Goal: Task Accomplishment & Management: Complete application form

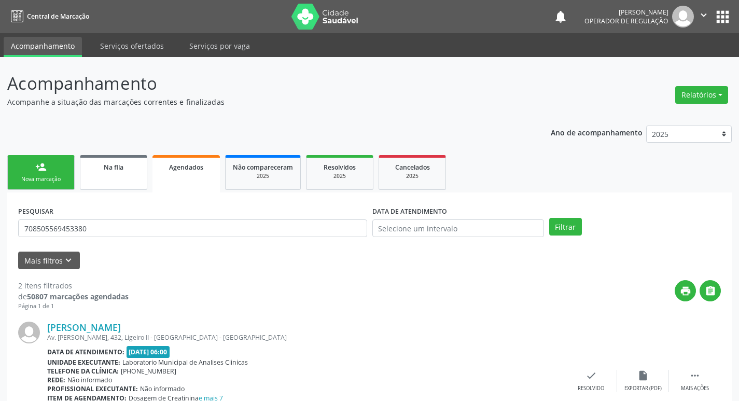
click at [114, 175] on link "Na fila" at bounding box center [113, 172] width 67 height 35
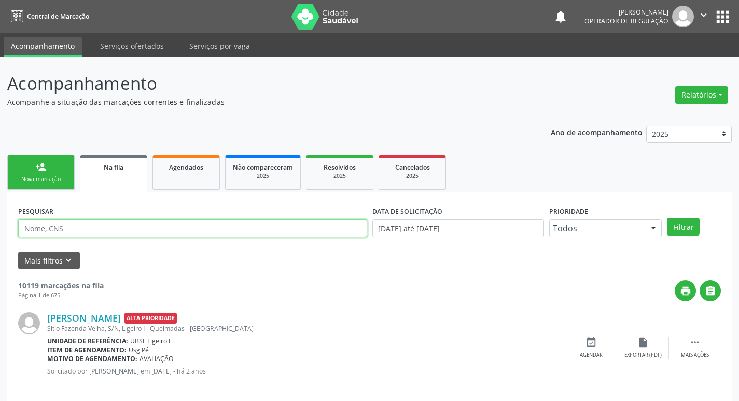
click at [106, 224] on input "text" at bounding box center [192, 228] width 349 height 18
type input "708905708055210"
click at [667, 218] on button "Filtrar" at bounding box center [683, 227] width 33 height 18
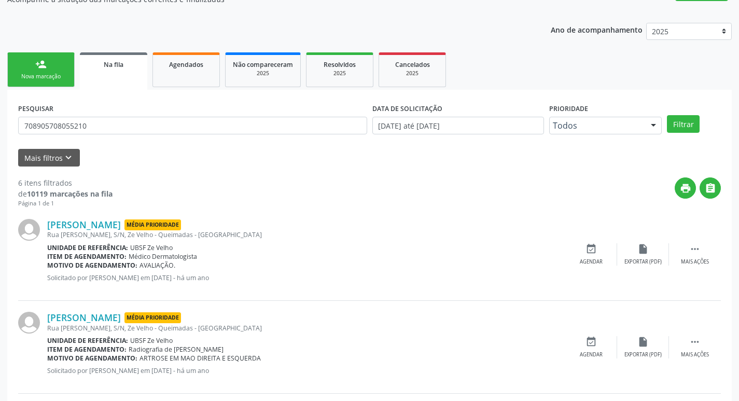
scroll to position [70, 0]
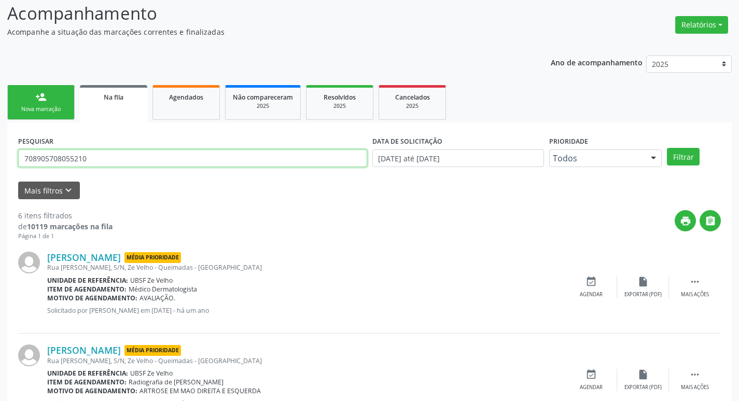
drag, startPoint x: 73, startPoint y: 169, endPoint x: 17, endPoint y: 171, distance: 56.0
click at [17, 171] on div "PESQUISAR 708905708055210" at bounding box center [193, 153] width 354 height 40
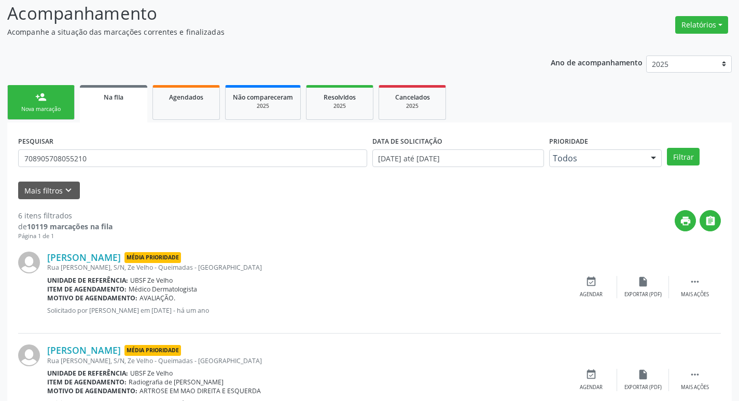
click at [58, 106] on div "Nova marcação" at bounding box center [41, 109] width 52 height 8
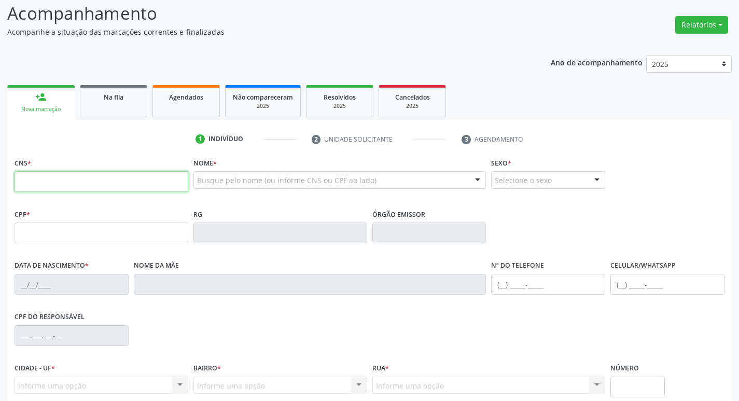
click at [123, 186] on input "text" at bounding box center [102, 181] width 174 height 21
paste input "708 9057 0805 5210"
type input "708 9057 0805 5210"
type input "088.812.594-19"
type input "12/12/1958"
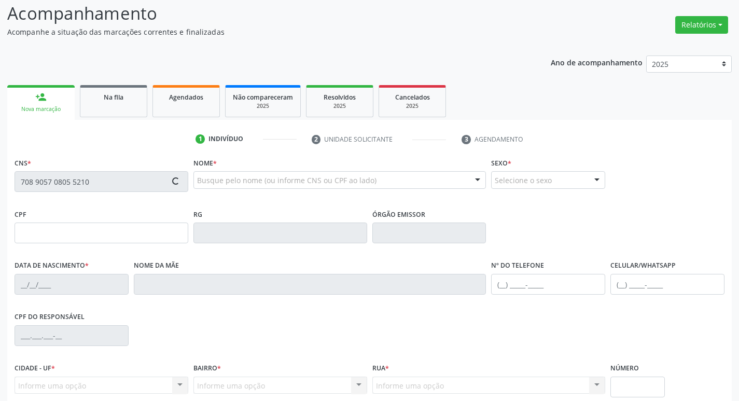
type input "Maria Machado da Silva"
type input "(83) 99139-5377"
type input "S/N"
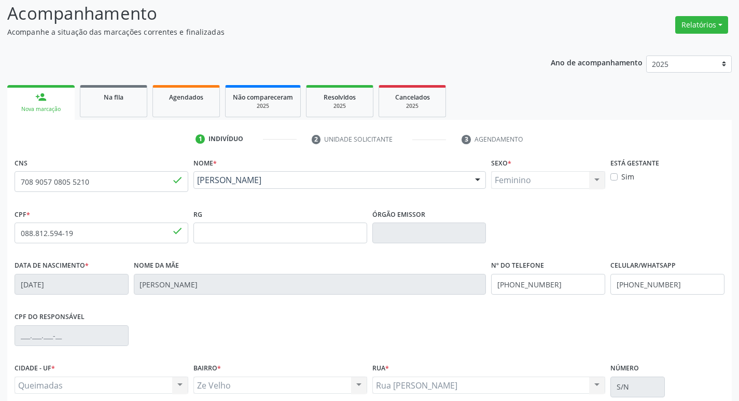
scroll to position [161, 0]
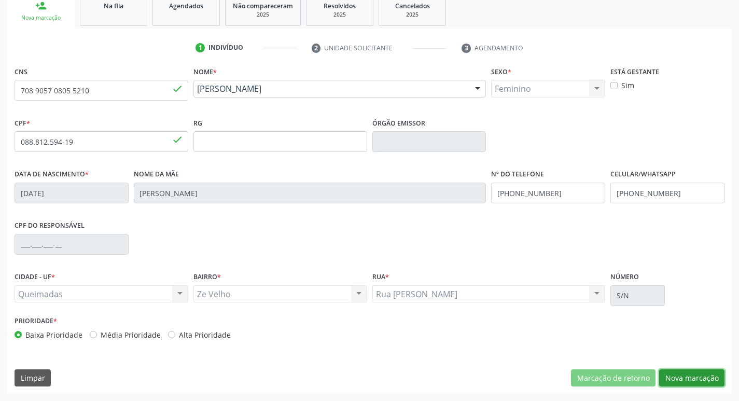
click at [694, 370] on button "Nova marcação" at bounding box center [691, 378] width 65 height 18
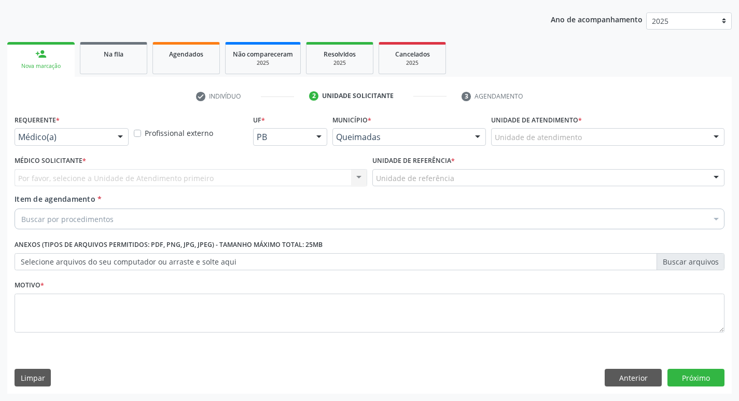
click at [98, 127] on div "Requerente * Médico(a) Médico(a) Enfermeiro(a) Paciente Nenhum resultado encont…" at bounding box center [72, 128] width 114 height 33
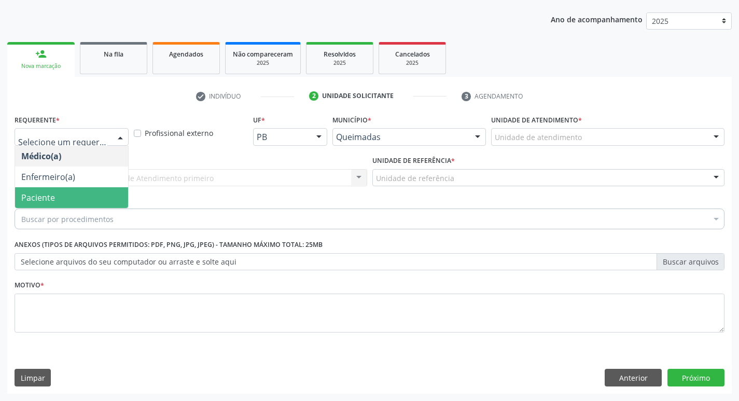
click at [88, 191] on span "Paciente" at bounding box center [71, 197] width 113 height 21
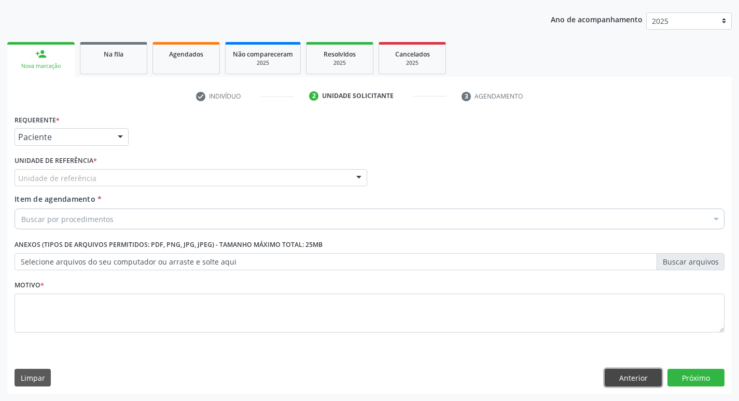
click at [627, 381] on button "Anterior" at bounding box center [632, 377] width 57 height 18
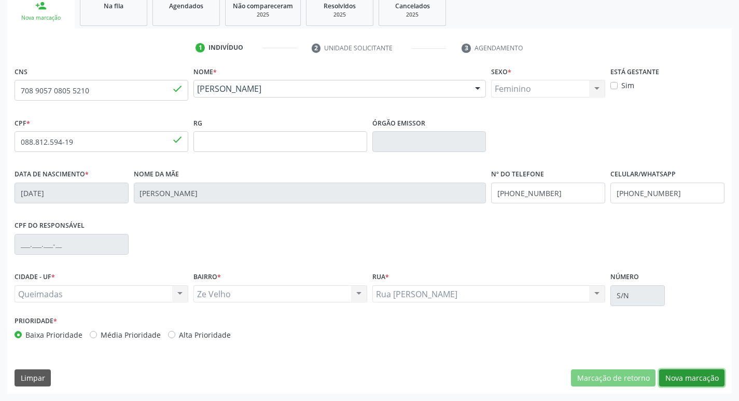
click at [693, 378] on button "Nova marcação" at bounding box center [691, 378] width 65 height 18
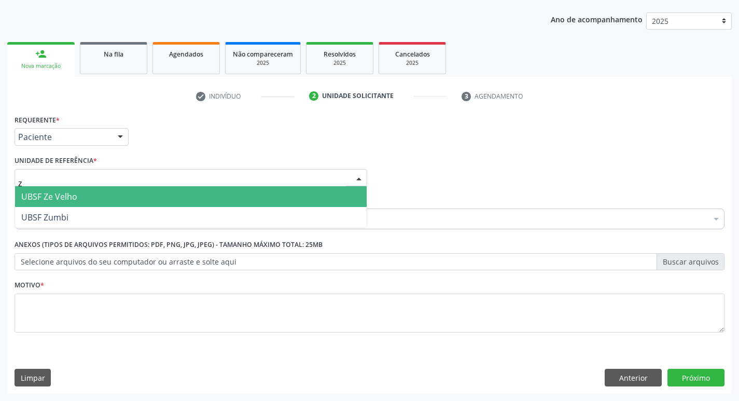
type input "ze"
click at [76, 196] on span "UBSF Ze Velho" at bounding box center [49, 196] width 56 height 11
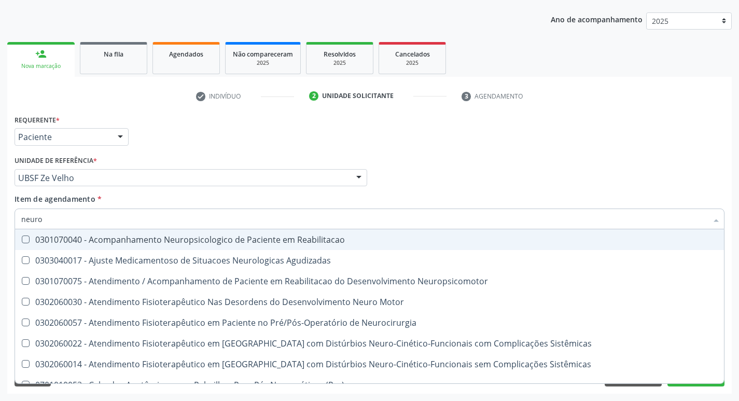
type input "neuroc"
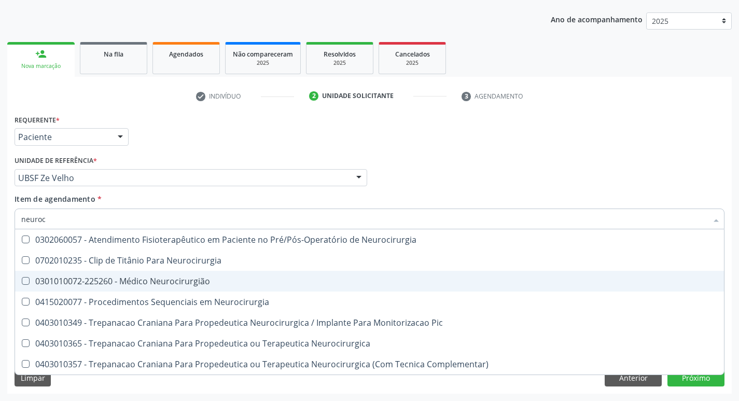
click at [73, 280] on div "0301010072-225260 - Médico Neurocirurgião" at bounding box center [369, 281] width 696 height 8
checkbox Neurocirurgião "true"
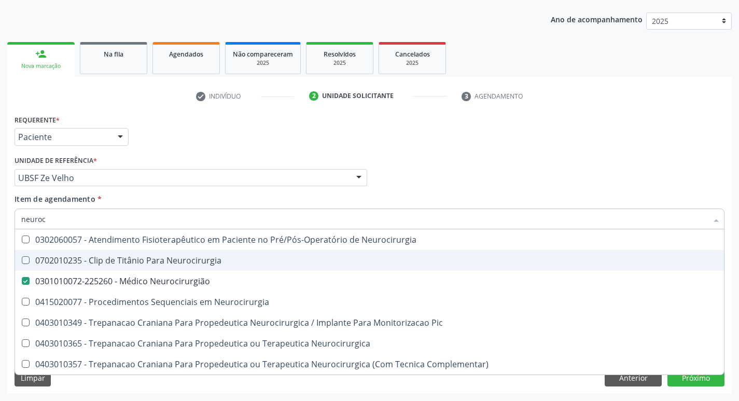
click at [239, 132] on div "Requerente * Paciente Médico(a) Enfermeiro(a) Paciente Nenhum resultado encontr…" at bounding box center [369, 132] width 715 height 40
checkbox Neurocirurgia "true"
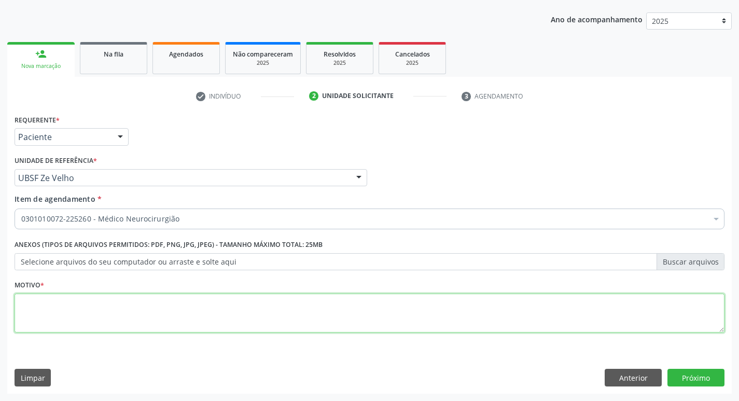
click at [151, 309] on textarea at bounding box center [370, 312] width 710 height 39
type textarea "retorno"
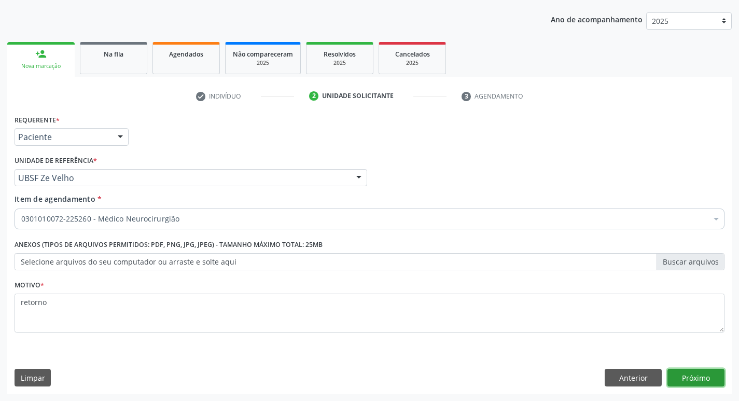
click at [696, 377] on button "Próximo" at bounding box center [695, 377] width 57 height 18
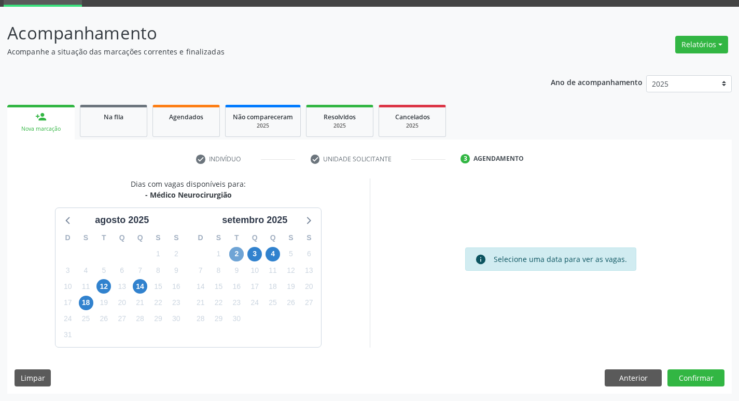
click at [232, 256] on span "2" at bounding box center [236, 254] width 15 height 15
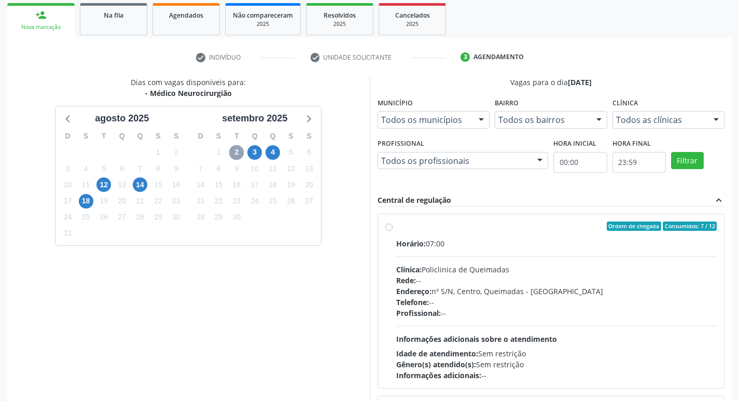
scroll to position [219, 0]
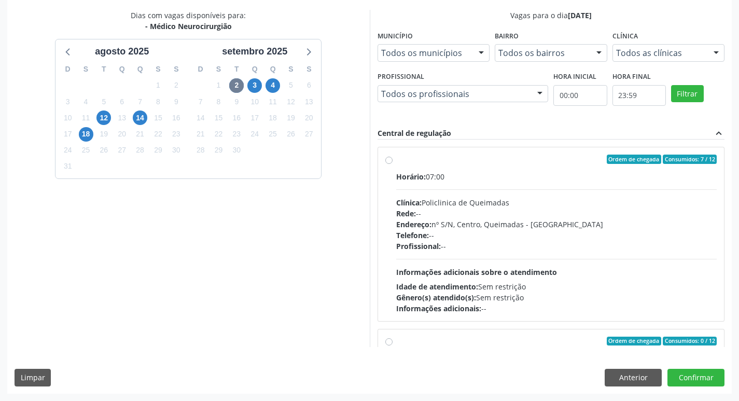
click at [458, 155] on div "Ordem de chegada Consumidos: 7 / 12" at bounding box center [556, 158] width 321 height 9
click at [392, 155] on input "Ordem de chegada Consumidos: 7 / 12 Horário: 07:00 Clínica: Policlinica de Quei…" at bounding box center [388, 158] width 7 height 9
radio input "true"
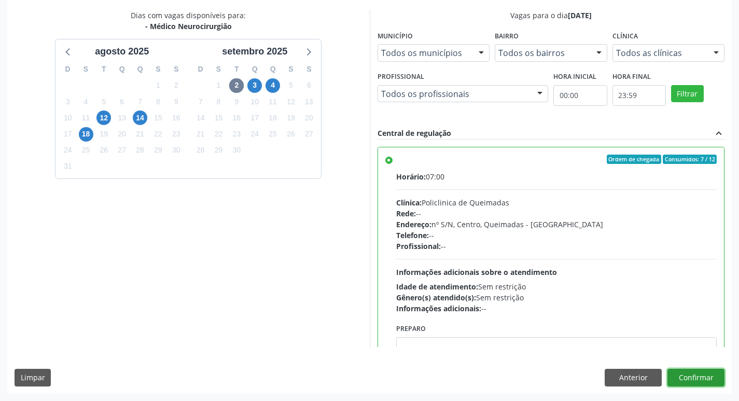
click at [695, 374] on button "Confirmar" at bounding box center [695, 377] width 57 height 18
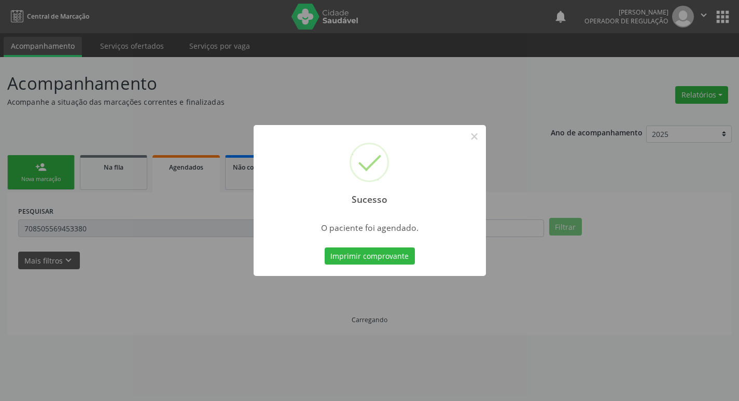
scroll to position [0, 0]
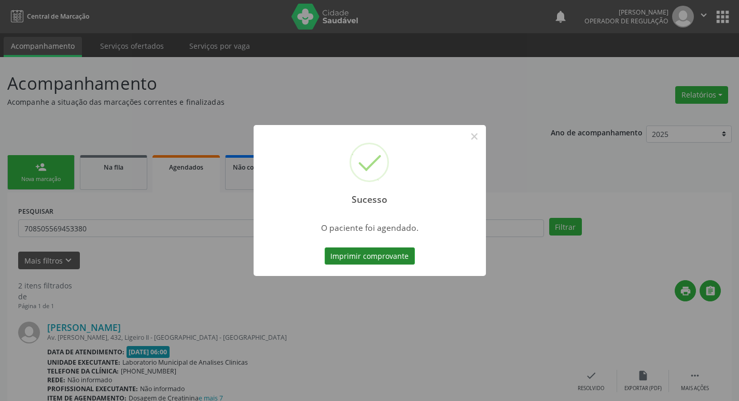
click at [348, 256] on button "Imprimir comprovante" at bounding box center [369, 256] width 90 height 18
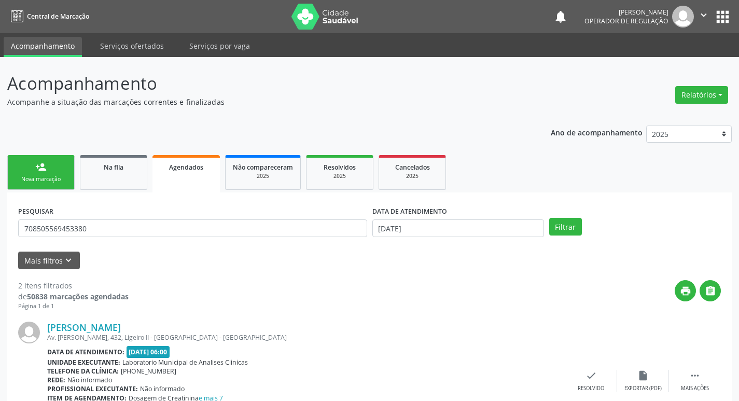
click at [35, 163] on link "person_add Nova marcação" at bounding box center [40, 172] width 67 height 35
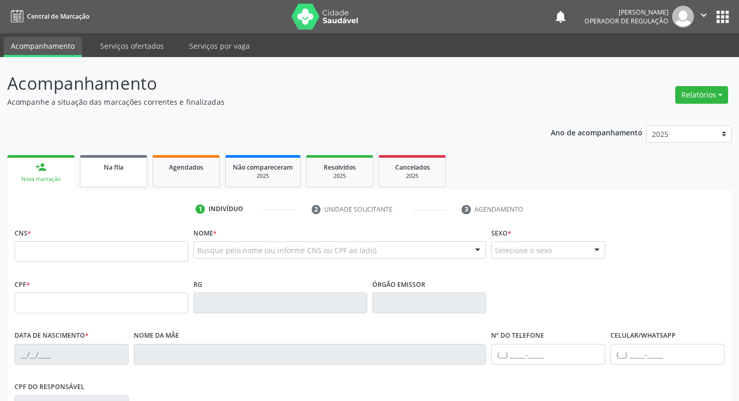
click at [111, 175] on link "Na fila" at bounding box center [113, 171] width 67 height 32
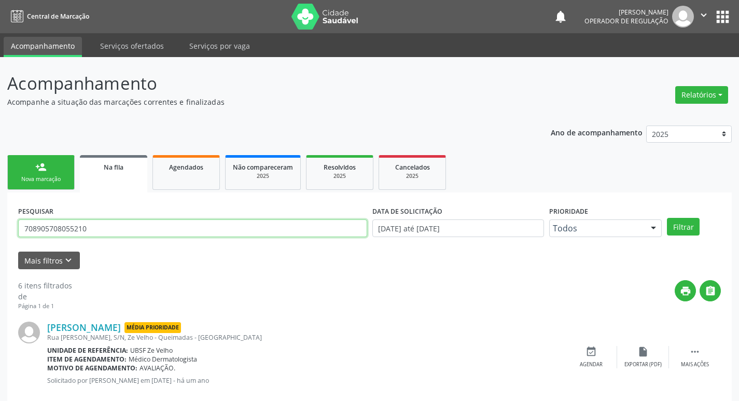
click at [116, 225] on input "708905708055210" at bounding box center [192, 228] width 349 height 18
drag, startPoint x: 116, startPoint y: 225, endPoint x: 8, endPoint y: 225, distance: 107.3
type input "705804490125338"
click at [667, 218] on button "Filtrar" at bounding box center [683, 227] width 33 height 18
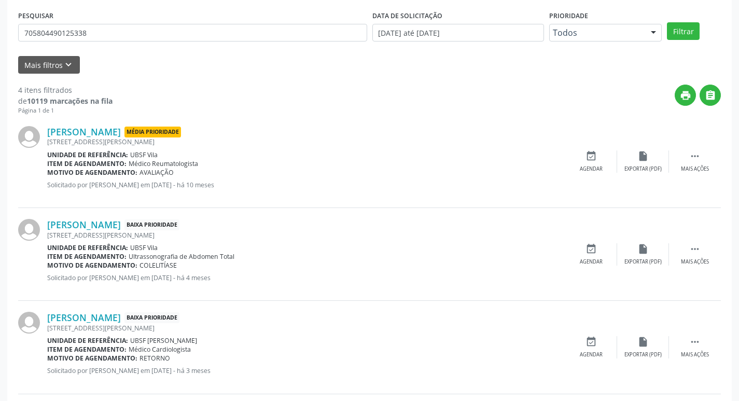
scroll to position [40, 0]
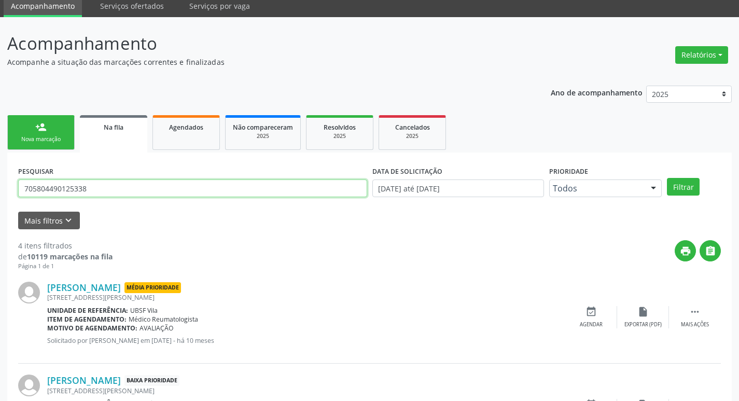
drag, startPoint x: 88, startPoint y: 192, endPoint x: 0, endPoint y: 189, distance: 87.6
click at [0, 189] on div "Acompanhamento Acompanhe a situação das marcações correntes e finalizadas Relat…" at bounding box center [369, 338] width 739 height 643
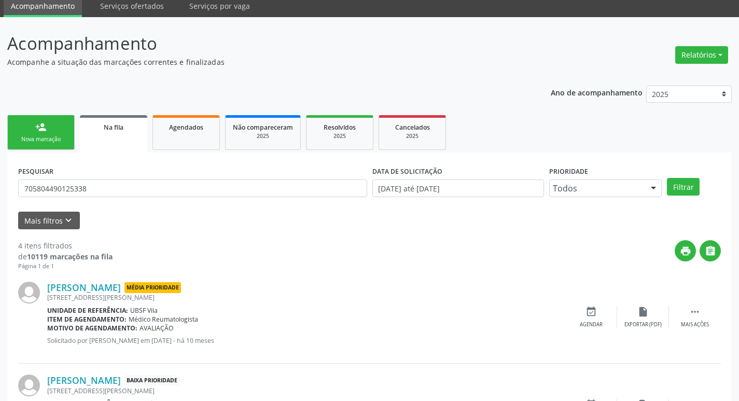
click at [50, 138] on div "Nova marcação" at bounding box center [41, 139] width 52 height 8
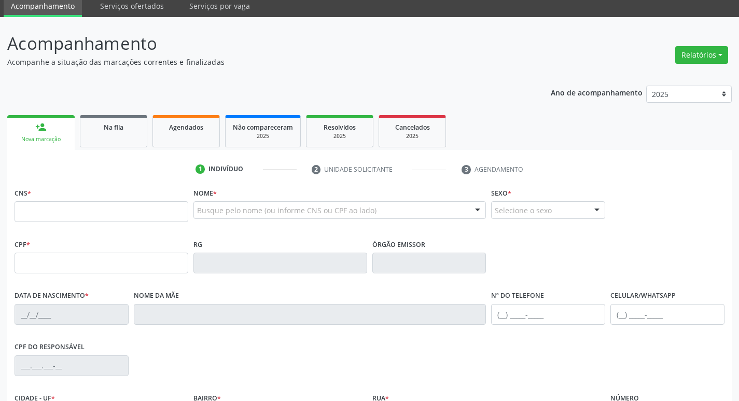
click at [67, 225] on fieldset "CNS *" at bounding box center [102, 207] width 174 height 44
click at [68, 212] on input "text" at bounding box center [102, 211] width 174 height 21
paste input "705 8044 9012 5338"
type input "705 8044 9012 5338"
type input "045.353.377-99"
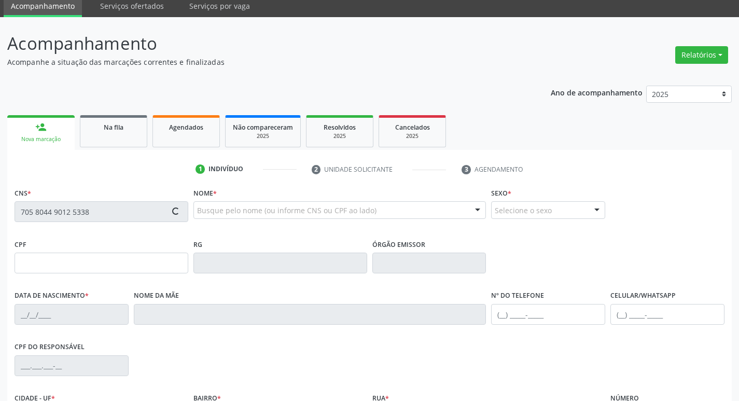
type input "14/09/1961"
type input "Maria Noêmia Barbosa"
type input "(21) 98299-6256"
type input "73"
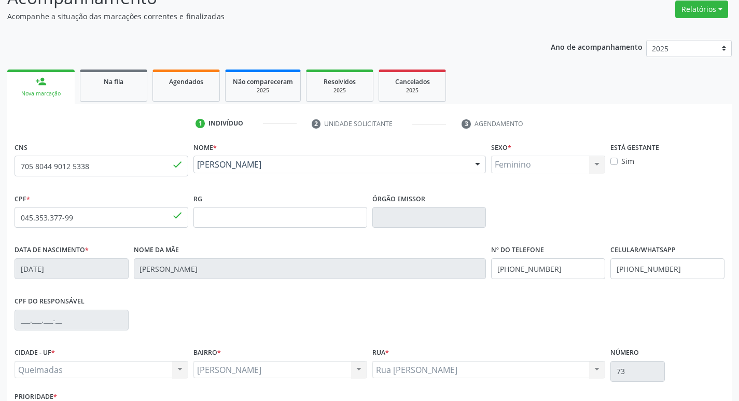
scroll to position [161, 0]
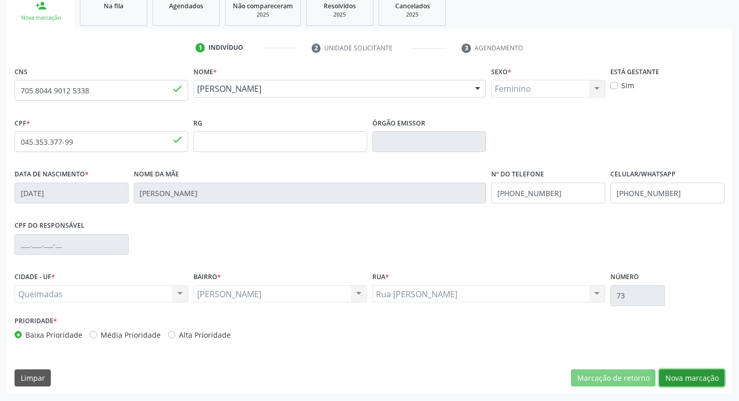
click at [704, 374] on button "Nova marcação" at bounding box center [691, 378] width 65 height 18
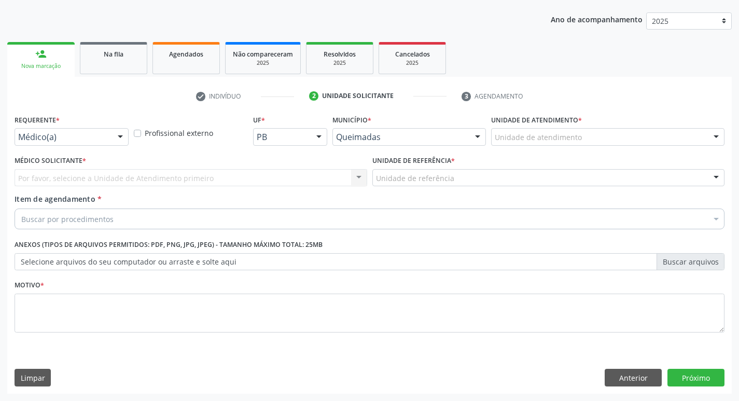
scroll to position [113, 0]
click at [80, 143] on div "Médico(a)" at bounding box center [72, 137] width 114 height 18
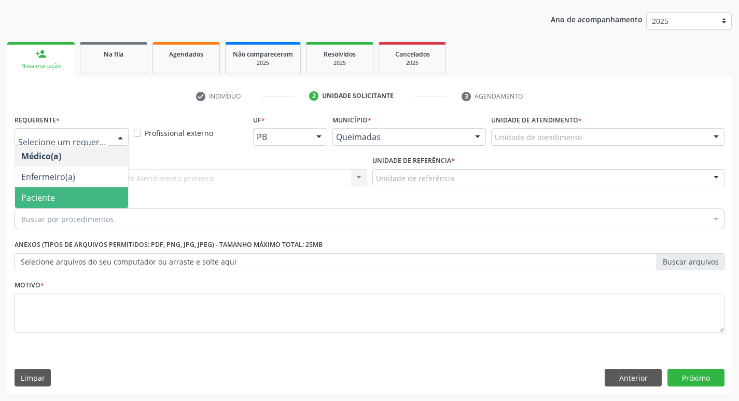
click at [66, 195] on span "Paciente" at bounding box center [71, 197] width 113 height 21
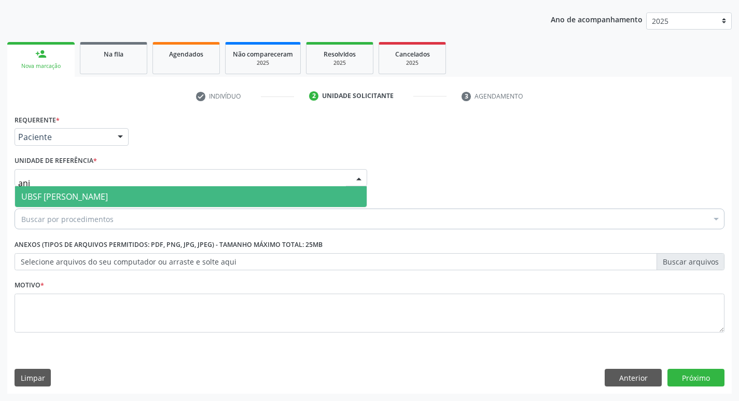
type input "anib"
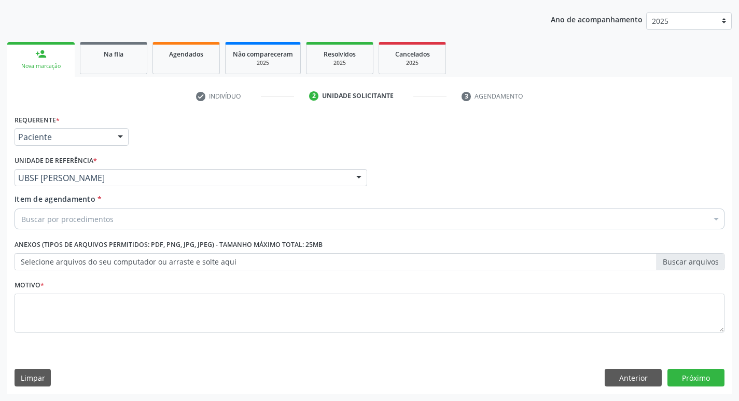
click at [175, 218] on div "Buscar por procedimentos" at bounding box center [370, 218] width 710 height 21
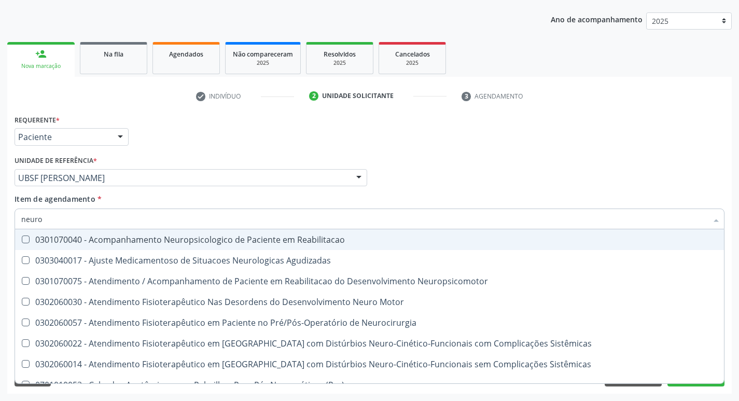
type input "neuroc"
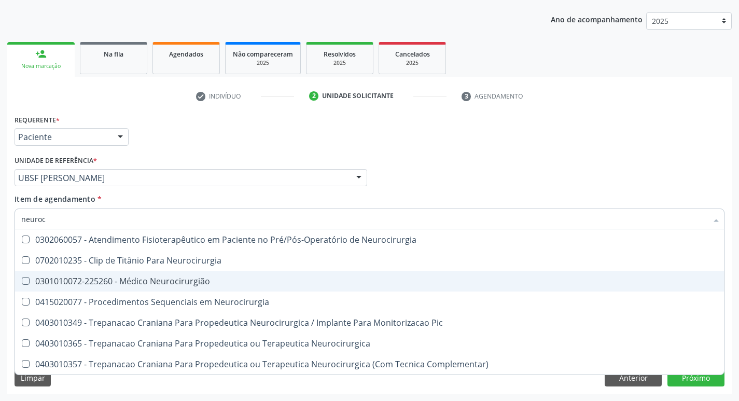
click at [179, 279] on div "0301010072-225260 - Médico Neurocirurgião" at bounding box center [369, 281] width 696 height 8
checkbox Neurocirurgião "true"
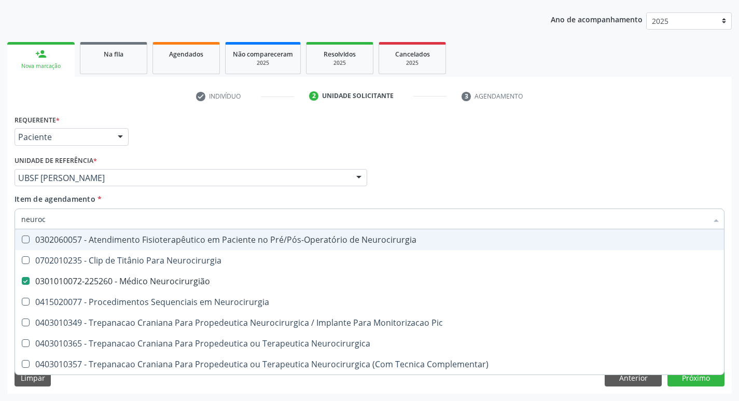
click at [329, 103] on link "2 Unidade solicitante" at bounding box center [378, 96] width 152 height 17
checkbox Neurocirurgia "true"
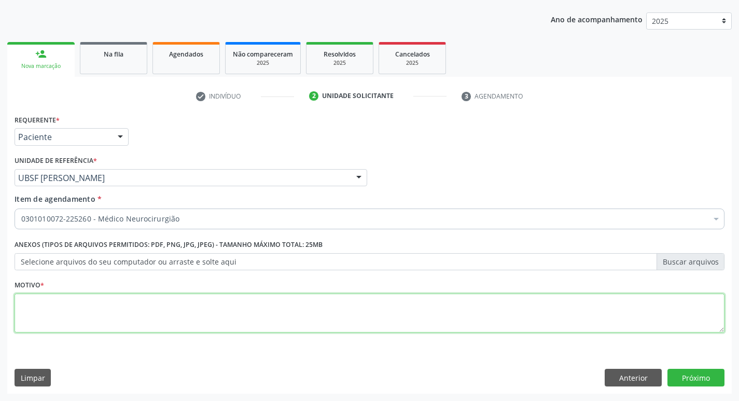
click at [87, 322] on textarea at bounding box center [370, 312] width 710 height 39
type textarea "retorno"
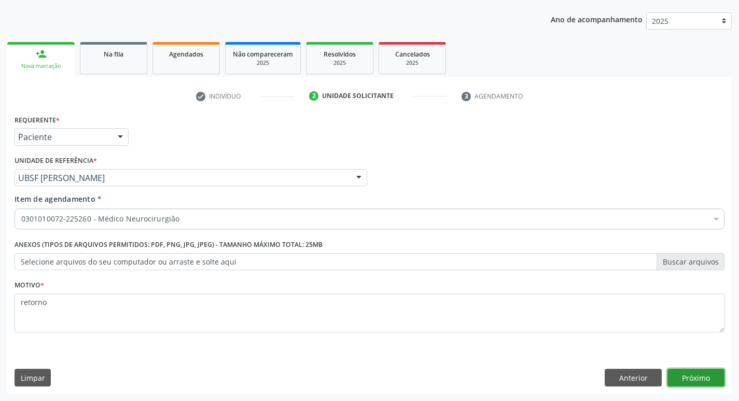
click at [698, 376] on button "Próximo" at bounding box center [695, 377] width 57 height 18
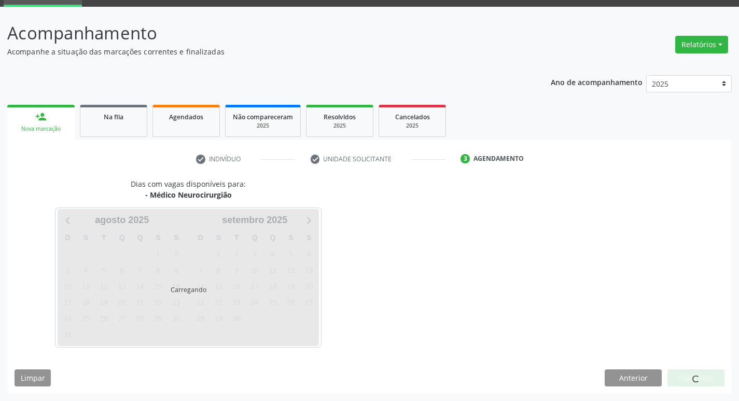
scroll to position [50, 0]
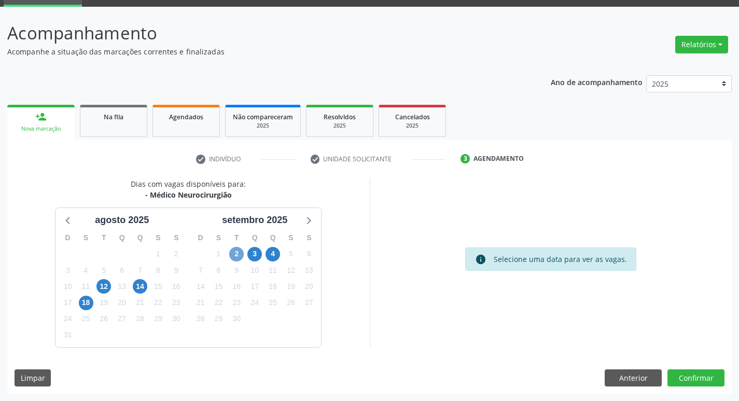
click at [239, 255] on span "2" at bounding box center [236, 254] width 15 height 15
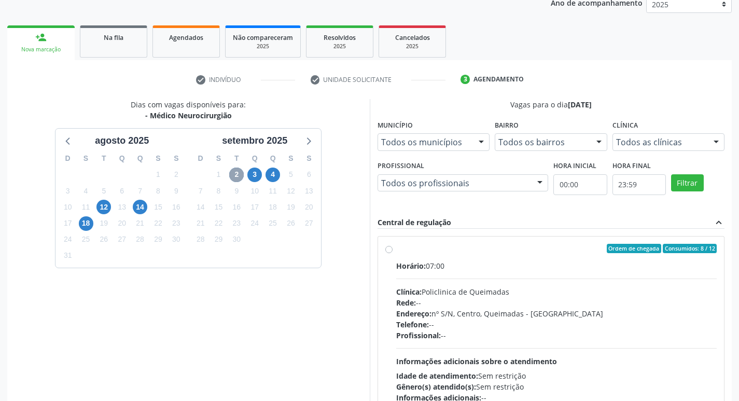
scroll to position [219, 0]
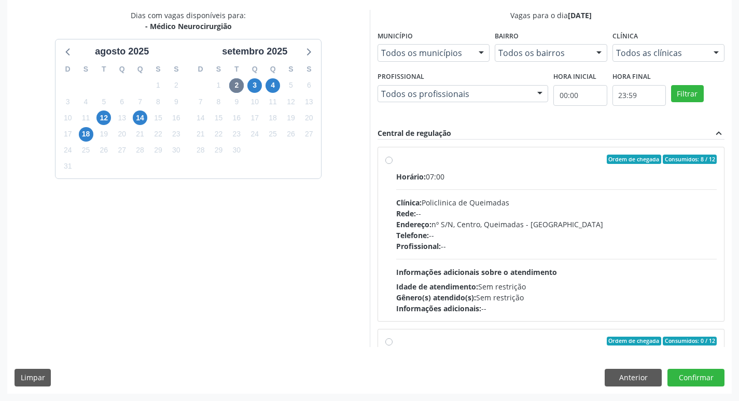
click at [466, 163] on div "Ordem de chegada Consumidos: 8 / 12" at bounding box center [556, 158] width 321 height 9
click at [392, 163] on input "Ordem de chegada Consumidos: 8 / 12 Horário: 07:00 Clínica: Policlinica de Quei…" at bounding box center [388, 158] width 7 height 9
radio input "true"
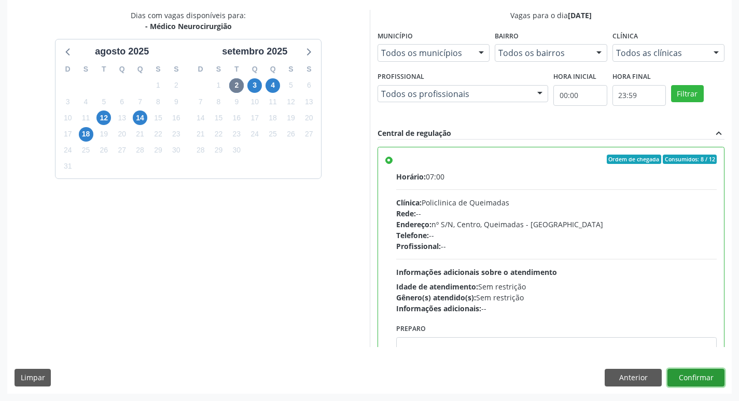
click at [707, 378] on button "Confirmar" at bounding box center [695, 377] width 57 height 18
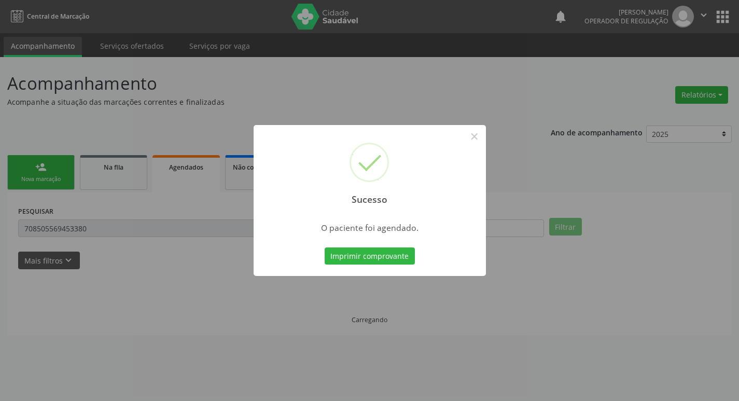
scroll to position [0, 0]
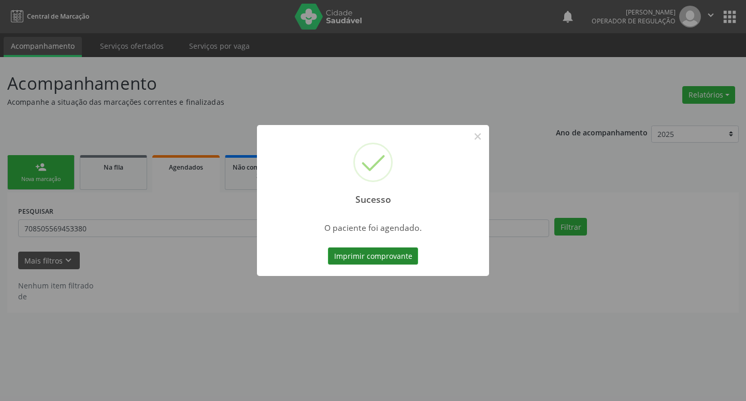
click at [396, 254] on button "Imprimir comprovante" at bounding box center [373, 256] width 90 height 18
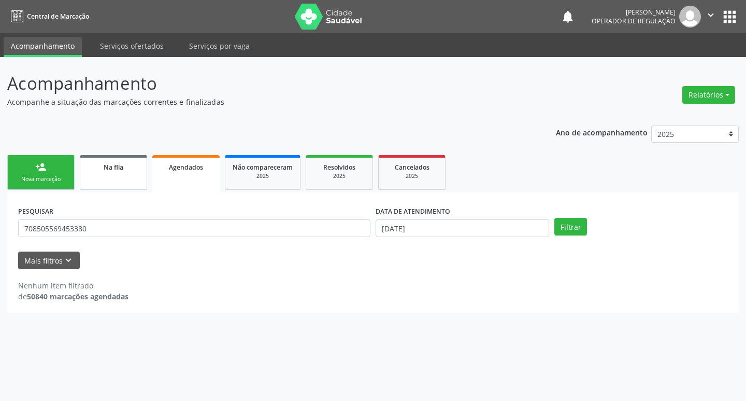
click at [100, 182] on link "Na fila" at bounding box center [113, 172] width 67 height 35
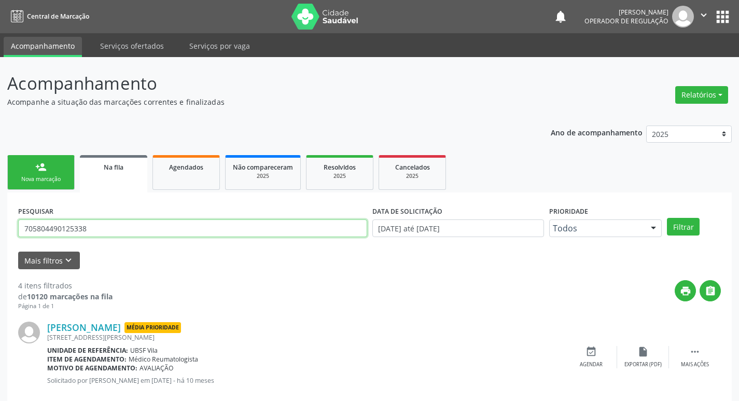
drag, startPoint x: 107, startPoint y: 231, endPoint x: 0, endPoint y: 237, distance: 107.5
click at [0, 237] on div "Acompanhamento Acompanhe a situação das marcações correntes e finalizadas Relat…" at bounding box center [369, 378] width 739 height 643
type input "702309185575613"
click at [667, 218] on button "Filtrar" at bounding box center [683, 227] width 33 height 18
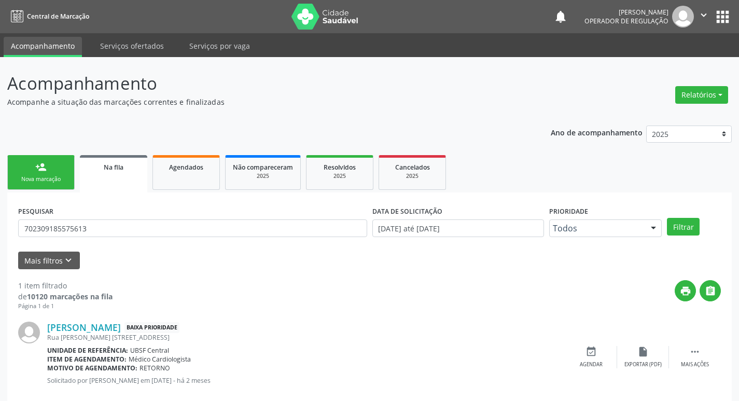
scroll to position [20, 0]
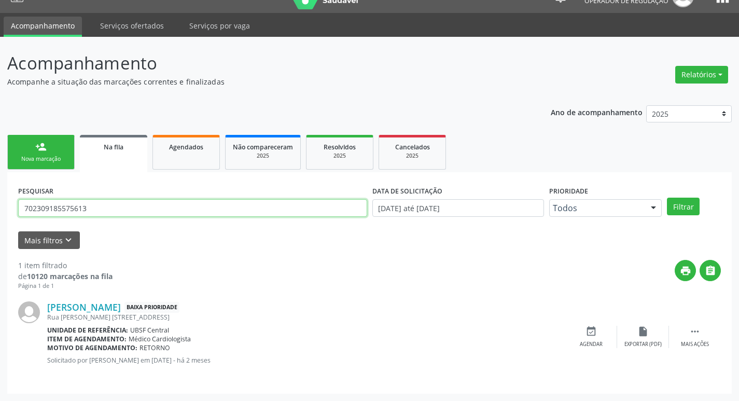
drag, startPoint x: 89, startPoint y: 216, endPoint x: 0, endPoint y: 212, distance: 89.2
click at [0, 212] on div "Acompanhamento Acompanhe a situação das marcações correntes e finalizadas Relat…" at bounding box center [369, 219] width 739 height 364
click at [37, 148] on div "person_add" at bounding box center [40, 146] width 11 height 11
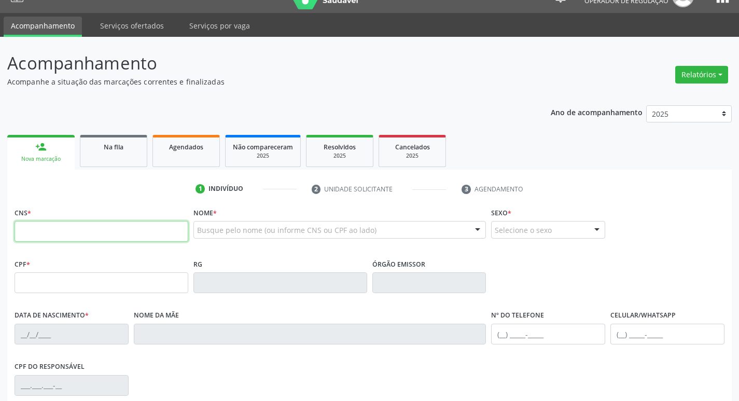
click at [92, 229] on input "text" at bounding box center [102, 231] width 174 height 21
paste input "702 3091 8557 5613"
type input "702 3091 8557 5613"
type input "436.019.444-72"
type input "29/06/1948"
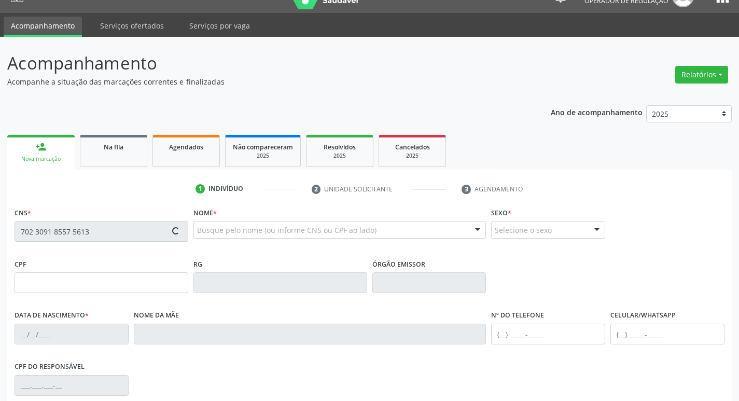
type input "Maria Tavares da Silva"
type input "(83) 99156-7530"
type input "205"
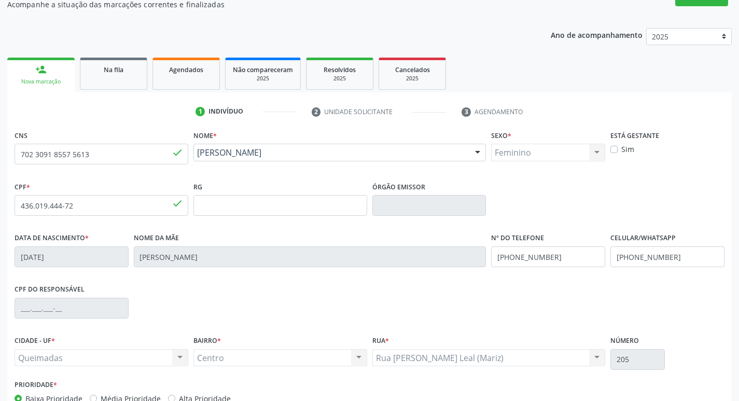
scroll to position [161, 0]
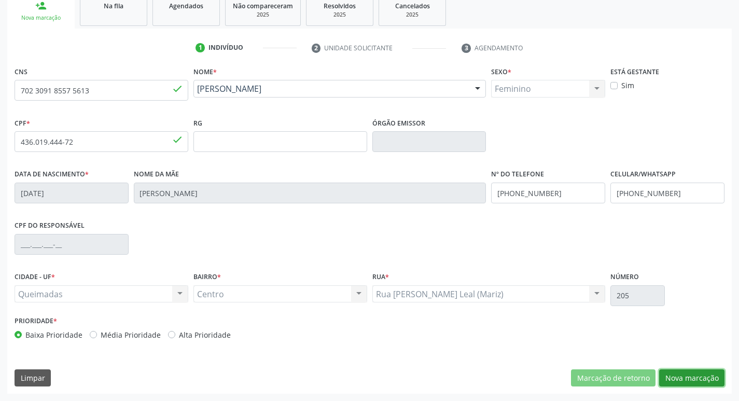
click at [699, 370] on button "Nova marcação" at bounding box center [691, 378] width 65 height 18
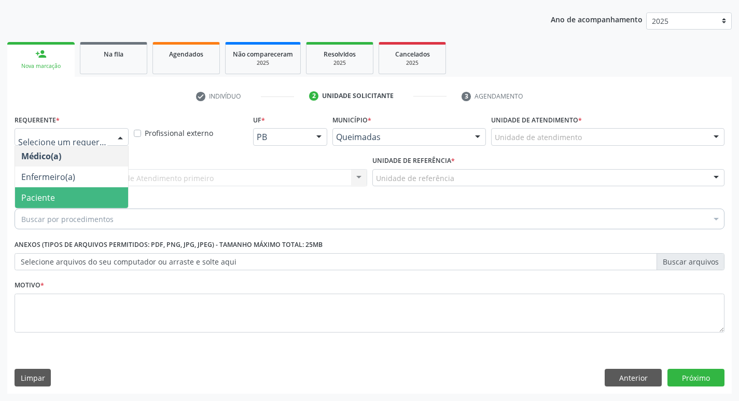
click at [78, 193] on span "Paciente" at bounding box center [71, 197] width 113 height 21
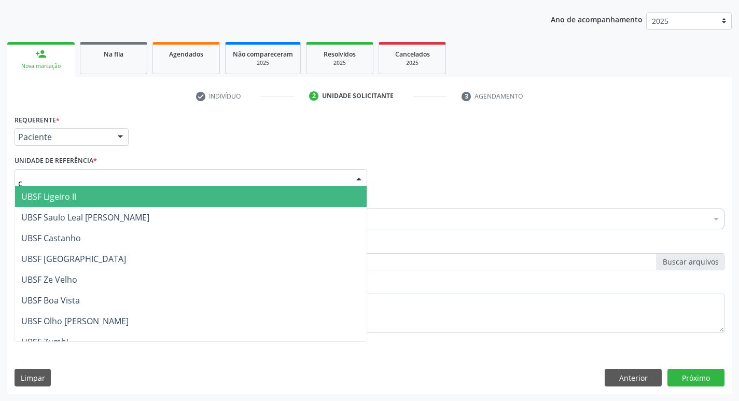
type input "ce"
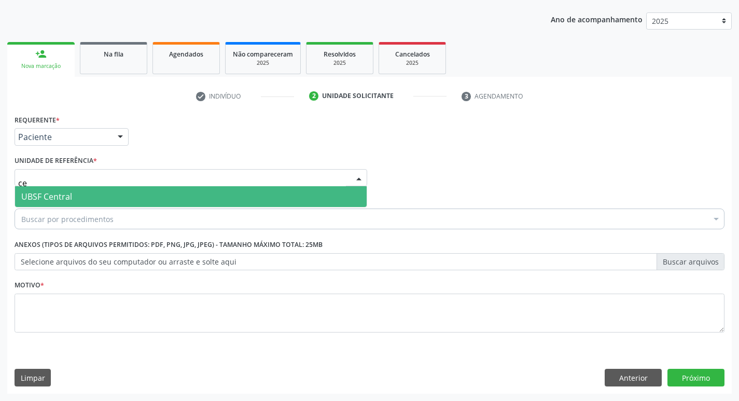
click at [76, 195] on span "UBSF Central" at bounding box center [190, 196] width 351 height 21
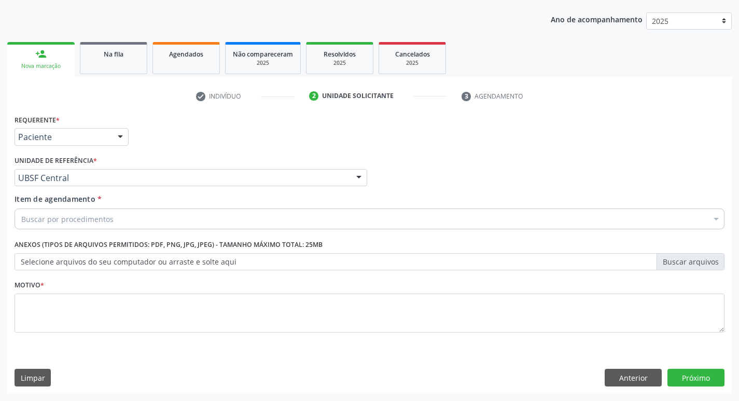
click at [78, 226] on div "Buscar por procedimentos" at bounding box center [370, 218] width 710 height 21
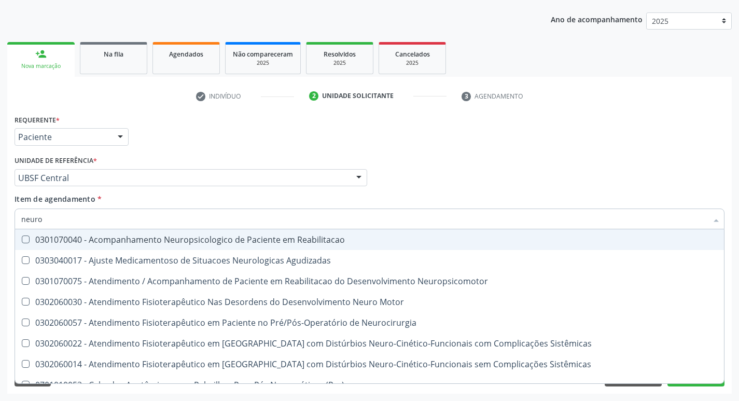
type input "neuroc"
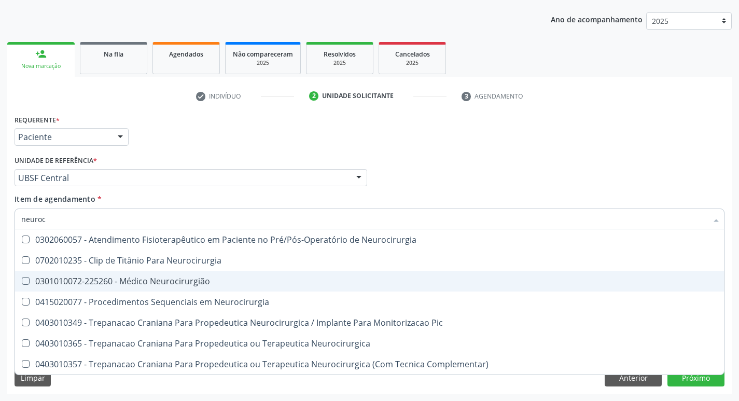
click at [80, 275] on span "0301010072-225260 - Médico Neurocirurgião" at bounding box center [369, 281] width 708 height 21
checkbox Neurocirurgião "true"
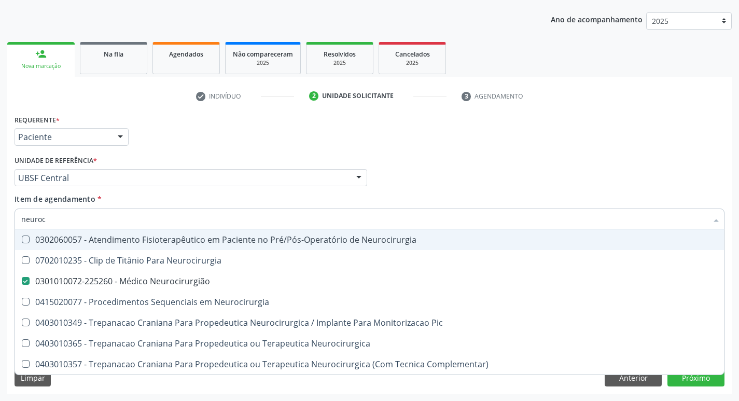
click at [254, 143] on div "Requerente * Paciente Médico(a) Enfermeiro(a) Paciente Nenhum resultado encontr…" at bounding box center [369, 132] width 715 height 40
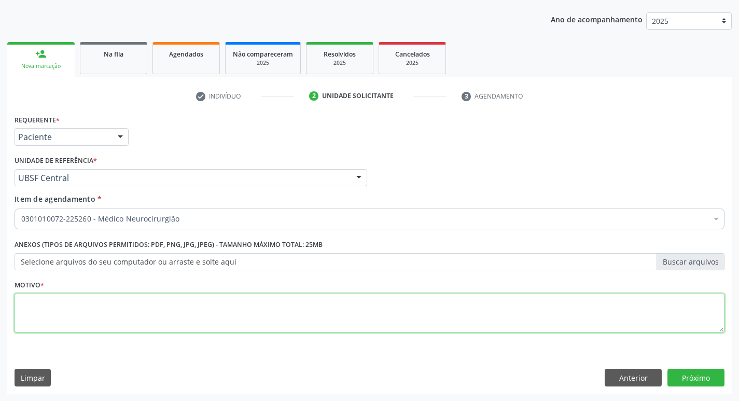
click at [154, 322] on textarea at bounding box center [370, 312] width 710 height 39
type textarea "retorno"
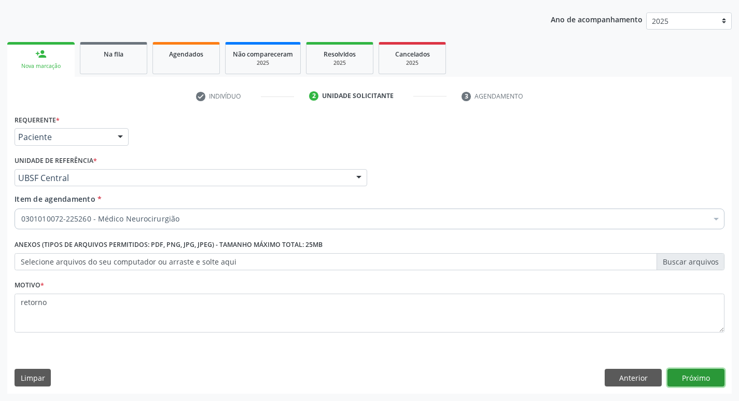
click at [687, 376] on button "Próximo" at bounding box center [695, 377] width 57 height 18
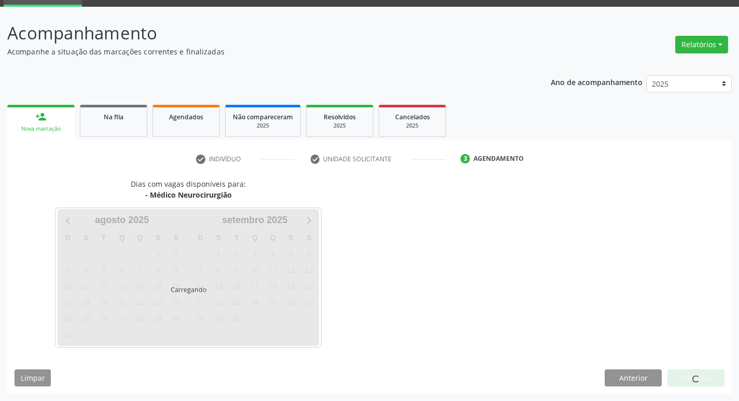
scroll to position [50, 0]
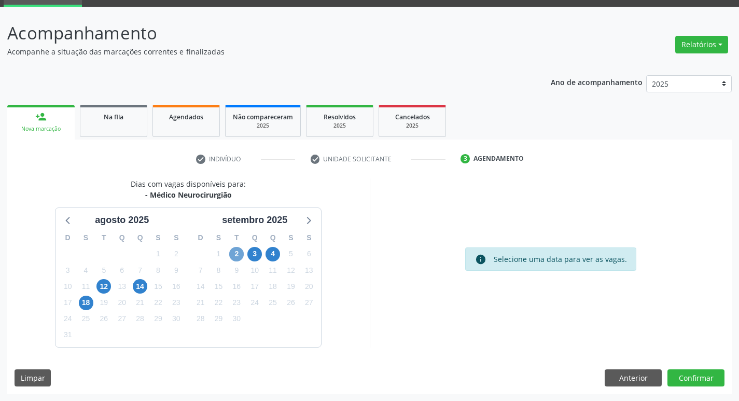
click at [235, 251] on span "2" at bounding box center [236, 254] width 15 height 15
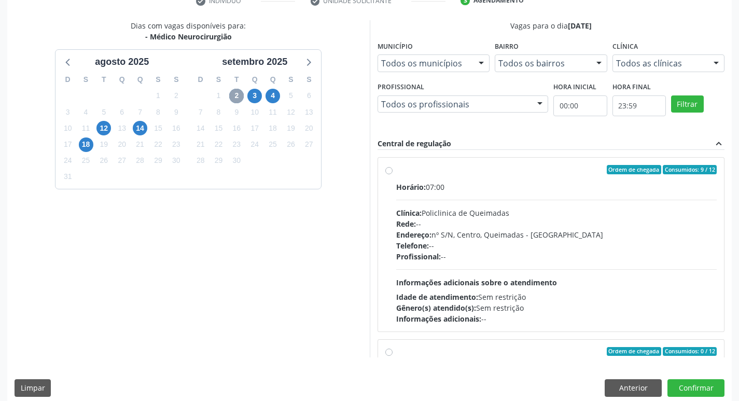
scroll to position [219, 0]
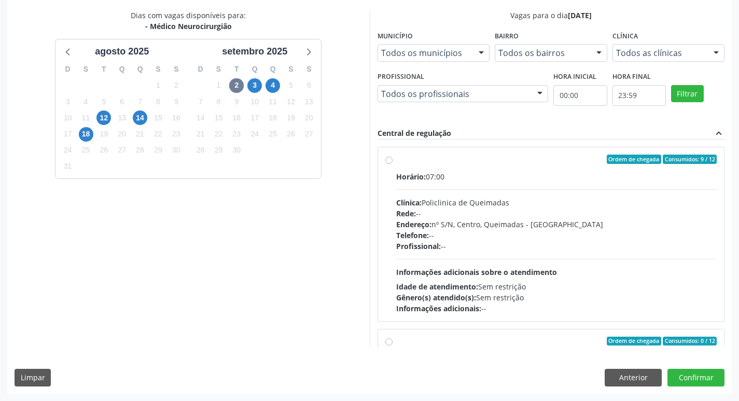
click at [498, 152] on div "Ordem de chegada Consumidos: 9 / 12 Horário: 07:00 Clínica: Policlinica de Quei…" at bounding box center [551, 234] width 346 height 174
radio input "true"
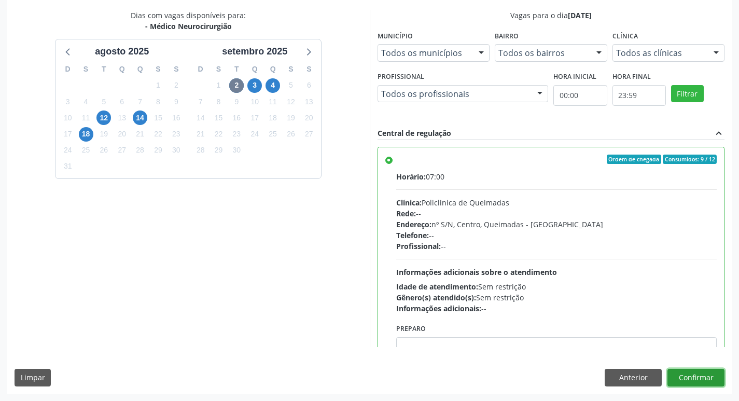
click at [700, 378] on button "Confirmar" at bounding box center [695, 377] width 57 height 18
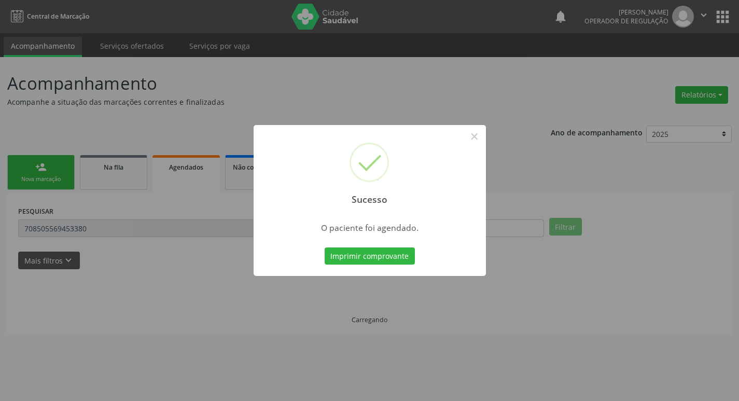
scroll to position [0, 0]
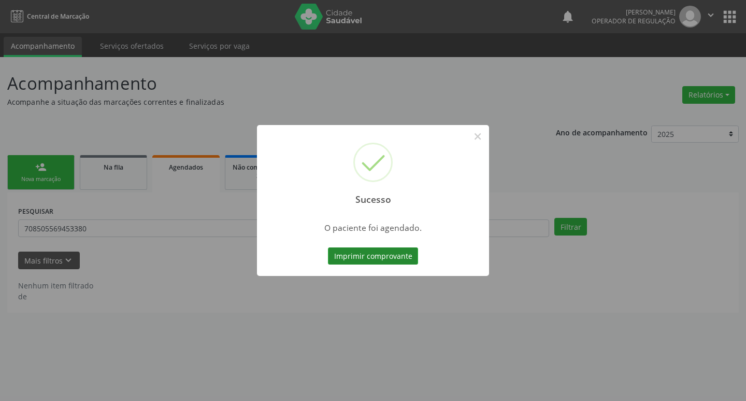
click at [392, 253] on button "Imprimir comprovante" at bounding box center [373, 256] width 90 height 18
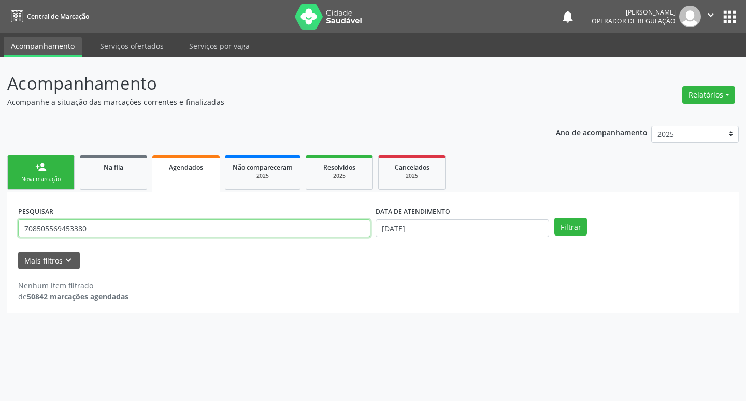
drag, startPoint x: 50, startPoint y: 232, endPoint x: 0, endPoint y: 232, distance: 50.3
click at [0, 232] on div "Acompanhamento Acompanhe a situação das marcações correntes e finalizadas Relat…" at bounding box center [373, 229] width 746 height 344
type input "703604017454031"
click at [555, 218] on button "Filtrar" at bounding box center [571, 227] width 33 height 18
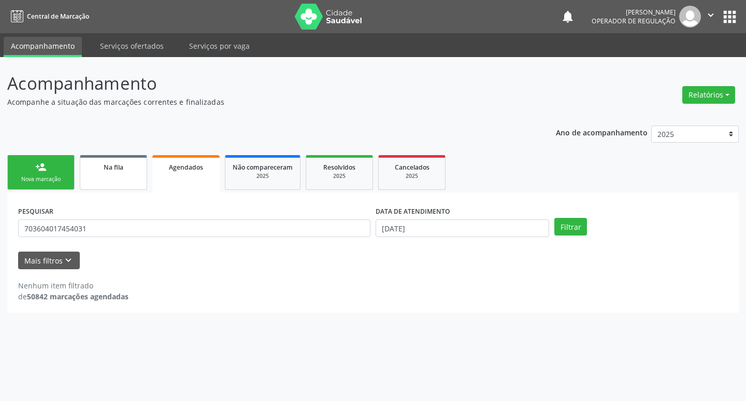
click at [124, 165] on div "Na fila" at bounding box center [114, 166] width 52 height 11
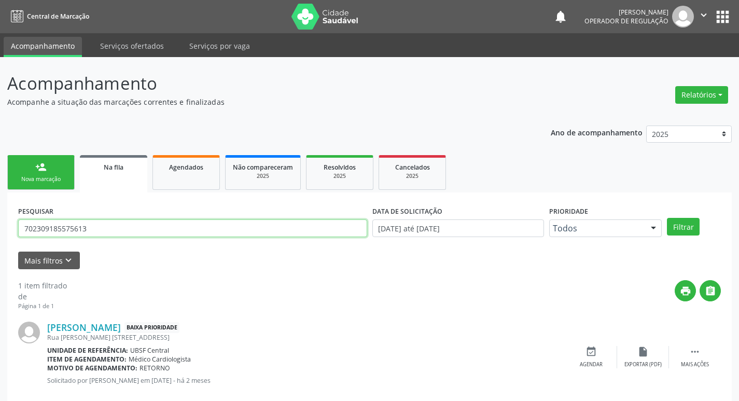
drag, startPoint x: 120, startPoint y: 231, endPoint x: 0, endPoint y: 225, distance: 119.9
click at [0, 225] on div "Acompanhamento Acompanhe a situação das marcações correntes e finalizadas Relat…" at bounding box center [369, 239] width 739 height 364
type input "703604017454031"
click at [667, 218] on button "Filtrar" at bounding box center [683, 227] width 33 height 18
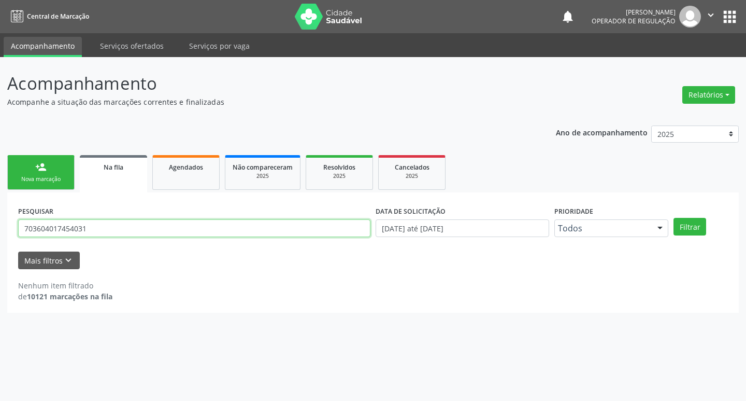
drag, startPoint x: 86, startPoint y: 234, endPoint x: 0, endPoint y: 236, distance: 86.1
click at [0, 236] on div "Acompanhamento Acompanhe a situação das marcações correntes e finalizadas Relat…" at bounding box center [373, 229] width 746 height 344
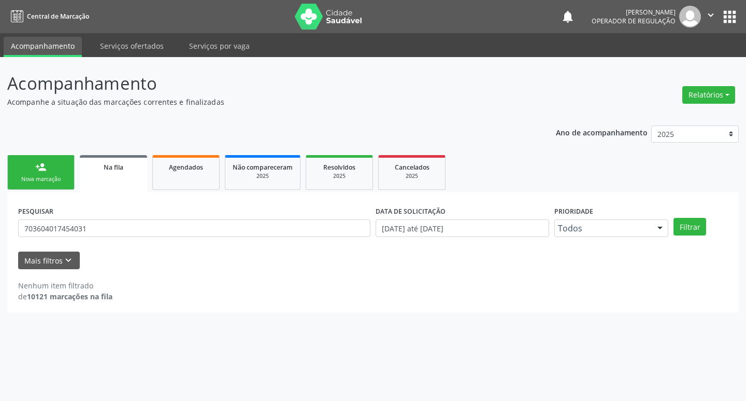
click at [51, 178] on div "Nova marcação" at bounding box center [41, 179] width 52 height 8
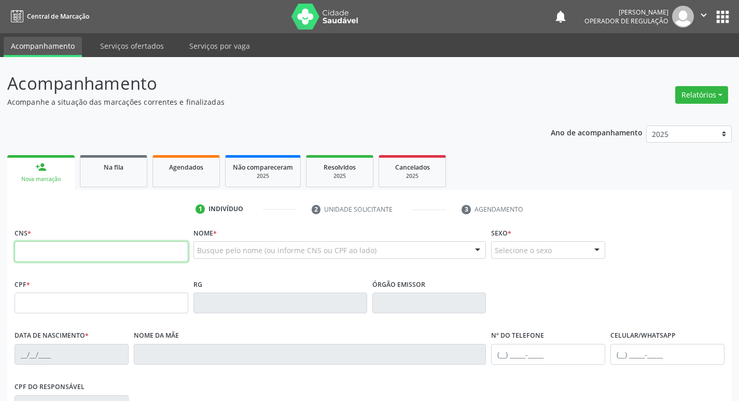
click at [69, 255] on input "text" at bounding box center [102, 251] width 174 height 21
paste input "703 6040 1745 4031"
type input "703 6040 1745 4031"
type input "619.975.444-15"
type input "26/08/1955"
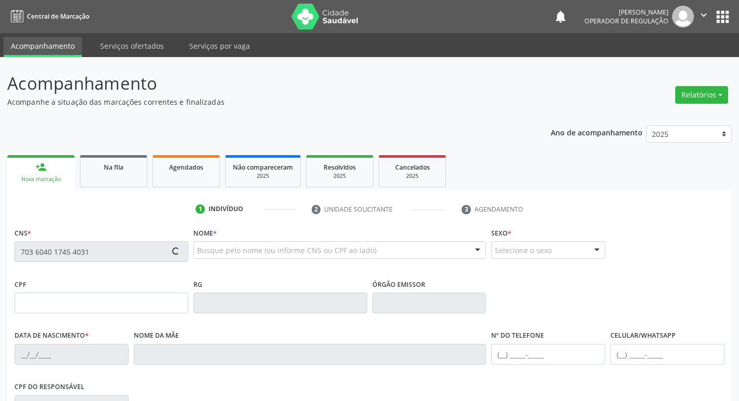
type input "Josefa Maria da Conceição"
type input "(83) 99357-7018"
type input "9"
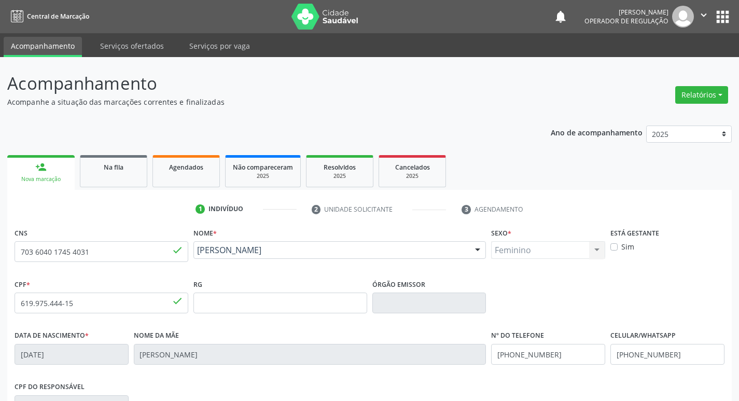
scroll to position [161, 0]
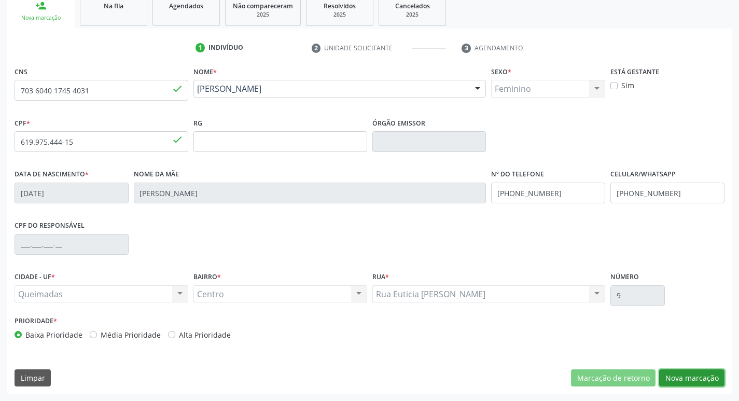
click at [692, 371] on button "Nova marcação" at bounding box center [691, 378] width 65 height 18
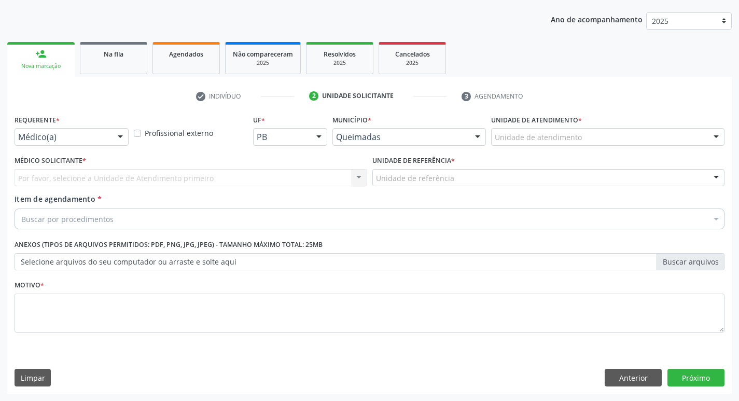
click at [99, 130] on div "Médico(a)" at bounding box center [72, 137] width 114 height 18
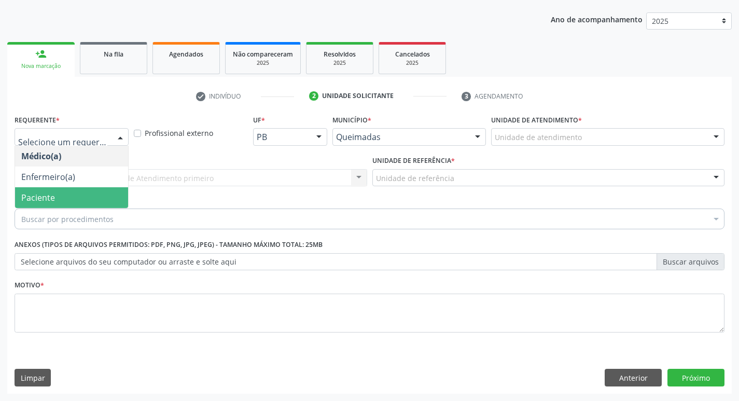
click at [68, 192] on span "Paciente" at bounding box center [71, 197] width 113 height 21
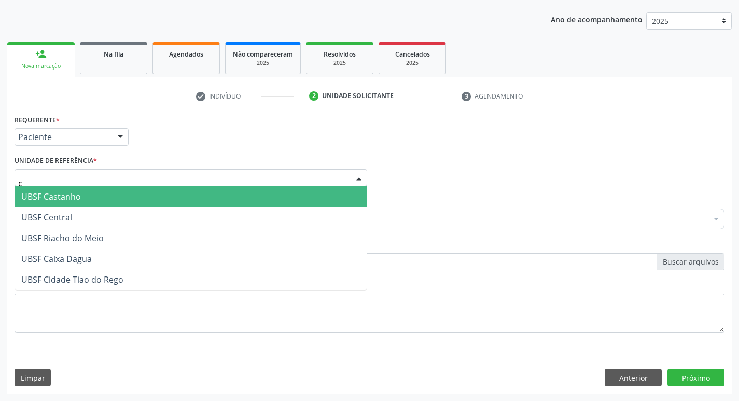
type input "ce"
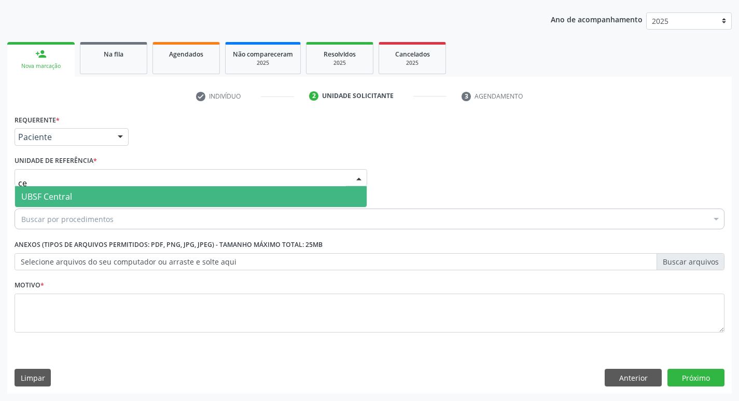
click at [72, 194] on span "UBSF Central" at bounding box center [190, 196] width 351 height 21
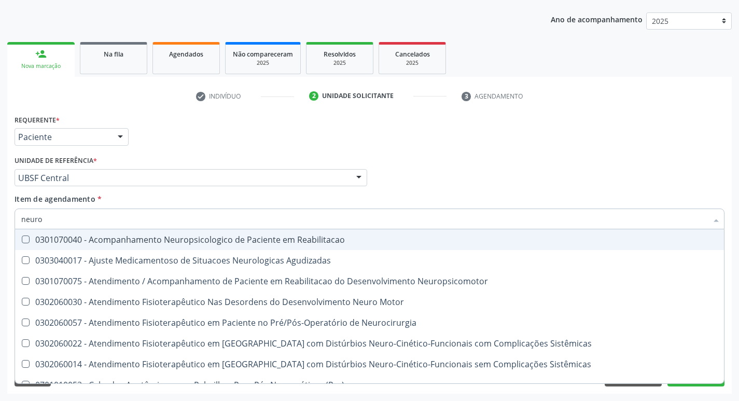
type input "neuroc"
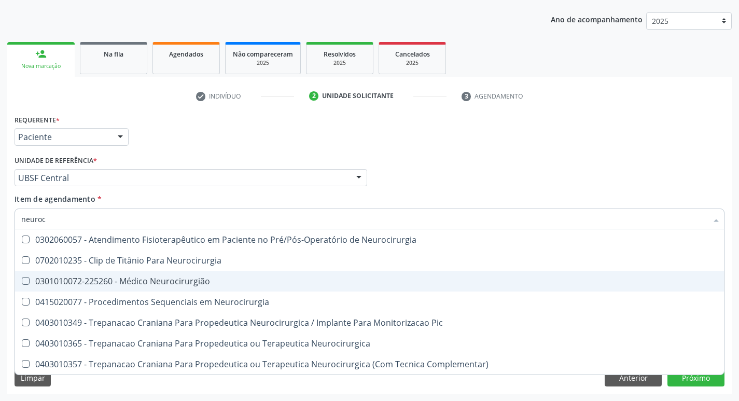
click at [101, 280] on div "0301010072-225260 - Médico Neurocirurgião" at bounding box center [369, 281] width 696 height 8
checkbox Neurocirurgião "true"
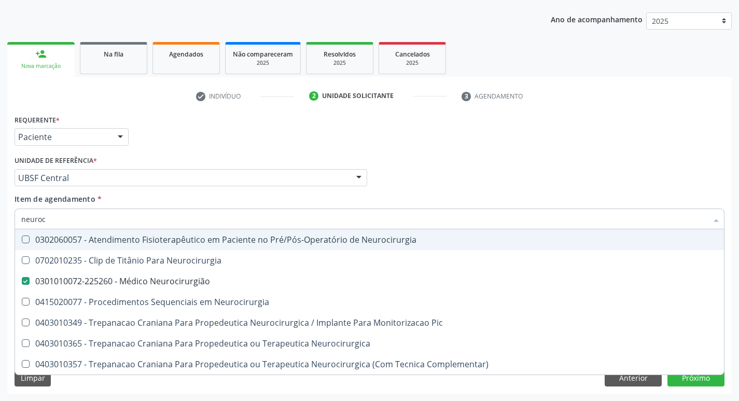
click at [249, 131] on div "Requerente * Paciente Médico(a) Enfermeiro(a) Paciente Nenhum resultado encontr…" at bounding box center [369, 132] width 715 height 40
checkbox Neurocirurgia "true"
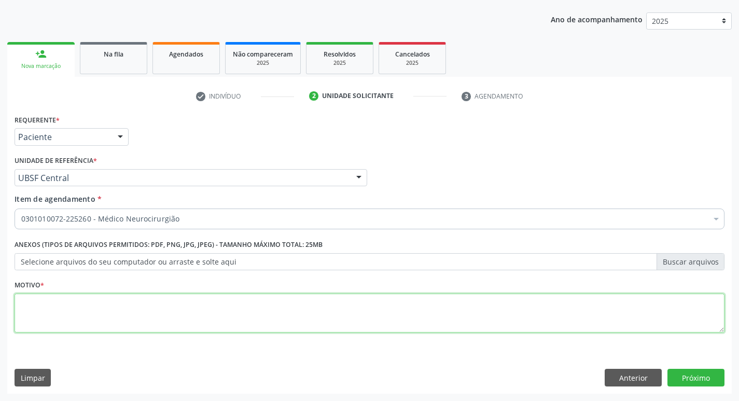
click at [101, 307] on textarea at bounding box center [370, 312] width 710 height 39
type textarea "retorno"
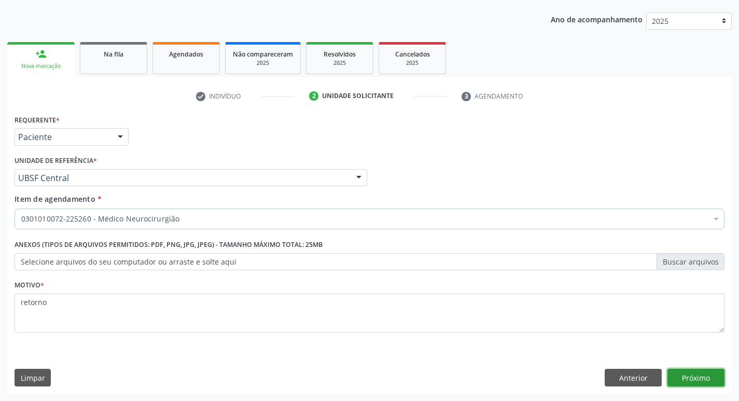
click at [703, 371] on button "Próximo" at bounding box center [695, 377] width 57 height 18
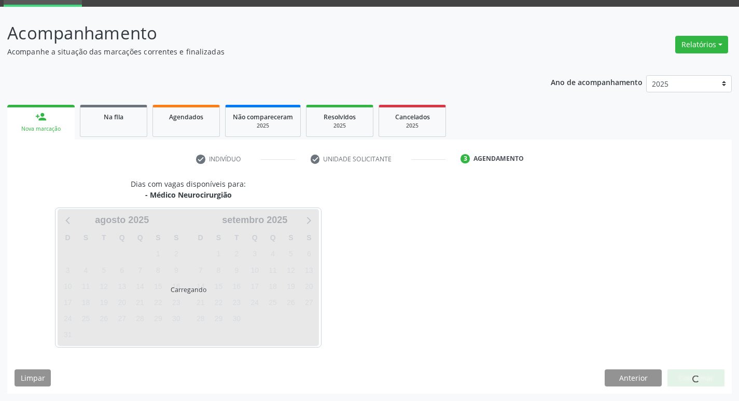
scroll to position [50, 0]
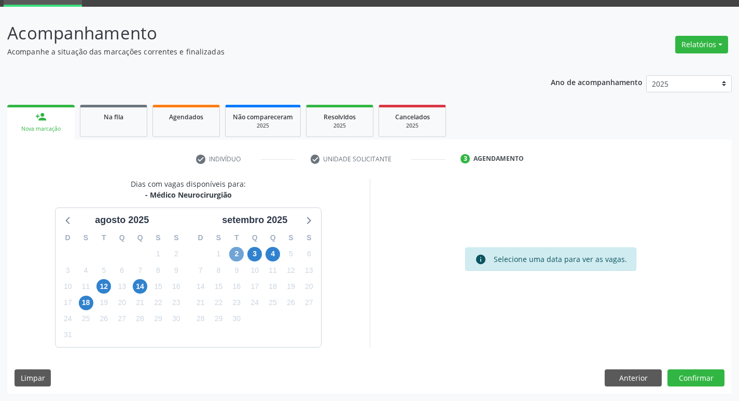
click at [236, 257] on span "2" at bounding box center [236, 254] width 15 height 15
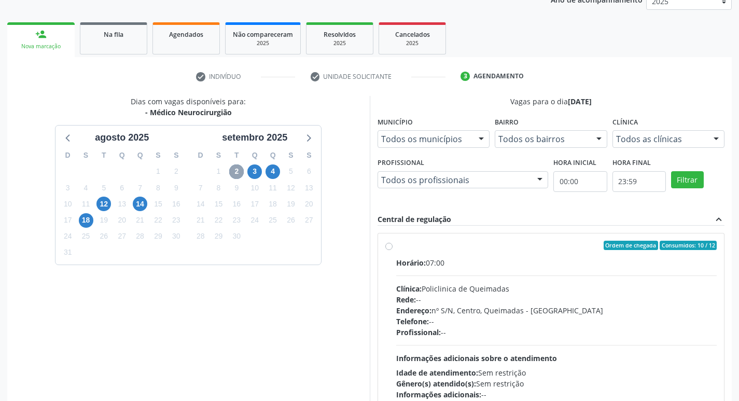
scroll to position [219, 0]
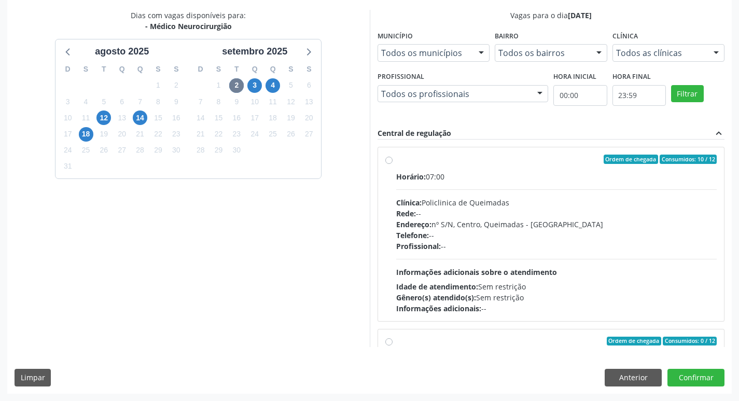
click at [477, 176] on div "Horário: 07:00" at bounding box center [556, 176] width 321 height 11
click at [392, 164] on input "Ordem de chegada Consumidos: 10 / 12 Horário: 07:00 Clínica: Policlinica de Que…" at bounding box center [388, 158] width 7 height 9
radio input "true"
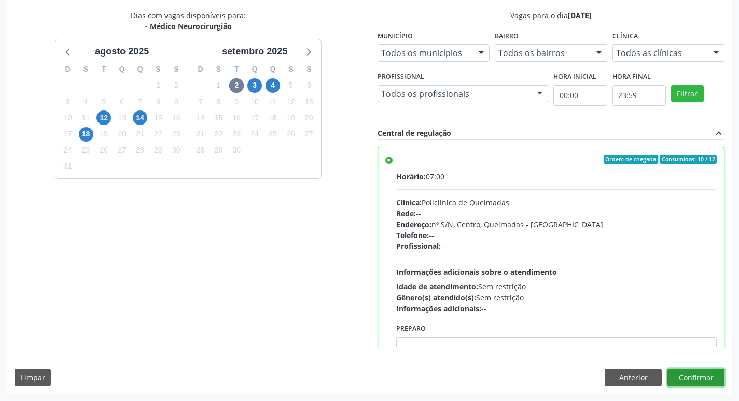
click at [715, 380] on button "Confirmar" at bounding box center [695, 377] width 57 height 18
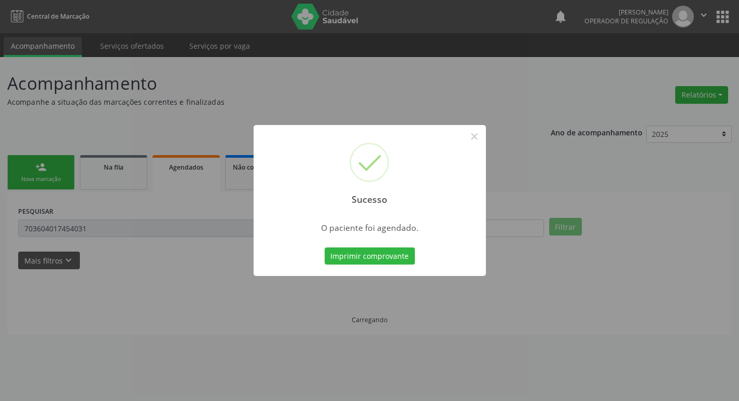
scroll to position [0, 0]
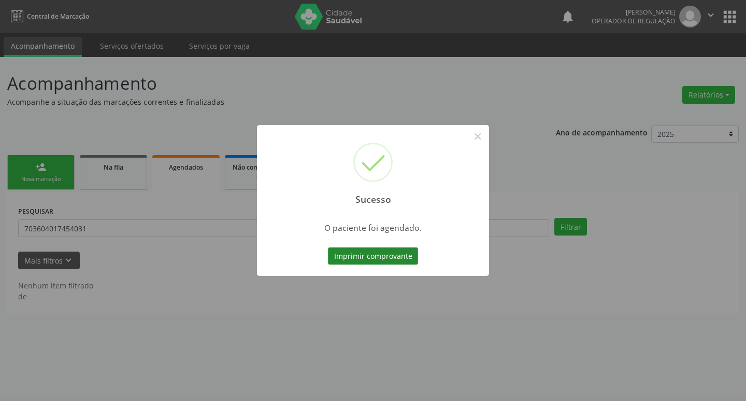
click at [380, 261] on button "Imprimir comprovante" at bounding box center [373, 256] width 90 height 18
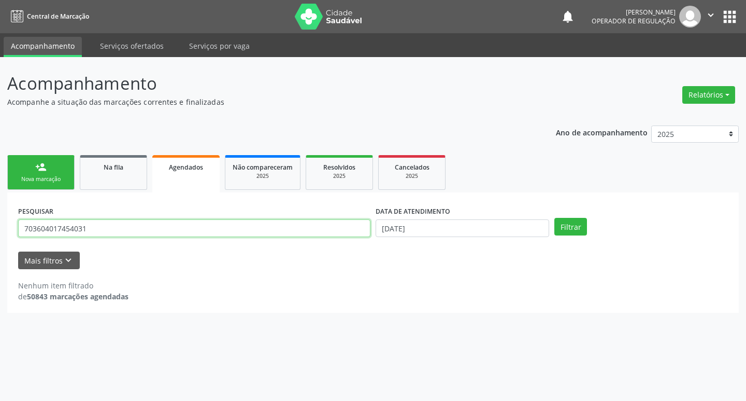
drag, startPoint x: 105, startPoint y: 223, endPoint x: 0, endPoint y: 223, distance: 104.7
click at [0, 223] on div "Acompanhamento Acompanhe a situação das marcações correntes e finalizadas Relat…" at bounding box center [373, 229] width 746 height 344
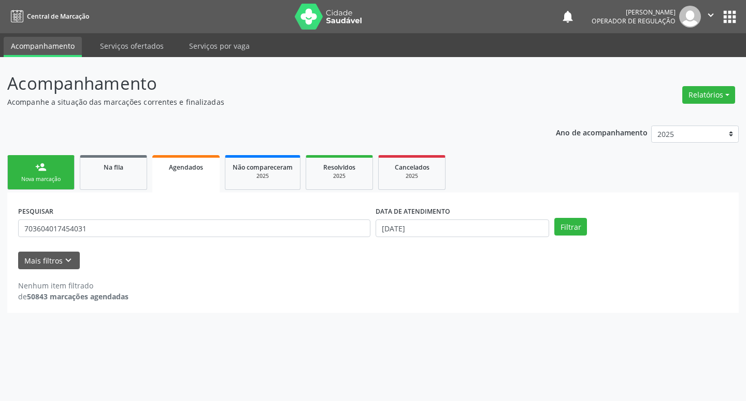
click at [64, 172] on link "person_add Nova marcação" at bounding box center [40, 172] width 67 height 35
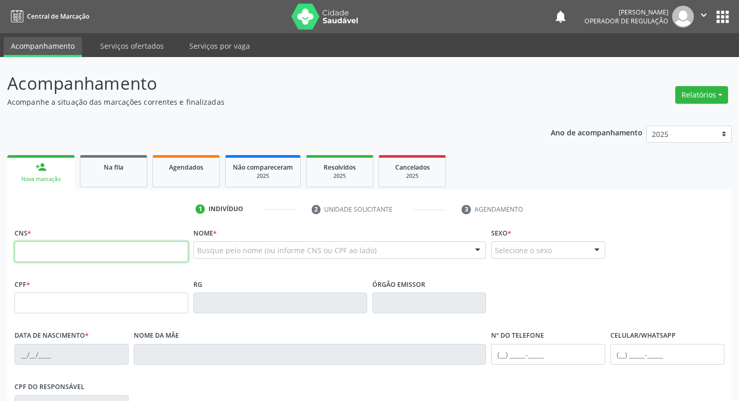
click at [65, 252] on input "text" at bounding box center [102, 251] width 174 height 21
type input "705 0046 4246 7756"
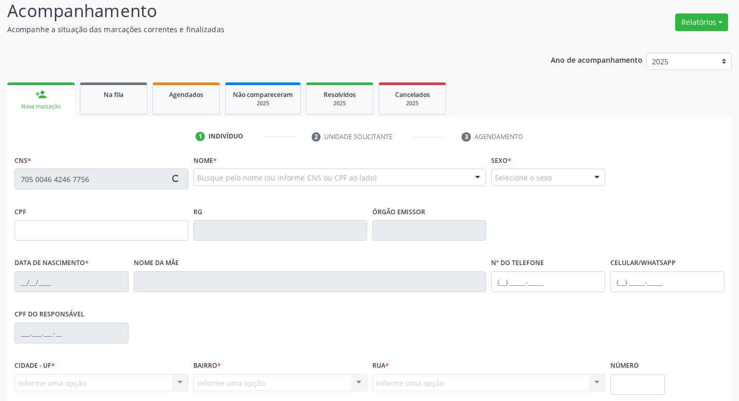
scroll to position [161, 0]
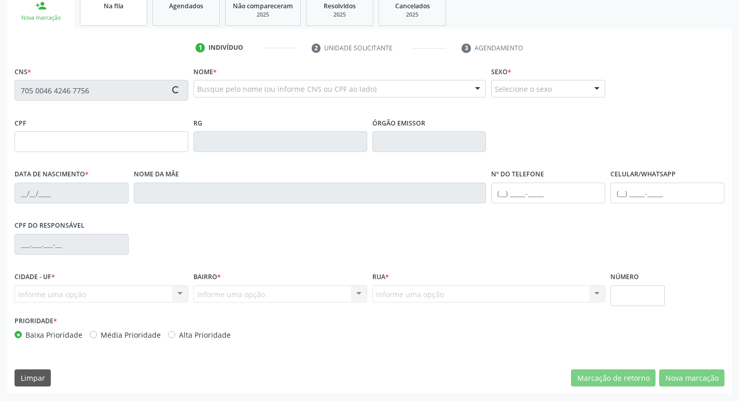
type input "000.182.674-32"
type input "26/10/1972"
type input "Rosa Francisca da Silva"
type input "(83) 99111-3006"
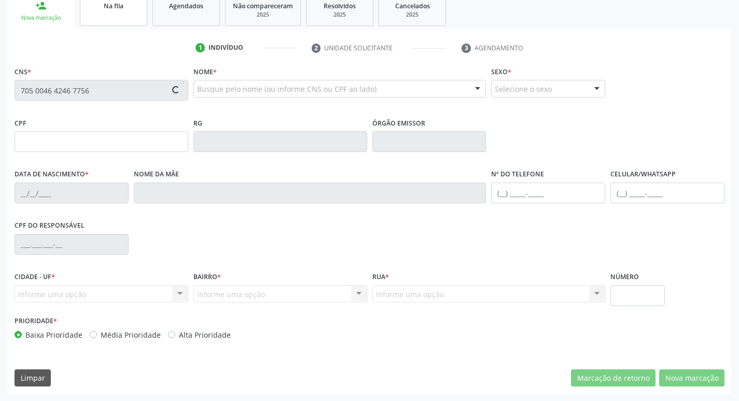
type input "37"
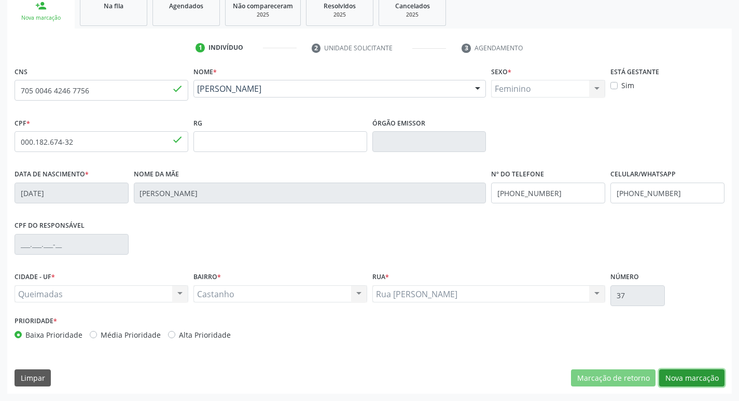
click at [707, 376] on button "Nova marcação" at bounding box center [691, 378] width 65 height 18
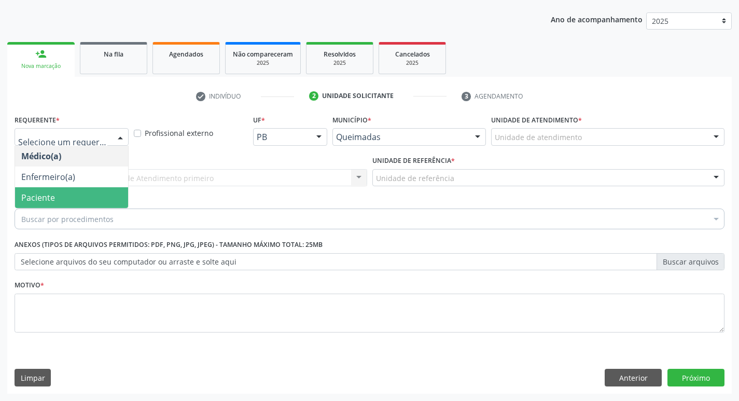
click at [67, 205] on span "Paciente" at bounding box center [71, 197] width 113 height 21
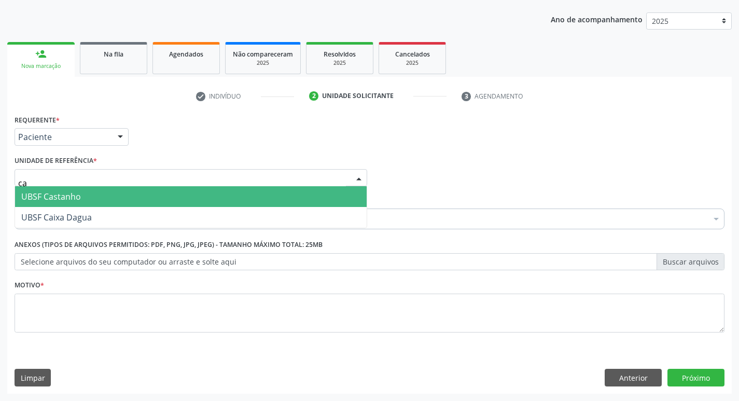
type input "cas"
click at [71, 192] on span "UBSF Castanho" at bounding box center [51, 196] width 60 height 11
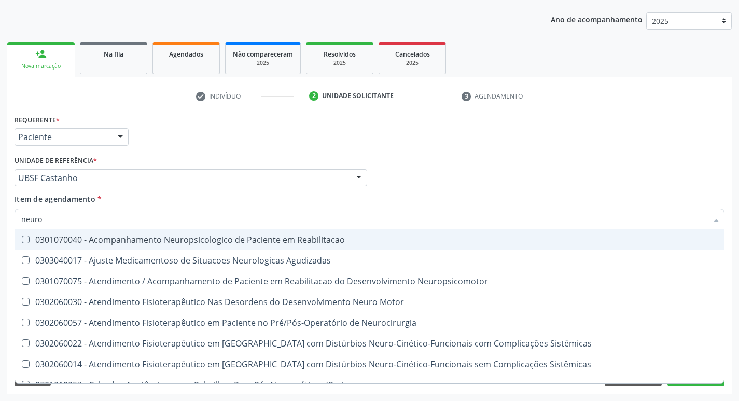
type input "neuroc"
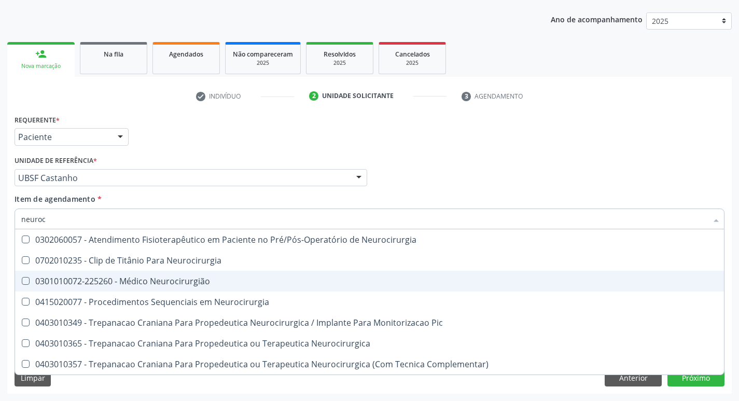
click at [104, 280] on div "0301010072-225260 - Médico Neurocirurgião" at bounding box center [369, 281] width 696 height 8
checkbox Neurocirurgião "true"
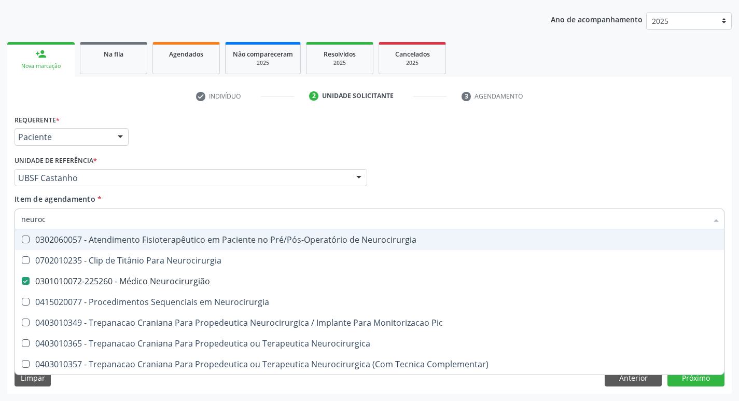
click at [224, 126] on div "Requerente * Paciente Médico(a) Enfermeiro(a) Paciente Nenhum resultado encontr…" at bounding box center [369, 132] width 715 height 40
checkbox Neurocirurgia "true"
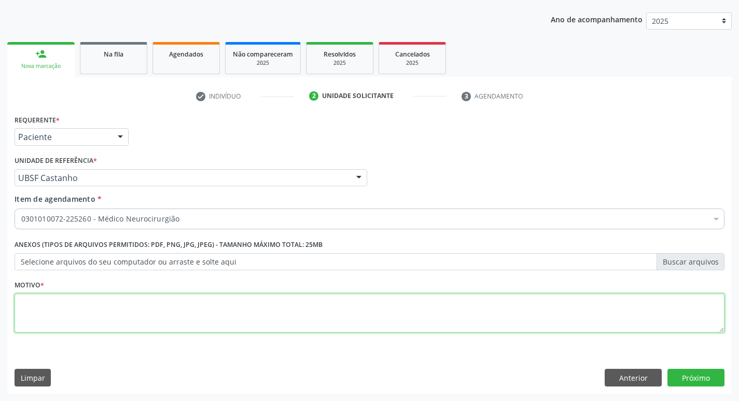
click at [77, 311] on textarea at bounding box center [370, 312] width 710 height 39
type textarea "retorno"
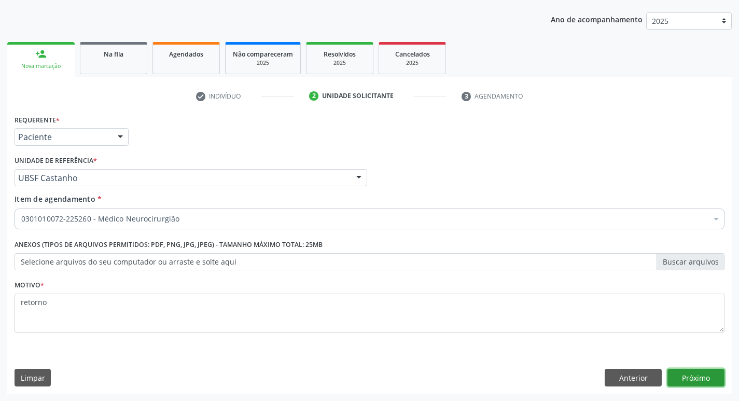
click at [691, 375] on button "Próximo" at bounding box center [695, 377] width 57 height 18
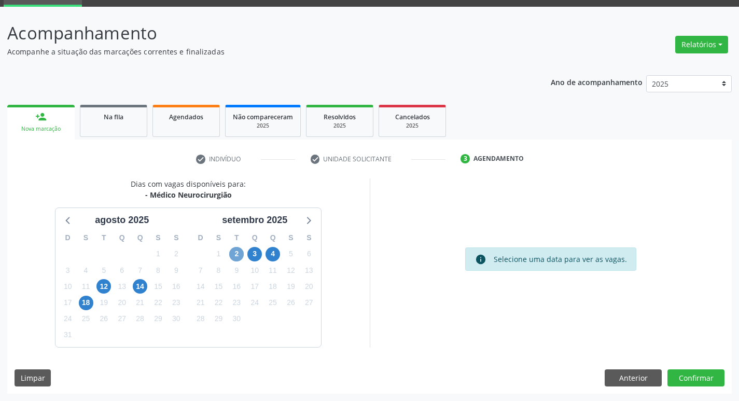
click at [239, 253] on span "2" at bounding box center [236, 254] width 15 height 15
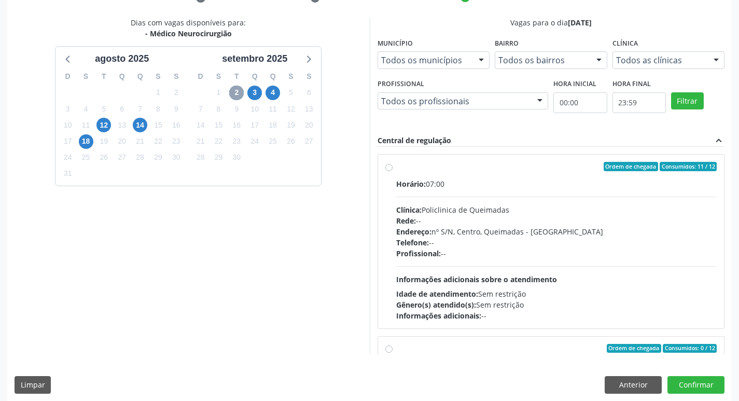
scroll to position [219, 0]
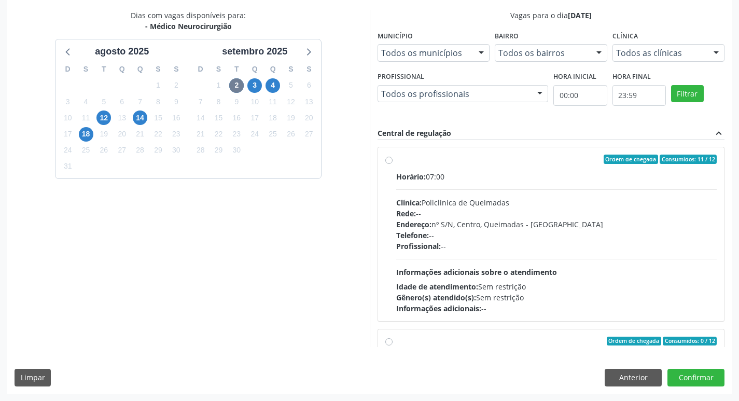
click at [501, 162] on div "Ordem de chegada Consumidos: 11 / 12" at bounding box center [556, 158] width 321 height 9
click at [392, 162] on input "Ordem de chegada Consumidos: 11 / 12 Horário: 07:00 Clínica: Policlinica de Que…" at bounding box center [388, 158] width 7 height 9
radio input "true"
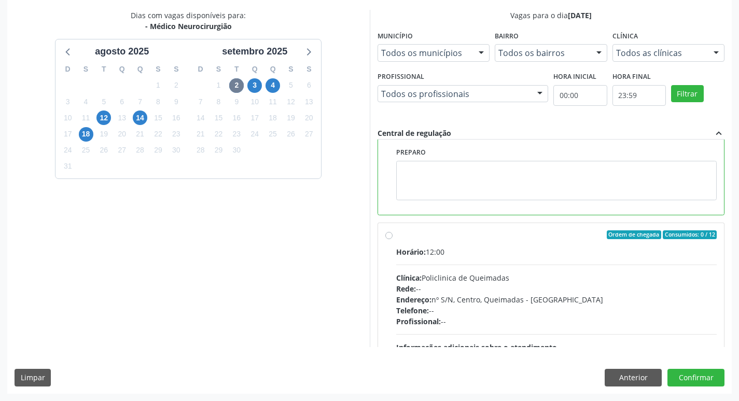
scroll to position [207, 0]
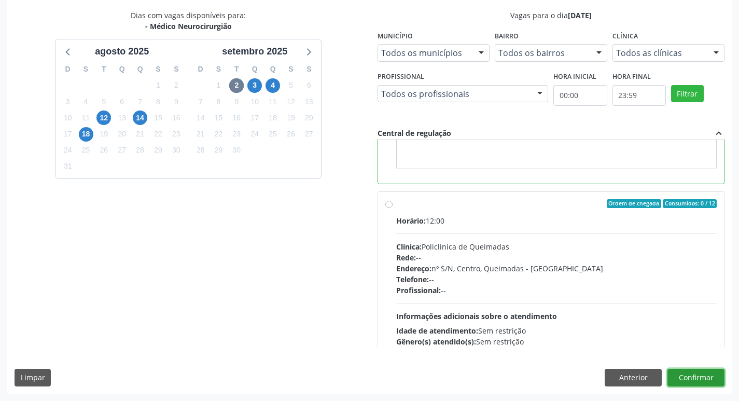
click at [696, 376] on button "Confirmar" at bounding box center [695, 377] width 57 height 18
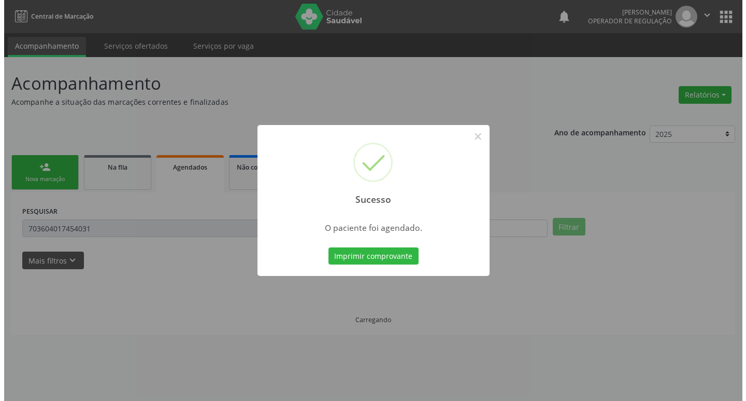
scroll to position [0, 0]
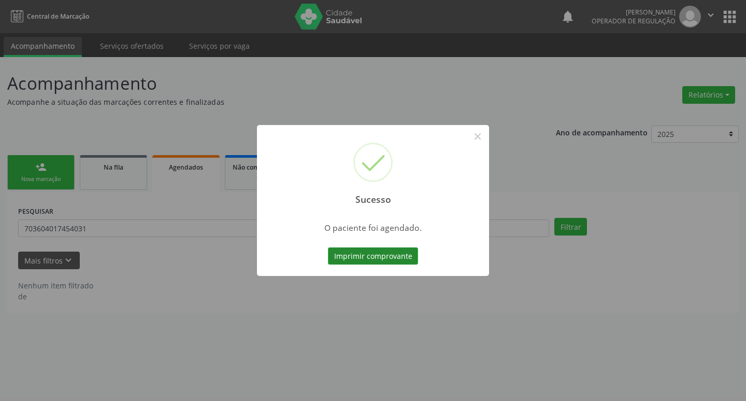
click at [373, 253] on button "Imprimir comprovante" at bounding box center [373, 256] width 90 height 18
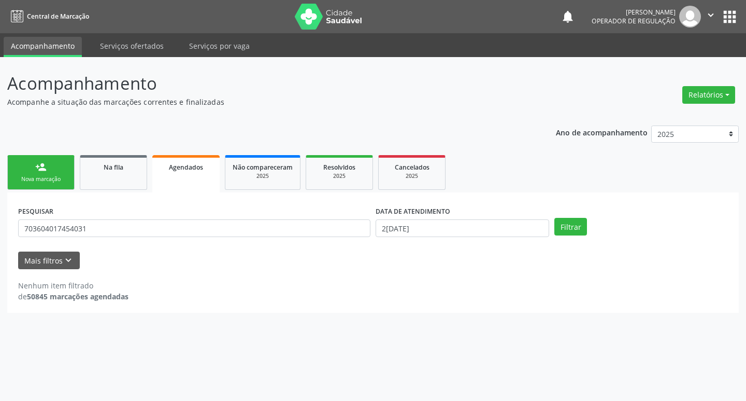
click at [38, 178] on div "Nova marcação" at bounding box center [41, 179] width 52 height 8
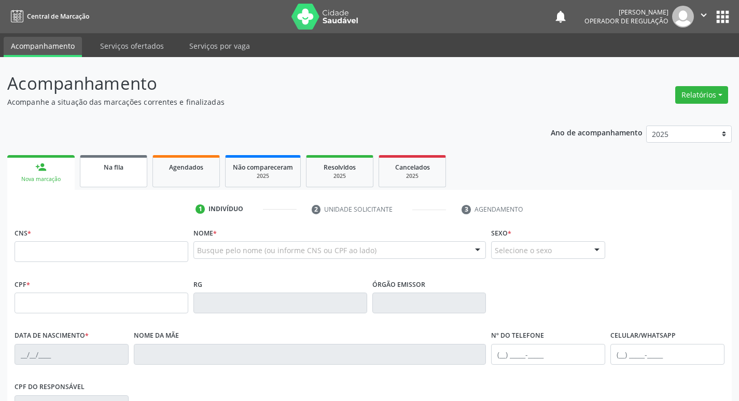
click at [118, 182] on link "Na fila" at bounding box center [113, 171] width 67 height 32
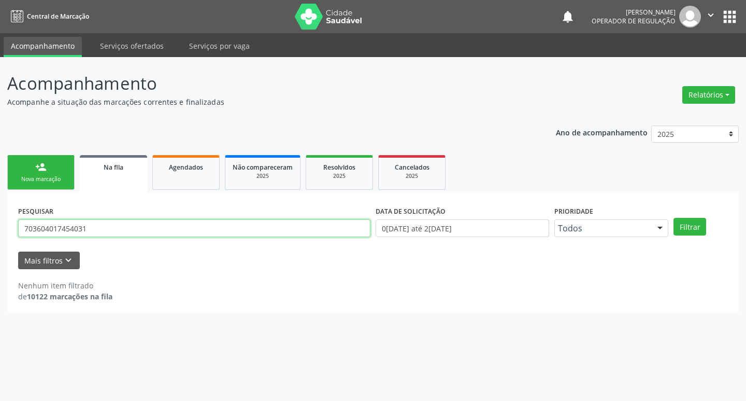
drag, startPoint x: 110, startPoint y: 230, endPoint x: 0, endPoint y: 233, distance: 110.5
click at [0, 233] on div "Acompanhamento Acompanhe a situação das marcações correntes e finalizadas Relat…" at bounding box center [373, 229] width 746 height 344
type input "700403500342850"
click at [674, 218] on button "Filtrar" at bounding box center [690, 227] width 33 height 18
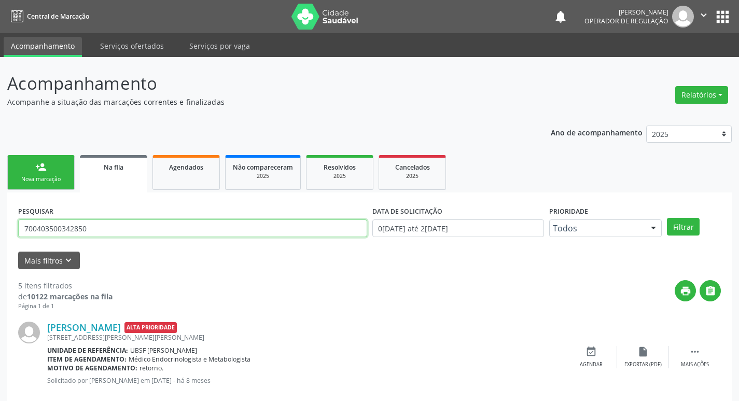
drag, startPoint x: 100, startPoint y: 223, endPoint x: 32, endPoint y: 232, distance: 69.0
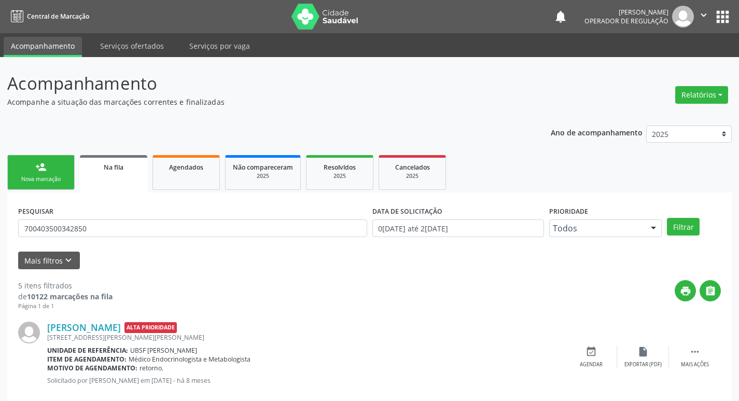
click at [49, 181] on div "Nova marcação" at bounding box center [41, 179] width 52 height 8
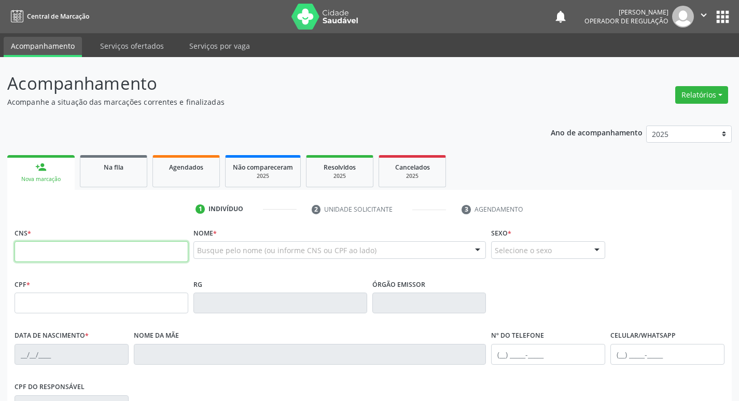
click at [74, 249] on input "text" at bounding box center [102, 251] width 174 height 21
paste input "700 4035 0034 2850"
type input "700 4035 0034 2850"
type input "093.597.227-74"
type input "0[DATE]"
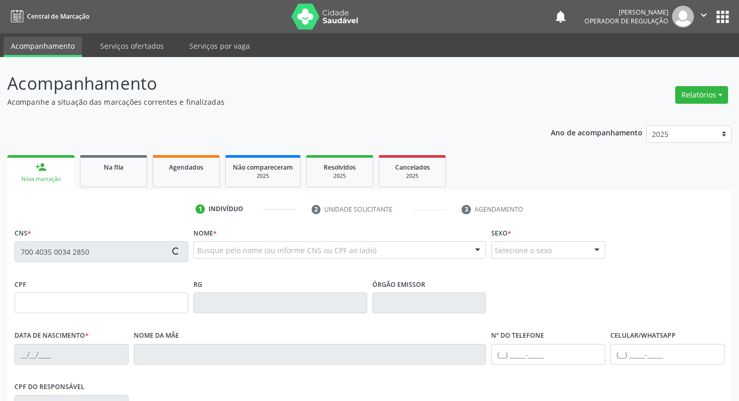
type input "[PERSON_NAME]"
type input "[PHONE_NUMBER]"
type input "213"
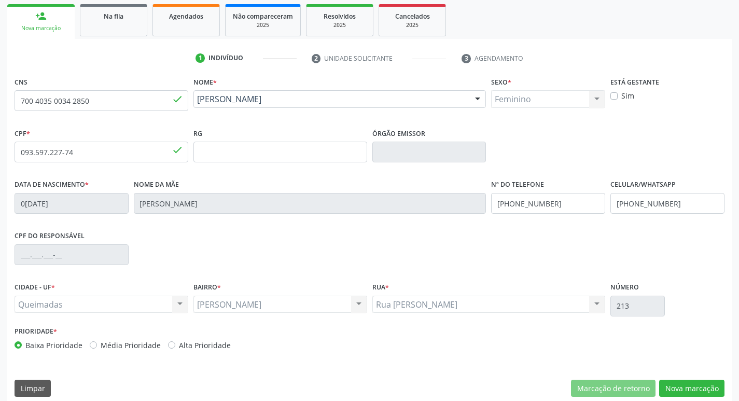
scroll to position [161, 0]
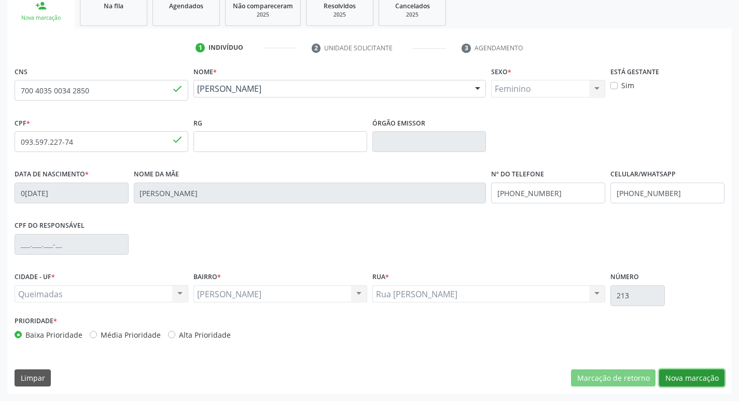
click at [690, 379] on button "Nova marcação" at bounding box center [691, 378] width 65 height 18
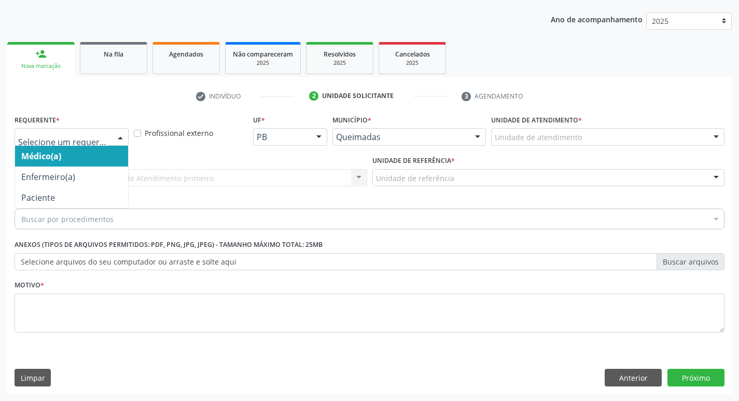
click at [102, 131] on div at bounding box center [72, 137] width 114 height 18
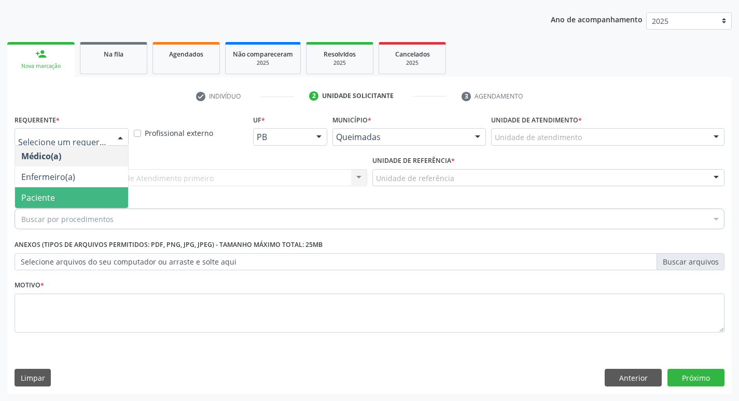
click at [89, 192] on span "Paciente" at bounding box center [71, 197] width 113 height 21
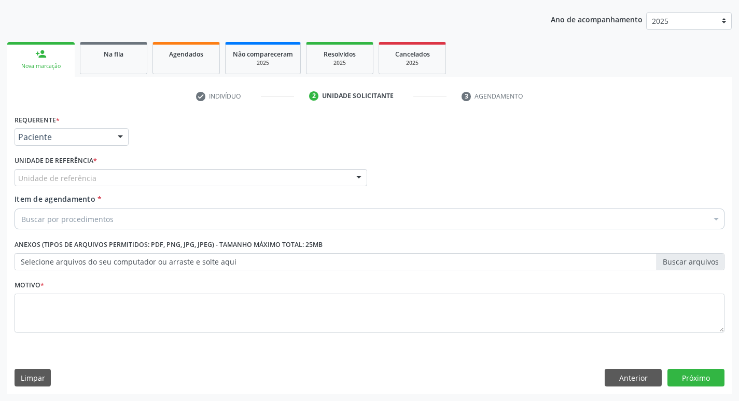
click at [94, 178] on div "Unidade de referência" at bounding box center [191, 178] width 352 height 18
type input "anib"
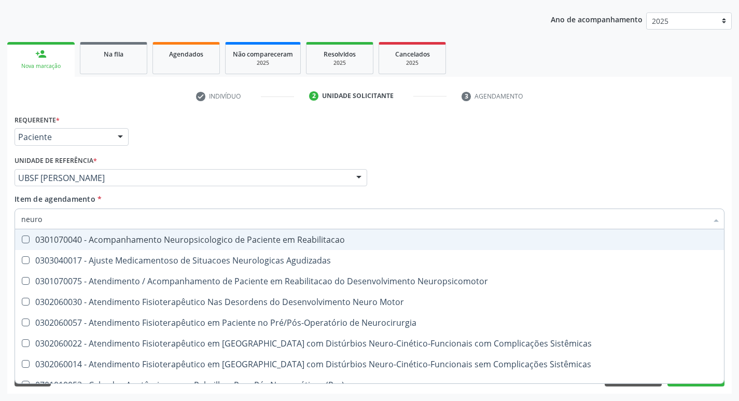
type input "neuroc"
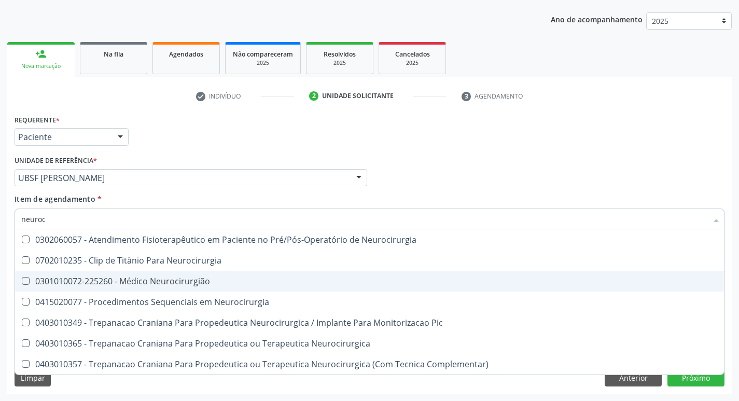
click at [136, 281] on div "0301010072-225260 - Médico Neurocirurgião" at bounding box center [369, 281] width 696 height 8
checkbox Neurocirurgião "true"
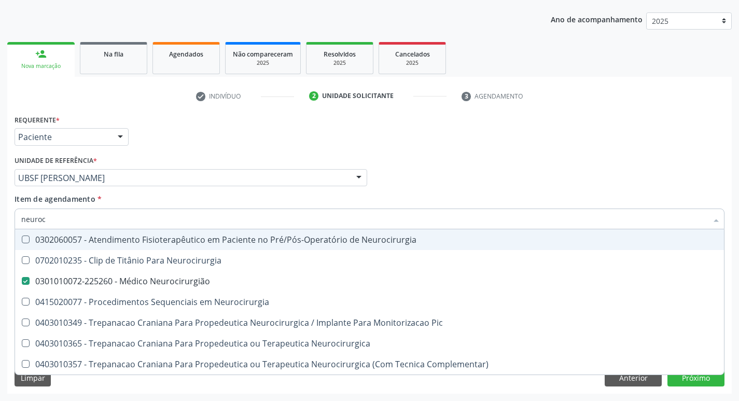
click at [176, 132] on div "Requerente * Paciente Médico(a) Enfermeiro(a) Paciente Nenhum resultado encontr…" at bounding box center [369, 132] width 715 height 40
checkbox Neurocirurgia "true"
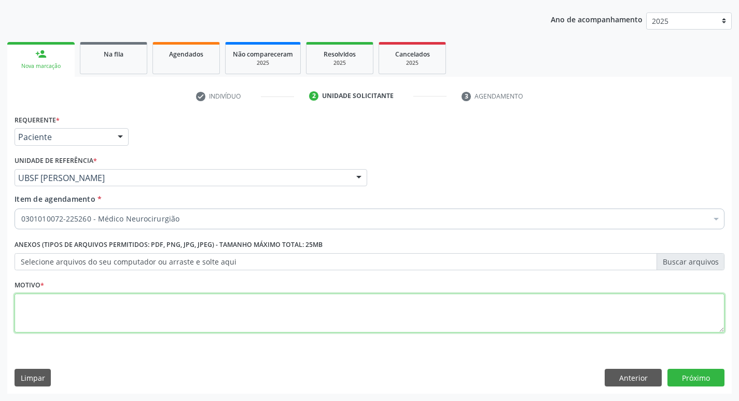
click at [137, 305] on textarea at bounding box center [370, 312] width 710 height 39
type textarea "retorno"
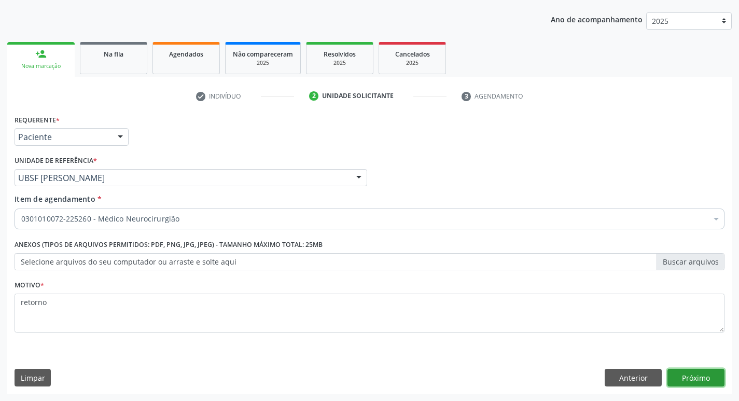
click at [683, 377] on button "Próximo" at bounding box center [695, 377] width 57 height 18
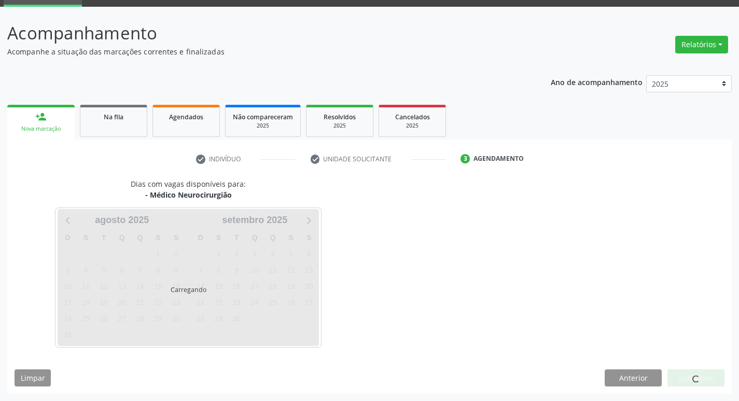
scroll to position [50, 0]
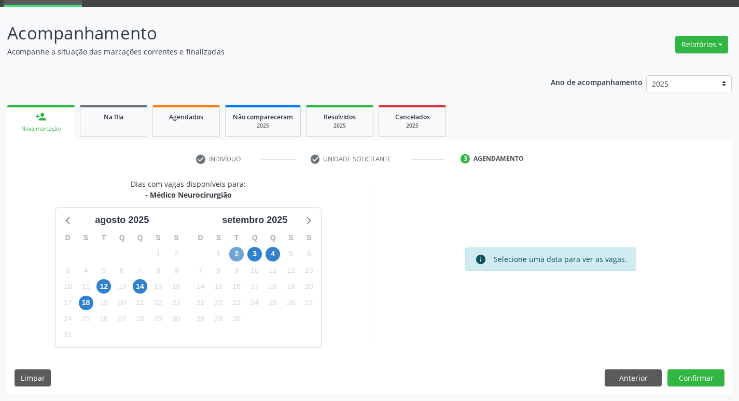
click at [235, 255] on span "2" at bounding box center [236, 254] width 15 height 15
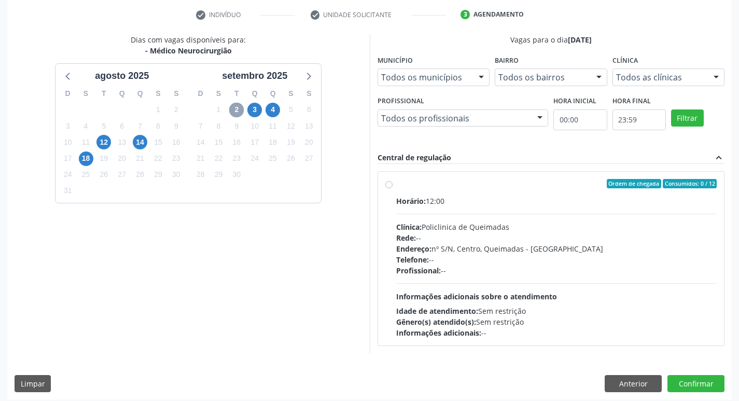
scroll to position [200, 0]
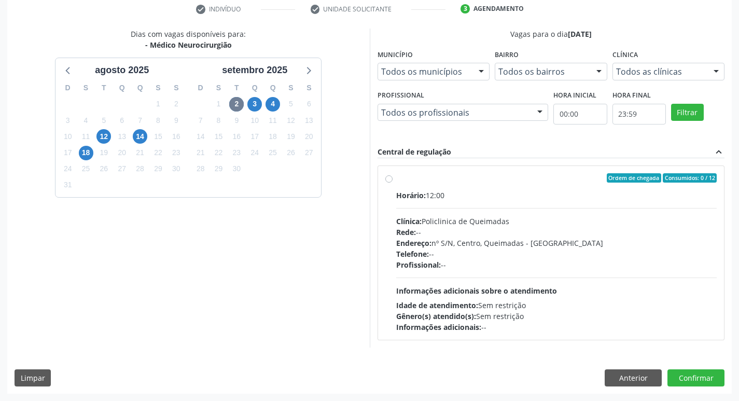
click at [515, 190] on div "Horário: 12:00" at bounding box center [556, 195] width 321 height 11
click at [392, 182] on input "Ordem de chegada Consumidos: 0 / 12 Horário: 12:00 Clínica: Policlinica de Quei…" at bounding box center [388, 177] width 7 height 9
radio input "true"
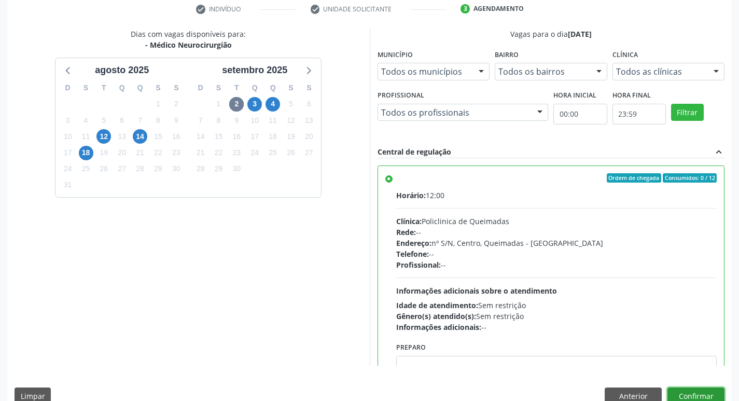
click at [683, 393] on button "Confirmar" at bounding box center [695, 396] width 57 height 18
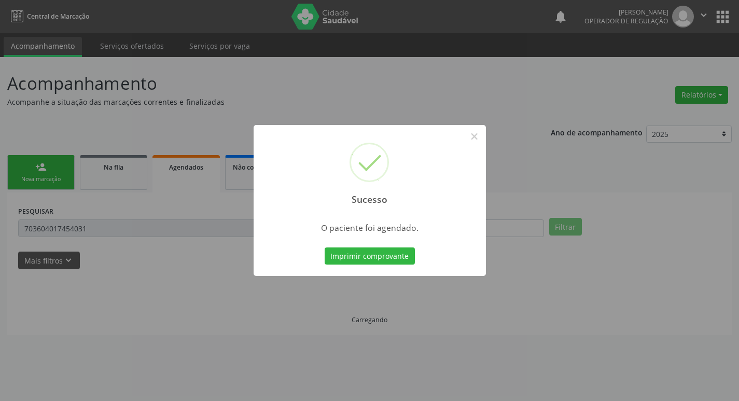
scroll to position [0, 0]
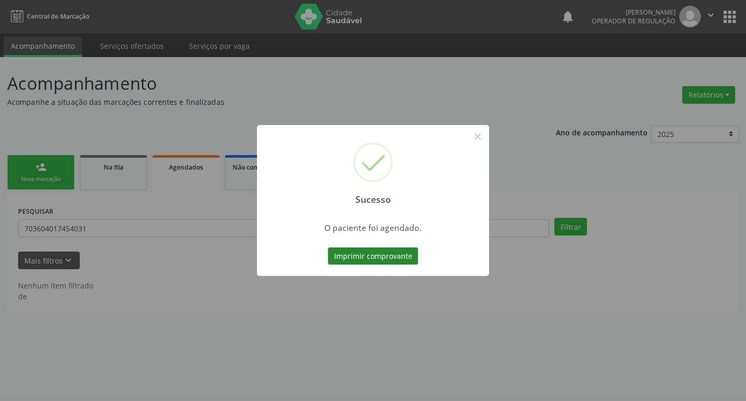
click at [368, 256] on button "Imprimir comprovante" at bounding box center [373, 256] width 90 height 18
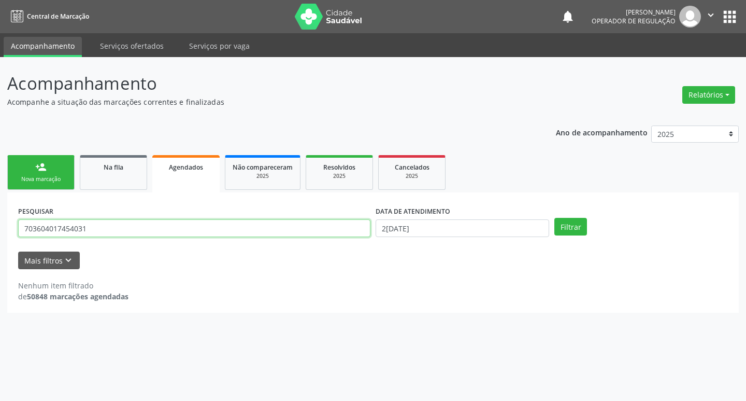
drag, startPoint x: 80, startPoint y: 229, endPoint x: 0, endPoint y: 230, distance: 80.3
click at [0, 230] on div "Acompanhamento Acompanhe a situação das marcações correntes e finalizadas Relat…" at bounding box center [373, 229] width 746 height 344
type input "7"
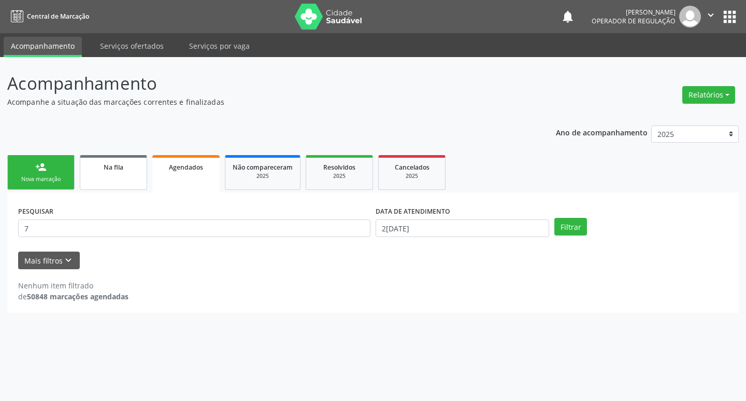
click at [108, 178] on link "Na fila" at bounding box center [113, 172] width 67 height 35
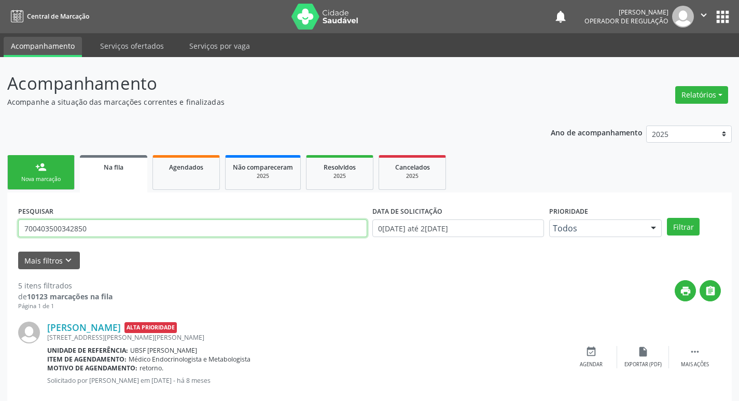
drag, startPoint x: 127, startPoint y: 225, endPoint x: 0, endPoint y: 225, distance: 127.0
type input "700008340401305"
click at [667, 218] on button "Filtrar" at bounding box center [683, 227] width 33 height 18
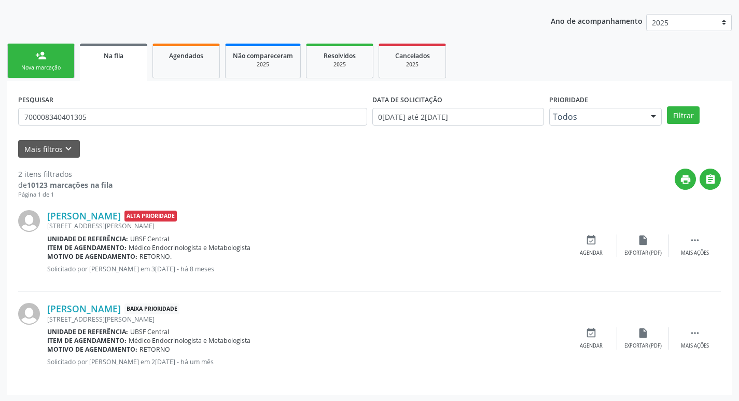
scroll to position [113, 0]
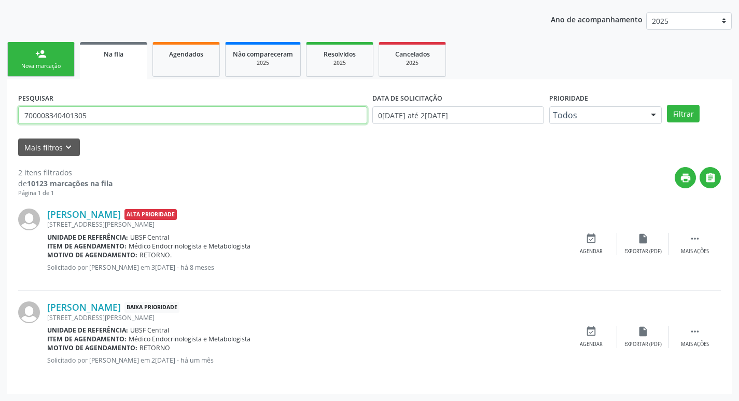
drag, startPoint x: 105, startPoint y: 112, endPoint x: 16, endPoint y: 112, distance: 89.1
click at [16, 112] on div "PESQUISAR 700008340401305" at bounding box center [193, 110] width 354 height 40
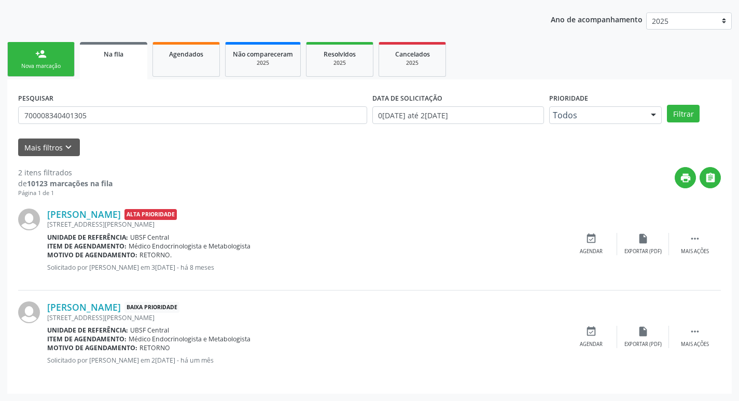
click at [49, 55] on link "person_add Nova marcação" at bounding box center [40, 59] width 67 height 35
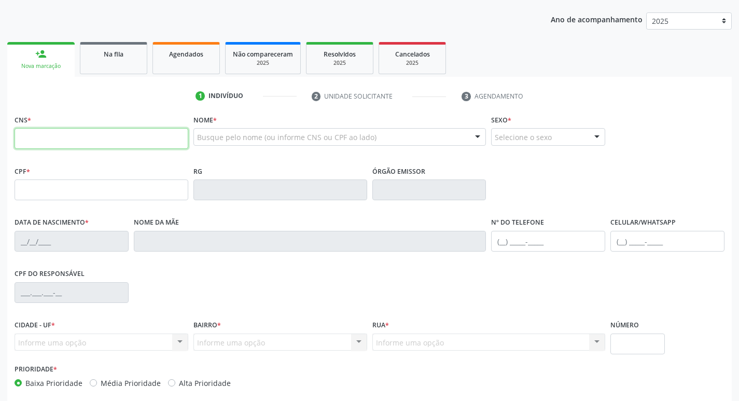
click at [62, 140] on input "text" at bounding box center [102, 138] width 174 height 21
paste input "700 0083 4040 1305"
type input "700 0083 4040 1305"
type input "089.168.004-71"
type input "25/12/2002"
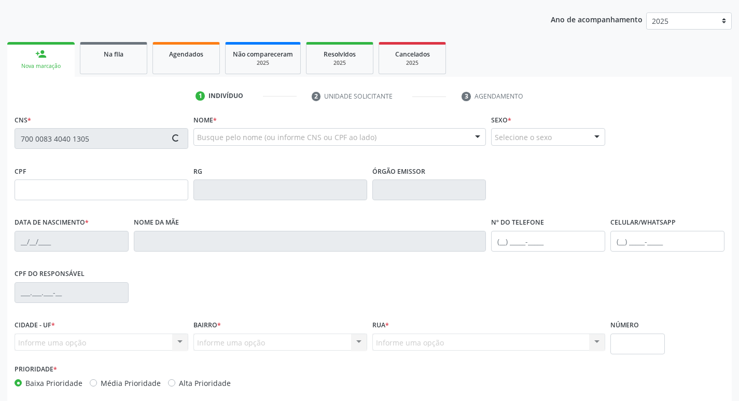
type input "Maria Jose Gomes da Silva"
type input "(83) 99178-7052"
type input "250.716.454-91"
type input "21"
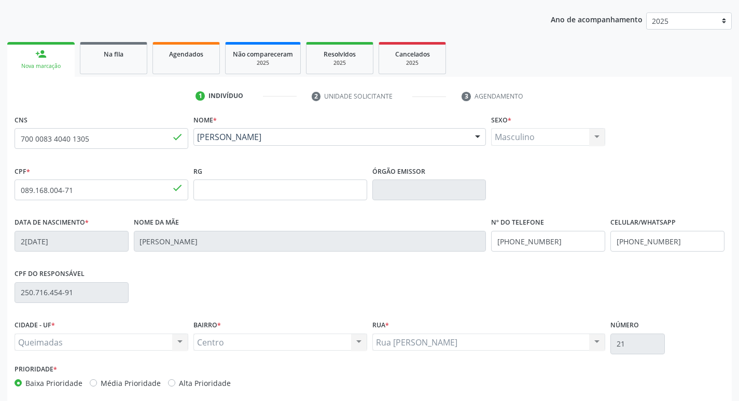
scroll to position [161, 0]
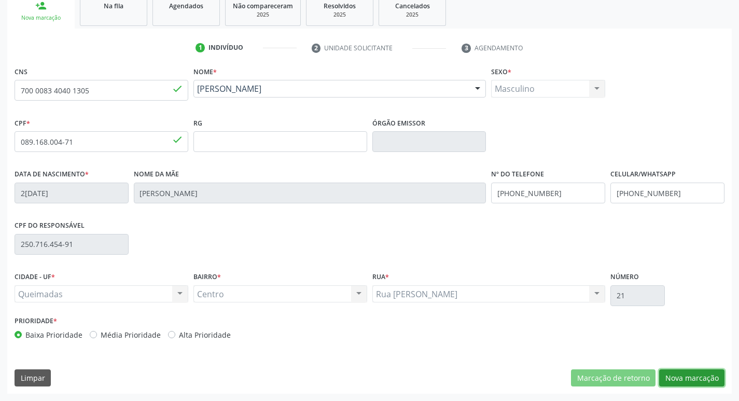
click at [705, 381] on button "Nova marcação" at bounding box center [691, 378] width 65 height 18
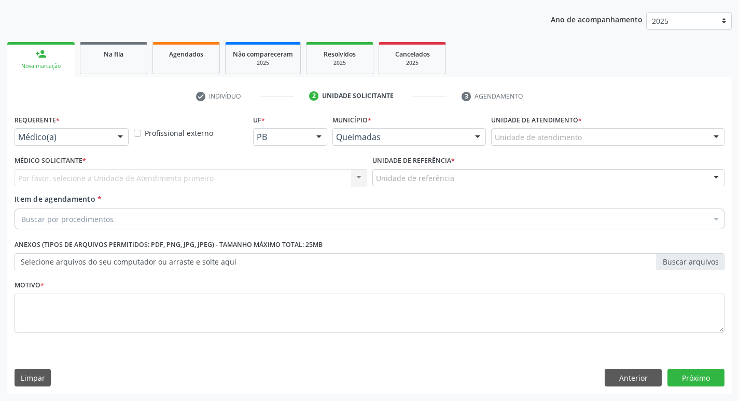
scroll to position [113, 0]
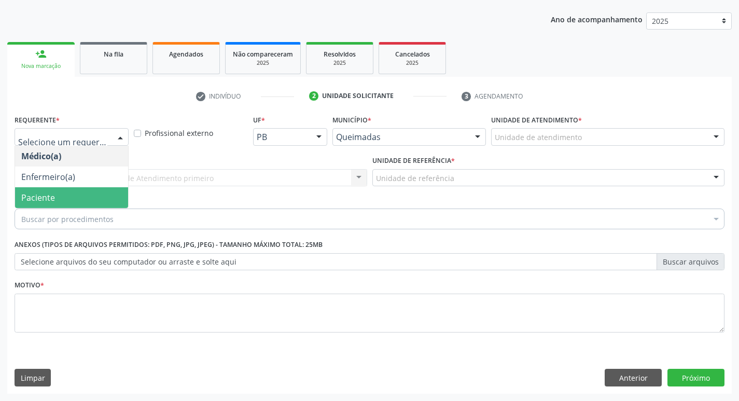
click at [81, 194] on span "Paciente" at bounding box center [71, 197] width 113 height 21
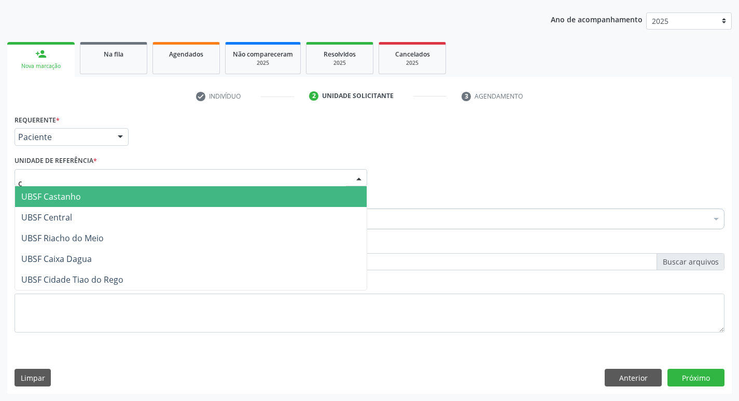
type input "ce"
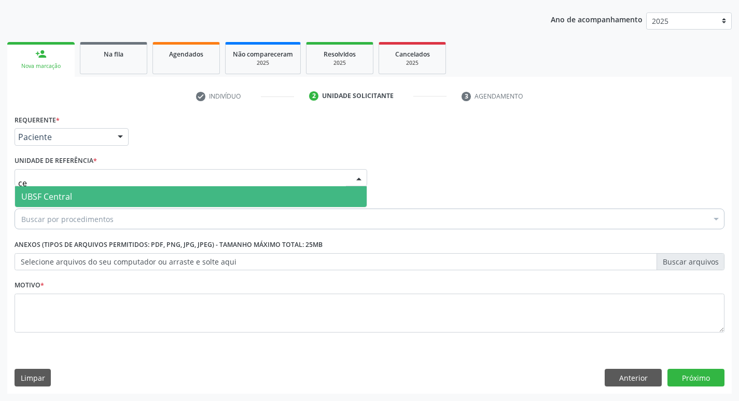
click at [85, 206] on span "UBSF Central" at bounding box center [190, 196] width 351 height 21
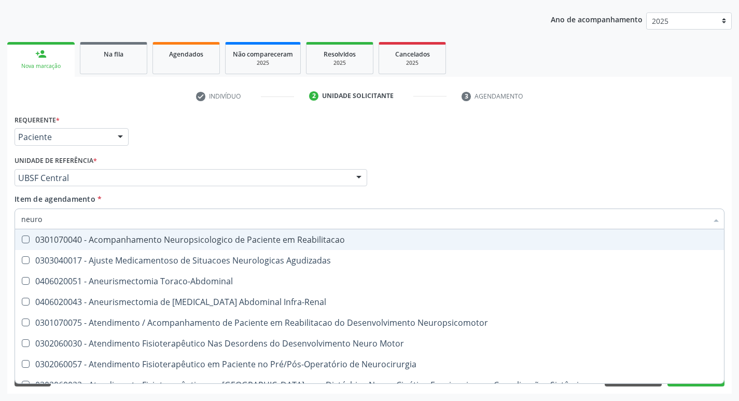
type input "neuroc"
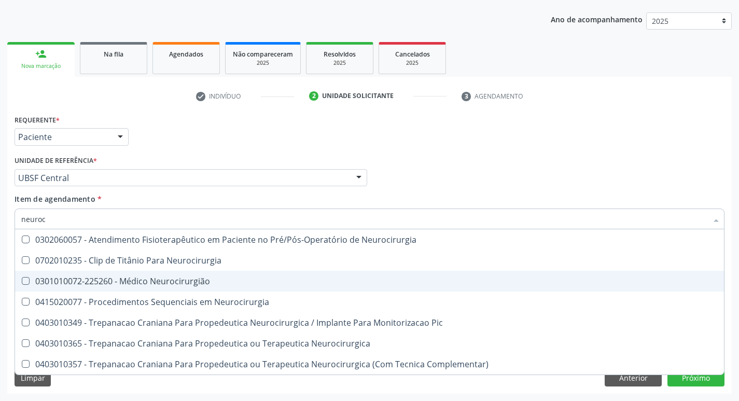
click at [110, 288] on span "0301010072-225260 - Médico Neurocirurgião" at bounding box center [369, 281] width 708 height 21
checkbox Neurocirurgião "true"
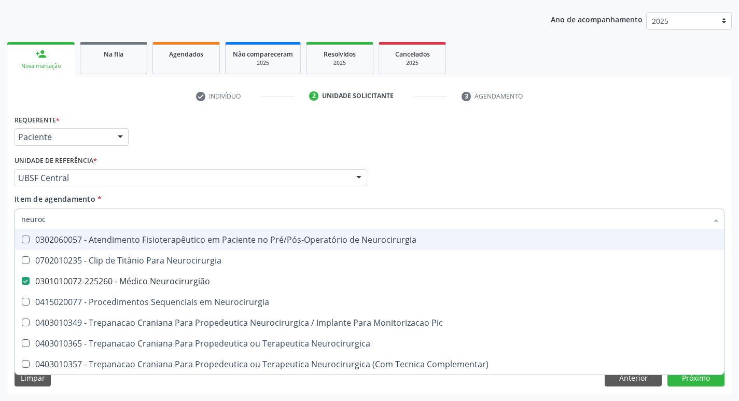
click at [229, 115] on div "Requerente * Paciente Médico(a) Enfermeiro(a) Paciente Nenhum resultado encontr…" at bounding box center [369, 132] width 715 height 40
checkbox Neurocirurgia "true"
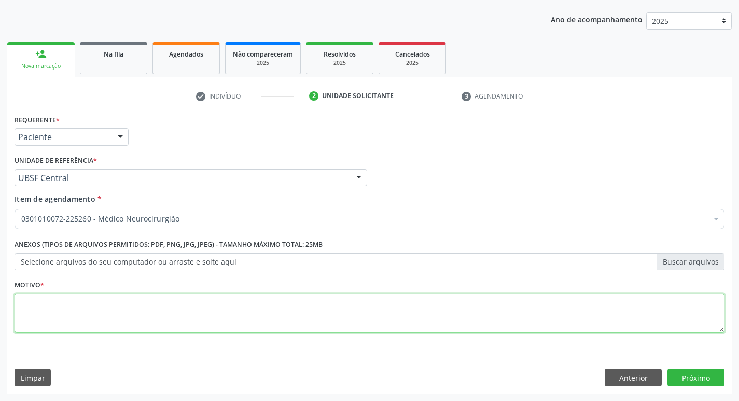
click at [138, 316] on textarea at bounding box center [370, 312] width 710 height 39
type textarea "retorno"
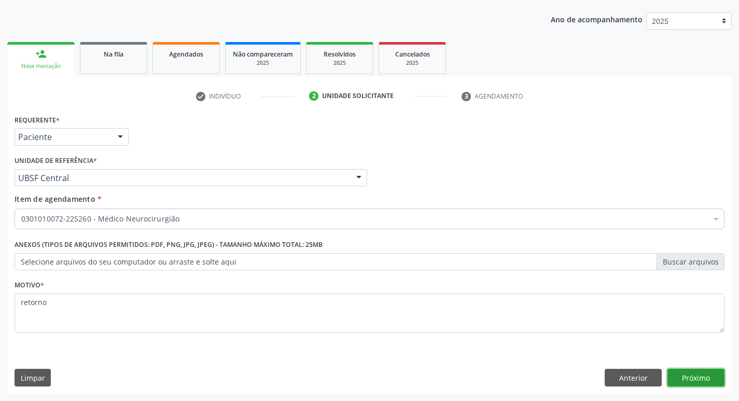
click at [707, 370] on button "Próximo" at bounding box center [695, 377] width 57 height 18
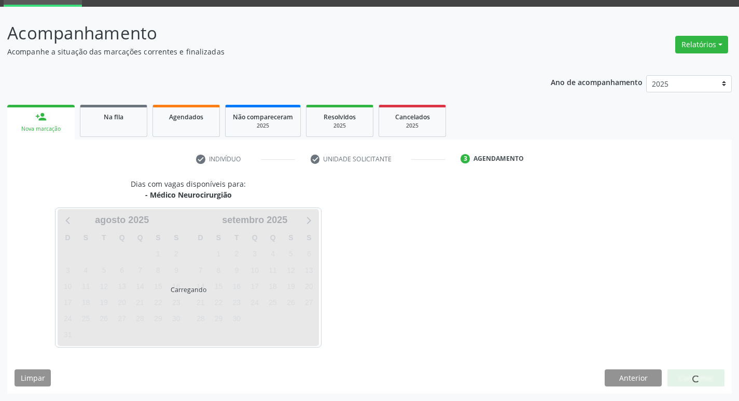
scroll to position [50, 0]
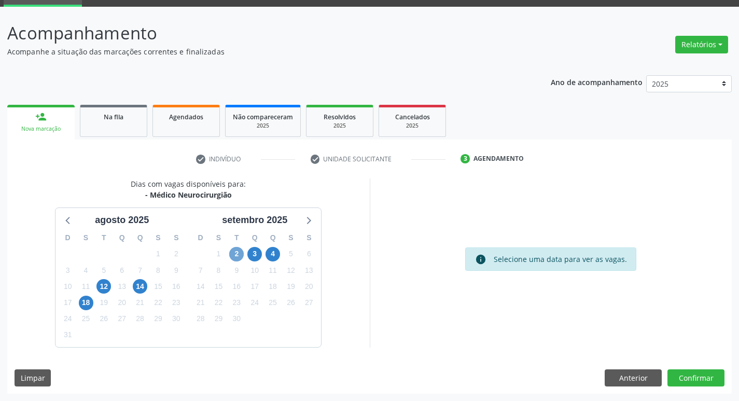
click at [233, 254] on span "2" at bounding box center [236, 254] width 15 height 15
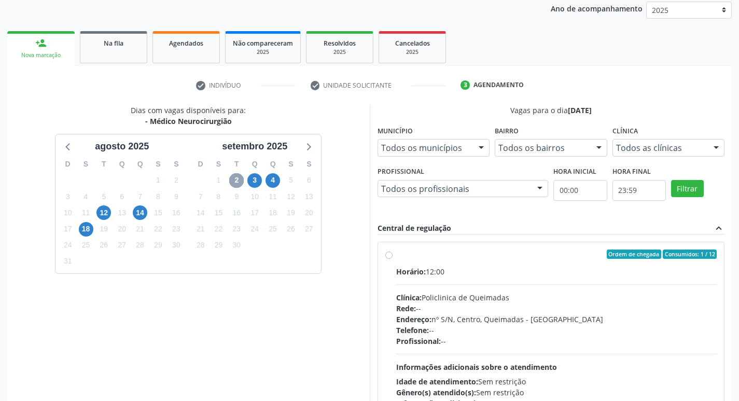
scroll to position [200, 0]
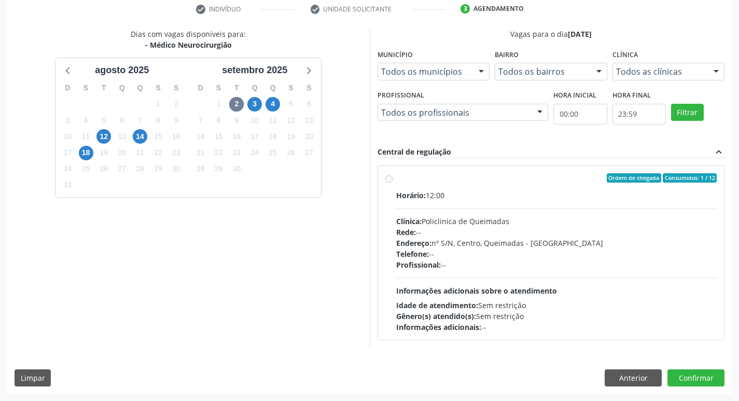
click at [604, 187] on label "Ordem de chegada Consumidos: 1 / 12 Horário: 12:00 Clínica: Policlinica de Quei…" at bounding box center [556, 252] width 321 height 159
click at [392, 182] on input "Ordem de chegada Consumidos: 1 / 12 Horário: 12:00 Clínica: Policlinica de Quei…" at bounding box center [388, 177] width 7 height 9
radio input "true"
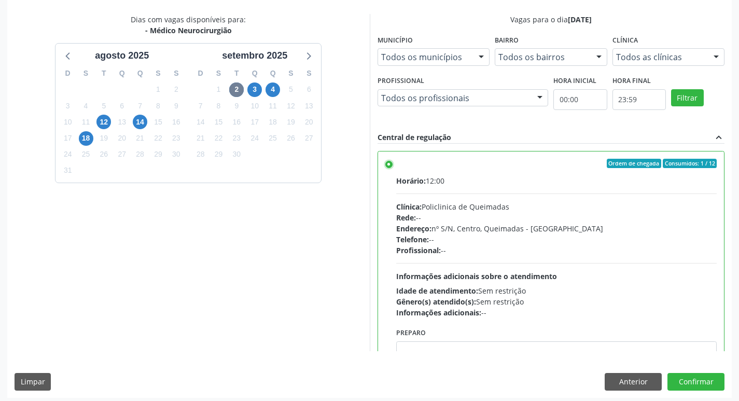
scroll to position [219, 0]
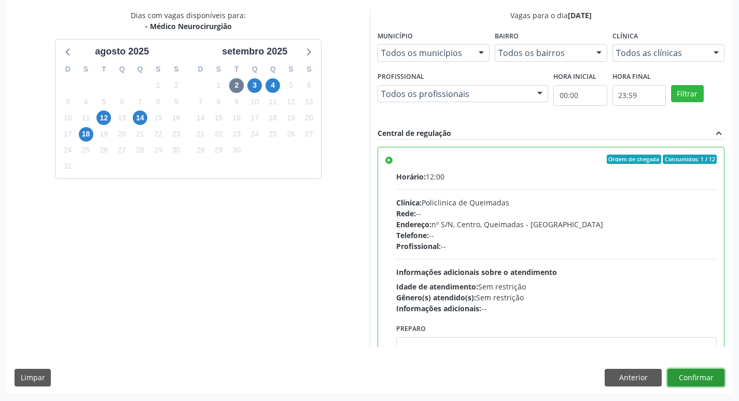
click at [697, 372] on button "Confirmar" at bounding box center [695, 377] width 57 height 18
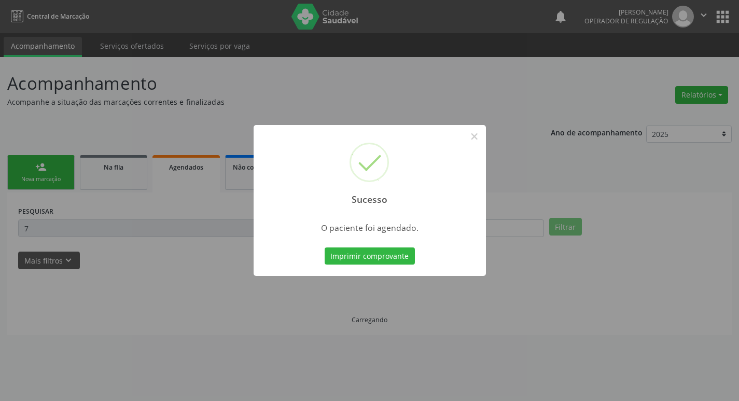
scroll to position [0, 0]
click at [356, 261] on button "Imprimir comprovante" at bounding box center [373, 256] width 90 height 18
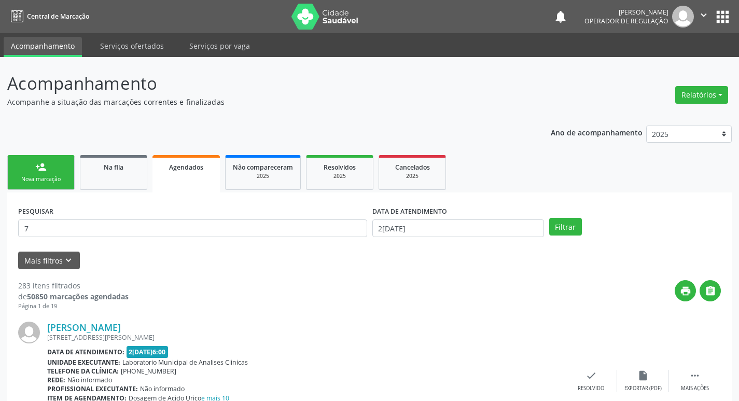
click at [49, 169] on link "person_add Nova marcação" at bounding box center [40, 172] width 67 height 35
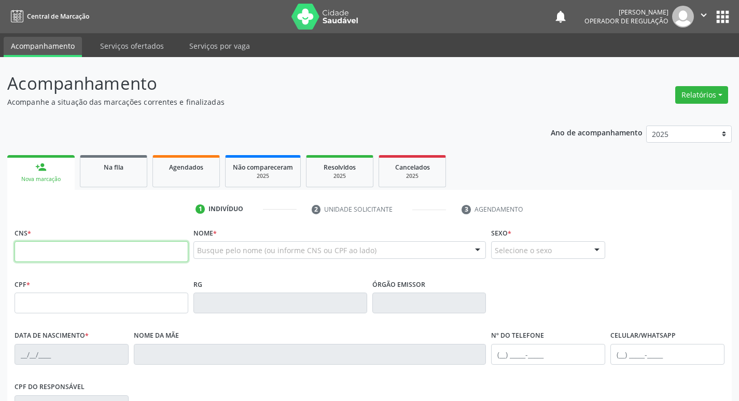
click at [36, 245] on input "text" at bounding box center [102, 251] width 174 height 21
type input "705 5054 8035 4710"
type input "134.117.264-31"
type input "27/01/2003"
type input "Francisca Batista Barboza Santos"
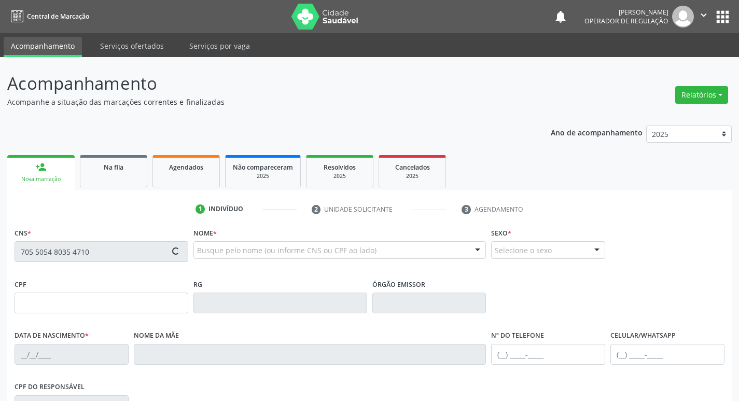
type input "(83) 99368-6101"
type input "022.891.814-63"
type input "S/N"
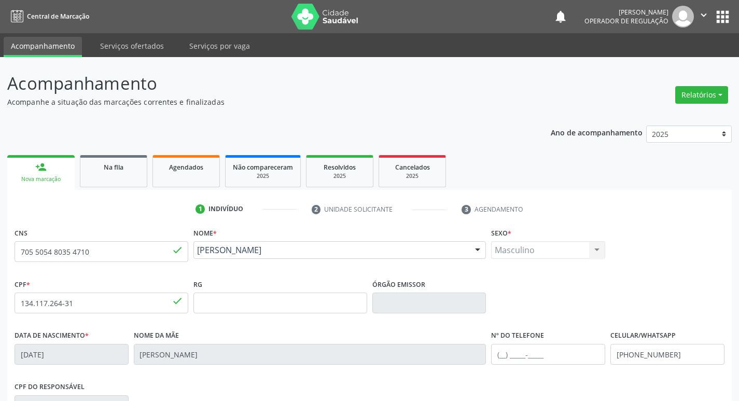
scroll to position [161, 0]
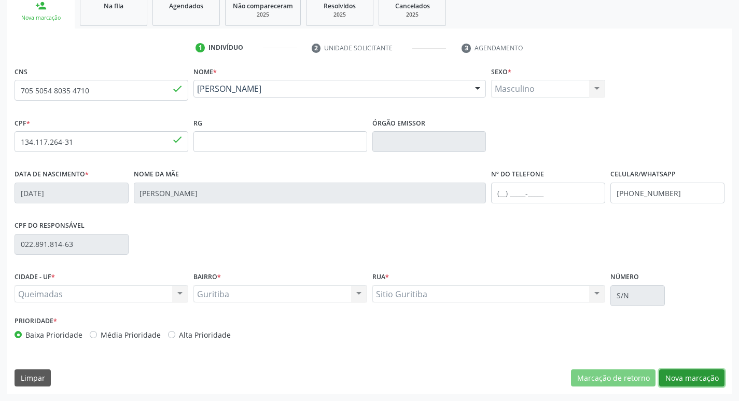
click at [697, 377] on button "Nova marcação" at bounding box center [691, 378] width 65 height 18
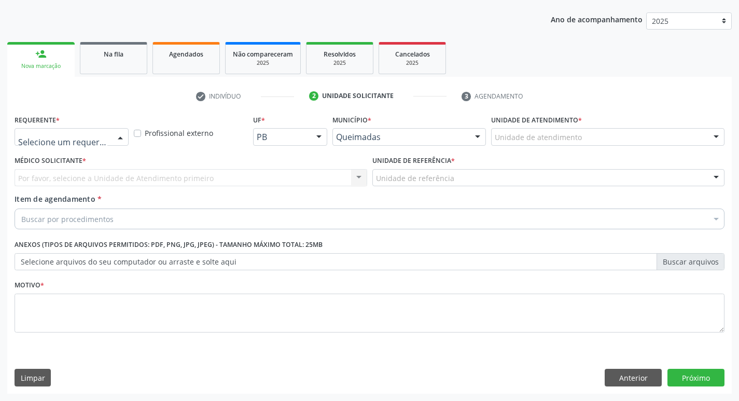
click at [115, 129] on div "Médico(a) Enfermeiro(a) Paciente Nenhum resultado encontrado para: " " Não há n…" at bounding box center [72, 137] width 114 height 18
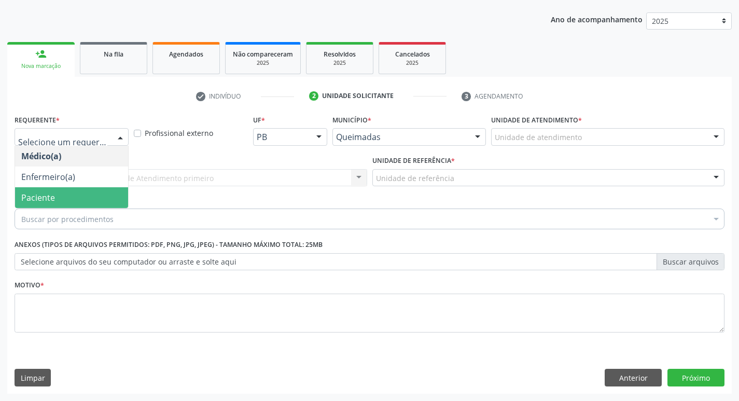
click at [92, 194] on span "Paciente" at bounding box center [71, 197] width 113 height 21
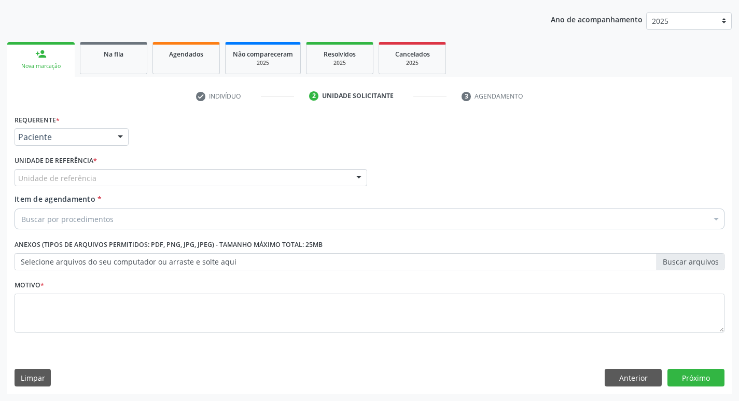
click at [98, 180] on div "Unidade de referência" at bounding box center [191, 178] width 352 height 18
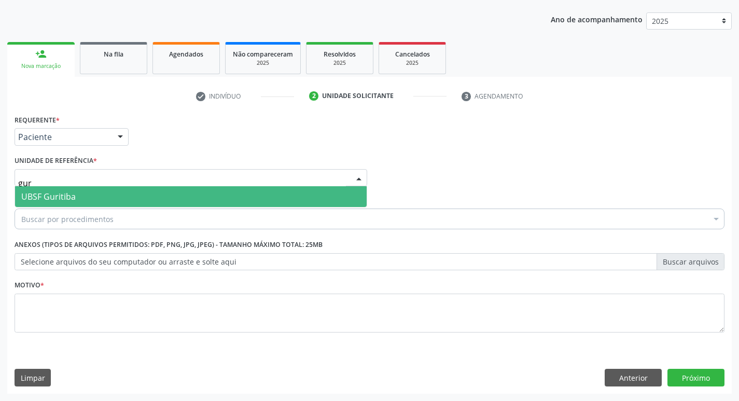
type input "guri"
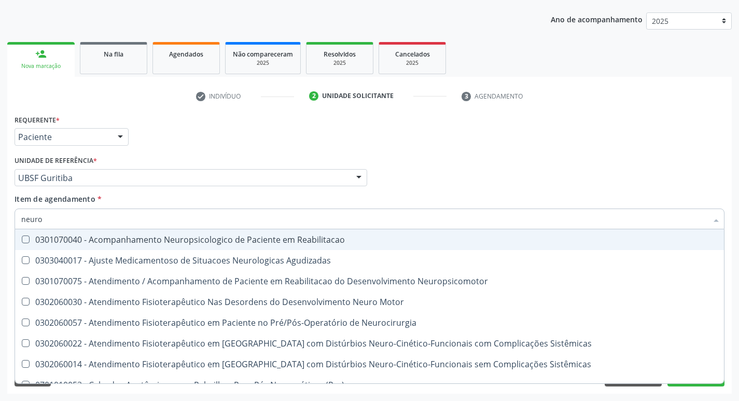
type input "neuroc"
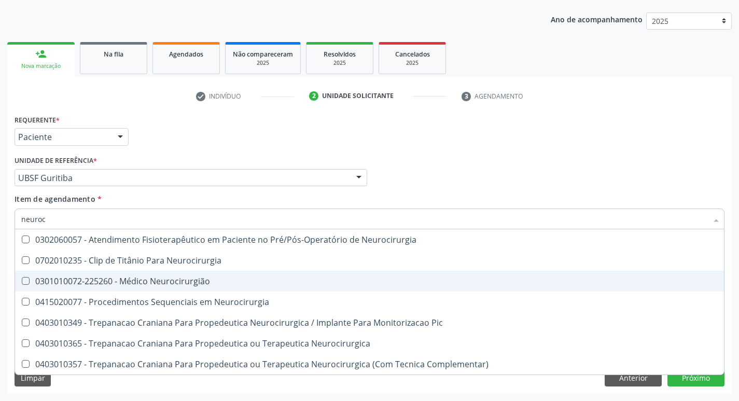
click at [151, 279] on div "0301010072-225260 - Médico Neurocirurgião" at bounding box center [369, 281] width 696 height 8
checkbox Neurocirurgião "true"
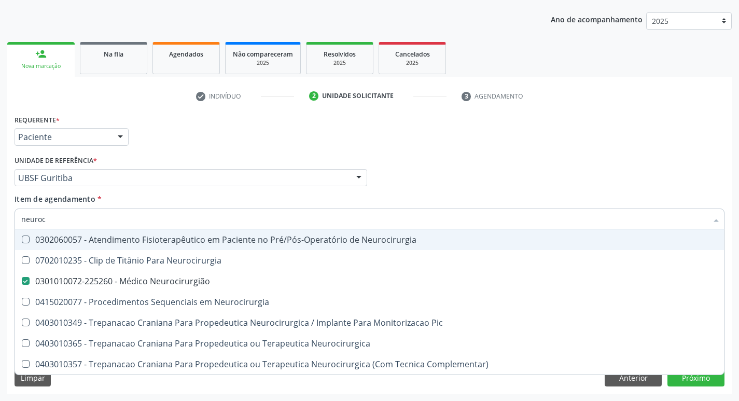
click at [212, 137] on div "Requerente * Paciente Médico(a) Enfermeiro(a) Paciente Nenhum resultado encontr…" at bounding box center [369, 132] width 715 height 40
checkbox Neurocirurgia "true"
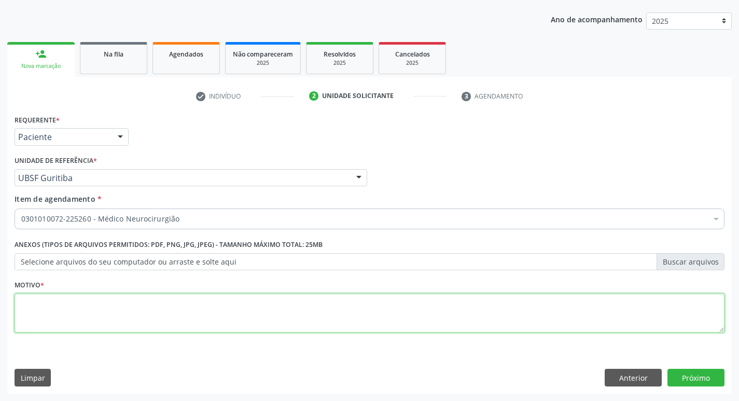
click at [88, 322] on textarea at bounding box center [370, 312] width 710 height 39
type textarea "enxaqueca"
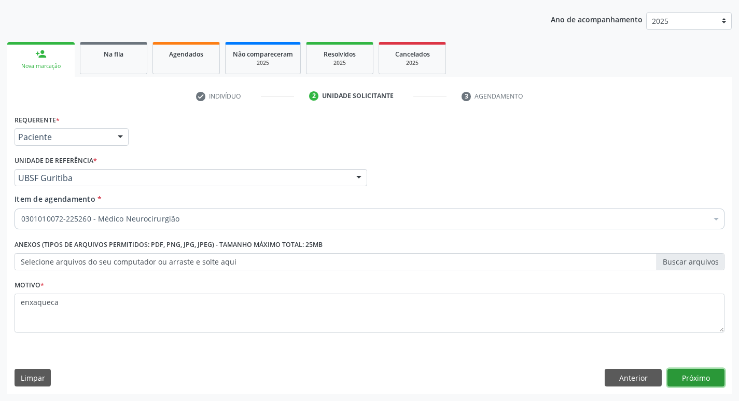
click at [693, 375] on button "Próximo" at bounding box center [695, 377] width 57 height 18
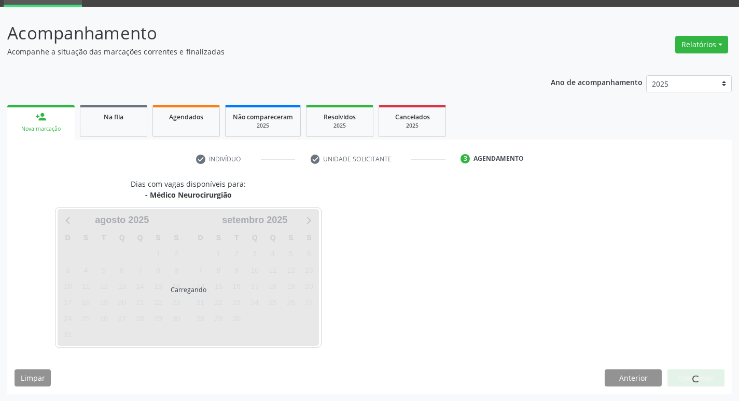
scroll to position [50, 0]
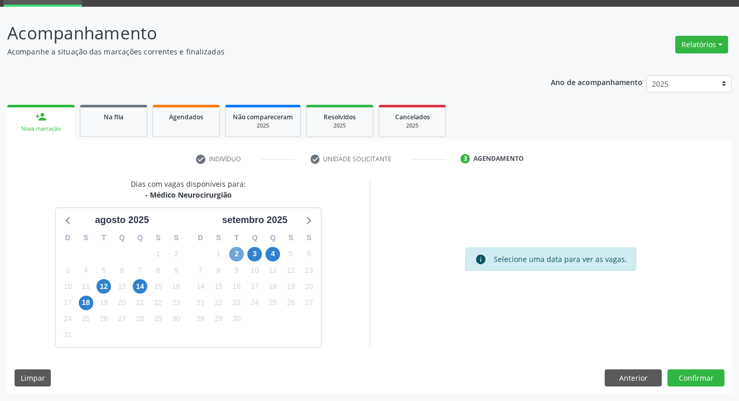
click at [242, 252] on span "2" at bounding box center [236, 254] width 15 height 15
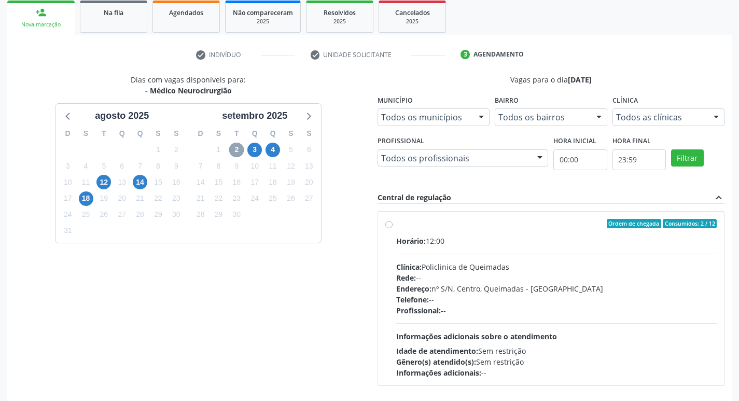
scroll to position [200, 0]
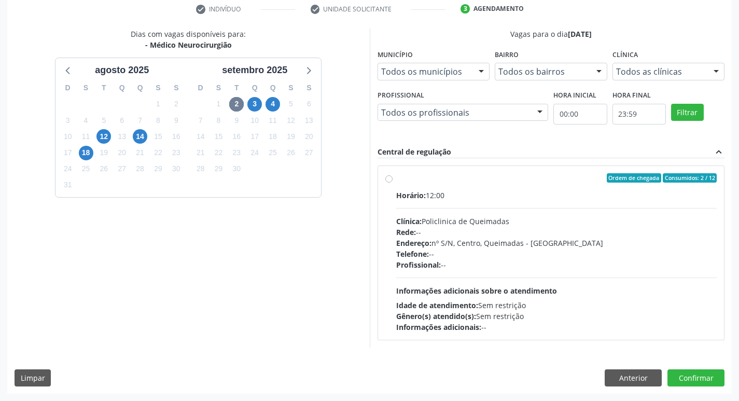
click at [470, 180] on div "Ordem de chegada Consumidos: 2 / 12" at bounding box center [556, 177] width 321 height 9
click at [392, 180] on input "Ordem de chegada Consumidos: 2 / 12 Horário: 12:00 Clínica: Policlinica de Quei…" at bounding box center [388, 177] width 7 height 9
radio input "true"
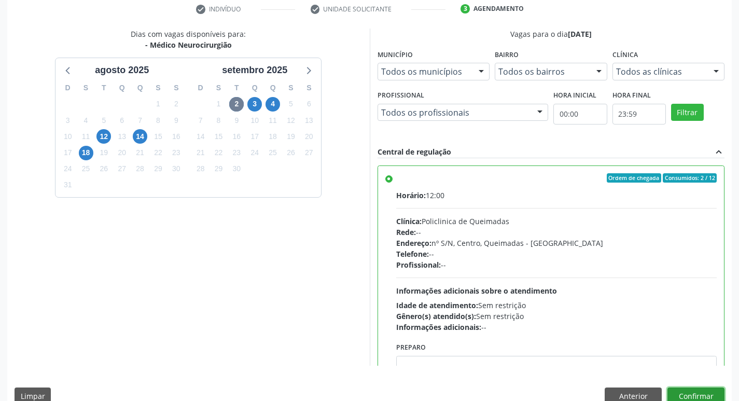
click at [703, 390] on button "Confirmar" at bounding box center [695, 396] width 57 height 18
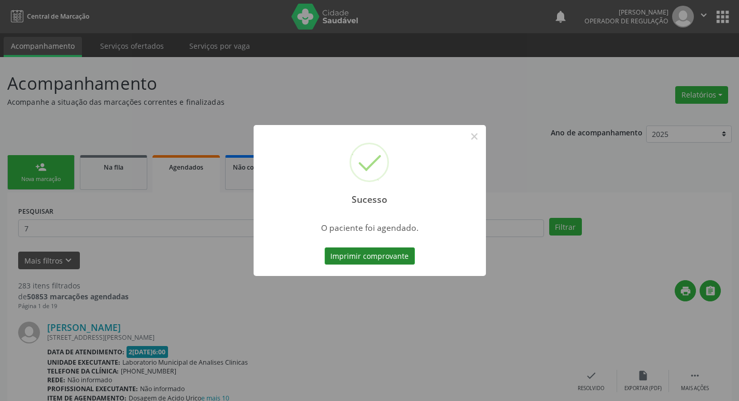
click at [386, 257] on button "Imprimir comprovante" at bounding box center [369, 256] width 90 height 18
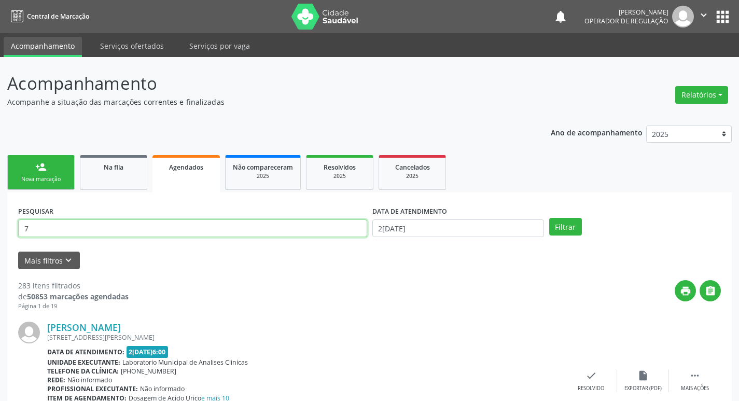
drag, startPoint x: 73, startPoint y: 226, endPoint x: 26, endPoint y: 222, distance: 46.8
click at [25, 226] on input "7" at bounding box center [192, 228] width 349 height 18
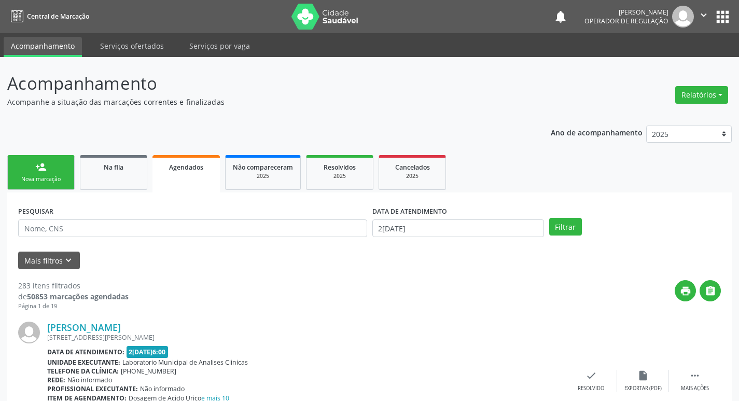
click at [45, 160] on link "person_add Nova marcação" at bounding box center [40, 172] width 67 height 35
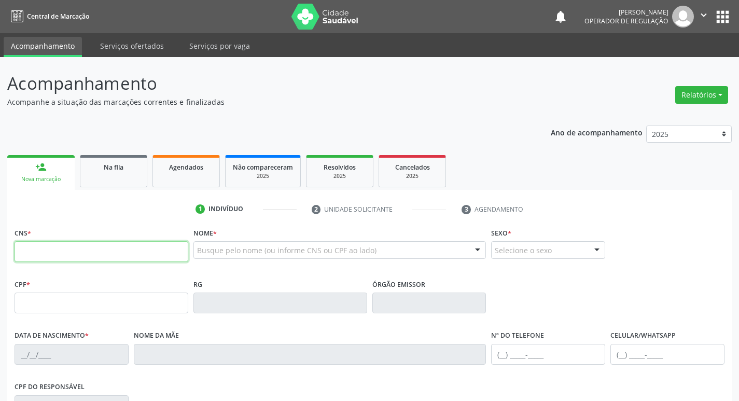
click at [98, 243] on input "text" at bounding box center [102, 251] width 174 height 21
type input "700 0069 1770 4509"
type input "978.509.344-15"
type input "22/12/1972"
type input "Marinete Ferreira de Miranda"
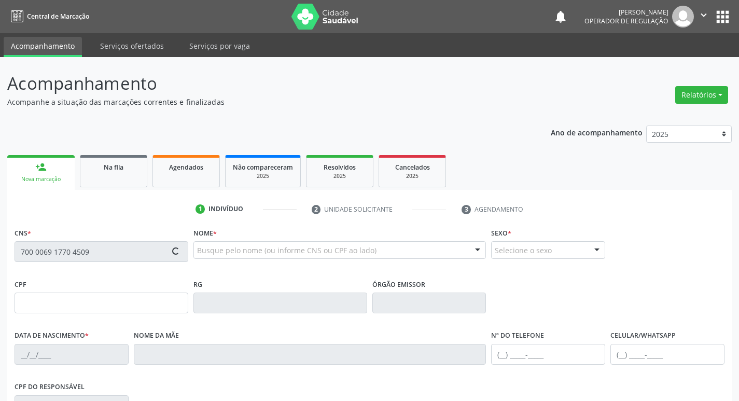
type input "(83) 99146-6210"
type input "840.665.044-34"
type input "88"
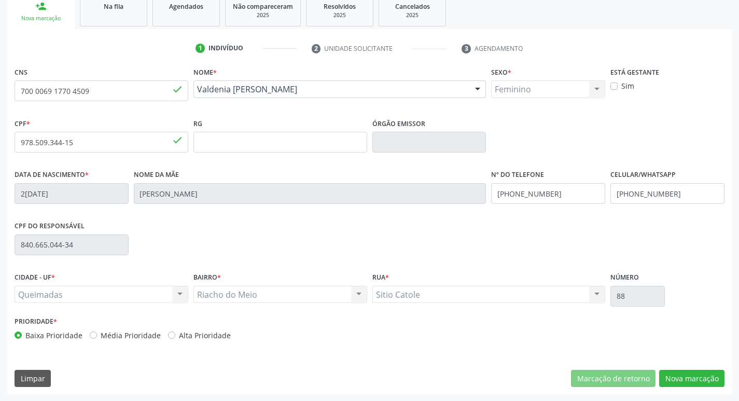
scroll to position [161, 0]
click at [687, 374] on button "Nova marcação" at bounding box center [691, 378] width 65 height 18
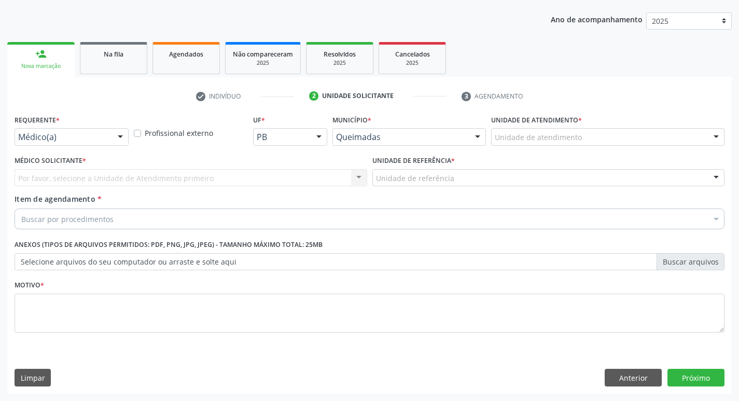
scroll to position [113, 0]
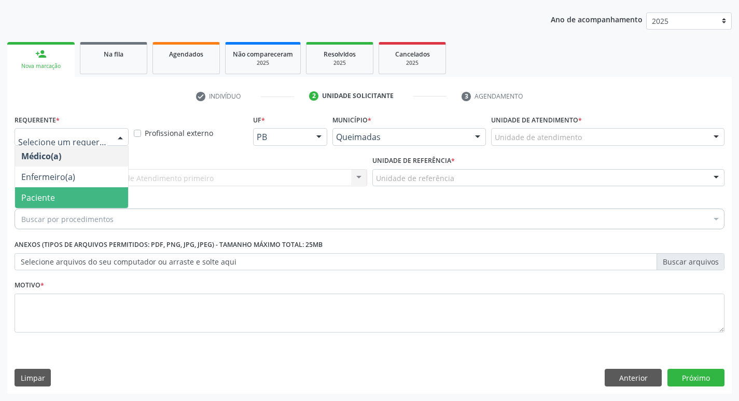
click at [60, 189] on span "Paciente" at bounding box center [71, 197] width 113 height 21
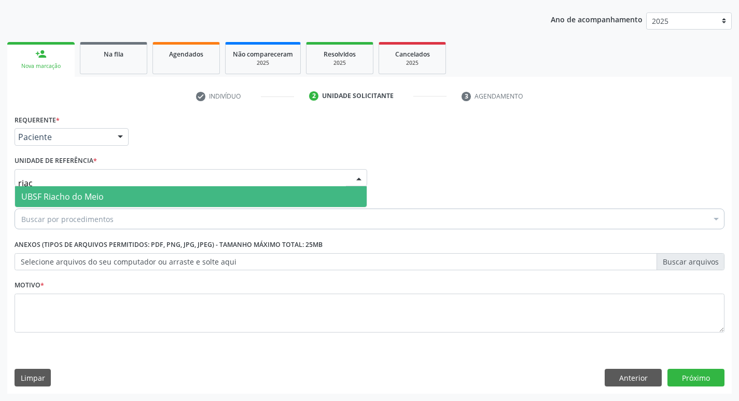
type input "riach"
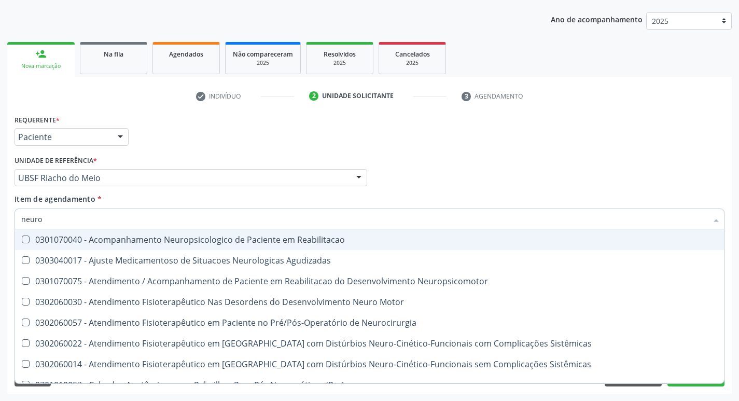
type input "neuroc"
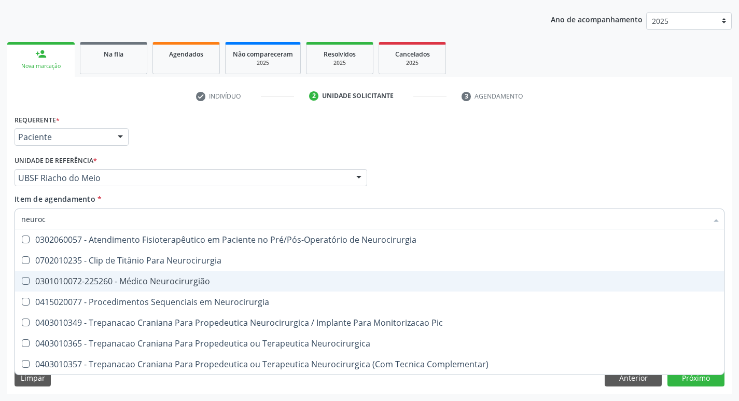
click at [132, 277] on div "0301010072-225260 - Médico Neurocirurgião" at bounding box center [369, 281] width 696 height 8
checkbox Neurocirurgião "true"
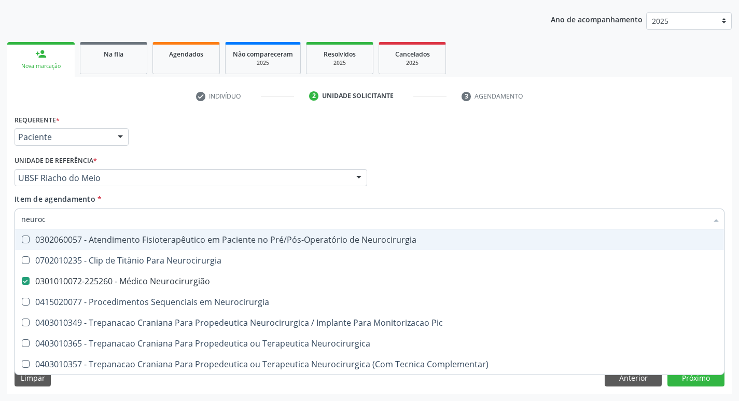
click at [193, 153] on div "Unidade de referência * UBSF Riacho do Meio UBSF Ligeiro II UBSF Saulo Leal Ern…" at bounding box center [191, 169] width 352 height 33
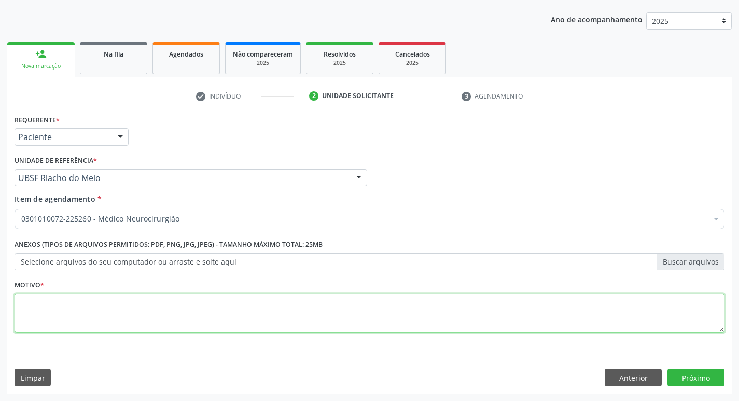
click at [133, 297] on textarea at bounding box center [370, 312] width 710 height 39
type textarea "retorno"
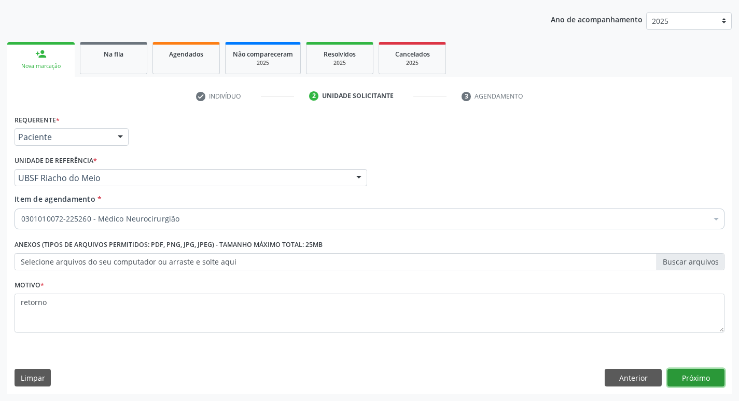
click at [714, 373] on button "Próximo" at bounding box center [695, 377] width 57 height 18
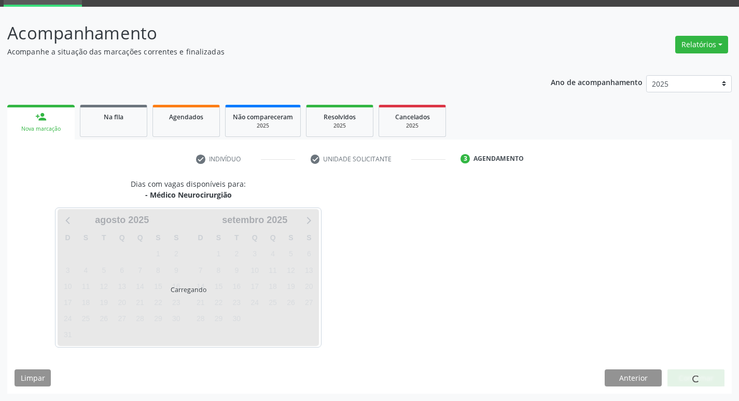
scroll to position [50, 0]
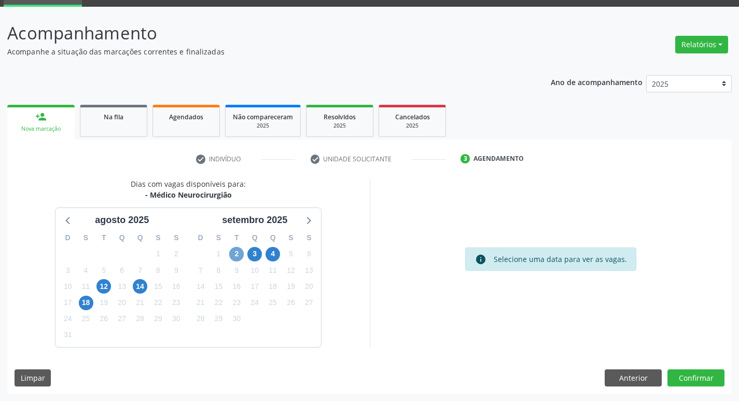
click at [236, 256] on span "2" at bounding box center [236, 254] width 15 height 15
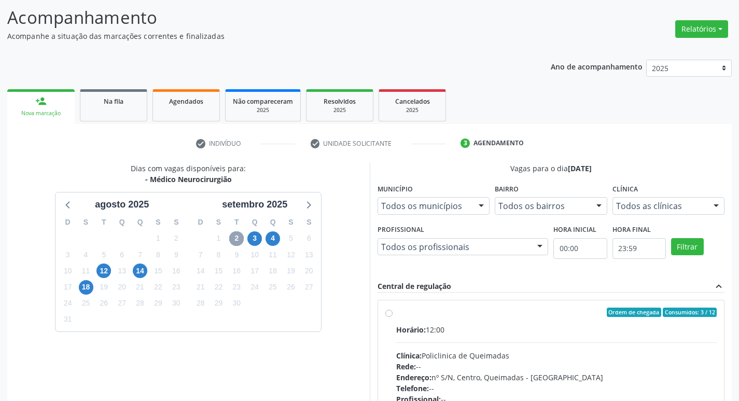
scroll to position [200, 0]
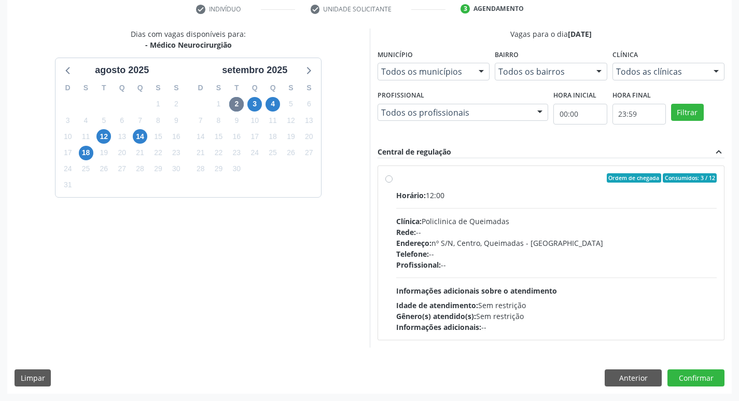
click at [539, 169] on div "Ordem de chegada Consumidos: 3 / 12 Horário: 12:00 Clínica: Policlinica de Quei…" at bounding box center [551, 253] width 346 height 174
radio input "true"
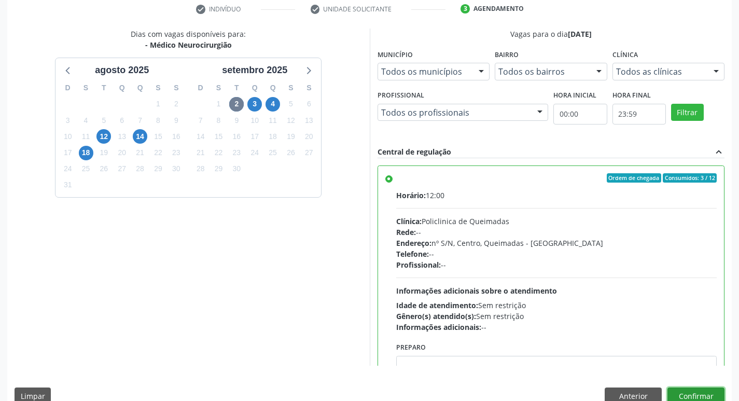
click at [687, 392] on button "Confirmar" at bounding box center [695, 396] width 57 height 18
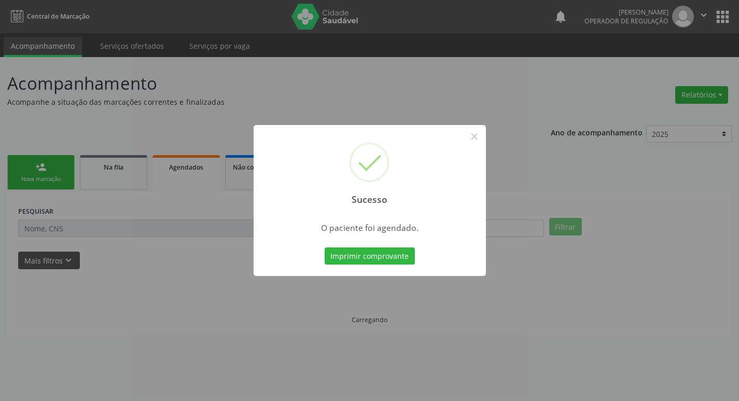
scroll to position [0, 0]
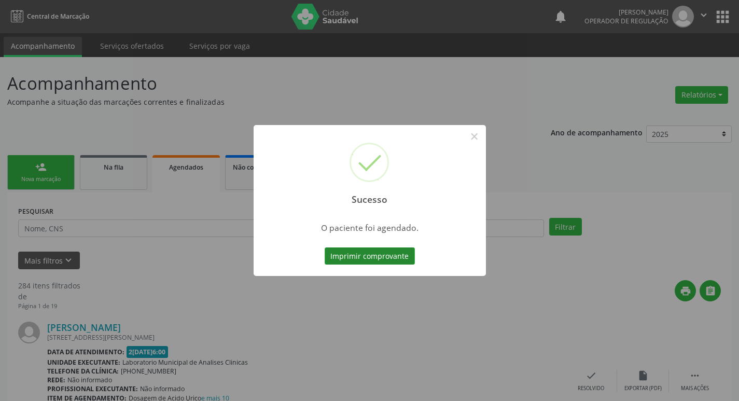
click at [392, 250] on button "Imprimir comprovante" at bounding box center [369, 256] width 90 height 18
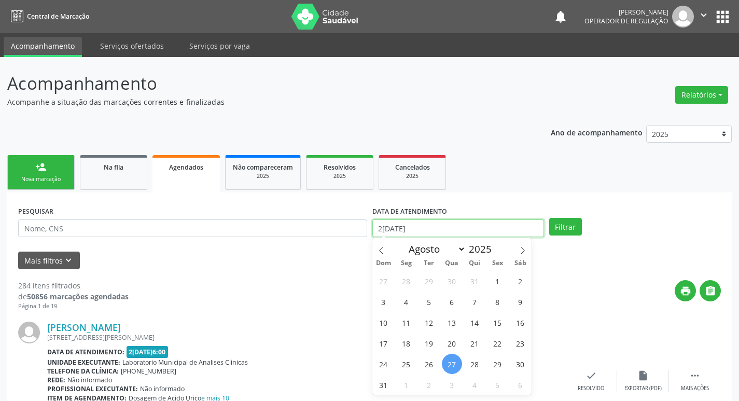
click at [499, 226] on input "2[DATE]" at bounding box center [458, 228] width 172 height 18
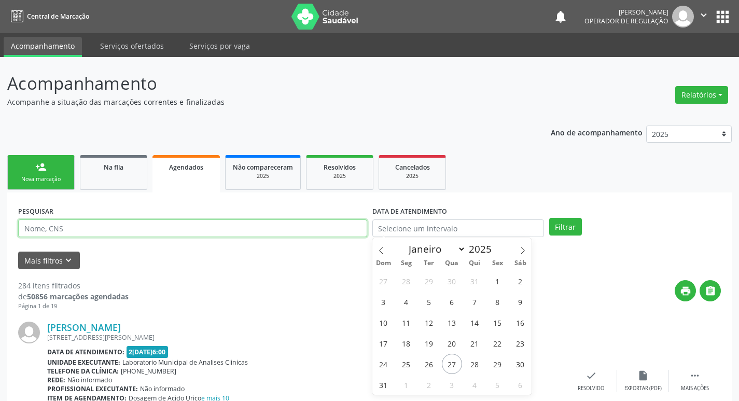
click at [167, 227] on input "text" at bounding box center [192, 228] width 349 height 18
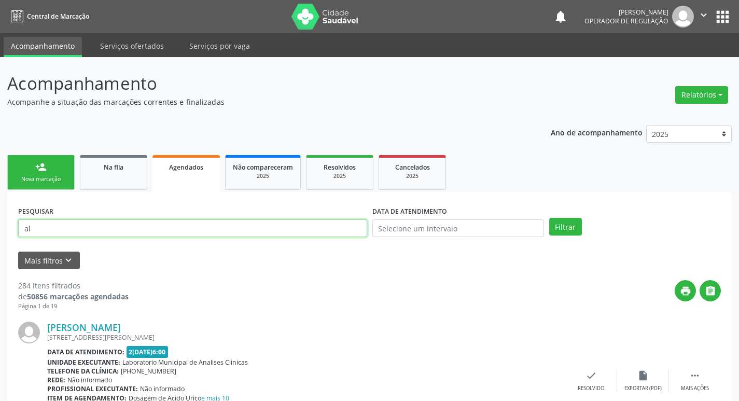
type input "a"
type input "ALIANE MARIA"
click at [549, 218] on button "Filtrar" at bounding box center [565, 227] width 33 height 18
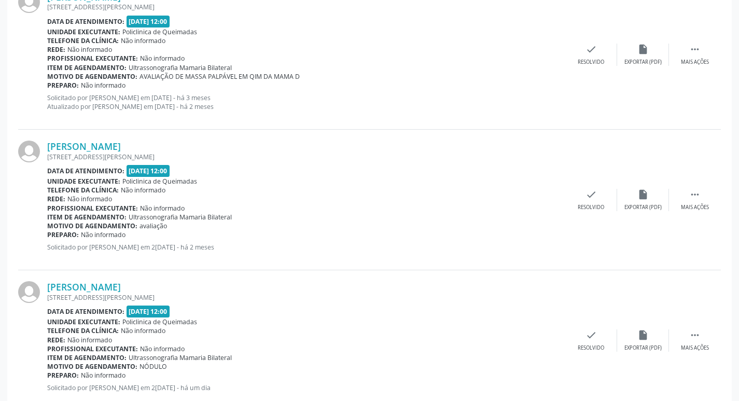
scroll to position [358, 0]
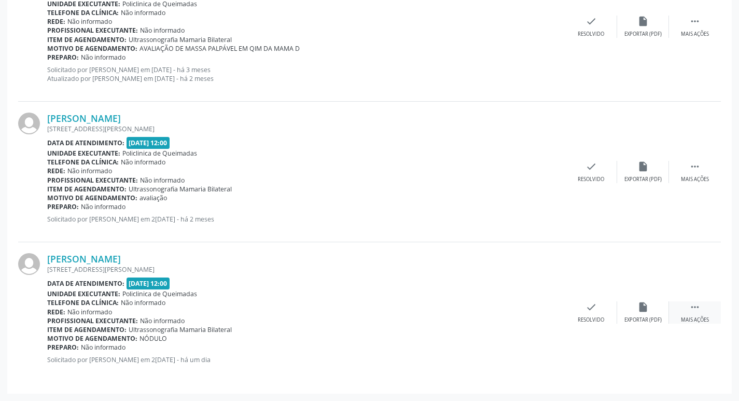
click at [695, 301] on icon "" at bounding box center [694, 306] width 11 height 11
click at [644, 316] on div "Editar" at bounding box center [642, 319] width 17 height 7
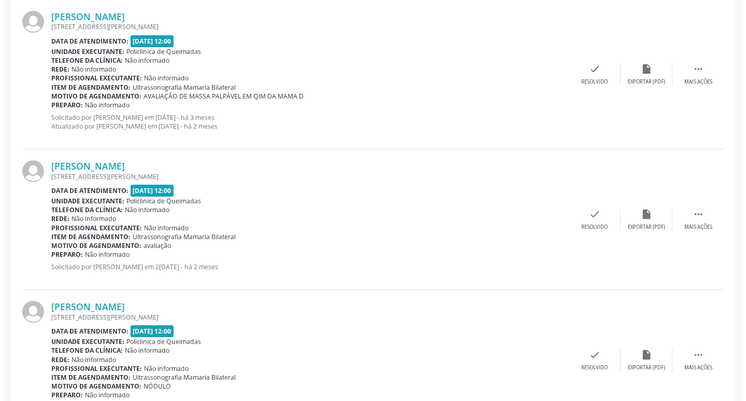
scroll to position [336, 0]
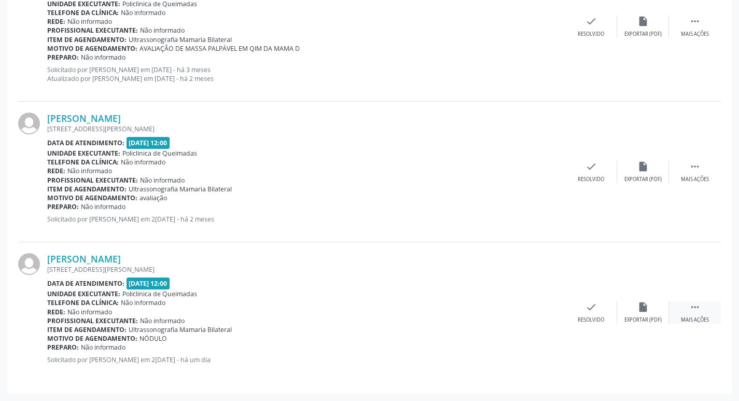
click at [702, 308] on div " Mais ações" at bounding box center [695, 312] width 52 height 22
click at [537, 307] on icon "cancel" at bounding box center [538, 306] width 11 height 11
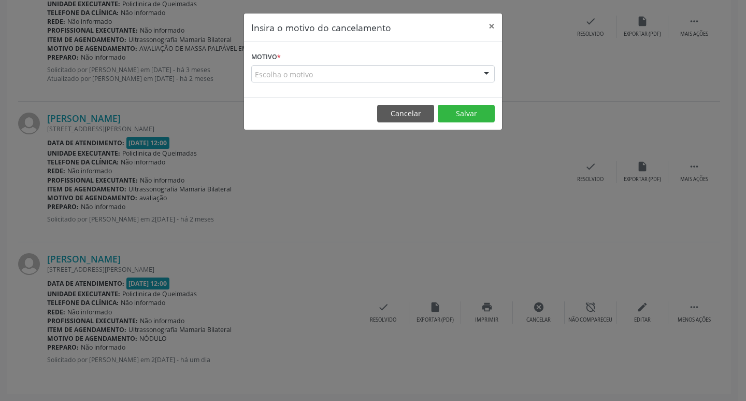
click at [493, 68] on div "Escolha o motivo Outro Médico - Participação em eventos (ex: congresso) Médico …" at bounding box center [373, 74] width 244 height 18
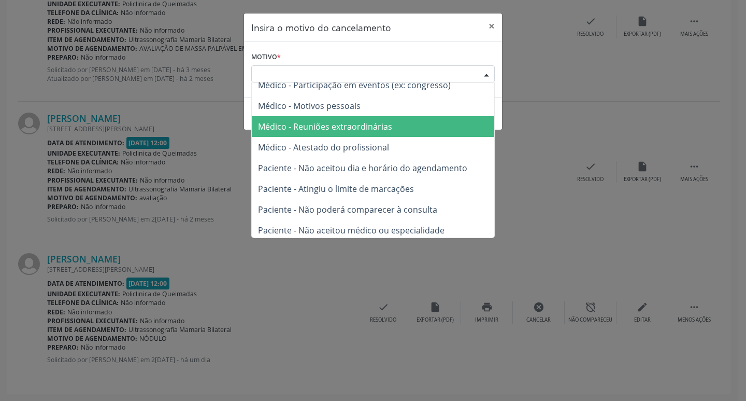
scroll to position [52, 0]
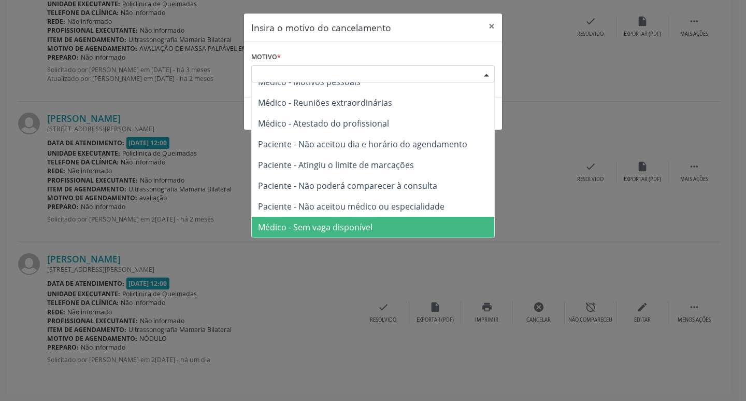
click at [387, 230] on span "Médico - Sem vaga disponível" at bounding box center [373, 227] width 243 height 21
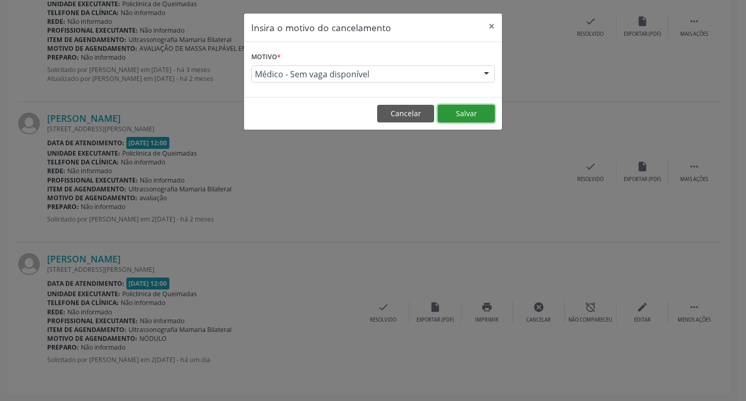
click at [472, 111] on button "Salvar" at bounding box center [466, 114] width 57 height 18
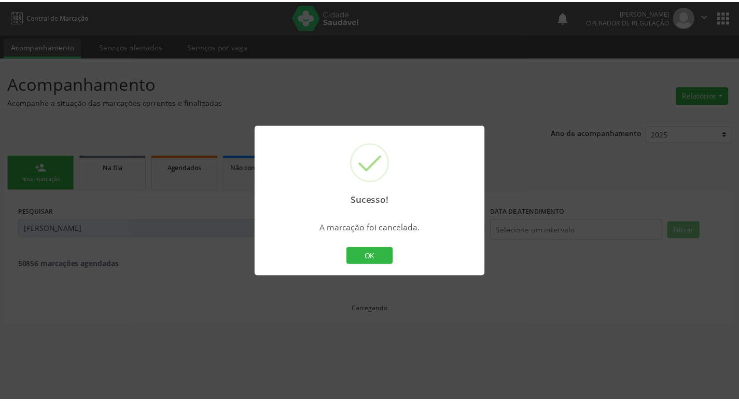
scroll to position [0, 0]
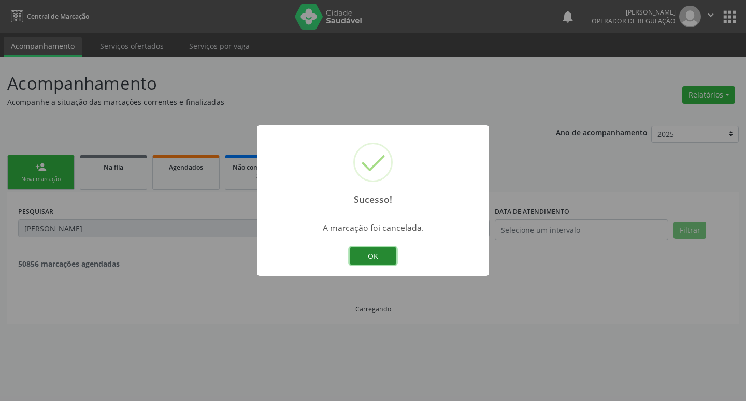
click at [367, 256] on button "OK" at bounding box center [373, 256] width 47 height 18
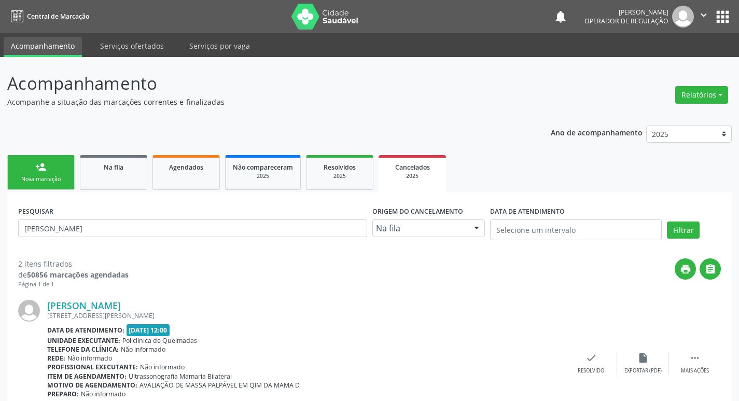
click at [58, 162] on link "person_add Nova marcação" at bounding box center [40, 172] width 67 height 35
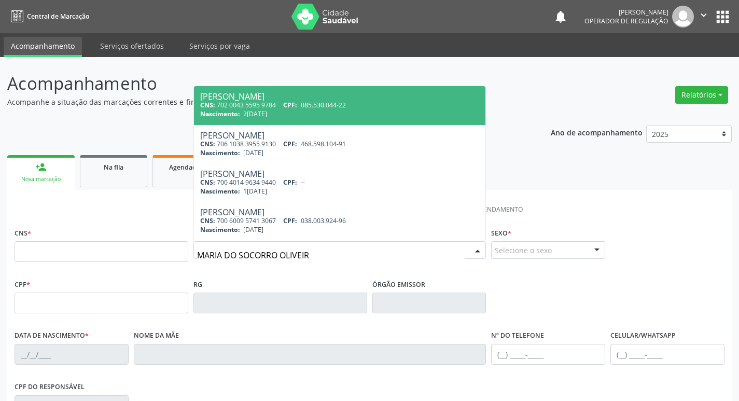
type input "MARIA DO SOCORRO OLIVEIRA"
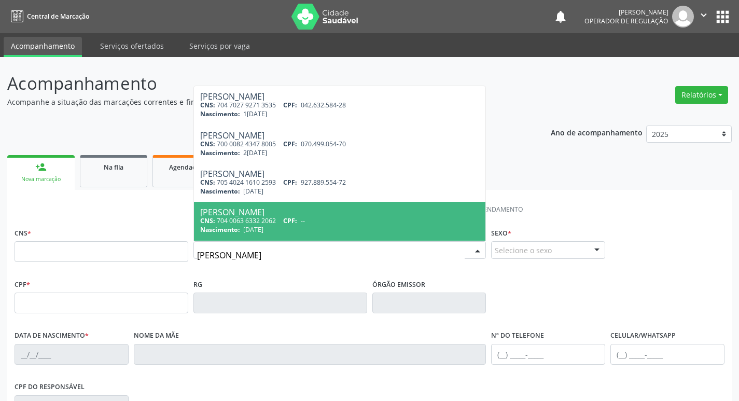
click at [285, 224] on div "CNS: 704 0063 6332 2062 CPF: --" at bounding box center [339, 220] width 279 height 9
type input "704 0063 6332 2062"
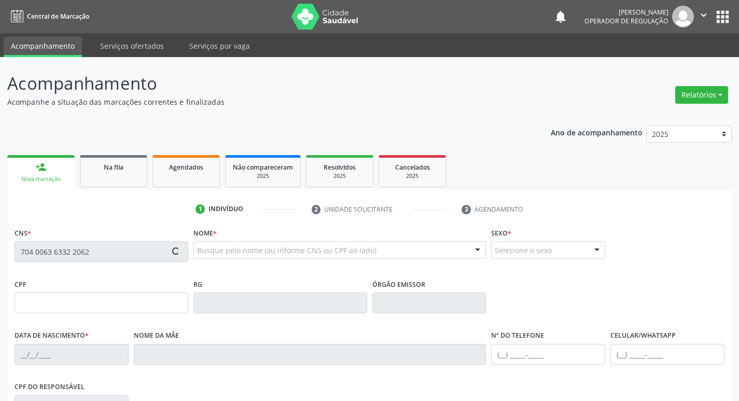
type input "17/05/1951"
type input "Margarida da Conceicao Oliveira"
type input "(83) 99114-3308"
type input "170"
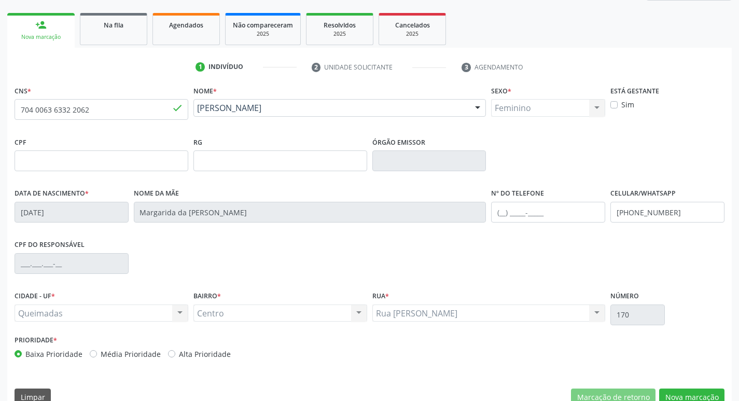
scroll to position [161, 0]
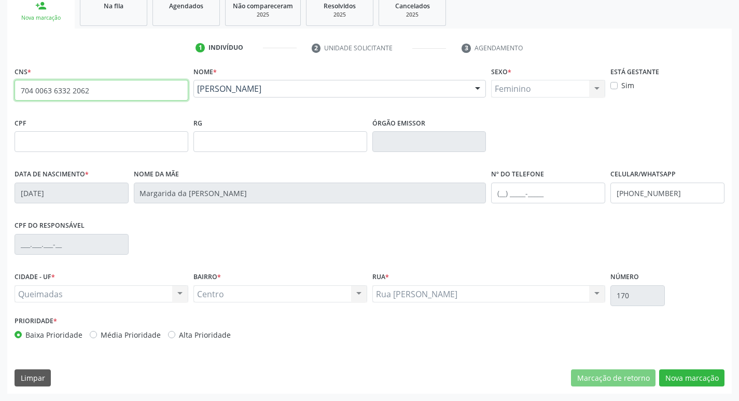
drag, startPoint x: 122, startPoint y: 88, endPoint x: 0, endPoint y: 88, distance: 121.8
click at [0, 88] on div "Acompanhamento Acompanhe a situação das marcações correntes e finalizadas Relat…" at bounding box center [369, 148] width 739 height 505
type input "700 2074 8568 3120"
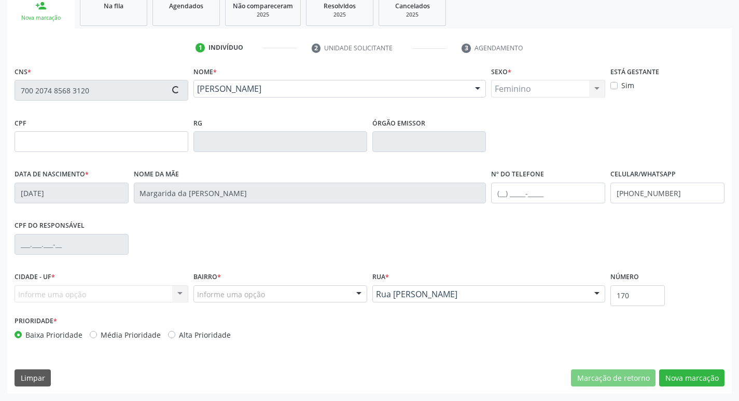
type input "054.482.654-05"
type input "29/07/1959"
type input "Severina Antonia da Conceição"
type input "(83) 99389-5388"
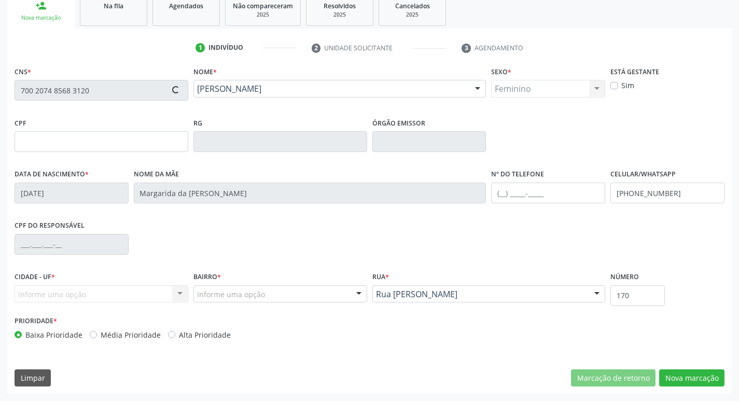
type input "S/N"
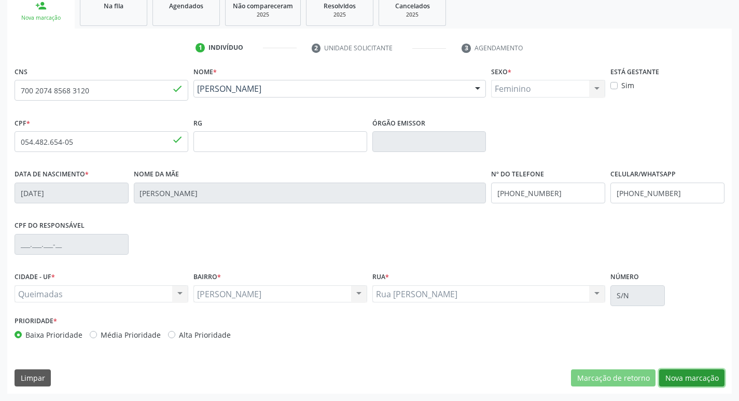
click at [690, 373] on button "Nova marcação" at bounding box center [691, 378] width 65 height 18
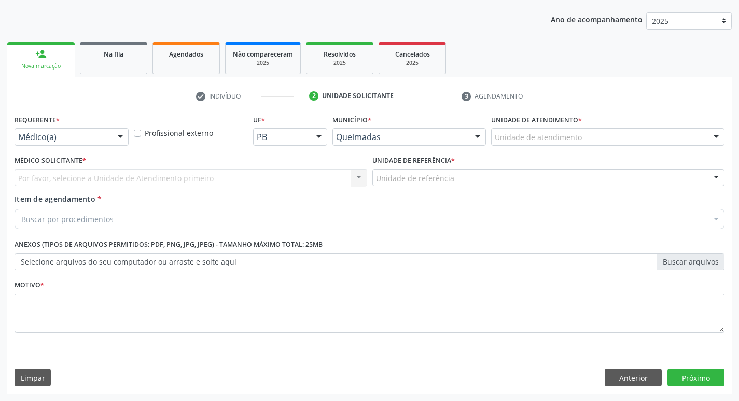
click at [110, 131] on div "Médico(a)" at bounding box center [72, 137] width 114 height 18
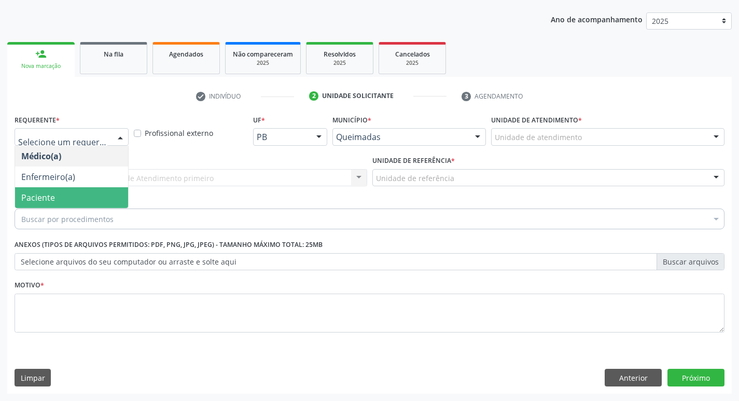
click at [67, 203] on span "Paciente" at bounding box center [71, 197] width 113 height 21
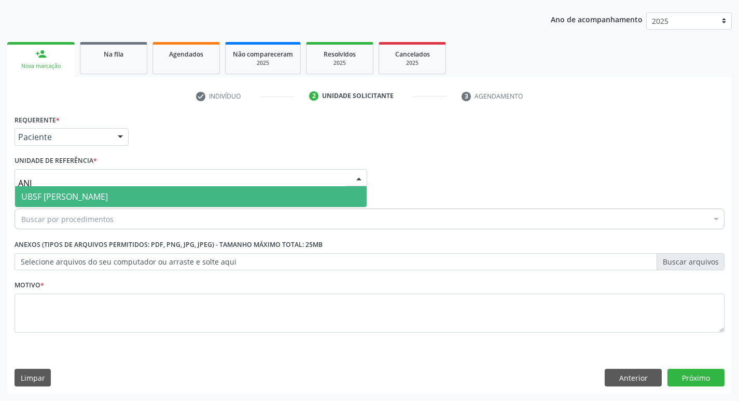
type input "ANIB"
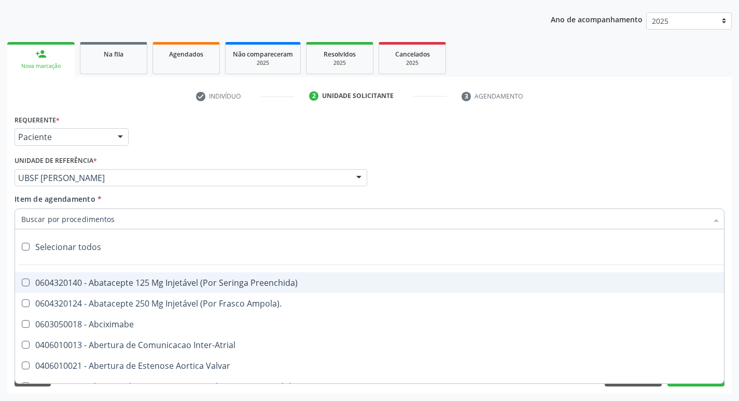
click at [75, 224] on input "Item de agendamento *" at bounding box center [364, 218] width 686 height 21
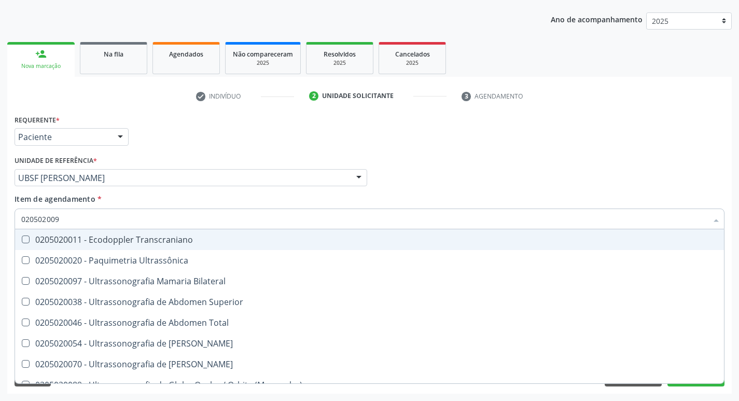
type input "0205020097"
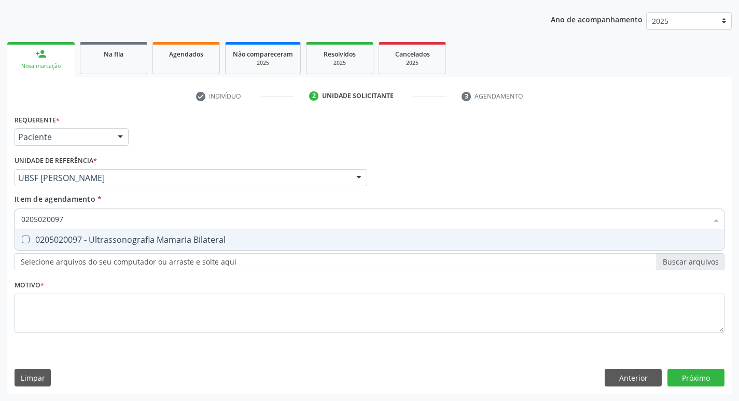
click at [86, 239] on div "0205020097 - Ultrassonografia Mamaria Bilateral" at bounding box center [369, 239] width 696 height 8
checkbox Bilateral "true"
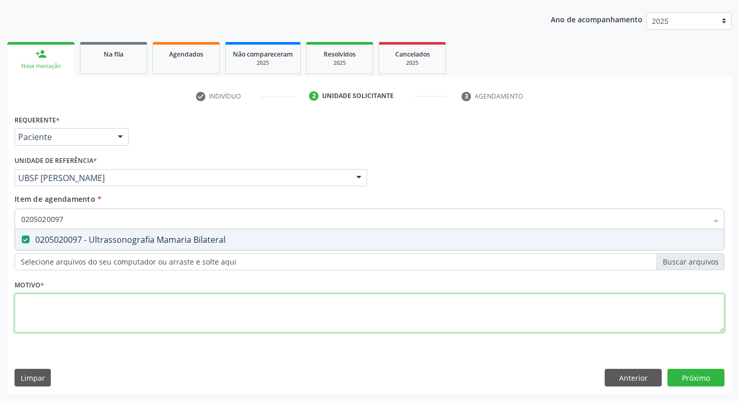
click at [75, 298] on div "Requerente * Paciente Médico(a) Enfermeiro(a) Paciente Nenhum resultado encontr…" at bounding box center [370, 229] width 710 height 235
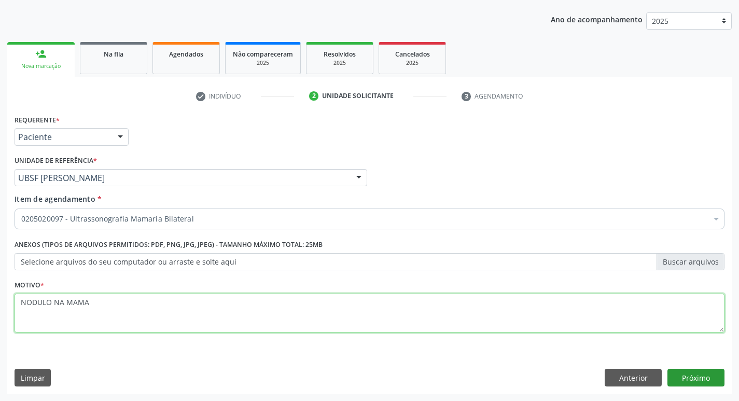
type textarea "NODULO NA MAMA"
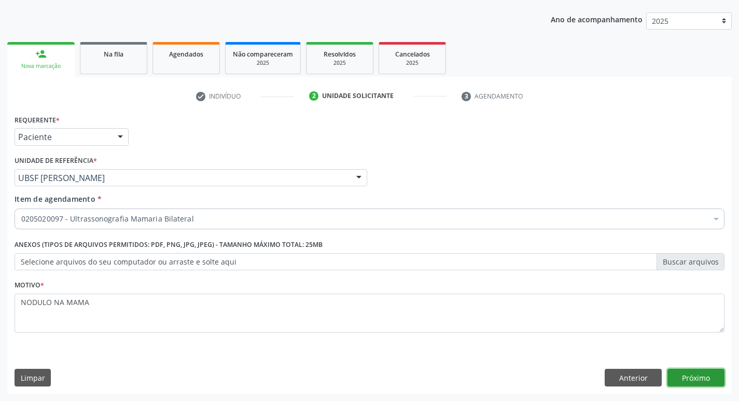
click at [677, 375] on button "Próximo" at bounding box center [695, 377] width 57 height 18
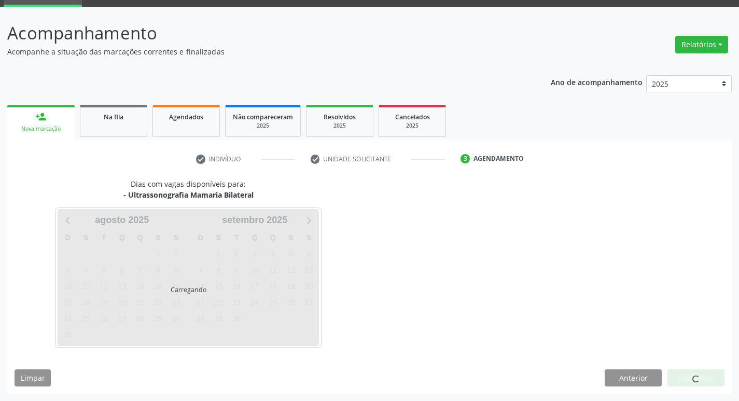
scroll to position [50, 0]
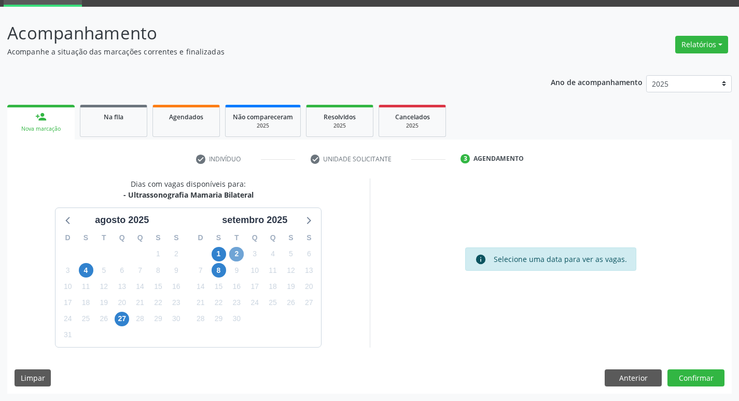
click at [237, 251] on span "2" at bounding box center [236, 254] width 15 height 15
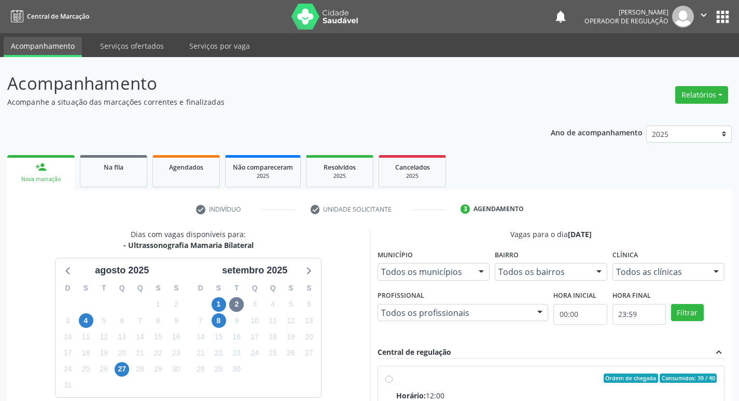
scroll to position [200, 0]
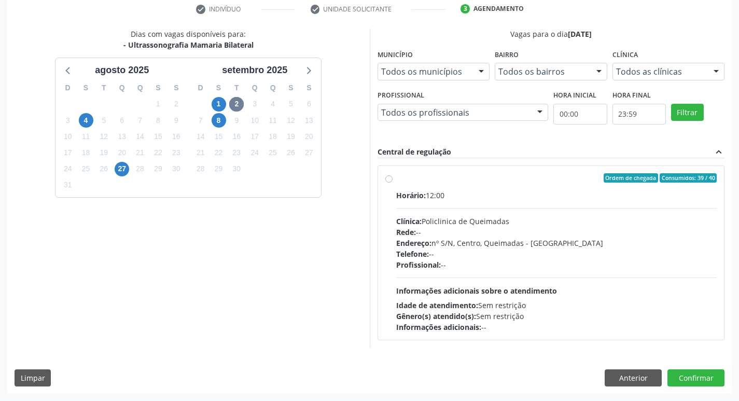
click at [541, 189] on label "Ordem de chegada Consumidos: 39 / 40 Horário: 12:00 Clínica: Policlinica de Que…" at bounding box center [556, 252] width 321 height 159
click at [392, 182] on input "Ordem de chegada Consumidos: 39 / 40 Horário: 12:00 Clínica: Policlinica de Que…" at bounding box center [388, 177] width 7 height 9
radio input "true"
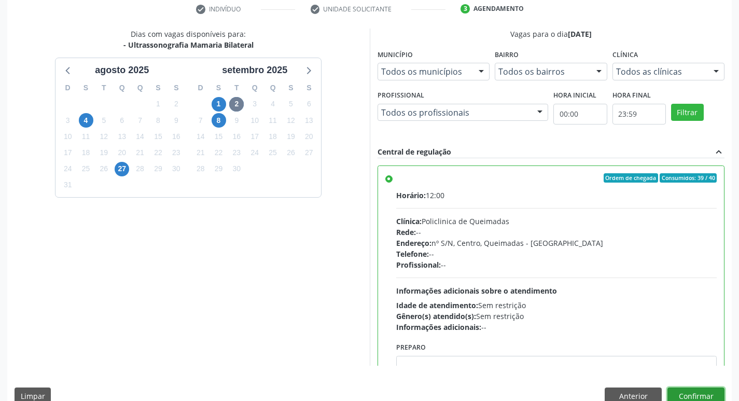
click at [698, 394] on button "Confirmar" at bounding box center [695, 396] width 57 height 18
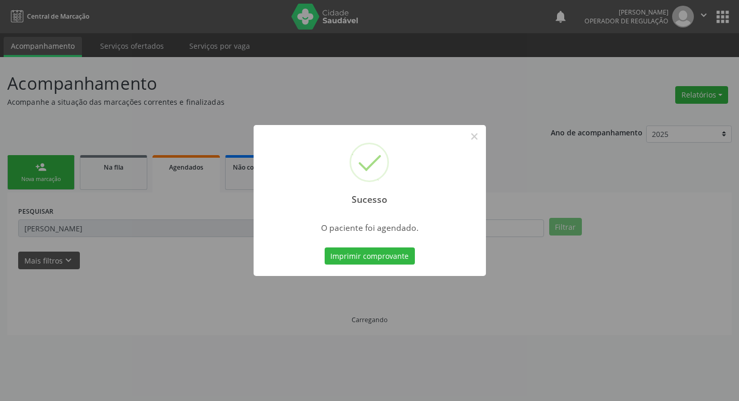
scroll to position [0, 0]
click at [403, 251] on button "Imprimir comprovante" at bounding box center [373, 256] width 90 height 18
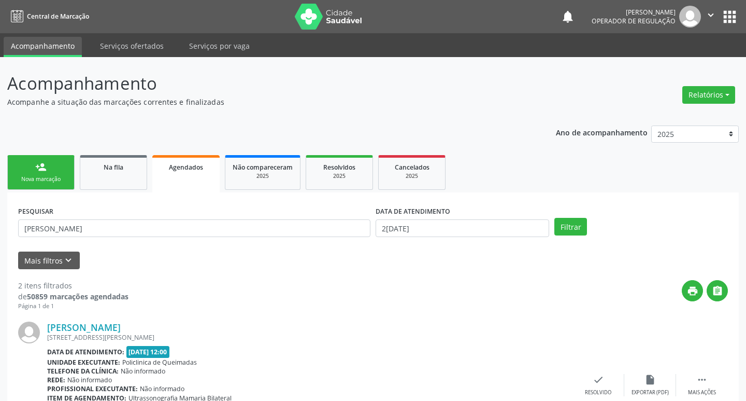
click at [165, 131] on div "Sucesso × O paciente foi agendado. Imprimir comprovante Cancel" at bounding box center [373, 200] width 746 height 401
click at [54, 177] on div "Nova marcação" at bounding box center [41, 179] width 52 height 8
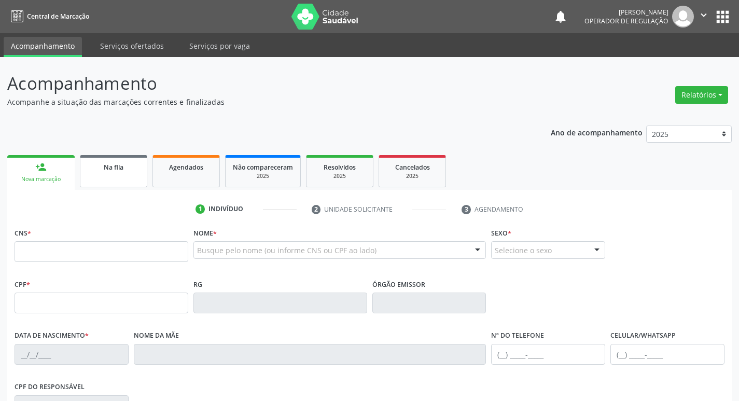
click at [118, 177] on link "Na fila" at bounding box center [113, 171] width 67 height 32
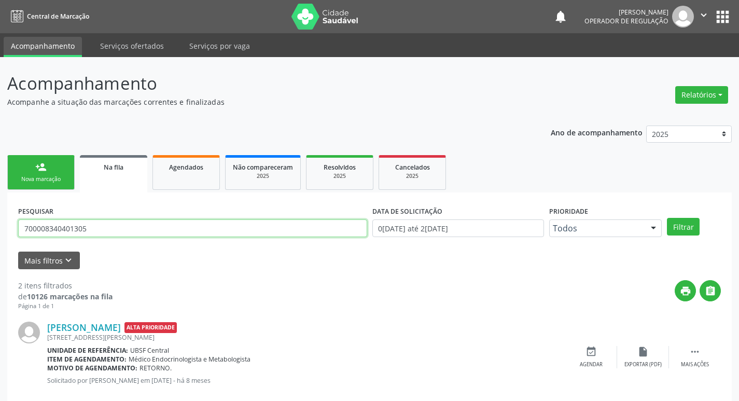
click at [105, 226] on input "700008340401305" at bounding box center [192, 228] width 349 height 18
click at [0, 230] on div "Acompanhamento Acompanhe a situação das marcações correntes e finalizadas Relat…" at bounding box center [369, 285] width 739 height 457
type input "700003365171309"
click at [667, 218] on button "Filtrar" at bounding box center [683, 227] width 33 height 18
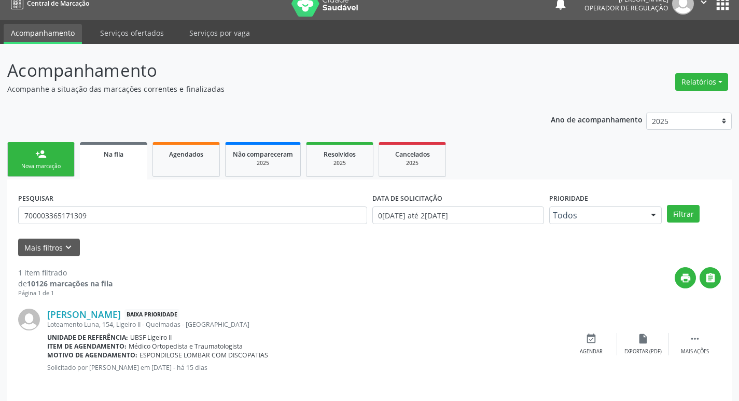
scroll to position [20, 0]
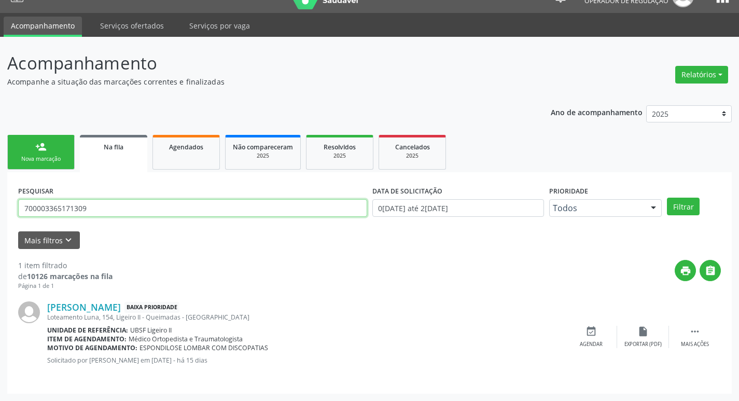
drag, startPoint x: 91, startPoint y: 210, endPoint x: 7, endPoint y: 209, distance: 84.0
click at [7, 209] on div "Acompanhamento Acompanhe a situação das marcações correntes e finalizadas Relat…" at bounding box center [369, 219] width 739 height 364
click at [181, 146] on span "Agendados" at bounding box center [186, 147] width 34 height 9
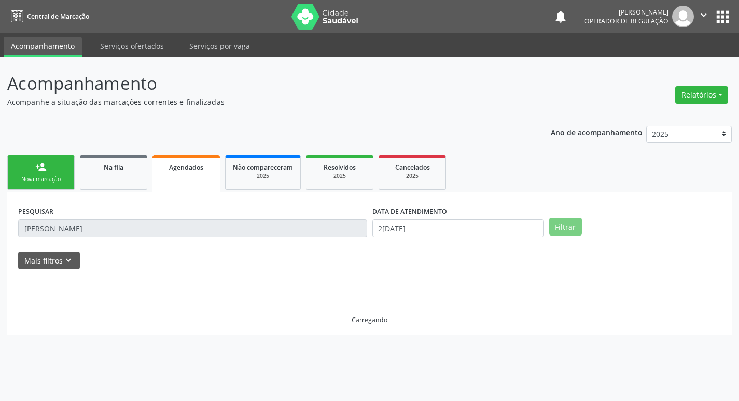
scroll to position [0, 0]
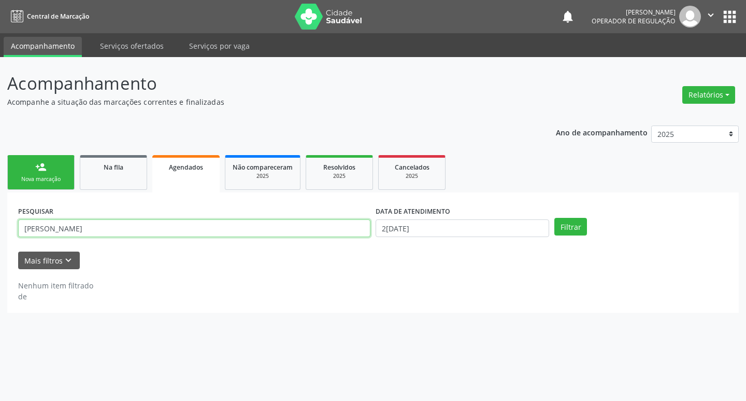
drag, startPoint x: 166, startPoint y: 226, endPoint x: 6, endPoint y: 230, distance: 160.2
click at [7, 230] on div "Acompanhamento Acompanhe a situação das marcações correntes e finalizadas Relat…" at bounding box center [373, 229] width 746 height 344
paste input "700003365171309"
type input "700003365171309"
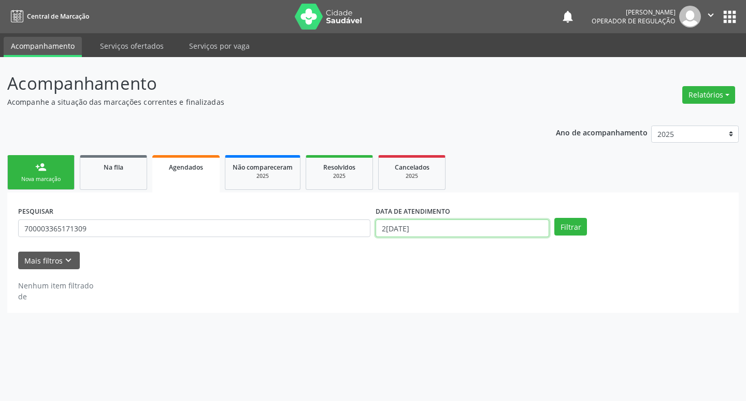
click at [480, 232] on input "2[DATE]" at bounding box center [463, 228] width 174 height 18
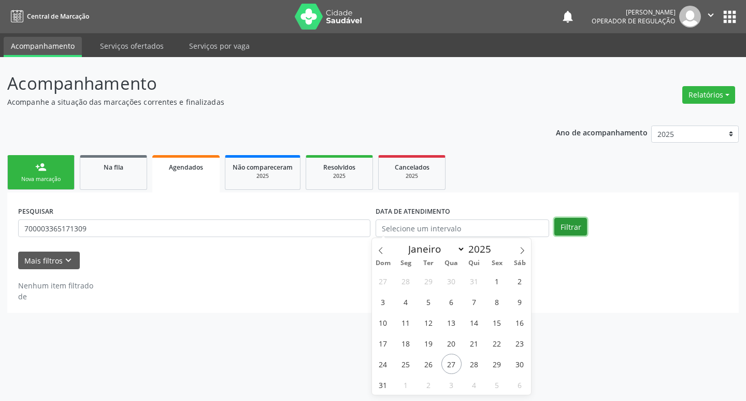
click at [568, 225] on button "Filtrar" at bounding box center [571, 227] width 33 height 18
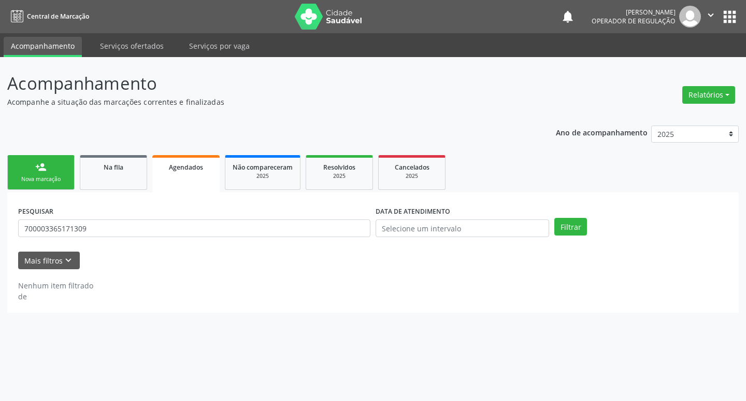
click at [39, 167] on div "person_add" at bounding box center [40, 166] width 11 height 11
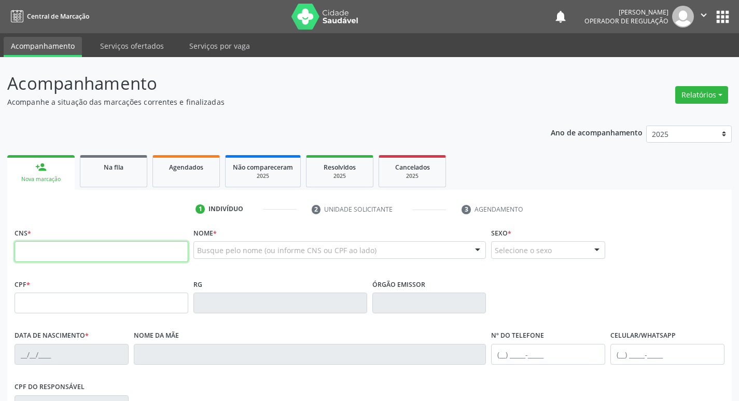
click at [68, 258] on input "text" at bounding box center [102, 251] width 174 height 21
paste input "700 0033 6517 1309"
type input "700 0033 6517 1309"
type input "018.435.377-70"
type input "23/06/1970"
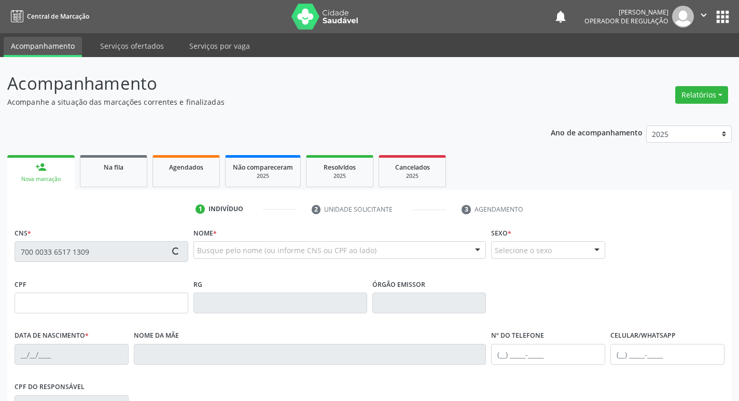
type input "Terezinha Andrade de Luna"
type input "(83) 99193-0954"
type input "154"
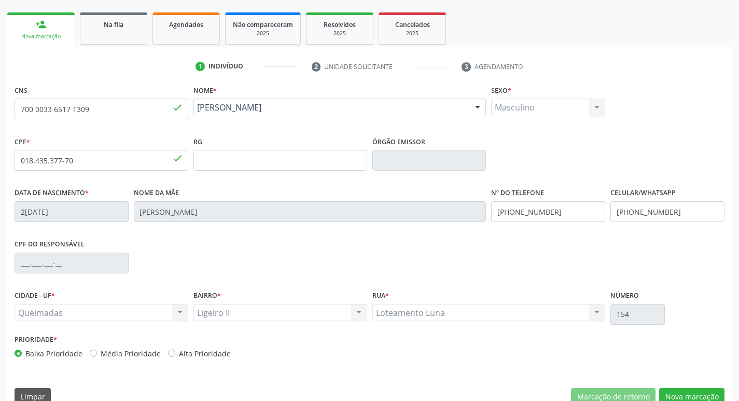
scroll to position [161, 0]
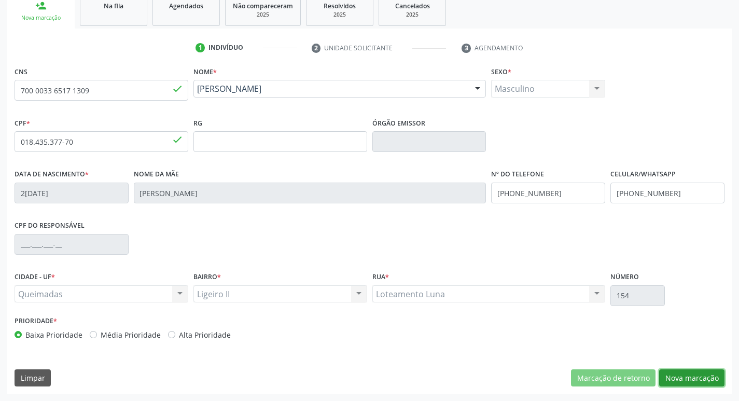
click at [682, 376] on button "Nova marcação" at bounding box center [691, 378] width 65 height 18
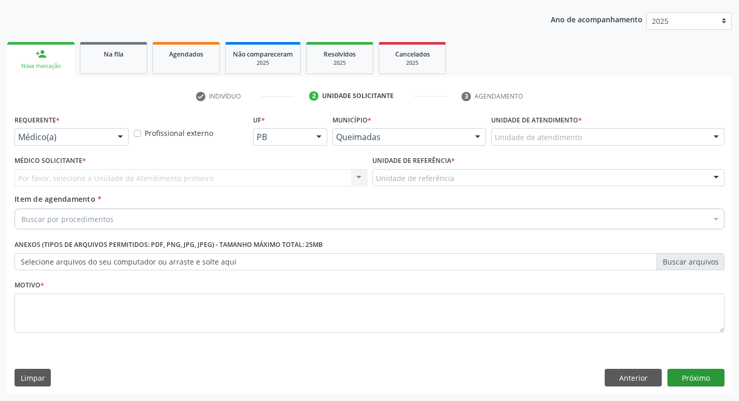
scroll to position [113, 0]
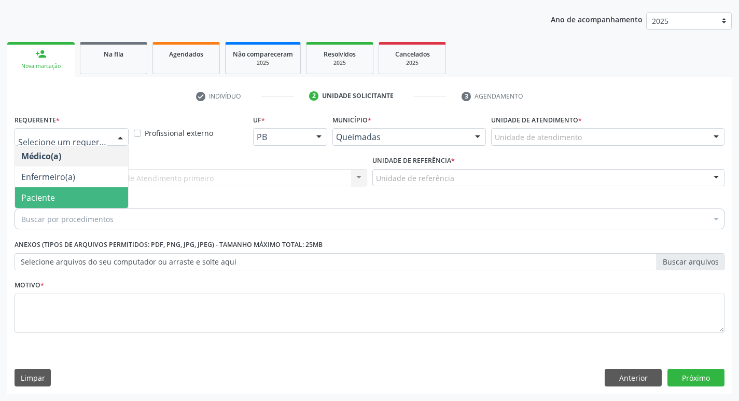
click at [59, 189] on span "Paciente" at bounding box center [71, 197] width 113 height 21
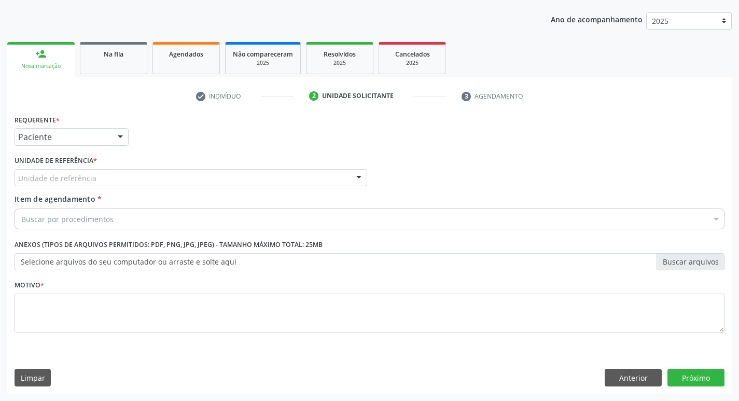
click at [63, 172] on div "Unidade de referência" at bounding box center [191, 178] width 352 height 18
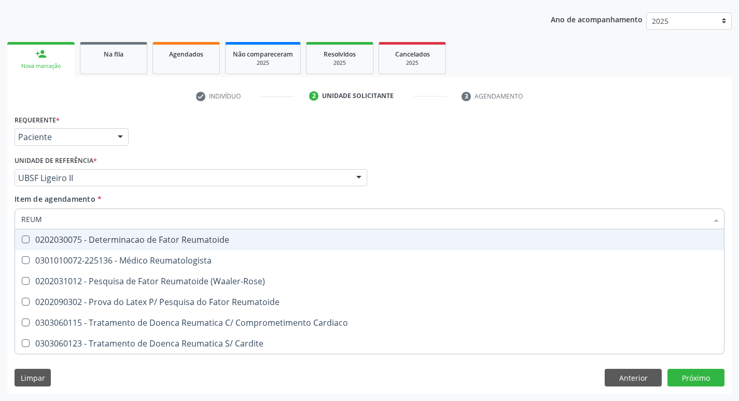
type input "REUMA"
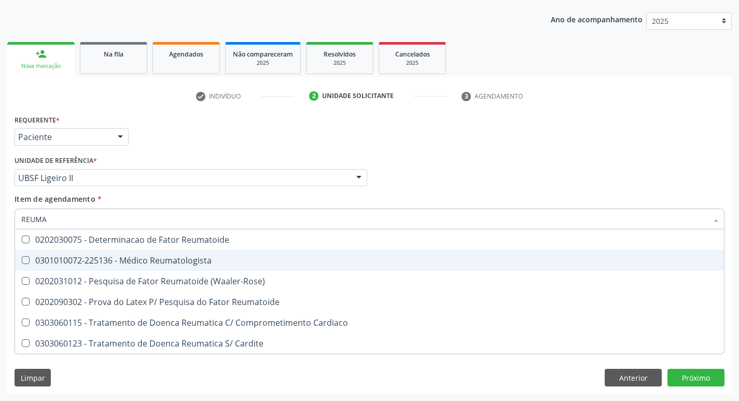
click at [71, 256] on div "0301010072-225136 - Médico Reumatologista" at bounding box center [369, 260] width 696 height 8
checkbox Reumatologista "true"
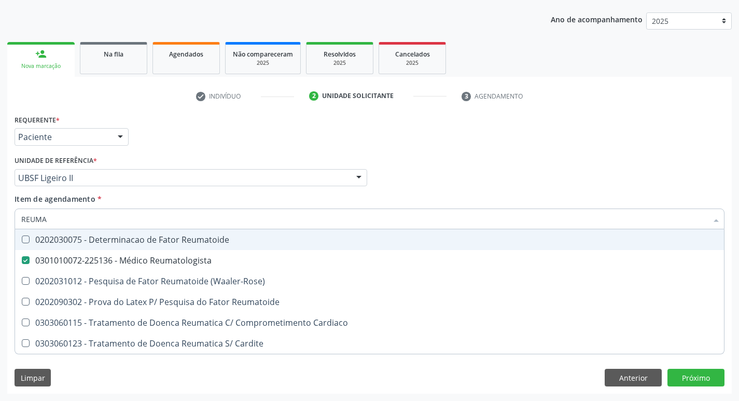
click at [418, 133] on div "Requerente * Paciente Médico(a) Enfermeiro(a) Paciente Nenhum resultado encontr…" at bounding box center [369, 132] width 715 height 40
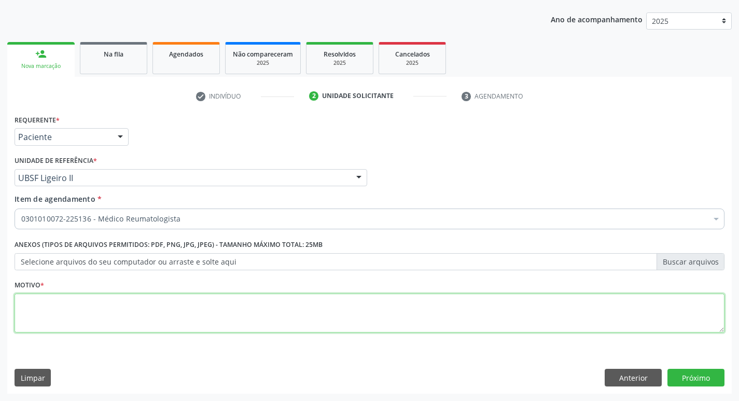
click at [185, 321] on textarea at bounding box center [370, 312] width 710 height 39
type textarea "RETORNO."
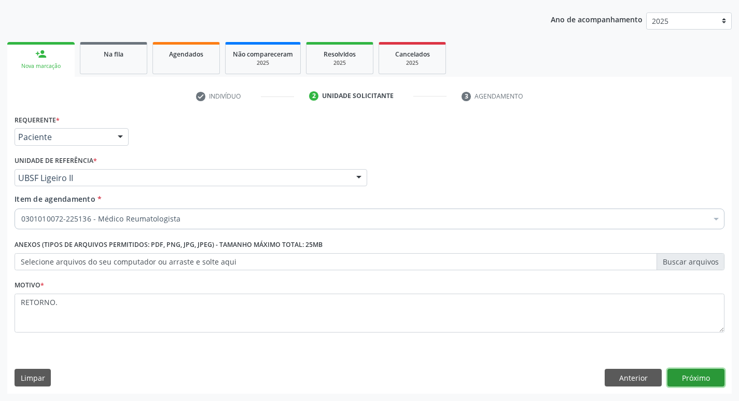
click at [683, 375] on button "Próximo" at bounding box center [695, 377] width 57 height 18
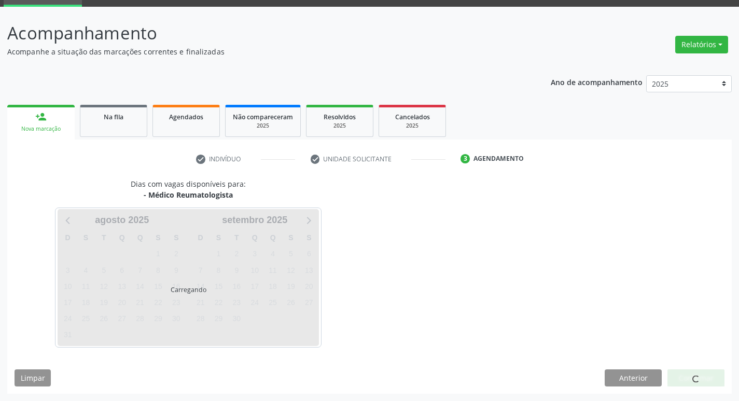
scroll to position [50, 0]
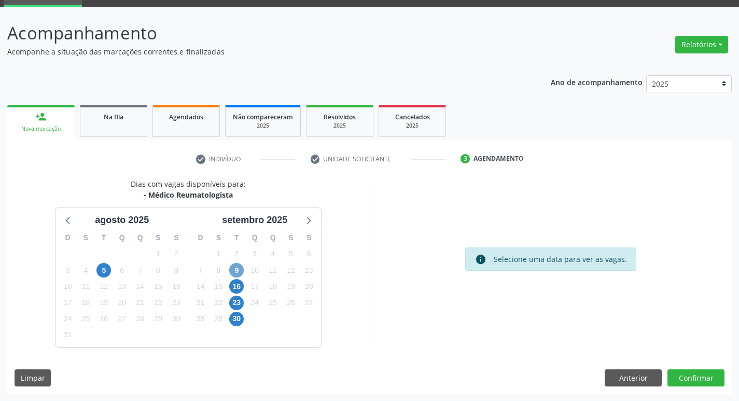
click at [239, 270] on span "9" at bounding box center [236, 270] width 15 height 15
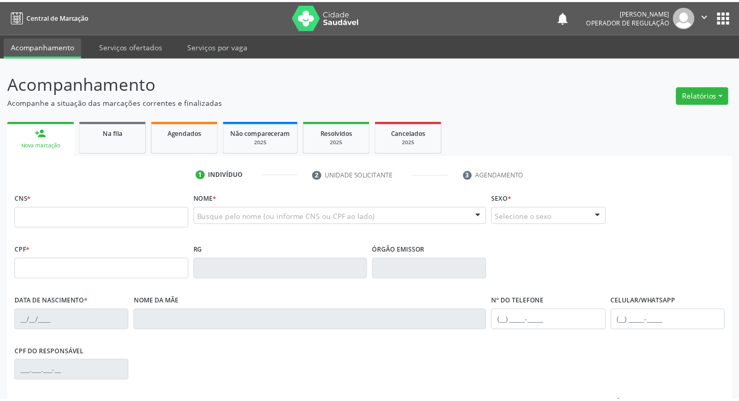
scroll to position [46, 0]
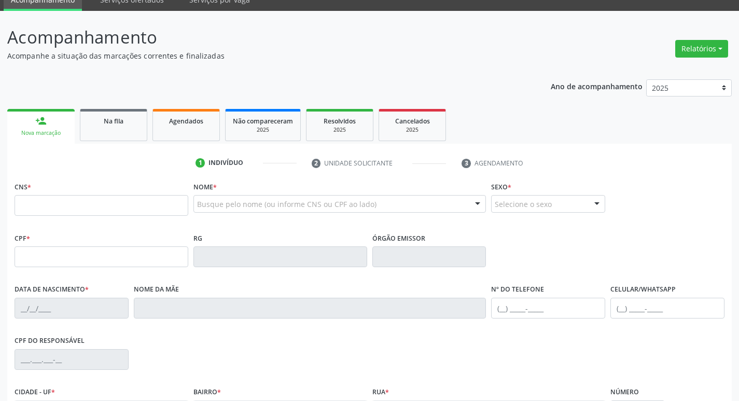
click at [111, 200] on input "text" at bounding box center [102, 205] width 174 height 21
type input "700 0033 6517 1309"
type input "018.435.377-70"
type input "23/06/1970"
type input "Terezinha Andrade de Luna"
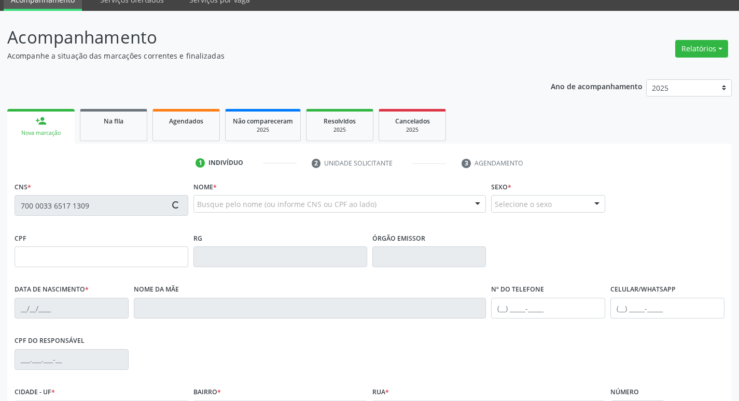
type input "(83) 99193-0954"
type input "154"
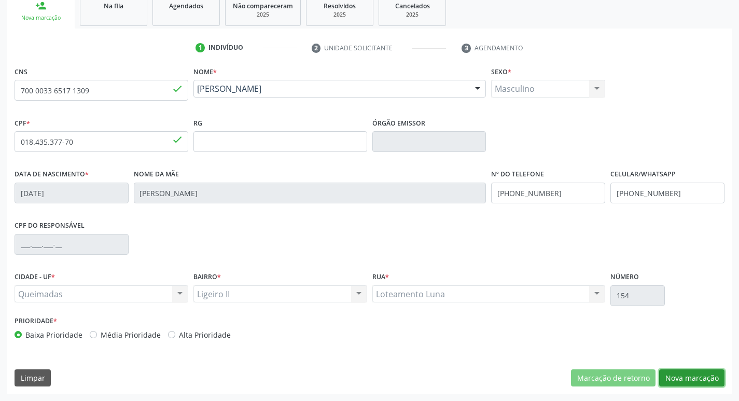
click at [707, 378] on button "Nova marcação" at bounding box center [691, 378] width 65 height 18
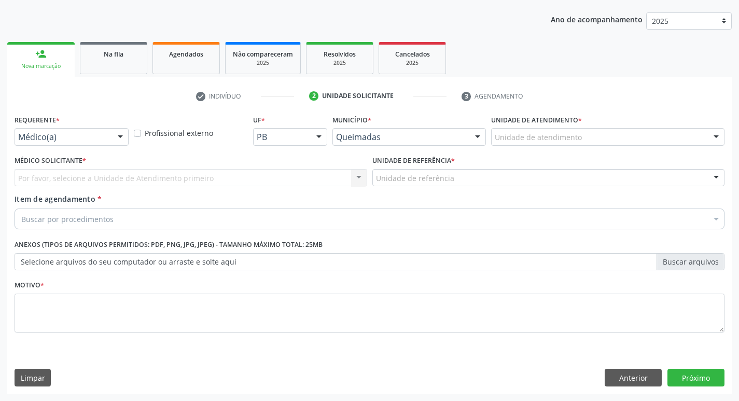
scroll to position [113, 0]
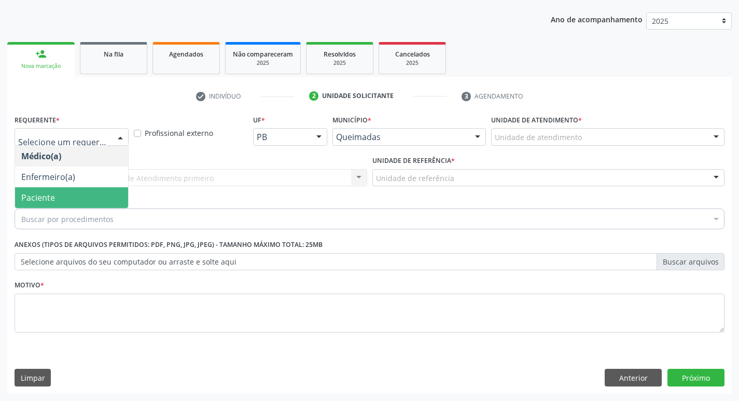
click at [67, 194] on span "Paciente" at bounding box center [71, 197] width 113 height 21
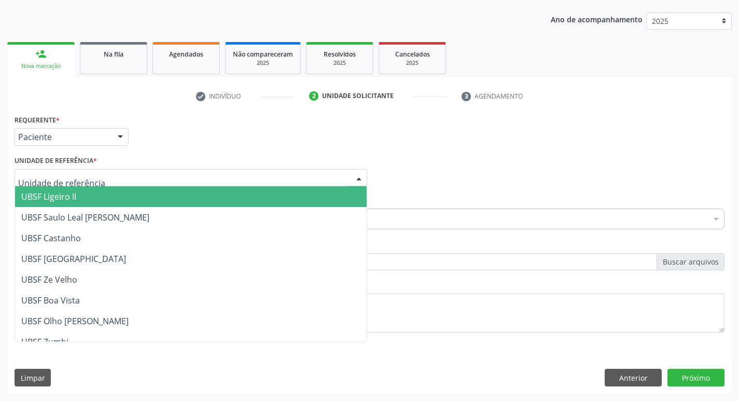
click at [75, 195] on span "UBSF Ligeiro II" at bounding box center [48, 196] width 55 height 11
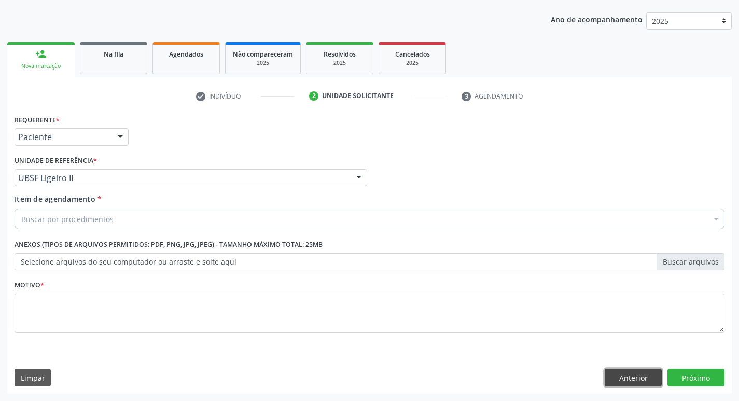
click at [642, 373] on button "Anterior" at bounding box center [632, 377] width 57 height 18
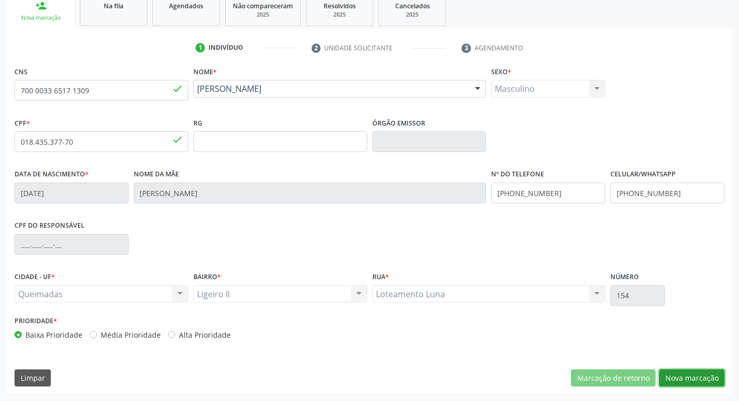
click at [684, 375] on button "Nova marcação" at bounding box center [691, 378] width 65 height 18
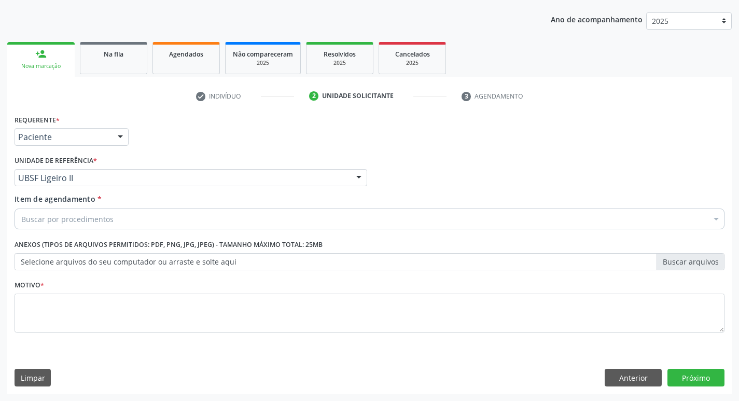
click at [123, 220] on div "Buscar por procedimentos" at bounding box center [370, 218] width 710 height 21
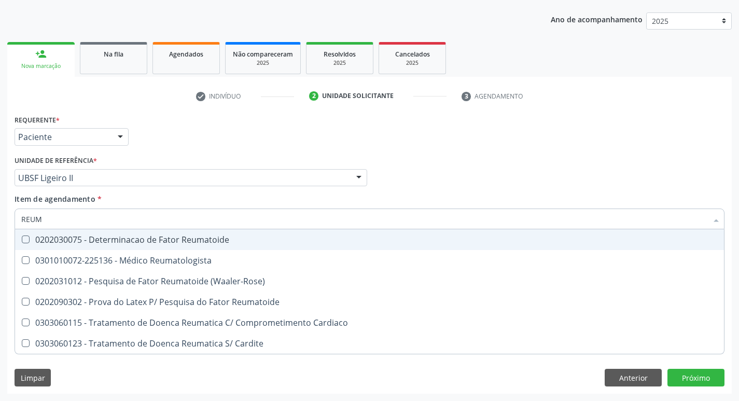
type input "REUMA"
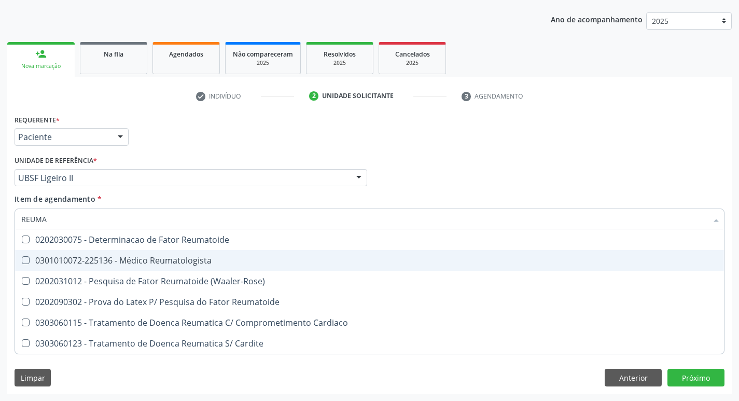
click at [129, 254] on span "0301010072-225136 - Médico Reumatologista" at bounding box center [369, 260] width 708 height 21
checkbox Reumatologista "true"
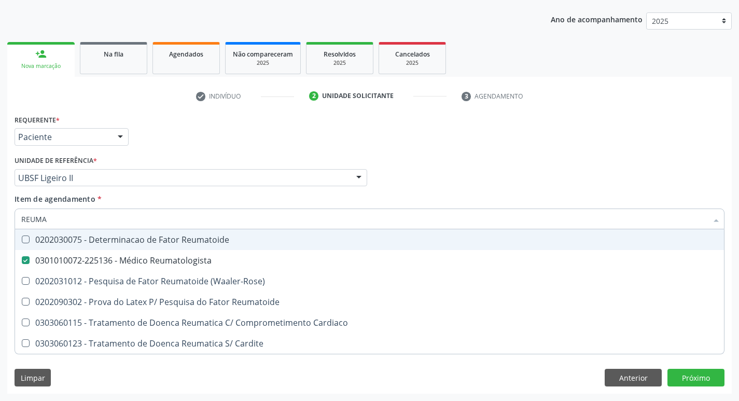
click at [216, 123] on div "Requerente * Paciente Médico(a) Enfermeiro(a) Paciente Nenhum resultado encontr…" at bounding box center [369, 132] width 715 height 40
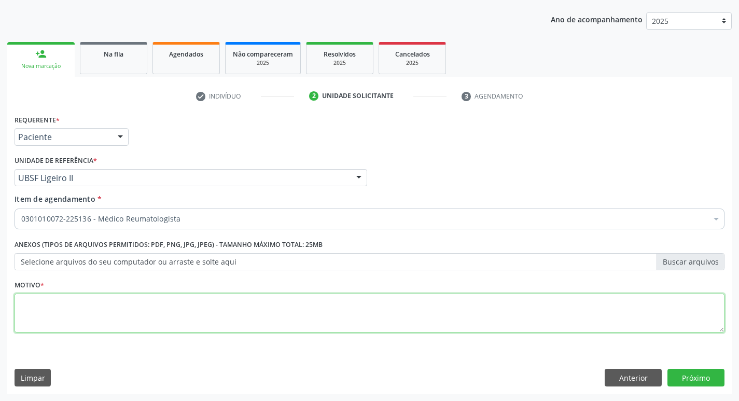
click at [117, 318] on textarea at bounding box center [370, 312] width 710 height 39
type textarea "RETORNO."
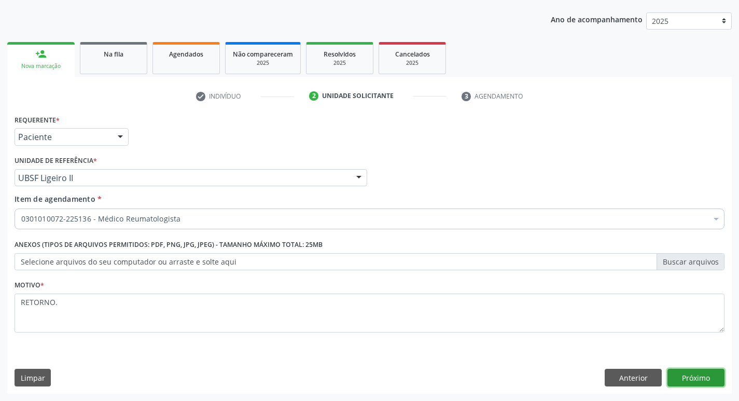
click at [675, 374] on button "Próximo" at bounding box center [695, 377] width 57 height 18
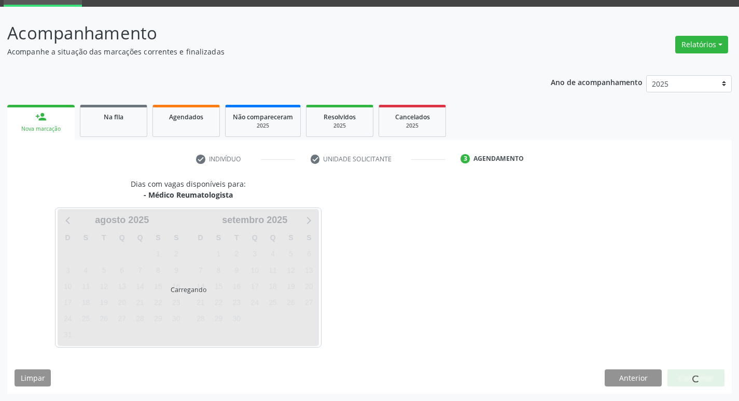
scroll to position [50, 0]
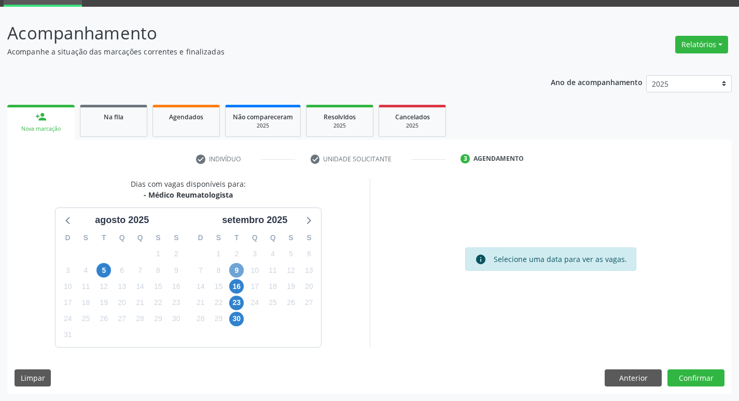
click at [242, 270] on span "9" at bounding box center [236, 270] width 15 height 15
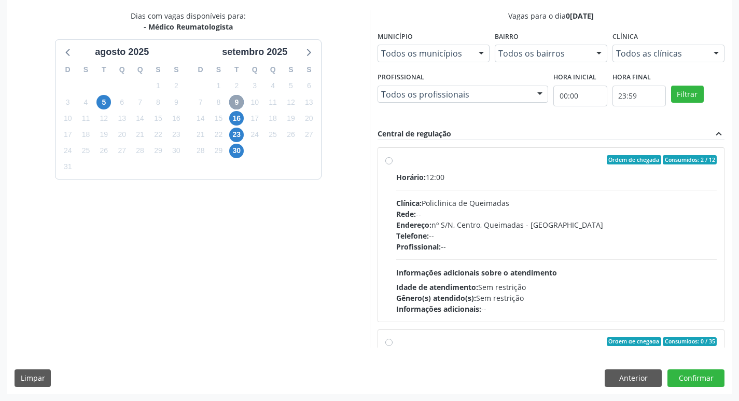
scroll to position [219, 0]
click at [475, 163] on div "Ordem de chegada Consumidos: 2 / 12" at bounding box center [556, 158] width 321 height 9
click at [392, 163] on input "Ordem de chegada Consumidos: 2 / 12 Horário: 12:00 Clínica: Policlinica de Quei…" at bounding box center [388, 158] width 7 height 9
radio input "true"
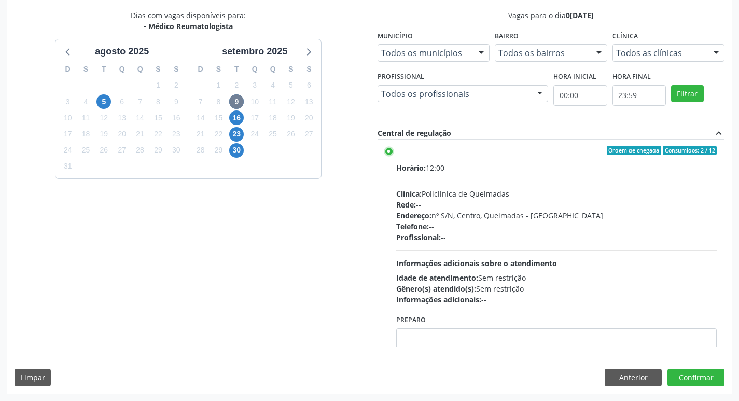
scroll to position [0, 0]
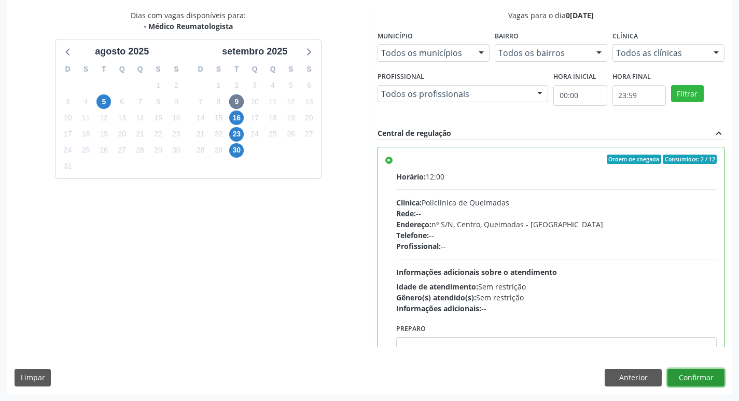
click at [706, 377] on button "Confirmar" at bounding box center [695, 377] width 57 height 18
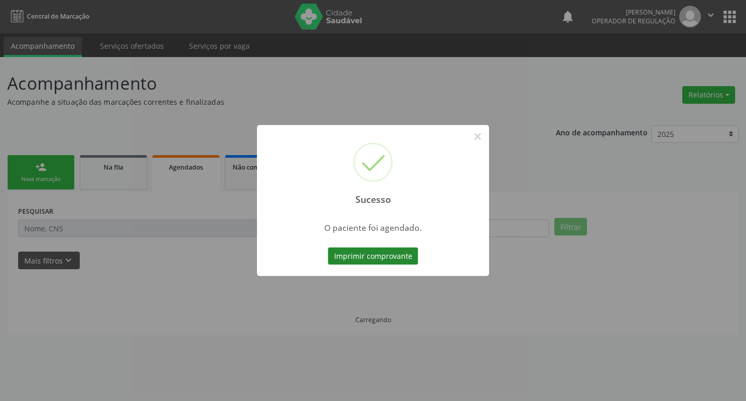
click at [396, 251] on button "Imprimir comprovante" at bounding box center [373, 256] width 90 height 18
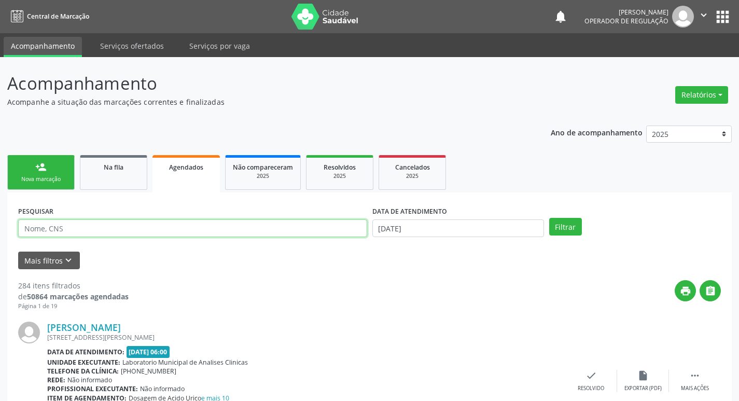
click at [132, 229] on input "text" at bounding box center [192, 228] width 349 height 18
type input "700003365171309"
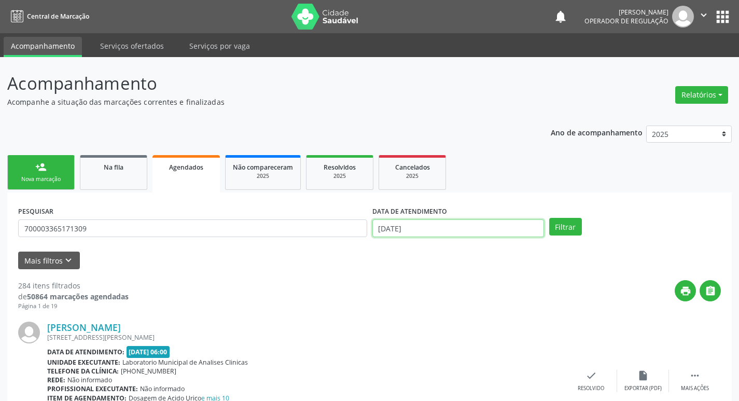
click at [475, 230] on input "2[DATE]" at bounding box center [458, 228] width 172 height 18
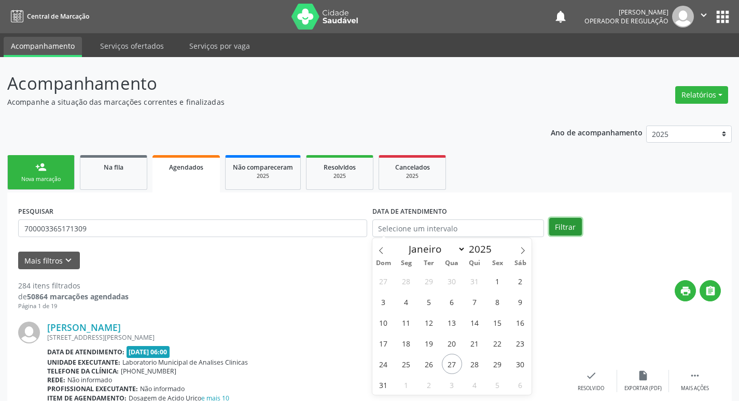
click at [575, 225] on button "Filtrar" at bounding box center [565, 227] width 33 height 18
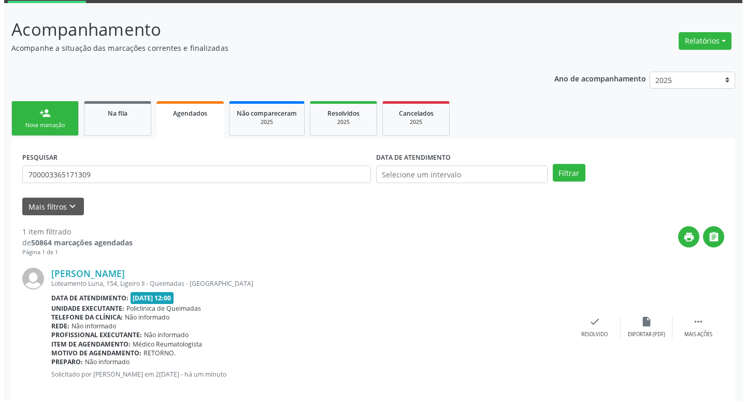
scroll to position [68, 0]
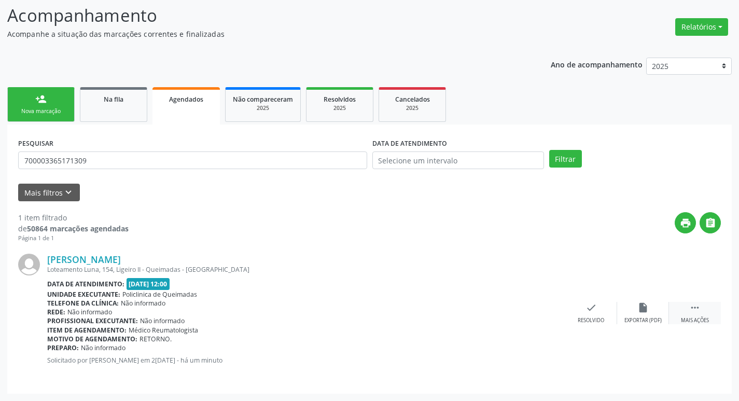
click at [694, 302] on icon "" at bounding box center [694, 307] width 11 height 11
click at [546, 309] on div "cancel Cancelar" at bounding box center [539, 313] width 52 height 22
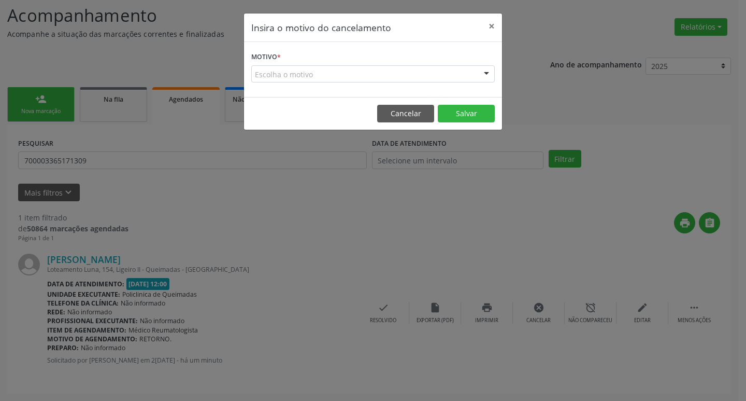
click at [430, 70] on div "Escolha o motivo" at bounding box center [373, 74] width 244 height 18
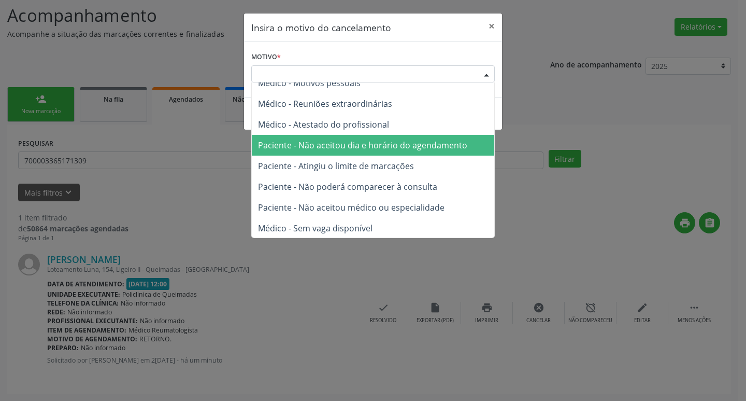
scroll to position [52, 0]
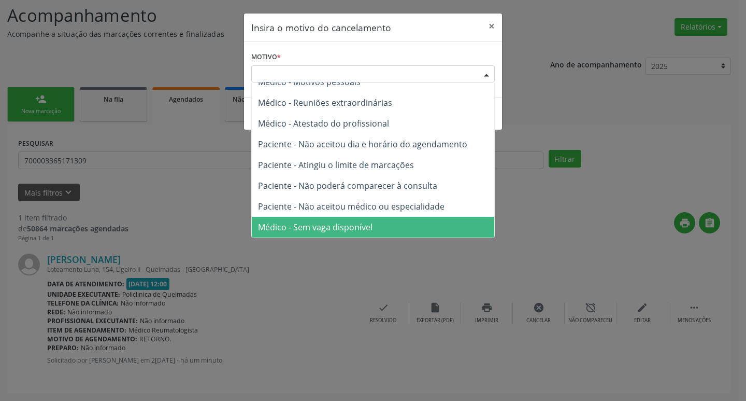
click at [387, 225] on span "Médico - Sem vaga disponível" at bounding box center [373, 227] width 243 height 21
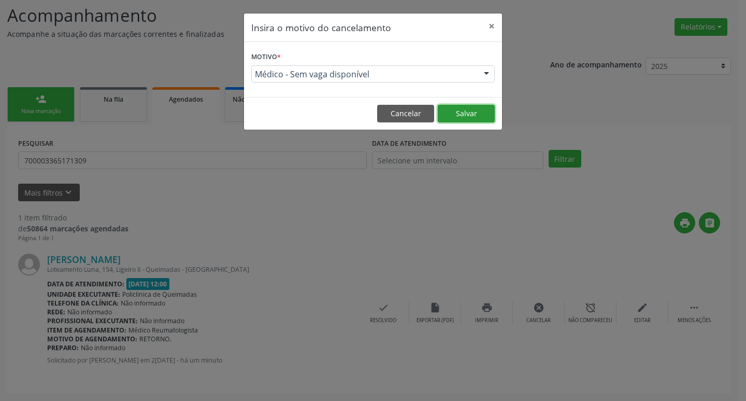
click at [464, 108] on button "Salvar" at bounding box center [466, 114] width 57 height 18
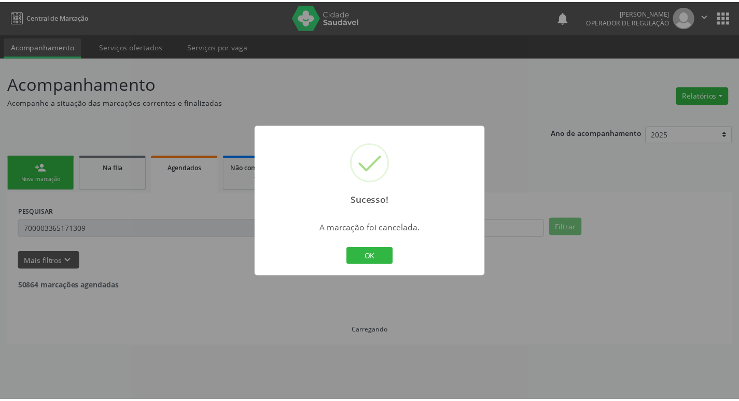
scroll to position [0, 0]
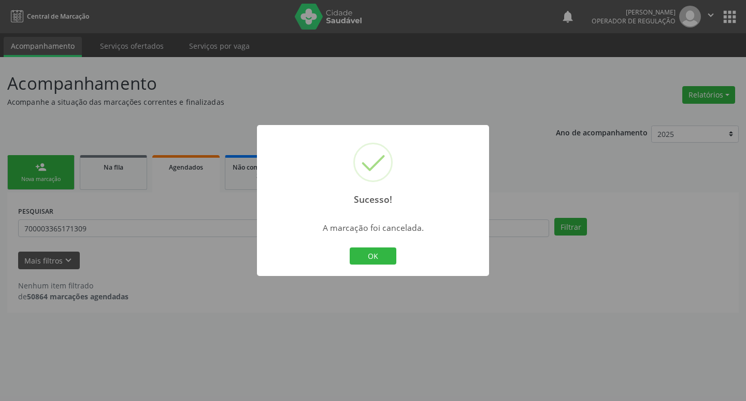
click at [84, 68] on div "Sucesso! × A marcação foi cancelada. OK Cancel" at bounding box center [373, 200] width 746 height 401
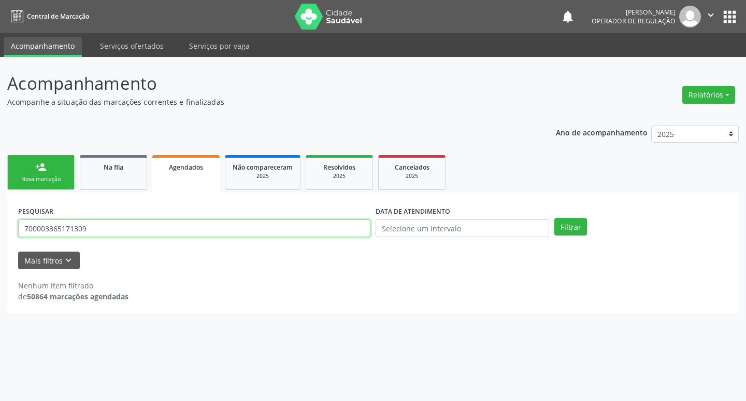
drag, startPoint x: 116, startPoint y: 227, endPoint x: 33, endPoint y: 225, distance: 82.9
click at [33, 225] on input "700003365171309" at bounding box center [194, 228] width 352 height 18
click at [109, 229] on input "700003365171309" at bounding box center [194, 228] width 352 height 18
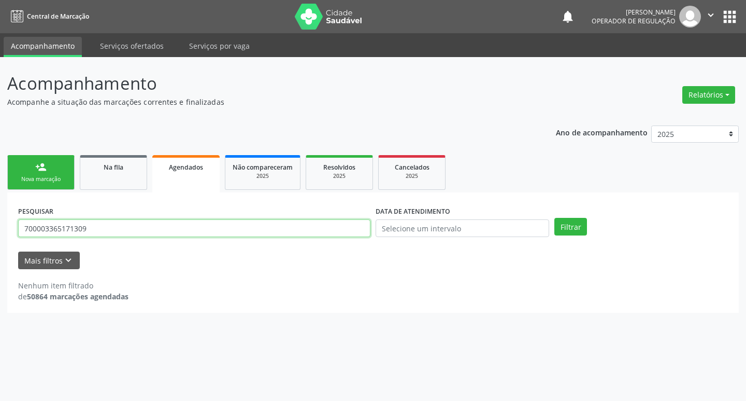
drag, startPoint x: 109, startPoint y: 229, endPoint x: 95, endPoint y: 229, distance: 14.0
click at [95, 229] on input "700003365171309" at bounding box center [194, 228] width 352 height 18
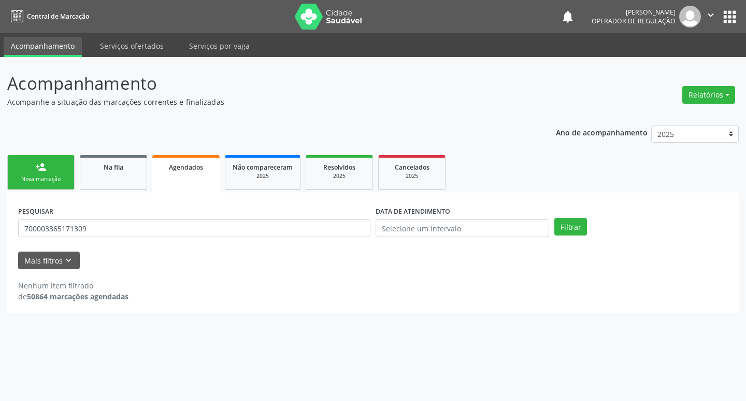
click at [28, 176] on div "Nova marcação" at bounding box center [41, 179] width 52 height 8
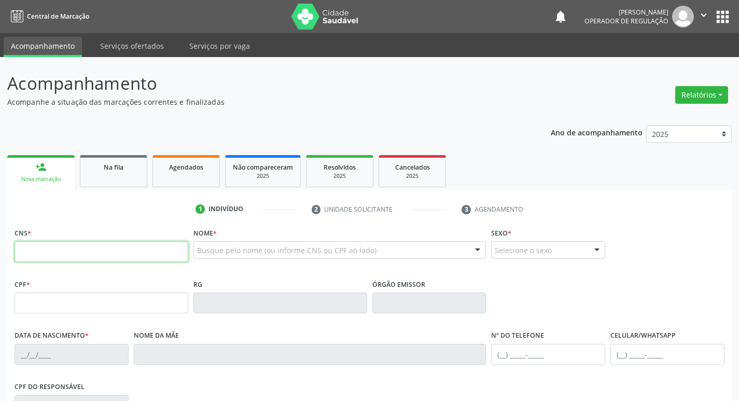
click at [75, 251] on input "text" at bounding box center [102, 251] width 174 height 21
paste input "700 0033 6517 1309"
type input "700 0033 6517 1309"
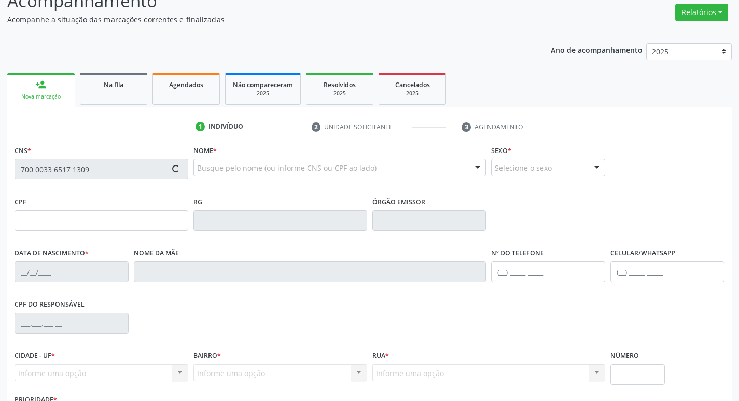
scroll to position [161, 0]
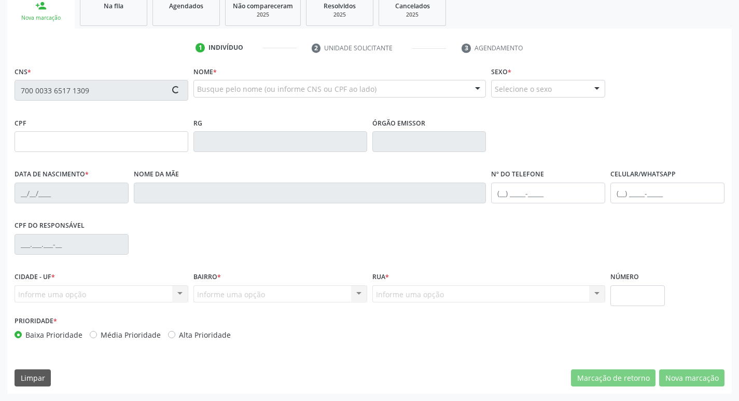
type input "018.435.377-70"
type input "[DATE]"
type input "[PERSON_NAME]"
type input "[PHONE_NUMBER]"
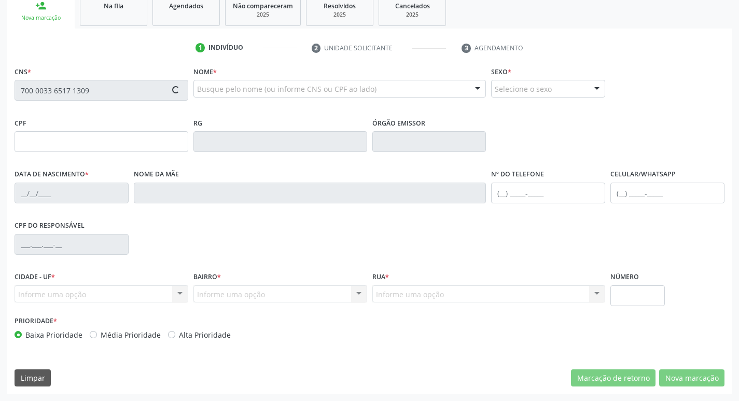
type input "154"
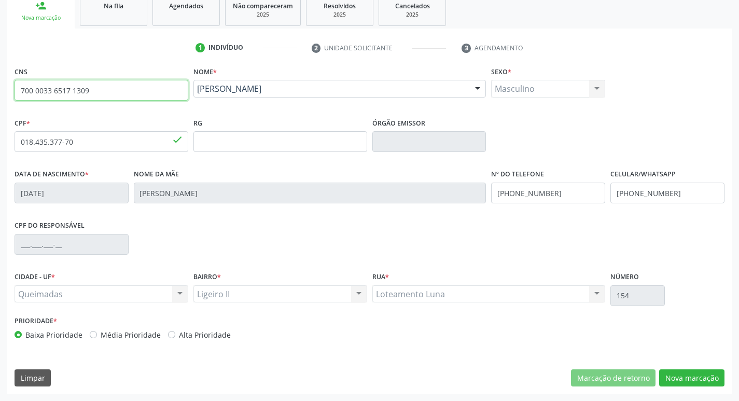
drag, startPoint x: 122, startPoint y: 97, endPoint x: 0, endPoint y: 97, distance: 122.3
click at [0, 97] on div "Acompanhamento Acompanhe a situação das marcações correntes e finalizadas Relat…" at bounding box center [369, 148] width 739 height 505
type input "706 2040 7828 5963"
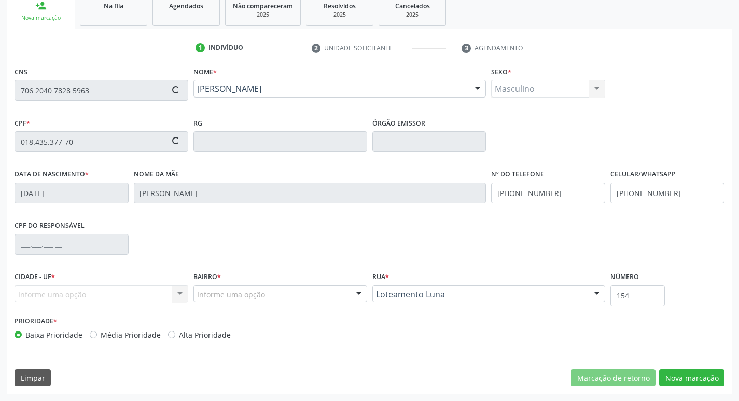
type input "050.893.134-74"
type input "19/12/1951"
type input "Maria José da Conceição"
type input "(83) 99195-4901"
type input "56"
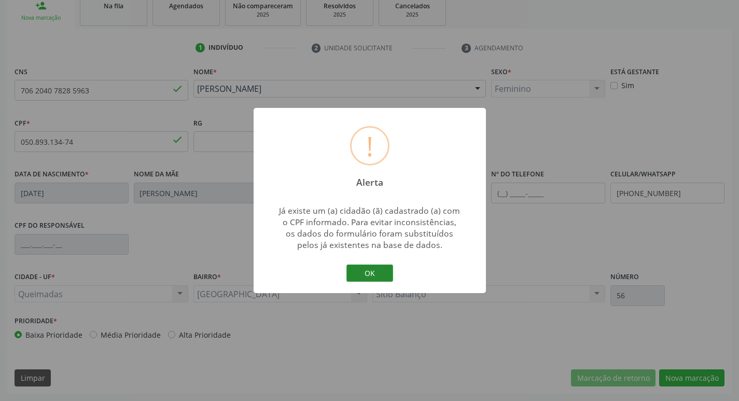
click at [383, 279] on button "OK" at bounding box center [369, 273] width 47 height 18
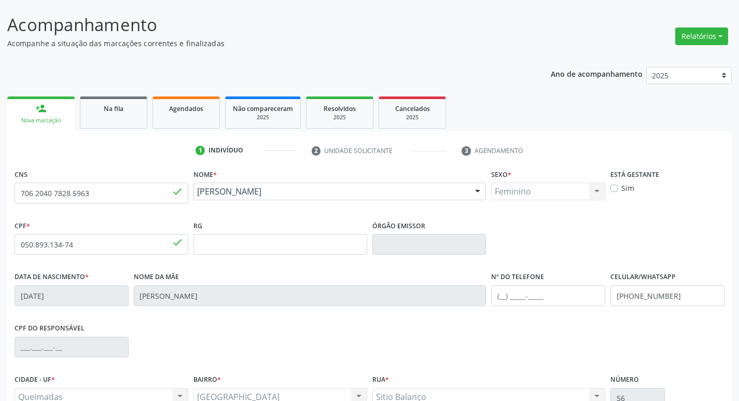
scroll to position [58, 0]
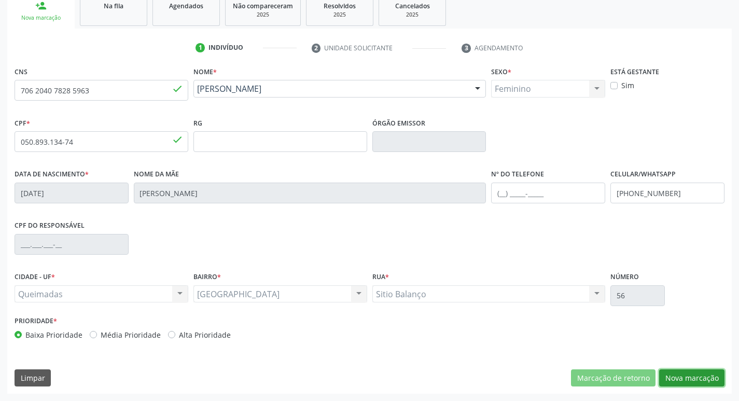
click at [684, 377] on button "Nova marcação" at bounding box center [691, 378] width 65 height 18
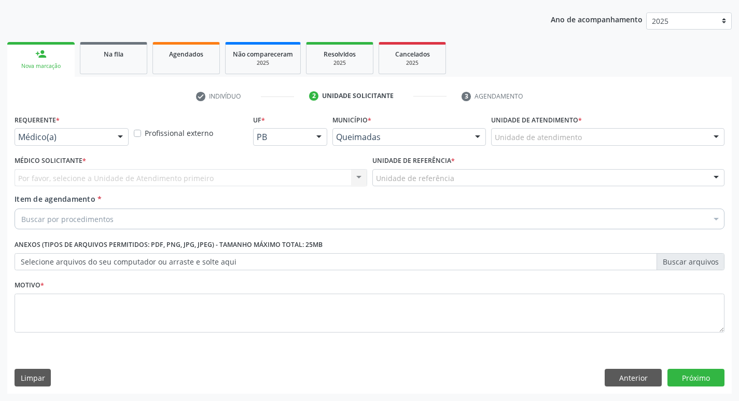
scroll to position [113, 0]
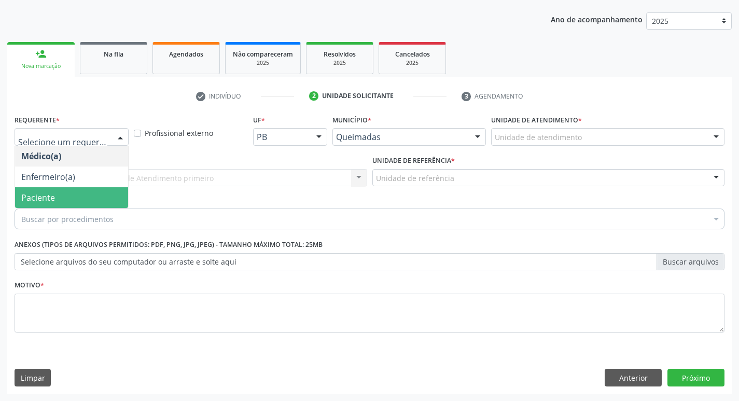
click at [75, 194] on span "Paciente" at bounding box center [71, 197] width 113 height 21
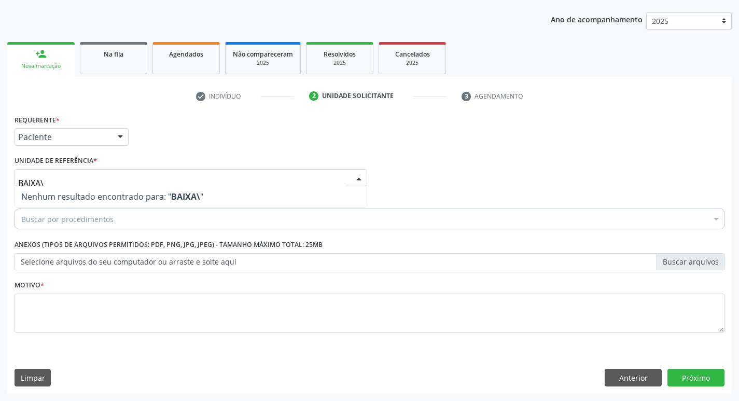
type input "BAIXA"
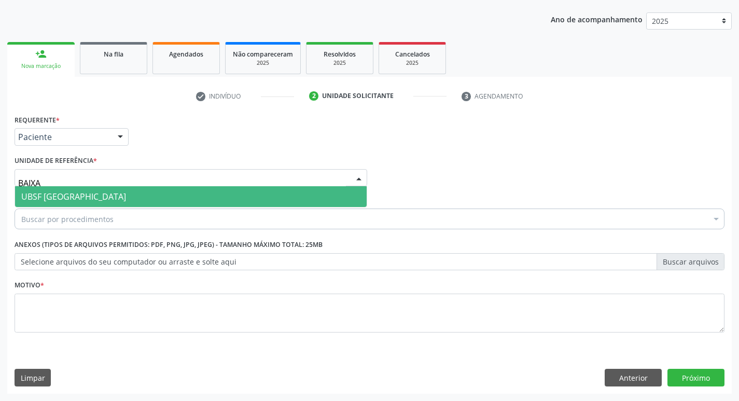
click at [87, 195] on span "UBSF [GEOGRAPHIC_DATA]" at bounding box center [73, 196] width 105 height 11
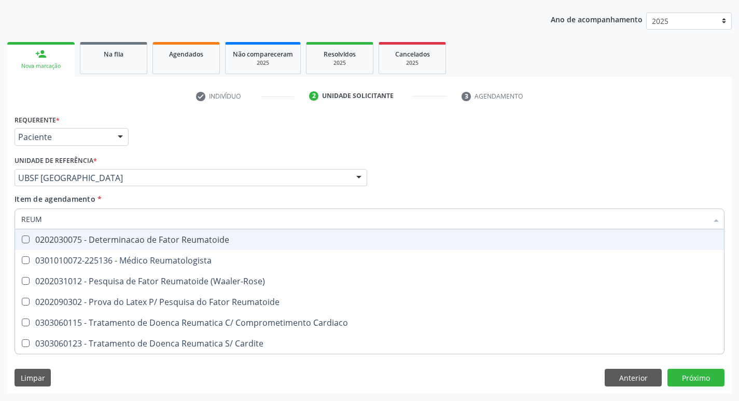
type input "REU"
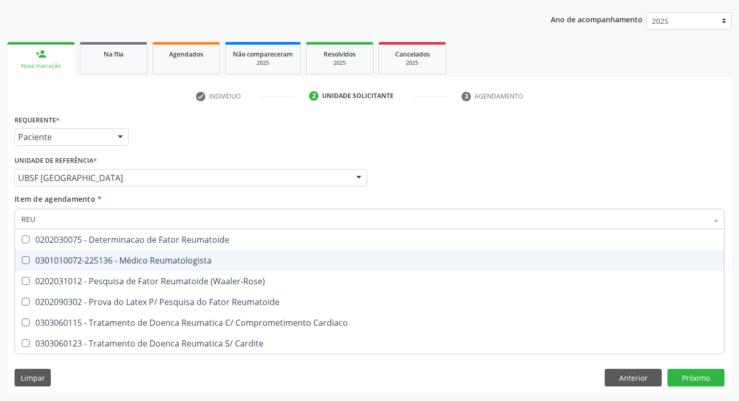
click at [100, 260] on div "0301010072-225136 - Médico Reumatologista" at bounding box center [369, 260] width 696 height 8
checkbox Reumatologista "true"
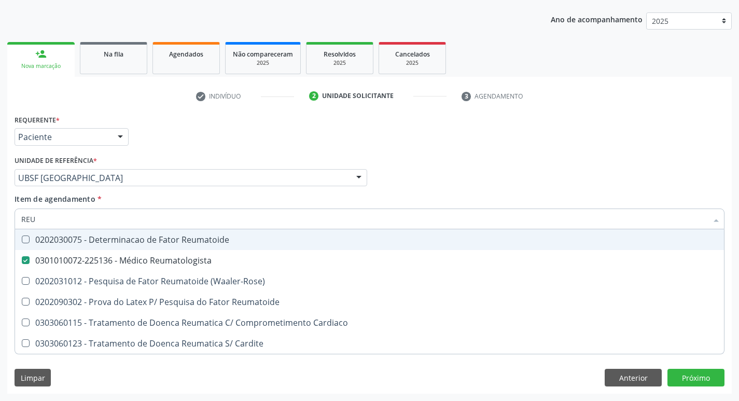
click at [208, 127] on div "Requerente * Paciente Médico(a) Enfermeiro(a) Paciente Nenhum resultado encontr…" at bounding box center [369, 132] width 715 height 40
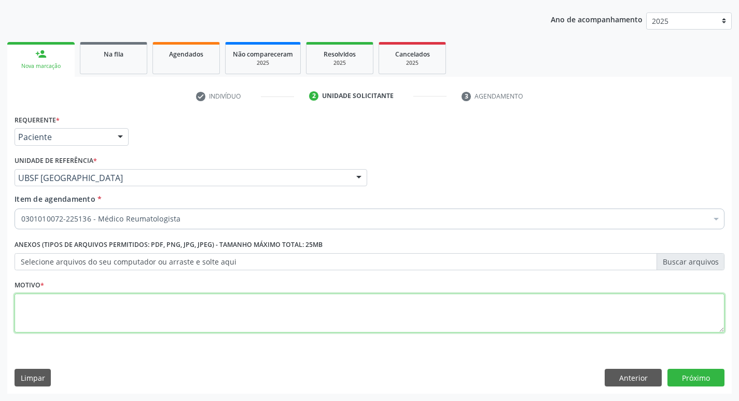
click at [129, 304] on textarea at bounding box center [370, 312] width 710 height 39
type textarea "RETORNO"
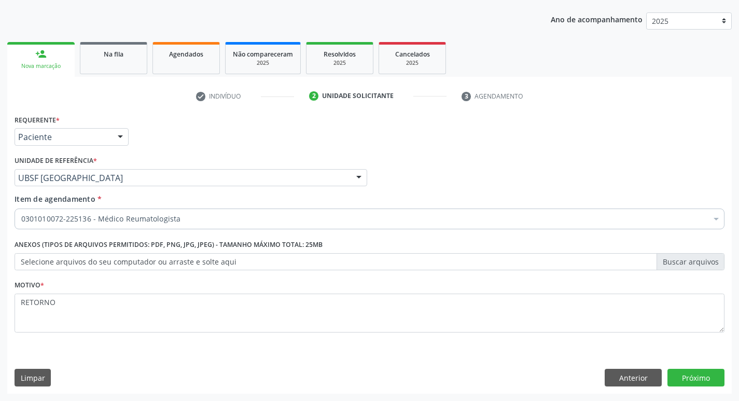
click at [119, 78] on div "check Indivíduo 2 Unidade solicitante 3 Agendamento CNS 706 2040 7828 5963 done…" at bounding box center [369, 235] width 724 height 317
click at [116, 58] on span "Na fila" at bounding box center [114, 54] width 20 height 9
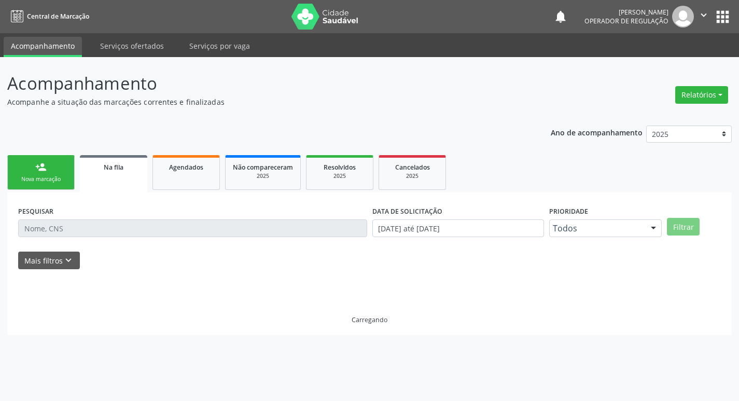
scroll to position [0, 0]
click at [36, 158] on link "person_add Nova marcação" at bounding box center [40, 172] width 67 height 35
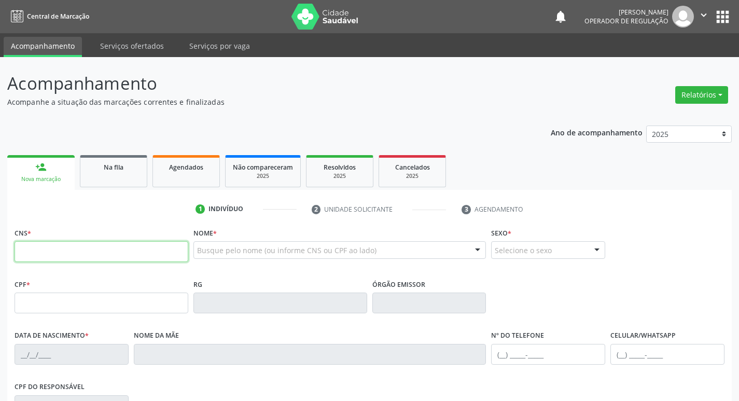
click at [70, 250] on input "text" at bounding box center [102, 251] width 174 height 21
type input "700 0056 5370 6706"
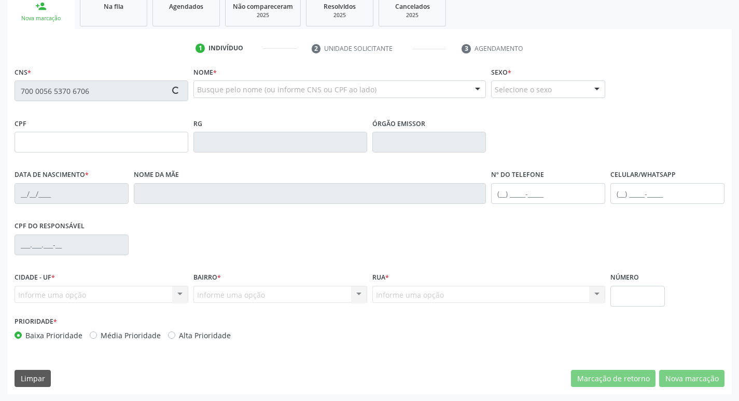
scroll to position [161, 0]
type input "351.673.864-20"
type input "23/03/1945"
type input "Luzia Maria do Espírito Santo"
type input "(83) 99110-5201"
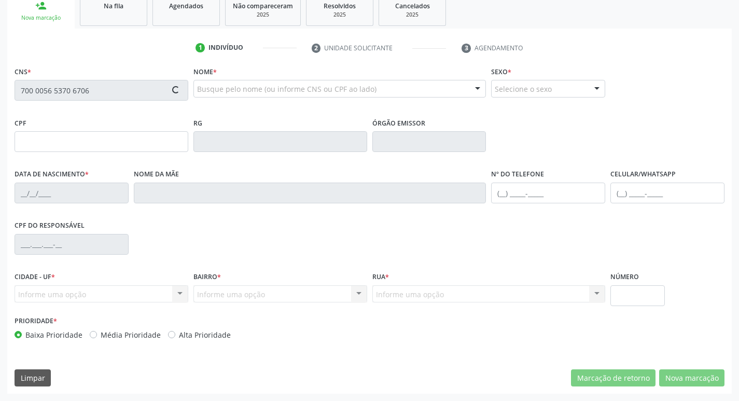
type input "S/N"
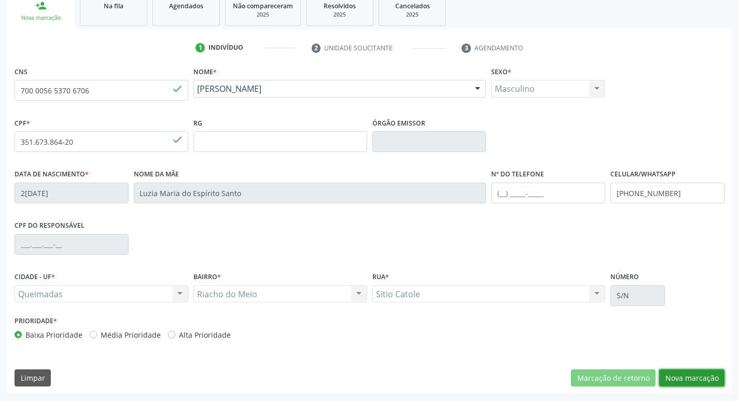
click at [692, 378] on button "Nova marcação" at bounding box center [691, 378] width 65 height 18
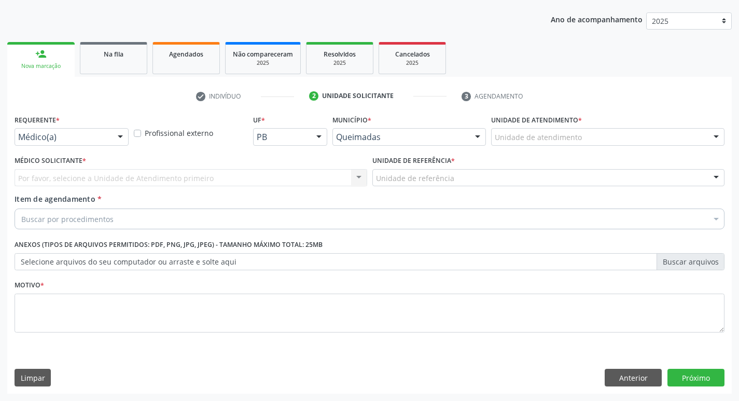
scroll to position [113, 0]
click at [79, 130] on div at bounding box center [72, 137] width 114 height 18
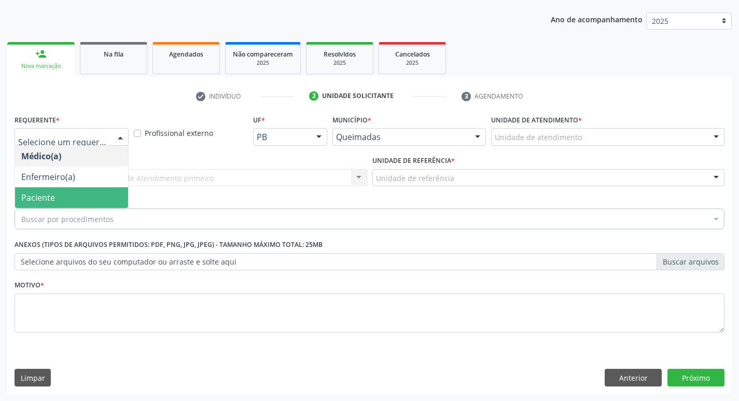
click at [54, 192] on span "Paciente" at bounding box center [71, 197] width 113 height 21
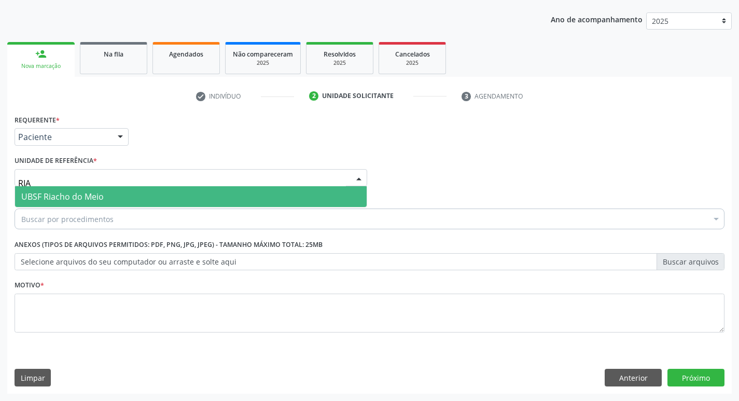
type input "RIAC"
click at [59, 195] on span "UBSF Riacho do Meio" at bounding box center [62, 196] width 82 height 11
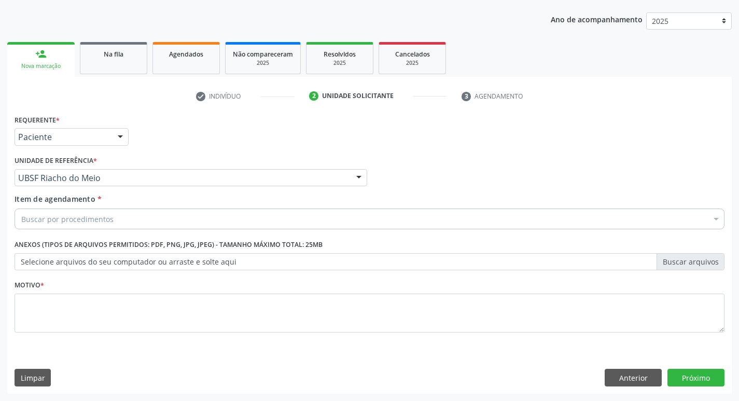
click at [88, 225] on div "Buscar por procedimentos" at bounding box center [370, 218] width 710 height 21
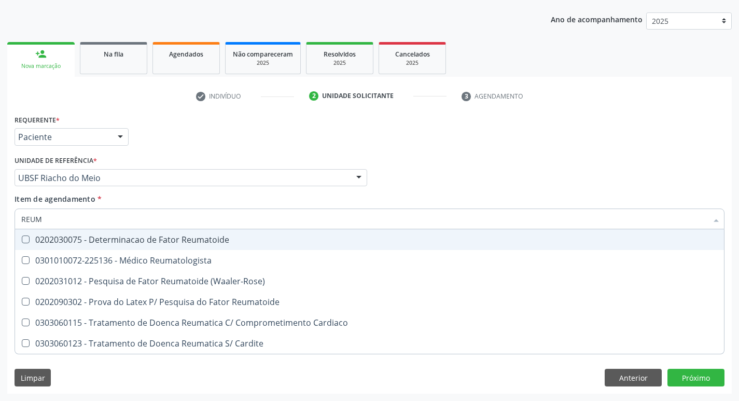
type input "REUMA"
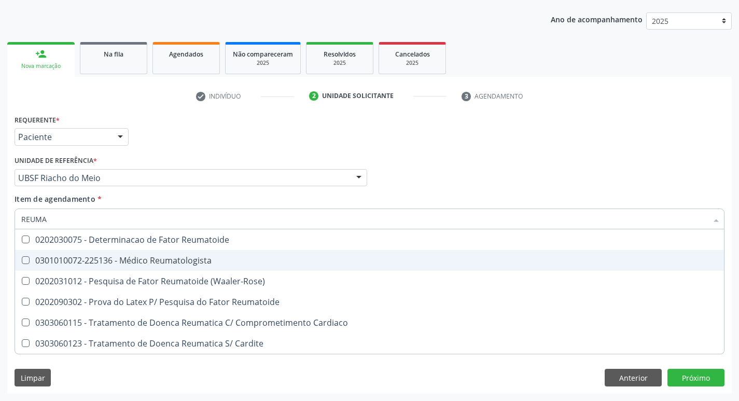
click at [91, 257] on div "0301010072-225136 - Médico Reumatologista" at bounding box center [369, 260] width 696 height 8
checkbox Reumatologista "true"
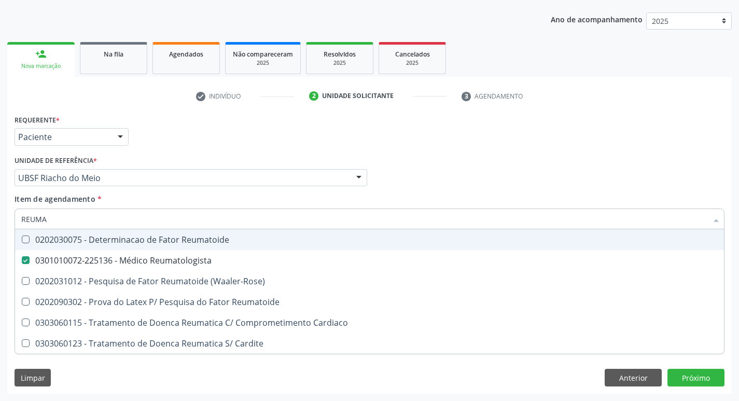
drag, startPoint x: 189, startPoint y: 136, endPoint x: 189, endPoint y: 159, distance: 22.3
click at [189, 136] on div "Requerente * Paciente Médico(a) Enfermeiro(a) Paciente Nenhum resultado encontr…" at bounding box center [369, 132] width 715 height 40
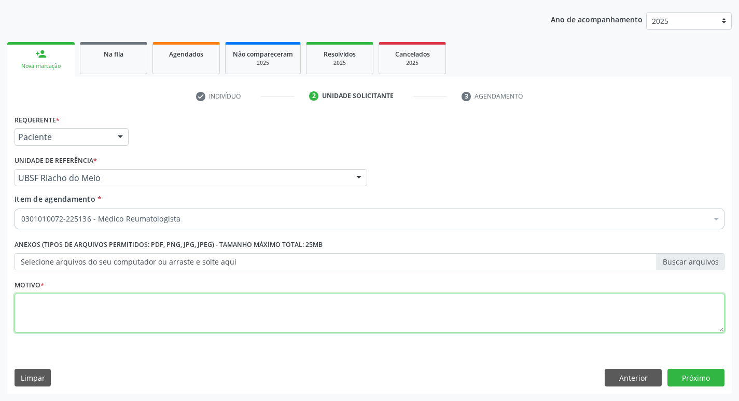
click at [122, 306] on textarea at bounding box center [370, 312] width 710 height 39
type textarea "RETORNO."
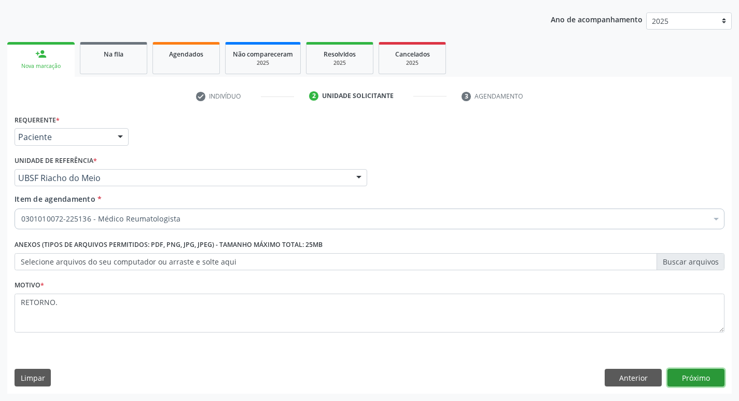
click at [702, 373] on button "Próximo" at bounding box center [695, 377] width 57 height 18
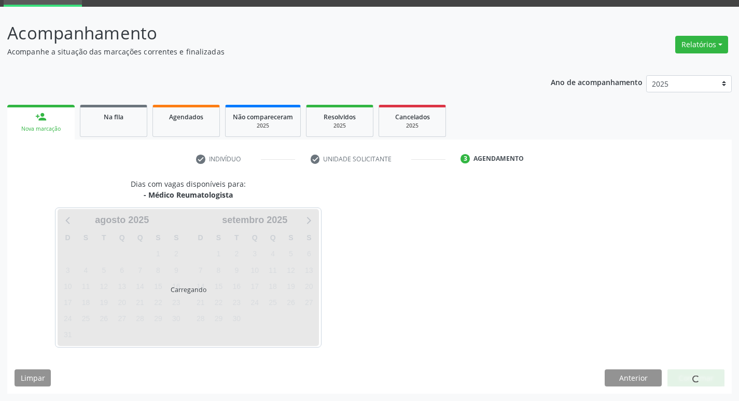
scroll to position [50, 0]
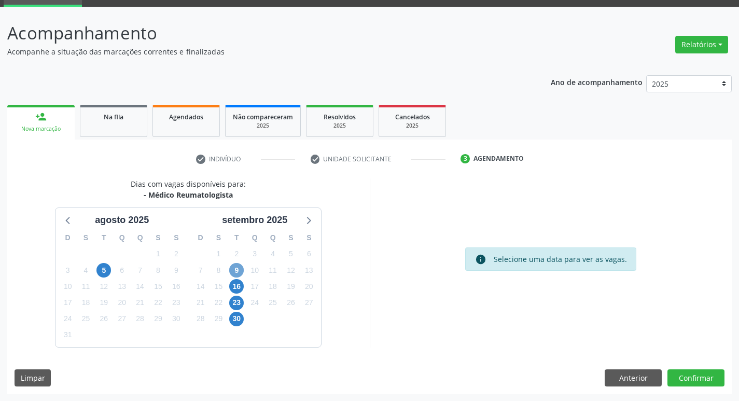
click at [236, 270] on span "9" at bounding box center [236, 270] width 15 height 15
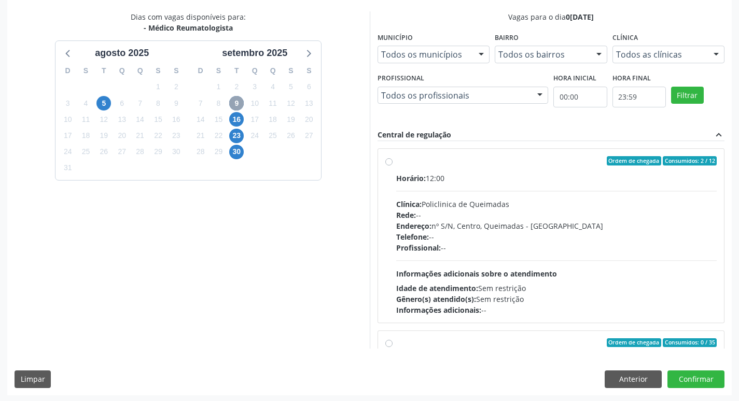
scroll to position [219, 0]
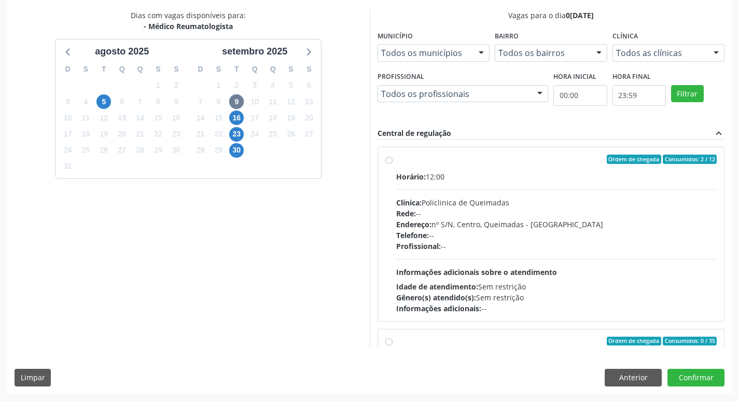
click at [452, 160] on div "Ordem de chegada Consumidos: 2 / 12" at bounding box center [556, 158] width 321 height 9
click at [392, 160] on input "Ordem de chegada Consumidos: 2 / 12 Horário: 12:00 Clínica: Policlinica de Quei…" at bounding box center [388, 158] width 7 height 9
radio input "true"
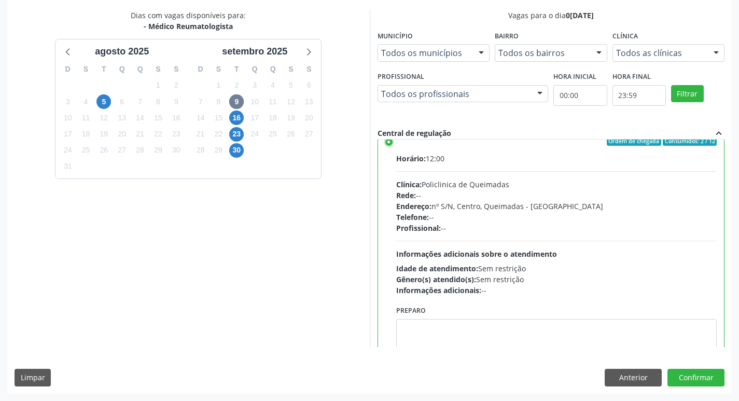
scroll to position [0, 0]
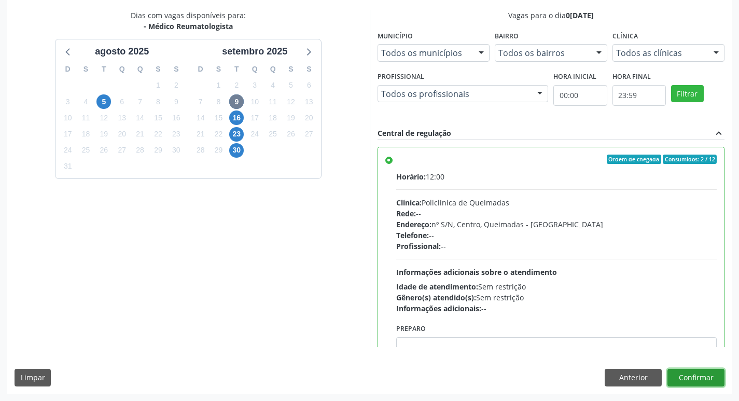
click at [688, 373] on button "Confirmar" at bounding box center [695, 377] width 57 height 18
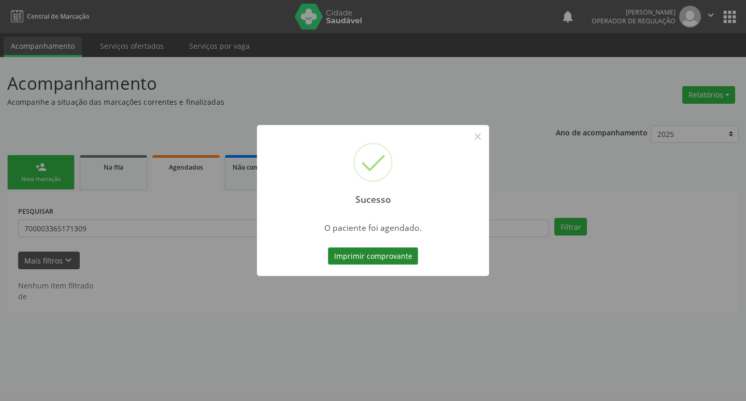
click at [353, 251] on button "Imprimir comprovante" at bounding box center [373, 256] width 90 height 18
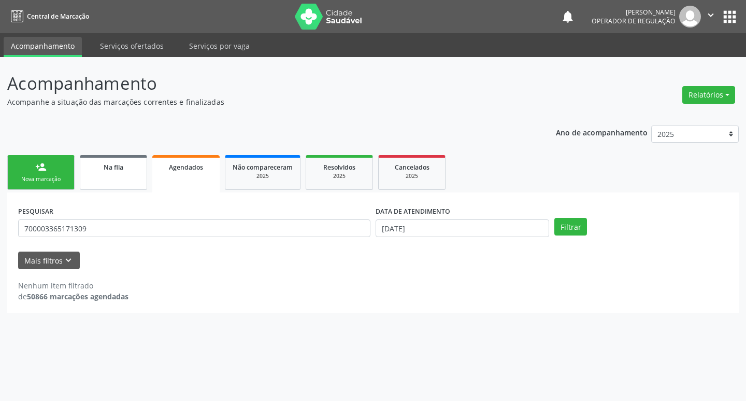
click at [123, 159] on link "Na fila" at bounding box center [113, 172] width 67 height 35
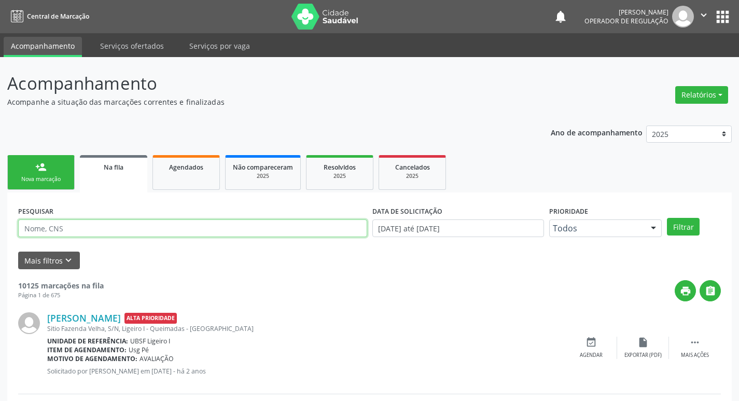
click at [86, 230] on input "text" at bounding box center [192, 228] width 349 height 18
type input "707802622418412"
click at [667, 218] on button "Filtrar" at bounding box center [683, 227] width 33 height 18
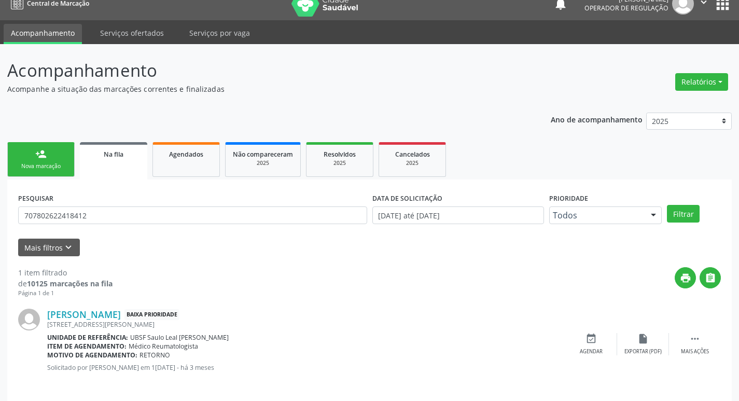
scroll to position [20, 0]
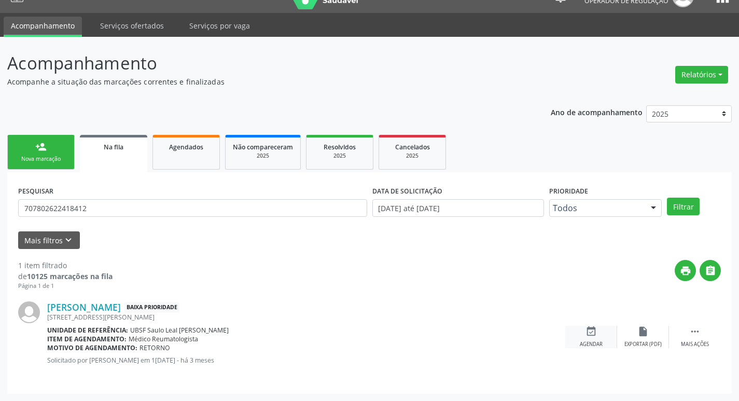
click at [594, 331] on icon "event_available" at bounding box center [590, 330] width 11 height 11
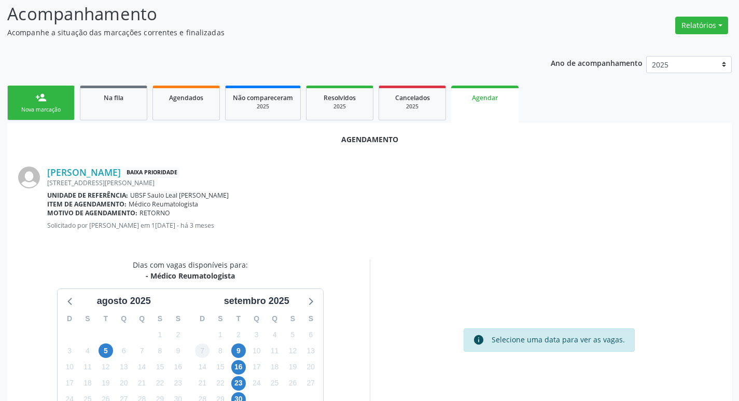
scroll to position [139, 0]
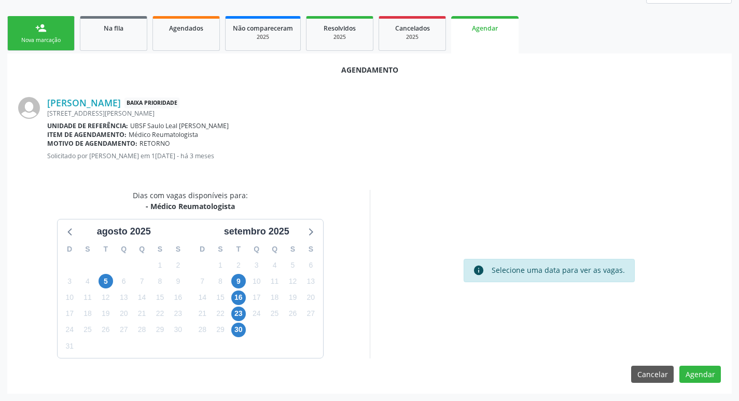
click at [247, 276] on div "10" at bounding box center [256, 281] width 18 height 16
click at [244, 278] on span "9" at bounding box center [238, 281] width 15 height 15
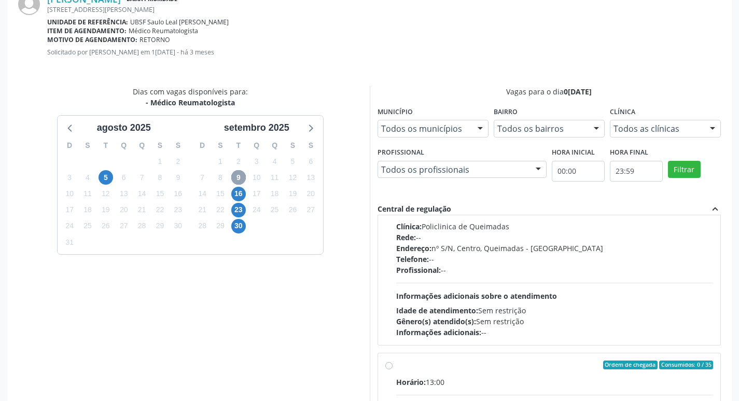
scroll to position [0, 0]
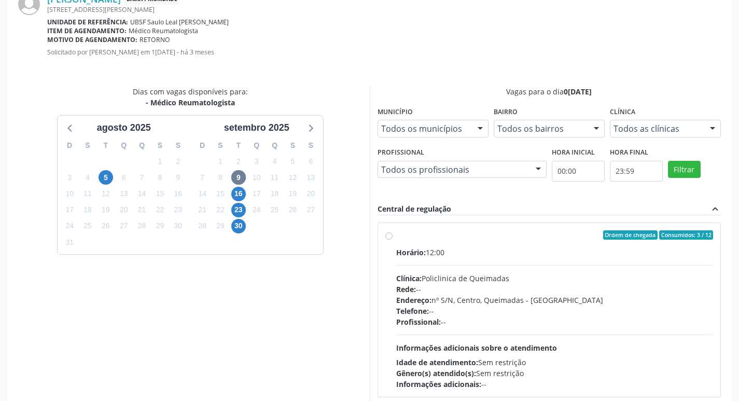
click at [430, 232] on div "Ordem de chegada Consumidos: 3 / 12" at bounding box center [554, 234] width 317 height 9
click at [392, 232] on input "Ordem de chegada Consumidos: 3 / 12 Horário: 12:00 Clínica: Policlinica de Quei…" at bounding box center [388, 234] width 7 height 9
radio input "true"
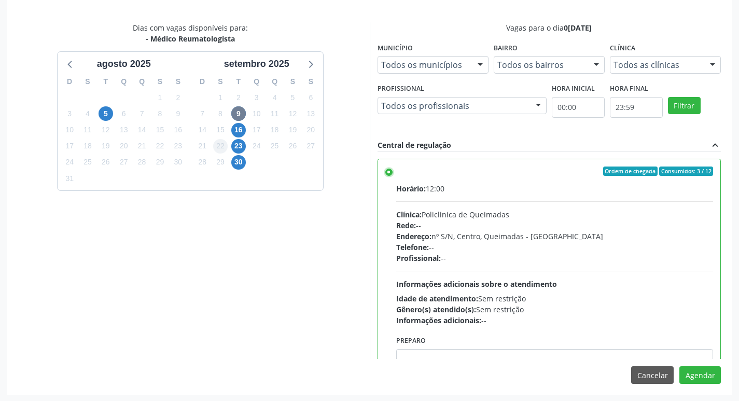
scroll to position [307, 0]
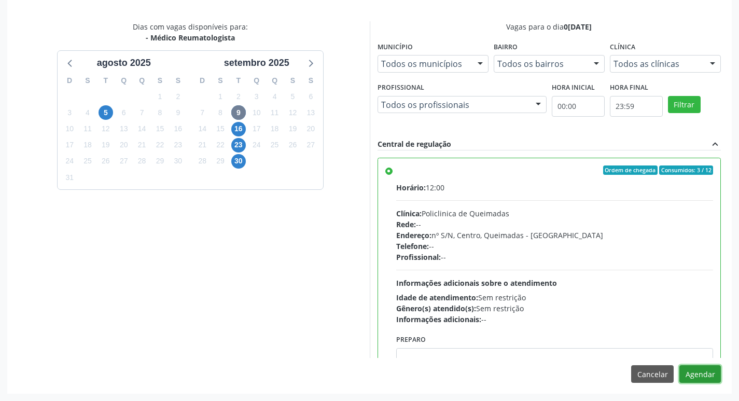
click at [699, 377] on button "Agendar" at bounding box center [699, 374] width 41 height 18
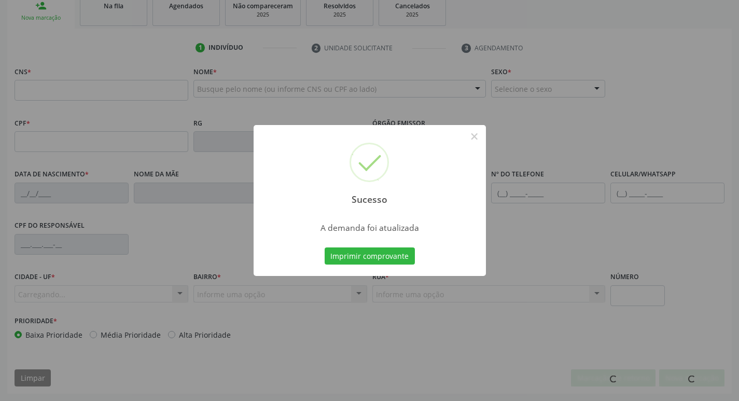
scroll to position [161, 0]
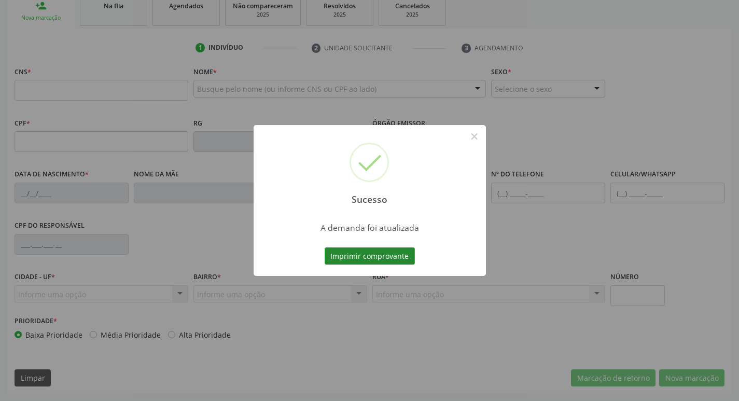
click at [367, 256] on button "Imprimir comprovante" at bounding box center [369, 256] width 90 height 18
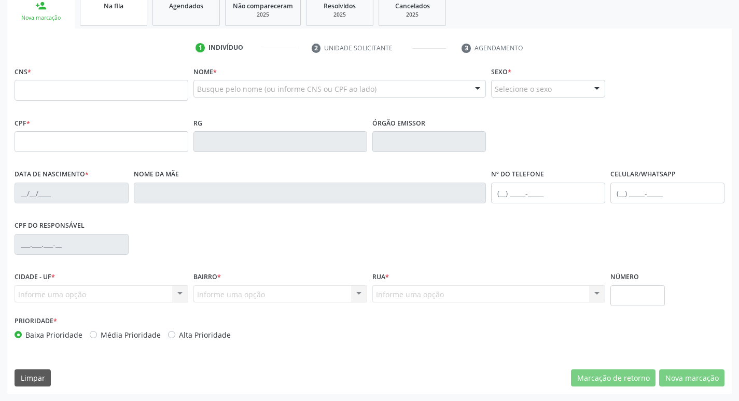
click at [119, 15] on link "Na fila" at bounding box center [113, 10] width 67 height 32
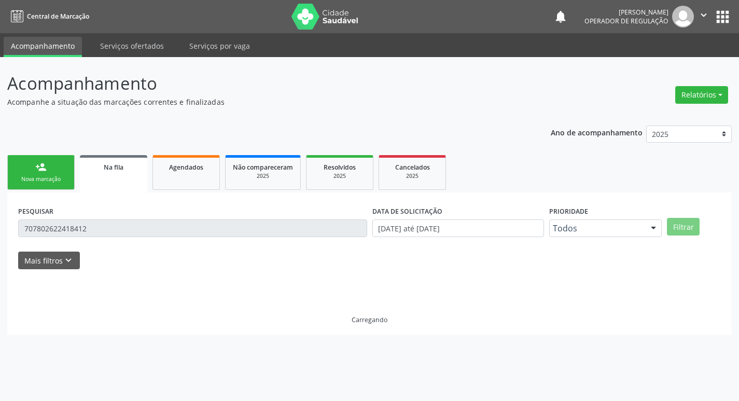
scroll to position [0, 0]
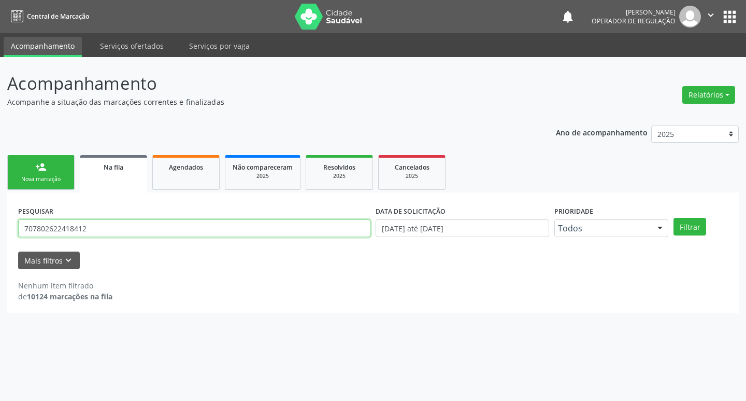
drag, startPoint x: 29, startPoint y: 231, endPoint x: 0, endPoint y: 223, distance: 30.0
click at [0, 224] on div "Acompanhamento Acompanhe a situação das marcações correntes e finalizadas Relat…" at bounding box center [373, 229] width 746 height 344
type input "700003365171309"
click at [674, 218] on button "Filtrar" at bounding box center [690, 227] width 33 height 18
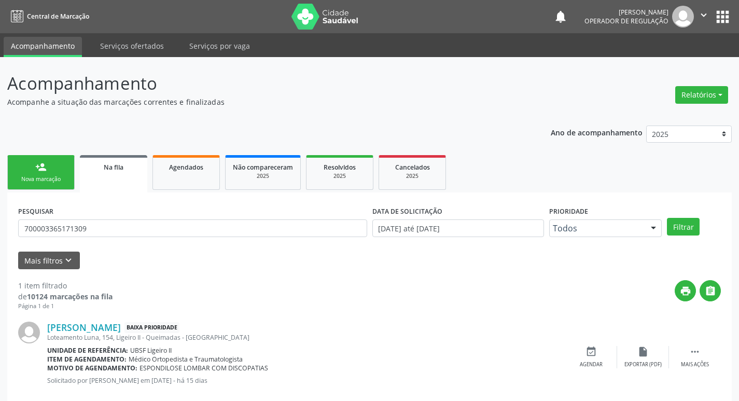
scroll to position [20, 0]
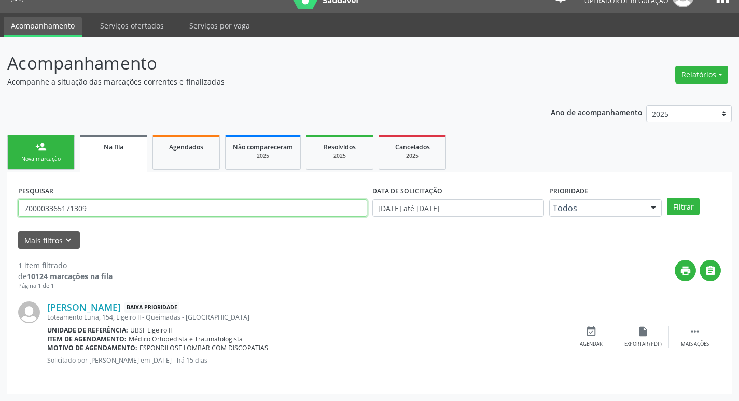
drag, startPoint x: 93, startPoint y: 206, endPoint x: 0, endPoint y: 203, distance: 93.3
click at [0, 203] on div "Acompanhamento Acompanhe a situação das marcações correntes e finalizadas Relat…" at bounding box center [369, 219] width 739 height 364
click at [180, 155] on link "Agendados" at bounding box center [185, 152] width 67 height 35
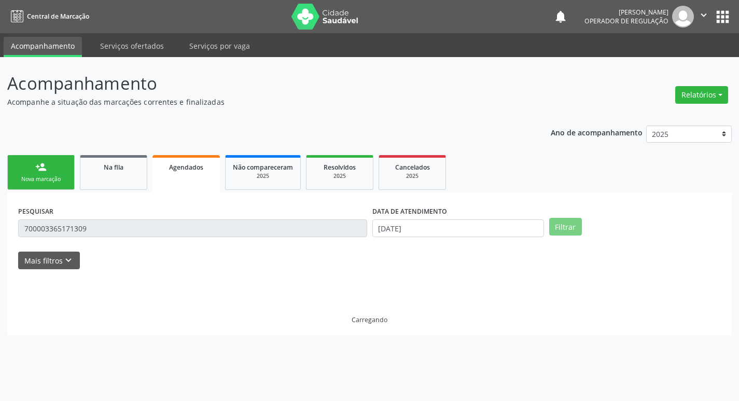
scroll to position [0, 0]
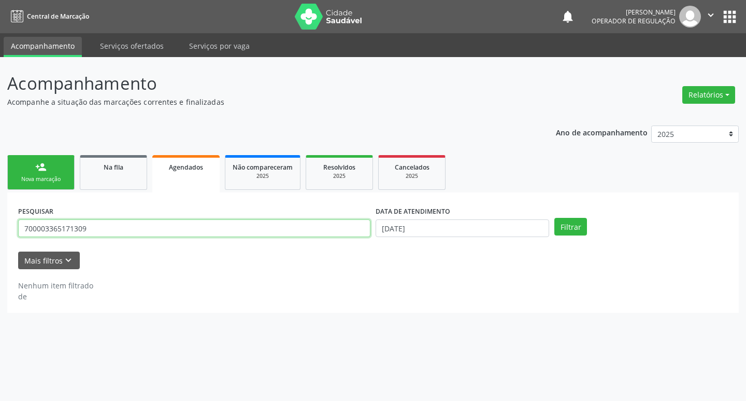
click at [109, 229] on input "700003365171309" at bounding box center [194, 228] width 352 height 18
drag, startPoint x: 109, startPoint y: 229, endPoint x: 0, endPoint y: 229, distance: 109.4
click at [0, 229] on div "Acompanhamento Acompanhe a situação das marcações correntes e finalizadas Relat…" at bounding box center [373, 229] width 746 height 344
paste input "700003365171309"
type input "700003365171309"
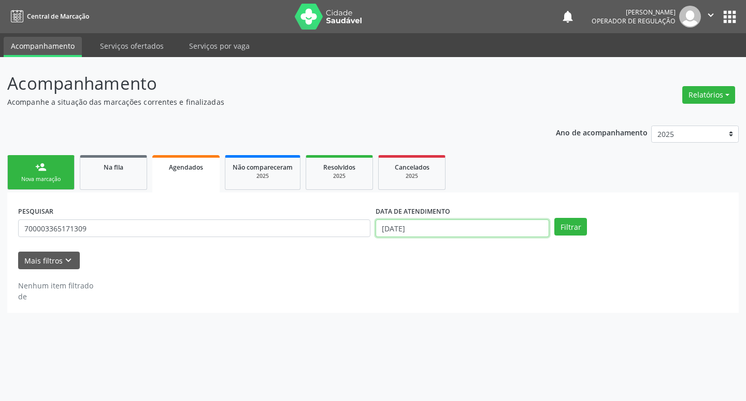
click at [436, 229] on input "2[DATE]" at bounding box center [463, 228] width 174 height 18
click at [555, 218] on button "Filtrar" at bounding box center [571, 227] width 33 height 18
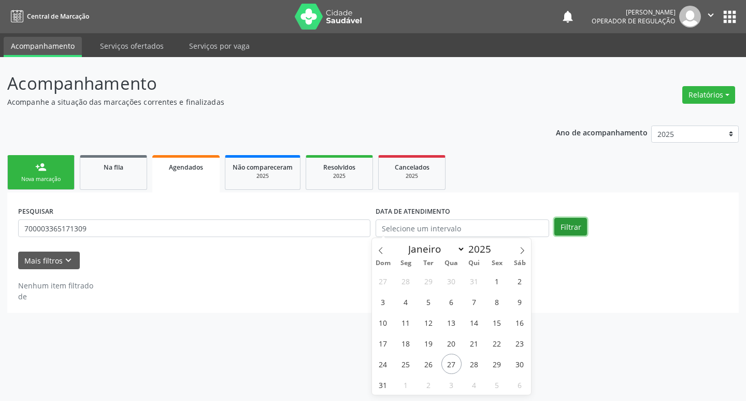
click at [569, 225] on button "Filtrar" at bounding box center [571, 227] width 33 height 18
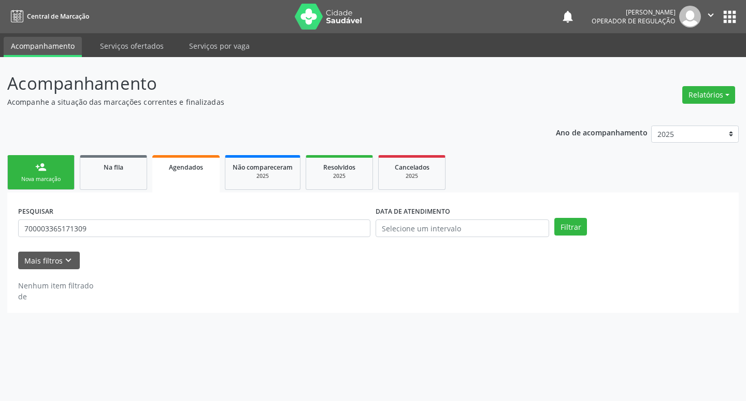
click at [63, 174] on link "person_add Nova marcação" at bounding box center [40, 172] width 67 height 35
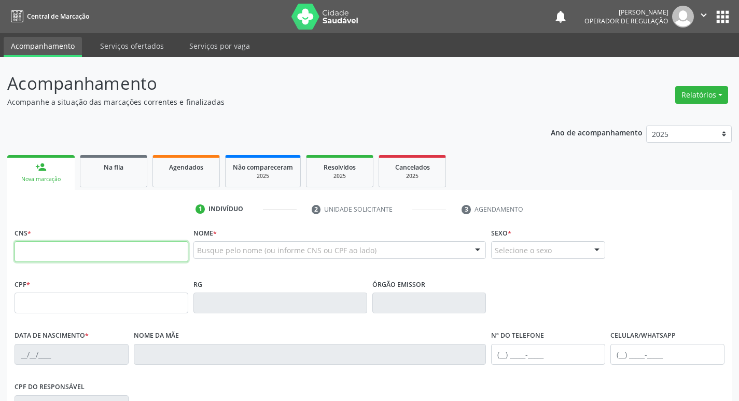
click at [55, 245] on input "text" at bounding box center [102, 251] width 174 height 21
paste input "700 0033 6517 1309"
type input "700 0033 6517 1309"
type input "018.435.377-70"
type input "[DATE]"
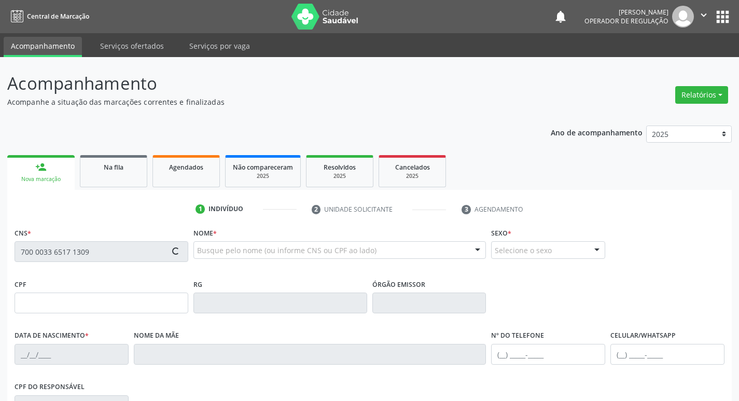
type input "[PERSON_NAME]"
type input "[PHONE_NUMBER]"
type input "154"
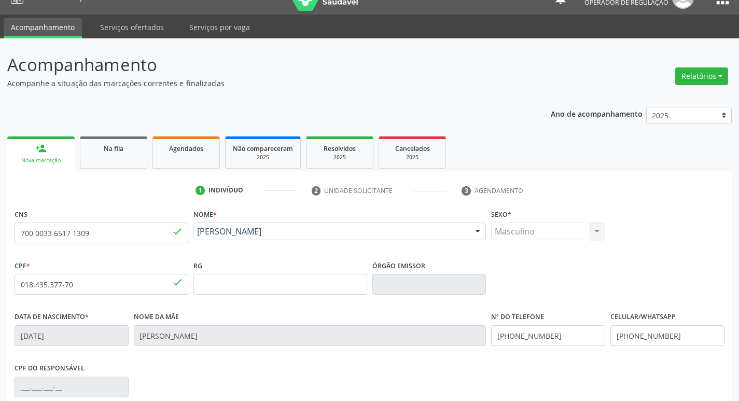
scroll to position [6, 0]
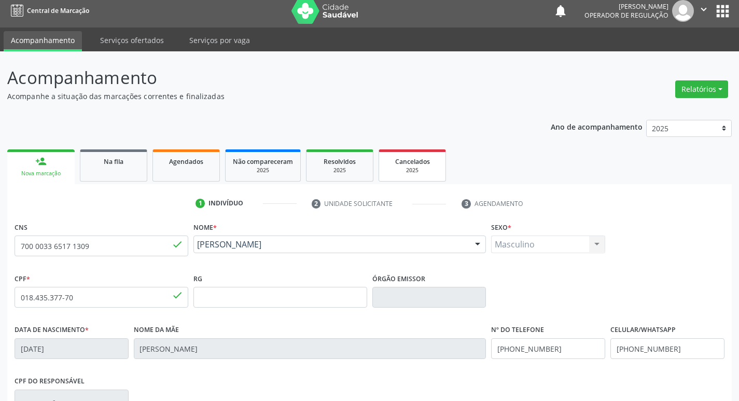
click at [400, 161] on span "Cancelados" at bounding box center [412, 161] width 35 height 9
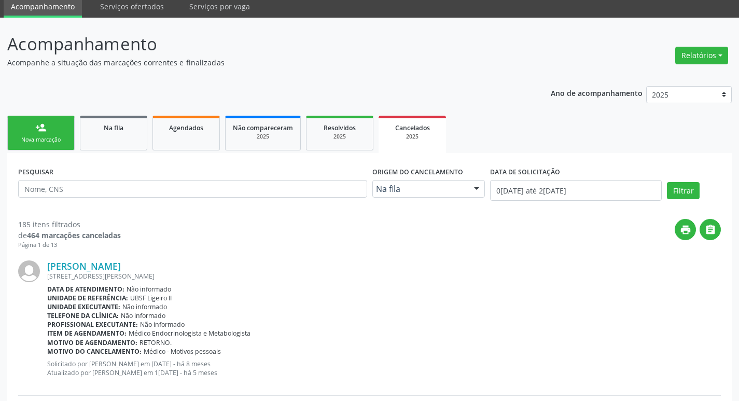
scroll to position [104, 0]
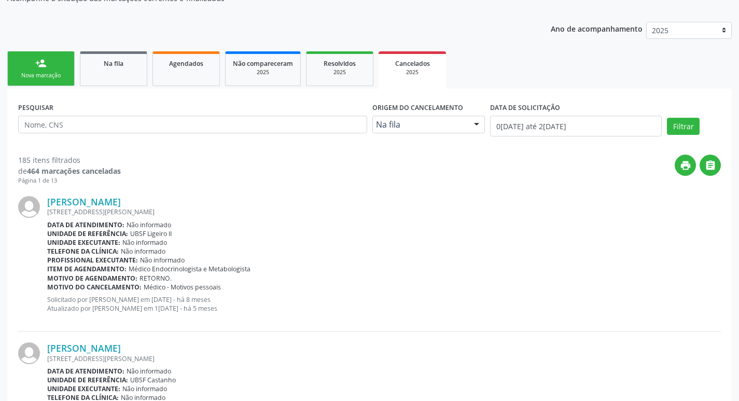
click at [190, 136] on div "PESQUISAR" at bounding box center [193, 122] width 354 height 44
click at [112, 106] on div "PESQUISAR" at bounding box center [193, 122] width 354 height 44
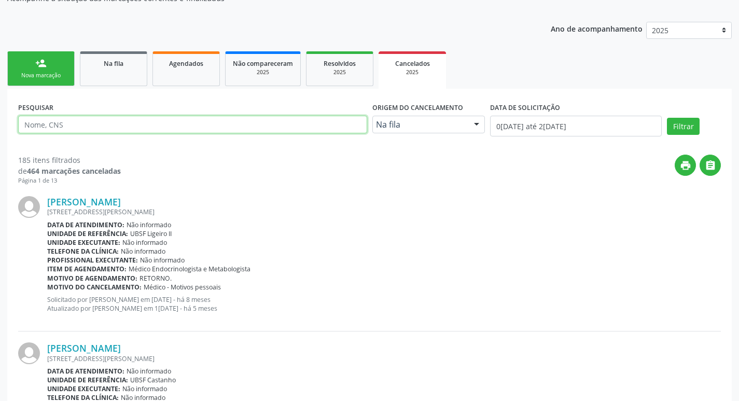
click at [115, 123] on input "text" at bounding box center [192, 125] width 349 height 18
paste input "700003365171309"
type input "C"
paste input "700003365171309"
type input "700003365171309"
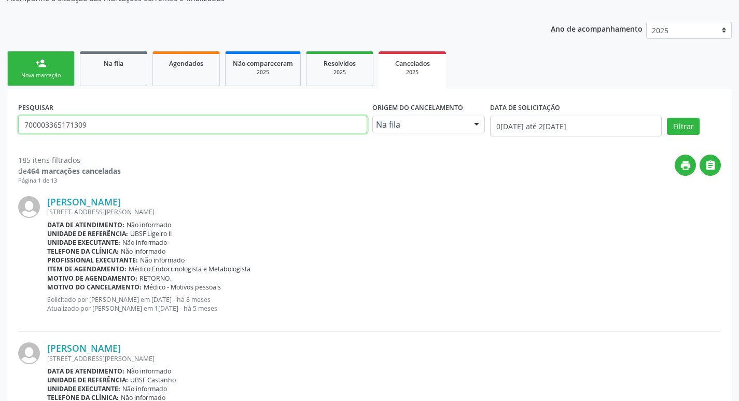
click at [667, 118] on button "Filtrar" at bounding box center [683, 127] width 33 height 18
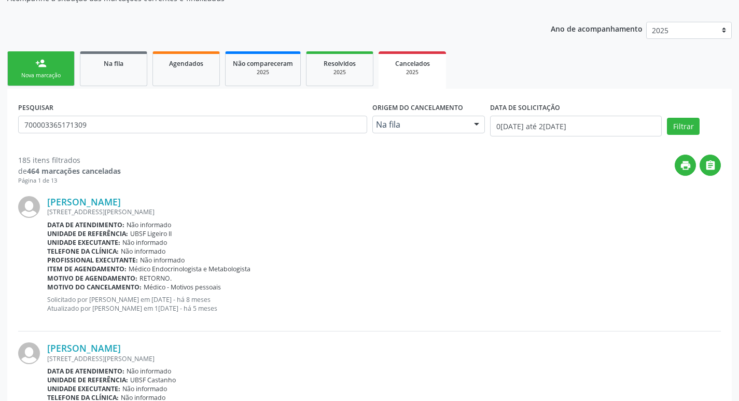
scroll to position [0, 0]
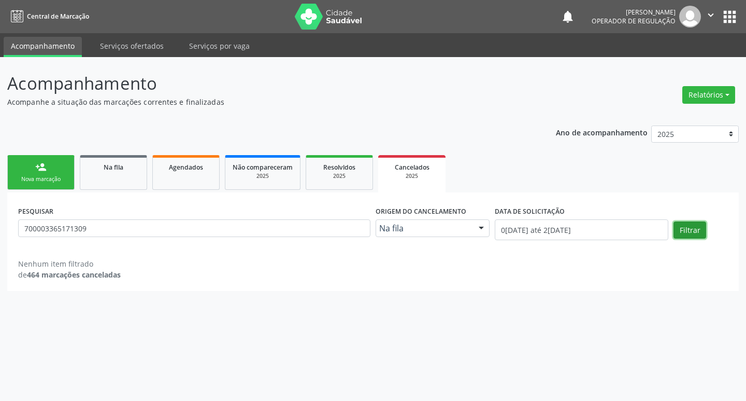
click at [688, 226] on button "Filtrar" at bounding box center [690, 230] width 33 height 18
click at [26, 175] on div "Nova marcação" at bounding box center [41, 179] width 52 height 8
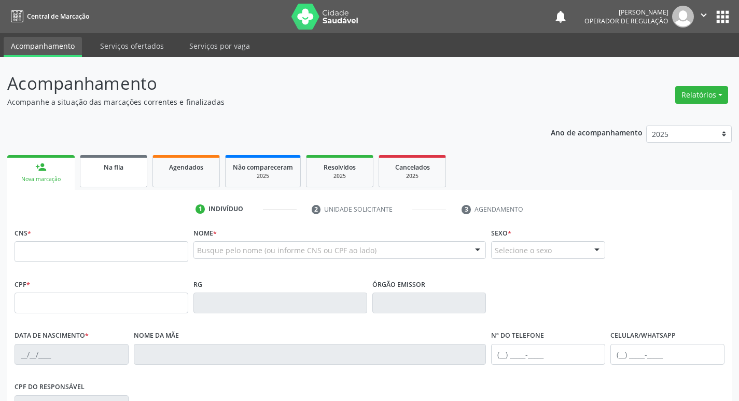
click at [128, 177] on link "Na fila" at bounding box center [113, 171] width 67 height 32
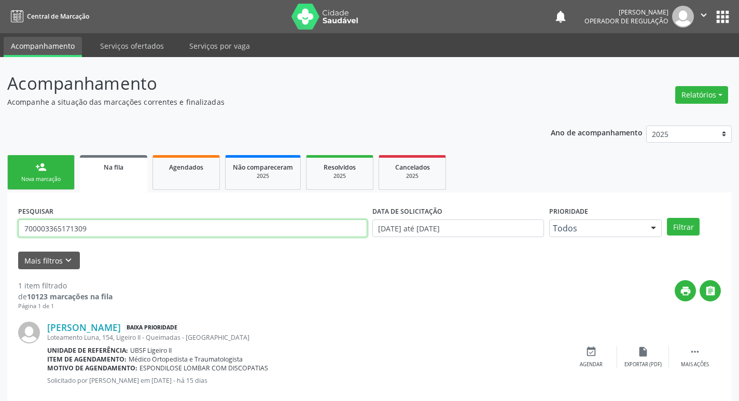
drag, startPoint x: 98, startPoint y: 236, endPoint x: 24, endPoint y: 229, distance: 75.0
click at [24, 229] on input "700003365171309" at bounding box center [192, 228] width 349 height 18
type input "700602927255465"
click at [667, 218] on button "Filtrar" at bounding box center [683, 227] width 33 height 18
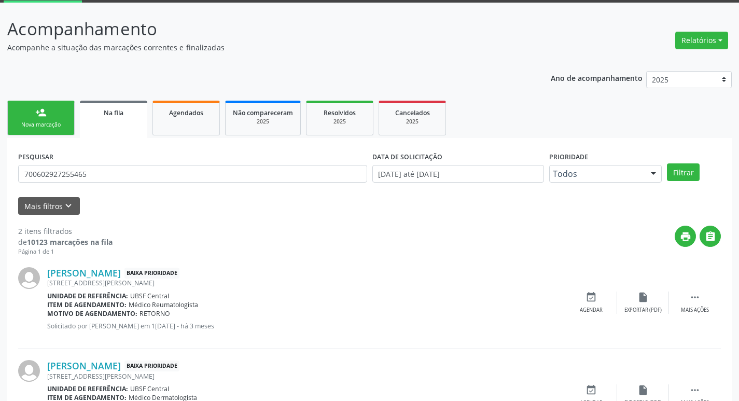
scroll to position [113, 0]
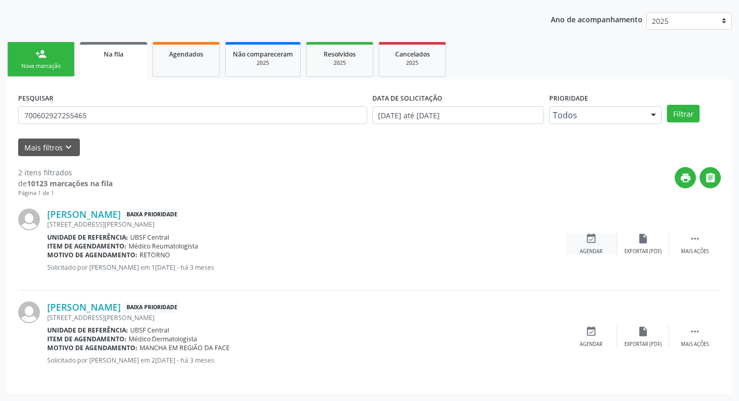
click at [601, 235] on div "event_available Agendar" at bounding box center [591, 244] width 52 height 22
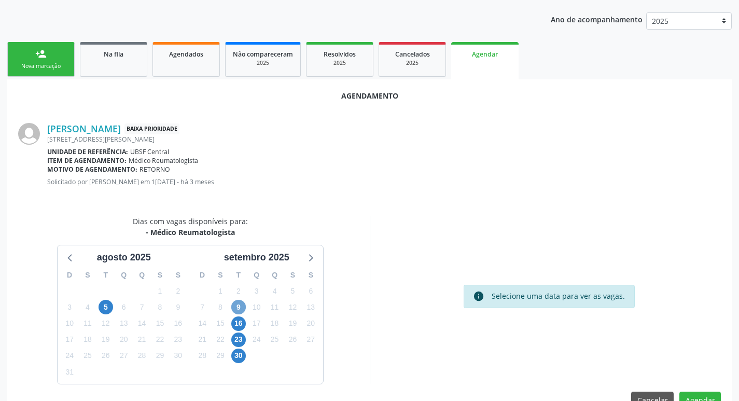
click at [239, 307] on span "9" at bounding box center [238, 307] width 15 height 15
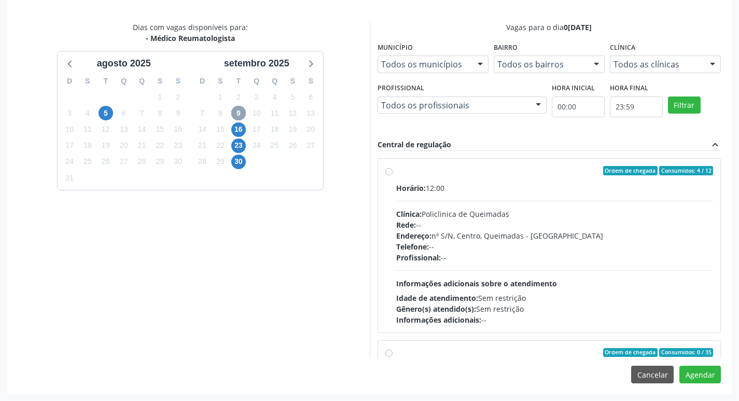
scroll to position [307, 0]
click at [515, 174] on div "Ordem de chegada Consumidos: 4 / 12" at bounding box center [554, 169] width 317 height 9
click at [392, 174] on input "Ordem de chegada Consumidos: 4 / 12 Horário: 12:00 Clínica: Policlinica de Quei…" at bounding box center [388, 169] width 7 height 9
radio input "true"
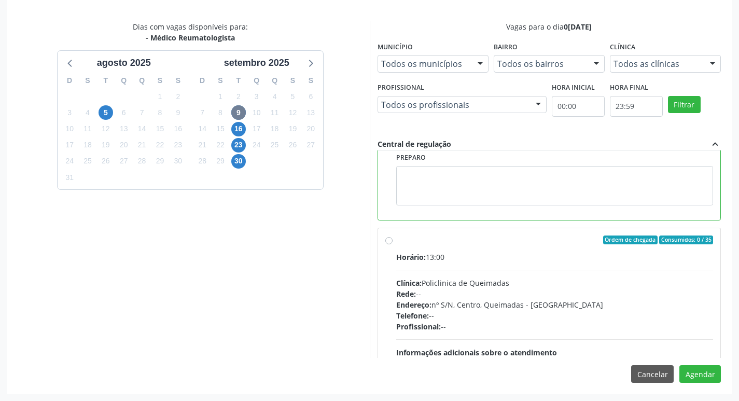
scroll to position [207, 0]
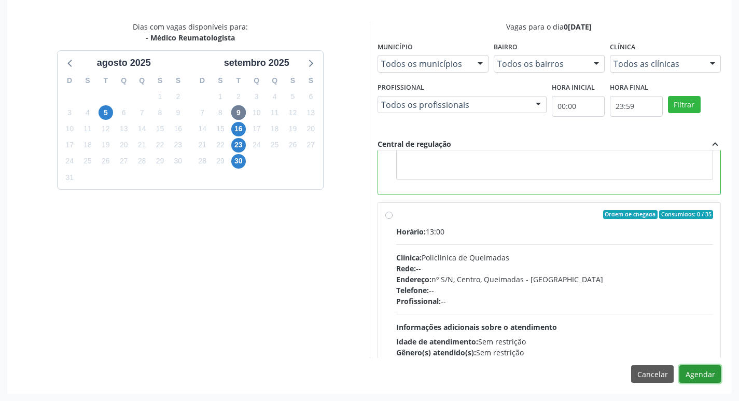
click at [710, 377] on button "Agendar" at bounding box center [699, 374] width 41 height 18
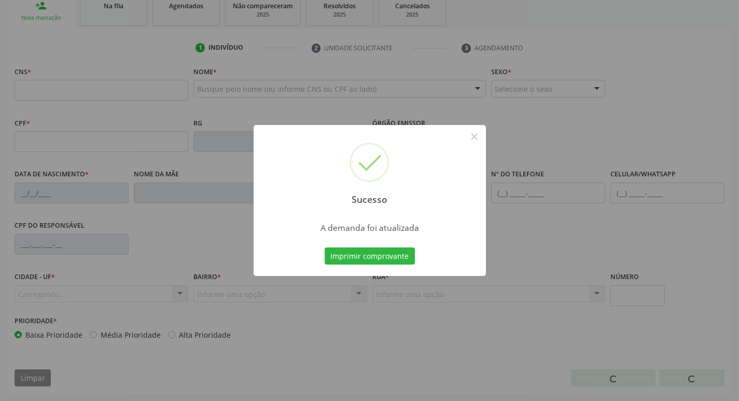
scroll to position [161, 0]
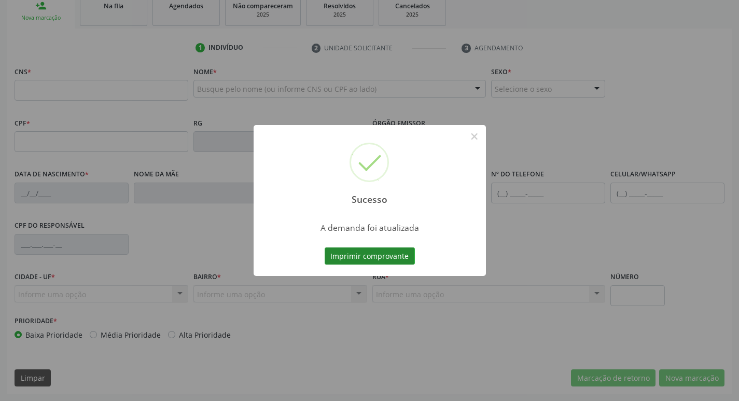
click at [378, 261] on button "Imprimir comprovante" at bounding box center [369, 256] width 90 height 18
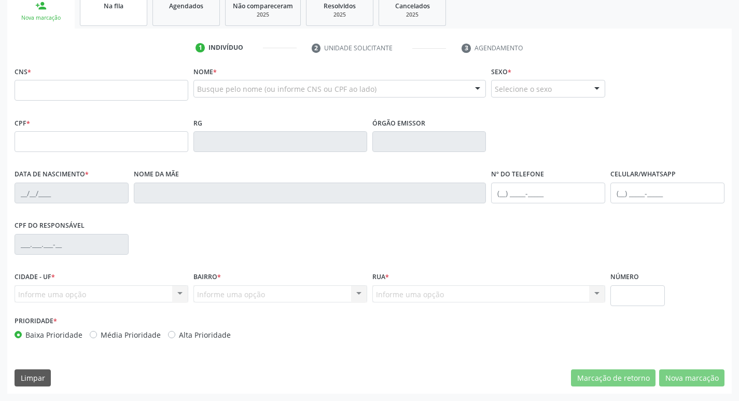
click at [123, 9] on span "Na fila" at bounding box center [114, 6] width 20 height 9
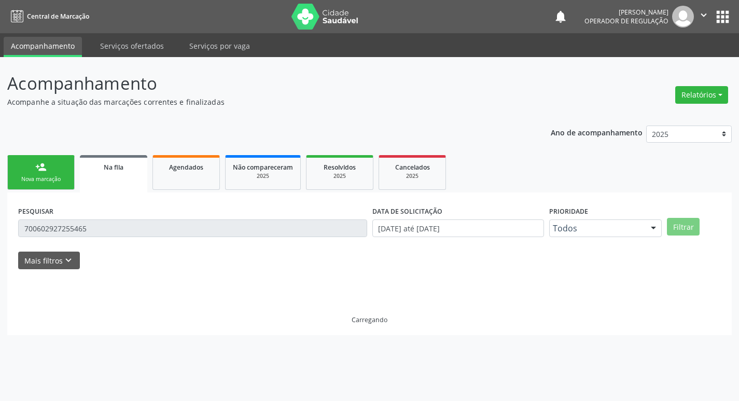
scroll to position [0, 0]
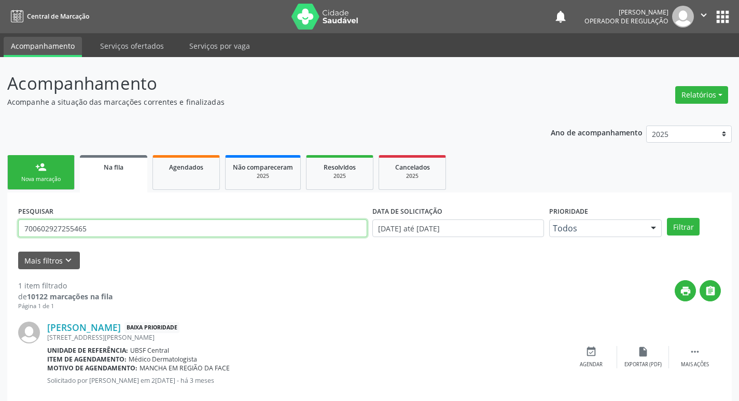
drag, startPoint x: 96, startPoint y: 229, endPoint x: 0, endPoint y: 222, distance: 96.6
click at [0, 222] on div "Acompanhamento Acompanhe a situação das marcações correntes e finalizadas Relat…" at bounding box center [369, 239] width 739 height 364
type input "704605140824525"
click at [667, 218] on button "Filtrar" at bounding box center [683, 227] width 33 height 18
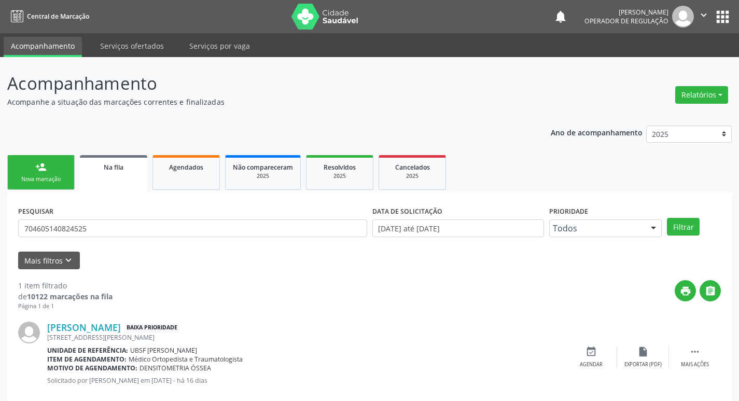
scroll to position [20, 0]
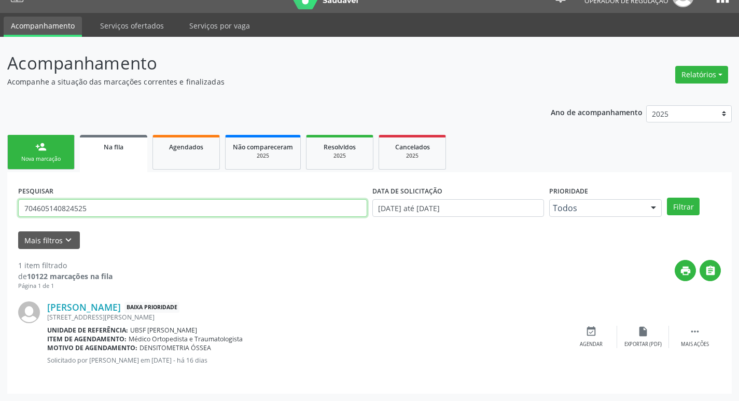
drag, startPoint x: 109, startPoint y: 204, endPoint x: 1, endPoint y: 199, distance: 108.4
click at [1, 199] on div "Acompanhamento Acompanhe a situação das marcações correntes e finalizadas Relat…" at bounding box center [369, 219] width 739 height 364
click at [50, 154] on link "person_add Nova marcação" at bounding box center [40, 152] width 67 height 35
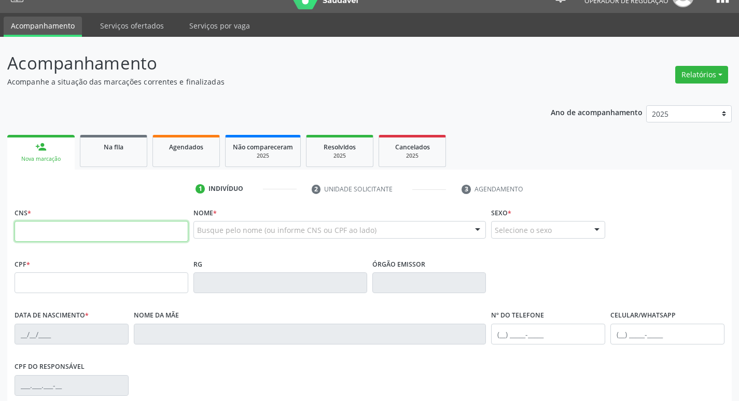
click at [62, 228] on input "text" at bounding box center [102, 231] width 174 height 21
paste input "704 6051 4082 4525"
type input "704 6051 4082 4525"
type input "404.929.584-91"
type input "20/11/1954"
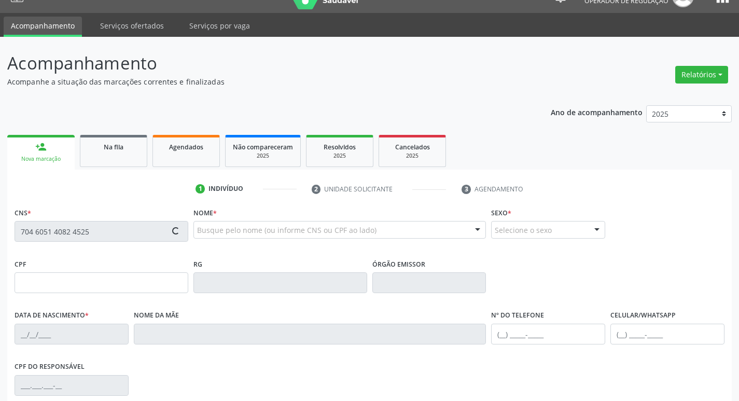
type input "Francisca Izabel da Silva"
type input "(83) 99195-0174"
type input "117"
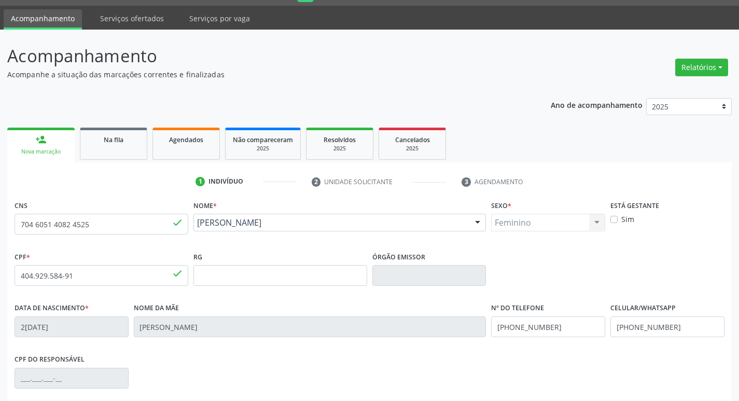
scroll to position [161, 0]
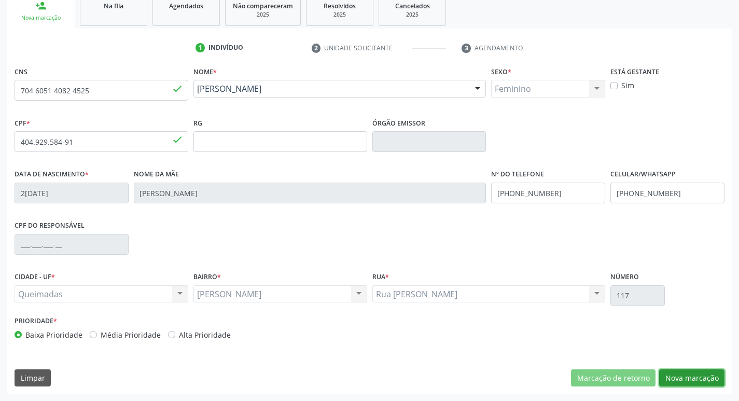
click at [686, 377] on button "Nova marcação" at bounding box center [691, 378] width 65 height 18
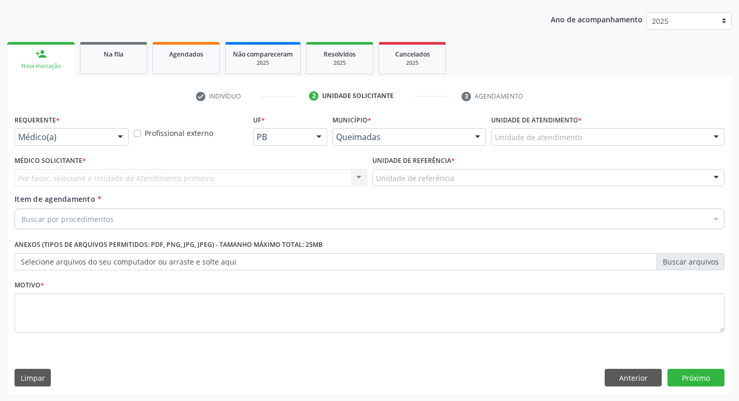
click at [102, 127] on div "Requerente * Médico(a) Médico(a) Enfermeiro(a) Paciente Nenhum resultado encont…" at bounding box center [72, 128] width 114 height 33
click at [102, 130] on div "Médico(a)" at bounding box center [72, 137] width 114 height 18
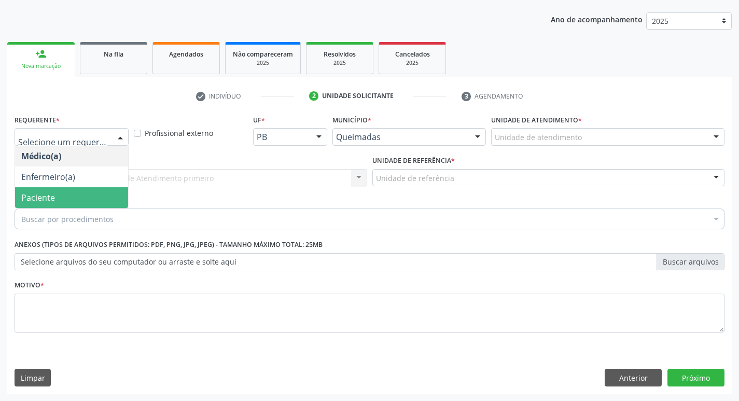
click at [71, 197] on span "Paciente" at bounding box center [71, 197] width 113 height 21
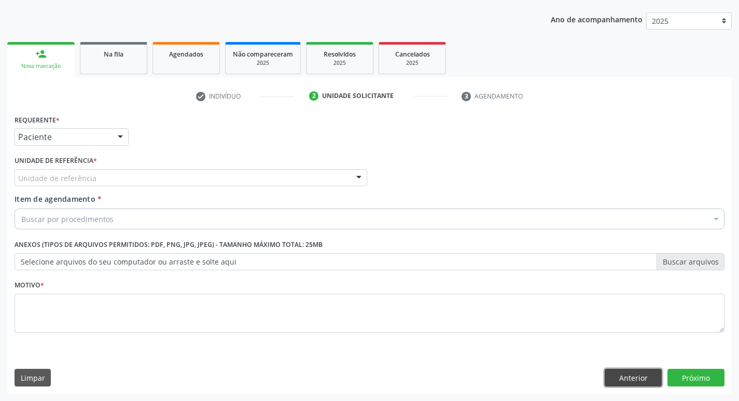
click at [653, 375] on button "Anterior" at bounding box center [632, 377] width 57 height 18
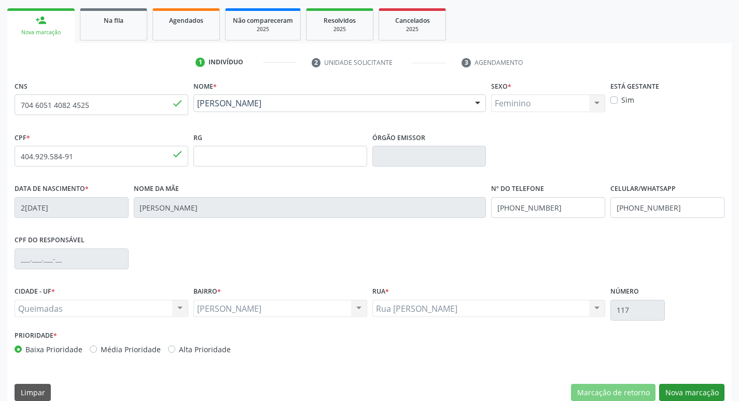
scroll to position [161, 0]
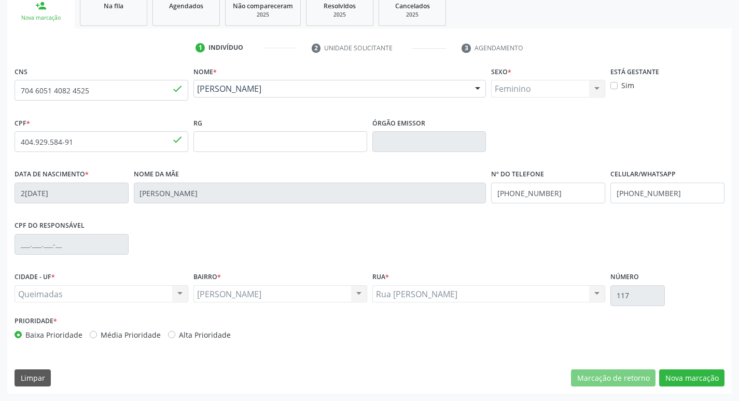
click at [677, 367] on div "CNS 704 6051 4082 4525 done Nome * Eunice Felix da Silva Eunice Felix da Silva …" at bounding box center [369, 229] width 724 height 330
click at [675, 369] on button "Nova marcação" at bounding box center [691, 378] width 65 height 18
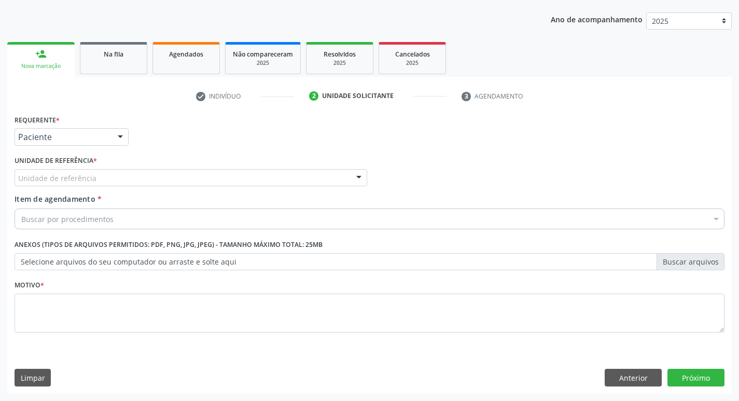
scroll to position [113, 0]
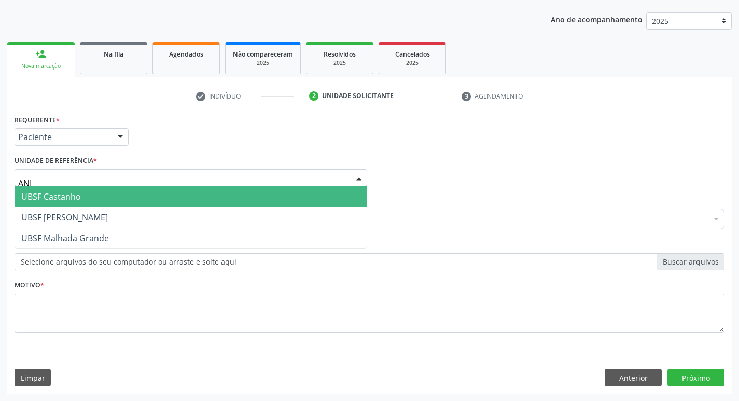
type input "ANIB"
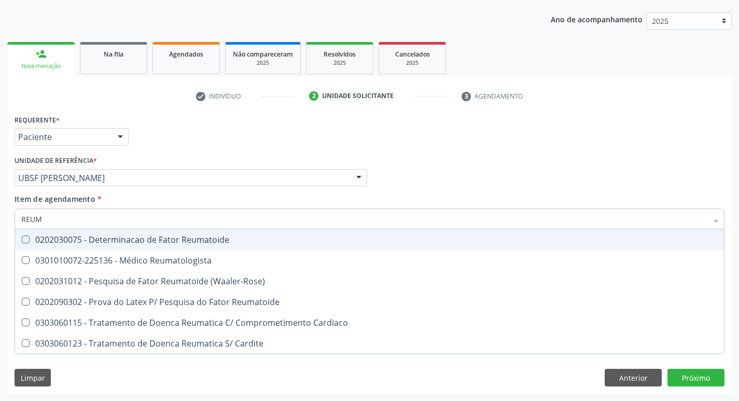
type input "REUMA"
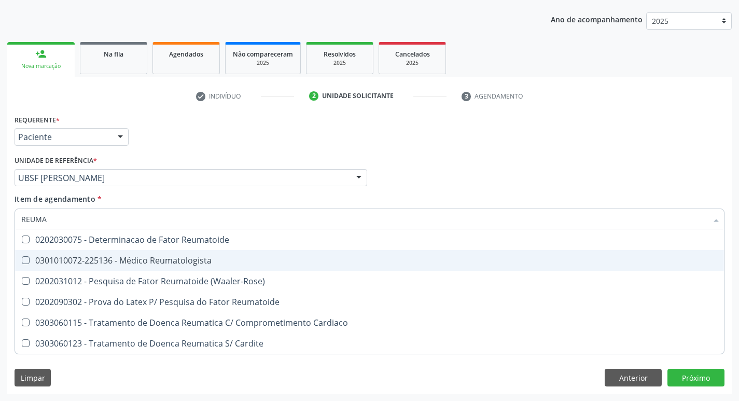
click at [122, 260] on div "0301010072-225136 - Médico Reumatologista" at bounding box center [369, 260] width 696 height 8
checkbox Reumatologista "true"
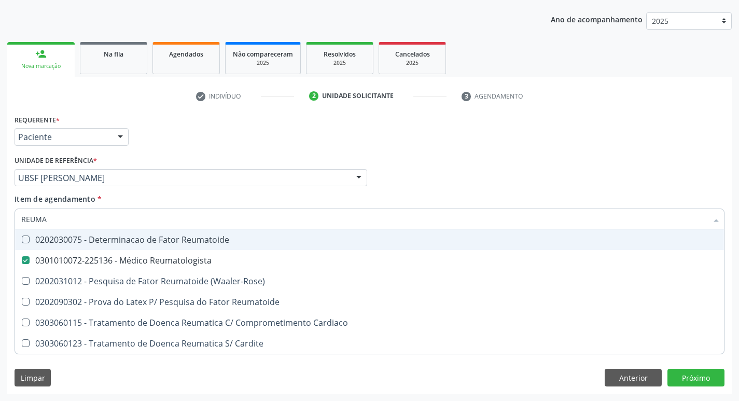
drag, startPoint x: 246, startPoint y: 120, endPoint x: 49, endPoint y: 24, distance: 219.3
click at [246, 121] on div "Requerente * Paciente Médico(a) Enfermeiro(a) Paciente Nenhum resultado encontr…" at bounding box center [369, 132] width 715 height 40
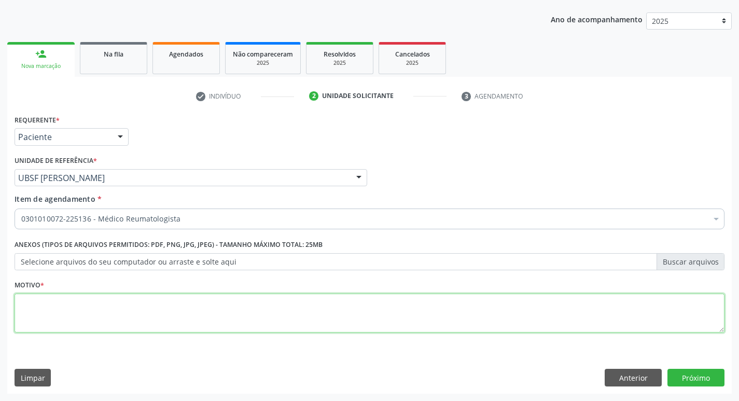
click at [149, 328] on textarea at bounding box center [370, 312] width 710 height 39
type textarea "RETORNO"
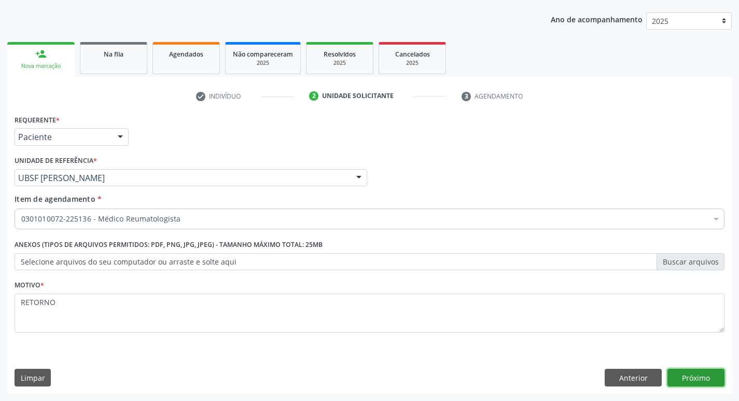
click at [682, 377] on button "Próximo" at bounding box center [695, 377] width 57 height 18
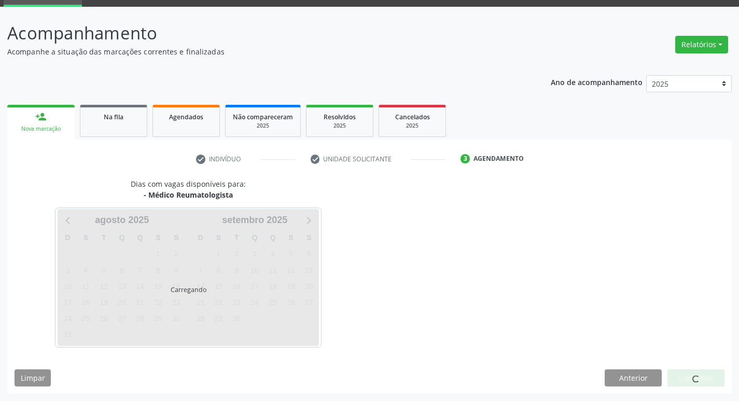
scroll to position [50, 0]
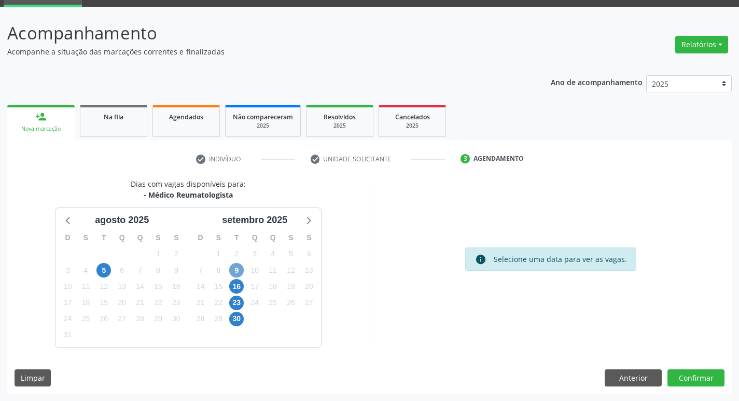
click at [234, 267] on span "9" at bounding box center [236, 270] width 15 height 15
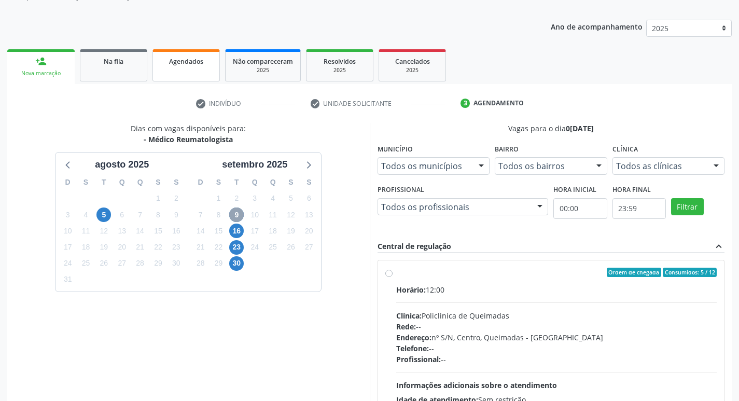
scroll to position [219, 0]
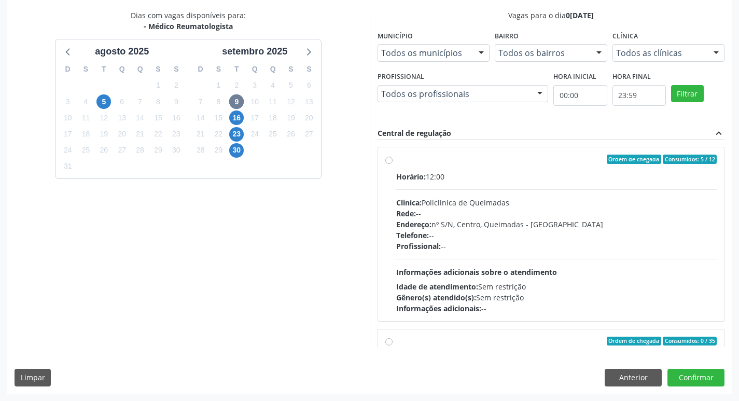
click at [490, 172] on div "Horário: 12:00" at bounding box center [556, 176] width 321 height 11
click at [392, 164] on input "Ordem de chegada Consumidos: 5 / 12 Horário: 12:00 Clínica: Policlinica de Quei…" at bounding box center [388, 158] width 7 height 9
radio input "true"
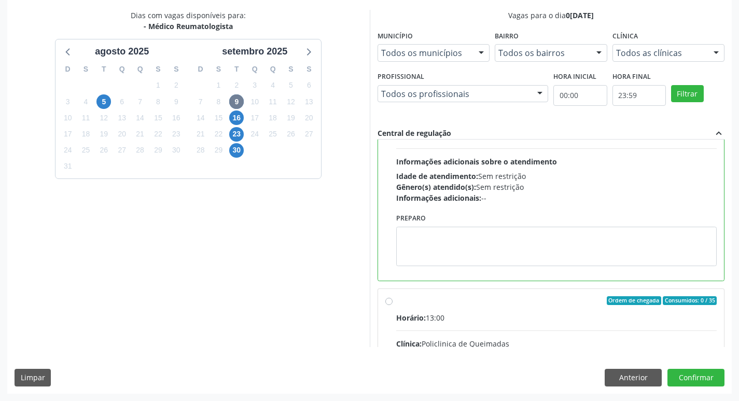
scroll to position [155, 0]
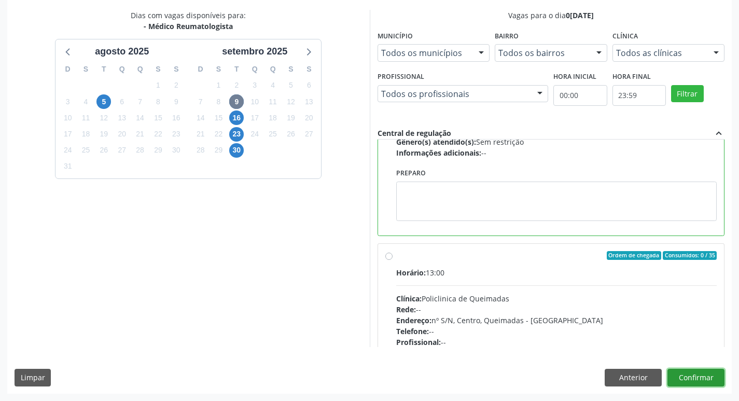
click at [703, 378] on button "Confirmar" at bounding box center [695, 377] width 57 height 18
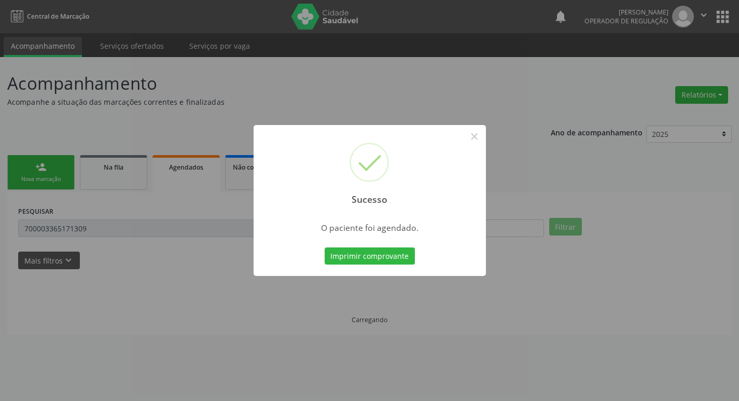
scroll to position [0, 0]
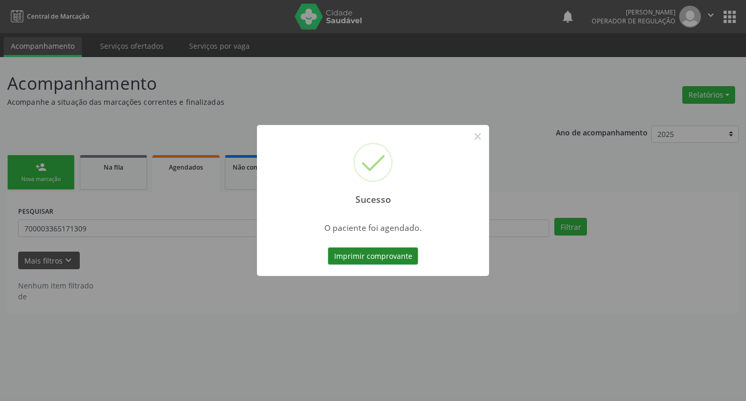
click at [366, 253] on button "Imprimir comprovante" at bounding box center [373, 256] width 90 height 18
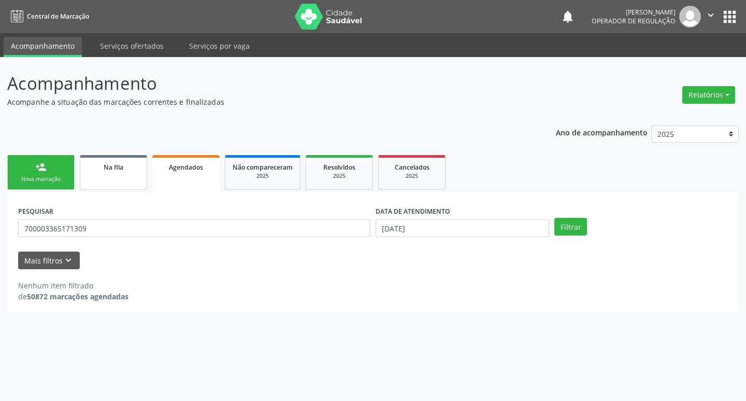
click at [124, 162] on div "Na fila" at bounding box center [114, 166] width 52 height 11
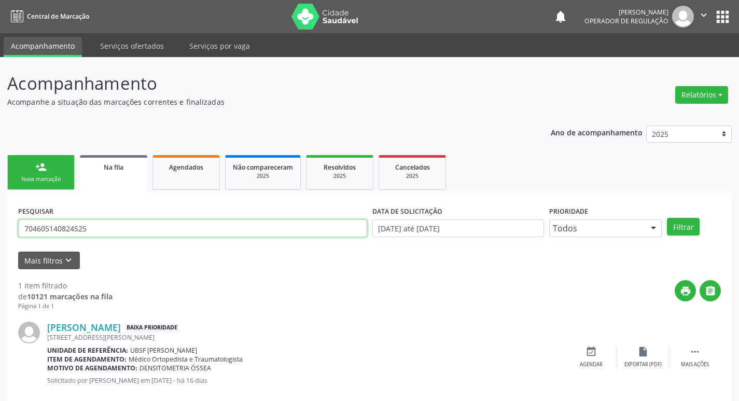
drag, startPoint x: 109, startPoint y: 224, endPoint x: 0, endPoint y: 189, distance: 114.9
click at [0, 189] on div "Acompanhamento Acompanhe a situação das marcações correntes e finalizadas Relat…" at bounding box center [369, 239] width 739 height 364
type input "708502016002080"
click at [667, 218] on button "Filtrar" at bounding box center [683, 227] width 33 height 18
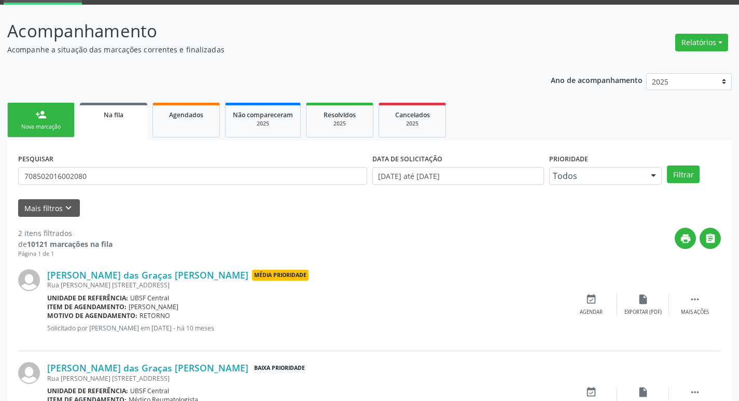
scroll to position [113, 0]
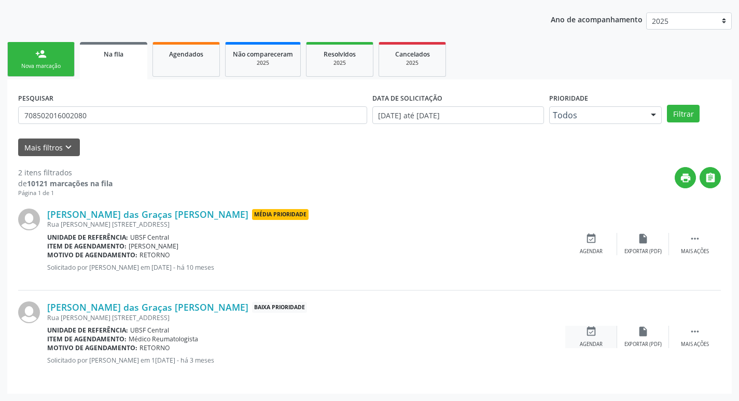
click at [597, 329] on div "event_available Agendar" at bounding box center [591, 336] width 52 height 22
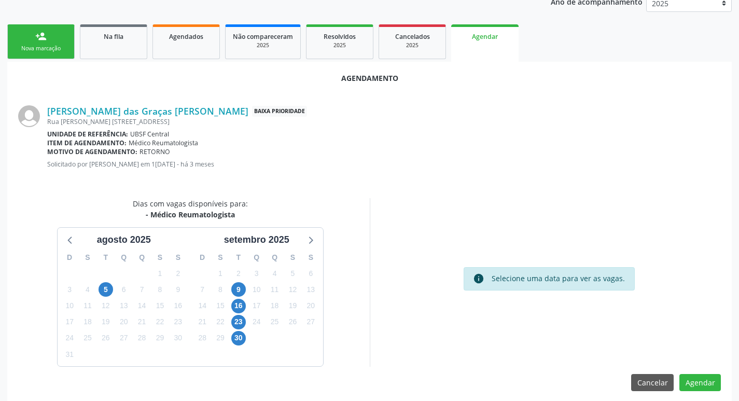
scroll to position [139, 0]
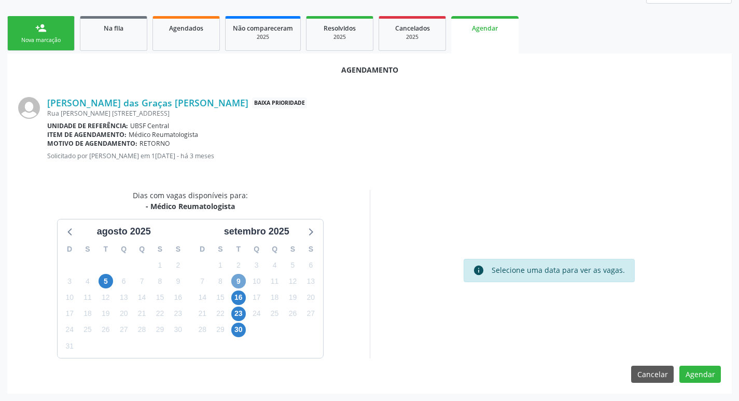
click at [236, 282] on span "9" at bounding box center [238, 281] width 15 height 15
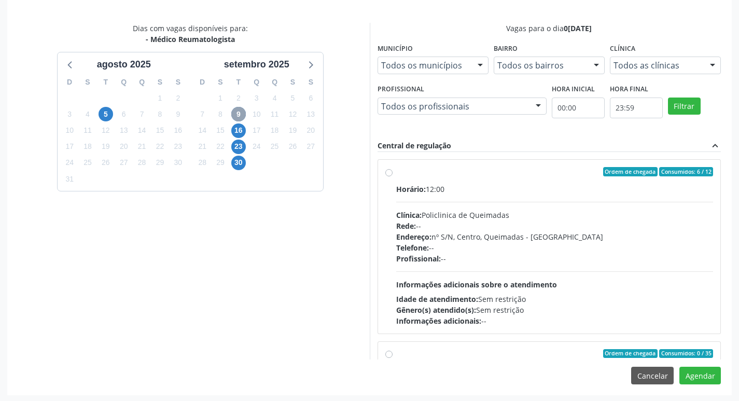
scroll to position [307, 0]
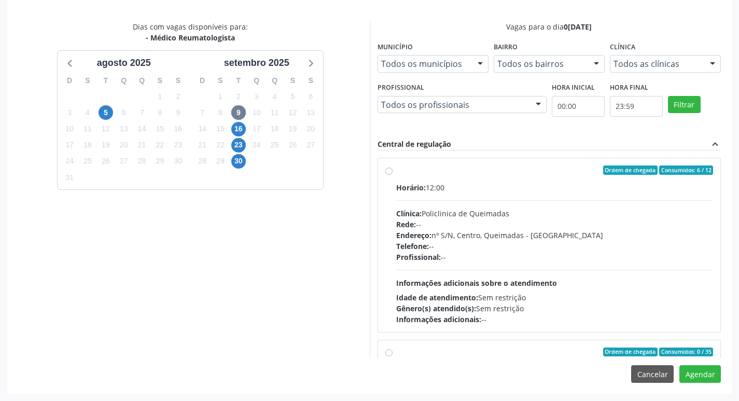
click at [534, 170] on div "Ordem de chegada Consumidos: 6 / 12" at bounding box center [554, 169] width 317 height 9
click at [392, 170] on input "Ordem de chegada Consumidos: 6 / 12 Horário: 12:00 Clínica: Policlinica de Quei…" at bounding box center [388, 169] width 7 height 9
radio input "true"
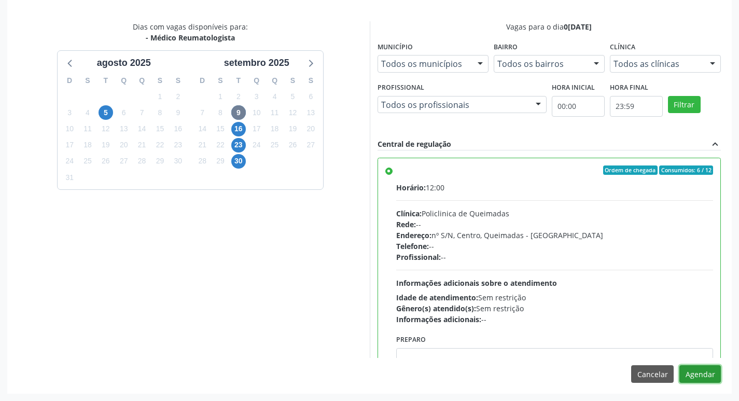
click at [709, 371] on button "Agendar" at bounding box center [699, 374] width 41 height 18
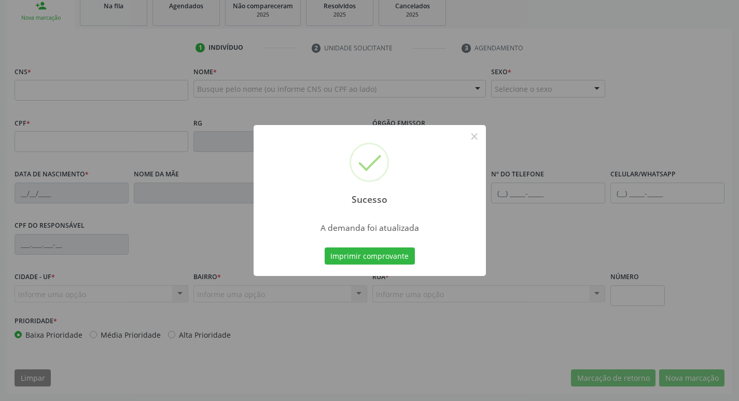
scroll to position [161, 0]
click at [398, 254] on button "Imprimir comprovante" at bounding box center [369, 256] width 90 height 18
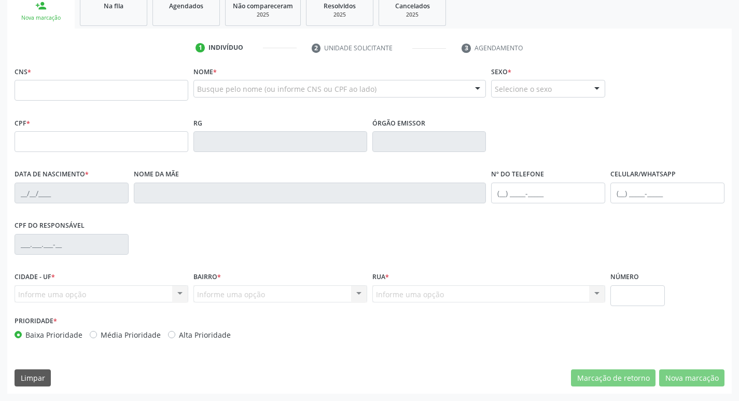
drag, startPoint x: 111, startPoint y: 11, endPoint x: 574, endPoint y: 357, distance: 578.4
click at [111, 10] on link "Na fila" at bounding box center [113, 10] width 67 height 32
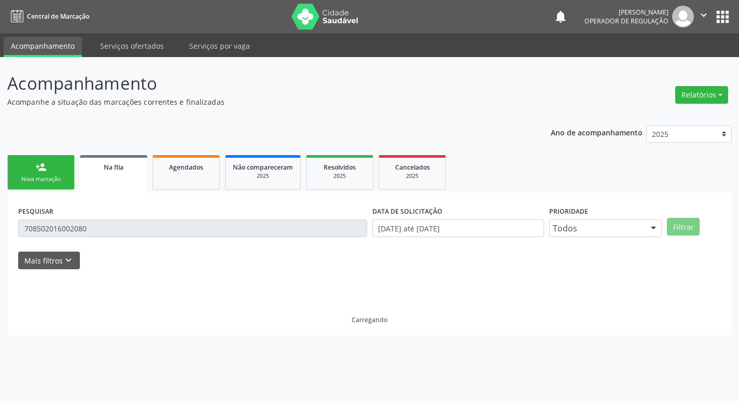
scroll to position [0, 0]
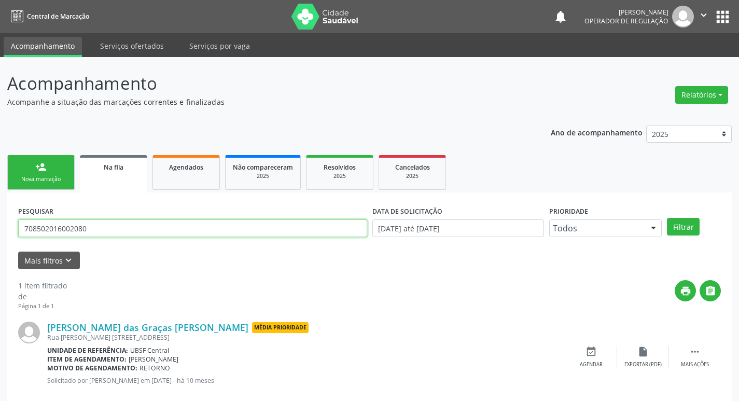
drag, startPoint x: 106, startPoint y: 234, endPoint x: 0, endPoint y: 233, distance: 106.3
click at [0, 233] on div "Acompanhamento Acompanhe a situação das marcações correntes e finalizadas Relat…" at bounding box center [369, 239] width 739 height 364
type input "702606798192446"
click at [667, 218] on button "Filtrar" at bounding box center [683, 227] width 33 height 18
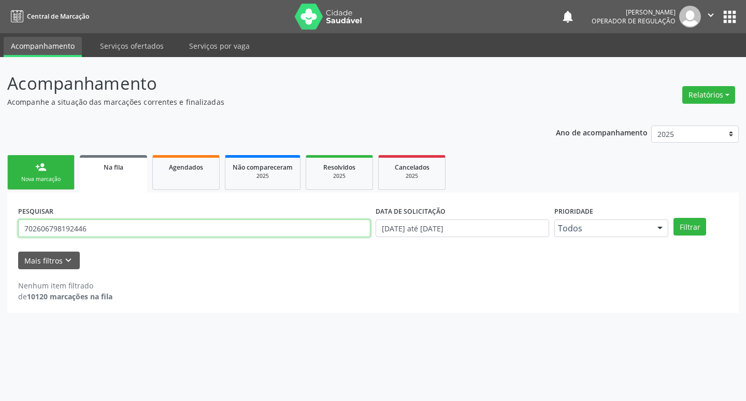
drag, startPoint x: 106, startPoint y: 231, endPoint x: 0, endPoint y: 202, distance: 110.1
click at [0, 202] on div "Acompanhamento Acompanhe a situação das marcações correntes e finalizadas Relat…" at bounding box center [373, 229] width 746 height 344
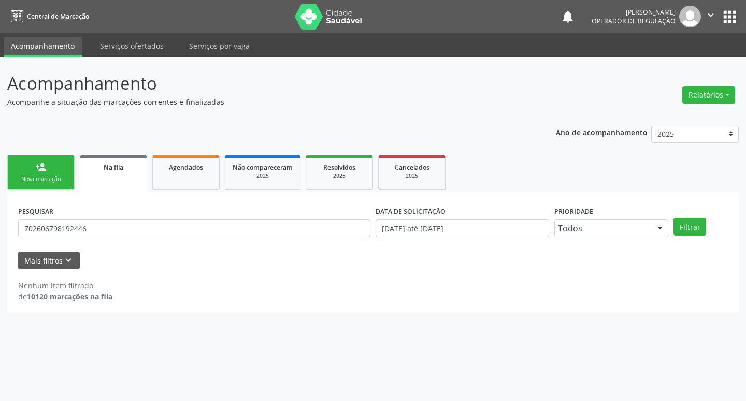
click at [36, 173] on link "person_add Nova marcação" at bounding box center [40, 172] width 67 height 35
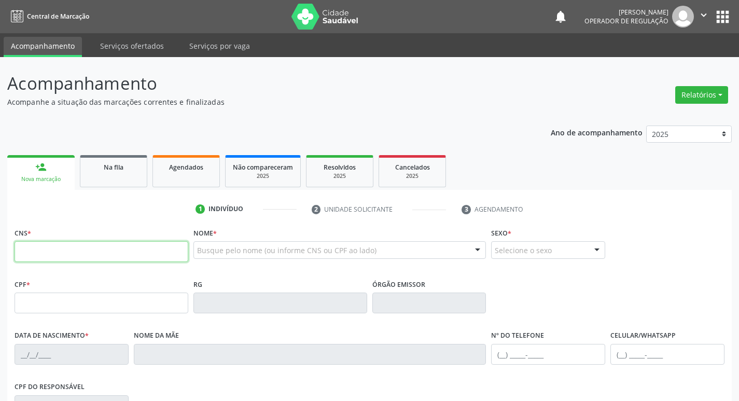
drag, startPoint x: 121, startPoint y: 257, endPoint x: 123, endPoint y: 249, distance: 8.4
click at [121, 254] on input "text" at bounding box center [102, 251] width 174 height 21
paste input "702 6067 9819 2446"
type input "702 6067 9819 2446"
type input "099.355.634-56"
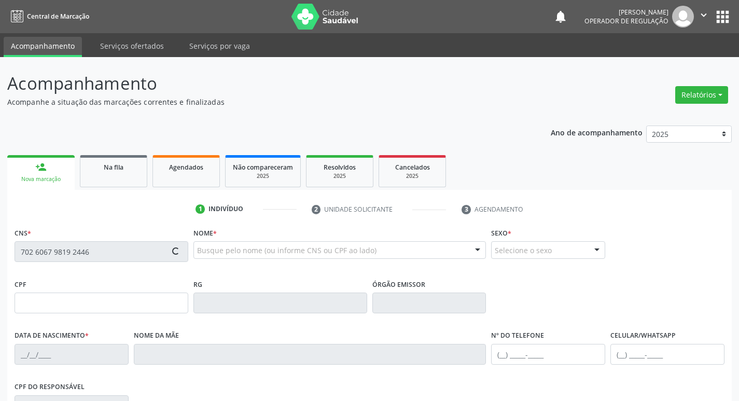
type input "26/08/1993"
type input "Sonia Maria Barreto da Silva"
type input "(83) 99187-8022"
type input "148"
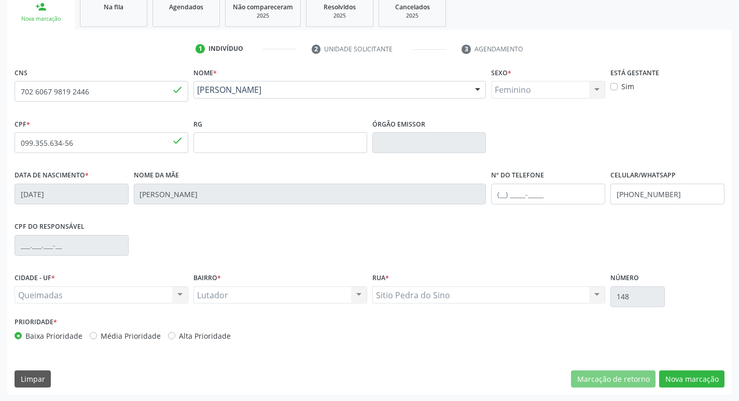
scroll to position [161, 0]
click at [689, 373] on button "Nova marcação" at bounding box center [691, 378] width 65 height 18
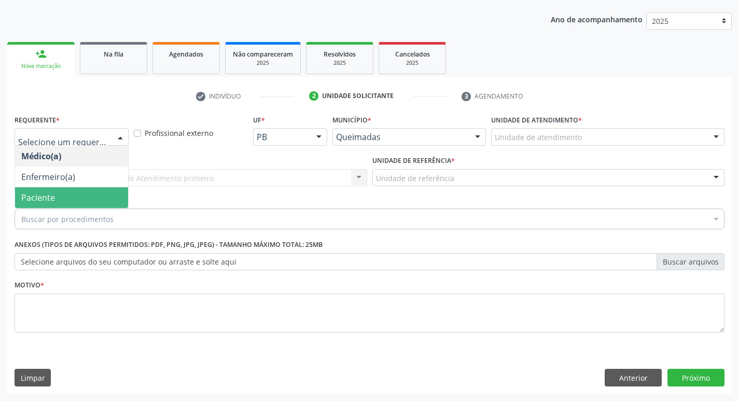
click at [73, 201] on span "Paciente" at bounding box center [71, 197] width 113 height 21
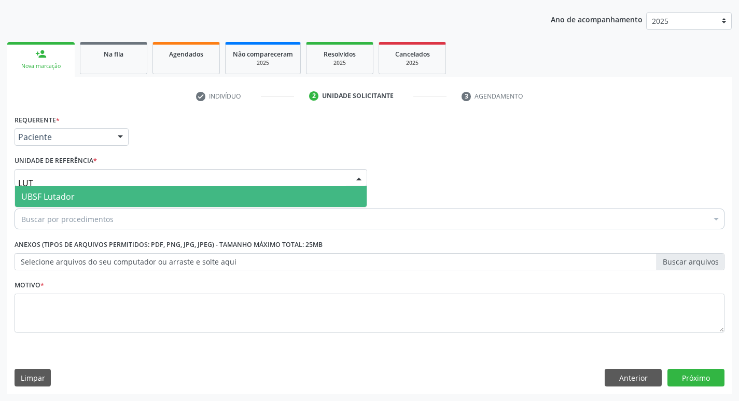
type input "LUTA"
click at [95, 194] on span "UBSF Lutador" at bounding box center [190, 196] width 351 height 21
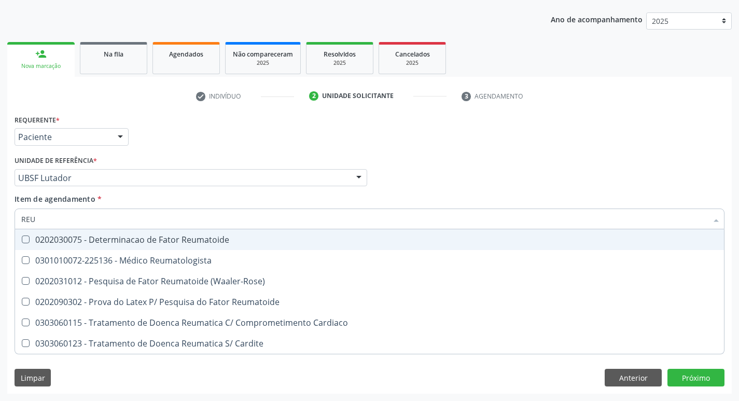
type input "REUM"
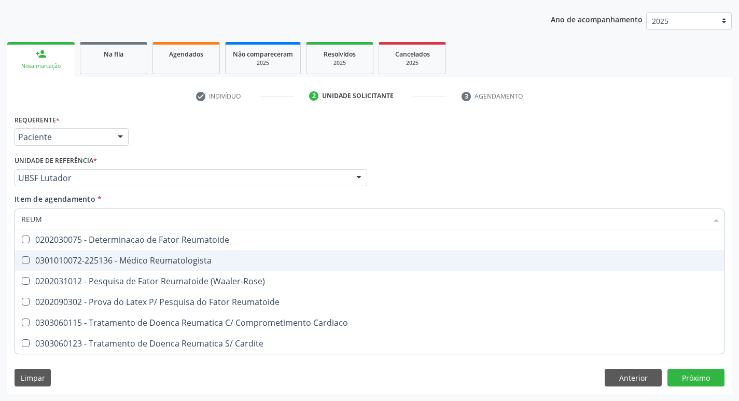
click at [83, 257] on div "0301010072-225136 - Médico Reumatologista" at bounding box center [369, 260] width 696 height 8
checkbox Reumatologista "true"
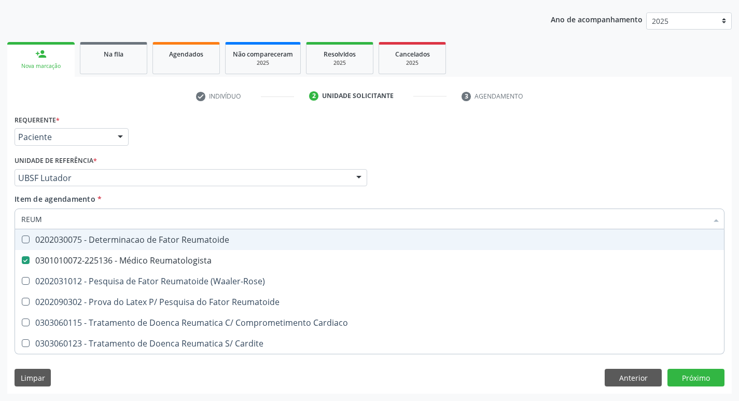
click at [196, 139] on div "Requerente * Paciente Médico(a) Enfermeiro(a) Paciente Nenhum resultado encontr…" at bounding box center [369, 132] width 715 height 40
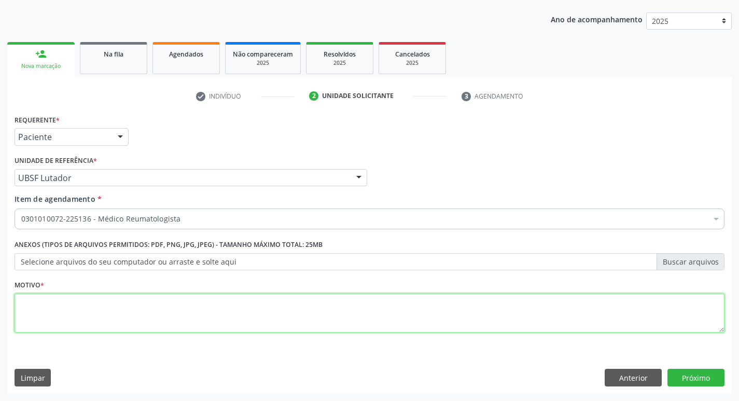
click at [107, 315] on textarea at bounding box center [370, 312] width 710 height 39
type textarea "RETORNO"
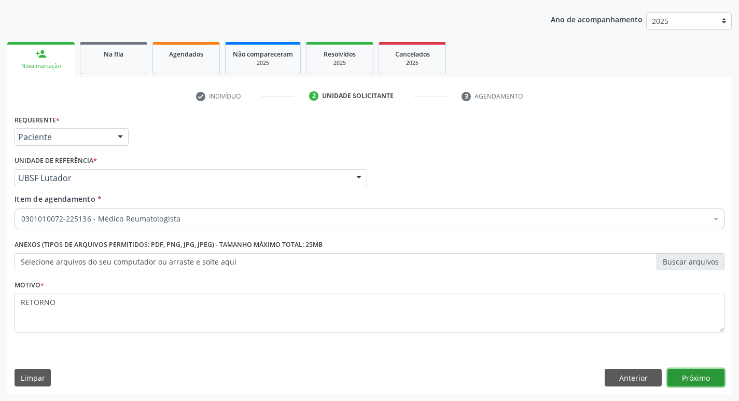
click at [677, 373] on button "Próximo" at bounding box center [695, 377] width 57 height 18
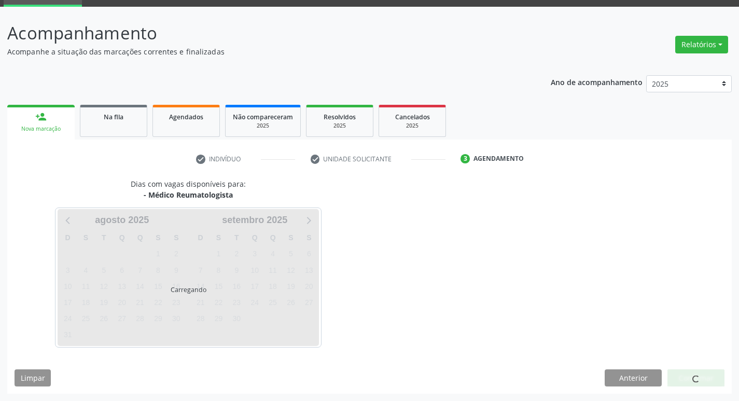
scroll to position [50, 0]
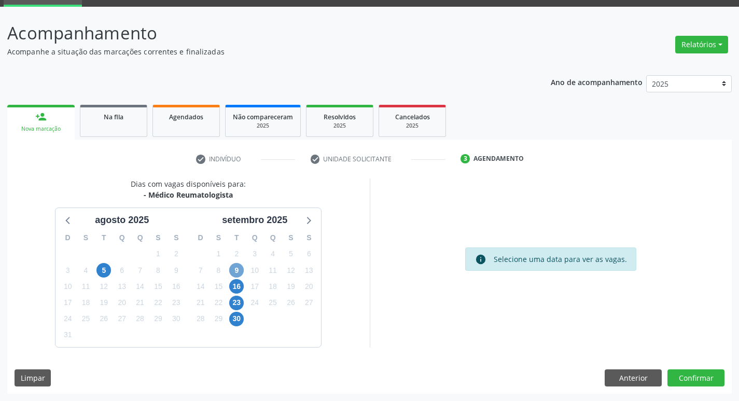
click at [241, 268] on span "9" at bounding box center [236, 270] width 15 height 15
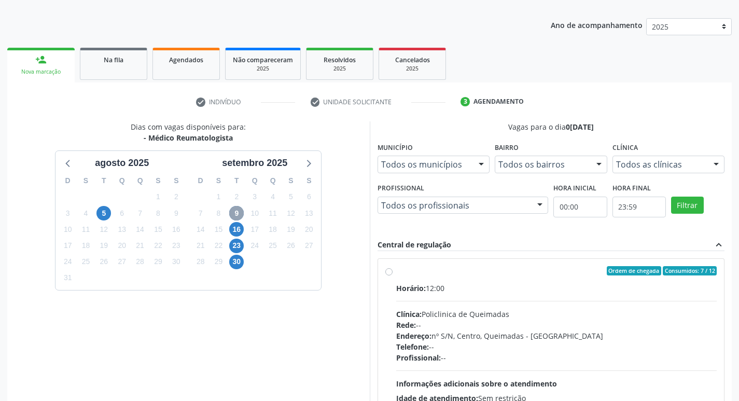
scroll to position [219, 0]
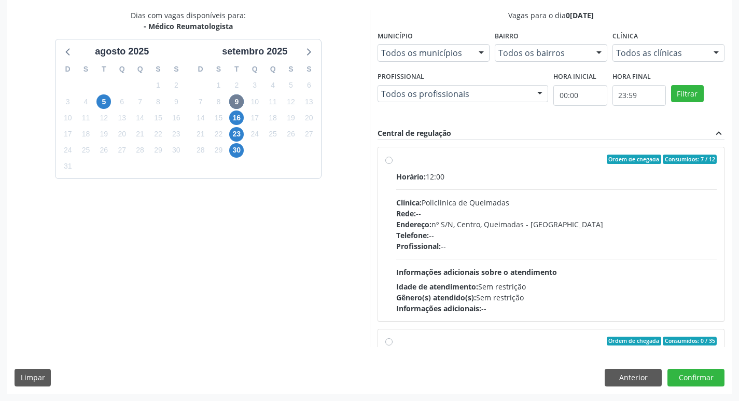
click at [555, 162] on div "Ordem de chegada Consumidos: 7 / 12" at bounding box center [556, 158] width 321 height 9
click at [392, 162] on input "Ordem de chegada Consumidos: 7 / 12 Horário: 12:00 Clínica: Policlinica de Quei…" at bounding box center [388, 158] width 7 height 9
radio input "true"
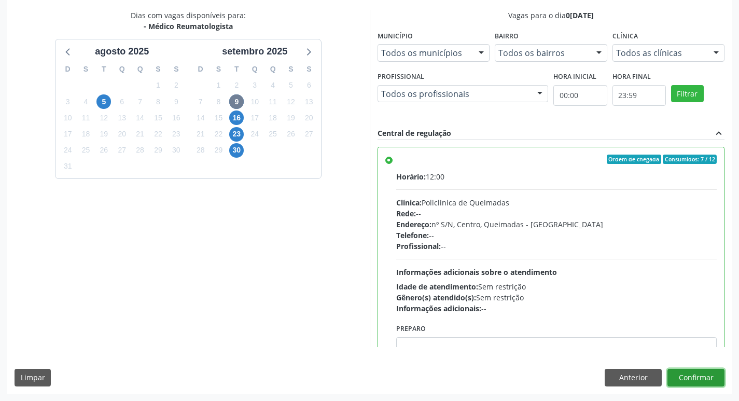
click at [692, 374] on button "Confirmar" at bounding box center [695, 377] width 57 height 18
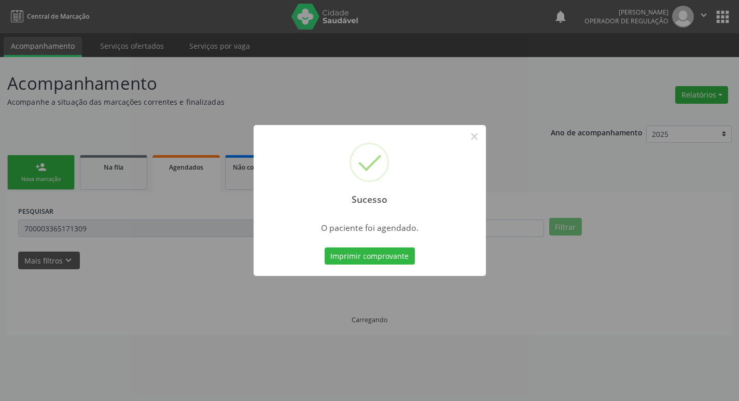
scroll to position [0, 0]
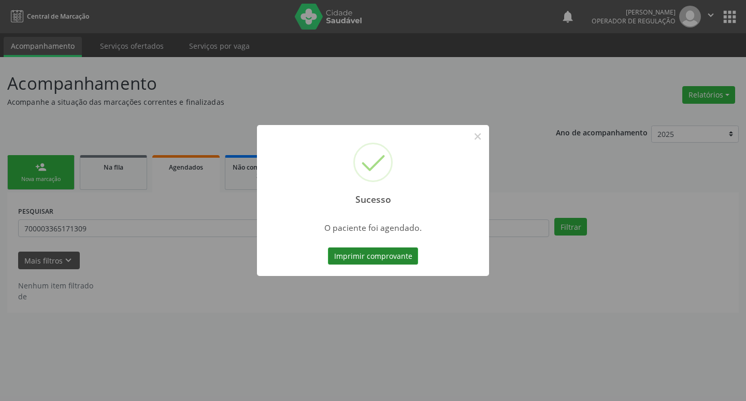
click at [390, 258] on button "Imprimir comprovante" at bounding box center [373, 256] width 90 height 18
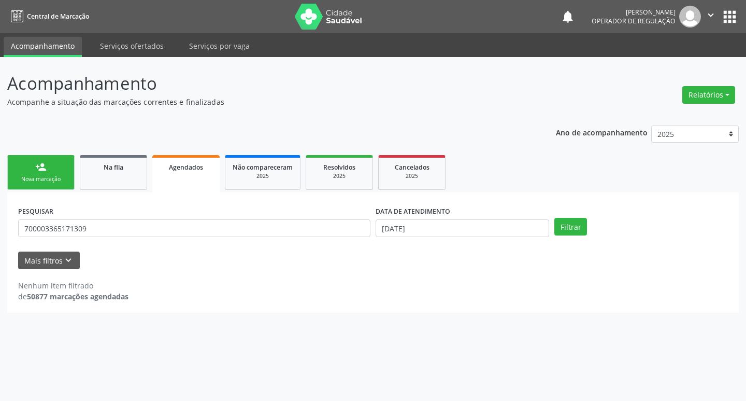
click at [133, 192] on div "person_add Nova marcação Na fila Agendados Não compareceram 2025 Resolvidos 202…" at bounding box center [373, 232] width 732 height 160
click at [118, 163] on span "Na fila" at bounding box center [114, 167] width 20 height 9
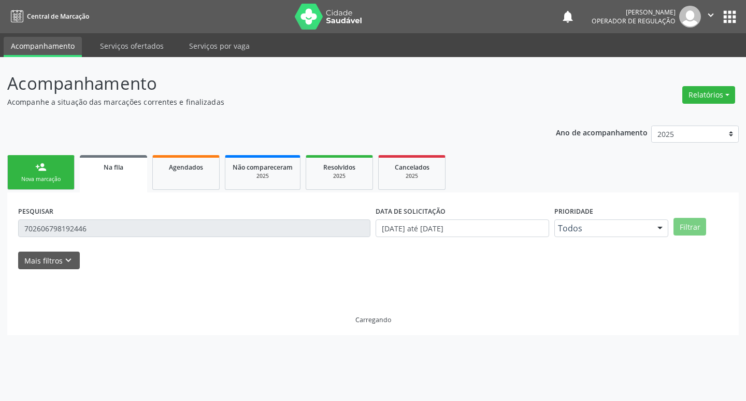
click at [118, 163] on span "Na fila" at bounding box center [114, 167] width 20 height 9
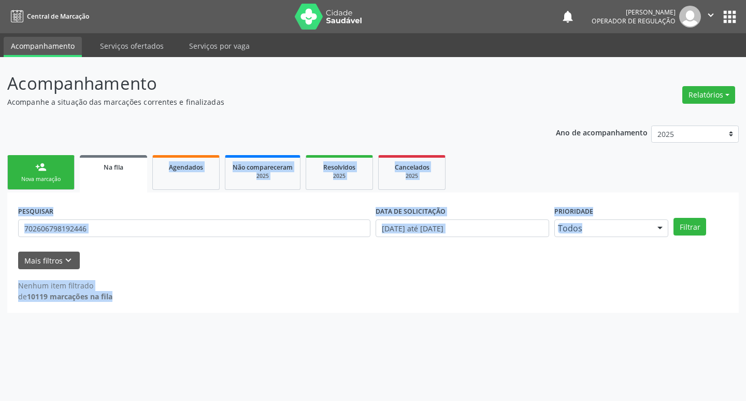
click at [164, 117] on div "Acompanhamento Acompanhe a situação das marcações correntes e finalizadas Relat…" at bounding box center [373, 191] width 732 height 242
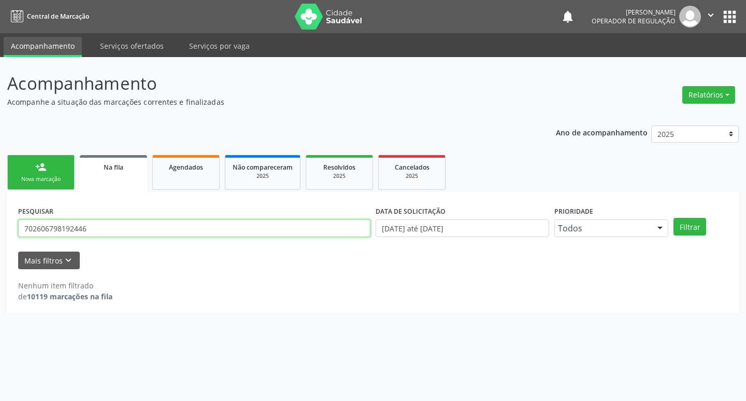
drag, startPoint x: 107, startPoint y: 226, endPoint x: 0, endPoint y: 207, distance: 108.9
click at [0, 207] on div "Acompanhamento Acompanhe a situação das marcações correntes e finalizadas Relat…" at bounding box center [373, 229] width 746 height 344
click at [72, 235] on input "text" at bounding box center [194, 228] width 352 height 18
type input "705409482093390"
click at [674, 218] on button "Filtrar" at bounding box center [690, 227] width 33 height 18
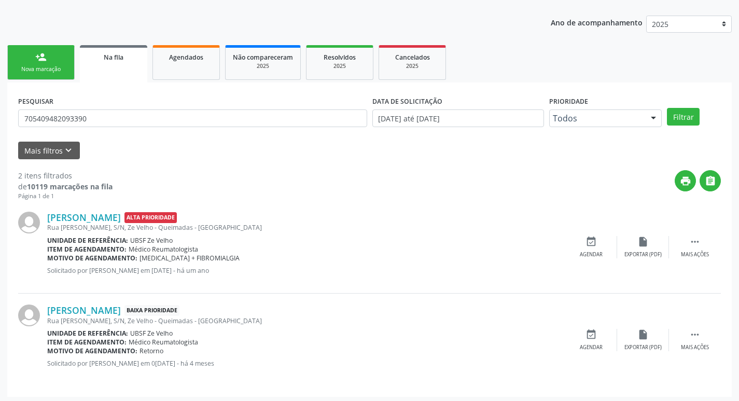
scroll to position [113, 0]
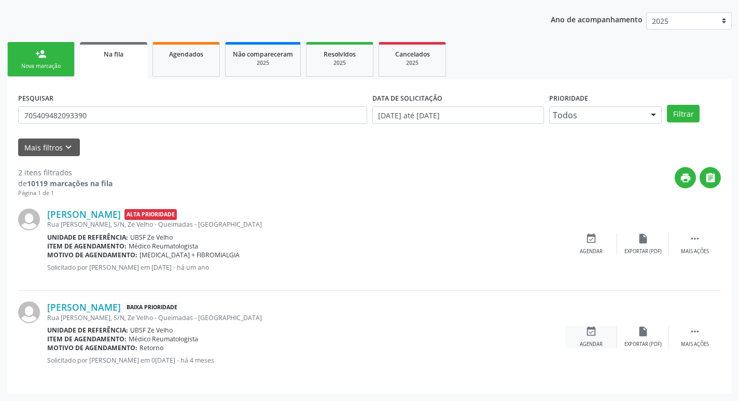
click at [586, 336] on icon "event_available" at bounding box center [590, 330] width 11 height 11
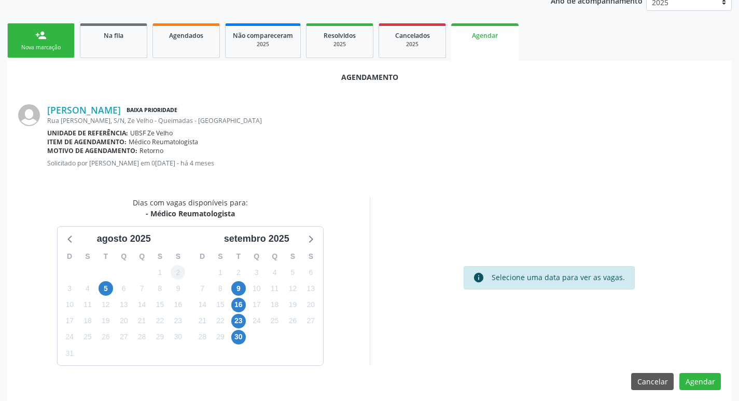
scroll to position [139, 0]
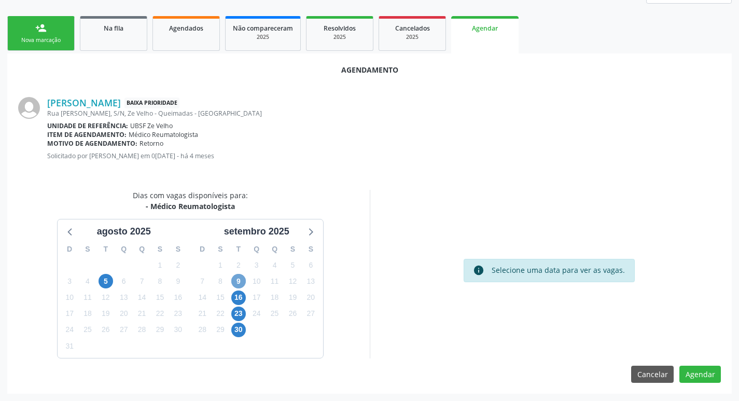
click at [238, 277] on span "9" at bounding box center [238, 281] width 15 height 15
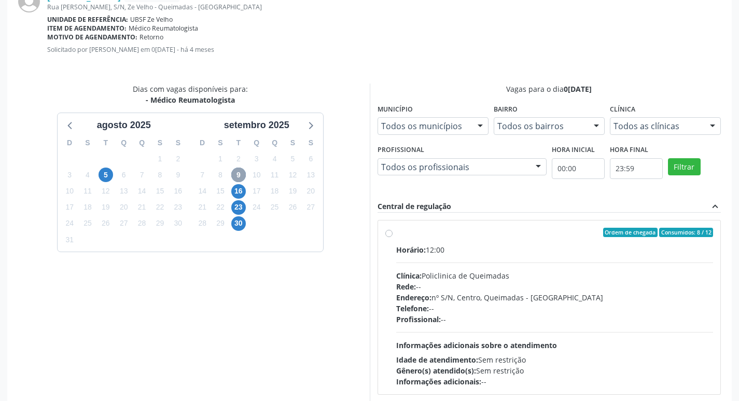
scroll to position [294, 0]
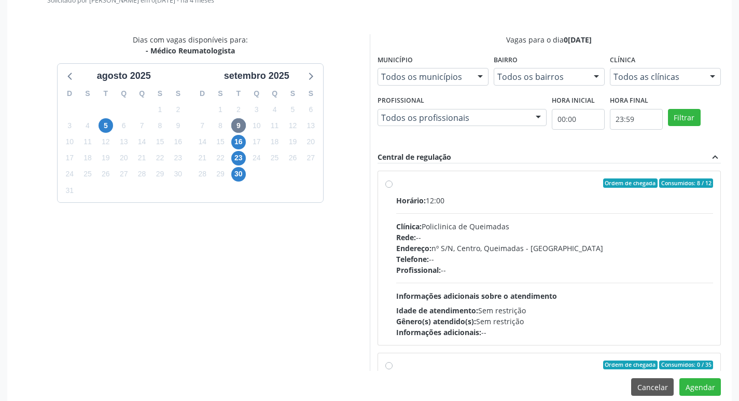
click at [483, 183] on div "Ordem de chegada Consumidos: 8 / 12" at bounding box center [554, 182] width 317 height 9
click at [392, 183] on input "Ordem de chegada Consumidos: 8 / 12 Horário: 12:00 Clínica: Policlinica de Quei…" at bounding box center [388, 182] width 7 height 9
radio input "true"
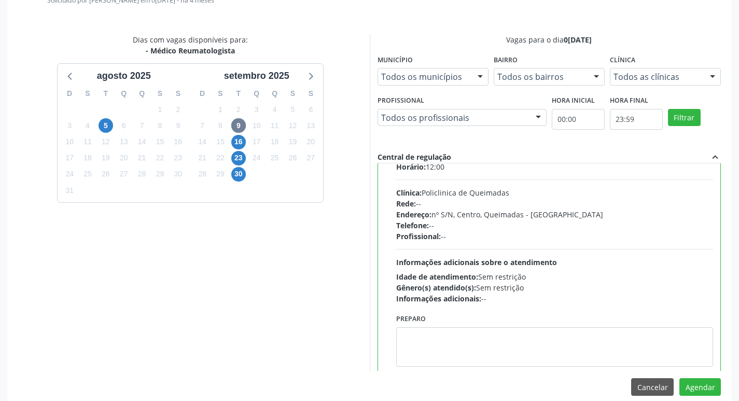
scroll to position [52, 0]
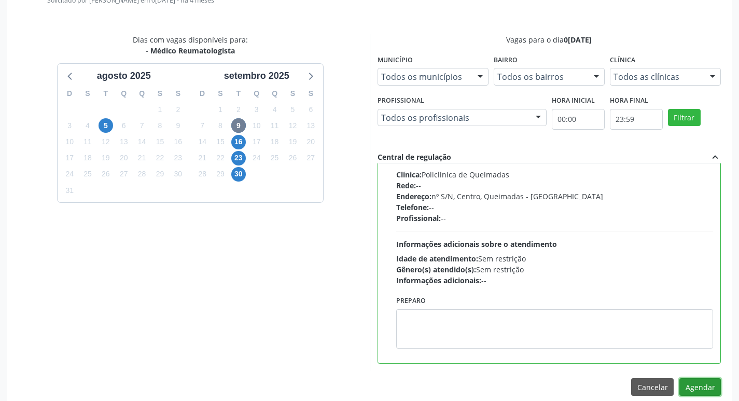
click at [694, 385] on button "Agendar" at bounding box center [699, 387] width 41 height 18
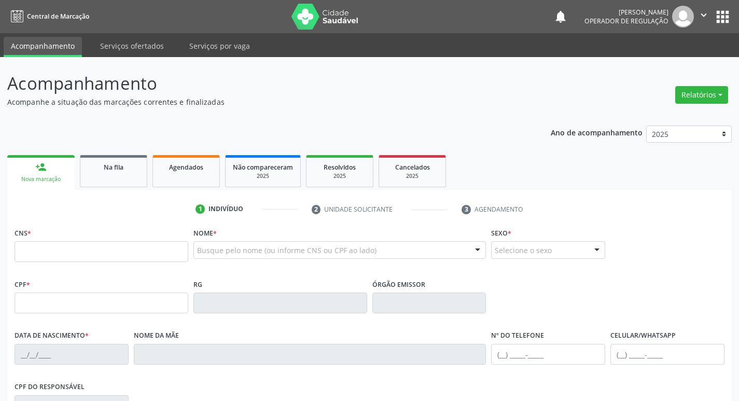
scroll to position [161, 0]
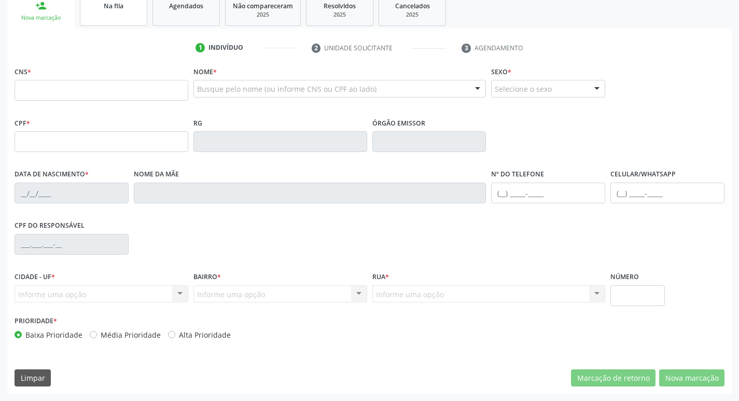
click at [113, 19] on link "Na fila" at bounding box center [113, 10] width 67 height 32
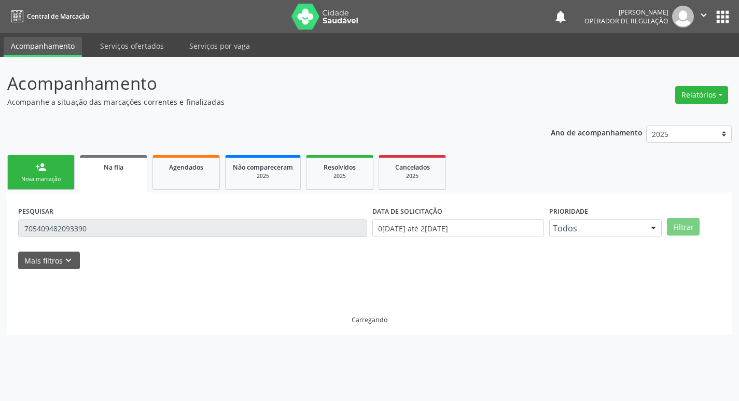
scroll to position [0, 0]
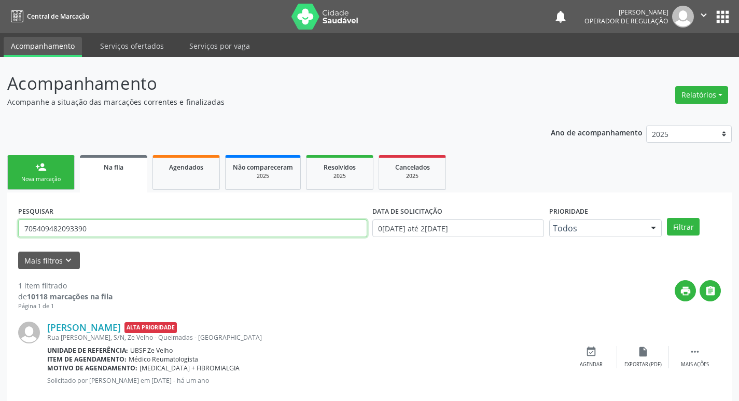
drag, startPoint x: 104, startPoint y: 222, endPoint x: 45, endPoint y: 225, distance: 58.6
click at [45, 225] on input "705409482093390" at bounding box center [192, 228] width 349 height 18
type input "70540705004642467756"
click at [667, 218] on button "Filtrar" at bounding box center [683, 227] width 33 height 18
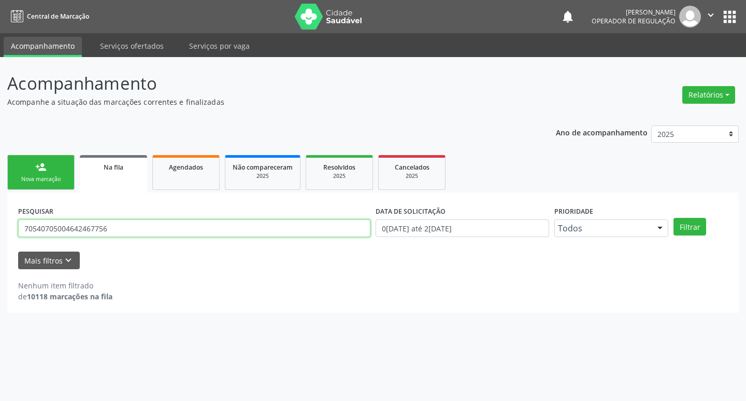
drag, startPoint x: 116, startPoint y: 229, endPoint x: 0, endPoint y: 229, distance: 116.1
click at [0, 229] on div "Acompanhamento Acompanhe a situação das marcações correntes e finalizadas Relat…" at bounding box center [373, 229] width 746 height 344
type input "70500467756"
click at [674, 218] on button "Filtrar" at bounding box center [690, 227] width 33 height 18
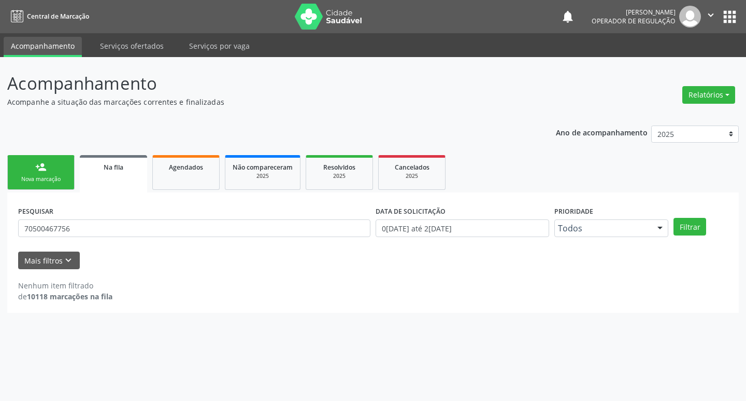
drag, startPoint x: 55, startPoint y: 217, endPoint x: 61, endPoint y: 218, distance: 5.4
click at [54, 217] on div "PESQUISAR 70500467756" at bounding box center [195, 223] width 358 height 40
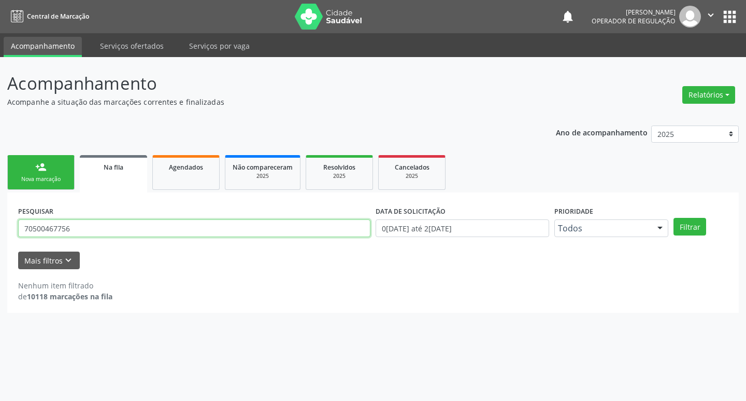
drag, startPoint x: 94, startPoint y: 229, endPoint x: 3, endPoint y: 214, distance: 92.5
click at [0, 223] on div "Acompanhamento Acompanhe a situação das marcações correntes e finalizadas Relat…" at bounding box center [373, 229] width 746 height 344
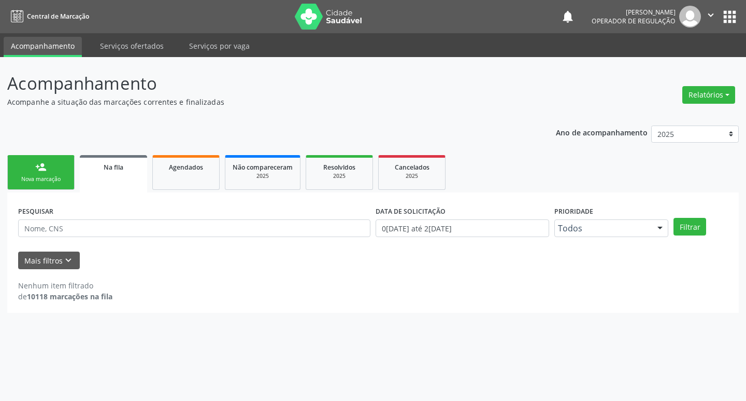
click at [51, 163] on link "person_add Nova marcação" at bounding box center [40, 172] width 67 height 35
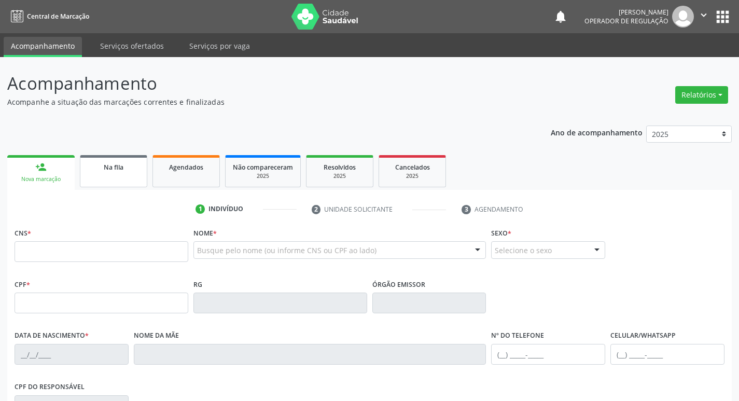
click at [120, 174] on link "Na fila" at bounding box center [113, 171] width 67 height 32
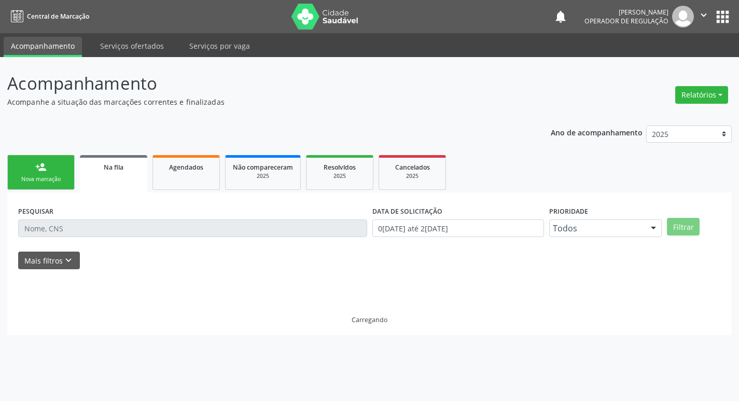
click at [120, 172] on div "Na fila" at bounding box center [113, 166] width 53 height 11
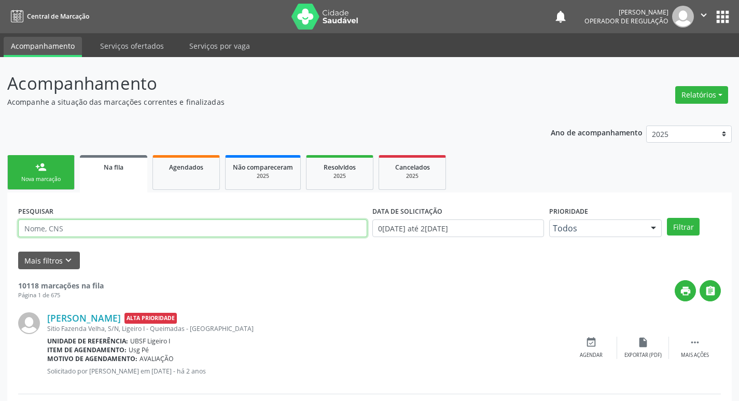
click at [102, 226] on input "text" at bounding box center [192, 228] width 349 height 18
type input "705004642467756"
click at [667, 218] on button "Filtrar" at bounding box center [683, 227] width 33 height 18
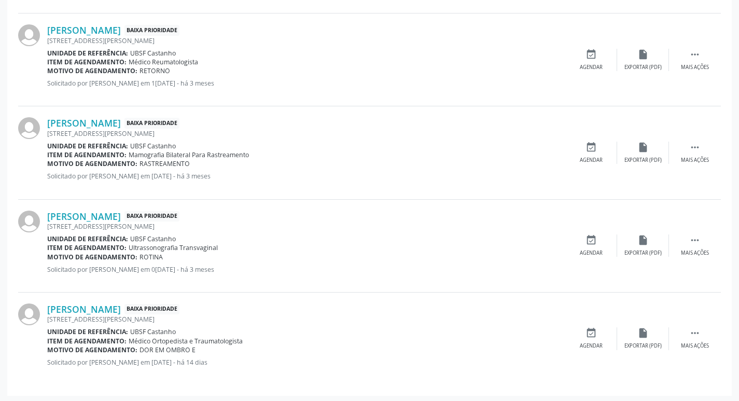
scroll to position [392, 0]
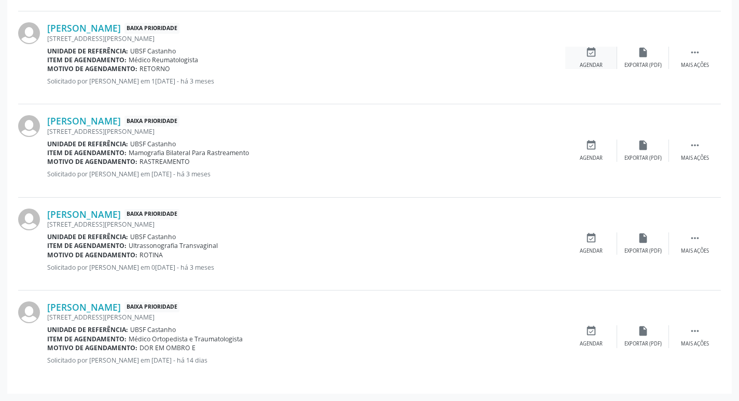
click at [606, 54] on div "event_available Agendar" at bounding box center [591, 58] width 52 height 22
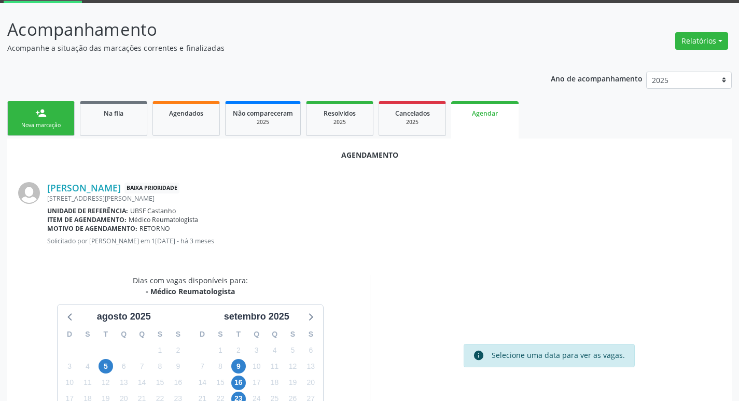
scroll to position [139, 0]
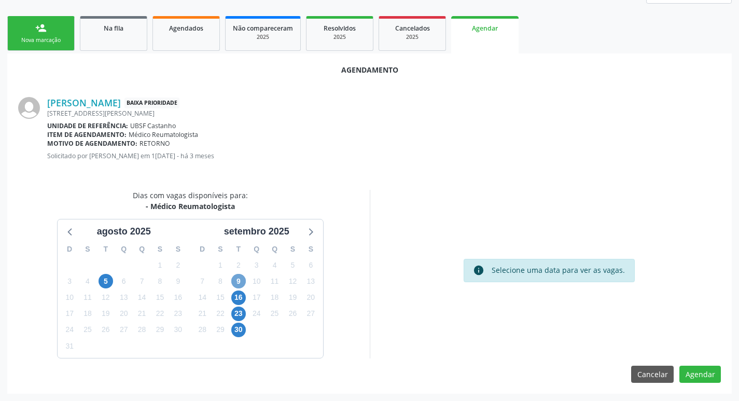
click at [240, 280] on span "9" at bounding box center [238, 281] width 15 height 15
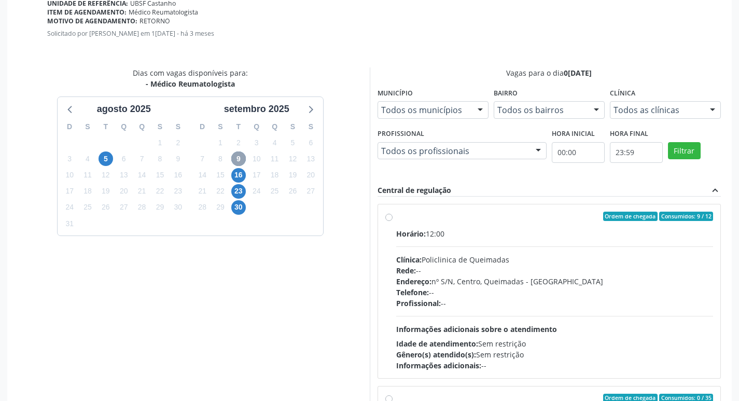
scroll to position [307, 0]
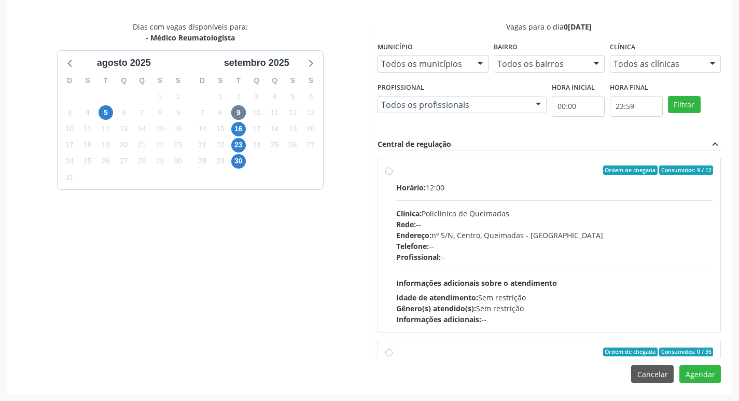
click at [500, 178] on label "Ordem de chegada Consumidos: 9 / 12 Horário: 12:00 Clínica: Policlinica de Quei…" at bounding box center [554, 244] width 317 height 159
click at [392, 175] on input "Ordem de chegada Consumidos: 9 / 12 Horário: 12:00 Clínica: Policlinica de Quei…" at bounding box center [388, 169] width 7 height 9
radio input "true"
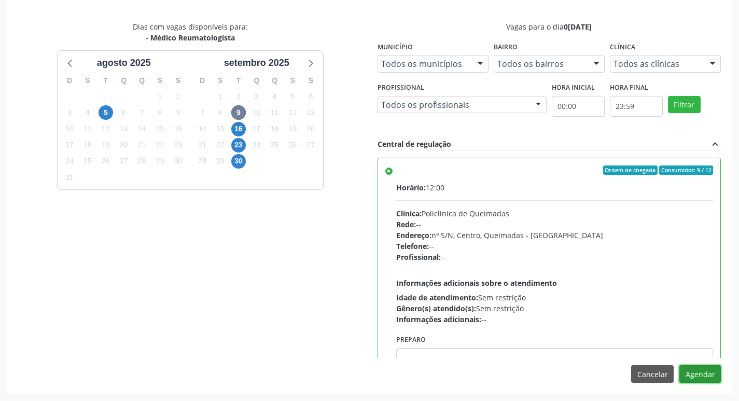
click at [697, 371] on button "Agendar" at bounding box center [699, 374] width 41 height 18
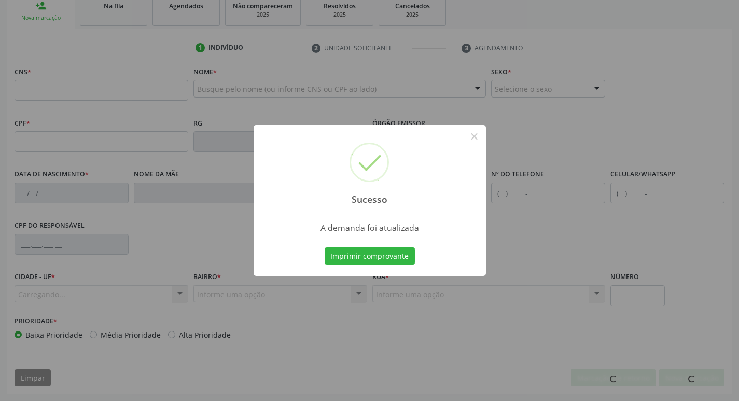
scroll to position [161, 0]
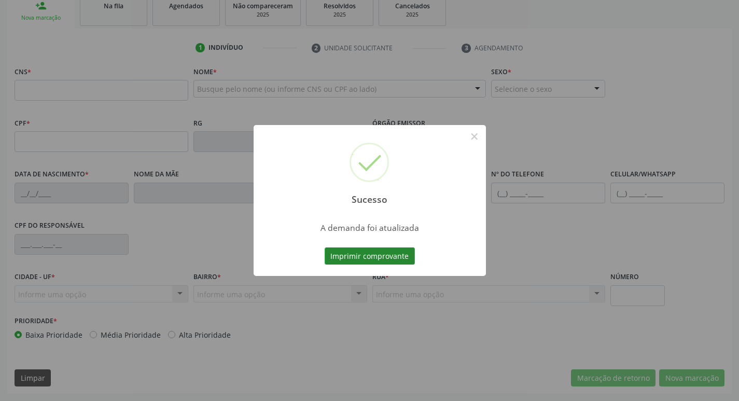
click at [357, 251] on button "Imprimir comprovante" at bounding box center [369, 256] width 90 height 18
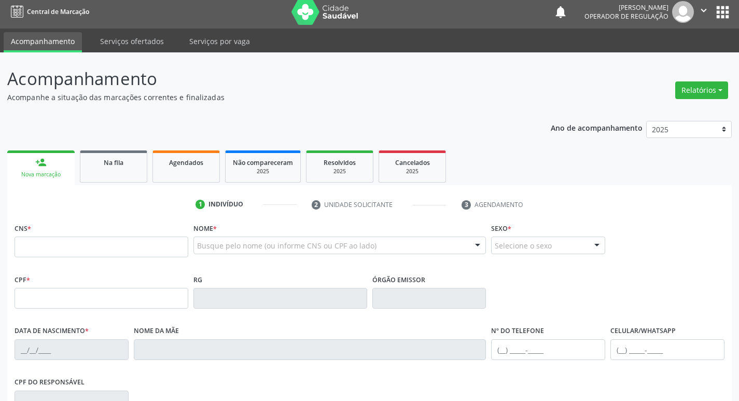
scroll to position [0, 0]
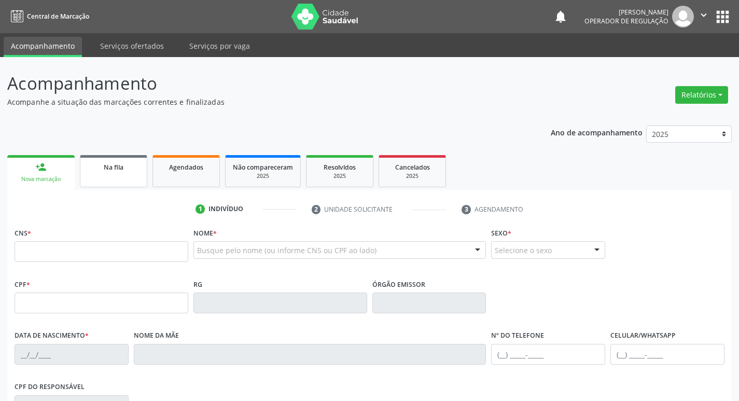
click at [112, 171] on span "Na fila" at bounding box center [114, 167] width 20 height 9
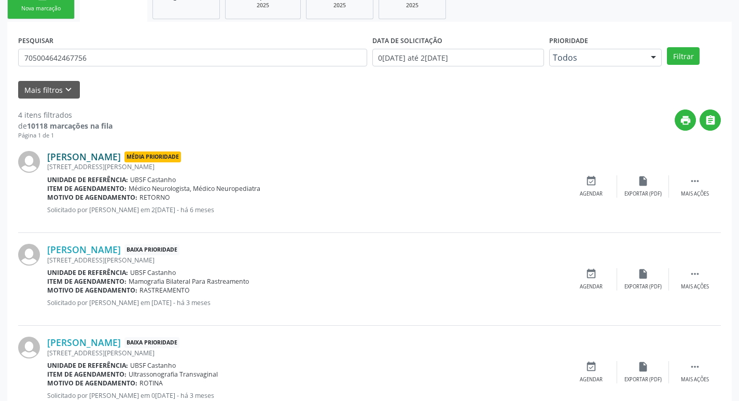
scroll to position [155, 0]
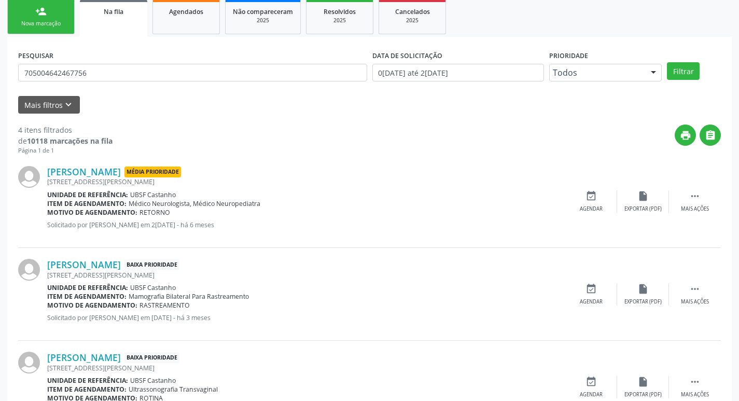
click at [27, 9] on link "person_add Nova marcação" at bounding box center [40, 16] width 67 height 35
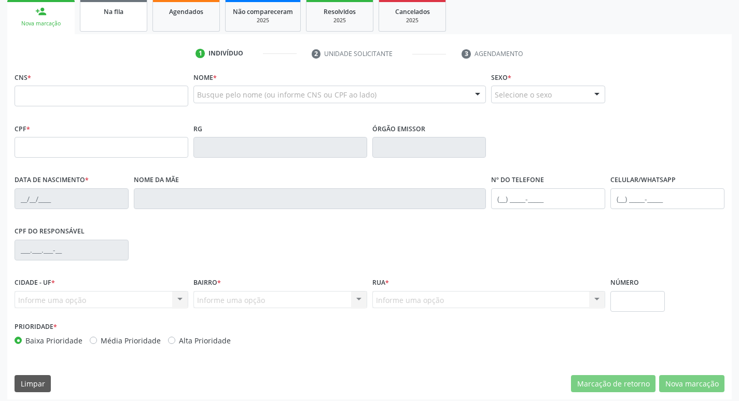
click at [132, 16] on div "Na fila" at bounding box center [114, 11] width 52 height 11
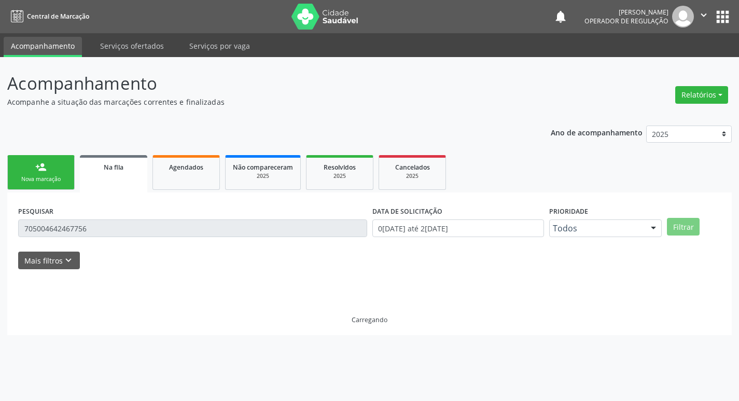
scroll to position [0, 0]
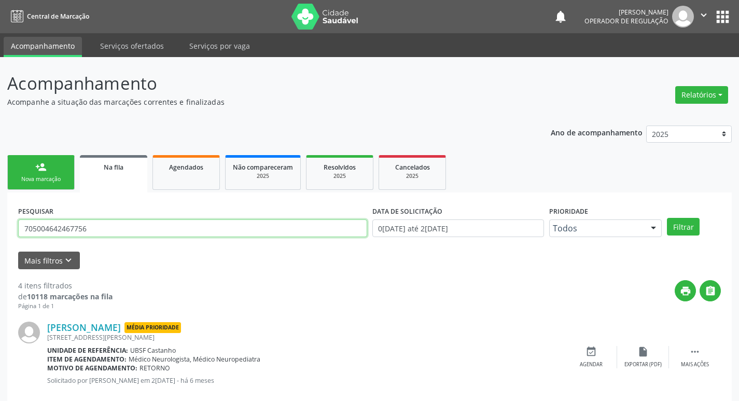
drag, startPoint x: 117, startPoint y: 230, endPoint x: 0, endPoint y: 227, distance: 117.2
click at [0, 227] on div "Acompanhamento Acompanhe a situação das marcações correntes e finalizadas Relat…" at bounding box center [369, 378] width 739 height 643
type input "702501347416036"
click at [667, 218] on button "Filtrar" at bounding box center [683, 227] width 33 height 18
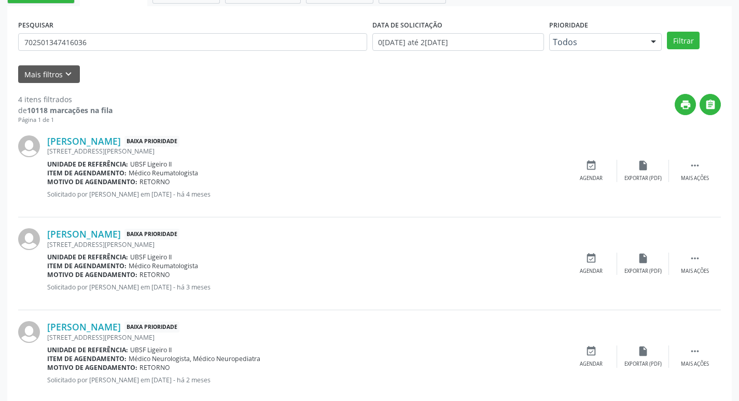
scroll to position [259, 0]
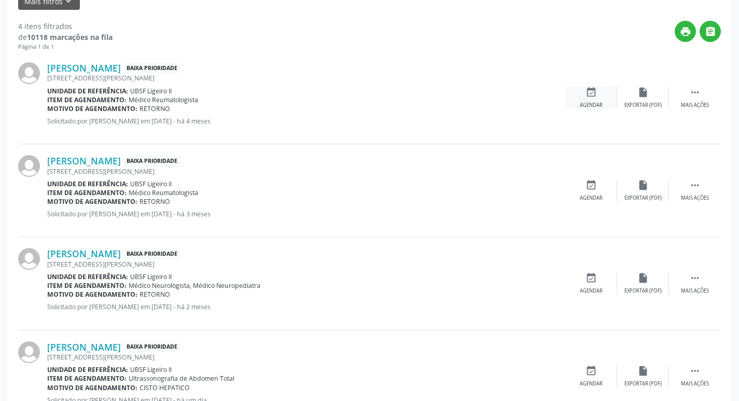
click at [599, 96] on div "event_available Agendar" at bounding box center [591, 98] width 52 height 22
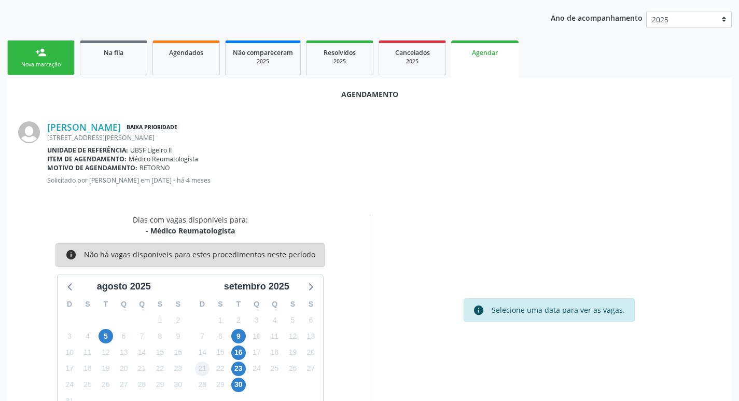
scroll to position [139, 0]
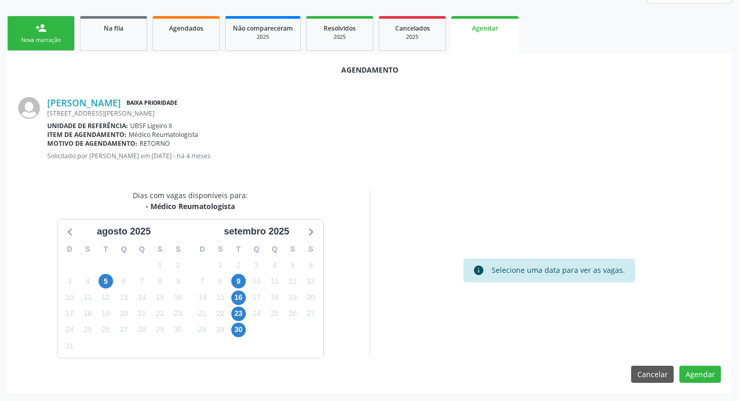
click at [246, 279] on div "9" at bounding box center [238, 281] width 18 height 16
click at [240, 279] on span "9" at bounding box center [238, 281] width 15 height 15
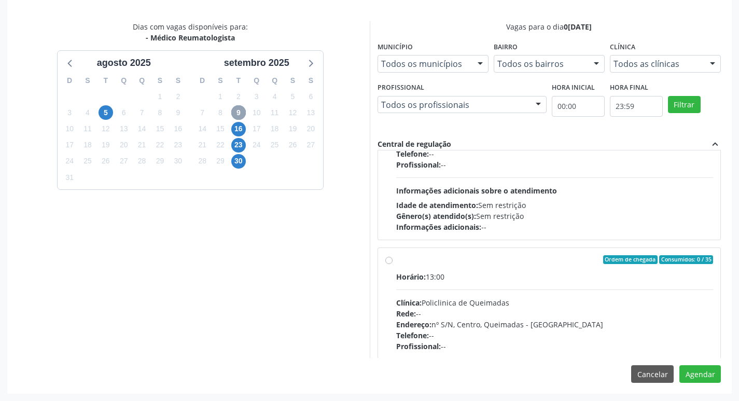
scroll to position [0, 0]
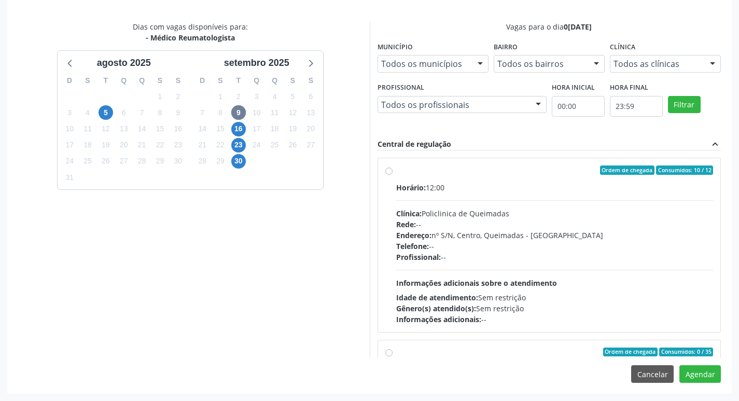
click at [528, 170] on div "Ordem de chegada Consumidos: 10 / 12" at bounding box center [554, 169] width 317 height 9
click at [392, 170] on input "Ordem de chegada Consumidos: 10 / 12 Horário: 12:00 Clínica: Policlinica de Que…" at bounding box center [388, 169] width 7 height 9
radio input "true"
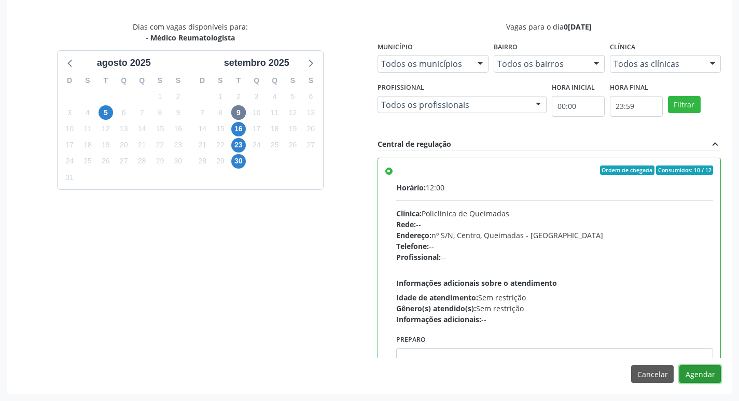
click at [697, 374] on button "Agendar" at bounding box center [699, 374] width 41 height 18
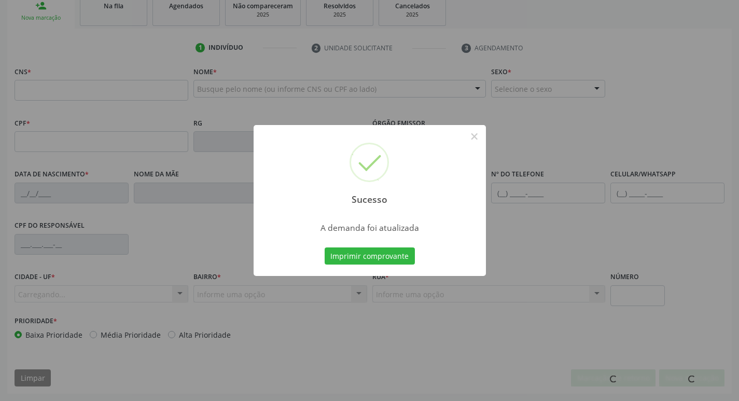
scroll to position [161, 0]
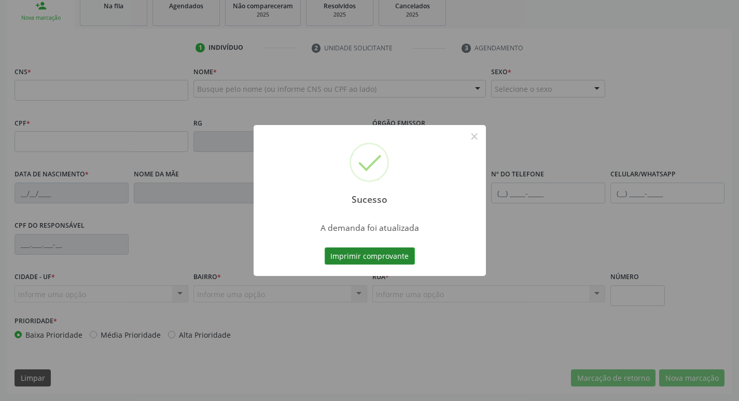
click at [387, 253] on button "Imprimir comprovante" at bounding box center [369, 256] width 90 height 18
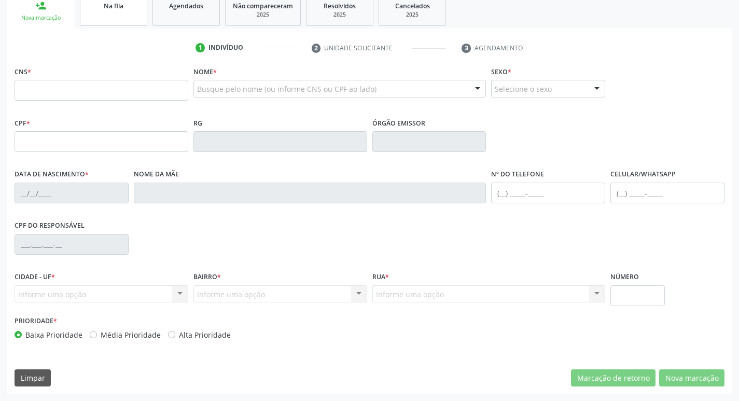
click at [104, 6] on span "Na fila" at bounding box center [114, 6] width 20 height 9
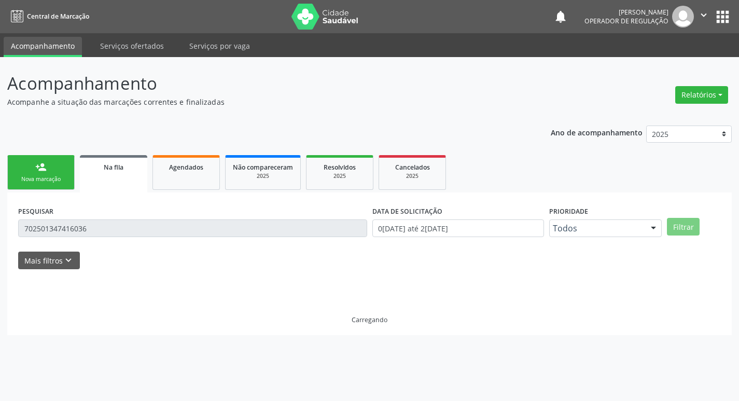
scroll to position [0, 0]
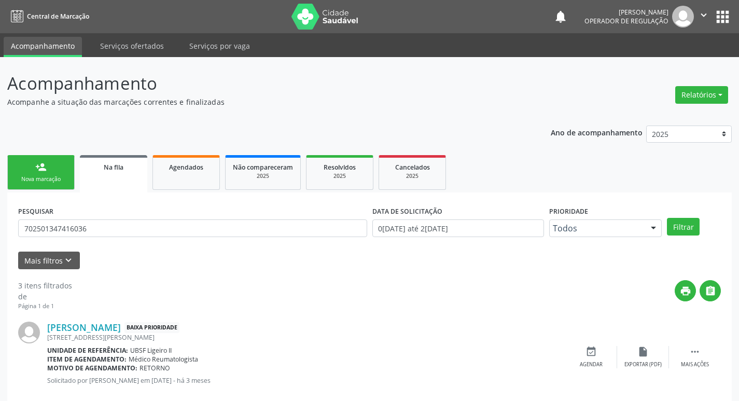
click at [91, 237] on div "PESQUISAR 702501347416036" at bounding box center [193, 223] width 354 height 40
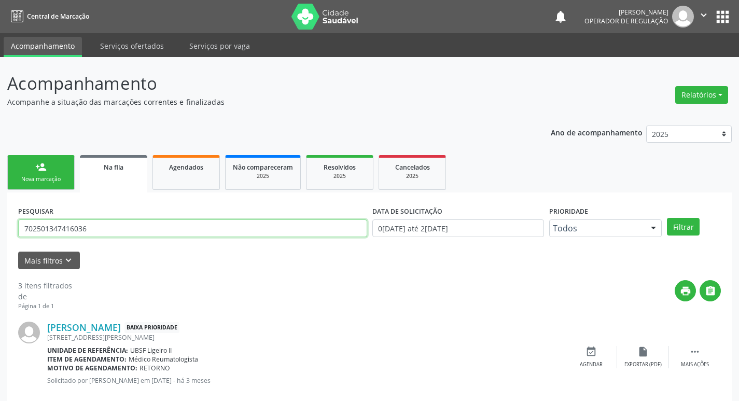
drag, startPoint x: 96, startPoint y: 230, endPoint x: 0, endPoint y: 227, distance: 96.4
click at [0, 227] on div "Acompanhamento Acompanhe a situação das marcações correntes e finalizadas Relat…" at bounding box center [369, 332] width 739 height 550
type input "700405905175242"
click at [667, 218] on button "Filtrar" at bounding box center [683, 227] width 33 height 18
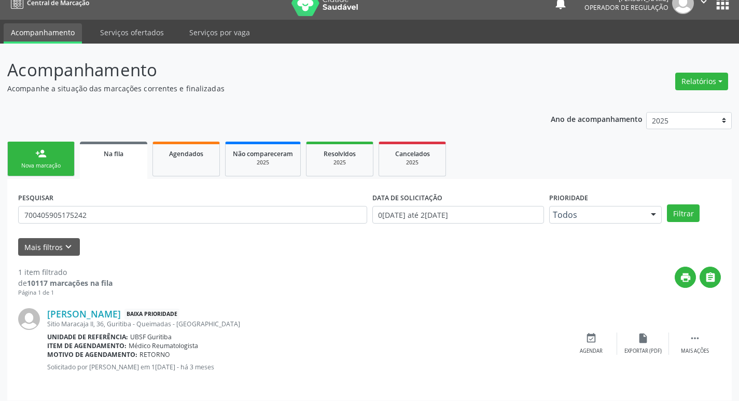
scroll to position [20, 0]
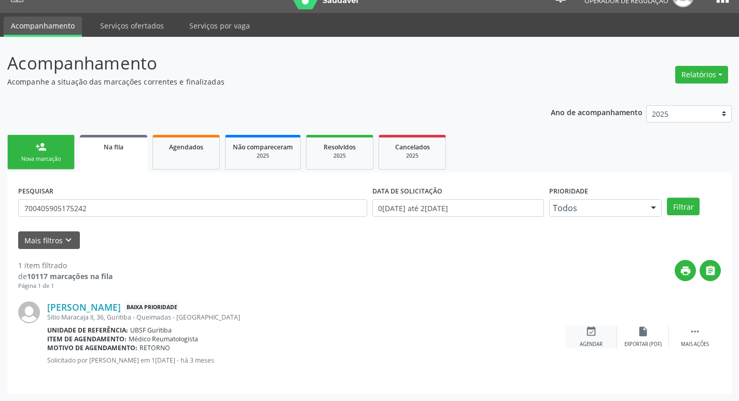
click at [593, 343] on div "Agendar" at bounding box center [590, 344] width 23 height 7
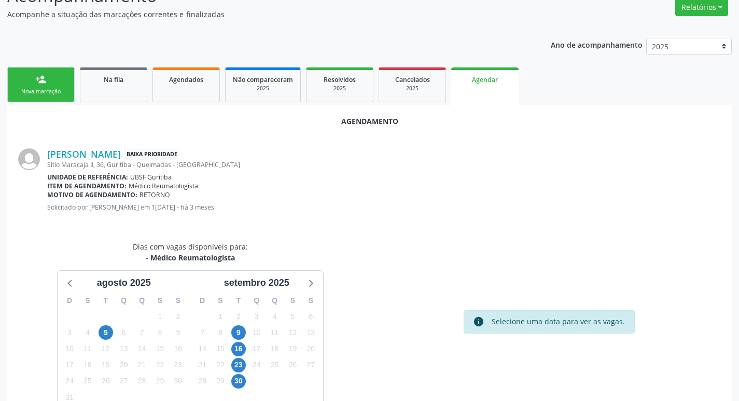
scroll to position [139, 0]
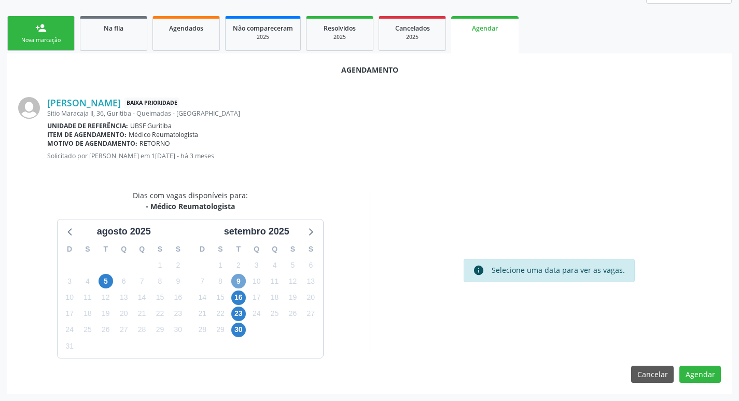
click at [239, 279] on span "9" at bounding box center [238, 281] width 15 height 15
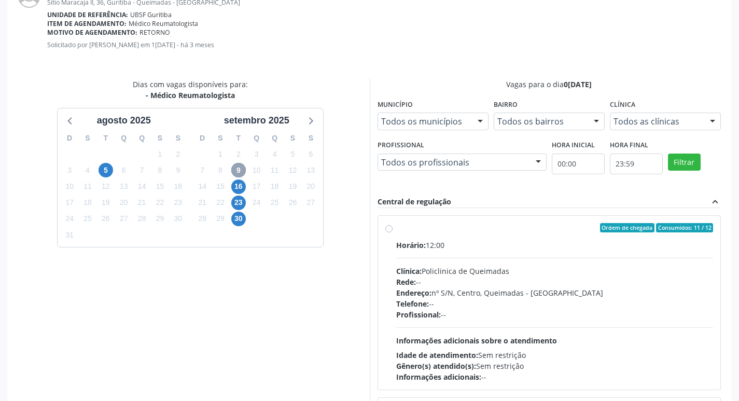
scroll to position [294, 0]
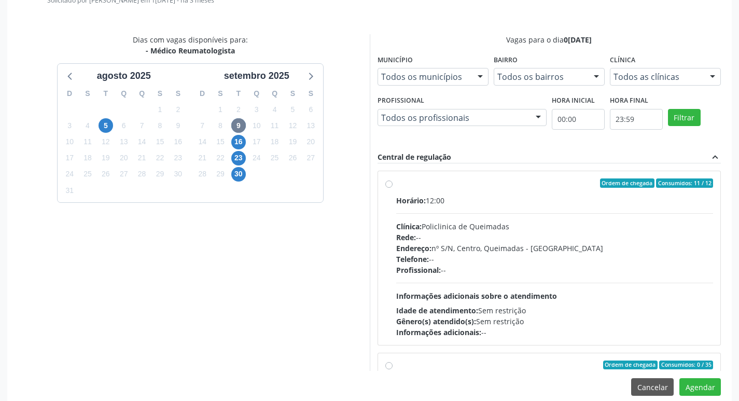
click at [549, 171] on div "Ordem de chegada Consumidos: 11 / 12 Horário: 12:00 Clínica: Policlinica de Que…" at bounding box center [549, 258] width 343 height 174
radio input "true"
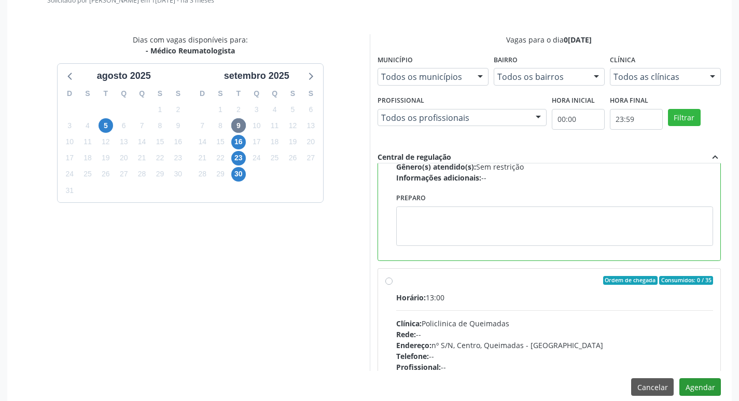
scroll to position [155, 0]
click at [702, 390] on button "Agendar" at bounding box center [699, 387] width 41 height 18
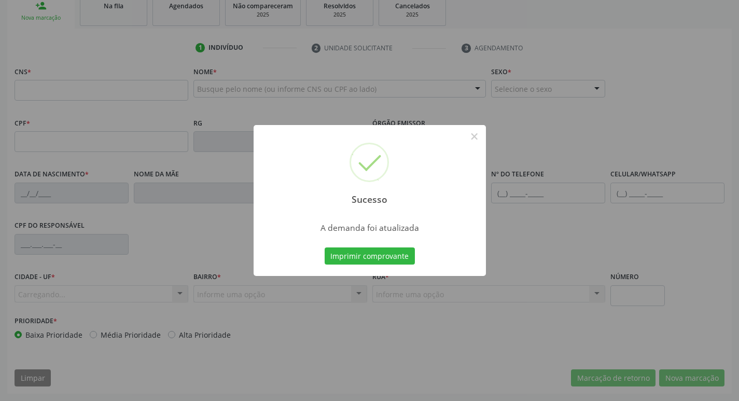
scroll to position [161, 0]
click at [353, 254] on button "Imprimir comprovante" at bounding box center [369, 256] width 90 height 18
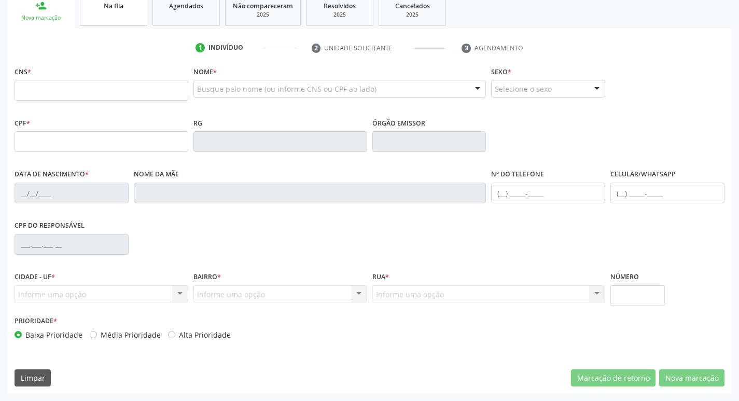
click at [120, 15] on link "Na fila" at bounding box center [113, 10] width 67 height 32
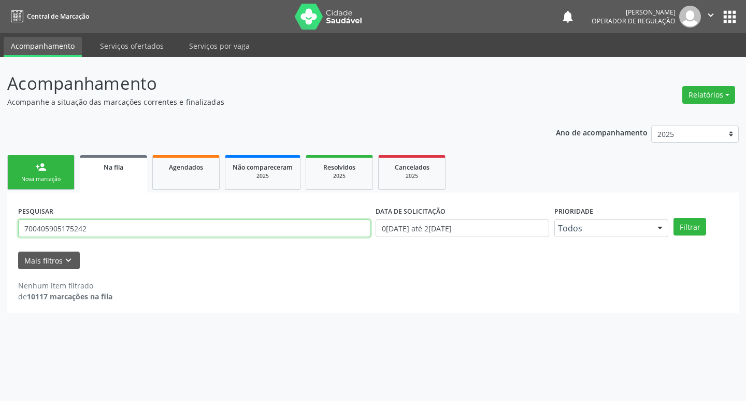
drag, startPoint x: 103, startPoint y: 226, endPoint x: 0, endPoint y: 249, distance: 105.2
click at [0, 249] on div "Acompanhamento Acompanhe a situação das marcações correntes e finalizadas Relat…" at bounding box center [373, 229] width 746 height 344
type input "700008426796707"
click at [674, 218] on button "Filtrar" at bounding box center [690, 227] width 33 height 18
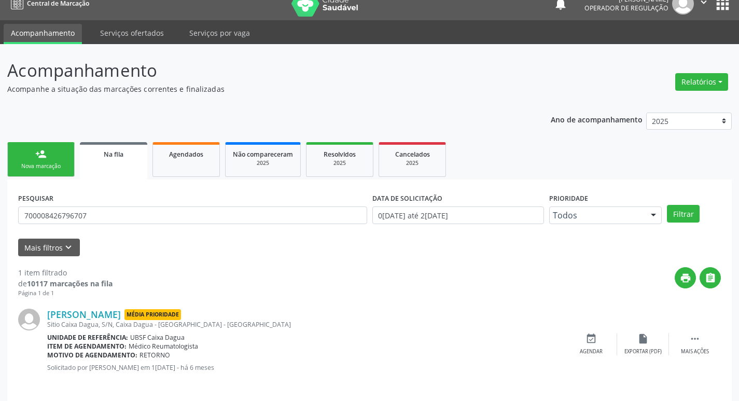
scroll to position [20, 0]
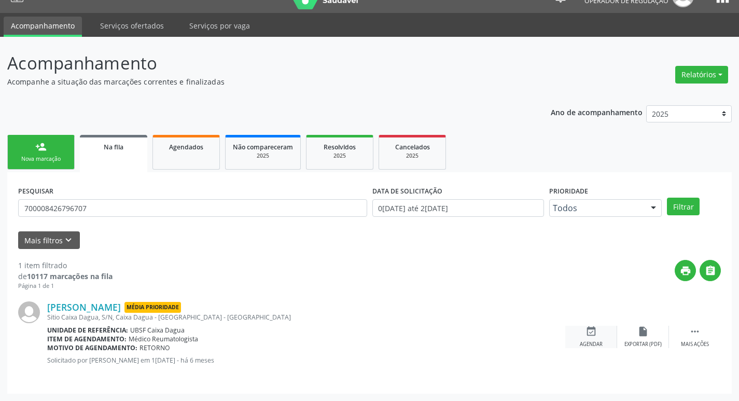
click at [594, 330] on icon "event_available" at bounding box center [590, 330] width 11 height 11
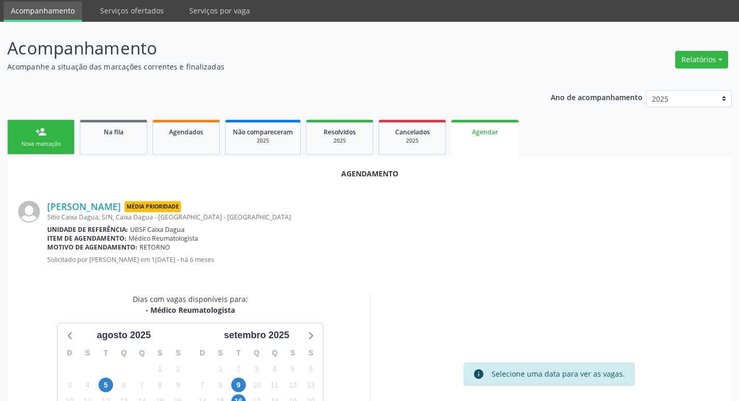
scroll to position [139, 0]
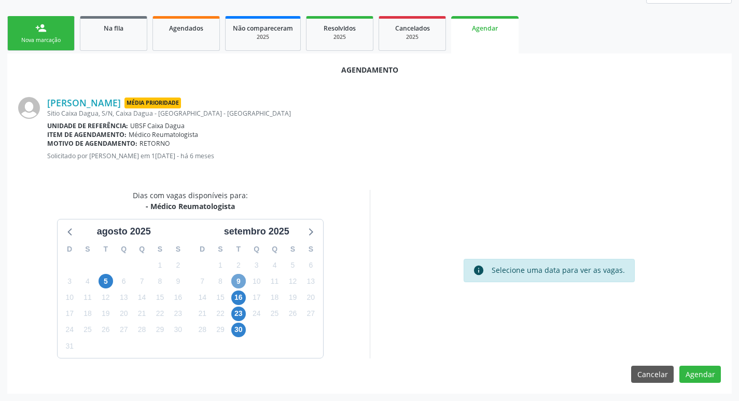
click at [243, 281] on span "9" at bounding box center [238, 281] width 15 height 15
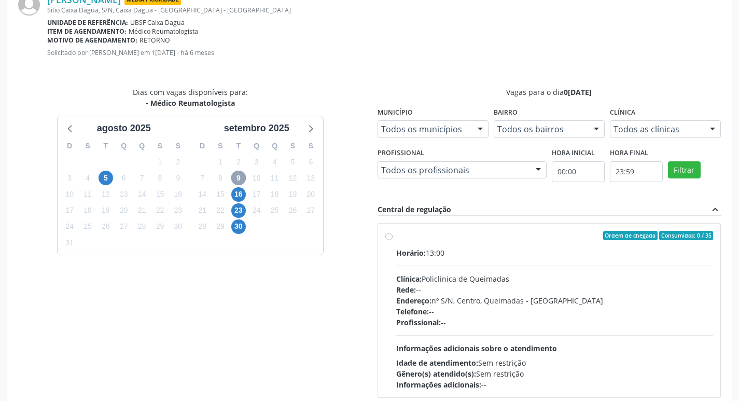
scroll to position [133, 0]
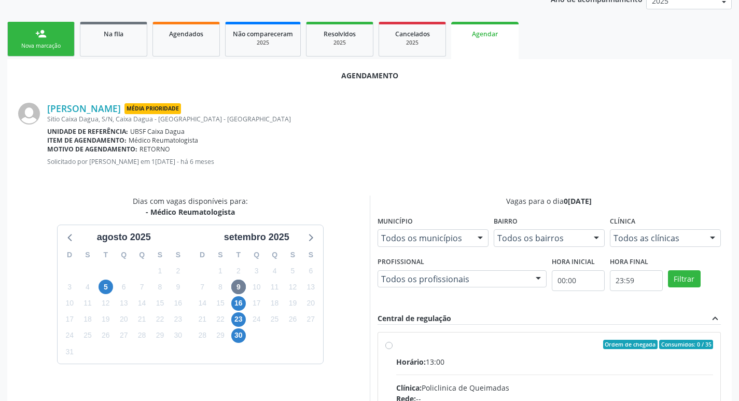
click at [56, 41] on link "person_add Nova marcação" at bounding box center [40, 39] width 67 height 35
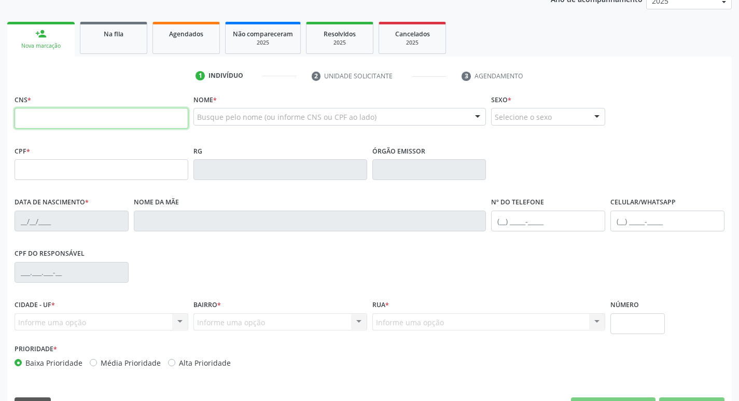
click at [83, 126] on input "text" at bounding box center [102, 118] width 174 height 21
type input "702 5042 5685 4440"
type input "057.256.224-10"
type input "[DATE]"
type input "[PERSON_NAME]"
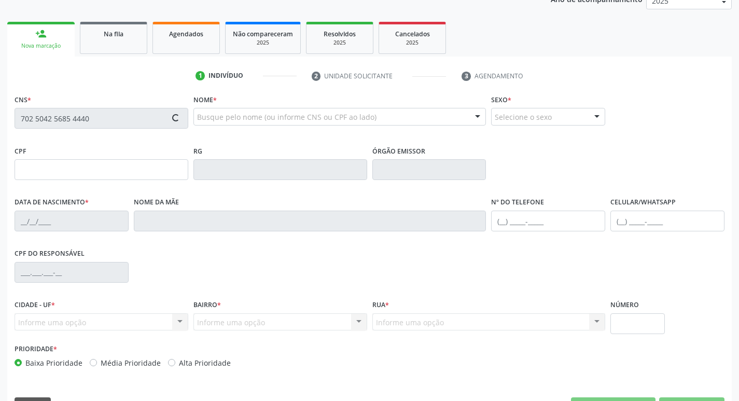
type input "[PHONE_NUMBER]"
type input "S/N"
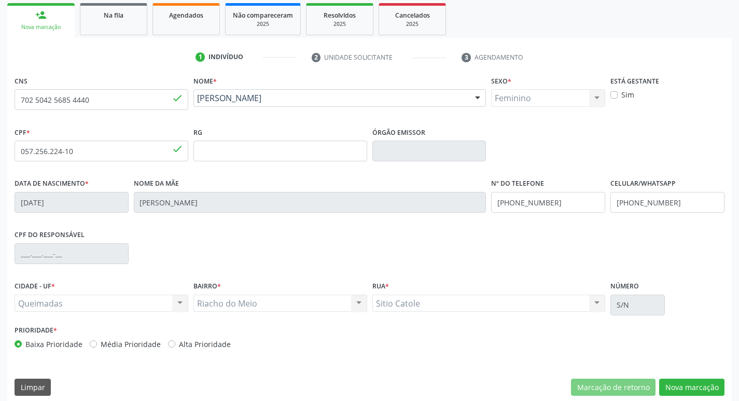
scroll to position [161, 0]
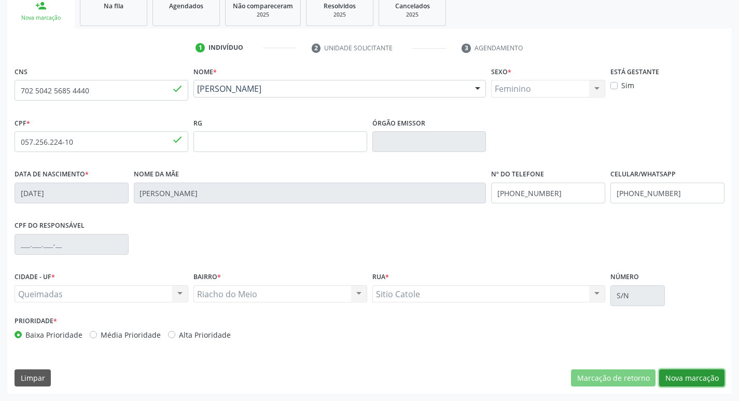
click at [687, 372] on button "Nova marcação" at bounding box center [691, 378] width 65 height 18
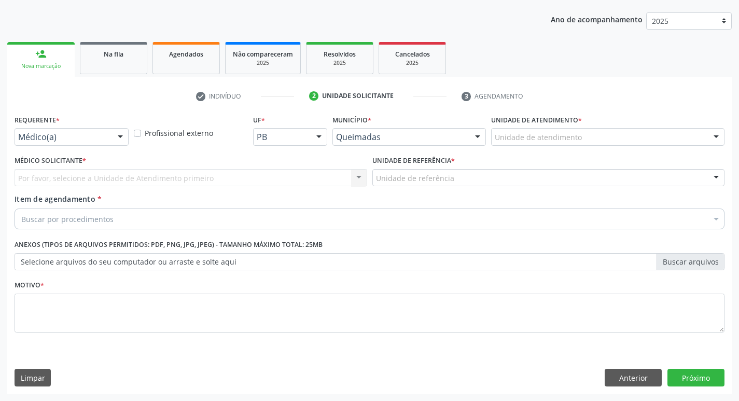
scroll to position [113, 0]
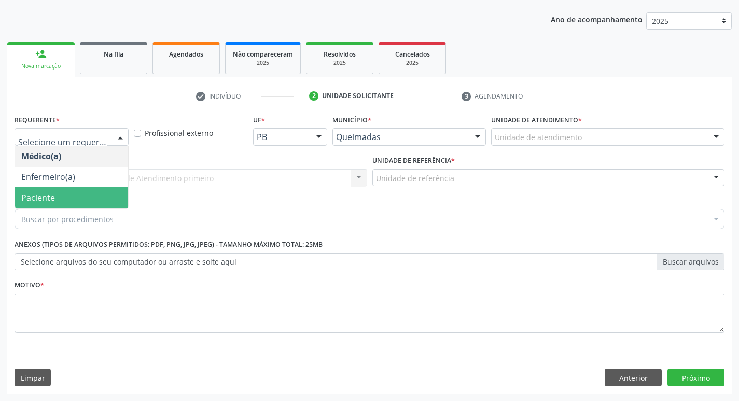
click at [66, 195] on span "Paciente" at bounding box center [71, 197] width 113 height 21
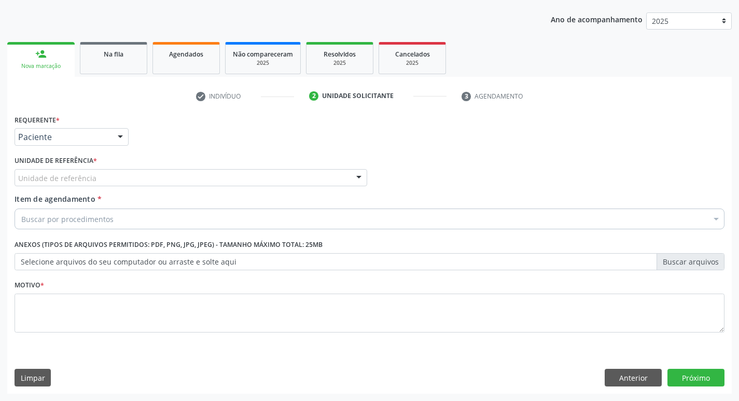
click at [73, 183] on div "Unidade de referência" at bounding box center [191, 178] width 352 height 18
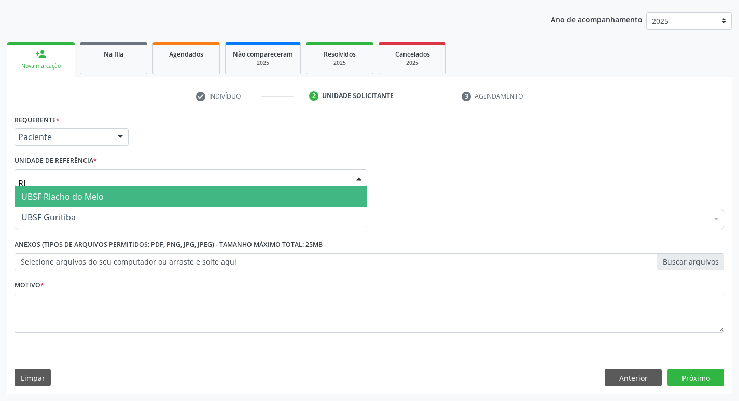
type input "RIA"
click at [78, 200] on span "UBSF Riacho do Meio" at bounding box center [62, 196] width 82 height 11
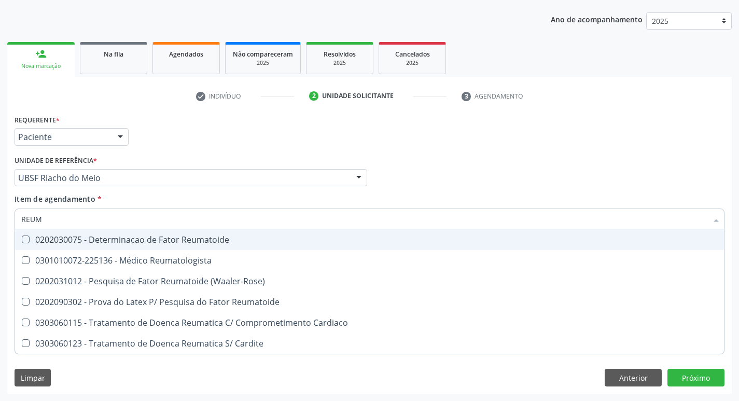
type input "REUMA"
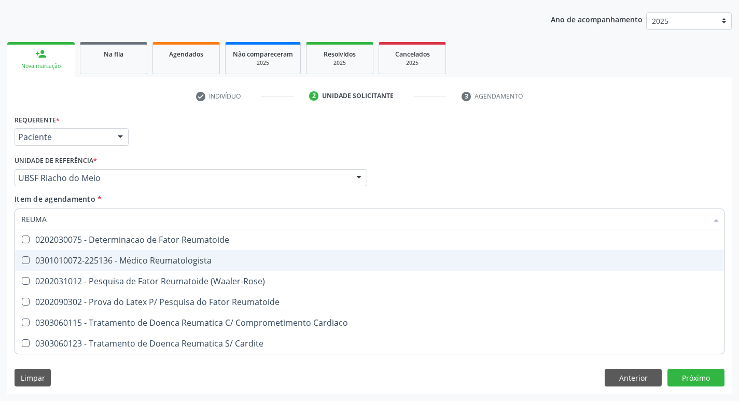
click at [93, 261] on div "0301010072-225136 - Médico Reumatologista" at bounding box center [369, 260] width 696 height 8
checkbox Reumatologista "true"
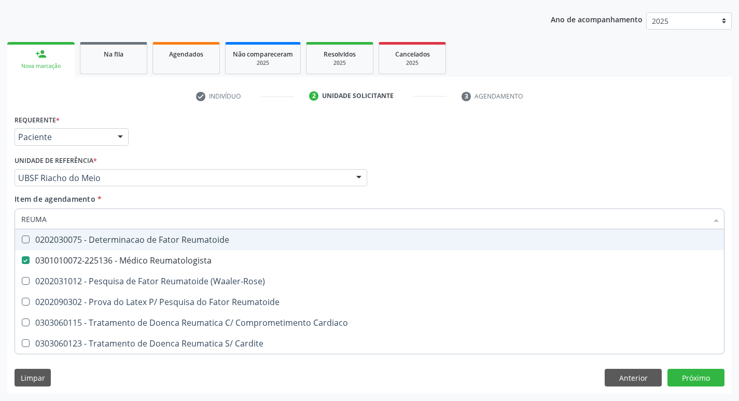
click at [461, 126] on div "Requerente * Paciente Médico(a) Enfermeiro(a) Paciente Nenhum resultado encontr…" at bounding box center [369, 132] width 715 height 40
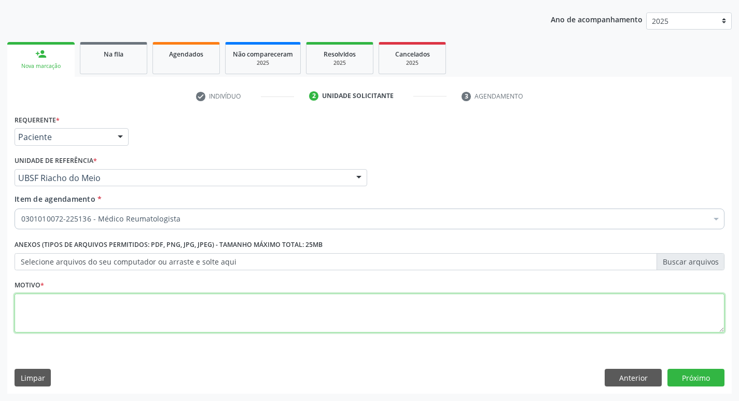
click at [109, 319] on textarea at bounding box center [370, 312] width 710 height 39
type textarea "DORES ARTICULARES"
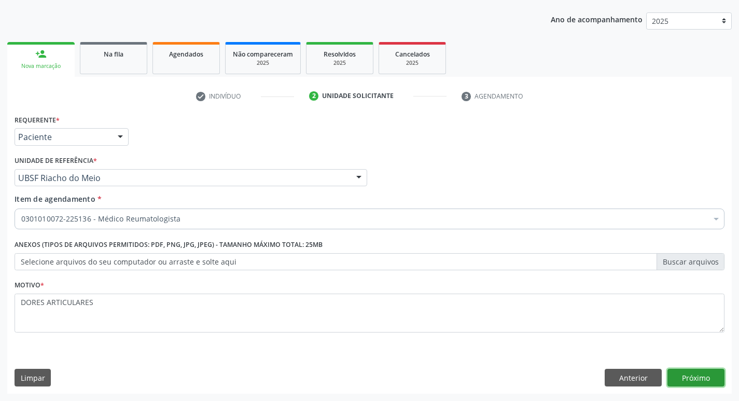
click at [696, 374] on button "Próximo" at bounding box center [695, 377] width 57 height 18
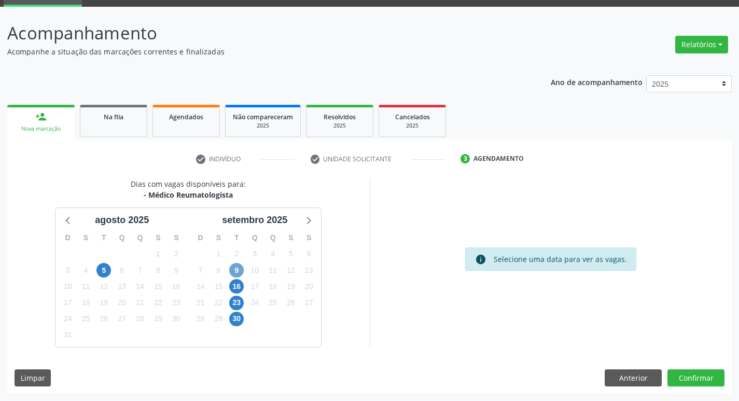
click at [232, 265] on span "9" at bounding box center [236, 270] width 15 height 15
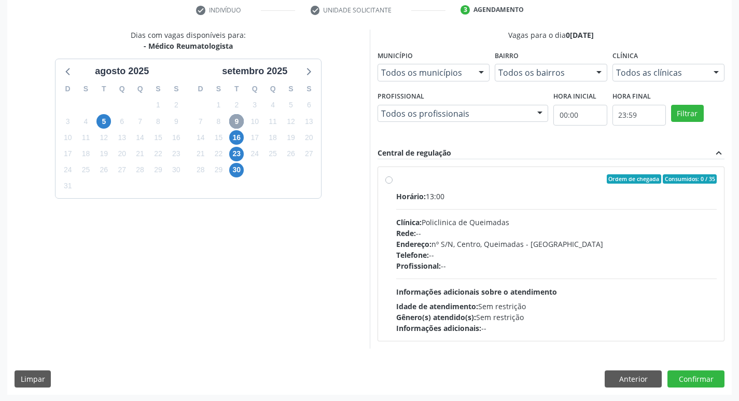
scroll to position [200, 0]
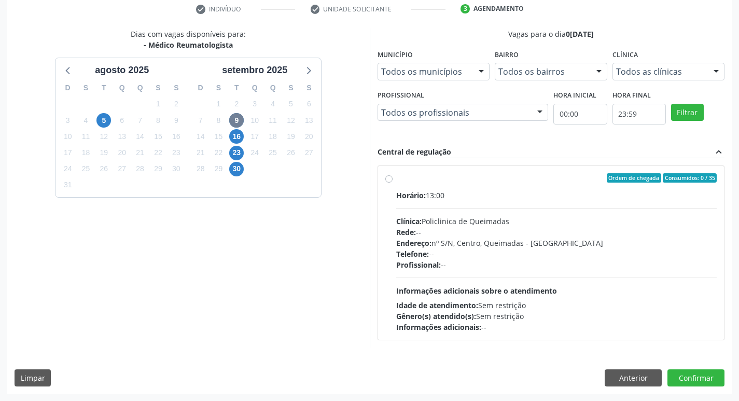
click at [484, 180] on div "Ordem de chegada Consumidos: 0 / 35" at bounding box center [556, 177] width 321 height 9
click at [392, 180] on input "Ordem de chegada Consumidos: 0 / 35 Horário: 13:00 Clínica: Policlinica de Quei…" at bounding box center [388, 177] width 7 height 9
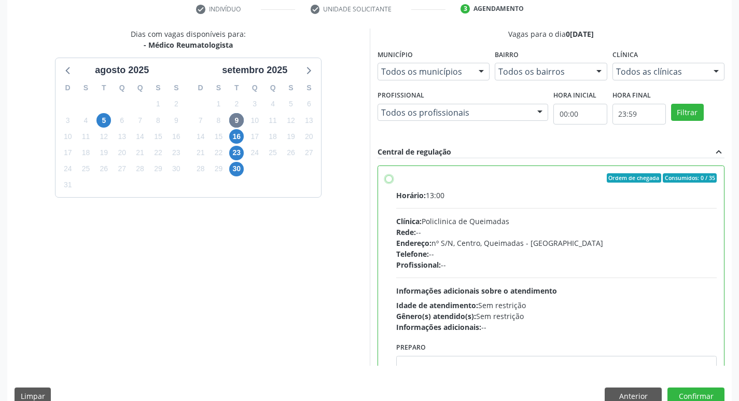
radio input "true"
click at [688, 394] on button "Confirmar" at bounding box center [695, 396] width 57 height 18
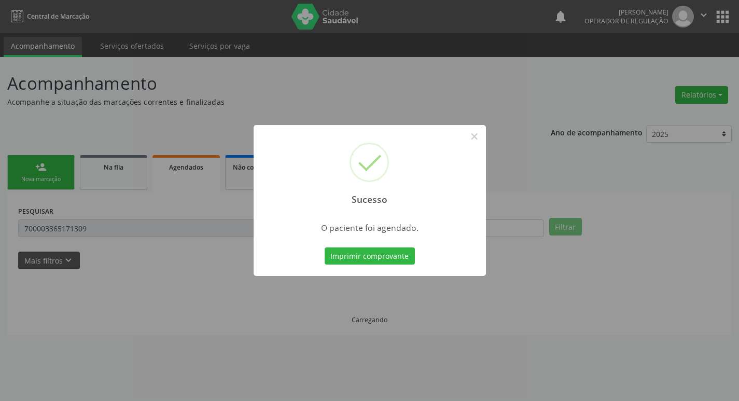
scroll to position [0, 0]
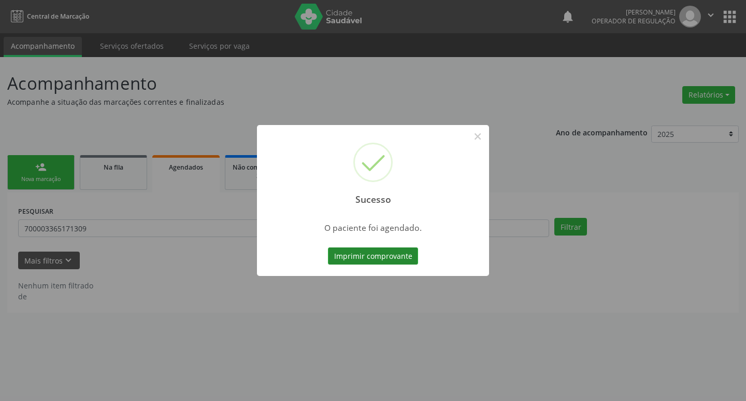
click at [369, 251] on button "Imprimir comprovante" at bounding box center [373, 256] width 90 height 18
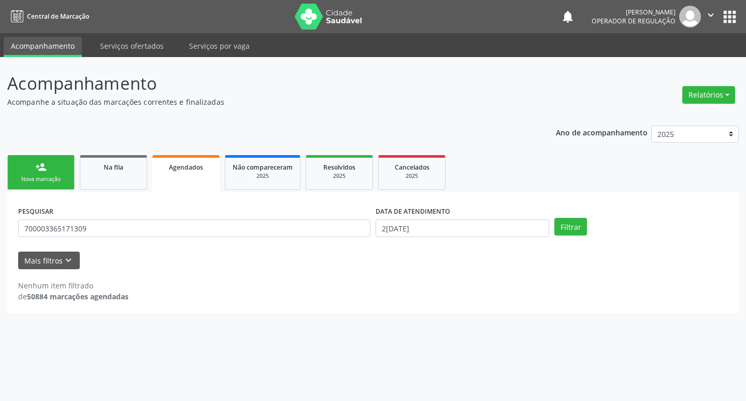
click at [45, 169] on div "person_add" at bounding box center [40, 166] width 11 height 11
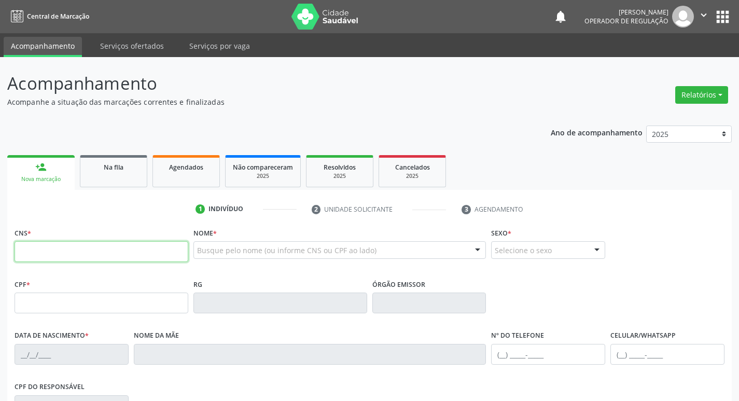
click at [59, 252] on input "text" at bounding box center [102, 251] width 174 height 21
type input "700 0033 6517 1309"
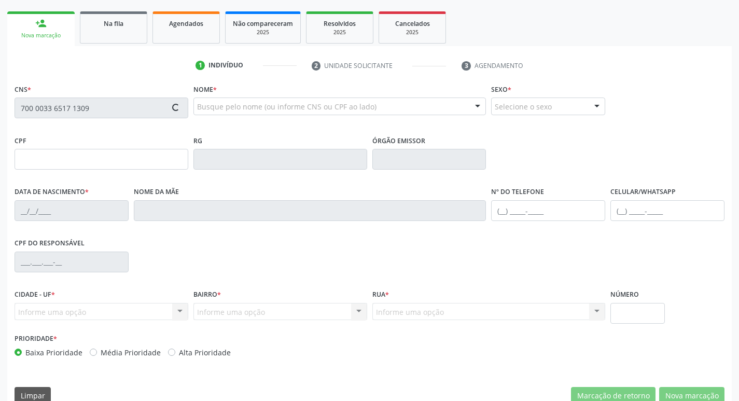
type input "018.435.377-70"
type input "[DATE]"
type input "[PERSON_NAME]"
type input "[PHONE_NUMBER]"
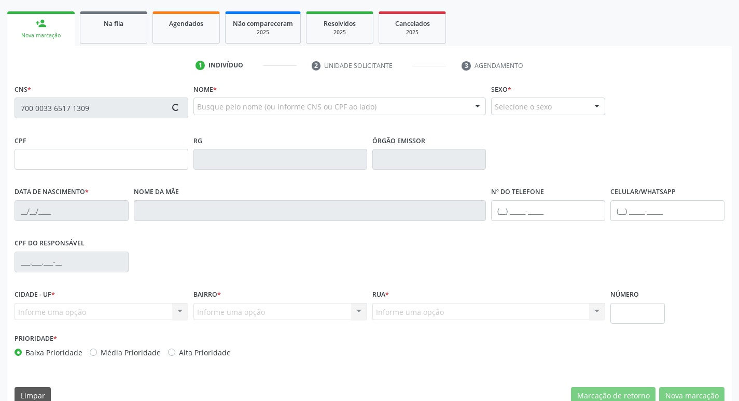
type input "154"
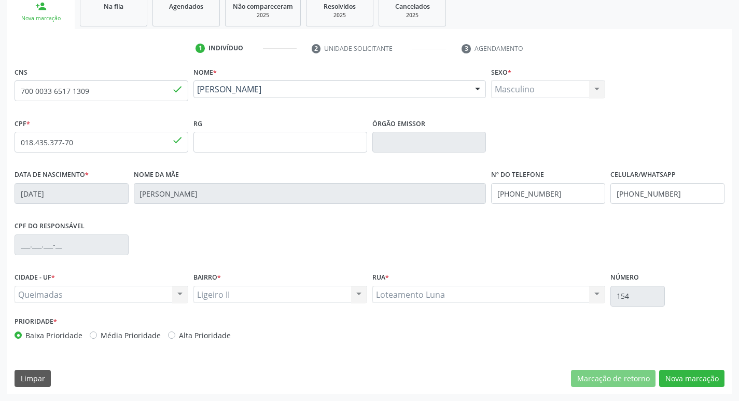
scroll to position [161, 0]
click at [704, 384] on button "Nova marcação" at bounding box center [691, 378] width 65 height 18
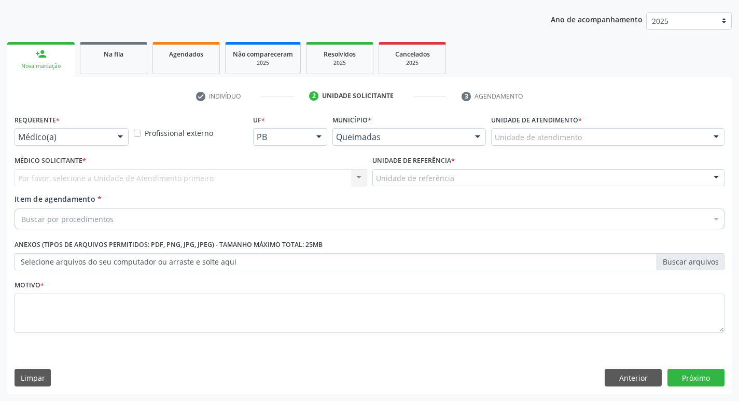
scroll to position [113, 0]
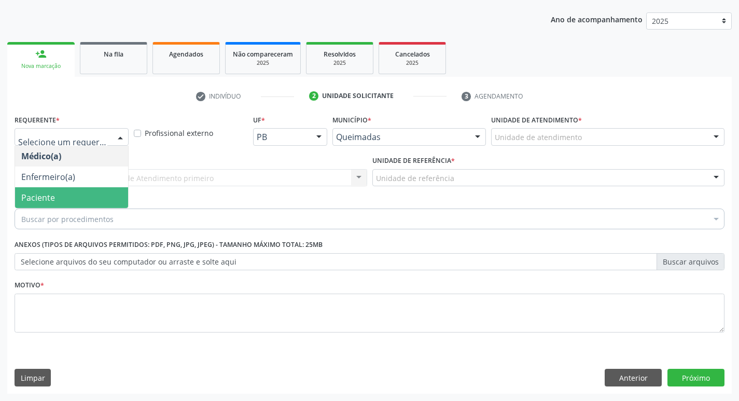
click at [62, 199] on span "Paciente" at bounding box center [71, 197] width 113 height 21
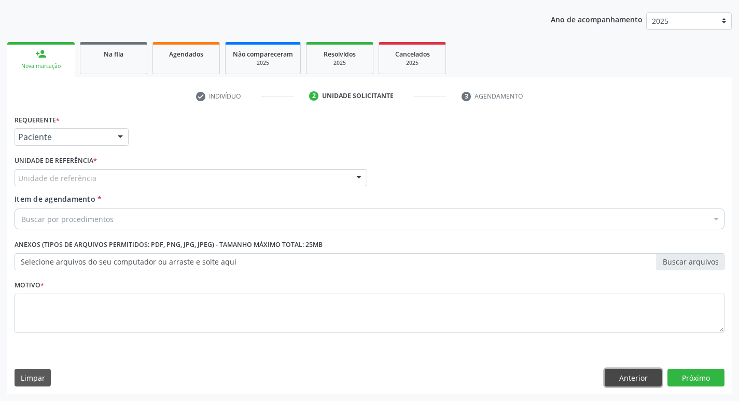
click at [627, 379] on button "Anterior" at bounding box center [632, 377] width 57 height 18
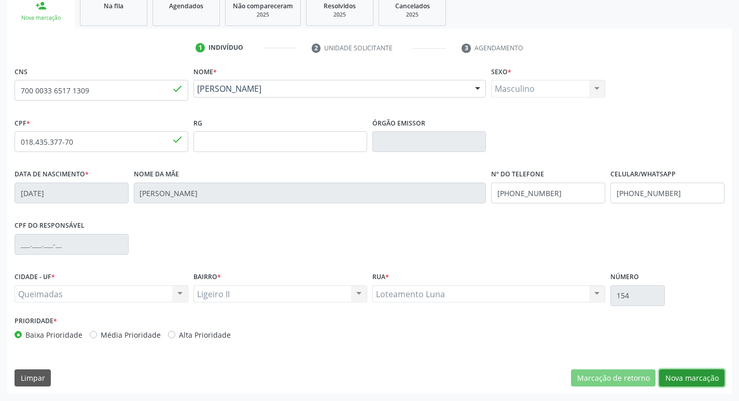
click at [677, 375] on button "Nova marcação" at bounding box center [691, 378] width 65 height 18
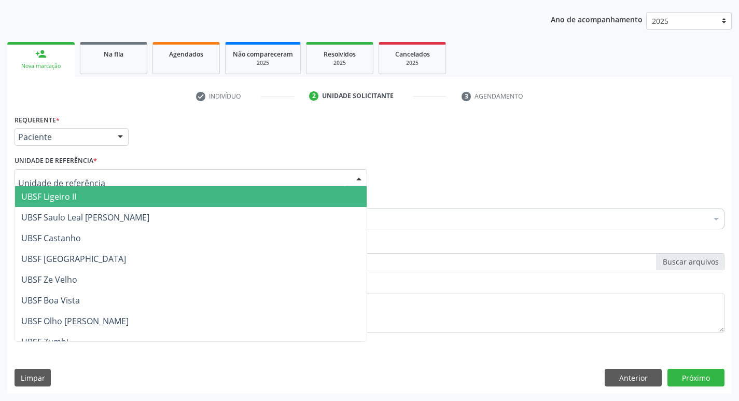
click at [57, 196] on span "UBSF Ligeiro II" at bounding box center [48, 196] width 55 height 11
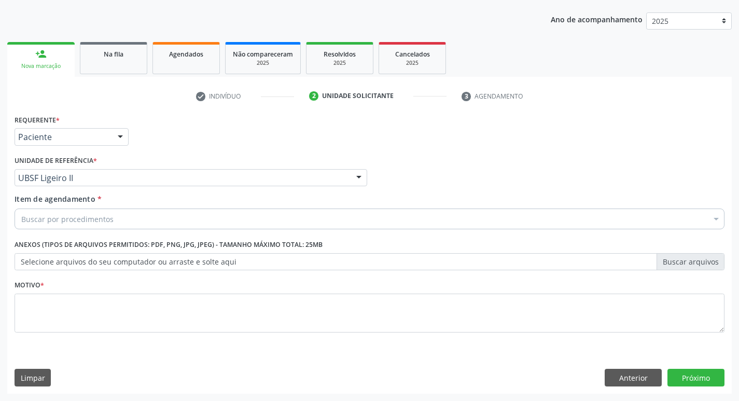
click at [57, 226] on div "Buscar por procedimentos" at bounding box center [370, 218] width 710 height 21
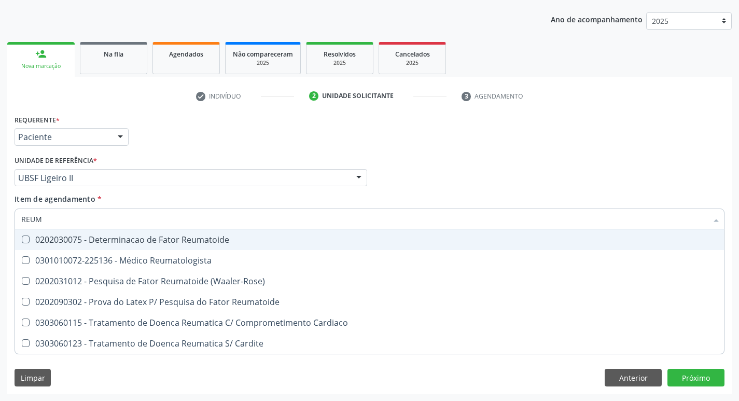
type input "REUMA"
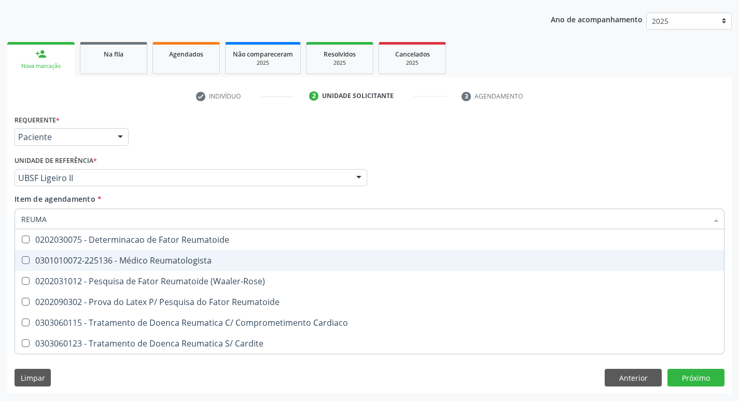
click at [57, 256] on div "0301010072-225136 - Médico Reumatologista" at bounding box center [369, 260] width 696 height 8
checkbox Reumatologista "true"
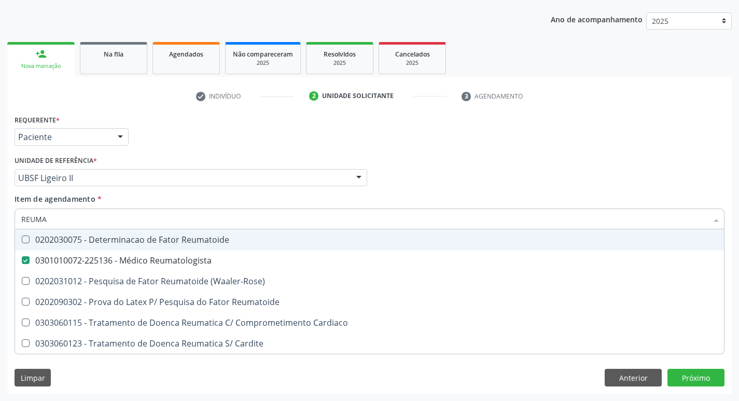
click at [250, 115] on div "Requerente * Paciente Médico(a) Enfermeiro(a) Paciente Nenhum resultado encontr…" at bounding box center [369, 132] width 715 height 40
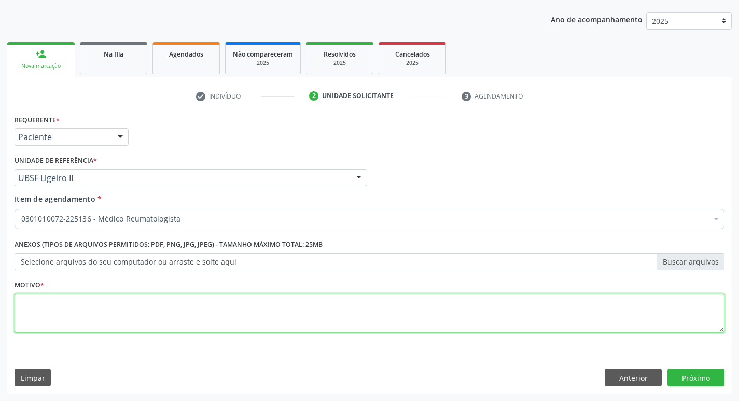
click at [48, 312] on textarea at bounding box center [370, 312] width 710 height 39
type textarea "RETORNO"
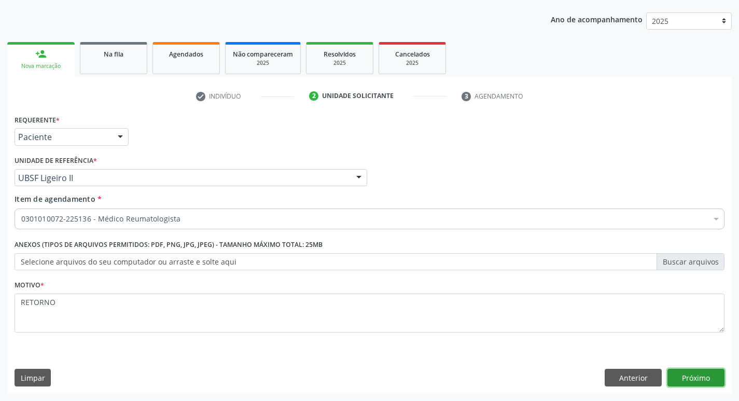
click at [714, 378] on button "Próximo" at bounding box center [695, 377] width 57 height 18
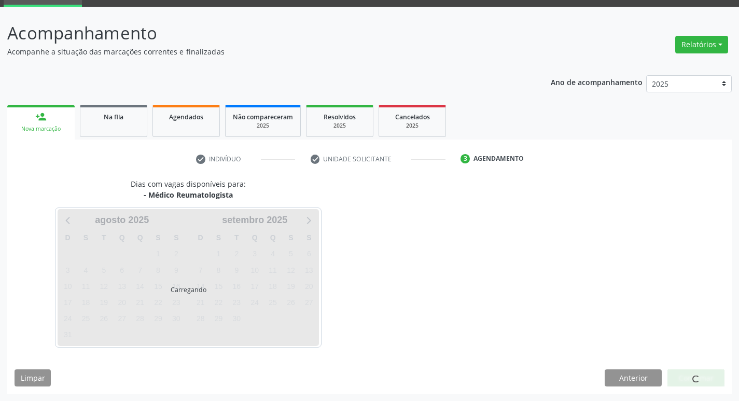
scroll to position [50, 0]
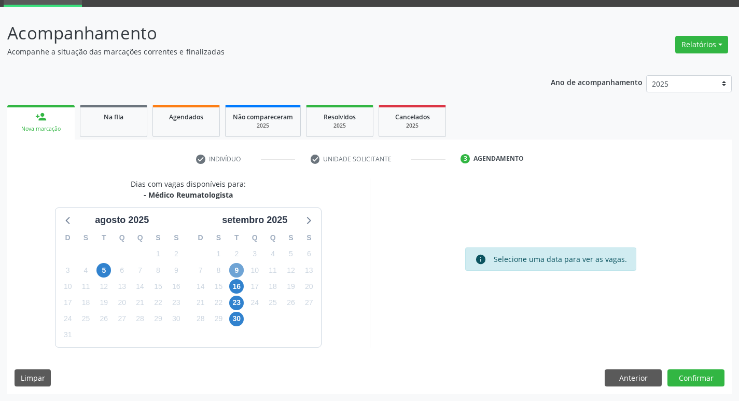
click at [242, 270] on span "9" at bounding box center [236, 270] width 15 height 15
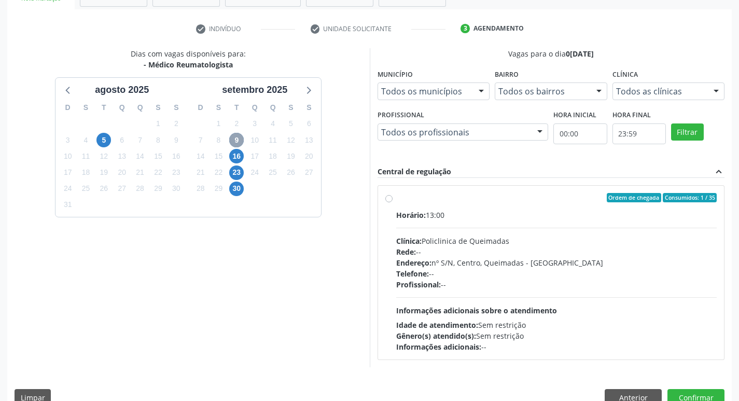
scroll to position [200, 0]
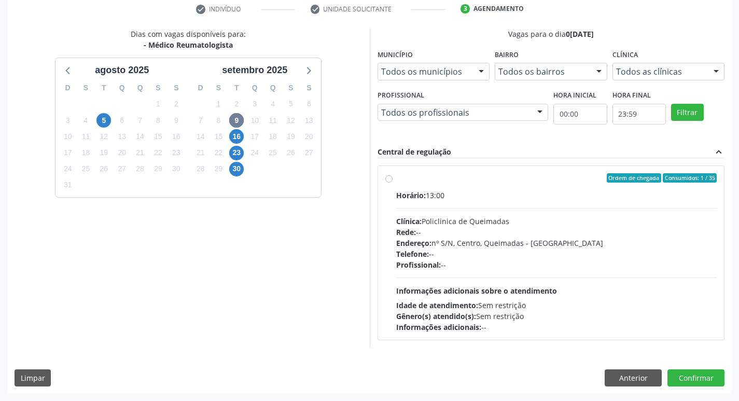
click at [566, 176] on div "Ordem de chegada Consumidos: 1 / 35" at bounding box center [556, 177] width 321 height 9
click at [392, 176] on input "Ordem de chegada Consumidos: 1 / 35 Horário: 13:00 Clínica: Policlinica de Quei…" at bounding box center [388, 177] width 7 height 9
radio input "true"
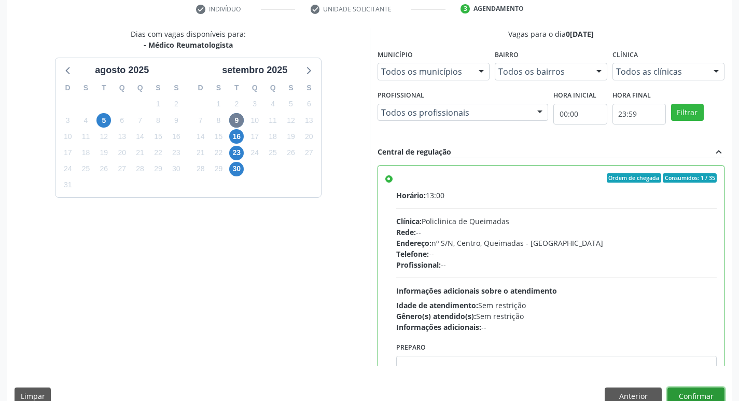
click at [698, 390] on button "Confirmar" at bounding box center [695, 396] width 57 height 18
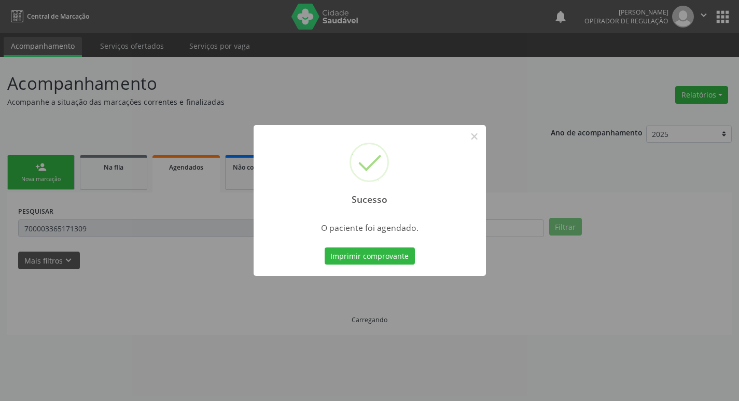
scroll to position [0, 0]
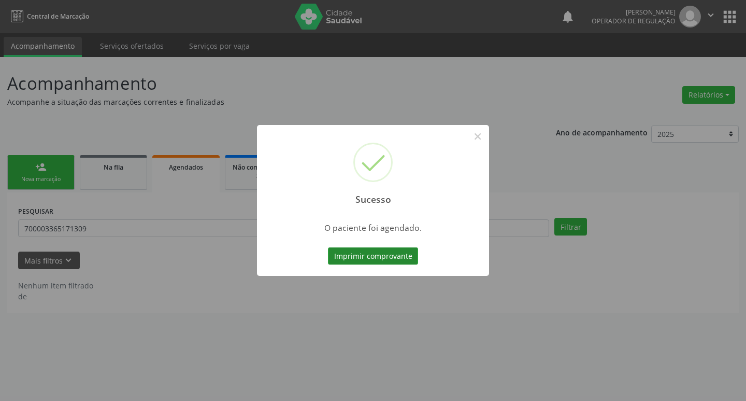
click at [394, 254] on button "Imprimir comprovante" at bounding box center [373, 256] width 90 height 18
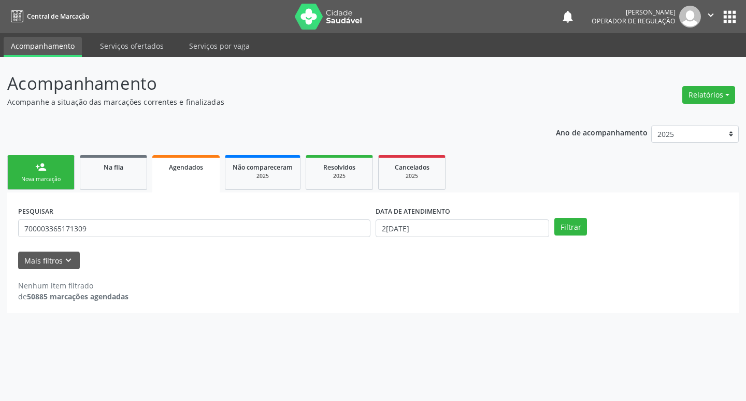
drag, startPoint x: 90, startPoint y: 242, endPoint x: 96, endPoint y: 233, distance: 11.5
click at [89, 242] on div "PESQUISAR 700003365171309" at bounding box center [195, 223] width 358 height 40
click at [119, 192] on div "PESQUISAR 700003365171309 DATA DE ATENDIMENTO 27/08/2025 Filtrar UNIDADE DE REF…" at bounding box center [373, 252] width 732 height 120
click at [117, 182] on link "Na fila" at bounding box center [113, 172] width 67 height 35
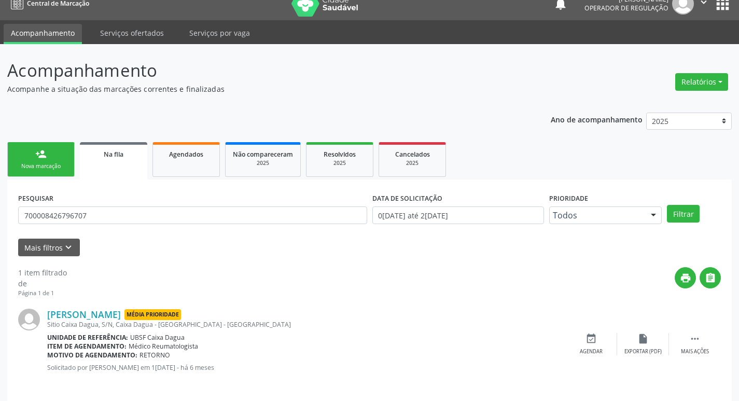
scroll to position [20, 0]
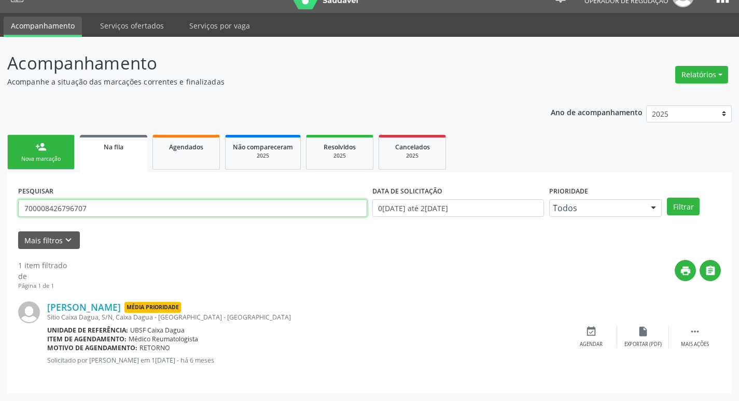
drag, startPoint x: 106, startPoint y: 205, endPoint x: 2, endPoint y: 189, distance: 105.9
click at [0, 206] on div "Acompanhamento Acompanhe a situação das marcações correntes e finalizadas Relat…" at bounding box center [369, 219] width 739 height 364
type input "705809498493934"
click at [667, 197] on button "Filtrar" at bounding box center [683, 206] width 33 height 18
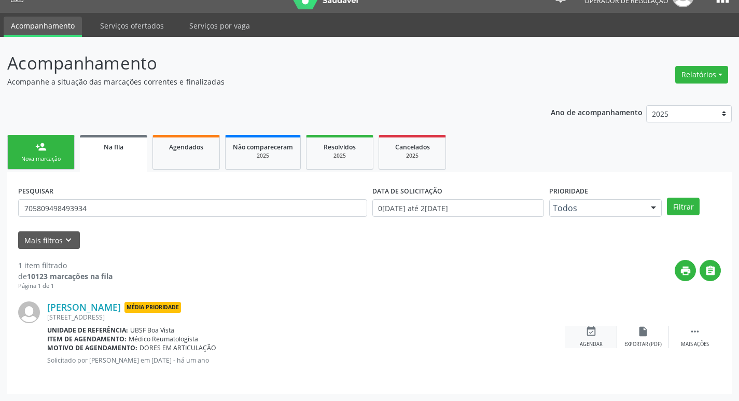
click at [591, 331] on icon "event_available" at bounding box center [590, 330] width 11 height 11
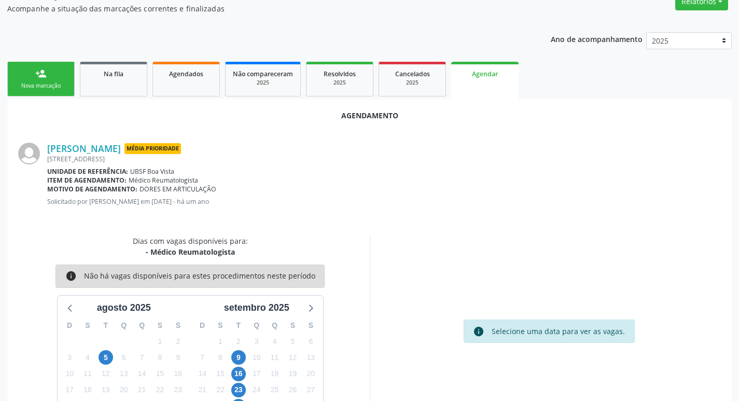
scroll to position [115, 0]
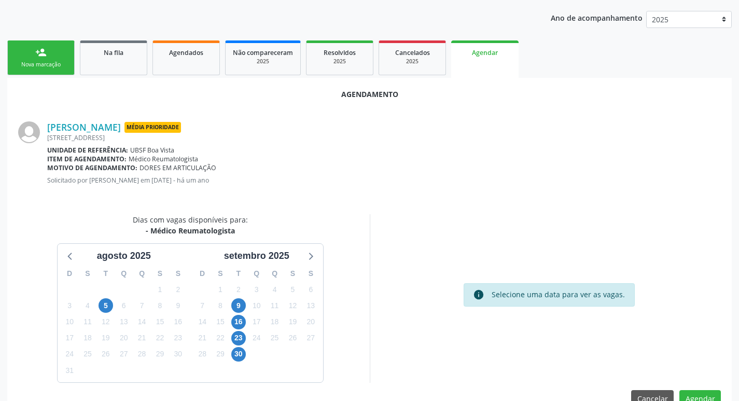
click at [246, 299] on div "9" at bounding box center [238, 305] width 18 height 16
click at [242, 304] on span "9" at bounding box center [238, 305] width 15 height 15
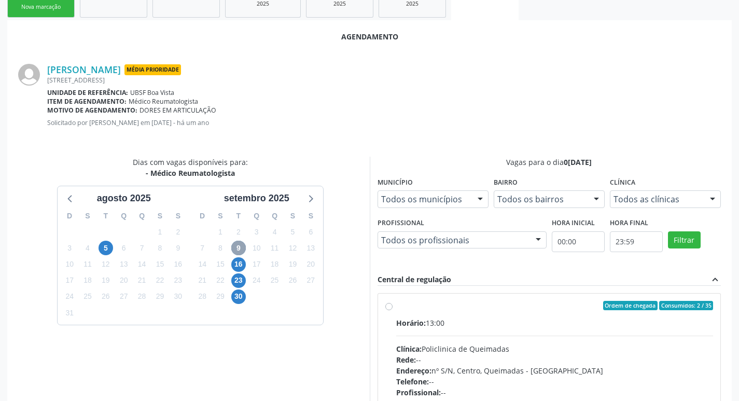
scroll to position [289, 0]
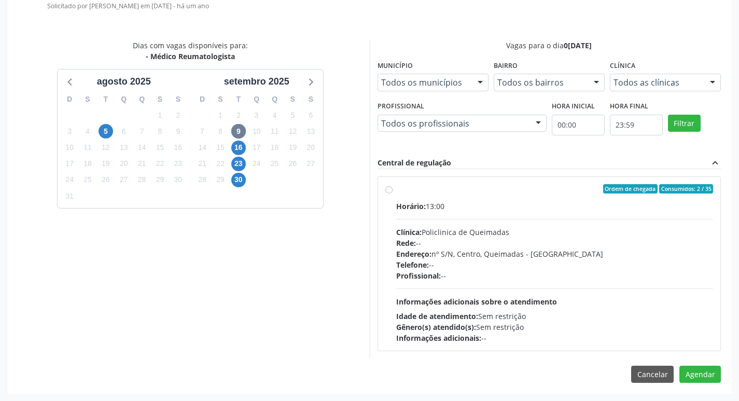
click at [492, 188] on div "Ordem de chegada Consumidos: 2 / 35" at bounding box center [554, 188] width 317 height 9
click at [392, 188] on input "Ordem de chegada Consumidos: 2 / 35 Horário: 13:00 Clínica: Policlinica de Quei…" at bounding box center [388, 188] width 7 height 9
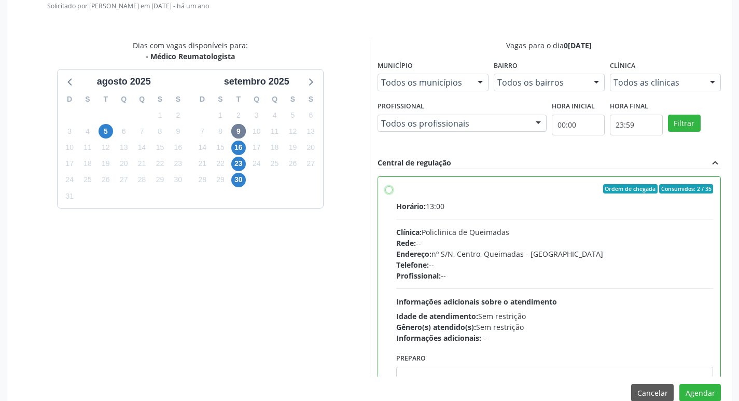
radio input "true"
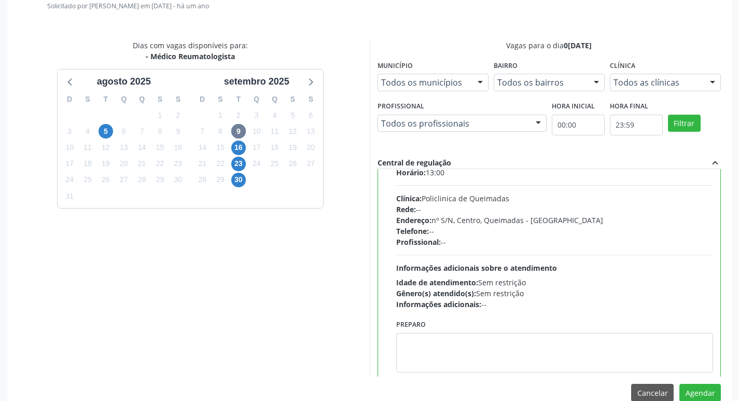
scroll to position [51, 0]
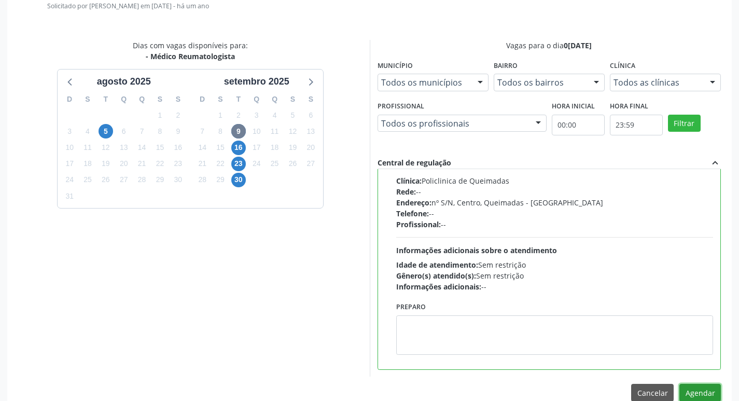
click at [706, 391] on button "Agendar" at bounding box center [699, 393] width 41 height 18
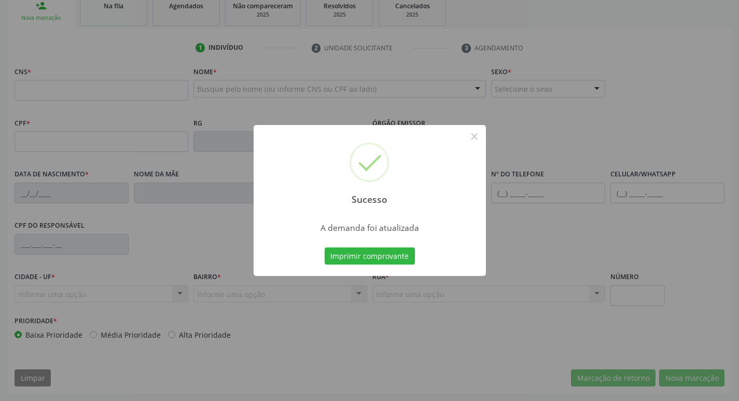
scroll to position [161, 0]
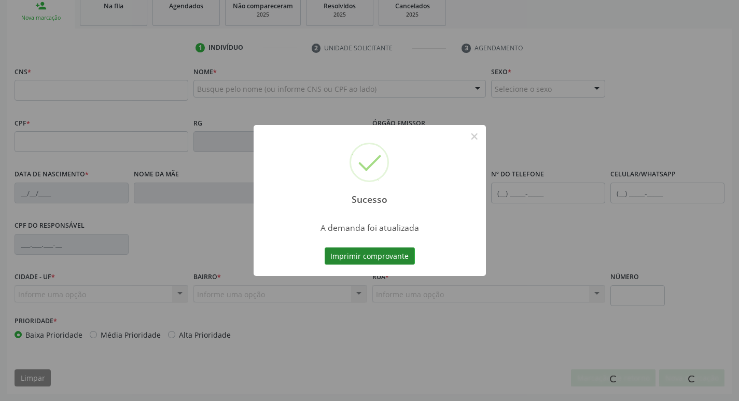
click at [387, 256] on button "Imprimir comprovante" at bounding box center [369, 256] width 90 height 18
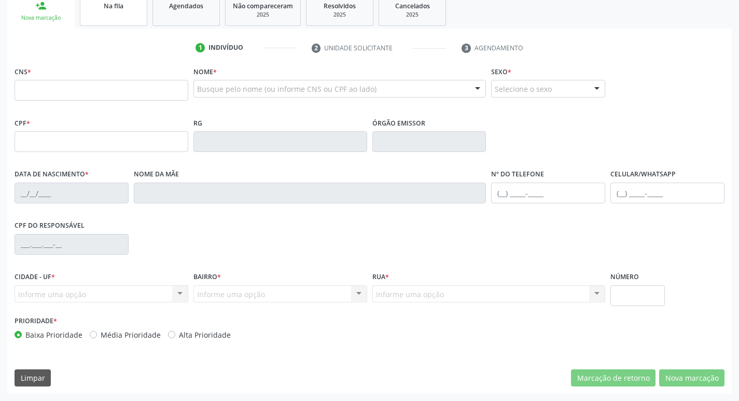
click at [124, 9] on div "Na fila" at bounding box center [114, 5] width 52 height 11
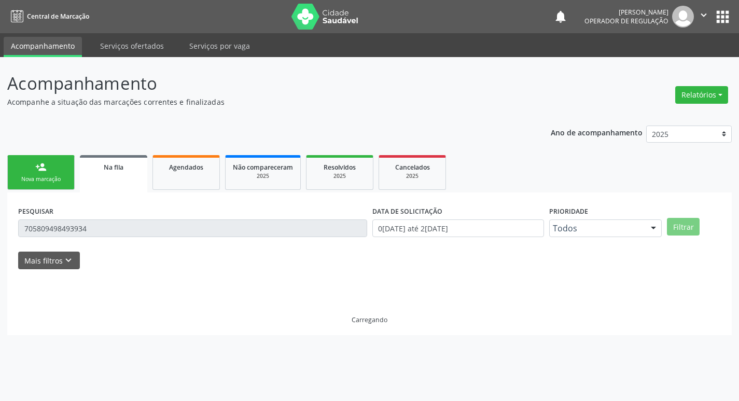
scroll to position [0, 0]
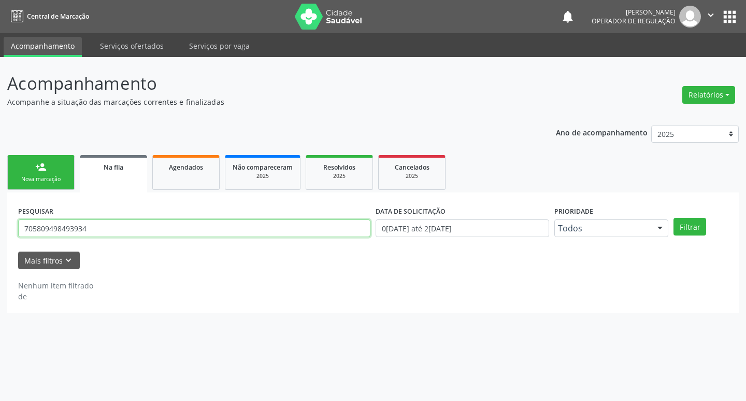
drag, startPoint x: 107, startPoint y: 229, endPoint x: 0, endPoint y: 230, distance: 106.8
click at [0, 230] on div "Acompanhamento Acompanhe a situação das marcações correntes e finalizadas Relat…" at bounding box center [373, 229] width 746 height 344
type input "708207143006449"
click at [674, 218] on button "Filtrar" at bounding box center [690, 227] width 33 height 18
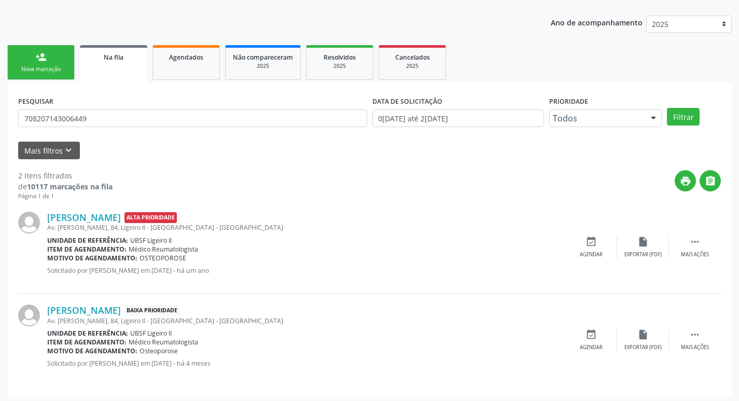
scroll to position [113, 0]
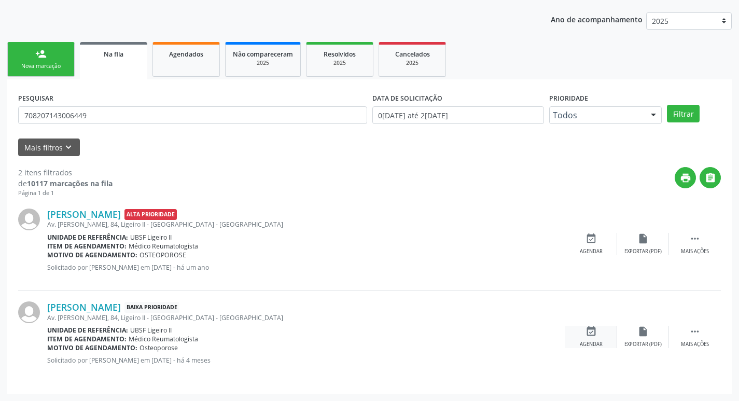
click at [589, 334] on icon "event_available" at bounding box center [590, 330] width 11 height 11
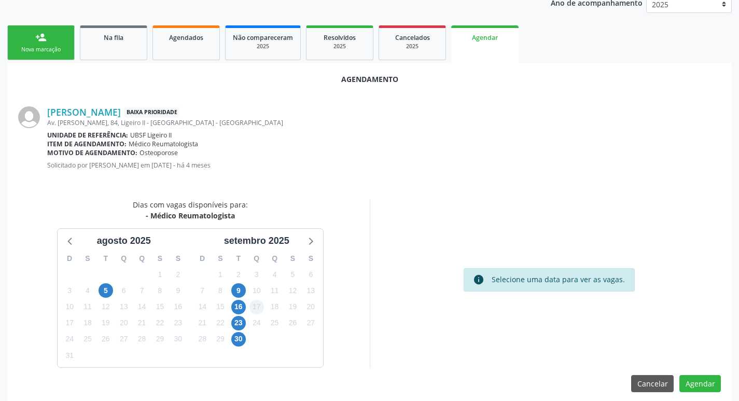
scroll to position [139, 0]
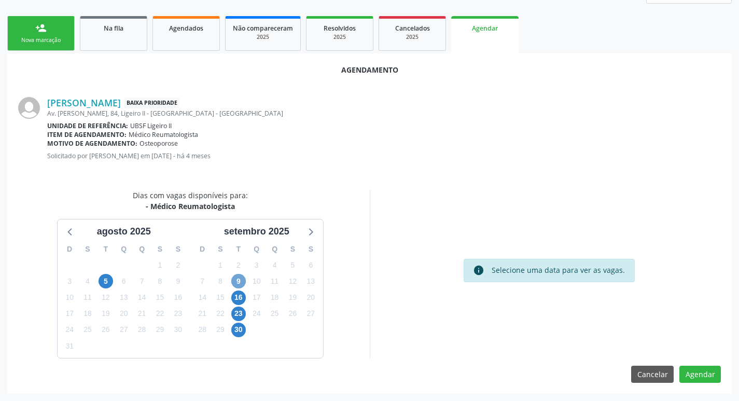
click at [242, 277] on span "9" at bounding box center [238, 281] width 15 height 15
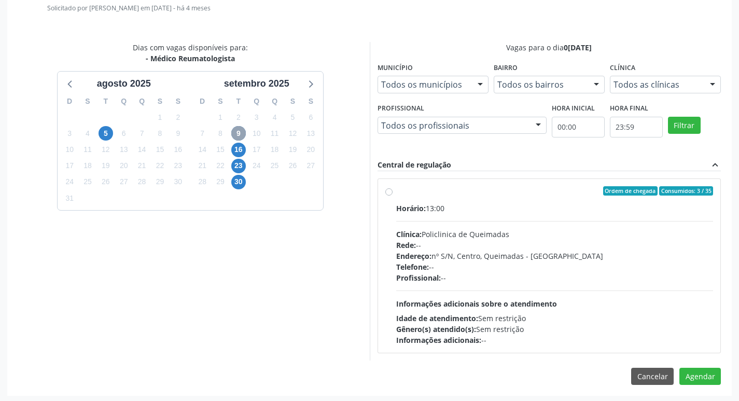
scroll to position [289, 0]
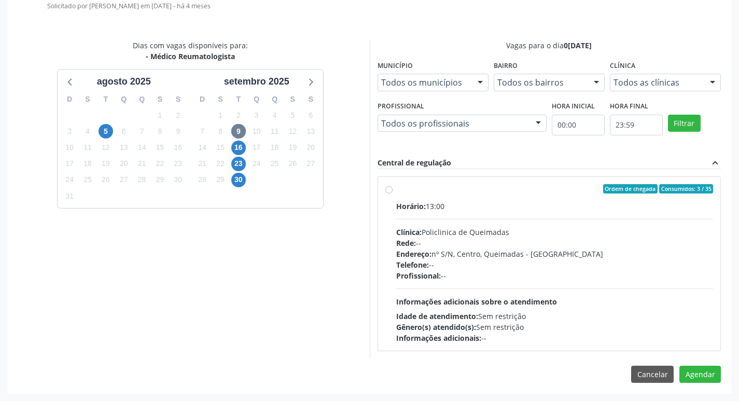
click at [502, 188] on div "Ordem de chegada Consumidos: 3 / 35" at bounding box center [554, 188] width 317 height 9
click at [392, 188] on input "Ordem de chegada Consumidos: 3 / 35 Horário: 13:00 Clínica: Policlinica de Quei…" at bounding box center [388, 188] width 7 height 9
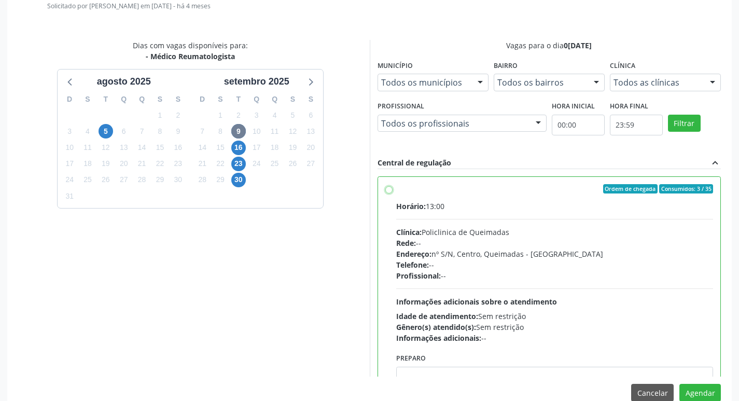
radio input "true"
click at [701, 386] on button "Agendar" at bounding box center [699, 393] width 41 height 18
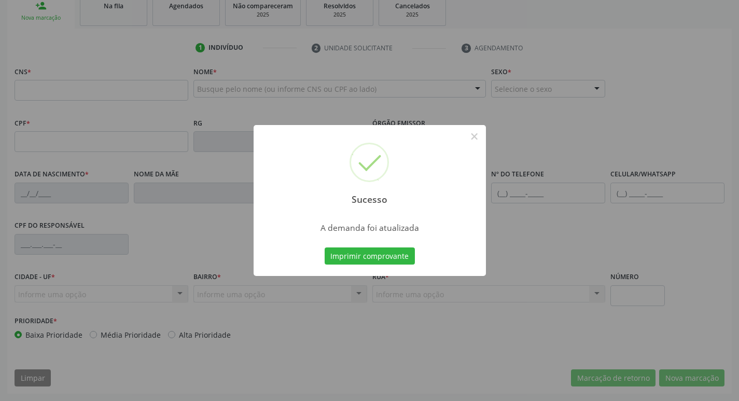
scroll to position [161, 0]
click at [390, 256] on button "Imprimir comprovante" at bounding box center [369, 256] width 90 height 18
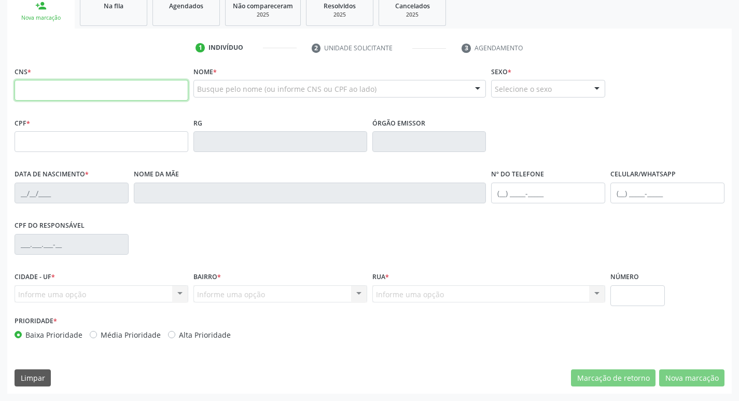
click at [100, 91] on input "text" at bounding box center [102, 90] width 174 height 21
drag, startPoint x: 132, startPoint y: 11, endPoint x: 460, endPoint y: 90, distance: 337.4
click at [132, 11] on link "Na fila" at bounding box center [113, 10] width 67 height 32
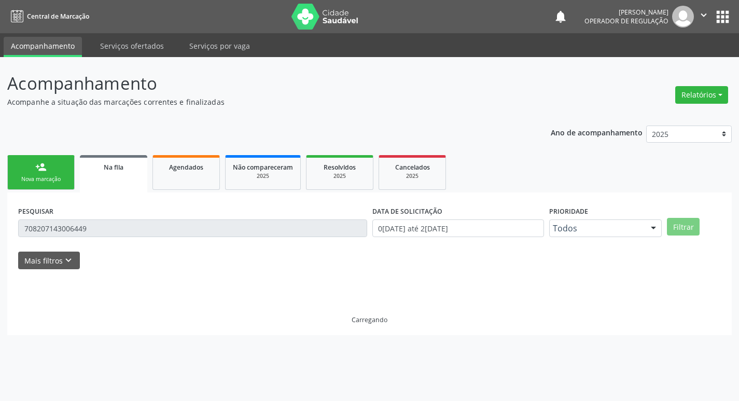
scroll to position [0, 0]
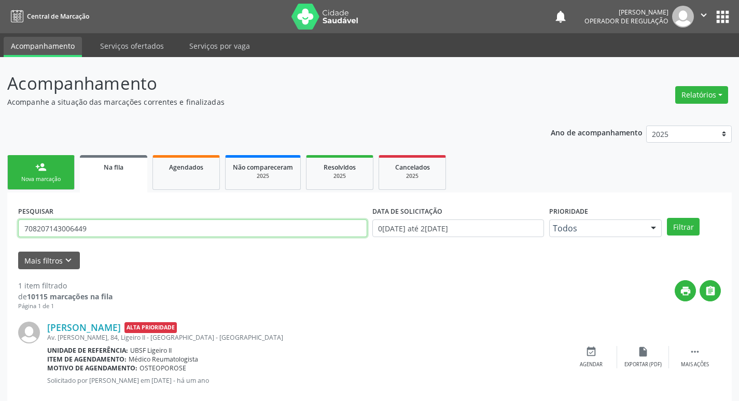
drag, startPoint x: 112, startPoint y: 228, endPoint x: 0, endPoint y: 217, distance: 113.0
click at [0, 217] on div "Acompanhamento Acompanhe a situação das marcações correntes e finalizadas Relat…" at bounding box center [369, 239] width 739 height 364
type input "700304998800940"
click at [667, 218] on button "Filtrar" at bounding box center [683, 227] width 33 height 18
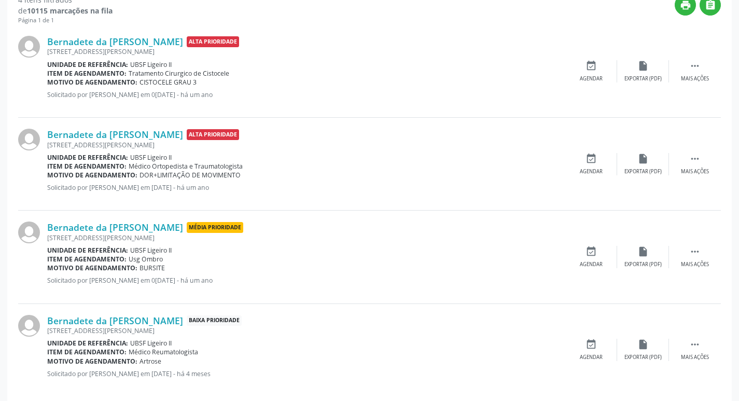
scroll to position [299, 0]
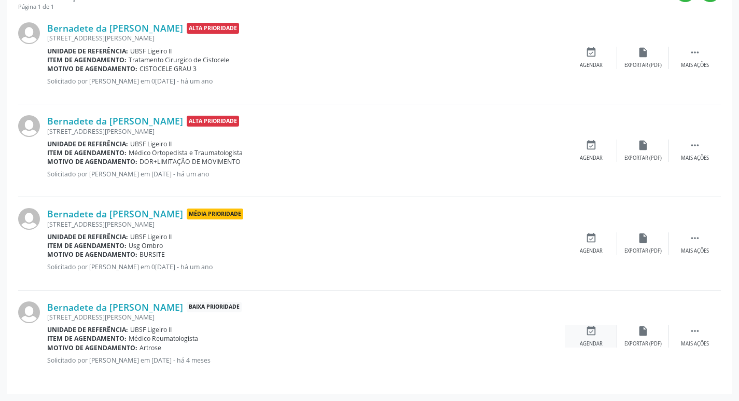
click at [594, 335] on icon "event_available" at bounding box center [590, 330] width 11 height 11
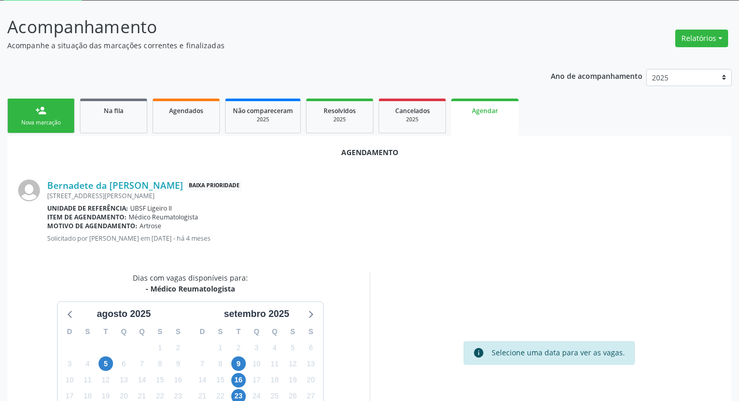
scroll to position [139, 0]
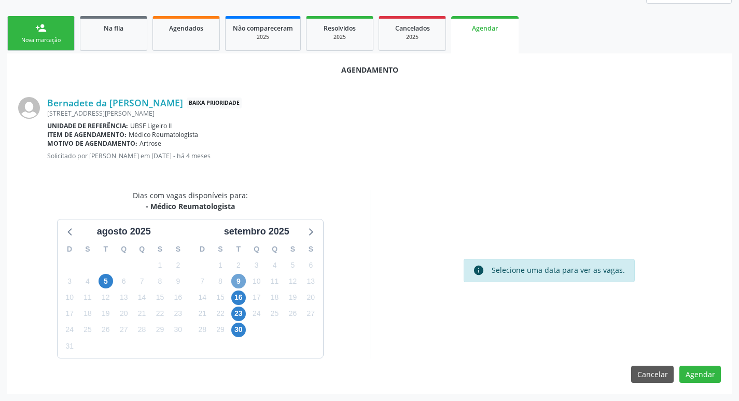
click at [241, 281] on span "9" at bounding box center [238, 281] width 15 height 15
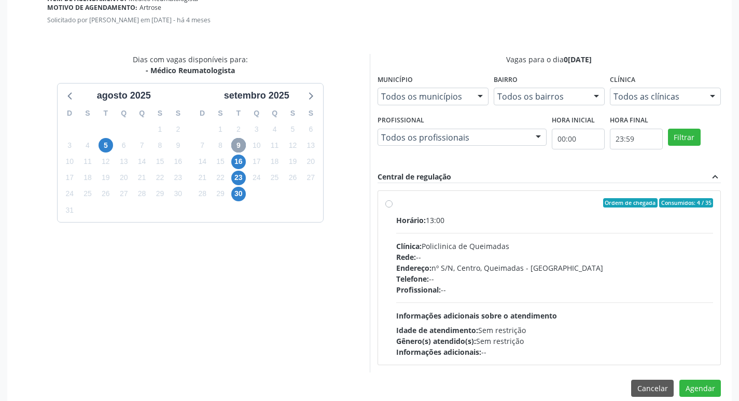
scroll to position [289, 0]
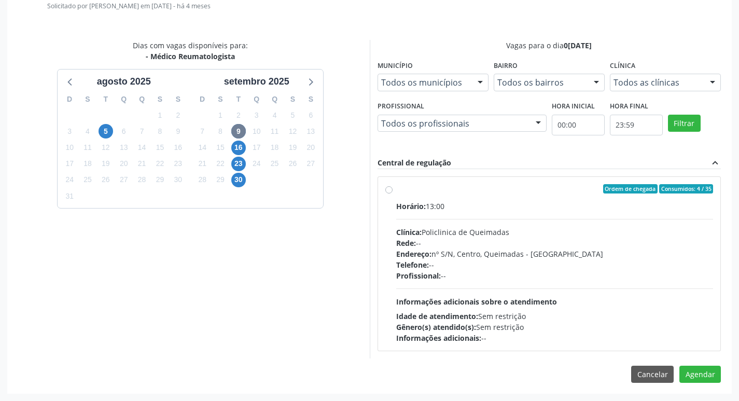
click at [557, 176] on div "Ordem de chegada Consumidos: 4 / 35 Horário: 13:00 Clínica: Policlinica de Quei…" at bounding box center [549, 263] width 344 height 175
radio input "true"
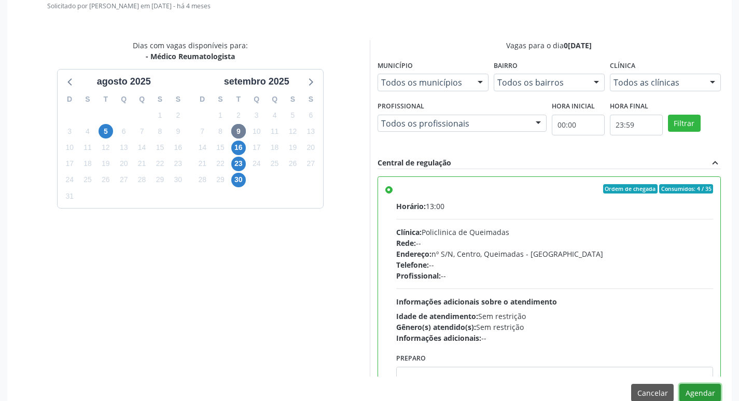
click at [702, 390] on button "Agendar" at bounding box center [699, 393] width 41 height 18
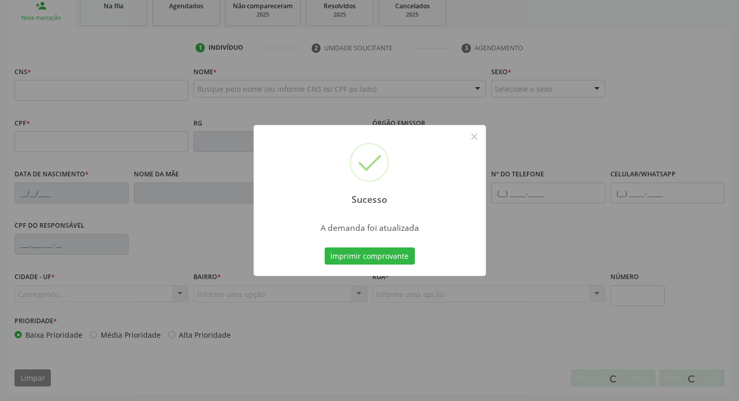
scroll to position [161, 0]
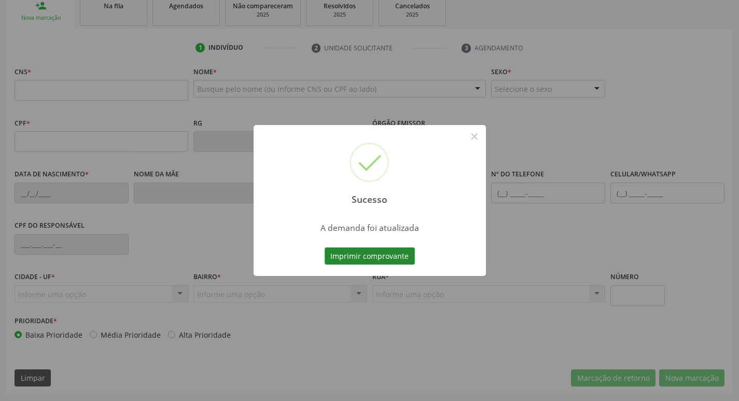
click at [394, 252] on button "Imprimir comprovante" at bounding box center [369, 256] width 90 height 18
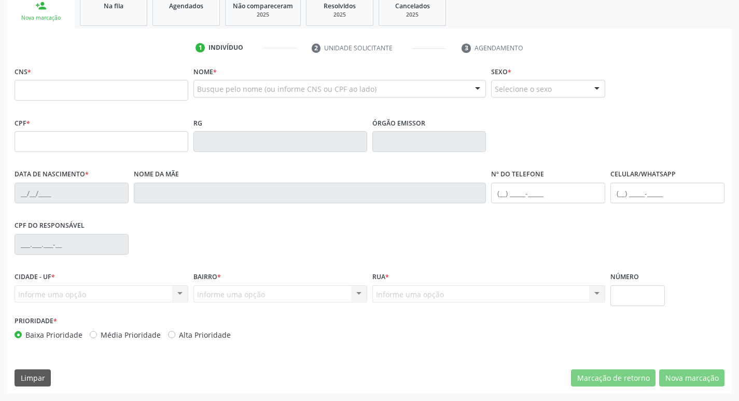
click at [111, 12] on link "Na fila" at bounding box center [113, 10] width 67 height 32
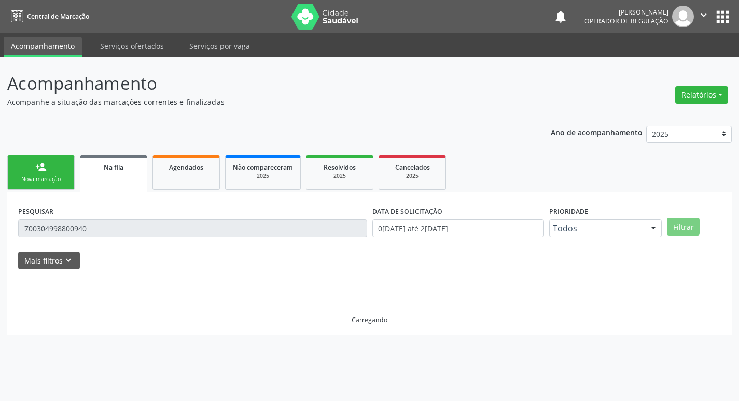
scroll to position [0, 0]
click at [0, 218] on div "Acompanhamento Acompanhe a situação das marcações correntes e finalizadas Relat…" at bounding box center [373, 229] width 746 height 344
click at [191, 126] on div "Ano de acompanhamento 2025 2024 2023 2022 2021 person_add Nova marcação Na fila…" at bounding box center [373, 226] width 732 height 217
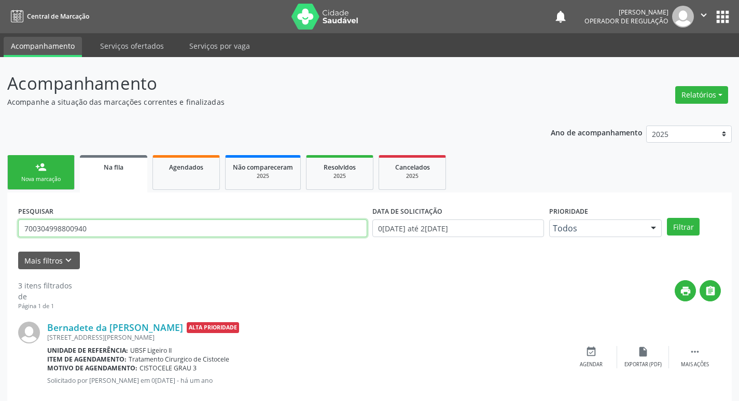
drag, startPoint x: 87, startPoint y: 232, endPoint x: 0, endPoint y: 231, distance: 87.1
click at [0, 231] on div "Acompanhamento Acompanhe a situação das marcações correntes e finalizadas Relat…" at bounding box center [369, 332] width 739 height 550
type input "708705163829592"
click at [667, 218] on button "Filtrar" at bounding box center [683, 227] width 33 height 18
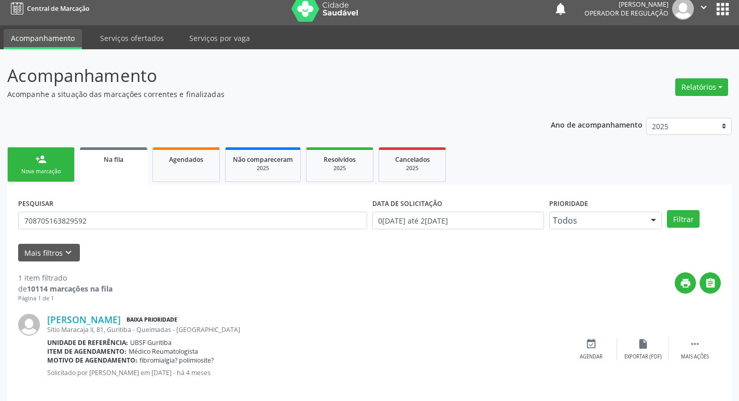
scroll to position [20, 0]
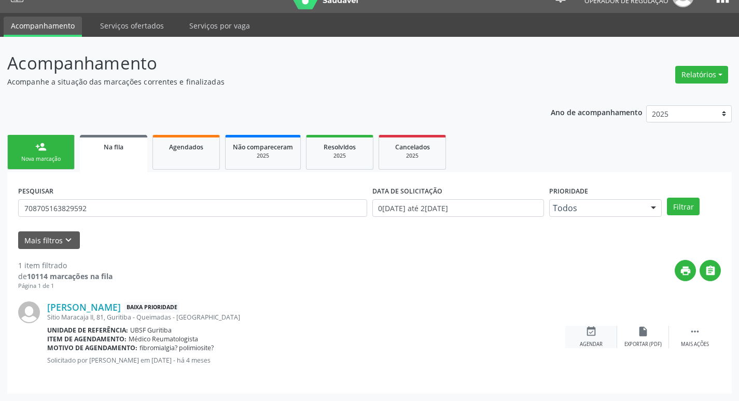
click at [598, 331] on div "event_available Agendar" at bounding box center [591, 336] width 52 height 22
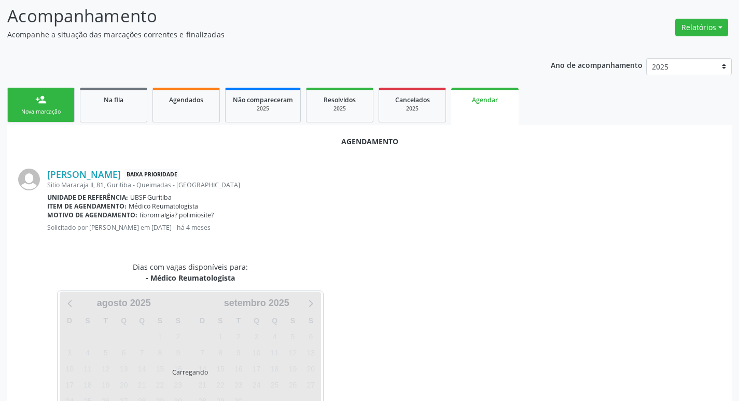
scroll to position [115, 0]
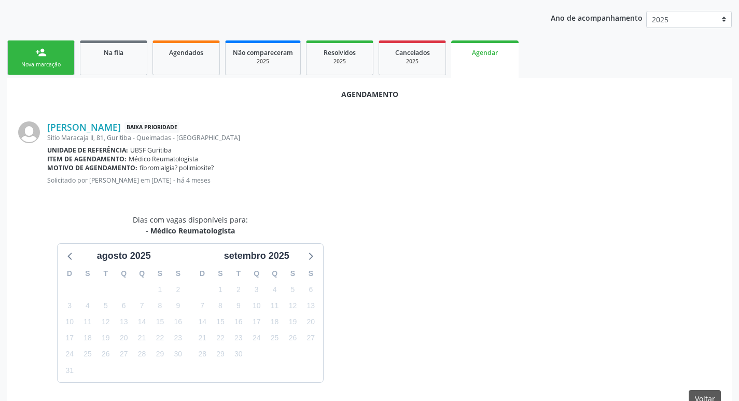
click at [351, 139] on div "Sitio Maracaja II, 81, Guritiba - Queimadas - PB" at bounding box center [383, 137] width 673 height 9
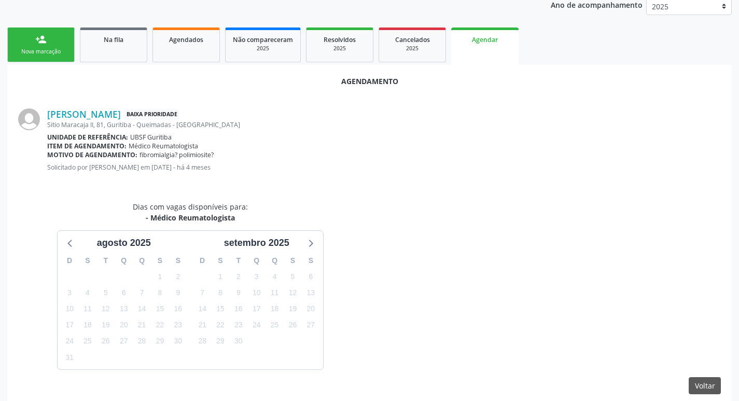
scroll to position [139, 0]
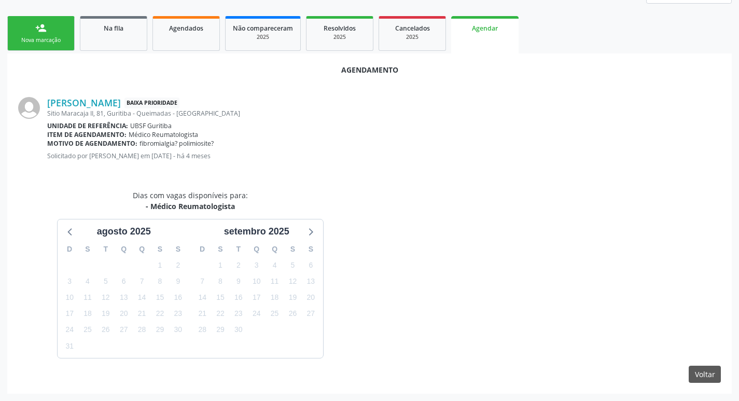
click at [54, 33] on link "person_add Nova marcação" at bounding box center [40, 33] width 67 height 35
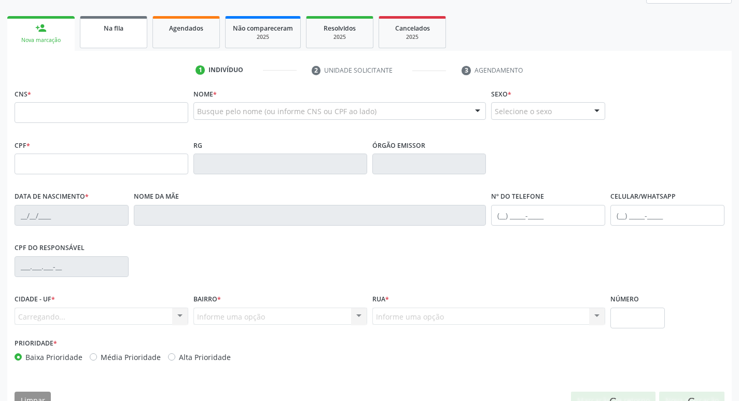
click at [102, 41] on link "Na fila" at bounding box center [113, 32] width 67 height 32
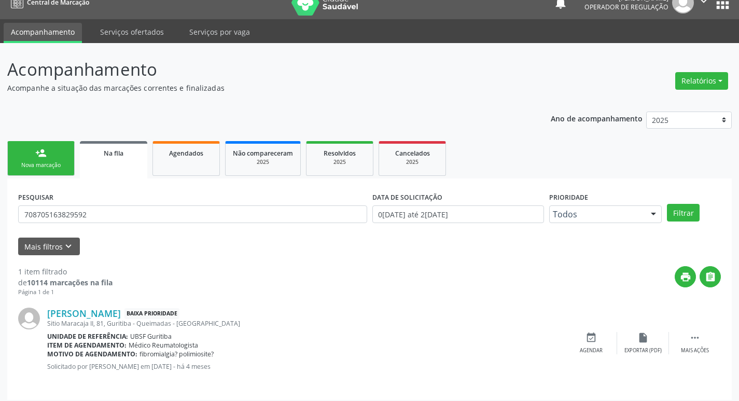
scroll to position [20, 0]
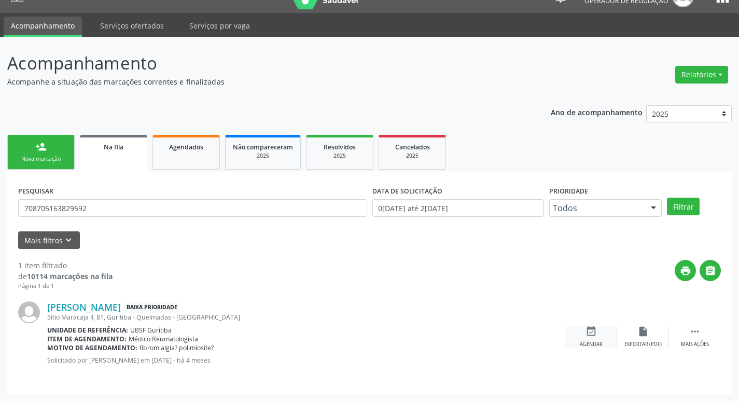
click at [614, 342] on div "event_available Agendar" at bounding box center [591, 336] width 52 height 22
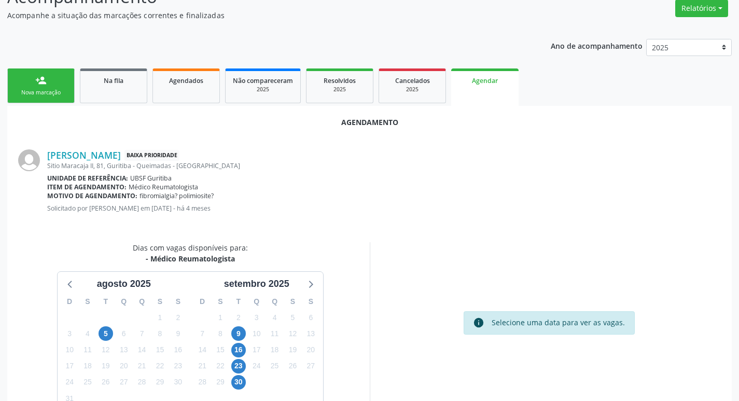
scroll to position [139, 0]
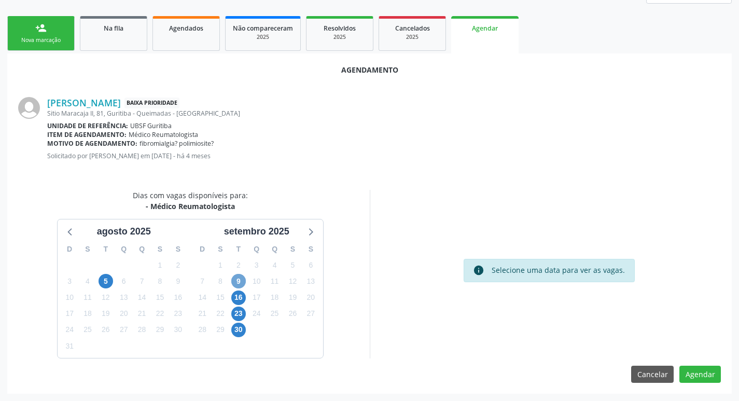
click at [237, 285] on span "9" at bounding box center [238, 281] width 15 height 15
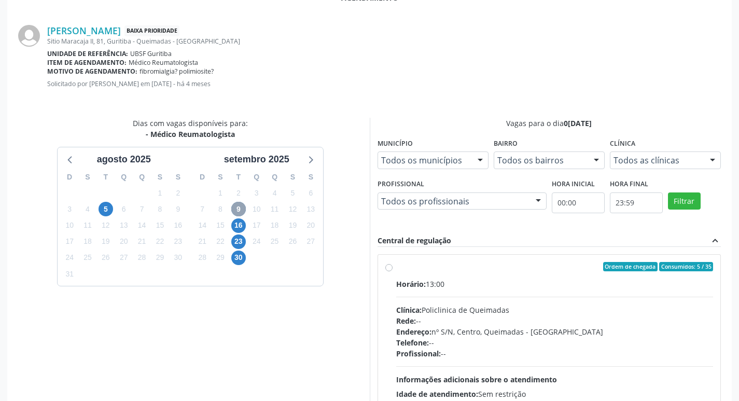
scroll to position [289, 0]
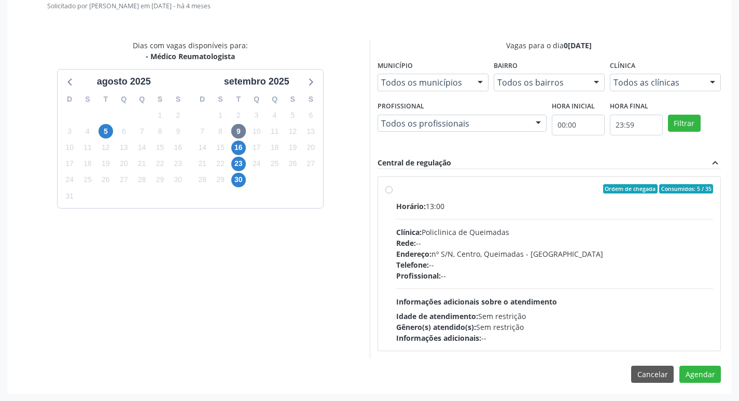
click at [444, 181] on div "Ordem de chegada Consumidos: 5 / 35 Horário: 13:00 Clínica: Policlinica de Quei…" at bounding box center [549, 264] width 343 height 174
radio input "true"
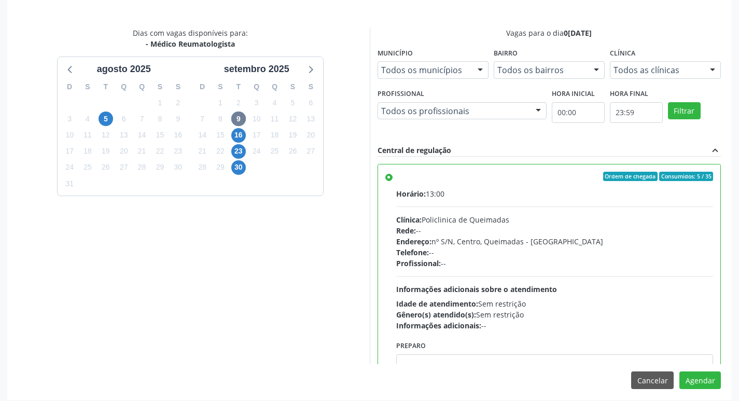
scroll to position [307, 0]
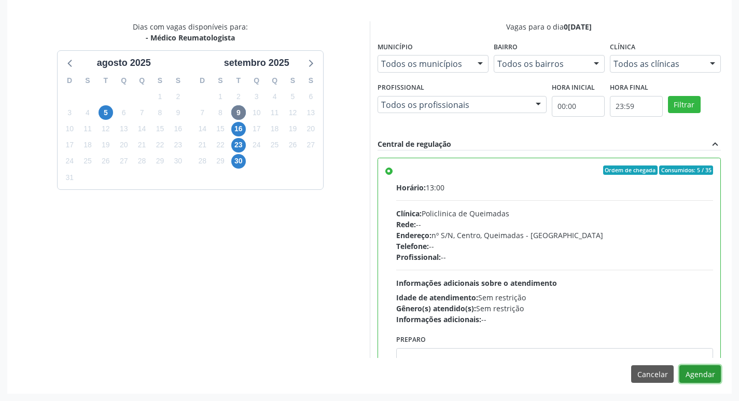
click at [690, 371] on button "Agendar" at bounding box center [699, 374] width 41 height 18
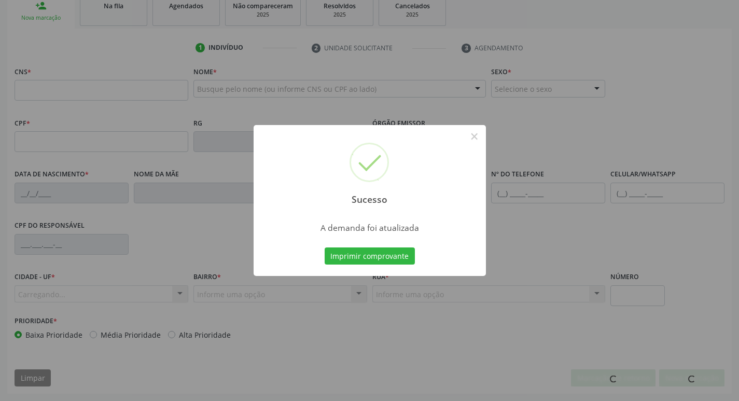
scroll to position [161, 0]
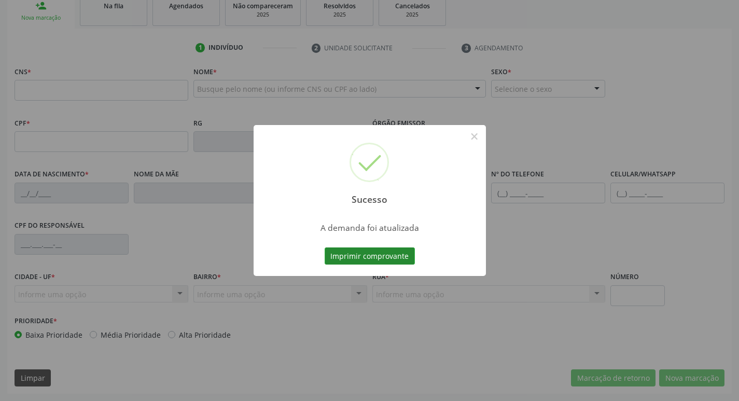
click at [383, 256] on button "Imprimir comprovante" at bounding box center [369, 256] width 90 height 18
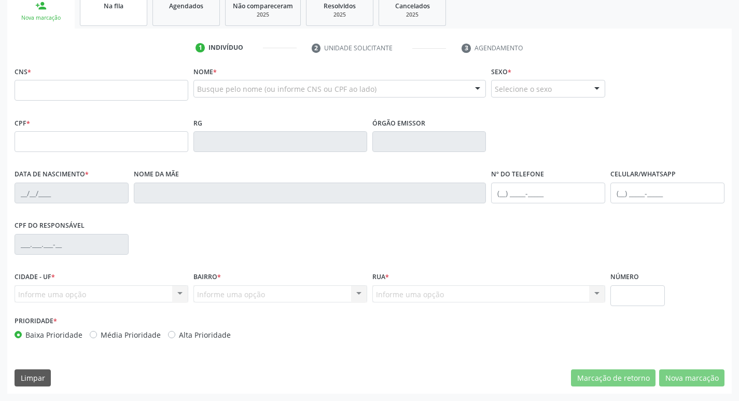
click at [126, 19] on link "Na fila" at bounding box center [113, 10] width 67 height 32
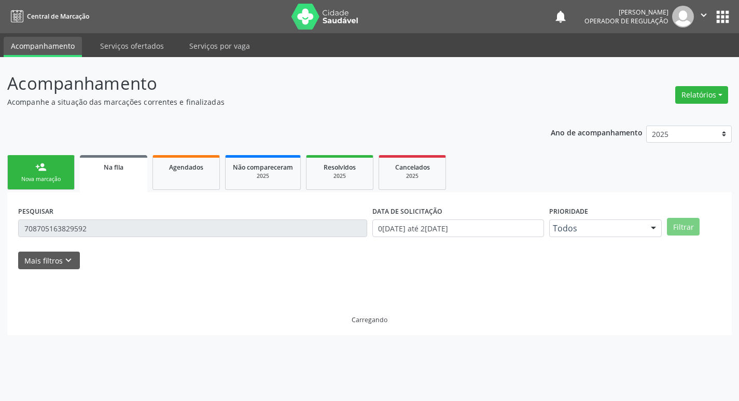
scroll to position [0, 0]
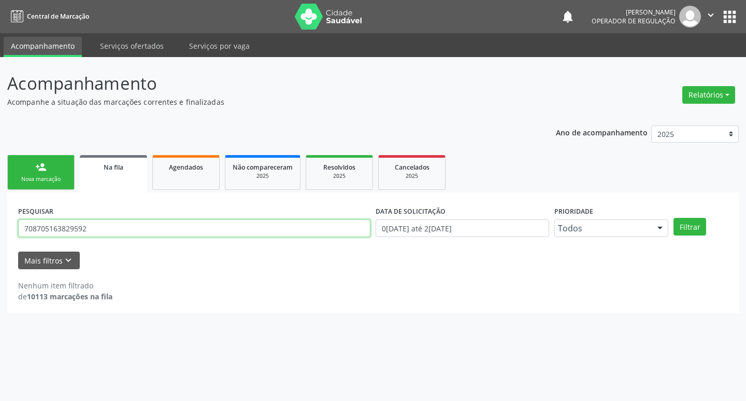
drag, startPoint x: 49, startPoint y: 226, endPoint x: 0, endPoint y: 219, distance: 49.2
click at [0, 220] on div "Acompanhamento Acompanhe a situação das marcações correntes e finalizadas Relat…" at bounding box center [373, 229] width 746 height 344
type input "708908713596812"
click at [674, 218] on button "Filtrar" at bounding box center [690, 227] width 33 height 18
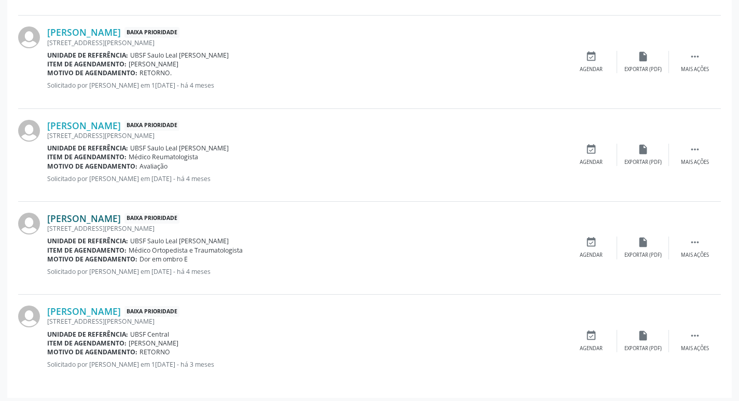
scroll to position [485, 0]
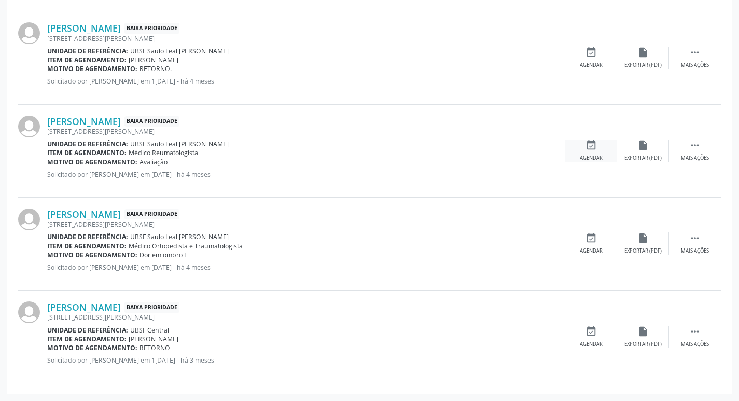
click at [597, 150] on div "event_available Agendar" at bounding box center [591, 150] width 52 height 22
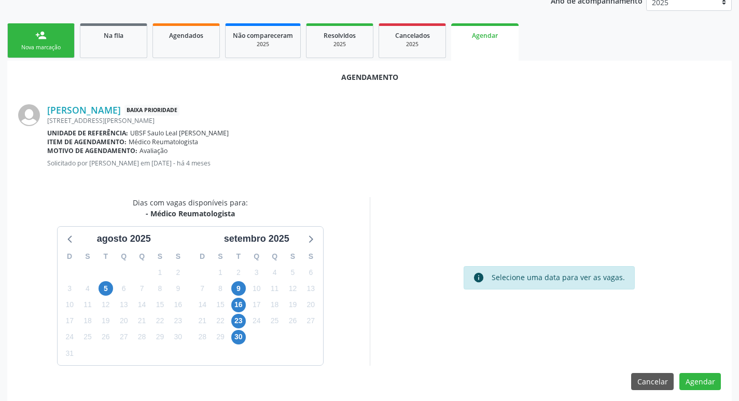
scroll to position [139, 0]
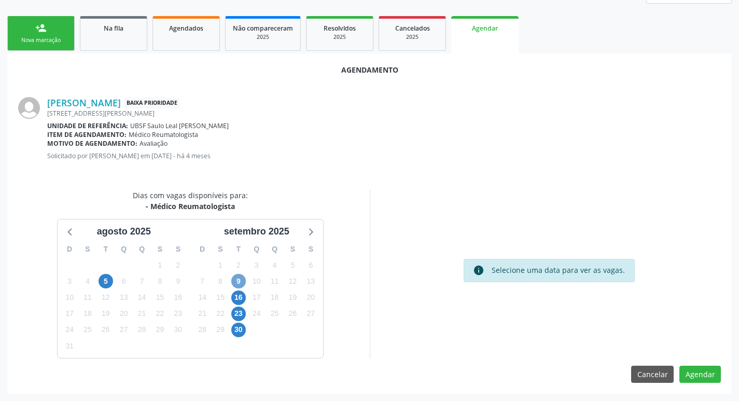
click at [241, 282] on span "9" at bounding box center [238, 281] width 15 height 15
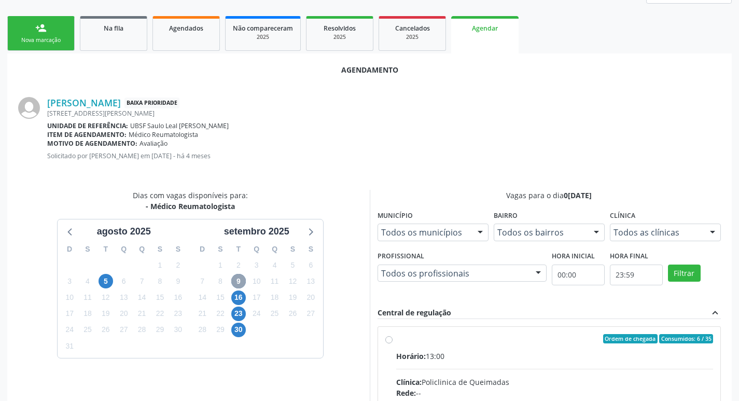
scroll to position [243, 0]
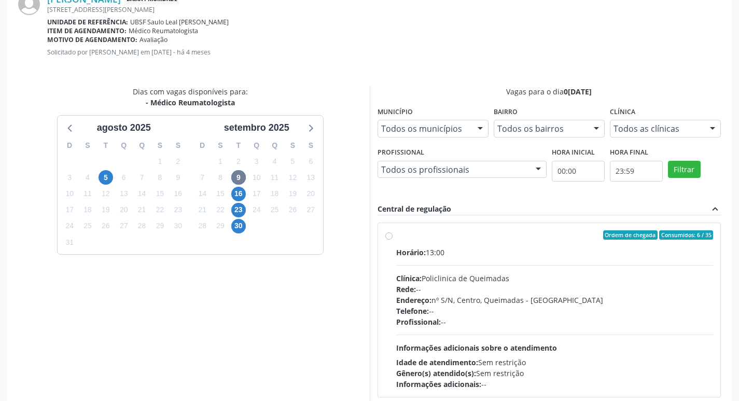
click at [590, 251] on div "Horário: 13:00" at bounding box center [554, 252] width 317 height 11
click at [392, 239] on input "Ordem de chegada Consumidos: 6 / 35 Horário: 13:00 Clínica: Policlinica de Quei…" at bounding box center [388, 234] width 7 height 9
radio input "true"
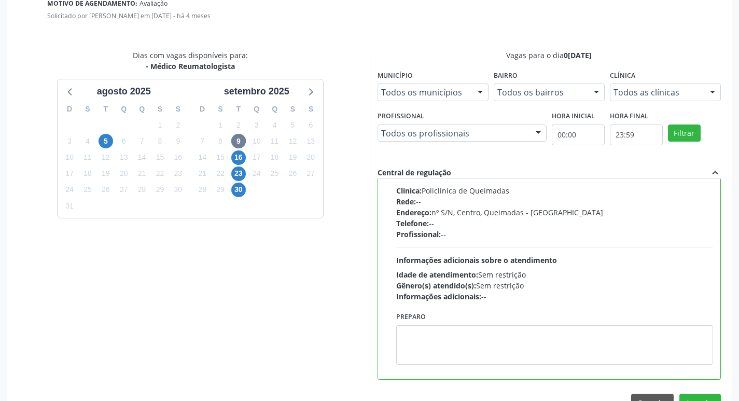
scroll to position [307, 0]
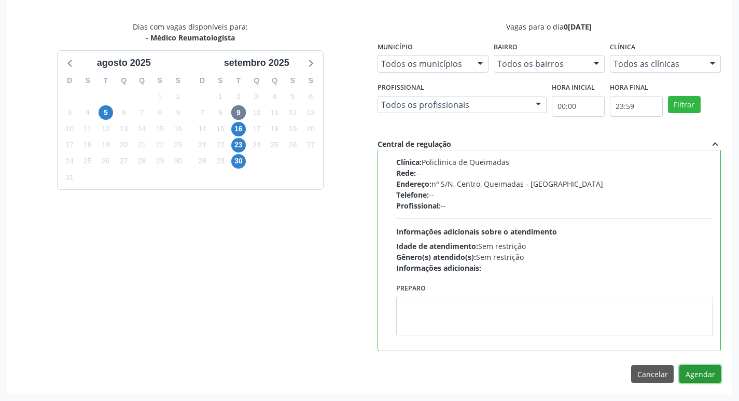
click at [705, 378] on button "Agendar" at bounding box center [699, 374] width 41 height 18
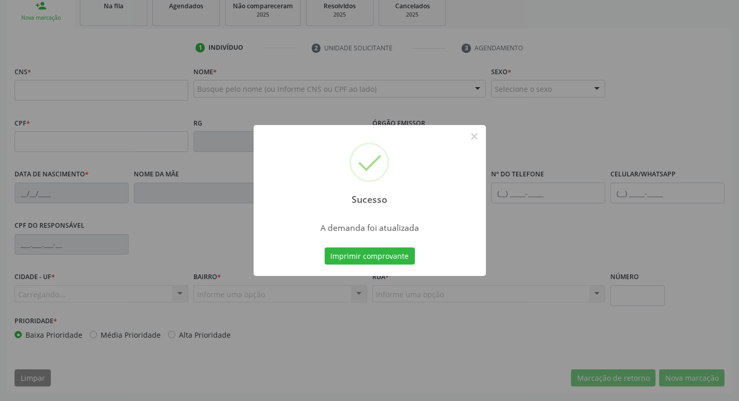
scroll to position [161, 0]
click at [378, 257] on button "Imprimir comprovante" at bounding box center [369, 256] width 90 height 18
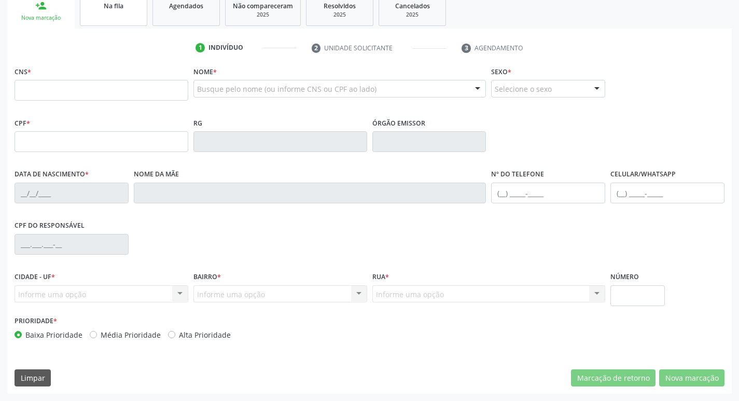
click at [135, 9] on div "Na fila" at bounding box center [114, 5] width 52 height 11
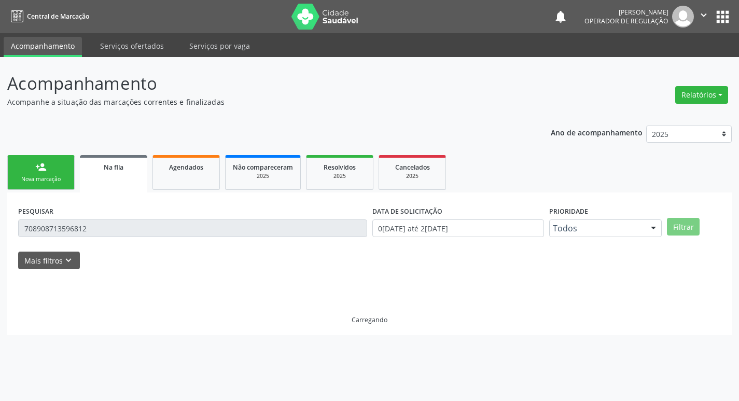
scroll to position [0, 0]
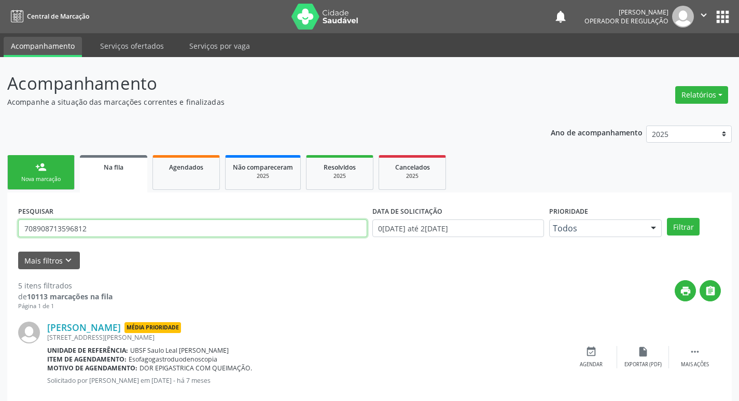
drag, startPoint x: 93, startPoint y: 230, endPoint x: 29, endPoint y: 229, distance: 64.8
click at [29, 229] on input "708908713596812" at bounding box center [192, 228] width 349 height 18
type input "7"
type input "704301590628297"
click at [667, 218] on button "Filtrar" at bounding box center [683, 227] width 33 height 18
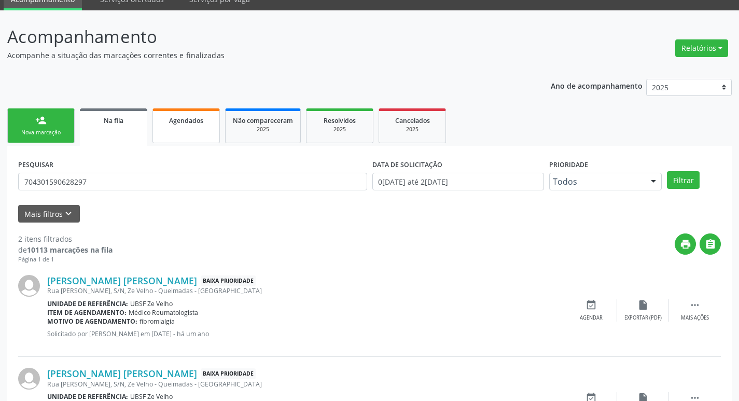
scroll to position [113, 0]
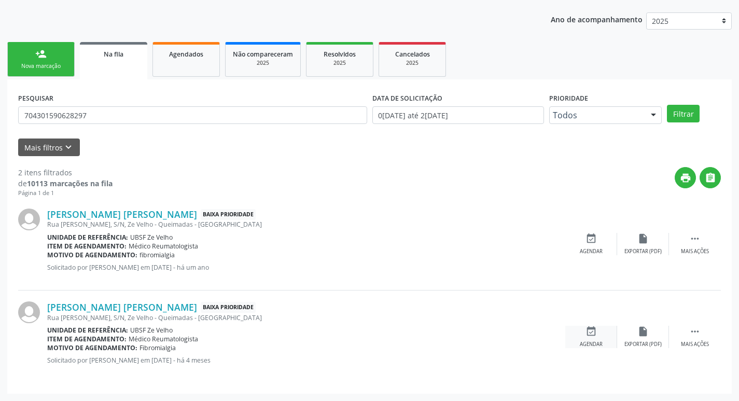
click at [605, 342] on div "event_available Agendar" at bounding box center [591, 336] width 52 height 22
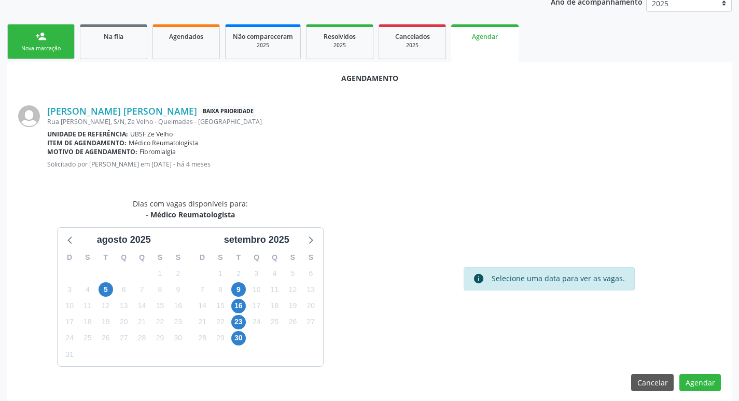
scroll to position [139, 0]
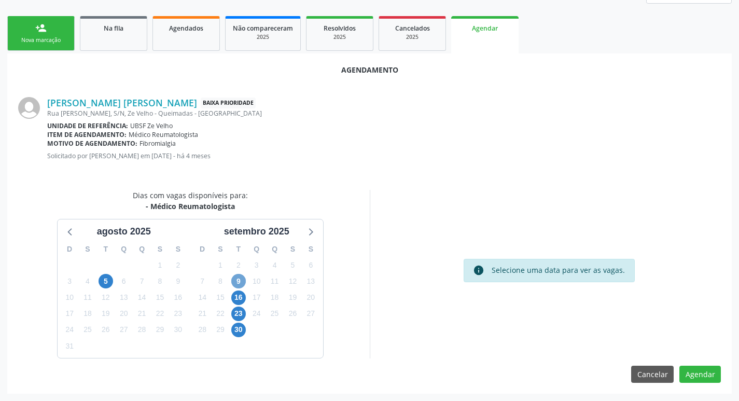
click at [244, 278] on span "9" at bounding box center [238, 281] width 15 height 15
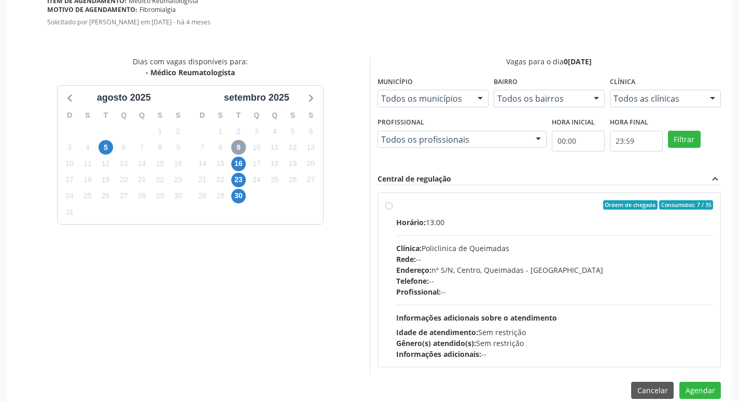
scroll to position [289, 0]
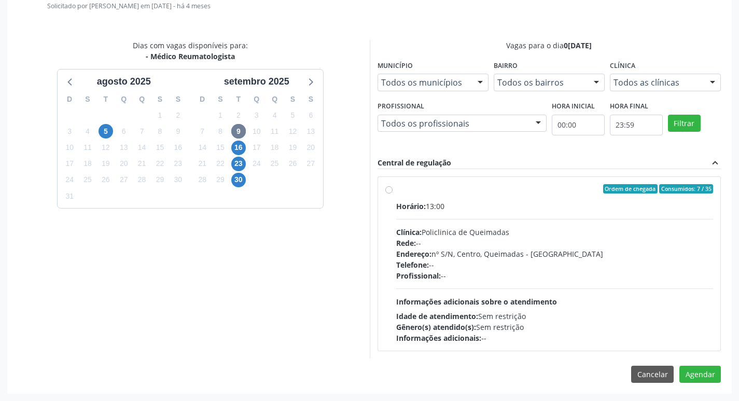
click at [498, 190] on div "Ordem de chegada Consumidos: 7 / 35" at bounding box center [554, 188] width 317 height 9
click at [392, 190] on input "Ordem de chegada Consumidos: 7 / 35 Horário: 13:00 Clínica: Policlinica de Quei…" at bounding box center [388, 188] width 7 height 9
radio input "true"
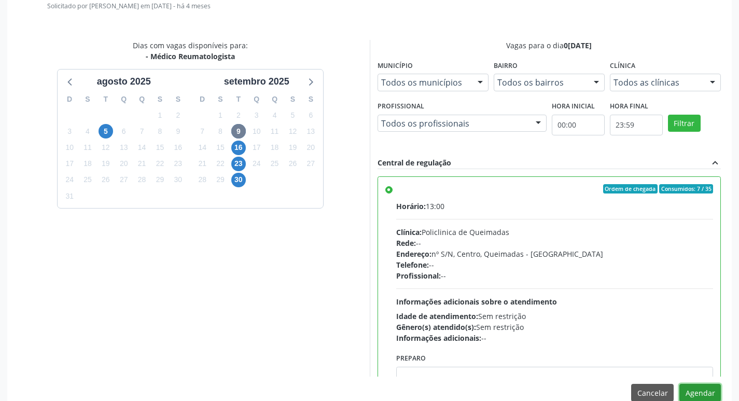
click at [693, 392] on button "Agendar" at bounding box center [699, 393] width 41 height 18
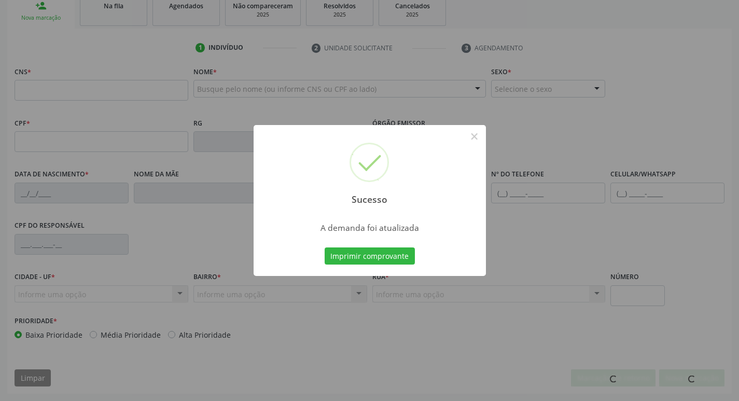
scroll to position [161, 0]
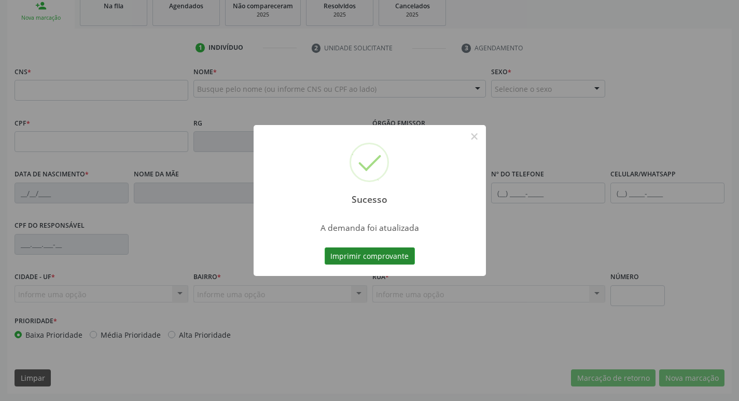
click at [360, 259] on button "Imprimir comprovante" at bounding box center [369, 256] width 90 height 18
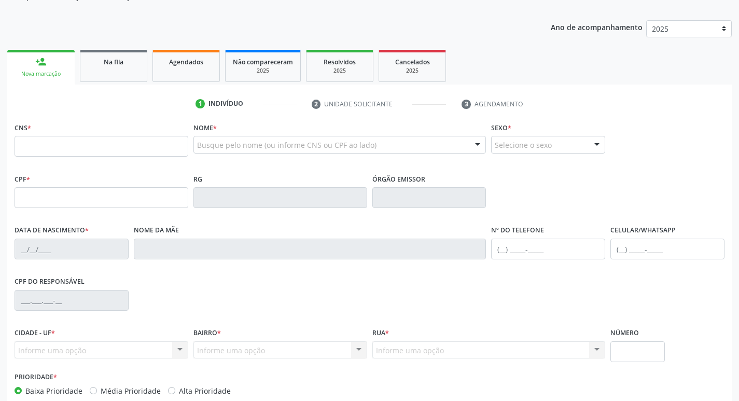
scroll to position [6, 0]
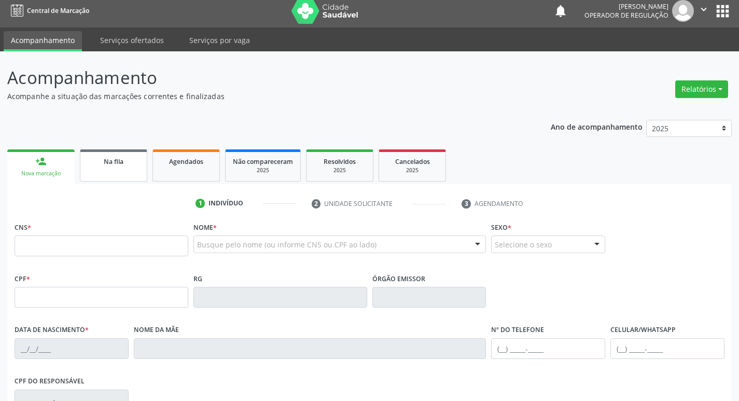
click at [132, 168] on link "Na fila" at bounding box center [113, 165] width 67 height 32
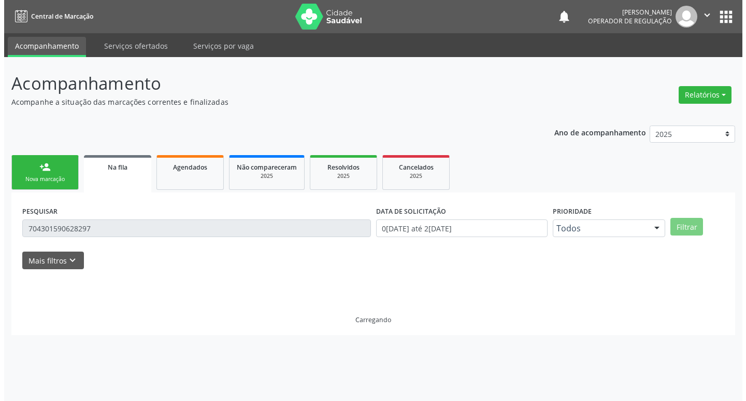
scroll to position [0, 0]
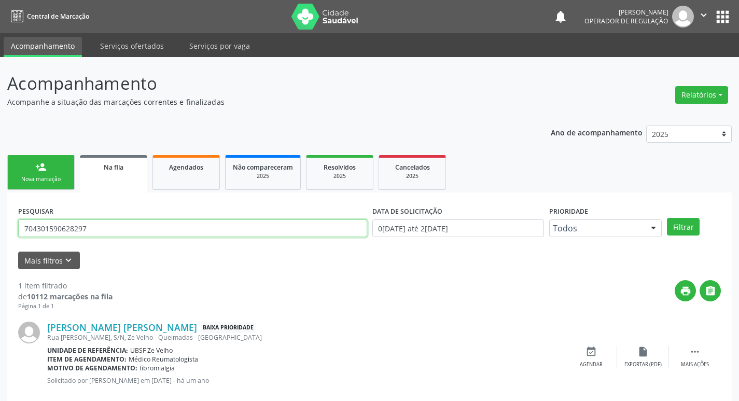
drag, startPoint x: 109, startPoint y: 234, endPoint x: 0, endPoint y: 232, distance: 108.9
click at [0, 232] on div "Acompanhamento Acompanhe a situação das marcações correntes e finalizadas Relat…" at bounding box center [369, 239] width 739 height 364
type input "707406088747976"
click at [667, 218] on button "Filtrar" at bounding box center [683, 227] width 33 height 18
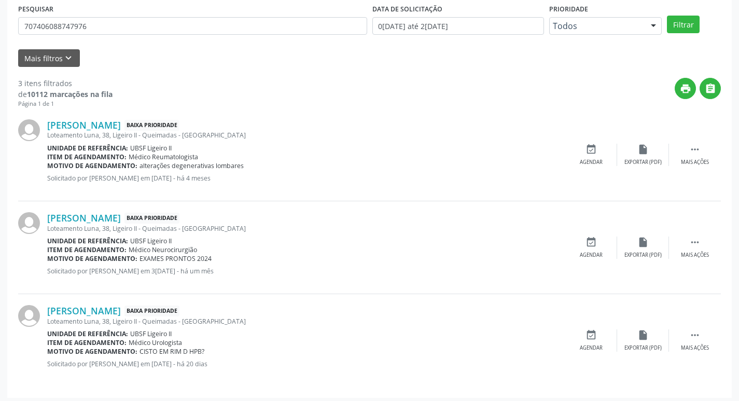
scroll to position [206, 0]
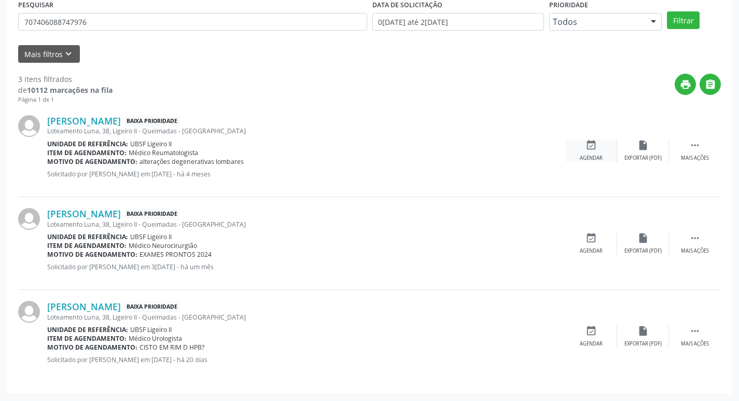
click at [604, 146] on div "event_available Agendar" at bounding box center [591, 150] width 52 height 22
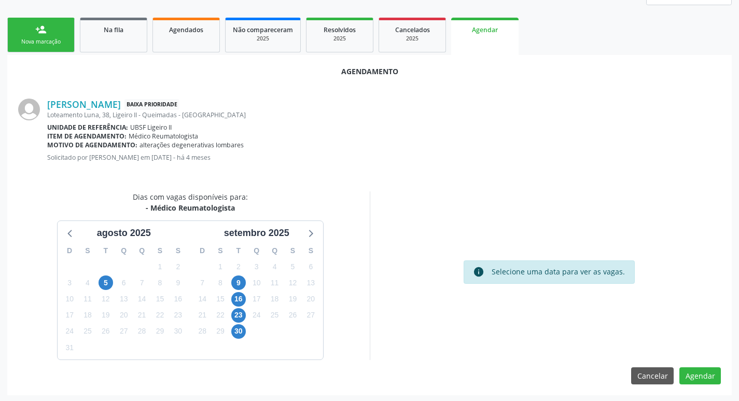
scroll to position [139, 0]
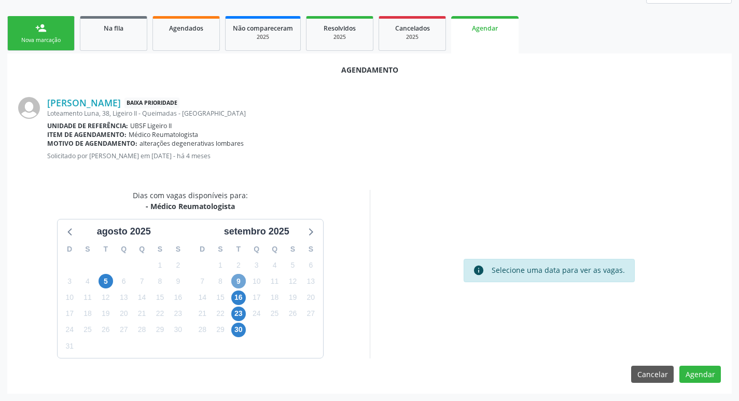
click at [234, 277] on span "9" at bounding box center [238, 281] width 15 height 15
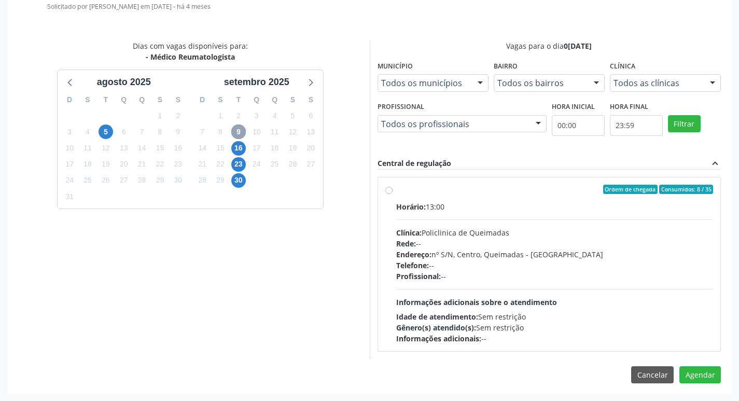
scroll to position [289, 0]
click at [539, 197] on label "Ordem de chegada Consumidos: 8 / 35 Horário: 13:00 Clínica: Policlinica de Quei…" at bounding box center [554, 263] width 317 height 159
click at [392, 193] on input "Ordem de chegada Consumidos: 8 / 35 Horário: 13:00 Clínica: Policlinica de Quei…" at bounding box center [388, 188] width 7 height 9
radio input "true"
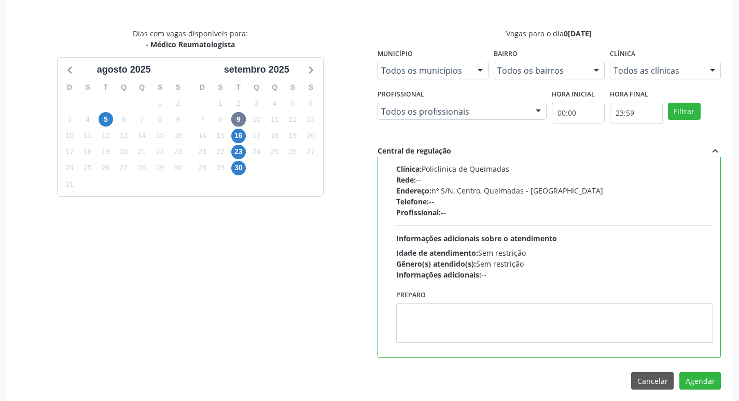
scroll to position [307, 0]
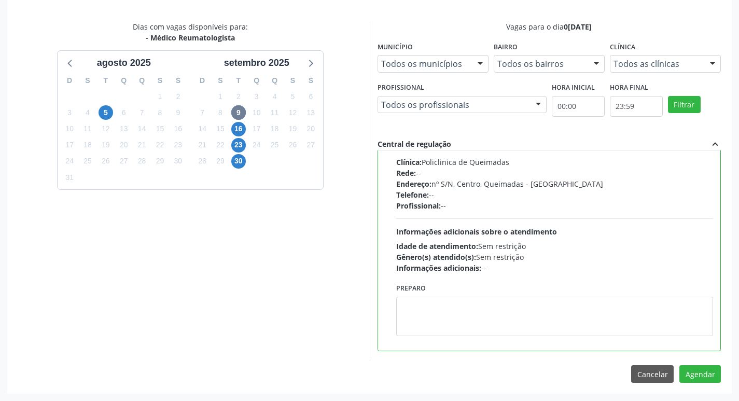
click at [701, 382] on div "Agendamento José Cabral de Araújo Baixa Prioridade Loteamento Luna, 38, Ligeiro…" at bounding box center [369, 139] width 724 height 508
click at [698, 379] on button "Agendar" at bounding box center [699, 374] width 41 height 18
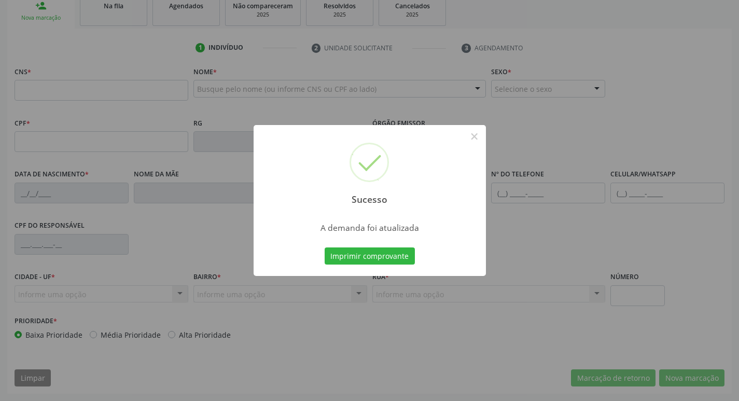
scroll to position [161, 0]
click at [381, 256] on button "Imprimir comprovante" at bounding box center [369, 256] width 90 height 18
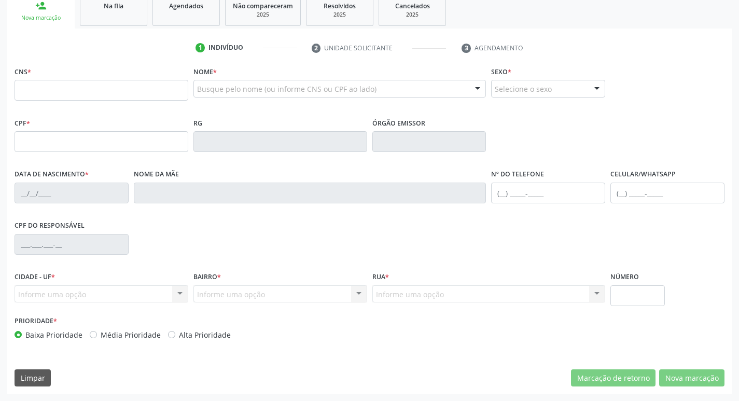
scroll to position [161, 0]
click at [115, 8] on span "Na fila" at bounding box center [114, 6] width 20 height 9
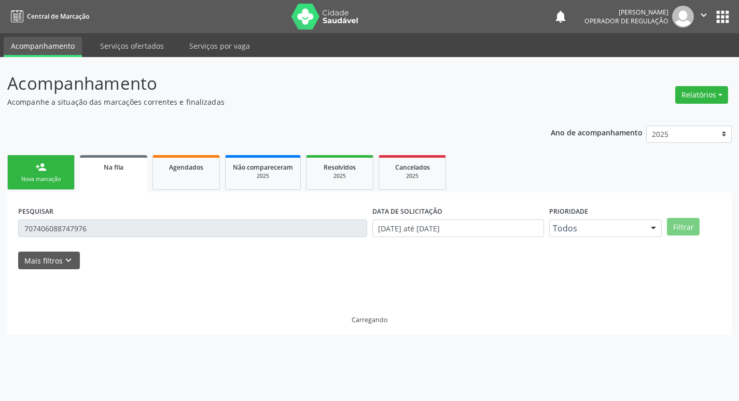
scroll to position [0, 0]
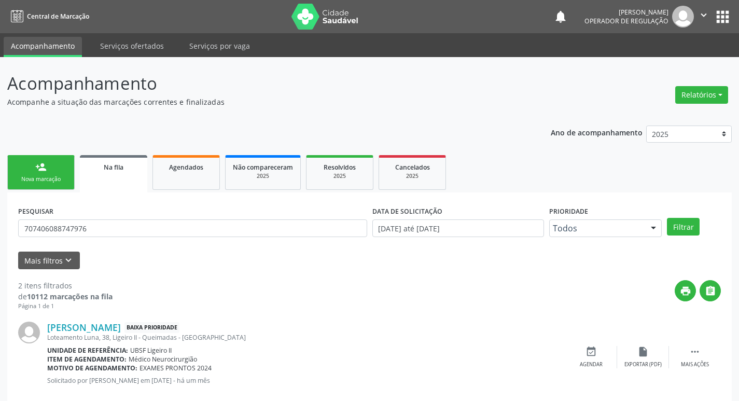
drag, startPoint x: 130, startPoint y: 240, endPoint x: 5, endPoint y: 229, distance: 125.5
click at [5, 229] on div "Acompanhamento Acompanhe a situação das marcações correntes e finalizadas Relat…" at bounding box center [369, 285] width 739 height 457
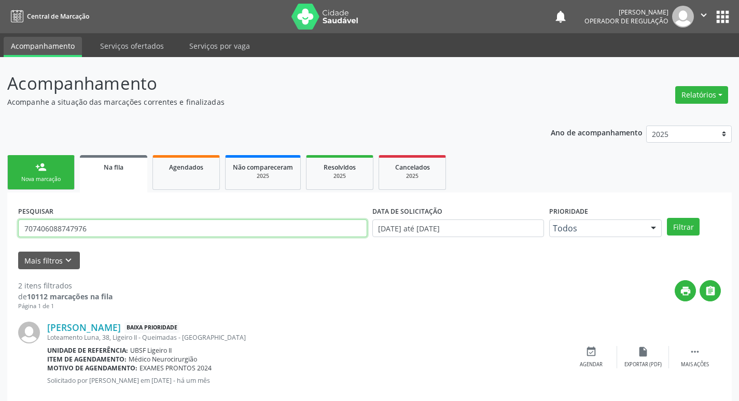
drag, startPoint x: 98, startPoint y: 225, endPoint x: 0, endPoint y: 225, distance: 98.5
click at [0, 225] on div "Acompanhamento Acompanhe a situação das marcações correntes e finalizadas Relat…" at bounding box center [369, 285] width 739 height 457
type input "704604696502629"
click at [667, 218] on button "Filtrar" at bounding box center [683, 227] width 33 height 18
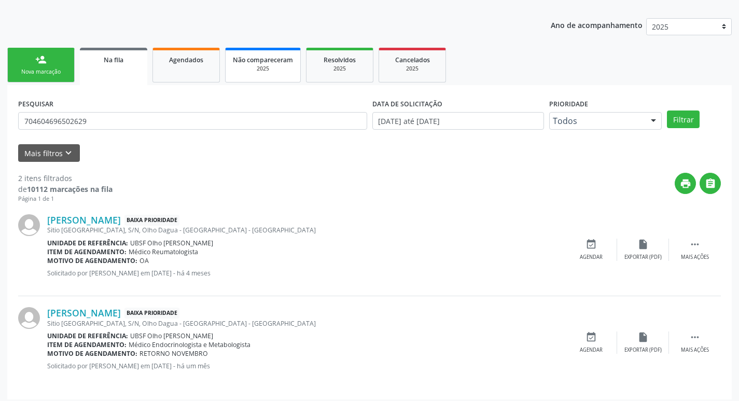
scroll to position [113, 0]
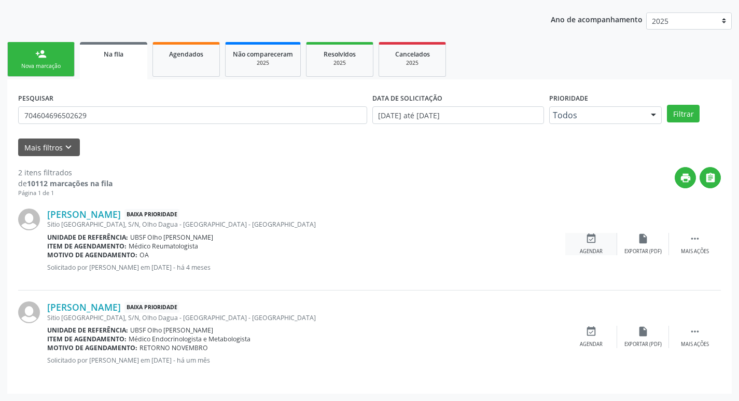
click at [593, 246] on div "event_available Agendar" at bounding box center [591, 244] width 52 height 22
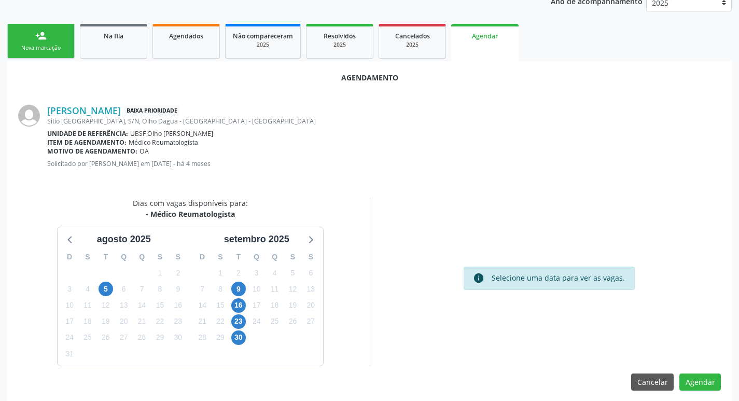
scroll to position [139, 0]
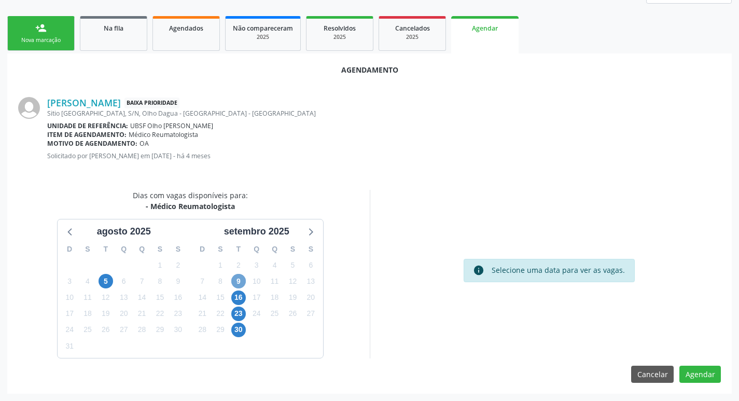
click at [238, 279] on span "9" at bounding box center [238, 281] width 15 height 15
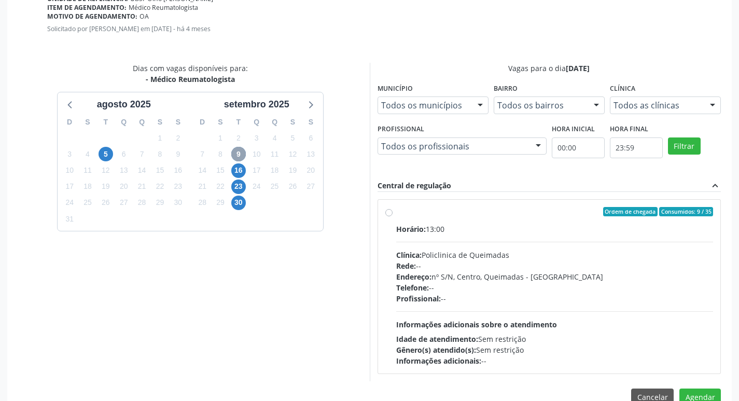
scroll to position [289, 0]
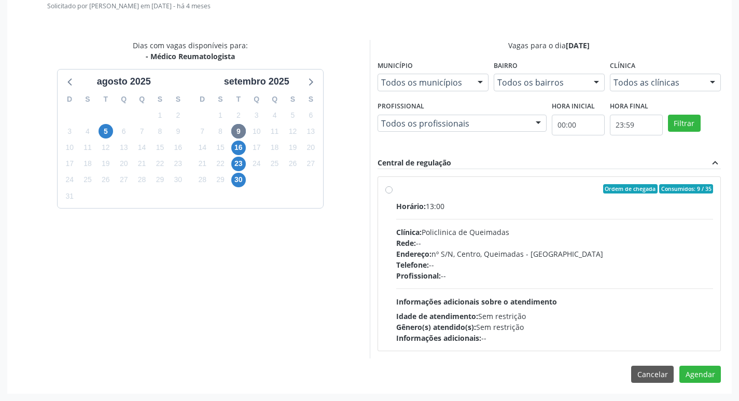
click at [543, 190] on div "Ordem de chegada Consumidos: 9 / 35" at bounding box center [554, 188] width 317 height 9
click at [392, 190] on input "Ordem de chegada Consumidos: 9 / 35 Horário: 13:00 Clínica: Policlinica de Quei…" at bounding box center [388, 188] width 7 height 9
radio input "true"
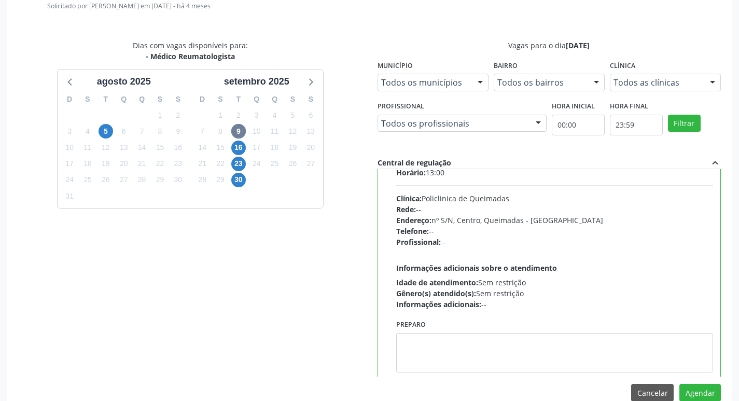
scroll to position [51, 0]
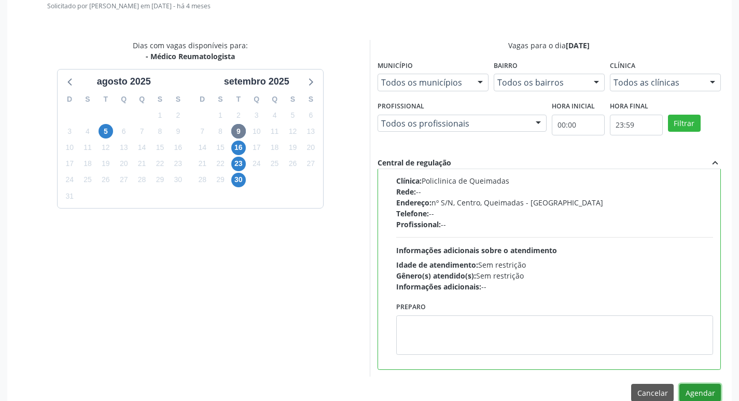
click at [697, 391] on button "Agendar" at bounding box center [699, 393] width 41 height 18
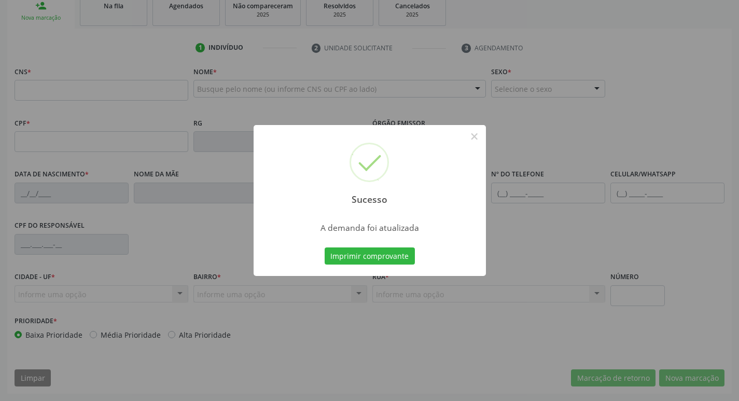
scroll to position [161, 0]
click at [380, 258] on button "Imprimir comprovante" at bounding box center [369, 256] width 90 height 18
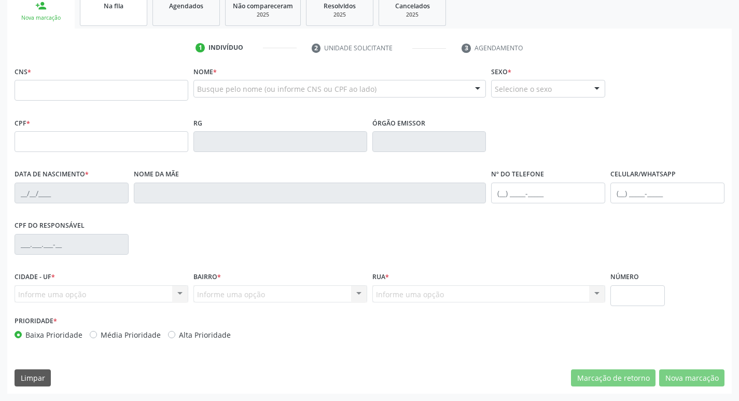
click at [129, 17] on link "Na fila" at bounding box center [113, 10] width 67 height 32
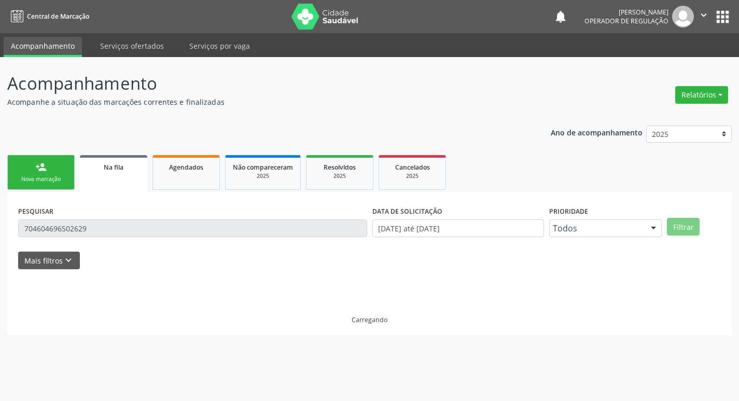
scroll to position [0, 0]
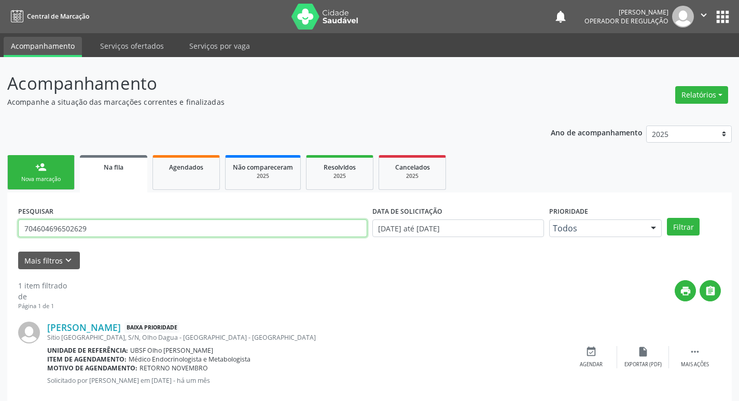
drag, startPoint x: 75, startPoint y: 231, endPoint x: 0, endPoint y: 231, distance: 75.2
click at [0, 231] on div "Acompanhamento Acompanhe a situação das marcações correntes e finalizadas Relat…" at bounding box center [369, 239] width 739 height 364
type input "702609793377548"
click at [667, 218] on button "Filtrar" at bounding box center [683, 227] width 33 height 18
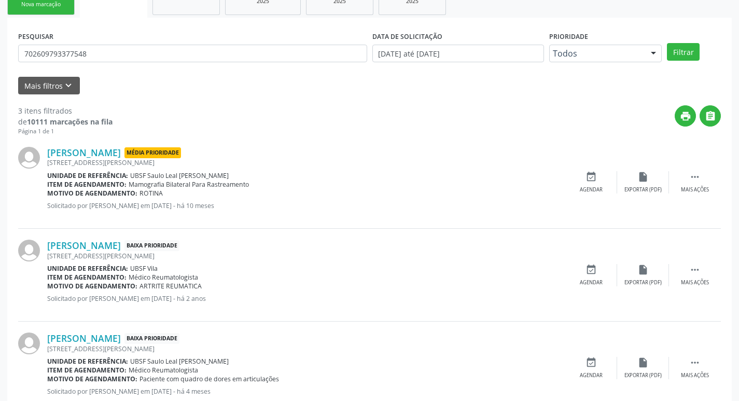
scroll to position [206, 0]
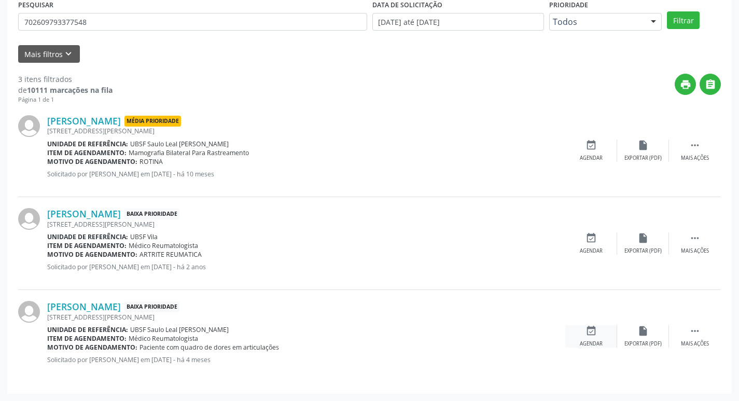
click at [595, 330] on icon "event_available" at bounding box center [590, 330] width 11 height 11
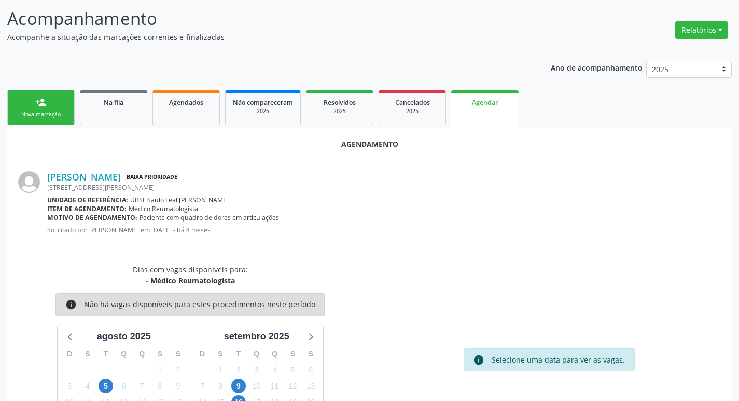
scroll to position [115, 0]
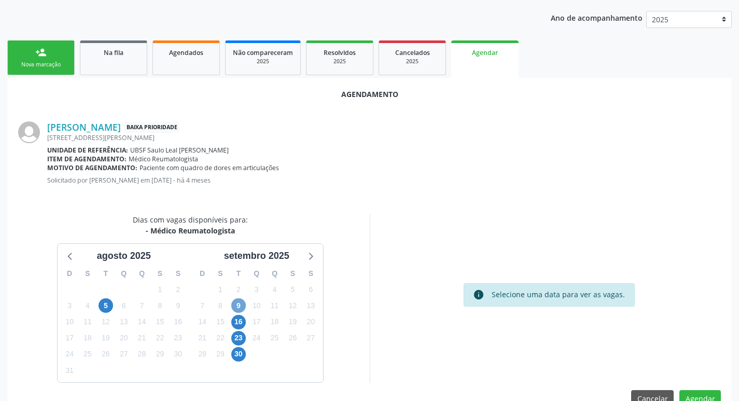
click at [233, 307] on span "9" at bounding box center [238, 305] width 15 height 15
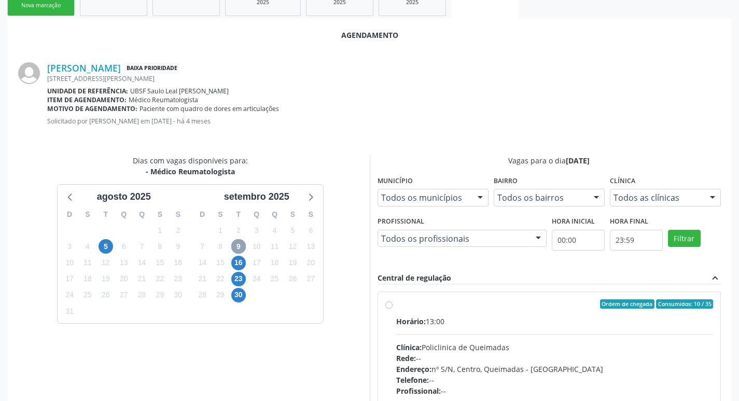
scroll to position [289, 0]
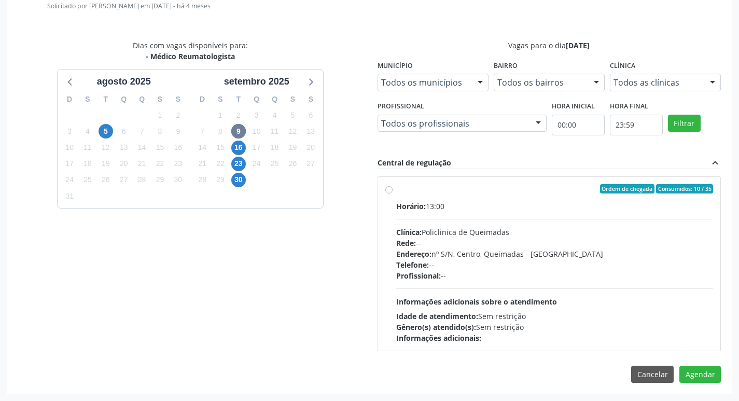
click at [423, 190] on div "Ordem de chegada Consumidos: 10 / 35" at bounding box center [554, 188] width 317 height 9
click at [392, 190] on input "Ordem de chegada Consumidos: 10 / 35 Horário: 13:00 Clínica: Policlinica de Que…" at bounding box center [388, 188] width 7 height 9
radio input "true"
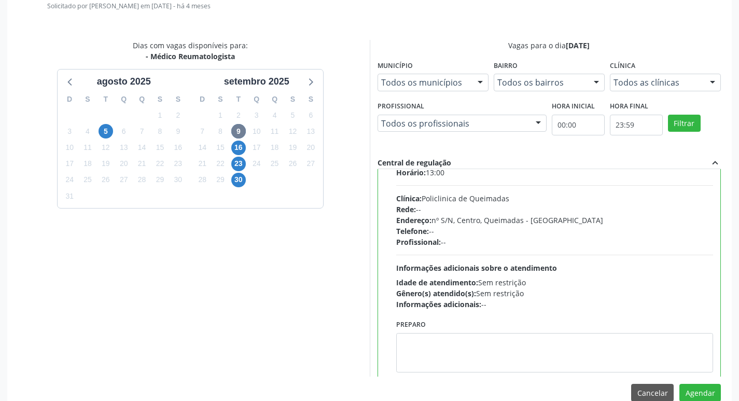
scroll to position [51, 0]
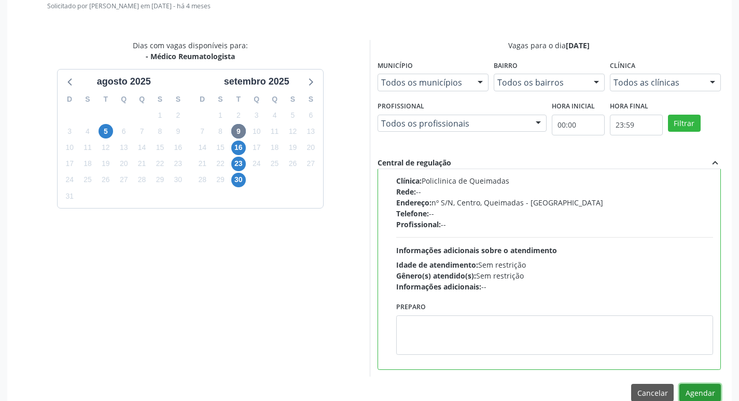
click at [691, 393] on button "Agendar" at bounding box center [699, 393] width 41 height 18
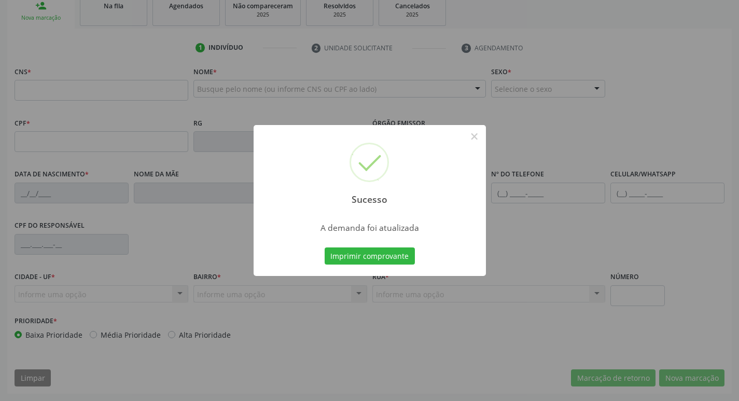
scroll to position [161, 0]
click at [394, 258] on button "Imprimir comprovante" at bounding box center [369, 256] width 90 height 18
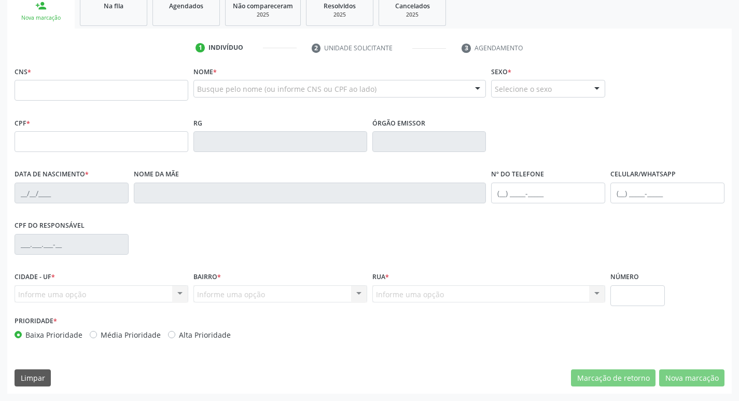
click at [137, 19] on link "Na fila" at bounding box center [113, 10] width 67 height 32
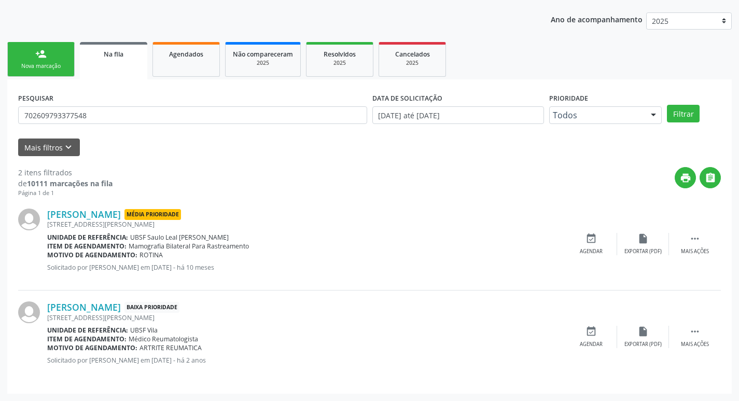
scroll to position [0, 0]
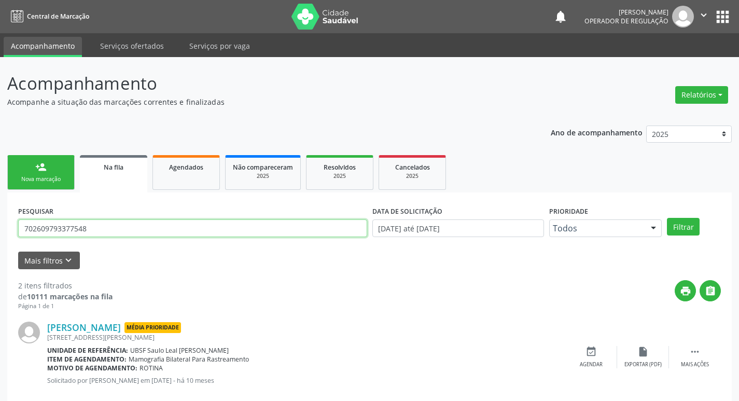
drag, startPoint x: 36, startPoint y: 230, endPoint x: 0, endPoint y: 228, distance: 35.8
click at [0, 230] on div "Acompanhamento Acompanhe a situação das marcações correntes e finalizadas Relat…" at bounding box center [369, 285] width 739 height 457
type input "702106750039391"
click at [667, 218] on button "Filtrar" at bounding box center [683, 227] width 33 height 18
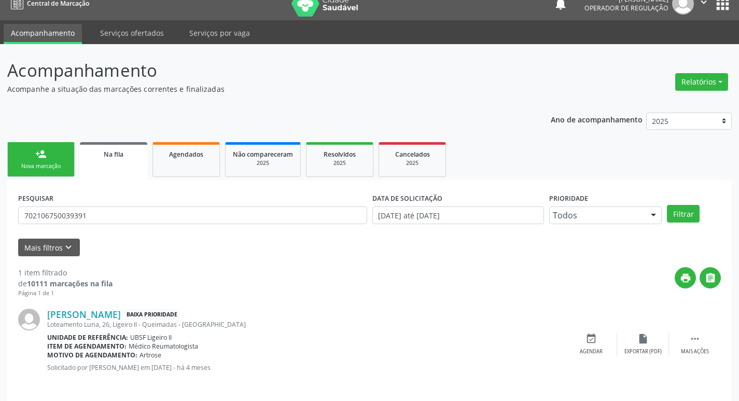
scroll to position [20, 0]
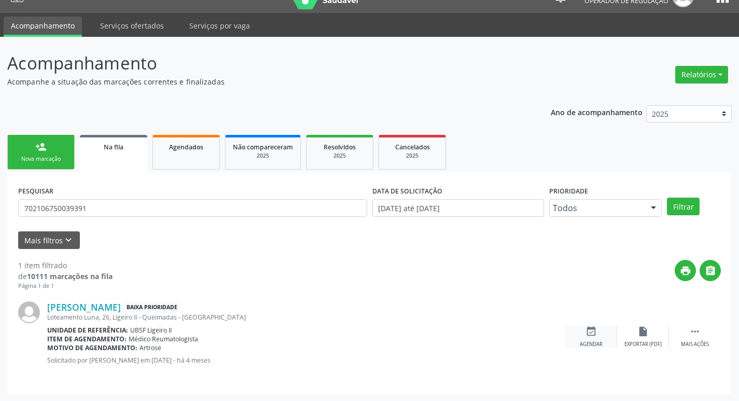
click at [586, 339] on div "event_available Agendar" at bounding box center [591, 336] width 52 height 22
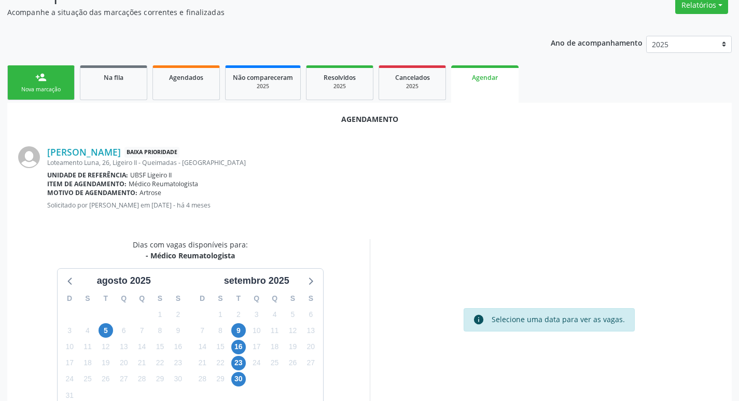
scroll to position [115, 0]
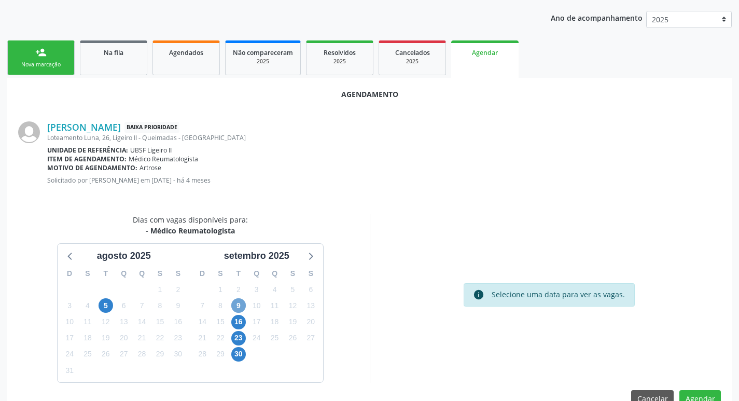
click at [234, 305] on span "9" at bounding box center [238, 305] width 15 height 15
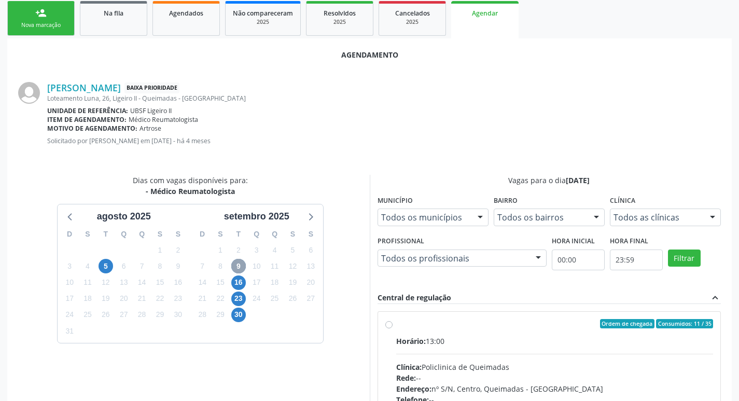
scroll to position [289, 0]
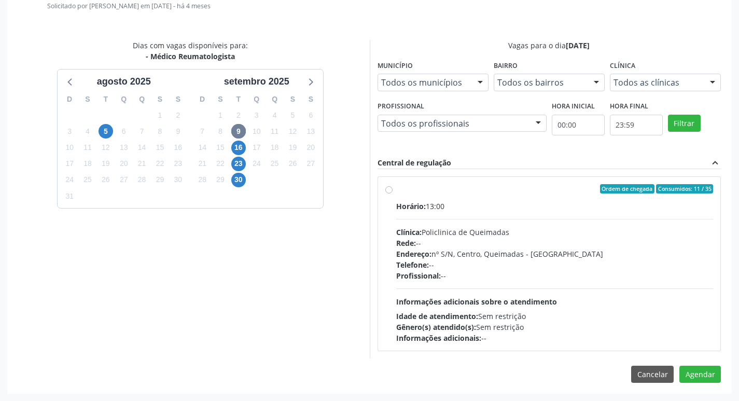
click at [508, 186] on div "Ordem de chegada Consumidos: 11 / 35" at bounding box center [554, 188] width 317 height 9
click at [392, 186] on input "Ordem de chegada Consumidos: 11 / 35 Horário: 13:00 Clínica: Policlinica de Que…" at bounding box center [388, 188] width 7 height 9
radio input "true"
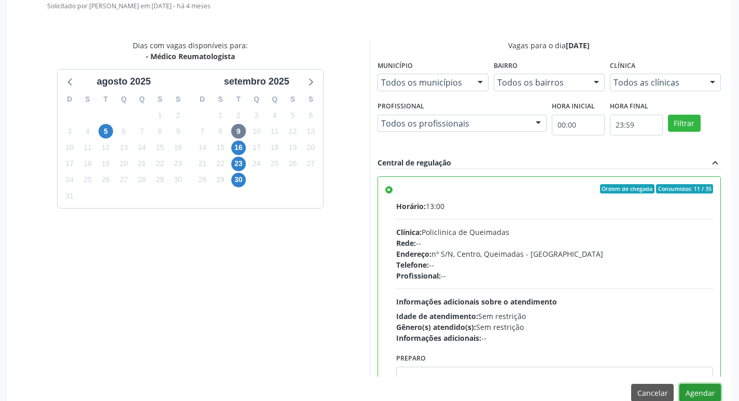
click at [689, 388] on button "Agendar" at bounding box center [699, 393] width 41 height 18
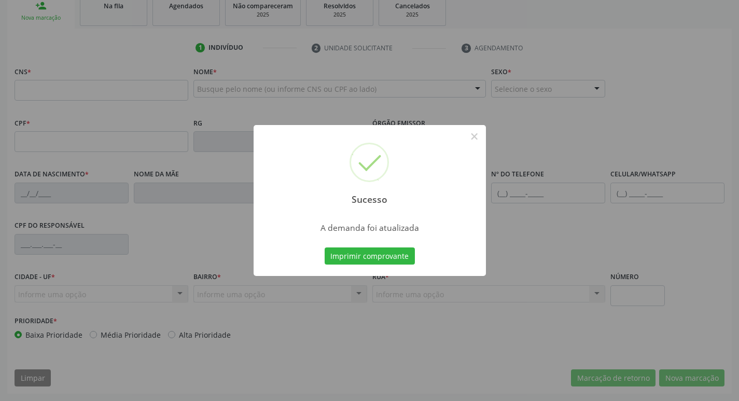
scroll to position [161, 0]
click at [357, 255] on button "Imprimir comprovante" at bounding box center [369, 256] width 90 height 18
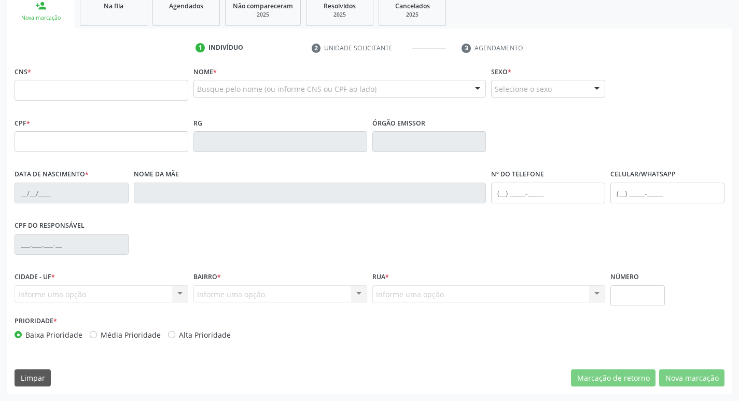
click at [121, 19] on div "Sucesso × A demanda foi atualizada Imprimir comprovante Cancel" at bounding box center [369, 200] width 739 height 401
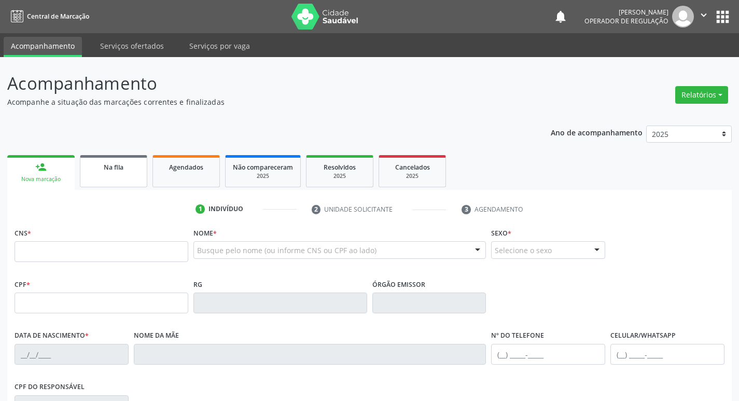
click at [130, 172] on link "Na fila" at bounding box center [113, 171] width 67 height 32
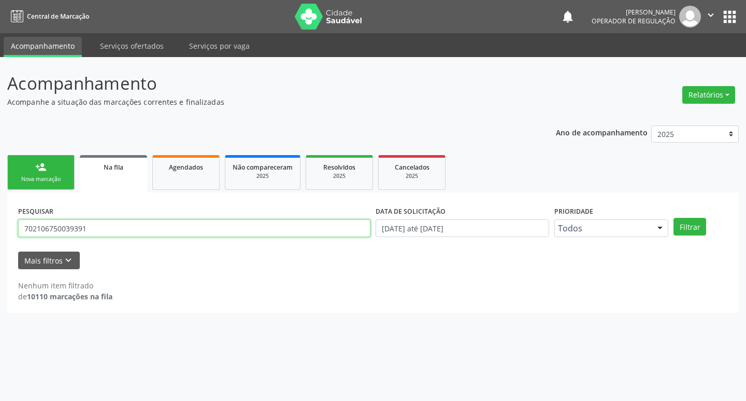
drag, startPoint x: 111, startPoint y: 225, endPoint x: 0, endPoint y: 225, distance: 111.4
click at [0, 225] on div "Acompanhamento Acompanhe a situação das marcações correntes e finalizadas Relat…" at bounding box center [373, 229] width 746 height 344
type input "704802582367540"
click at [674, 218] on button "Filtrar" at bounding box center [690, 227] width 33 height 18
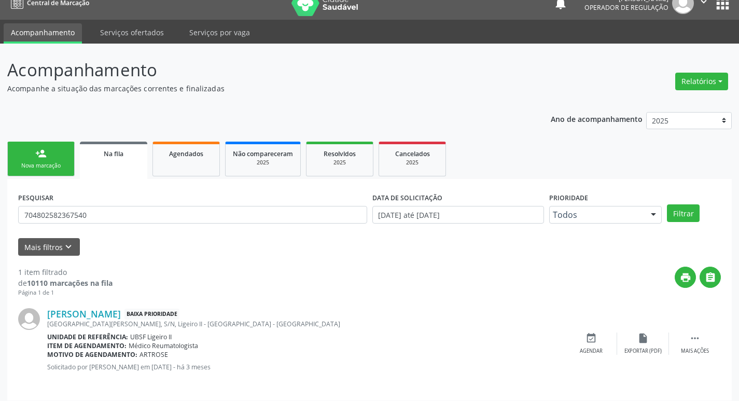
scroll to position [20, 0]
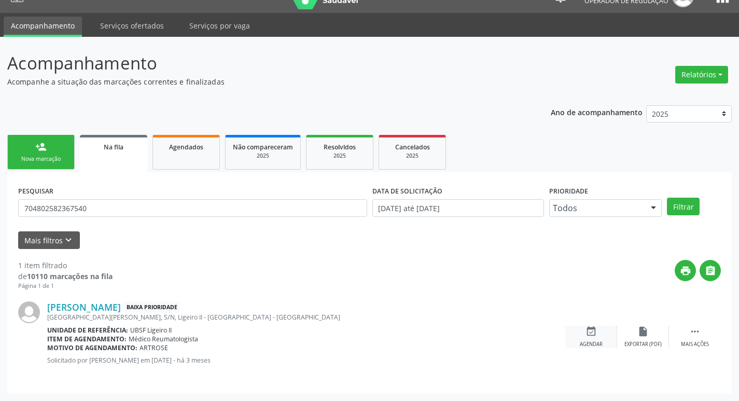
click at [590, 327] on icon "event_available" at bounding box center [590, 330] width 11 height 11
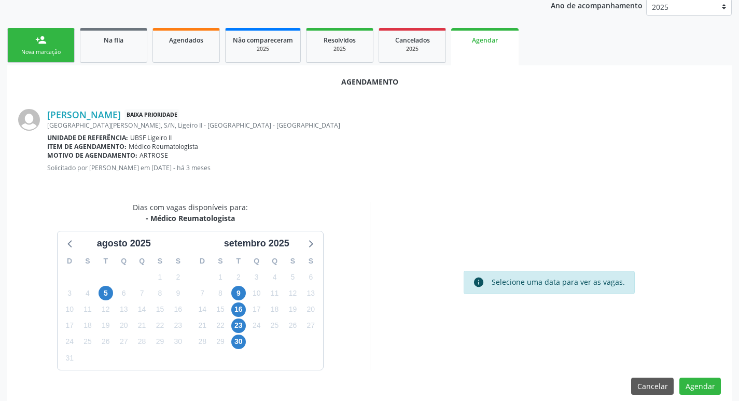
scroll to position [139, 0]
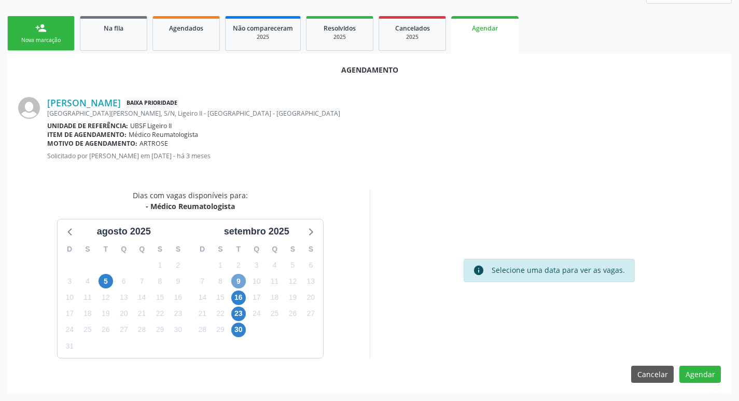
click at [233, 281] on span "9" at bounding box center [238, 281] width 15 height 15
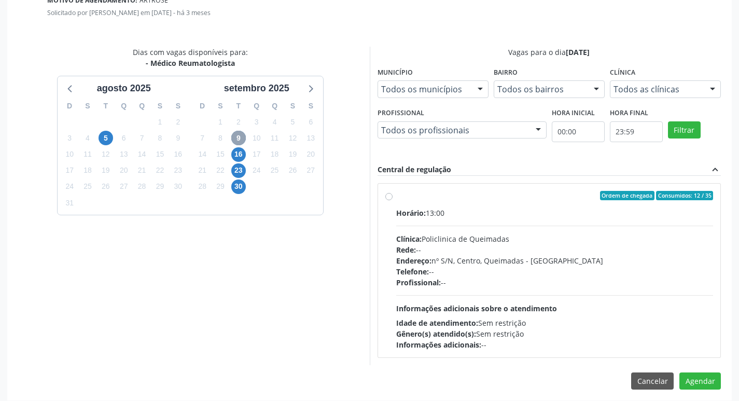
scroll to position [289, 0]
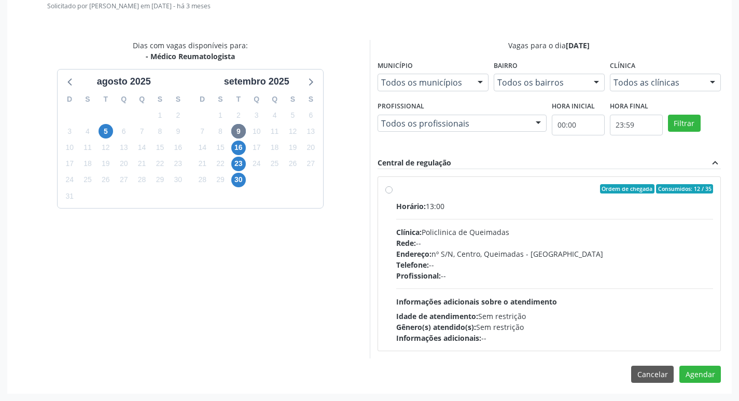
click at [555, 191] on div "Ordem de chegada Consumidos: 12 / 35" at bounding box center [554, 188] width 317 height 9
click at [392, 191] on input "Ordem de chegada Consumidos: 12 / 35 Horário: 13:00 Clínica: Policlinica de Que…" at bounding box center [388, 188] width 7 height 9
radio input "true"
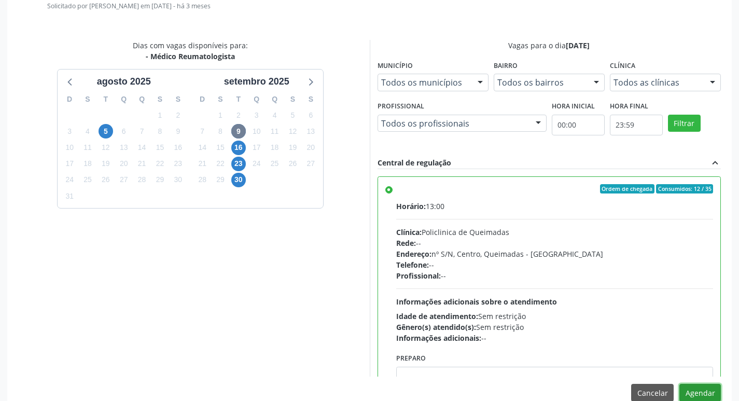
click at [702, 389] on button "Agendar" at bounding box center [699, 393] width 41 height 18
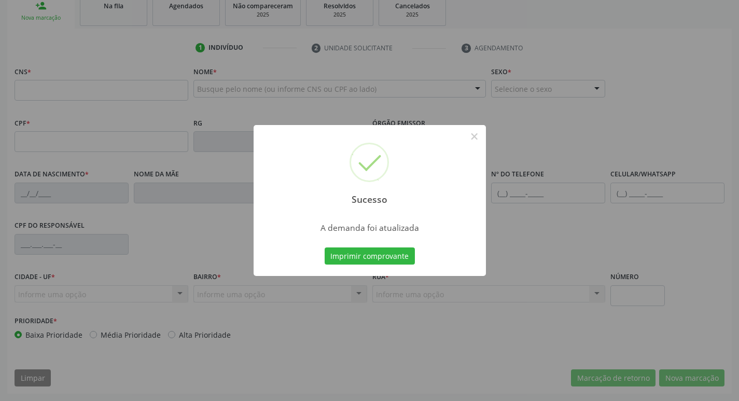
scroll to position [161, 0]
click at [389, 257] on button "Imprimir comprovante" at bounding box center [369, 256] width 90 height 18
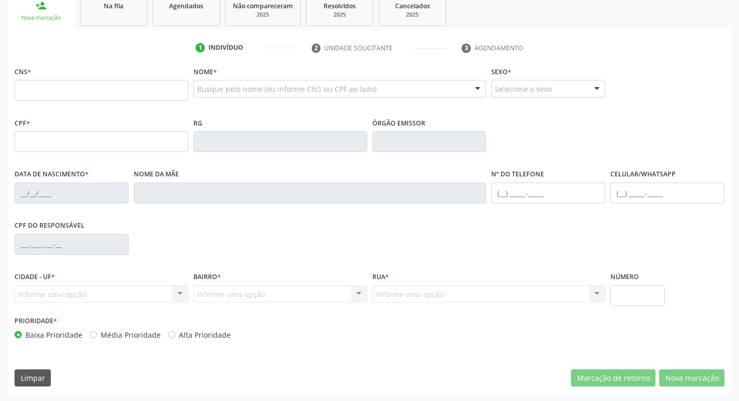
click at [110, 53] on ul "1 Indivíduo 2 Unidade solicitante 3 Agendamento" at bounding box center [369, 47] width 724 height 17
click at [122, 6] on span "Na fila" at bounding box center [114, 6] width 20 height 9
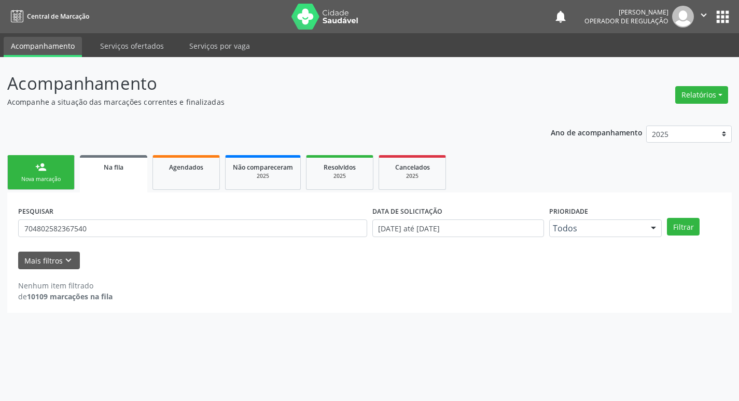
scroll to position [0, 0]
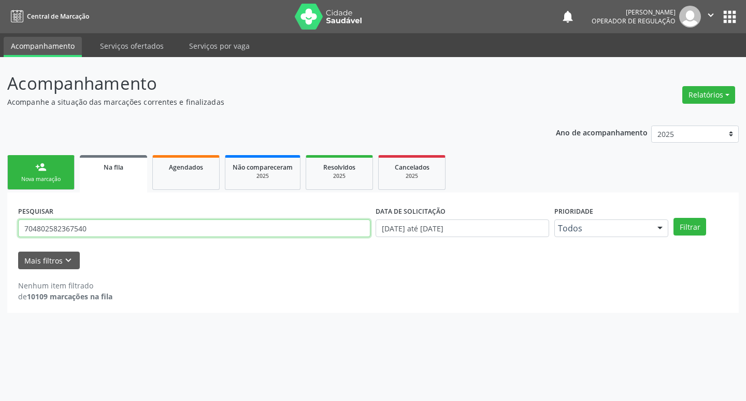
click at [0, 230] on div "Acompanhamento Acompanhe a situação das marcações correntes e finalizadas Relat…" at bounding box center [373, 229] width 746 height 344
type input "7"
type input "700700930478779"
click at [674, 218] on button "Filtrar" at bounding box center [690, 227] width 33 height 18
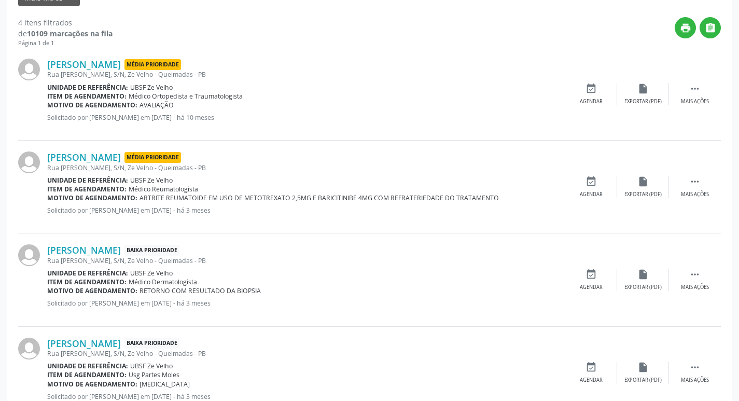
scroll to position [299, 0]
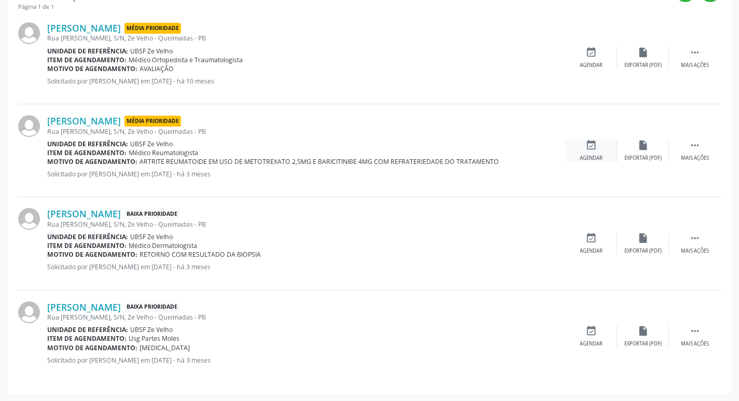
click at [590, 151] on div "event_available Agendar" at bounding box center [591, 150] width 52 height 22
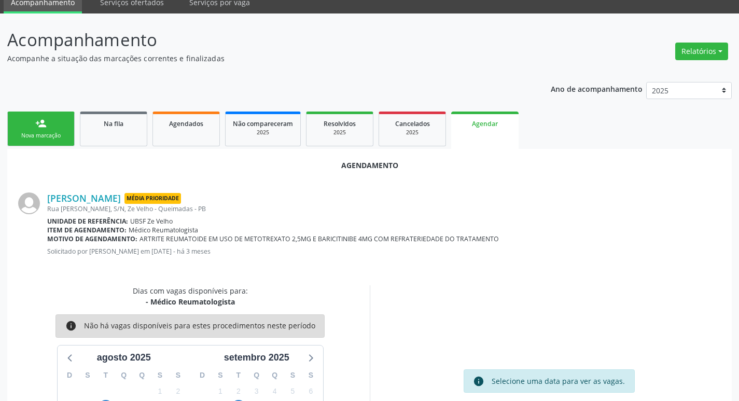
scroll to position [115, 0]
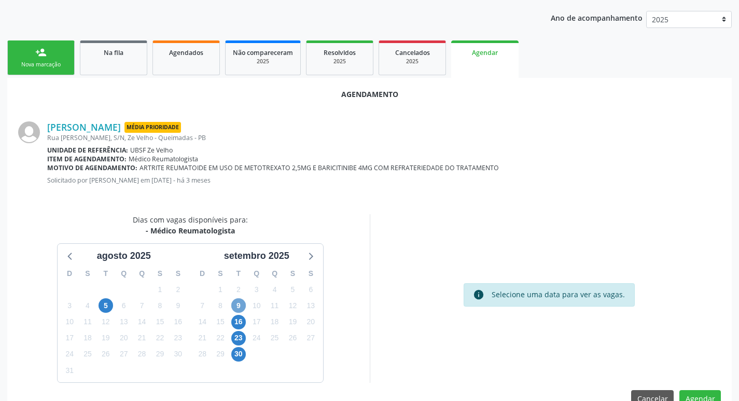
click at [242, 305] on span "9" at bounding box center [238, 305] width 15 height 15
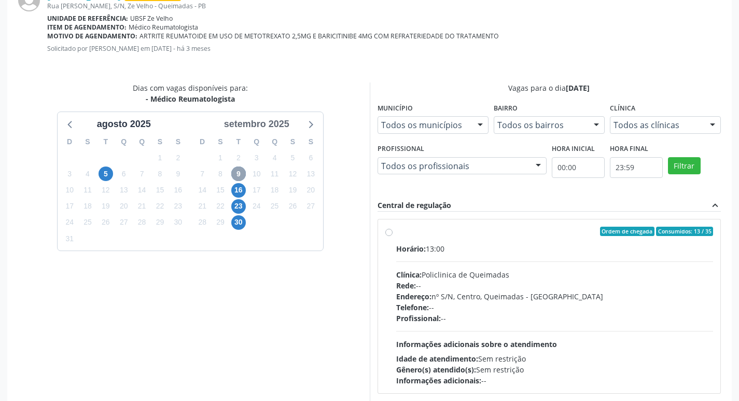
scroll to position [289, 0]
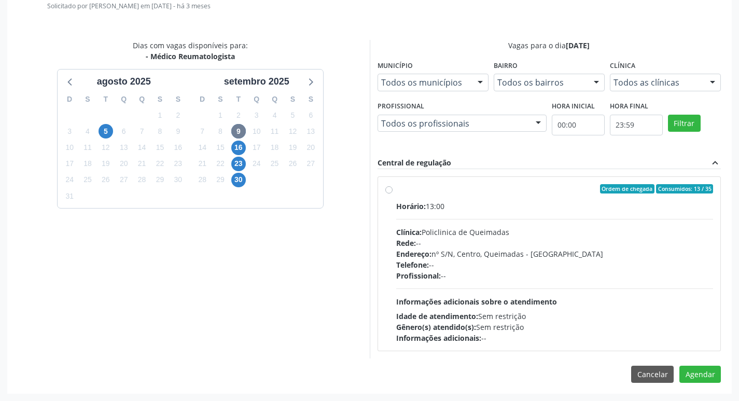
click at [513, 195] on label "Ordem de chegada Consumidos: 13 / 35 Horário: 13:00 Clínica: Policlinica de Que…" at bounding box center [554, 263] width 317 height 159
click at [392, 193] on input "Ordem de chegada Consumidos: 13 / 35 Horário: 13:00 Clínica: Policlinica de Que…" at bounding box center [388, 188] width 7 height 9
radio input "true"
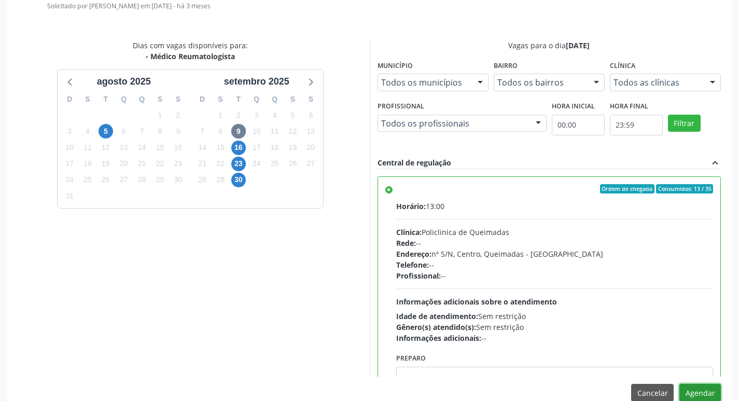
click at [692, 388] on button "Agendar" at bounding box center [699, 393] width 41 height 18
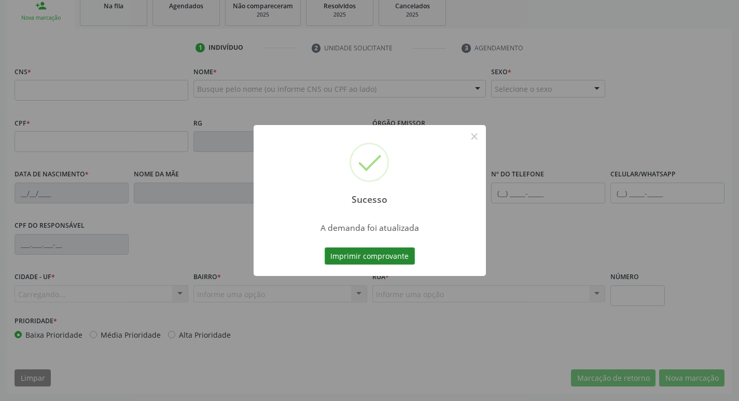
click at [374, 257] on button "Imprimir comprovante" at bounding box center [369, 256] width 90 height 18
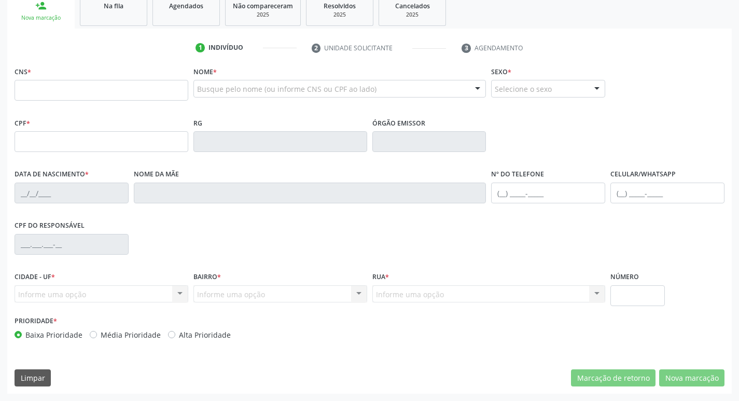
scroll to position [161, 0]
click at [124, 16] on link "Na fila" at bounding box center [113, 10] width 67 height 32
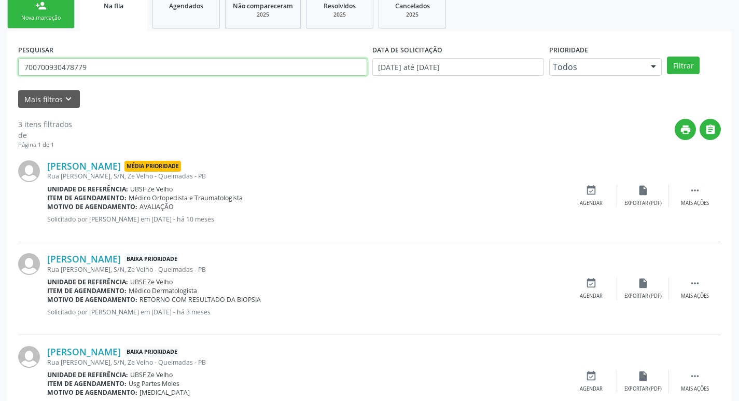
click at [0, 240] on div "Acompanhamento Acompanhe a situação das marcações correntes e finalizadas Relat…" at bounding box center [369, 171] width 739 height 550
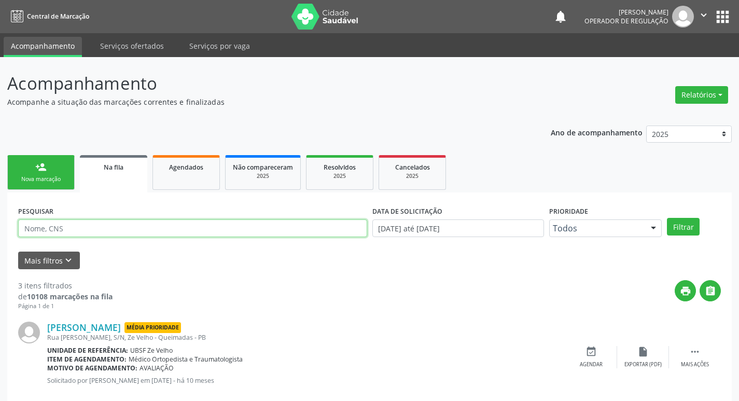
click at [75, 228] on input "text" at bounding box center [192, 228] width 349 height 18
type input "700607421054463"
click at [667, 218] on button "Filtrar" at bounding box center [683, 227] width 33 height 18
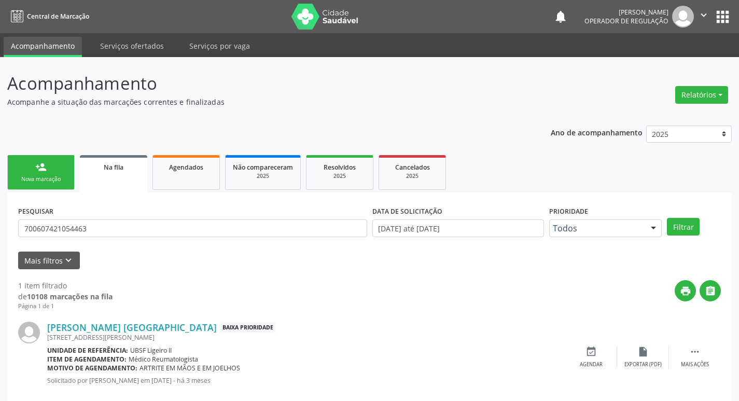
scroll to position [20, 0]
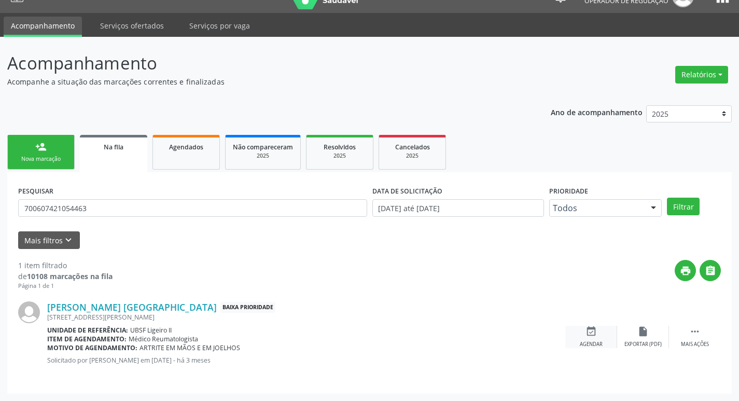
click at [597, 338] on div "event_available Agendar" at bounding box center [591, 336] width 52 height 22
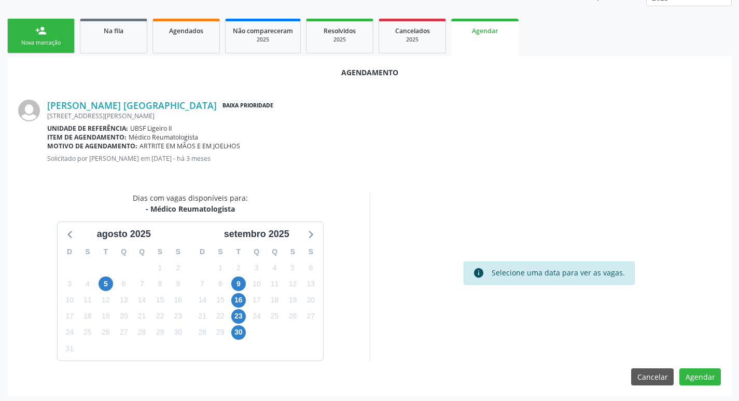
scroll to position [139, 0]
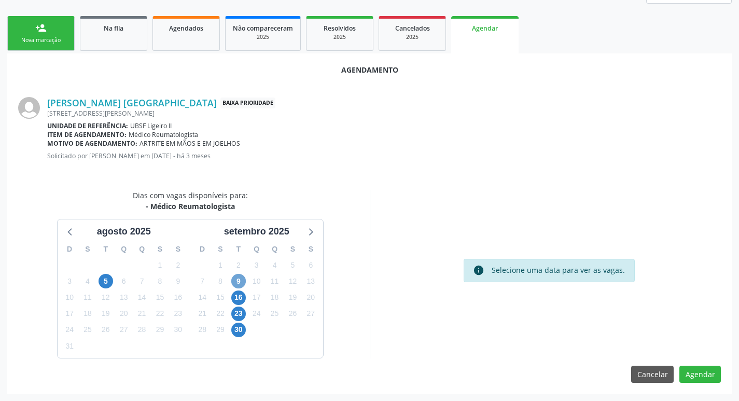
click at [239, 283] on span "9" at bounding box center [238, 281] width 15 height 15
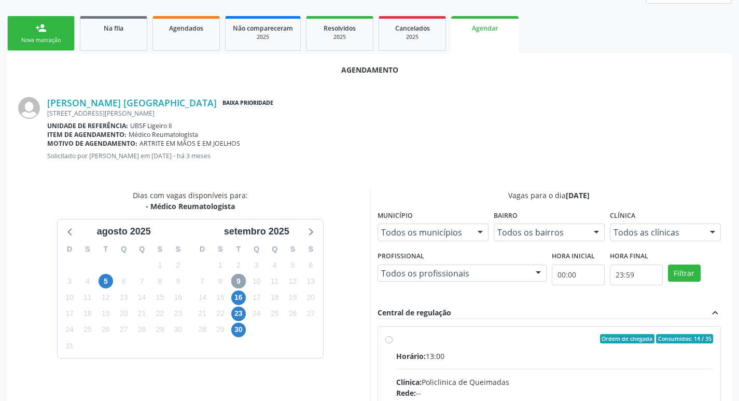
scroll to position [289, 0]
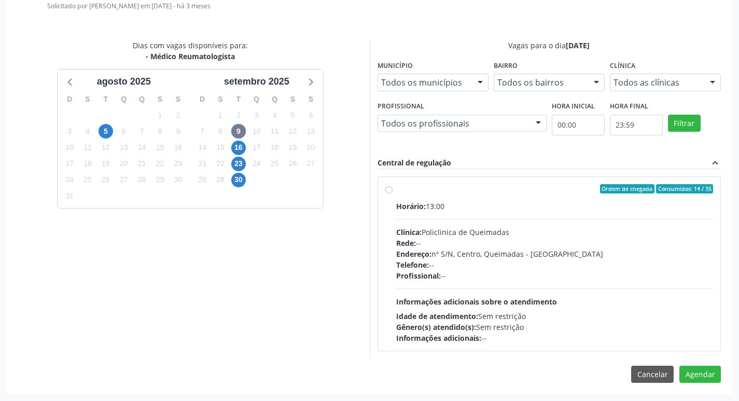
click at [500, 188] on div "Ordem de chegada Consumidos: 14 / 35" at bounding box center [554, 188] width 317 height 9
click at [392, 188] on input "Ordem de chegada Consumidos: 14 / 35 Horário: 13:00 Clínica: Policlinica de Que…" at bounding box center [388, 188] width 7 height 9
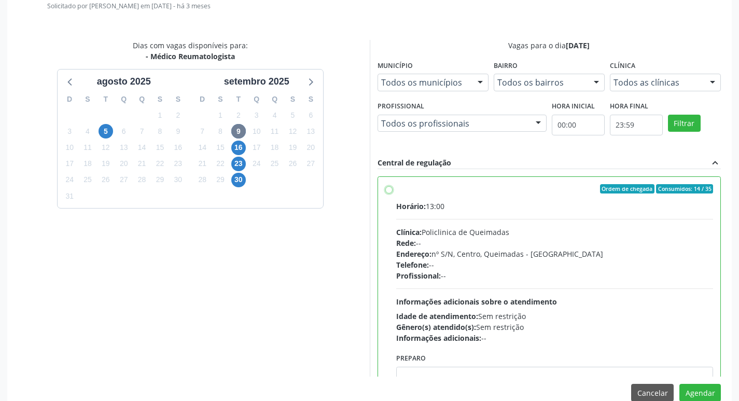
radio input "true"
click at [500, 196] on label "Ordem de chegada Consumidos: 14 / 35 Horário: 13:00 Clínica: Policlinica de Que…" at bounding box center [554, 263] width 317 height 159
click at [392, 193] on input "Ordem de chegada Consumidos: 14 / 35 Horário: 13:00 Clínica: Policlinica de Que…" at bounding box center [388, 188] width 7 height 9
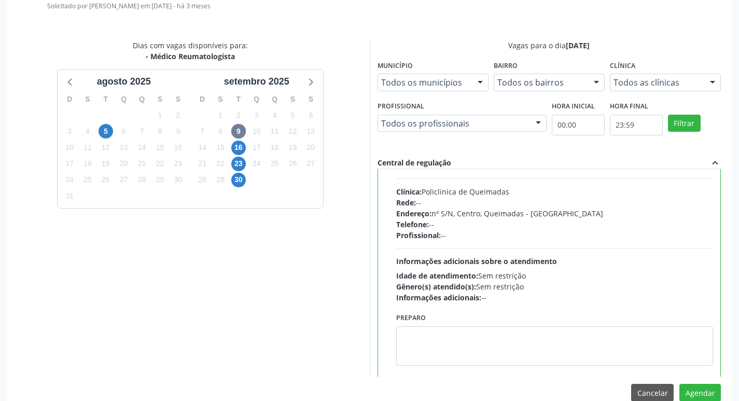
scroll to position [51, 0]
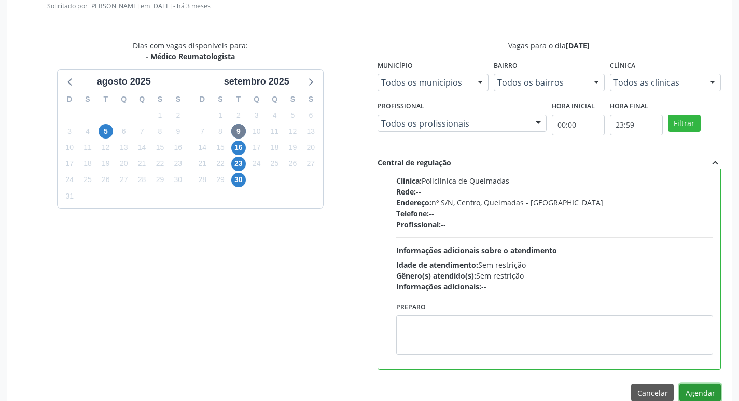
click at [694, 388] on button "Agendar" at bounding box center [699, 393] width 41 height 18
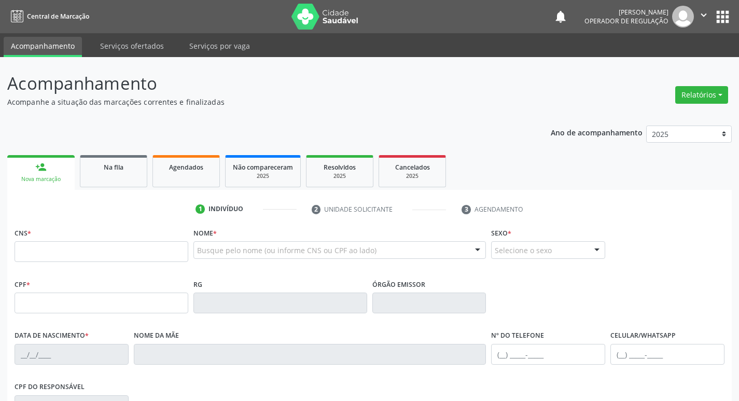
scroll to position [155, 0]
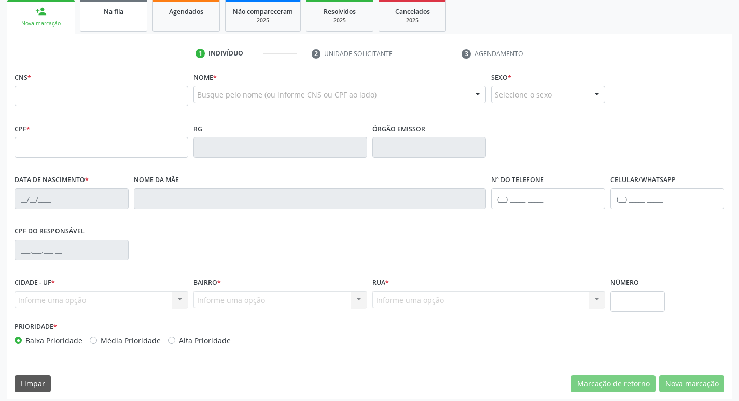
click at [142, 27] on link "Na fila" at bounding box center [113, 15] width 67 height 32
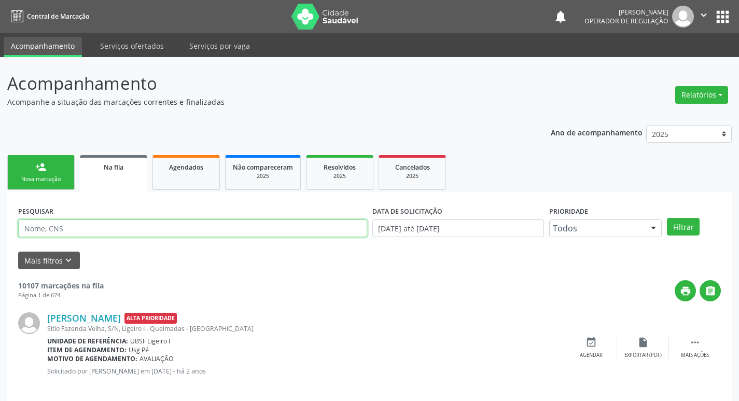
click at [134, 236] on input "text" at bounding box center [192, 228] width 349 height 18
click at [134, 237] on div "PESQUISAR" at bounding box center [193, 223] width 354 height 40
type input "700607421054463"
click at [667, 218] on button "Filtrar" at bounding box center [683, 227] width 33 height 18
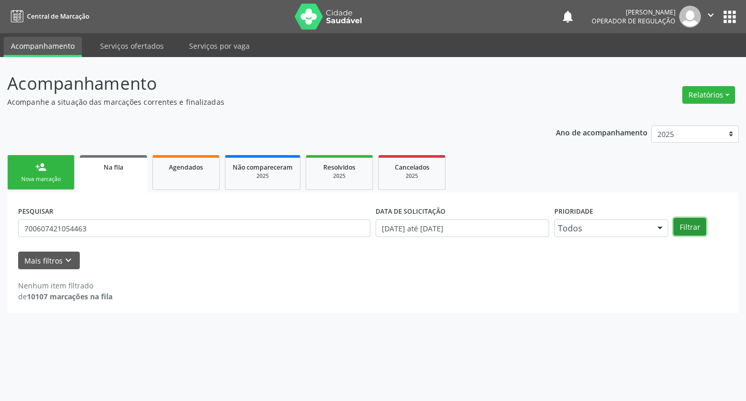
click at [695, 234] on button "Filtrar" at bounding box center [690, 227] width 33 height 18
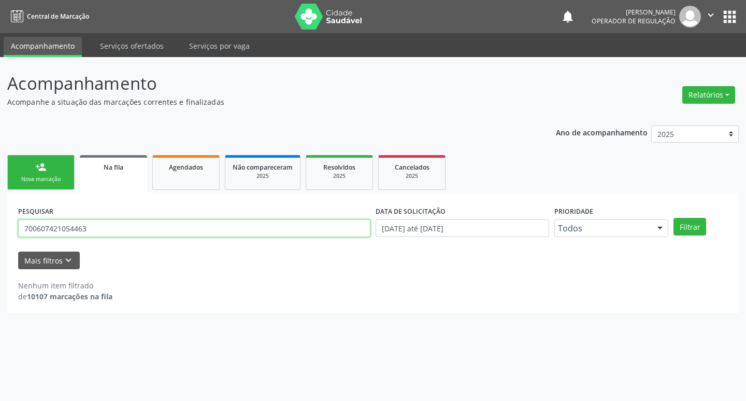
drag, startPoint x: 104, startPoint y: 229, endPoint x: 0, endPoint y: 230, distance: 104.2
click at [0, 230] on div "Acompanhamento Acompanhe a situação das marcações correntes e finalizadas Relat…" at bounding box center [373, 229] width 746 height 344
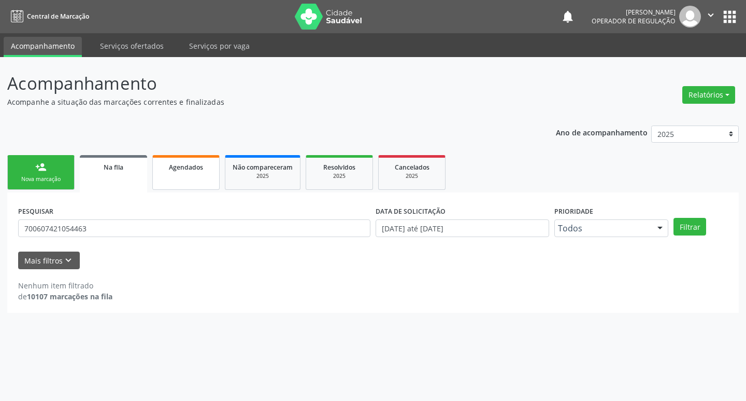
click at [197, 173] on link "Agendados" at bounding box center [185, 172] width 67 height 35
select select "7"
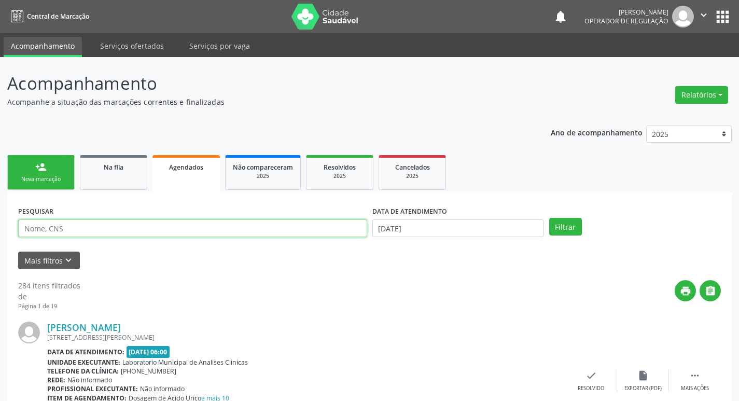
click at [109, 230] on input "text" at bounding box center [192, 228] width 349 height 18
paste input "700607421054463"
type input "700607421054463"
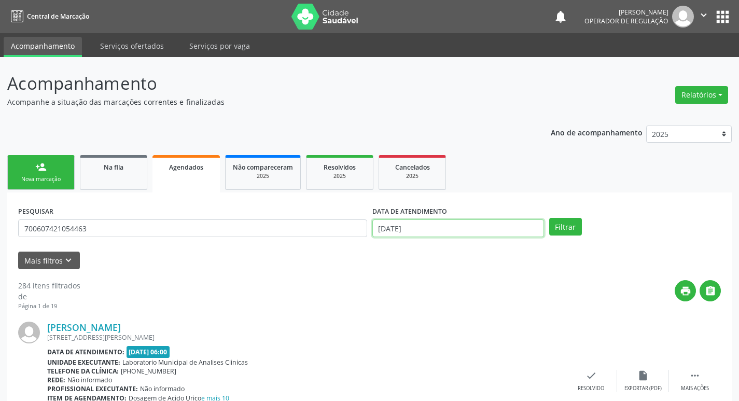
click at [445, 231] on input "[DATE]" at bounding box center [458, 228] width 172 height 18
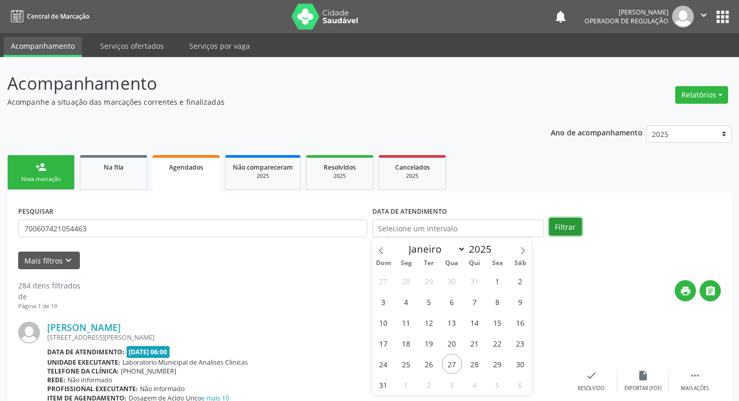
click at [565, 224] on button "Filtrar" at bounding box center [565, 227] width 33 height 18
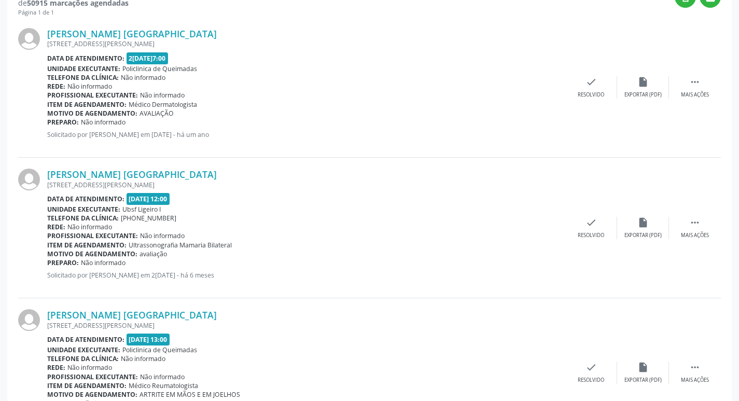
scroll to position [358, 0]
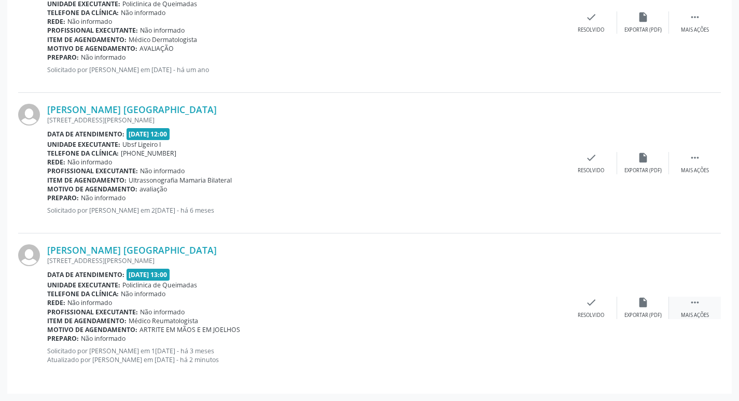
click at [700, 299] on icon "" at bounding box center [694, 301] width 11 height 11
click at [497, 303] on div "print Imprimir" at bounding box center [487, 307] width 52 height 22
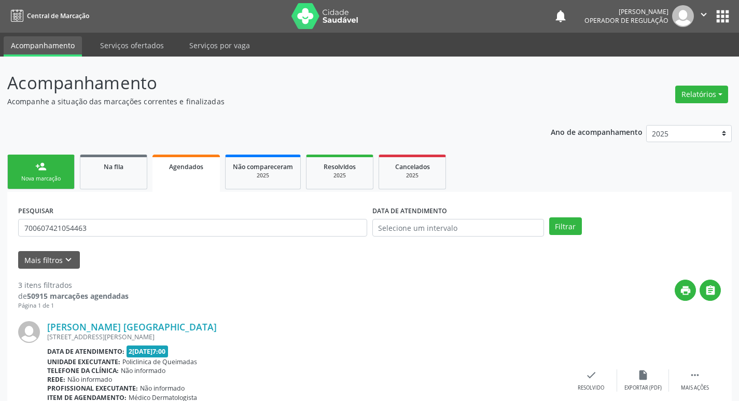
scroll to position [0, 0]
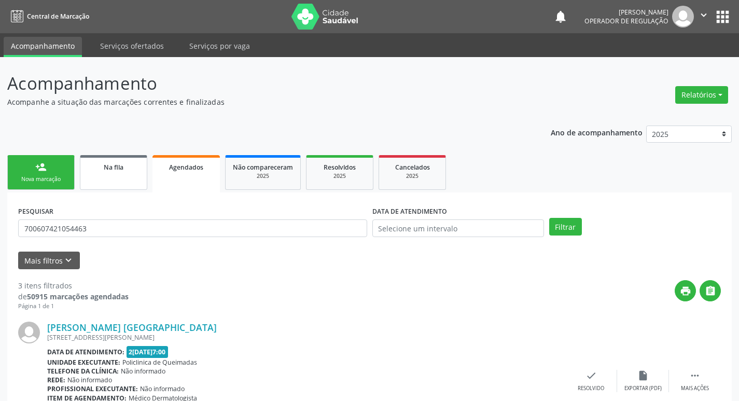
click at [97, 168] on div "Na fila" at bounding box center [114, 166] width 52 height 11
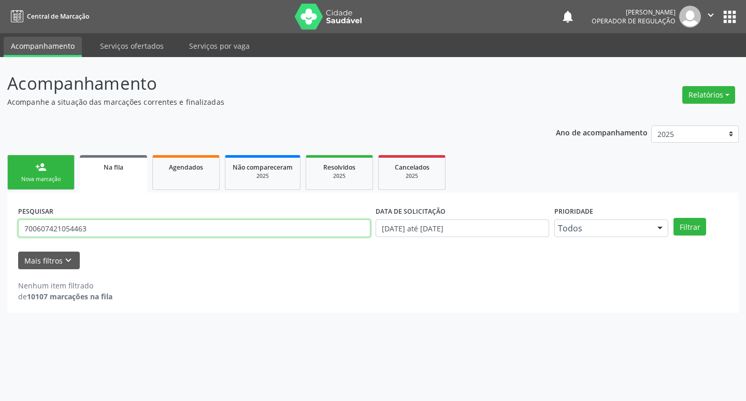
drag, startPoint x: 120, startPoint y: 230, endPoint x: 0, endPoint y: 243, distance: 120.9
click at [0, 243] on div "Acompanhamento Acompanhe a situação das marcações correntes e finalizadas Relat…" at bounding box center [373, 229] width 746 height 344
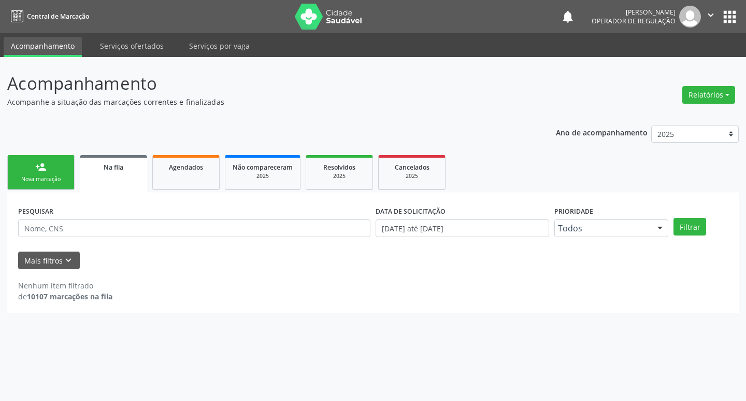
click at [46, 171] on div "person_add" at bounding box center [40, 166] width 11 height 11
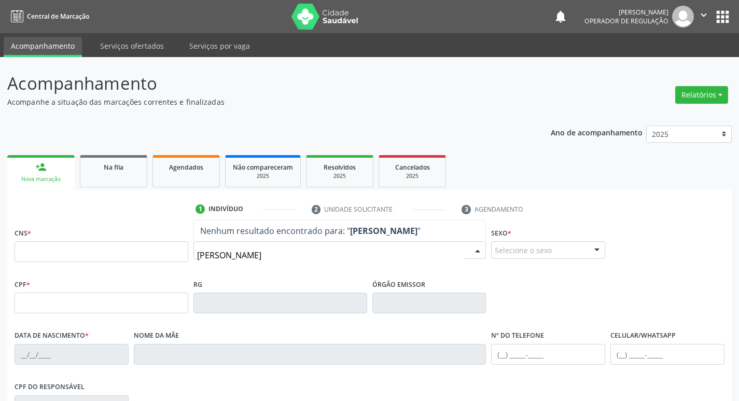
type input "[PERSON_NAME]"
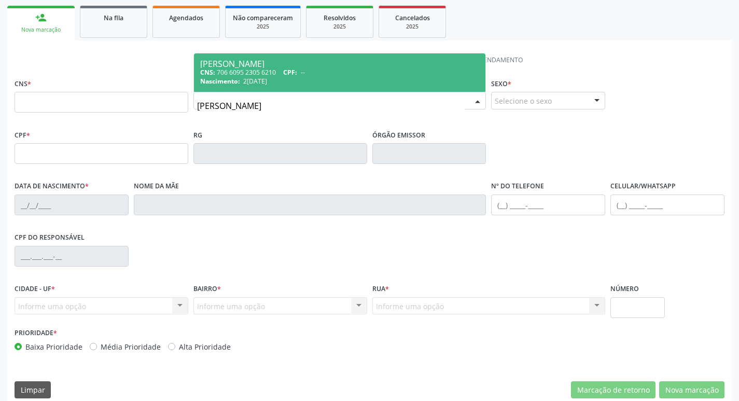
scroll to position [161, 0]
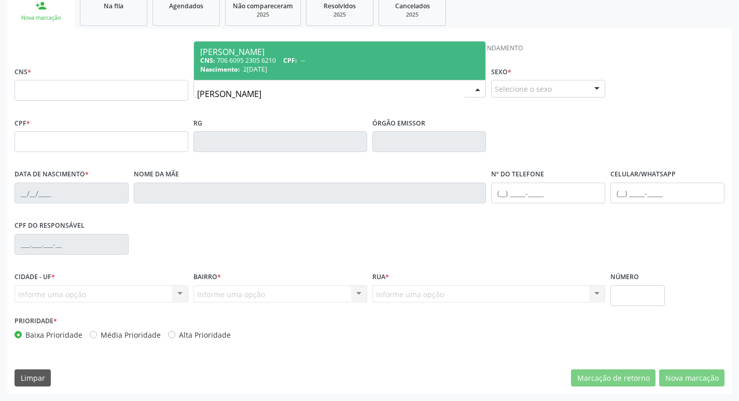
click at [340, 58] on div "CNS: 706 6095 2305 6210 CPF: --" at bounding box center [339, 60] width 279 height 9
type input "706 6095 2305 6210"
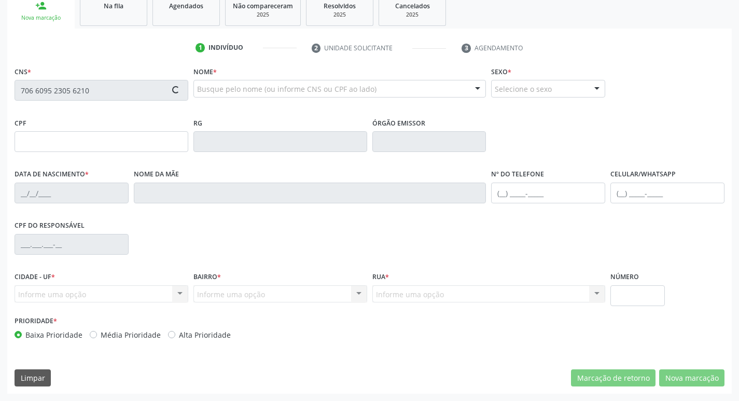
type input "2[DATE]"
type input "[PERSON_NAME]"
type input "[PHONE_NUMBER]"
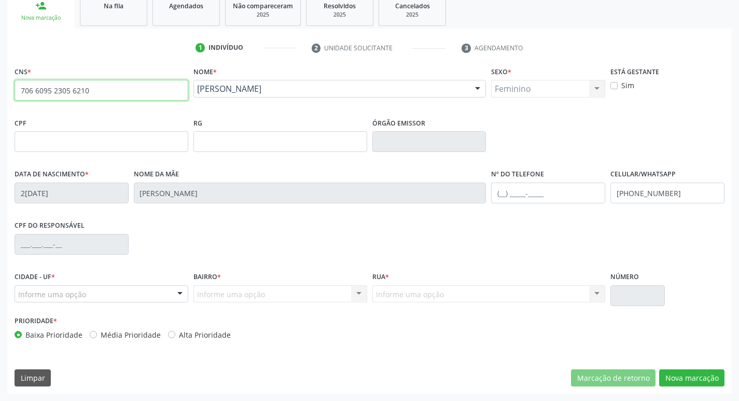
drag, startPoint x: 8, startPoint y: 84, endPoint x: 0, endPoint y: 83, distance: 7.8
click at [0, 83] on div "Acompanhamento Acompanhe a situação das marcações correntes e finalizadas Relat…" at bounding box center [369, 148] width 739 height 505
click at [92, 17] on link "Na fila" at bounding box center [113, 10] width 67 height 32
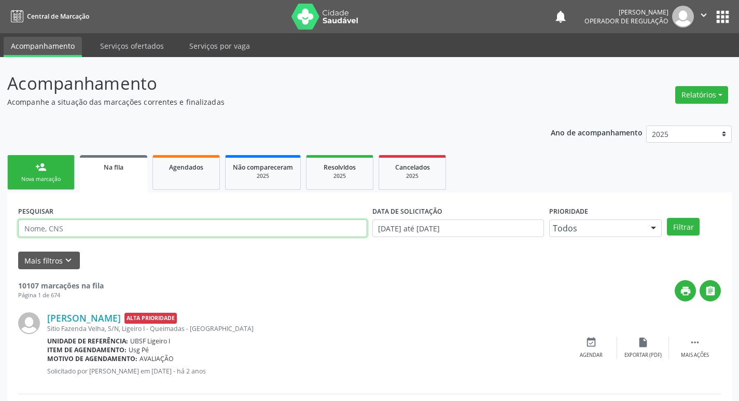
click at [118, 224] on input "text" at bounding box center [192, 228] width 349 height 18
paste input "706 6095 2305 6210"
type input "706 6095 2305 6210"
click at [667, 218] on button "Filtrar" at bounding box center [683, 227] width 33 height 18
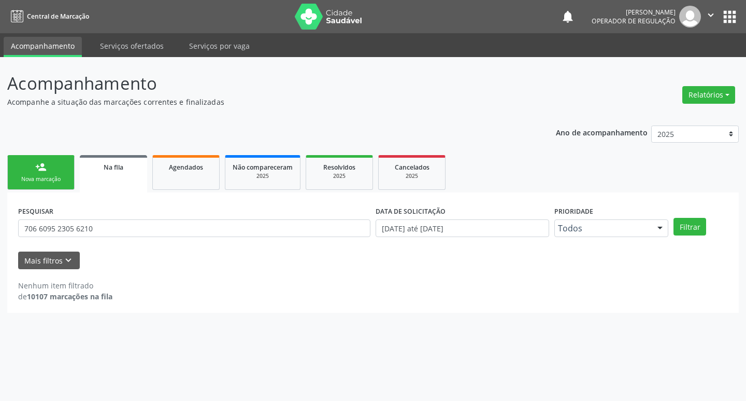
click at [37, 173] on link "person_add Nova marcação" at bounding box center [40, 172] width 67 height 35
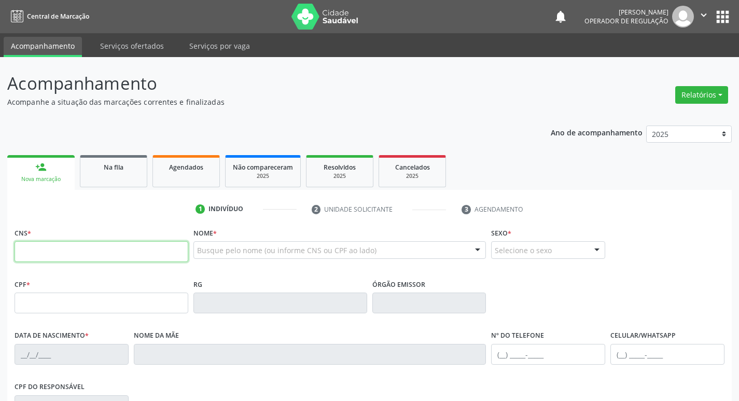
click at [78, 262] on fieldset "CNS *" at bounding box center [102, 247] width 174 height 44
paste input "706 6095 2305 6210"
type input "706 6095 2305 6210"
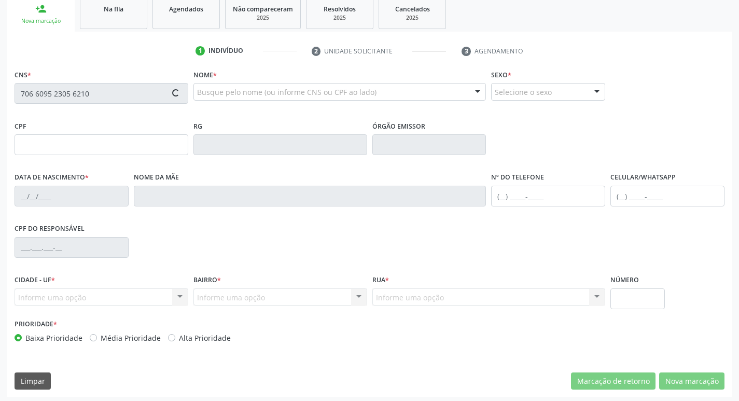
scroll to position [161, 0]
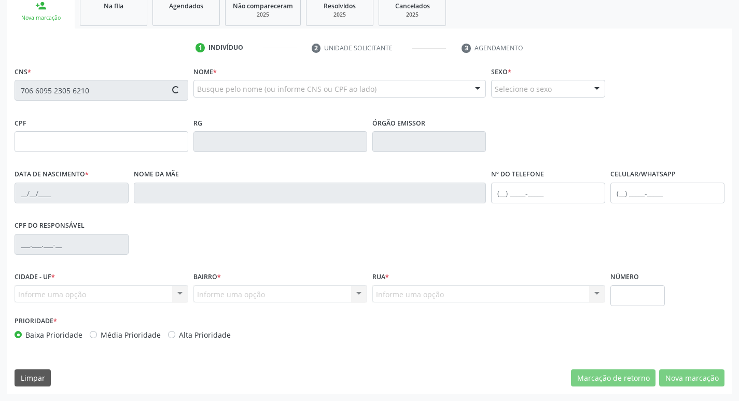
type input "2[DATE]"
type input "[PERSON_NAME]"
type input "[PHONE_NUMBER]"
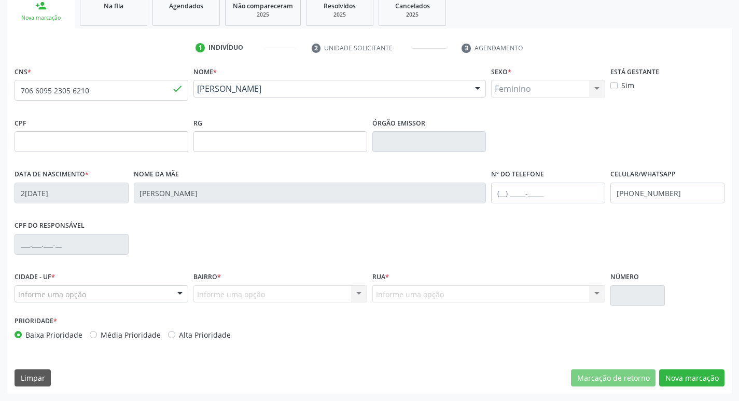
click at [242, 297] on div "Informe uma opção Nenhum resultado encontrado para: " " Nenhuma opção encontrad…" at bounding box center [280, 294] width 174 height 18
click at [251, 294] on div "Informe uma opção Nenhum resultado encontrado para: " " Nenhuma opção encontrad…" at bounding box center [280, 294] width 174 height 18
click at [690, 379] on button "Nova marcação" at bounding box center [691, 378] width 65 height 18
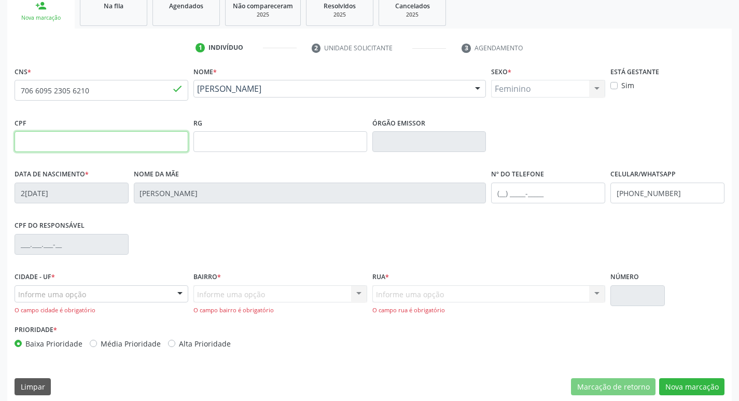
click at [131, 135] on input "text" at bounding box center [102, 141] width 174 height 21
type input "952.672.984-68"
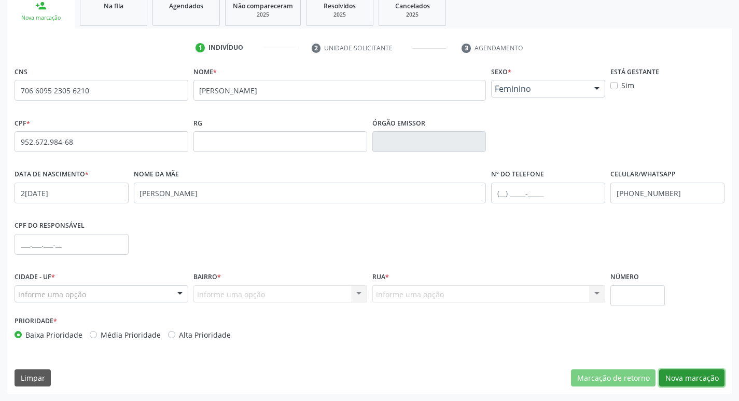
click at [682, 370] on button "Nova marcação" at bounding box center [691, 378] width 65 height 18
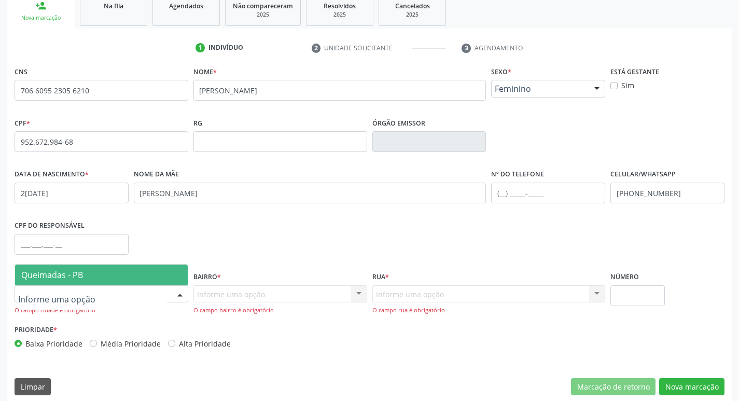
click at [153, 297] on div at bounding box center [102, 294] width 174 height 18
click at [146, 273] on span "Queimadas - PB" at bounding box center [101, 274] width 173 height 21
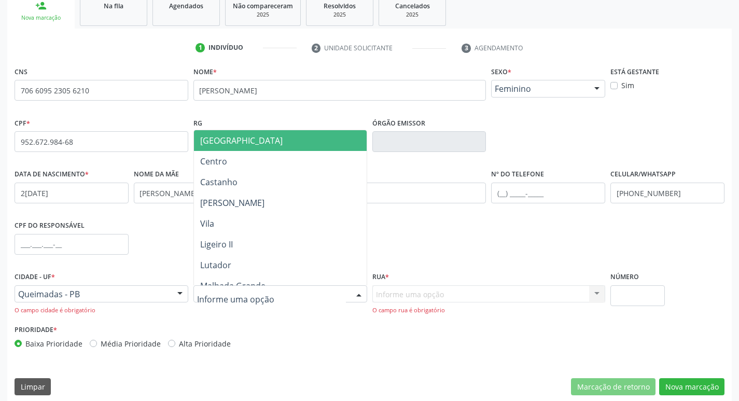
click at [343, 297] on div at bounding box center [280, 294] width 174 height 18
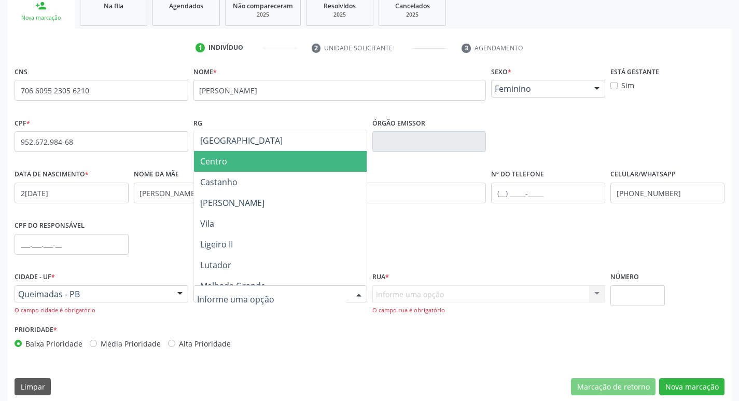
click at [278, 162] on span "Centro" at bounding box center [280, 161] width 173 height 21
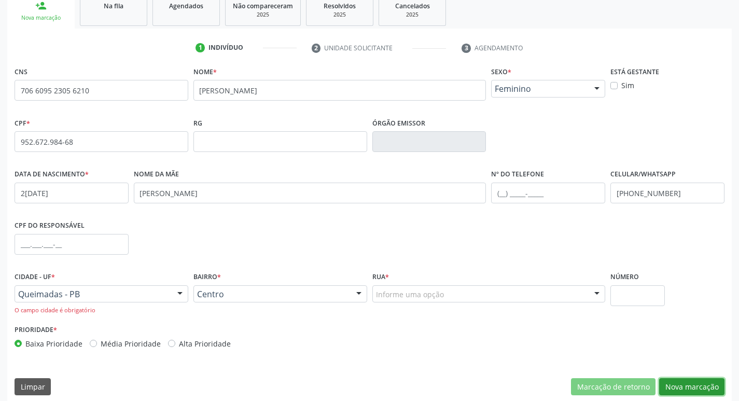
click at [702, 384] on button "Nova marcação" at bounding box center [691, 387] width 65 height 18
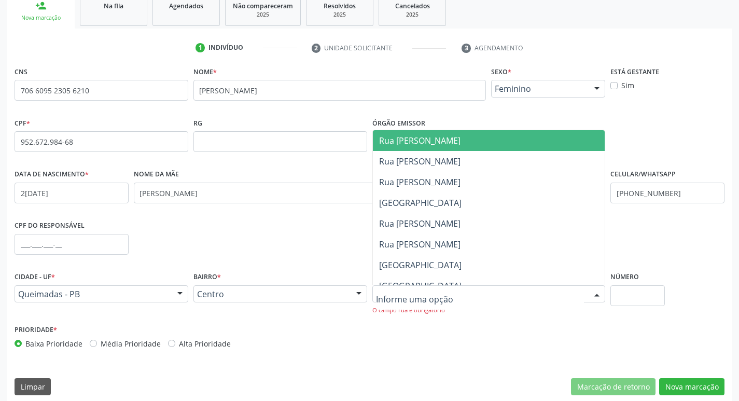
click at [485, 299] on div at bounding box center [488, 294] width 233 height 18
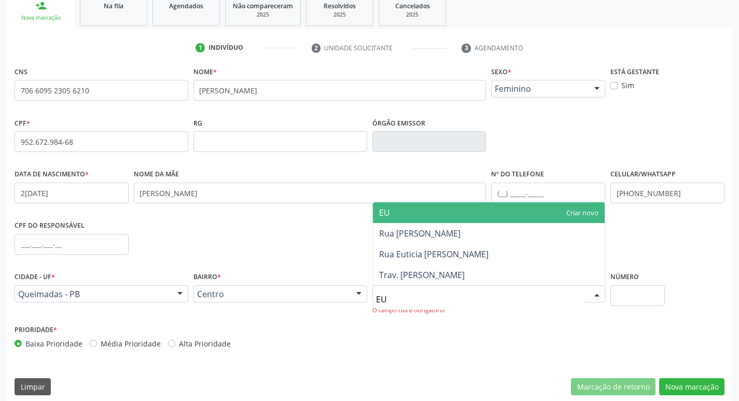
type input "E"
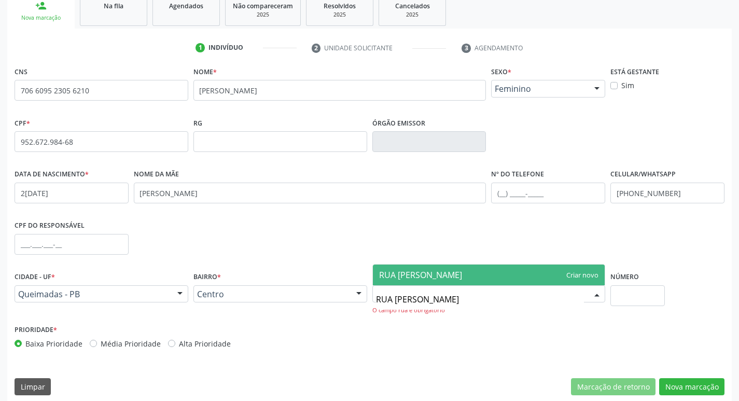
type input "RUA [PERSON_NAME]"
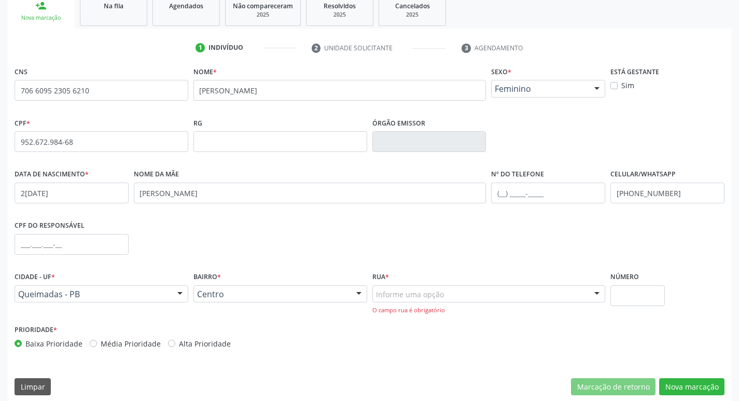
click at [472, 237] on div "CNS 706 6095 2305 6210 none Nome * [PERSON_NAME] * Feminino Masculino Feminino …" at bounding box center [370, 210] width 710 height 292
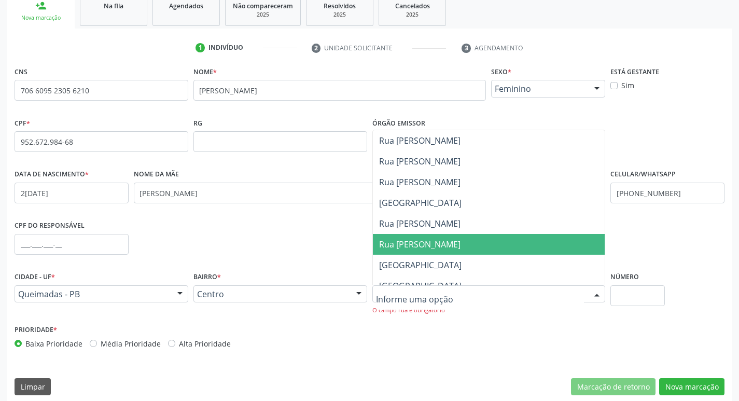
click at [594, 297] on div at bounding box center [597, 295] width 16 height 18
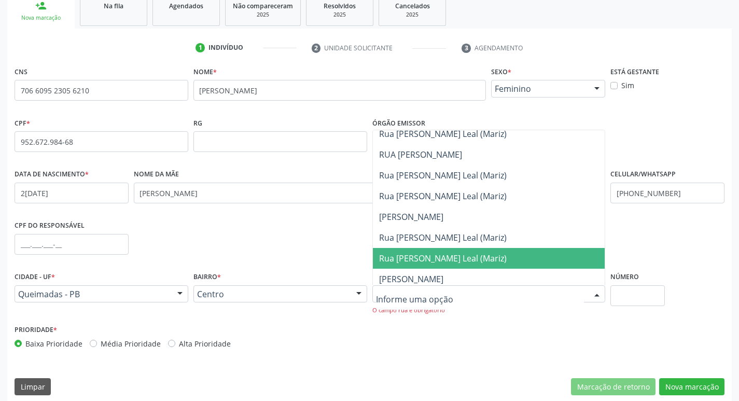
scroll to position [1399, 0]
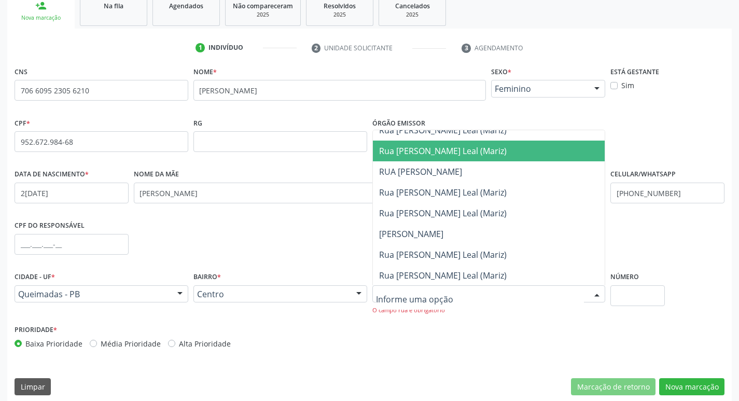
click at [657, 129] on div "CPF * 952.672.984-68 none RG Órgão emissor" at bounding box center [369, 140] width 715 height 51
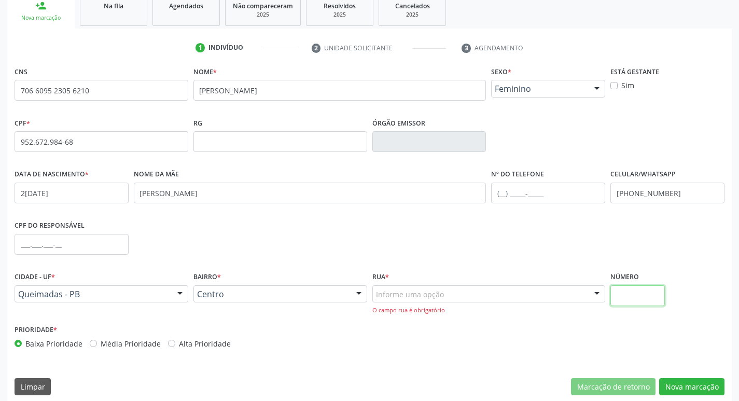
click at [621, 299] on input "text" at bounding box center [637, 295] width 54 height 21
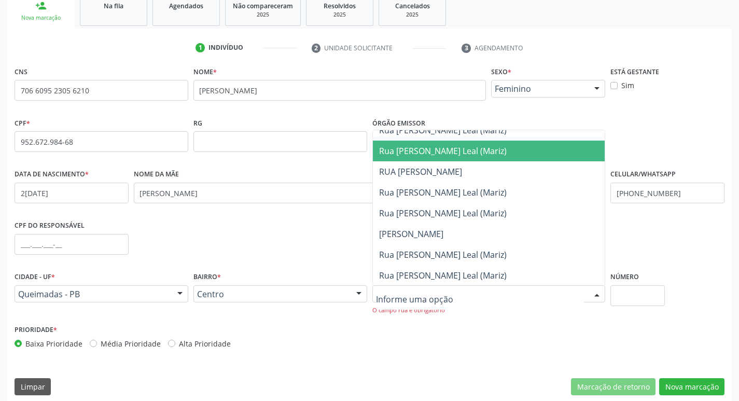
click at [445, 285] on div at bounding box center [488, 294] width 233 height 18
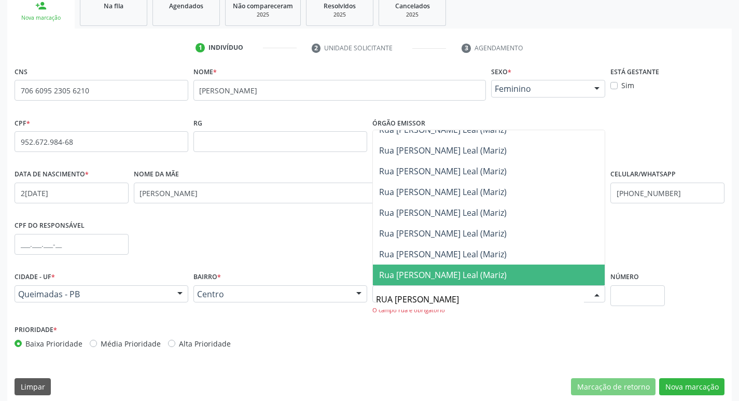
scroll to position [0, 0]
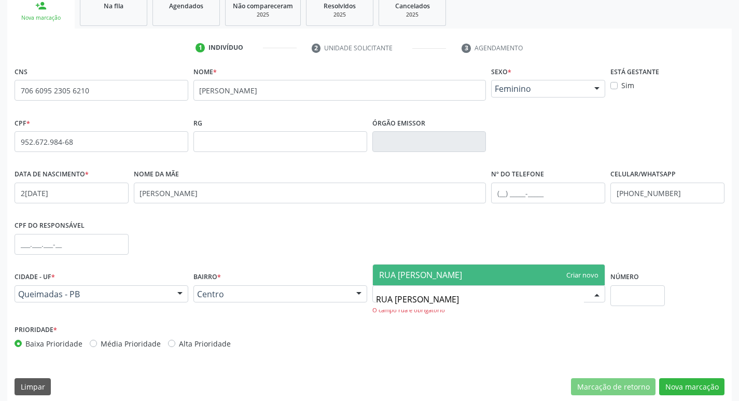
click at [581, 270] on span "RUA [PERSON_NAME]" at bounding box center [489, 274] width 232 height 21
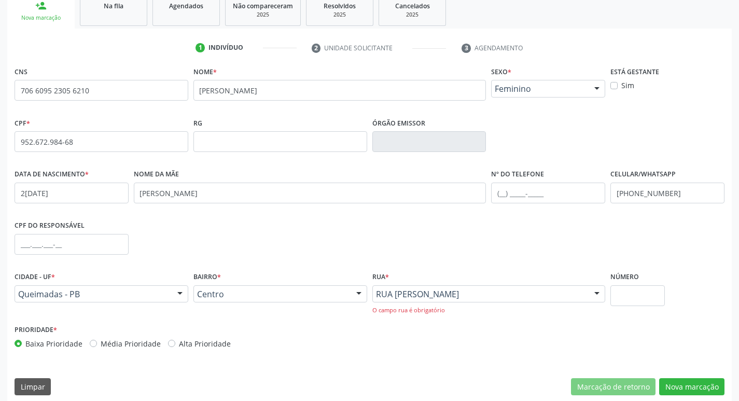
click at [507, 301] on div "RUA [PERSON_NAME]" at bounding box center [488, 294] width 233 height 18
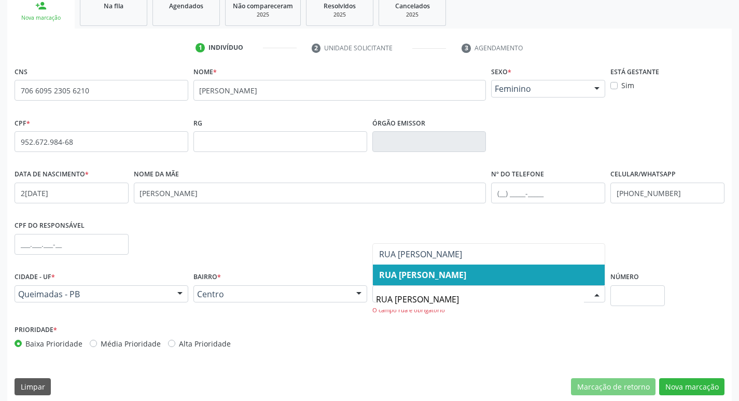
click at [503, 279] on span "RUA [PERSON_NAME]" at bounding box center [489, 274] width 232 height 21
type input "RUA [PERSON_NAME]"
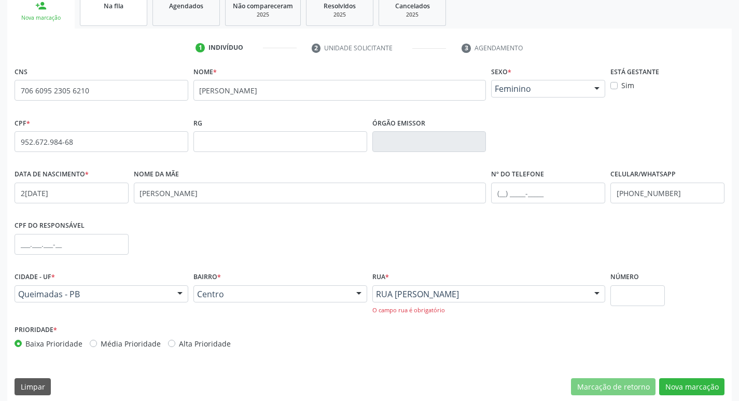
click at [118, 11] on link "Na fila" at bounding box center [113, 10] width 67 height 32
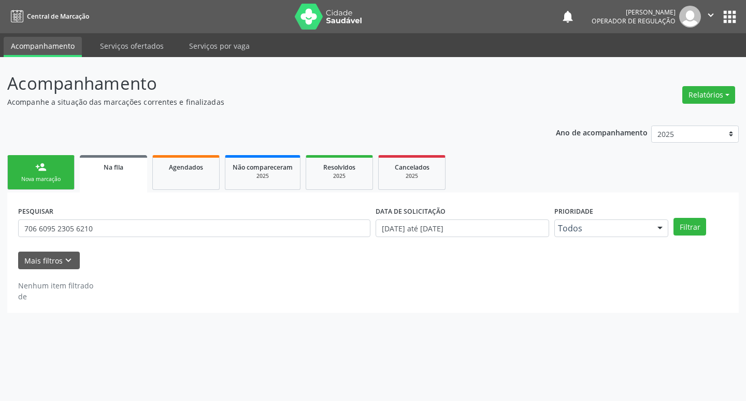
click at [36, 176] on div "Nova marcação" at bounding box center [41, 179] width 52 height 8
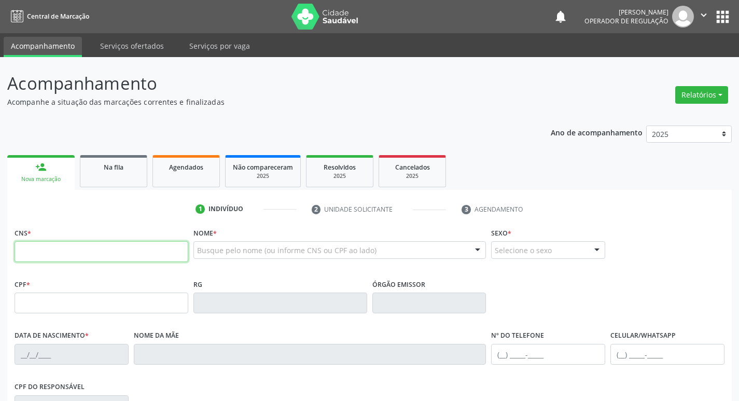
click at [22, 254] on input "text" at bounding box center [102, 251] width 174 height 21
type input "700 5013"
click at [120, 172] on link "Na fila" at bounding box center [113, 171] width 67 height 32
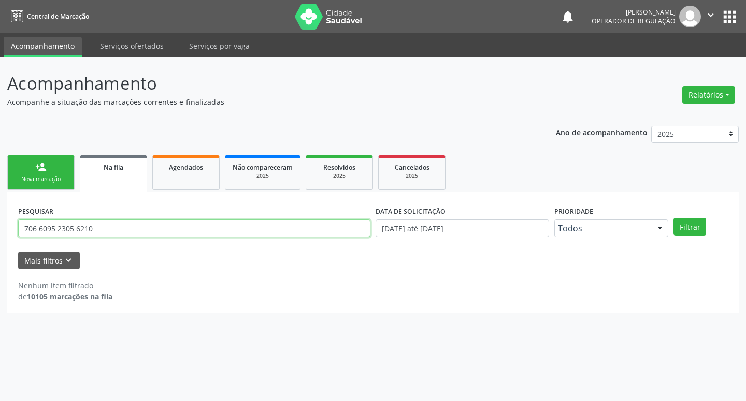
click at [0, 231] on div "Acompanhamento Acompanhe a situação das marcações correntes e finalizadas Relat…" at bounding box center [373, 229] width 746 height 344
type input "700501384870059"
click at [674, 218] on button "Filtrar" at bounding box center [690, 227] width 33 height 18
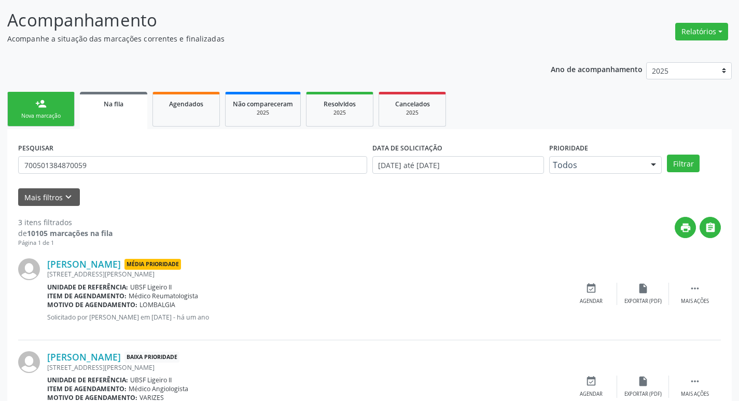
scroll to position [206, 0]
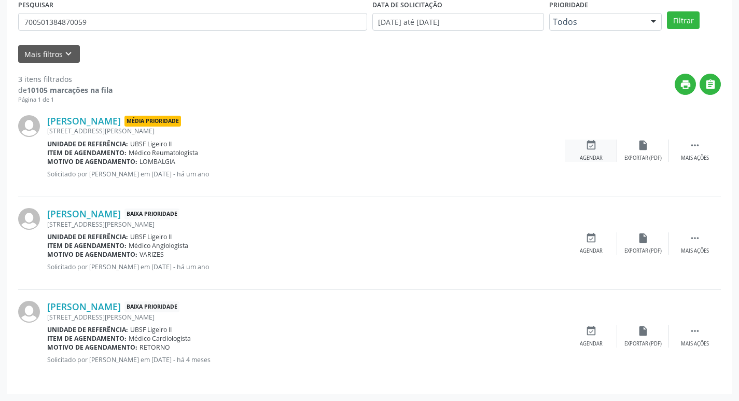
click at [598, 153] on div "event_available Agendar" at bounding box center [591, 150] width 52 height 22
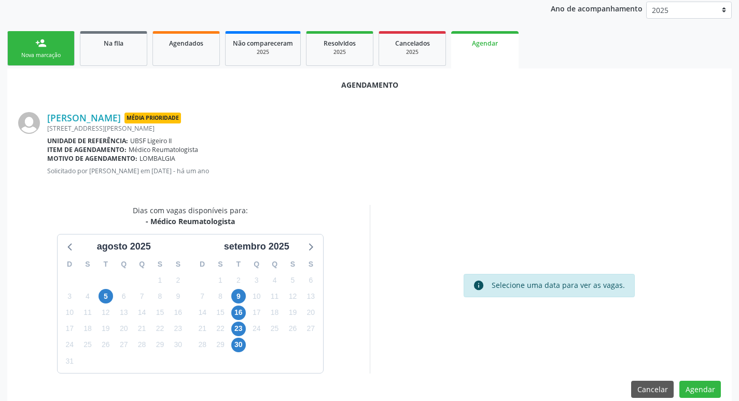
scroll to position [139, 0]
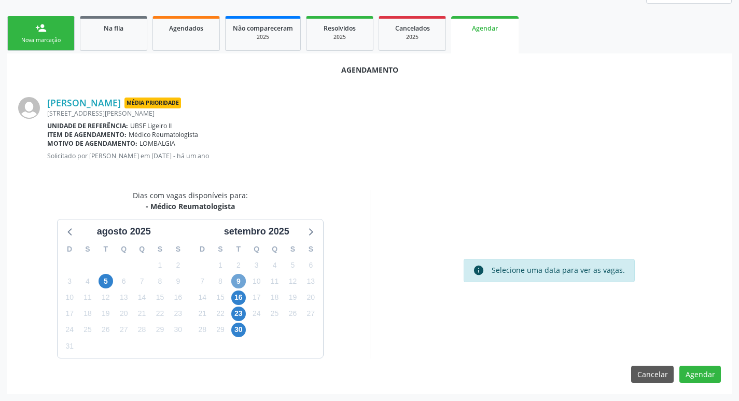
click at [245, 278] on span "9" at bounding box center [238, 281] width 15 height 15
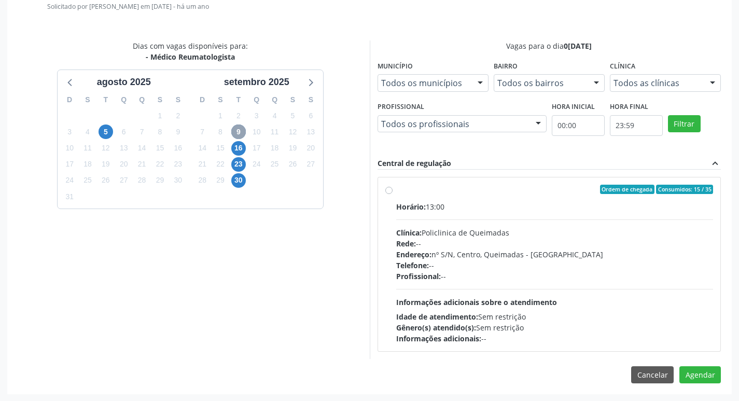
scroll to position [289, 0]
click at [536, 186] on div "Ordem de chegada Consumidos: 15 / 35" at bounding box center [554, 188] width 317 height 9
click at [392, 186] on input "Ordem de chegada Consumidos: 15 / 35 Horário: 13:00 Clínica: Policlinica de Que…" at bounding box center [388, 188] width 7 height 9
radio input "true"
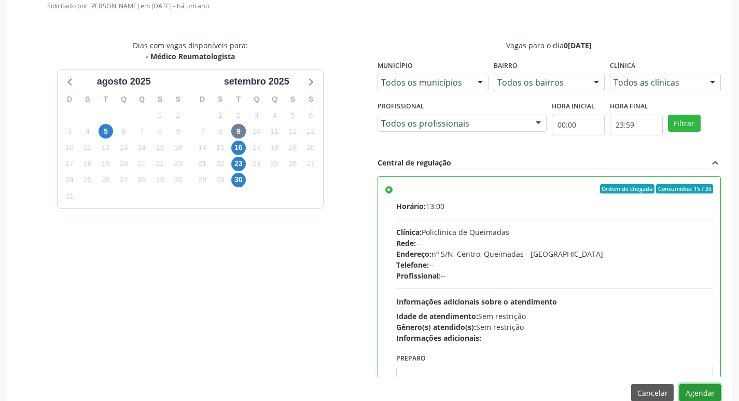
click at [701, 392] on button "Agendar" at bounding box center [699, 393] width 41 height 18
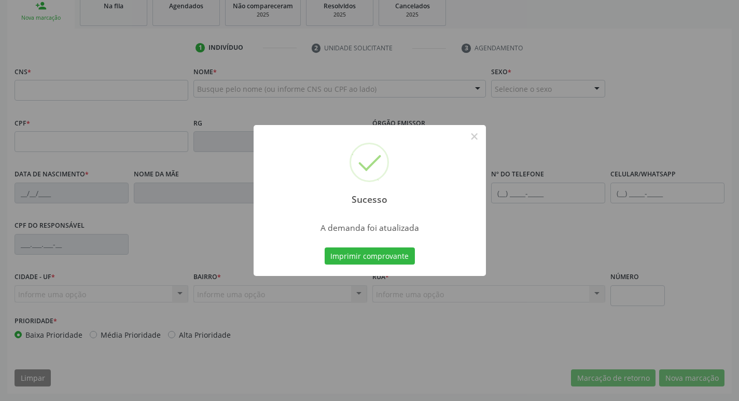
scroll to position [161, 0]
click at [361, 253] on button "Imprimir comprovante" at bounding box center [369, 256] width 90 height 18
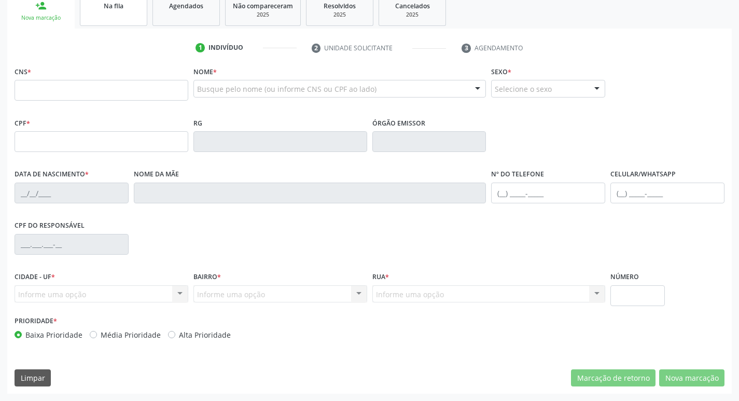
click at [119, 6] on span "Na fila" at bounding box center [114, 6] width 20 height 9
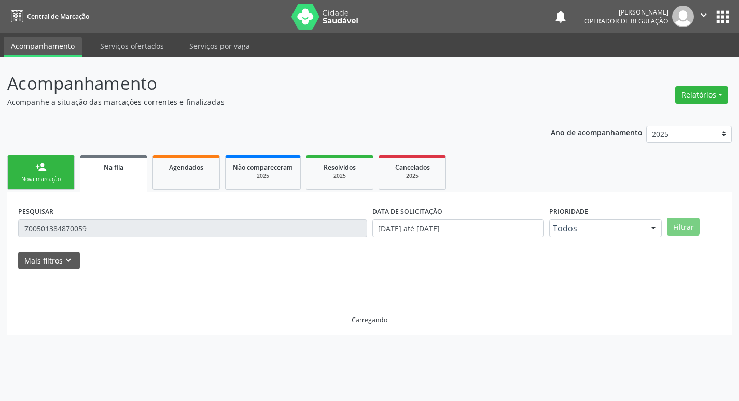
scroll to position [0, 0]
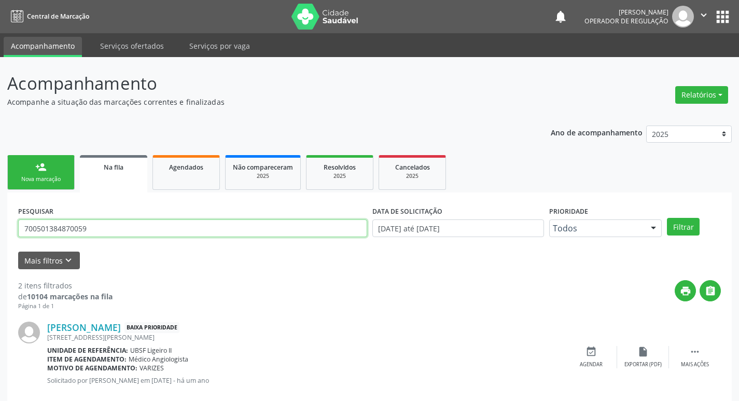
drag, startPoint x: 146, startPoint y: 226, endPoint x: 0, endPoint y: 239, distance: 146.7
click at [0, 239] on div "Acompanhamento Acompanhe a situação das marcações correntes e finalizadas Relat…" at bounding box center [369, 285] width 739 height 457
type input "704305594318091"
click at [667, 218] on button "Filtrar" at bounding box center [683, 227] width 33 height 18
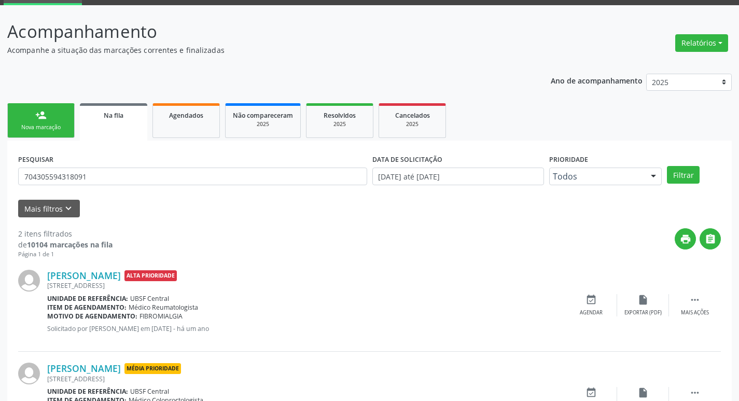
scroll to position [113, 0]
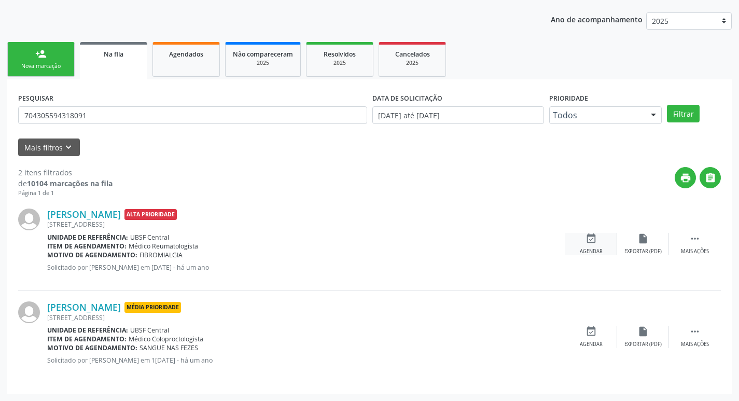
click at [599, 245] on div "event_available Agendar" at bounding box center [591, 244] width 52 height 22
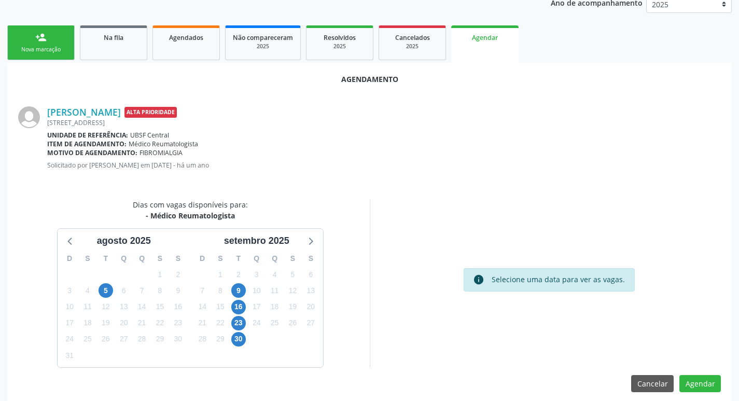
scroll to position [139, 0]
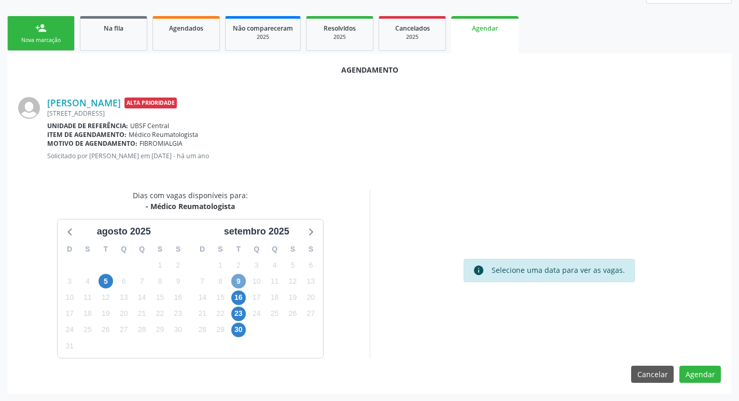
click at [240, 282] on span "9" at bounding box center [238, 281] width 15 height 15
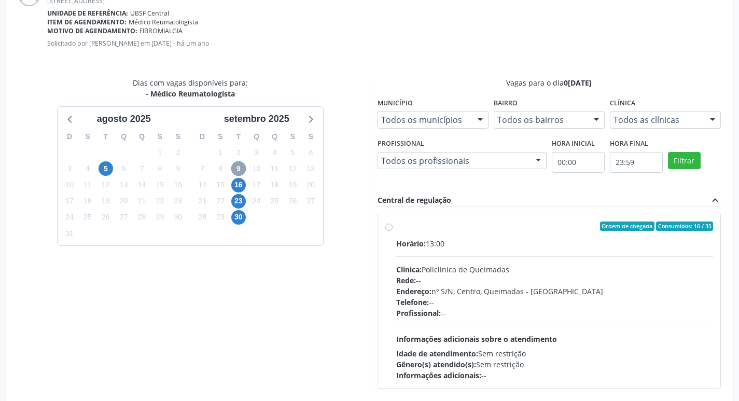
scroll to position [289, 0]
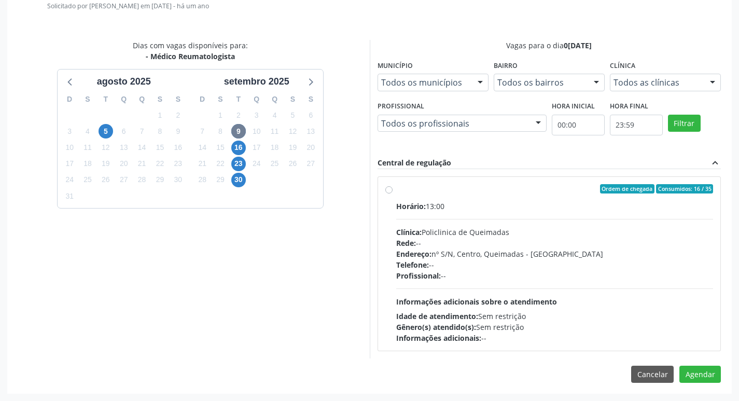
click at [497, 200] on label "Ordem de chegada Consumidos: 16 / 35 Horário: 13:00 Clínica: Policlinica de Que…" at bounding box center [554, 263] width 317 height 159
click at [392, 193] on input "Ordem de chegada Consumidos: 16 / 35 Horário: 13:00 Clínica: Policlinica de Que…" at bounding box center [388, 188] width 7 height 9
radio input "true"
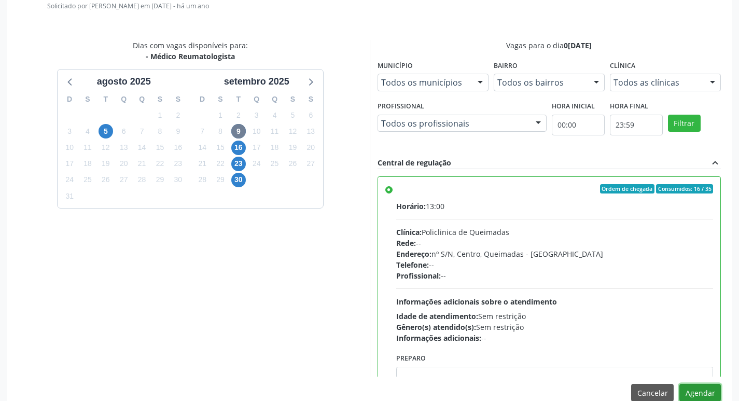
click at [704, 390] on button "Agendar" at bounding box center [699, 393] width 41 height 18
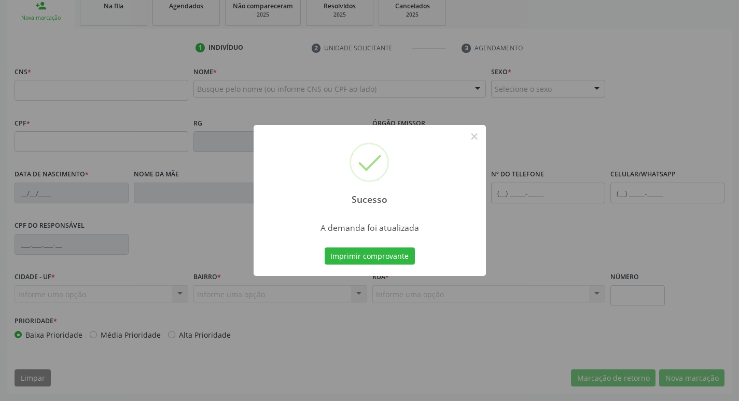
scroll to position [161, 0]
click at [333, 256] on button "Imprimir comprovante" at bounding box center [369, 256] width 90 height 18
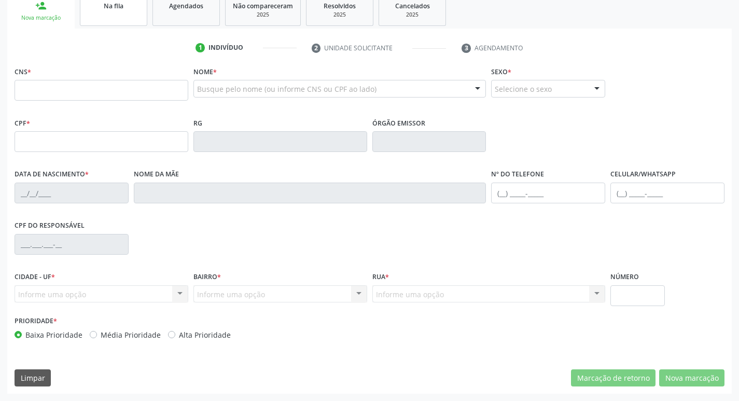
click at [124, 0] on div "Na fila" at bounding box center [114, 5] width 52 height 11
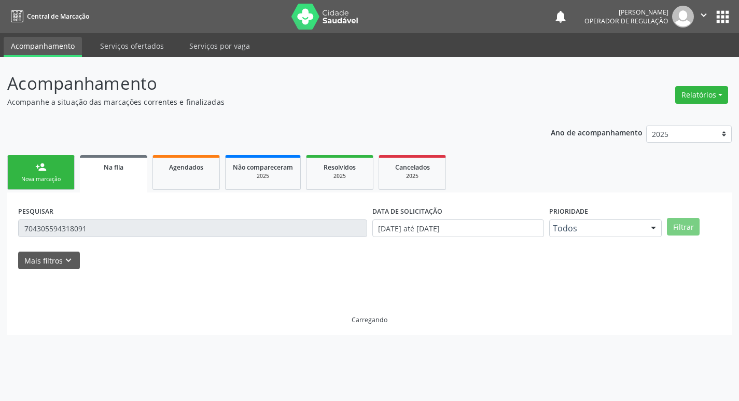
scroll to position [0, 0]
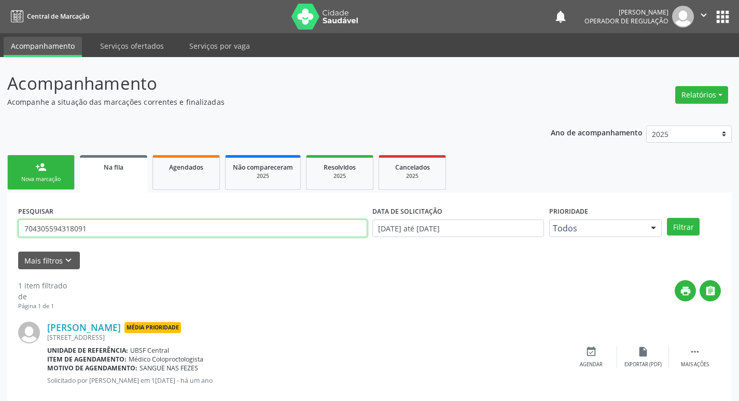
drag, startPoint x: 109, startPoint y: 223, endPoint x: 0, endPoint y: 221, distance: 109.4
click at [0, 221] on div "Acompanhamento Acompanhe a situação das marcações correntes e finalizadas Relat…" at bounding box center [369, 239] width 739 height 364
type input "702500334855531"
click at [667, 218] on button "Filtrar" at bounding box center [683, 227] width 33 height 18
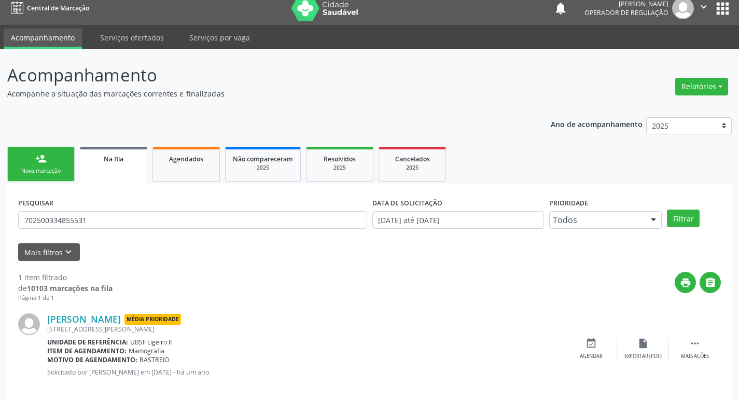
scroll to position [20, 0]
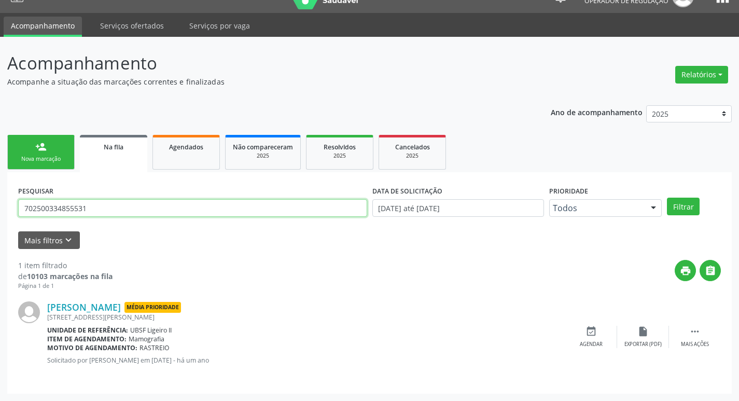
drag, startPoint x: 110, startPoint y: 212, endPoint x: 16, endPoint y: 197, distance: 95.0
click at [16, 196] on div "PESQUISAR 702500334855531" at bounding box center [193, 203] width 354 height 40
click at [200, 141] on div "Agendados" at bounding box center [186, 146] width 52 height 11
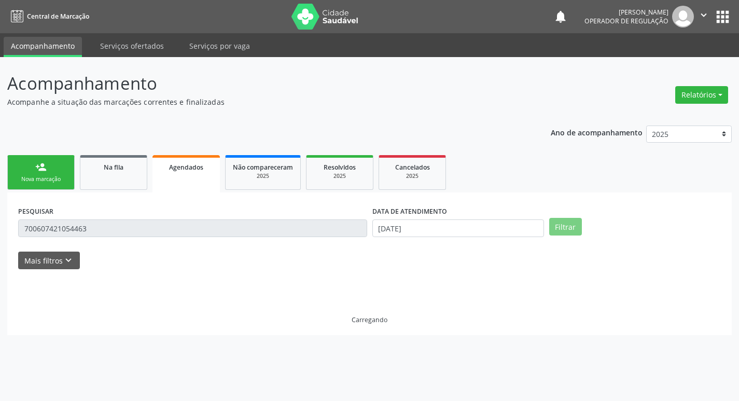
scroll to position [0, 0]
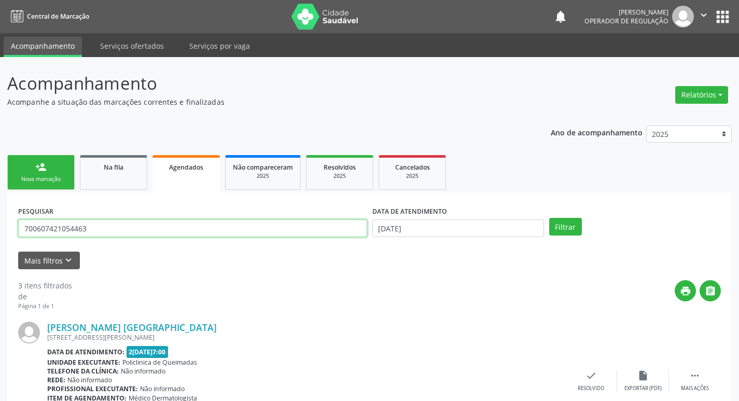
click at [130, 224] on input "700607421054463" at bounding box center [192, 228] width 349 height 18
type input "7"
paste input "702500334855531"
type input "702500334855531"
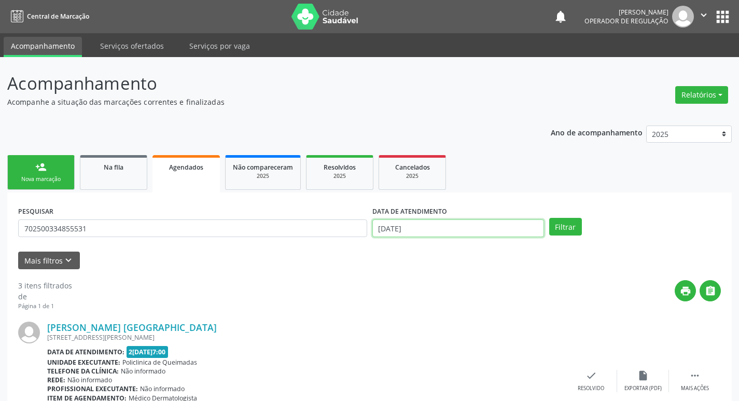
click at [522, 235] on input "[DATE]" at bounding box center [458, 228] width 172 height 18
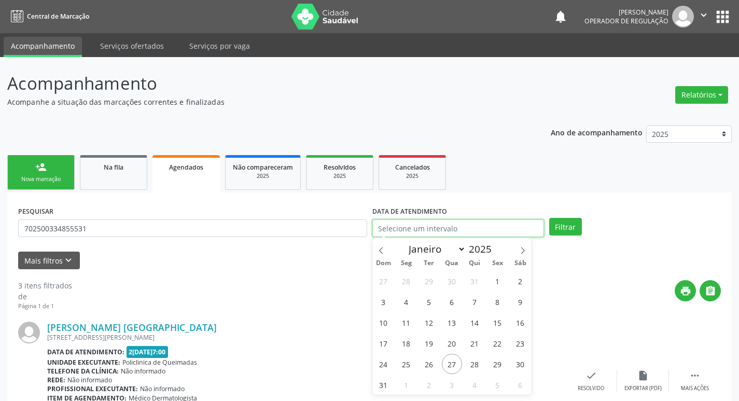
click at [549, 218] on button "Filtrar" at bounding box center [565, 227] width 33 height 18
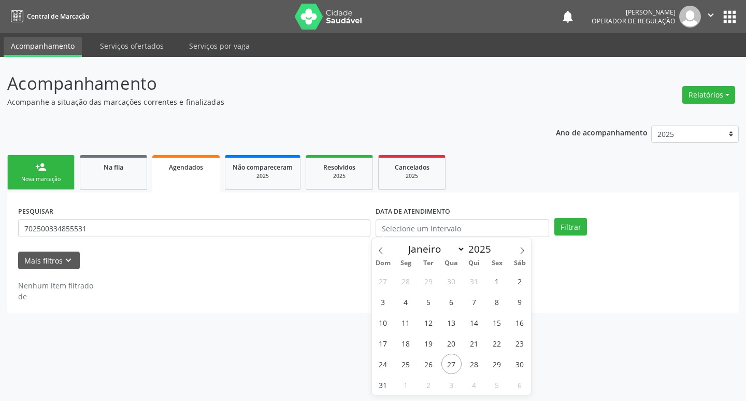
click at [34, 167] on link "person_add Nova marcação" at bounding box center [40, 172] width 67 height 35
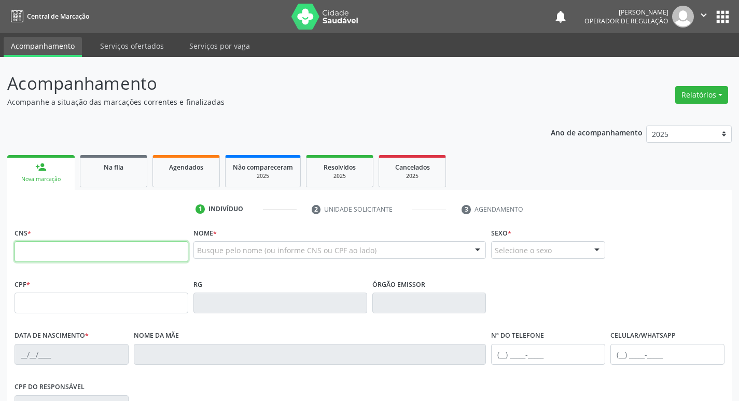
click at [83, 250] on input "text" at bounding box center [102, 251] width 174 height 21
paste input "702 5003 3485 5531"
type input "702 5003 3485 5531"
type input "498.620.494-72"
type input "[DATE]"
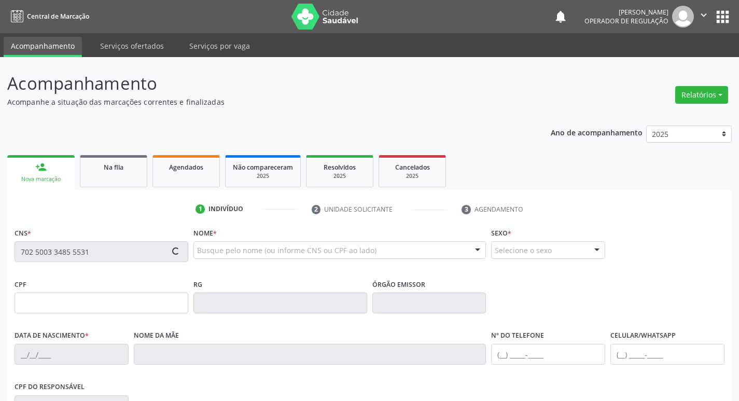
type input "[PERSON_NAME]"
type input "[PHONE_NUMBER]"
type input "38"
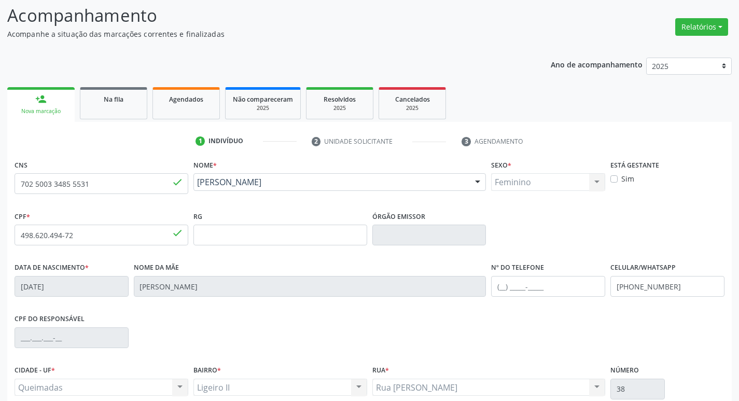
scroll to position [161, 0]
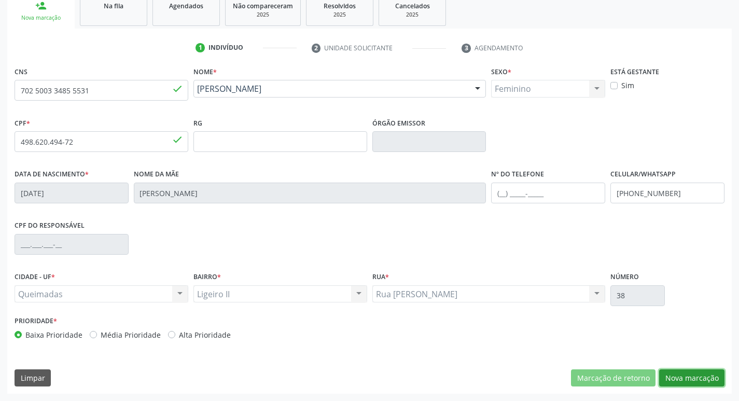
click at [699, 370] on button "Nova marcação" at bounding box center [691, 378] width 65 height 18
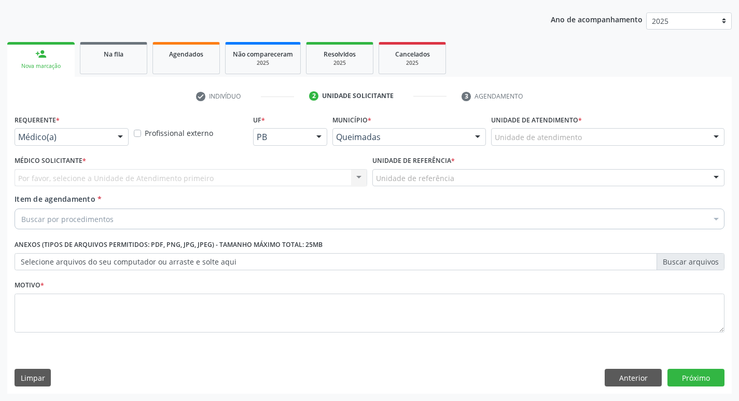
scroll to position [113, 0]
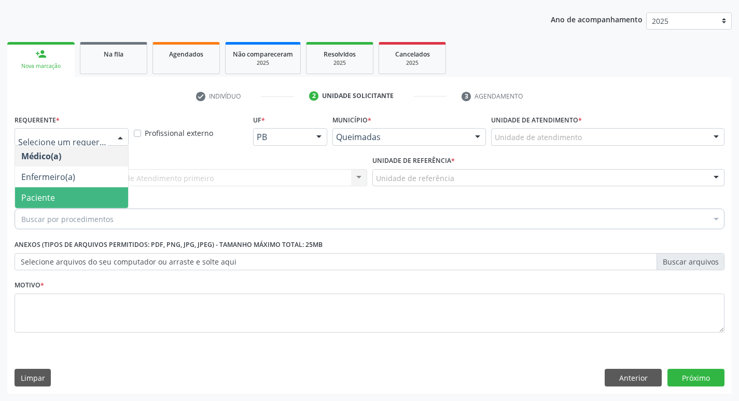
click at [77, 196] on span "Paciente" at bounding box center [71, 197] width 113 height 21
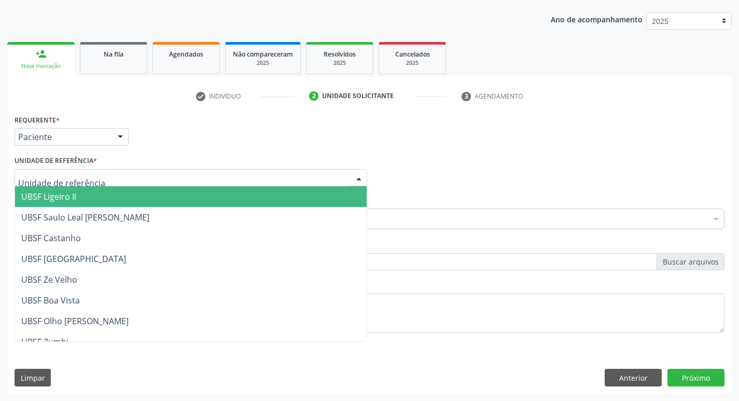
click at [81, 193] on span "UBSF Ligeiro II" at bounding box center [190, 196] width 351 height 21
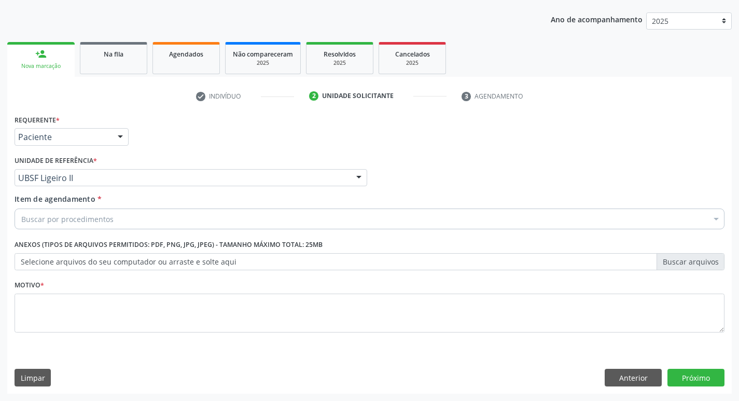
click at [69, 226] on div "Buscar por procedimentos" at bounding box center [370, 218] width 710 height 21
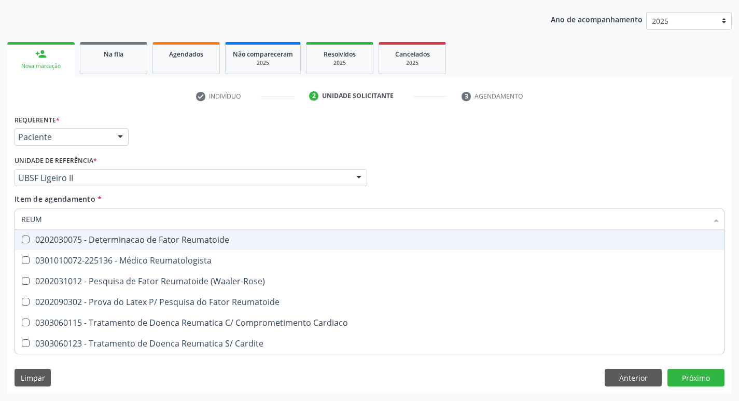
type input "REUMA"
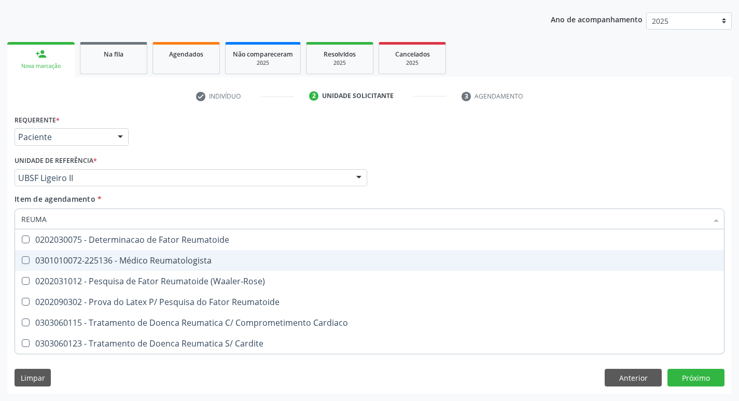
click at [117, 262] on div "0301010072-225136 - Médico Reumatologista" at bounding box center [369, 260] width 696 height 8
checkbox Reumatologista "true"
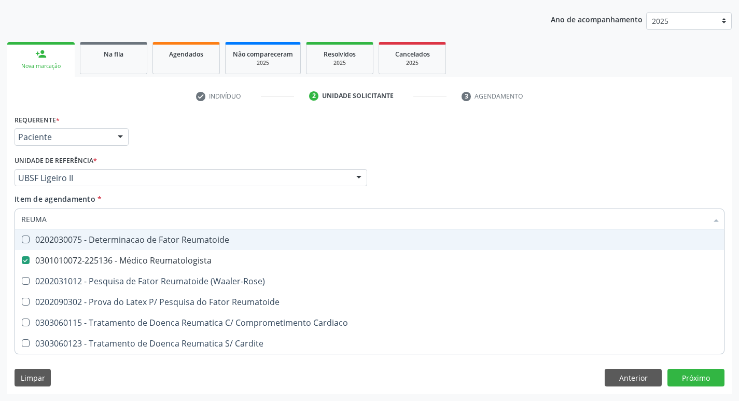
click at [236, 129] on div "Requerente * Paciente Médico(a) Enfermeiro(a) Paciente Nenhum resultado encontr…" at bounding box center [369, 132] width 715 height 40
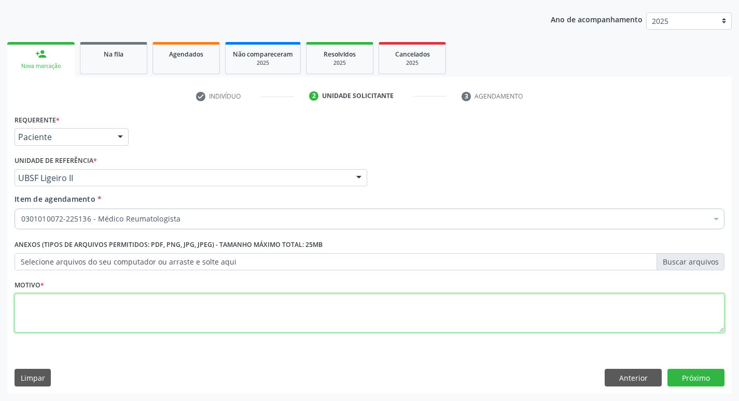
click at [163, 319] on textarea at bounding box center [370, 312] width 710 height 39
type textarea "ARTROSE"
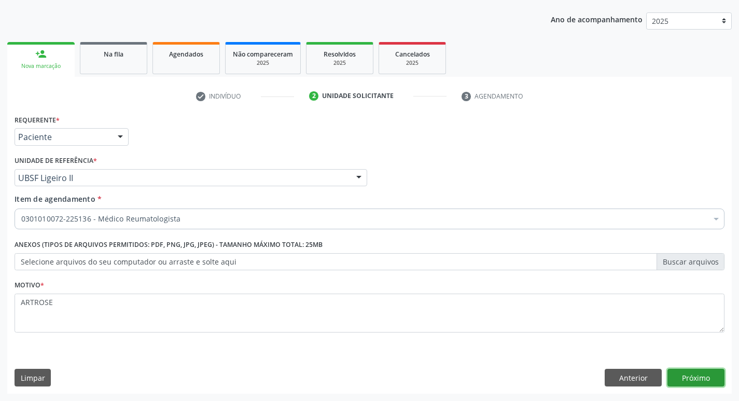
click at [694, 376] on button "Próximo" at bounding box center [695, 377] width 57 height 18
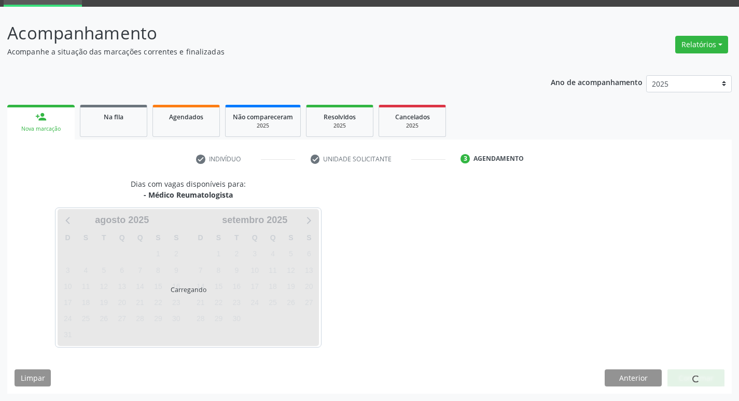
scroll to position [50, 0]
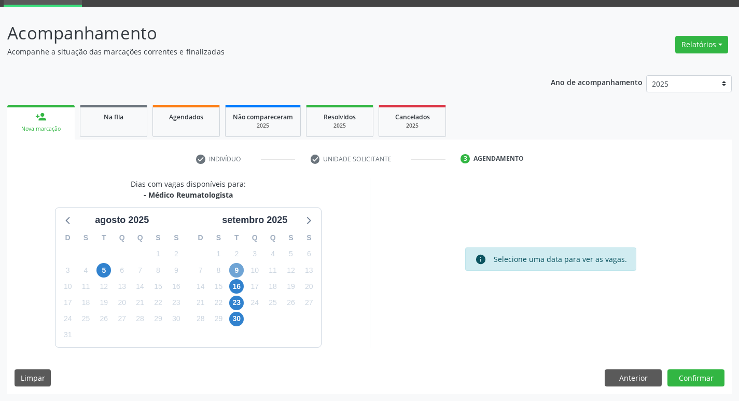
click at [231, 273] on span "9" at bounding box center [236, 270] width 15 height 15
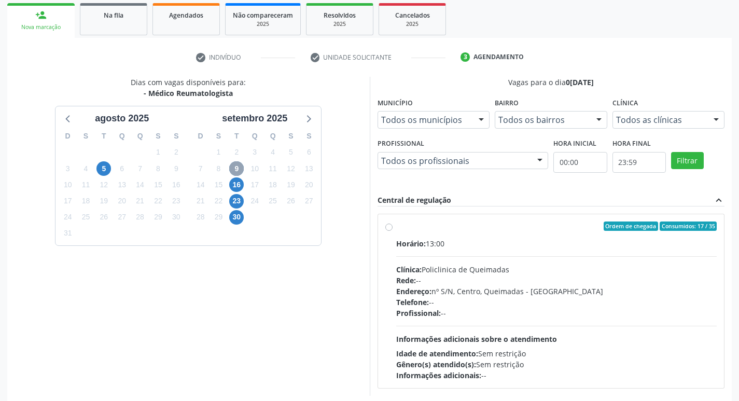
scroll to position [200, 0]
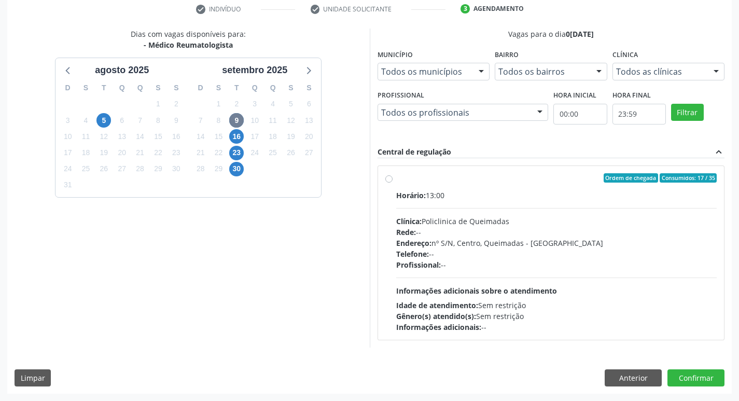
click at [577, 172] on div "Ordem de chegada Consumidos: 17 / 35 Horário: 13:00 Clínica: Policlinica de Que…" at bounding box center [551, 253] width 346 height 174
radio input "true"
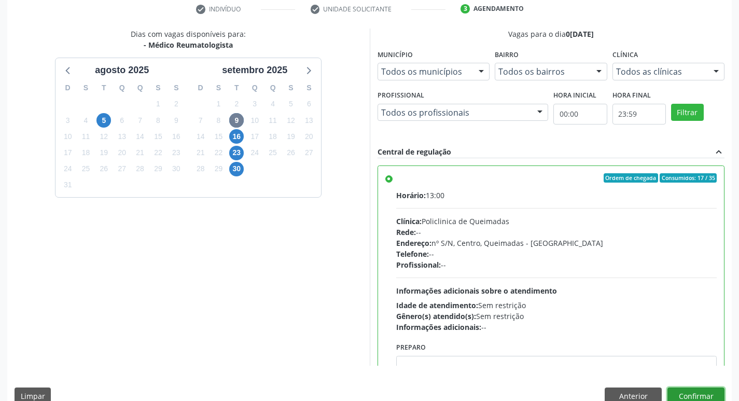
click at [708, 397] on button "Confirmar" at bounding box center [695, 396] width 57 height 18
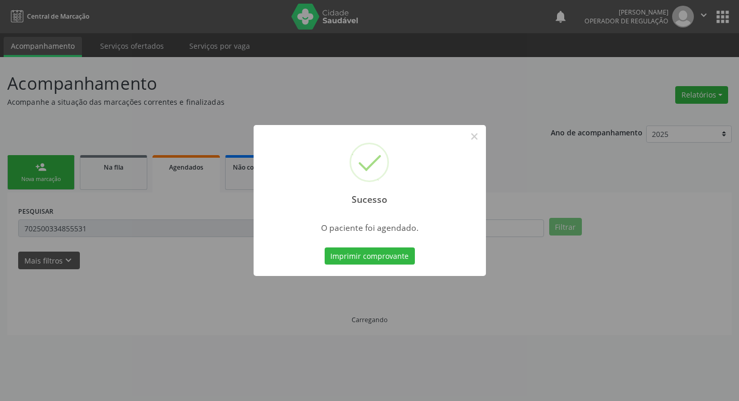
scroll to position [0, 0]
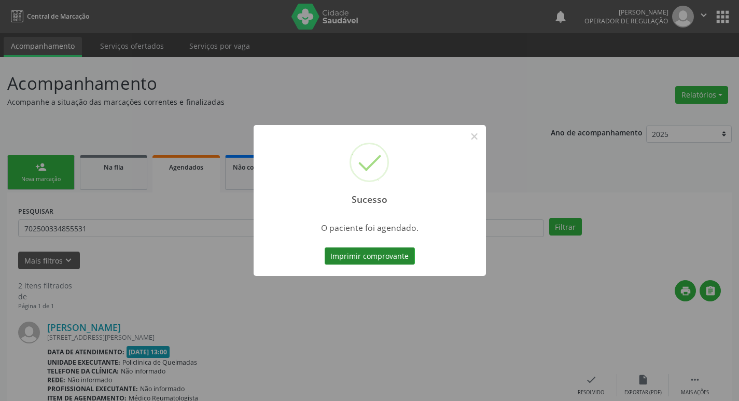
click at [393, 261] on button "Imprimir comprovante" at bounding box center [369, 256] width 90 height 18
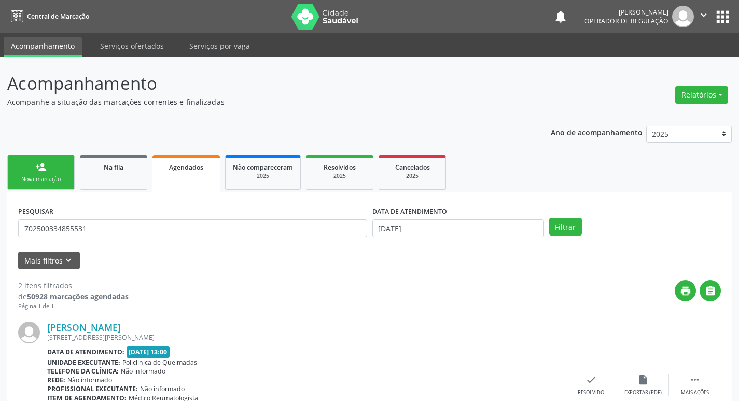
click at [67, 164] on link "person_add Nova marcação" at bounding box center [40, 172] width 67 height 35
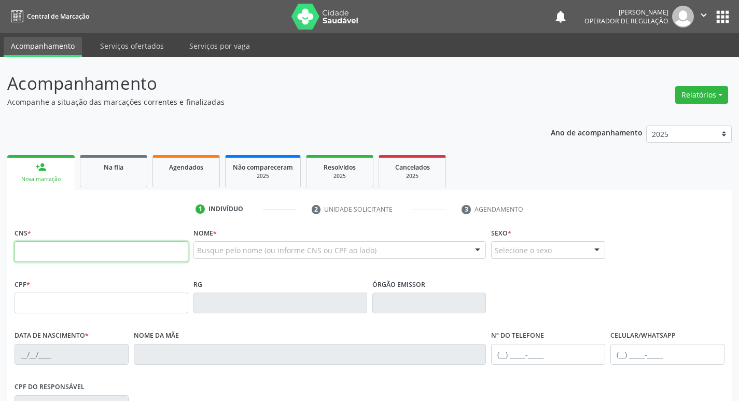
click at [73, 250] on input "text" at bounding box center [102, 251] width 174 height 21
type input "704 0048 2253 9269"
type input "048.837.374-38"
type input "1[DATE]"
type input "[PERSON_NAME]"
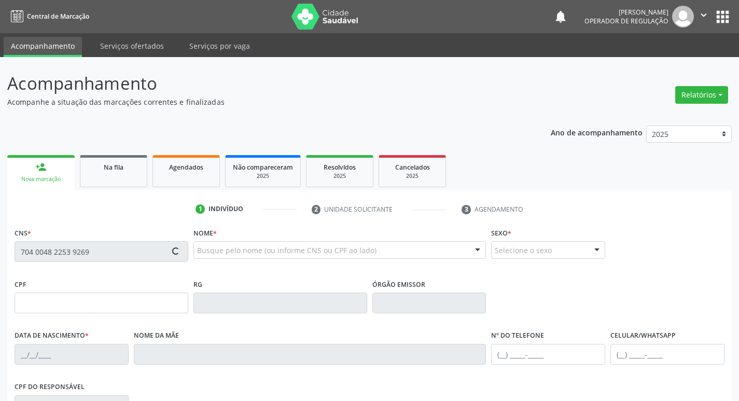
type input "[PHONE_NUMBER]"
type input "S/N"
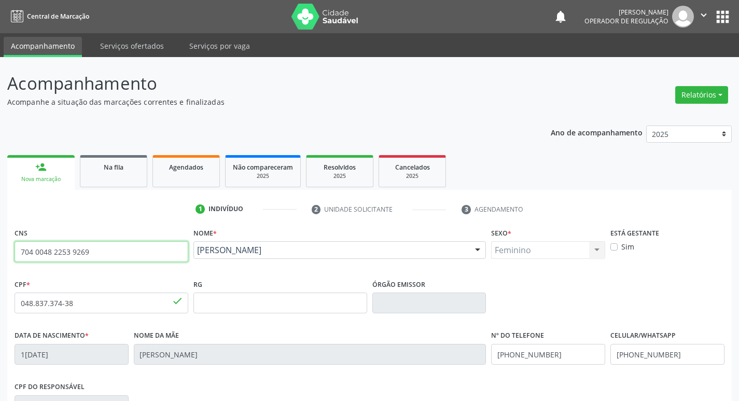
drag, startPoint x: 106, startPoint y: 248, endPoint x: 0, endPoint y: 251, distance: 106.3
click at [0, 251] on div "Acompanhamento Acompanhe a situação das marcações correntes e finalizadas Relat…" at bounding box center [369, 309] width 739 height 505
click at [116, 177] on link "Na fila" at bounding box center [113, 171] width 67 height 32
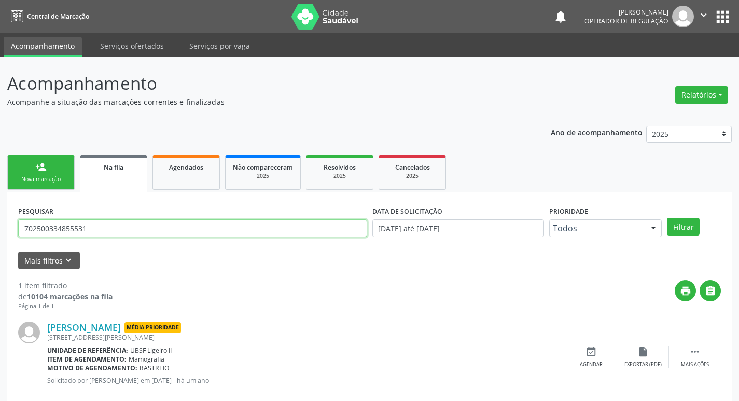
drag, startPoint x: 100, startPoint y: 227, endPoint x: 0, endPoint y: 235, distance: 100.3
click at [0, 235] on div "Acompanhamento Acompanhe a situação das marcações correntes e finalizadas Relat…" at bounding box center [369, 239] width 739 height 364
paste input "704 0048 2253 9269"
type input "704 0048 2253 9269"
click at [667, 218] on button "Filtrar" at bounding box center [683, 227] width 33 height 18
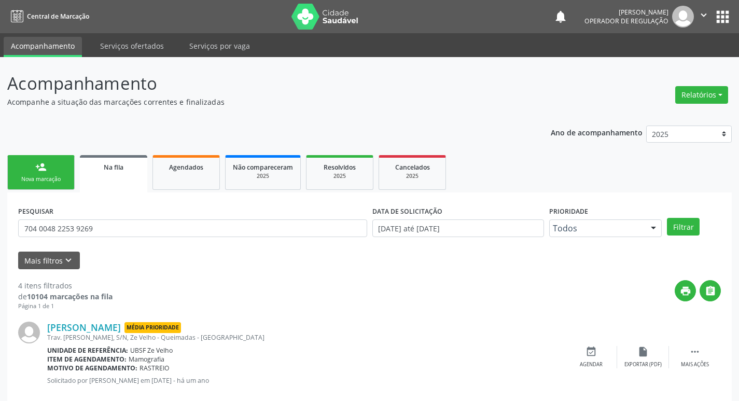
click at [42, 178] on div "Nova marcação" at bounding box center [41, 179] width 52 height 8
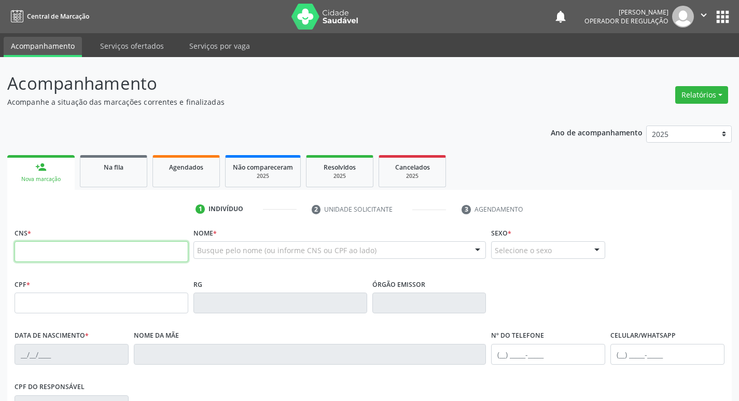
click at [88, 250] on input "text" at bounding box center [102, 251] width 174 height 21
paste input "704 0048 2253 9269"
type input "704 0048 2253 9269"
type input "048.837.374-38"
type input "1[DATE]"
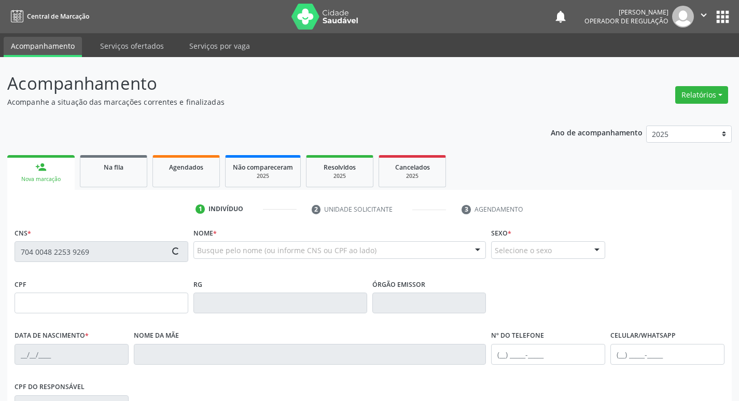
type input "[PERSON_NAME]"
type input "[PHONE_NUMBER]"
type input "S/N"
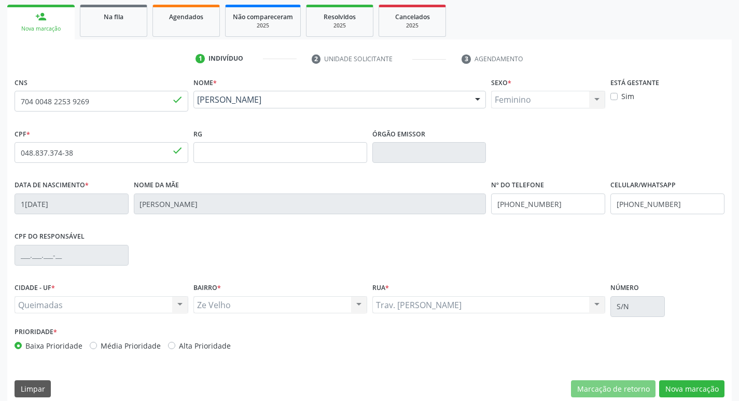
scroll to position [161, 0]
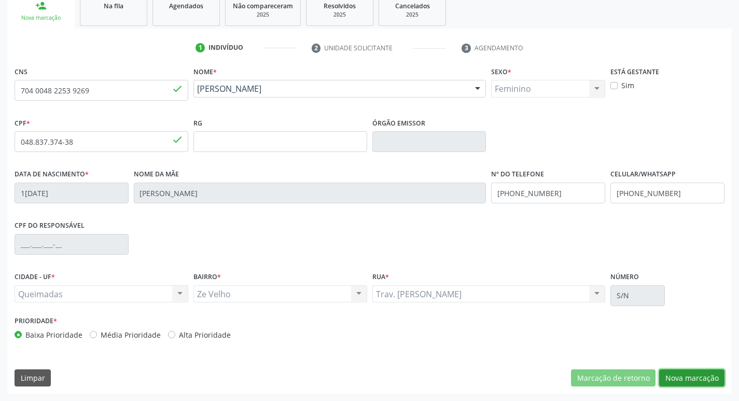
click at [680, 373] on button "Nova marcação" at bounding box center [691, 378] width 65 height 18
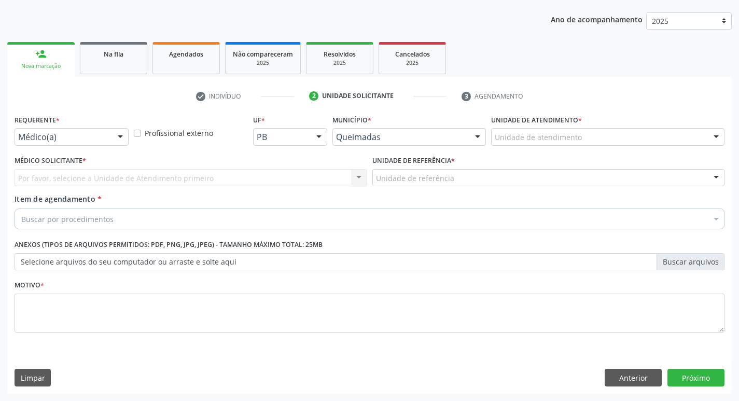
scroll to position [113, 0]
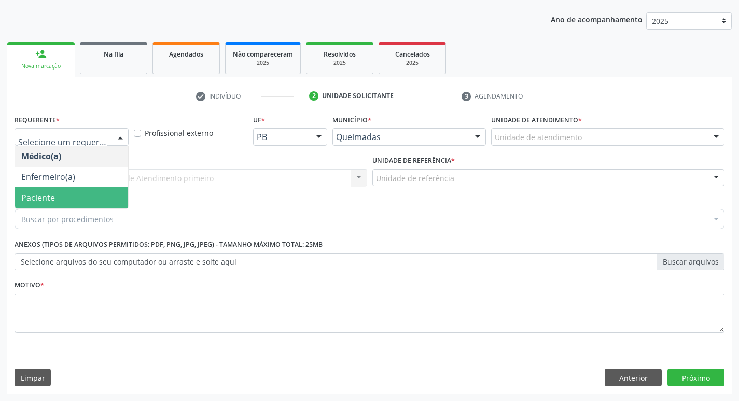
click at [66, 190] on span "Paciente" at bounding box center [71, 197] width 113 height 21
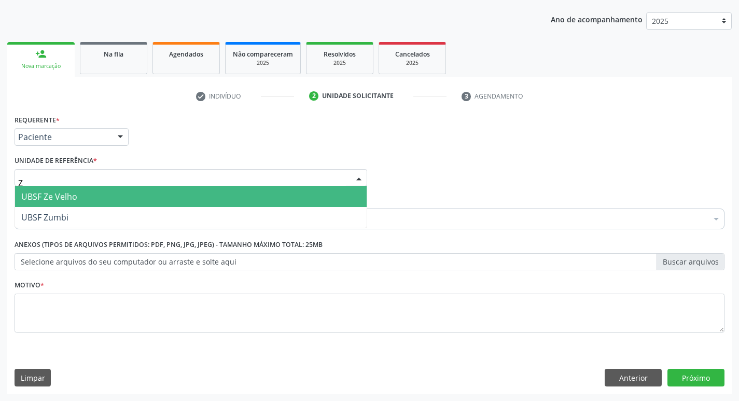
type input "ZE"
click at [76, 193] on span "UBSF Ze Velho" at bounding box center [49, 196] width 56 height 11
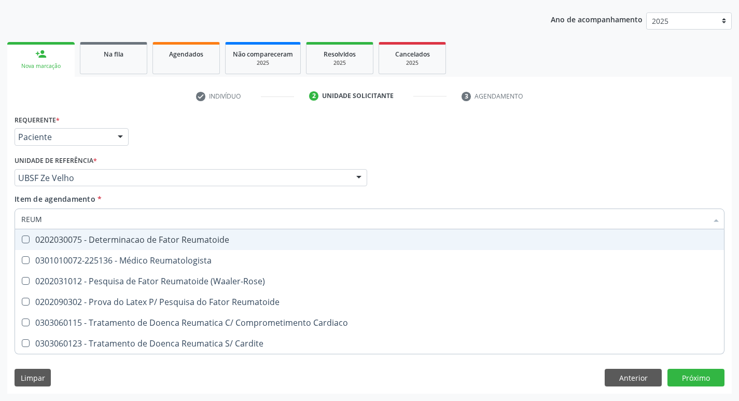
type input "REUMA"
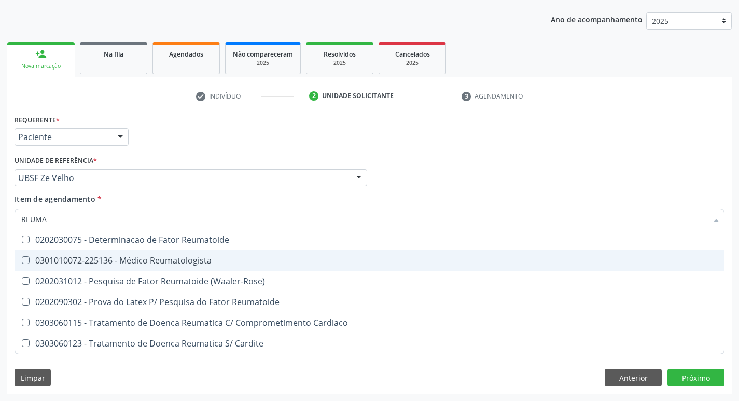
click at [100, 261] on div "0301010072-225136 - Médico Reumatologista" at bounding box center [369, 260] width 696 height 8
checkbox Reumatologista "true"
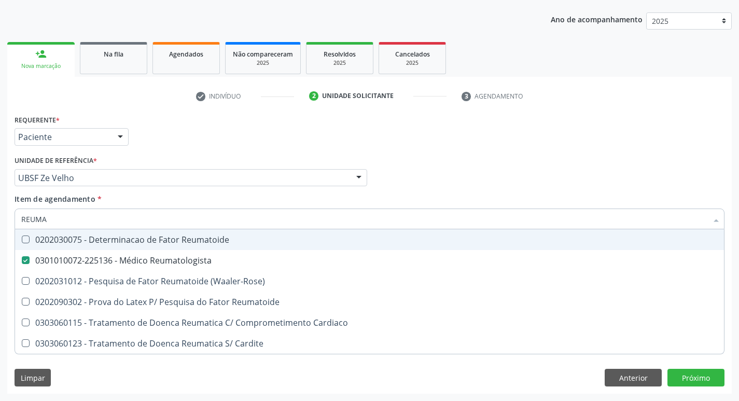
click at [165, 141] on div "Requerente * Paciente Médico(a) Enfermeiro(a) Paciente Nenhum resultado encontr…" at bounding box center [369, 132] width 715 height 40
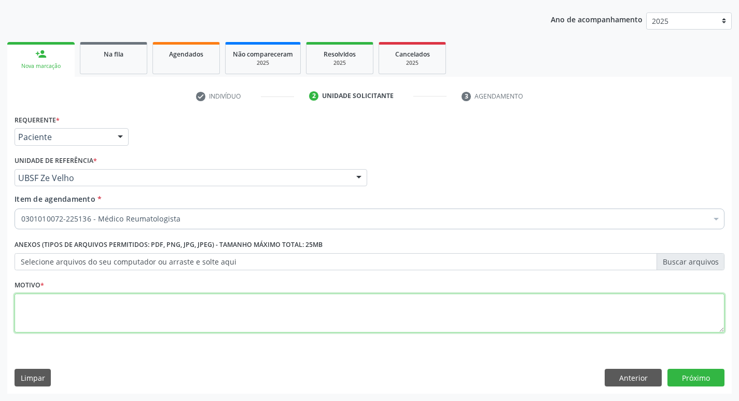
click at [259, 320] on textarea at bounding box center [370, 312] width 710 height 39
type textarea "AVALIAÇÃO"
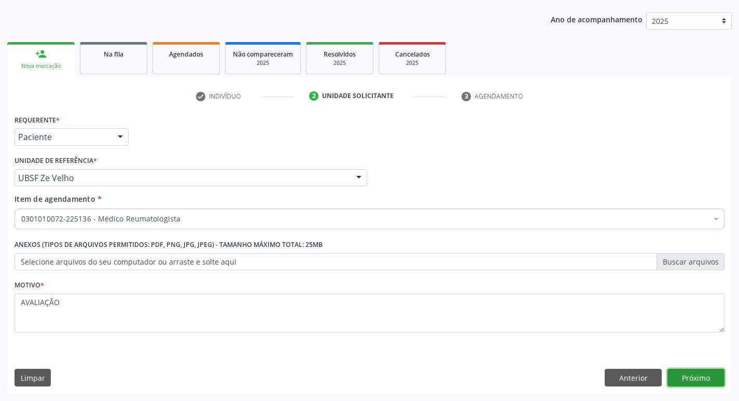
click at [703, 379] on button "Próximo" at bounding box center [695, 377] width 57 height 18
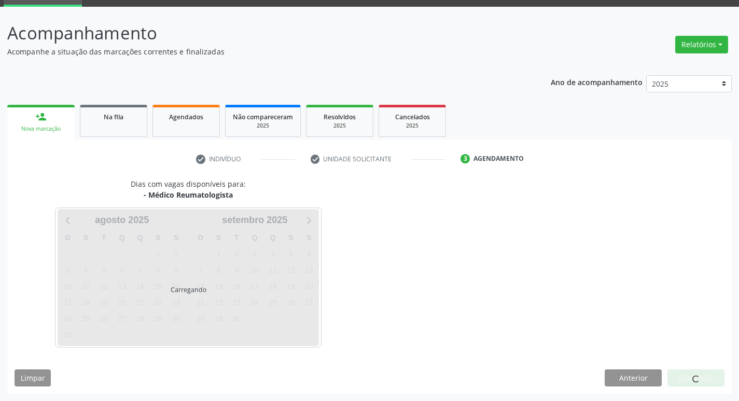
scroll to position [50, 0]
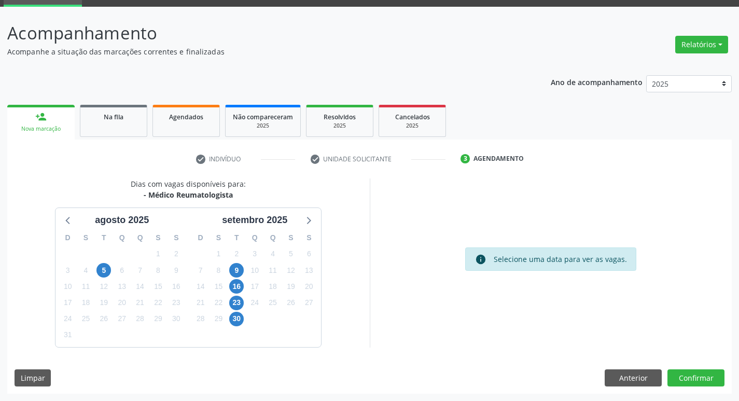
click at [245, 268] on div "9" at bounding box center [237, 270] width 18 height 16
click at [244, 268] on div "9" at bounding box center [236, 270] width 15 height 16
click at [240, 270] on span "9" at bounding box center [236, 270] width 15 height 15
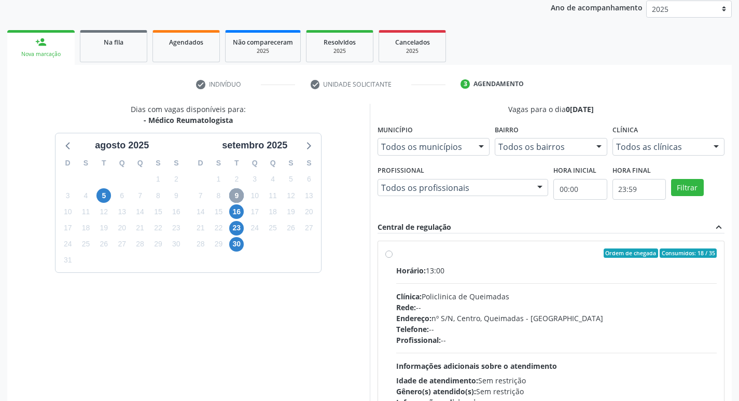
scroll to position [200, 0]
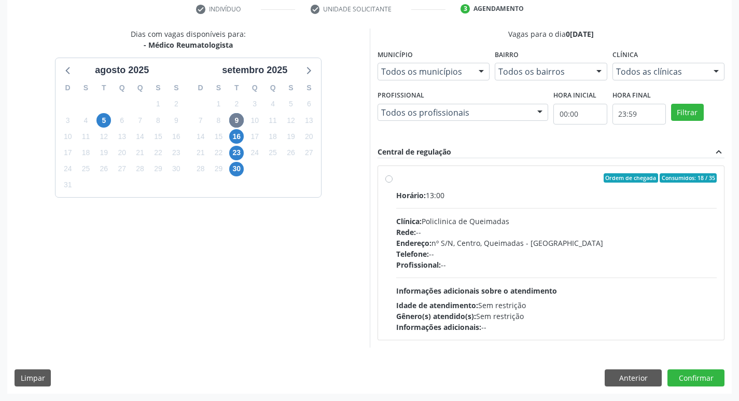
click at [537, 190] on div "Horário: 13:00" at bounding box center [556, 195] width 321 height 11
click at [392, 182] on input "Ordem de chegada Consumidos: 18 / 35 Horário: 13:00 Clínica: Policlinica de Que…" at bounding box center [388, 177] width 7 height 9
radio input "true"
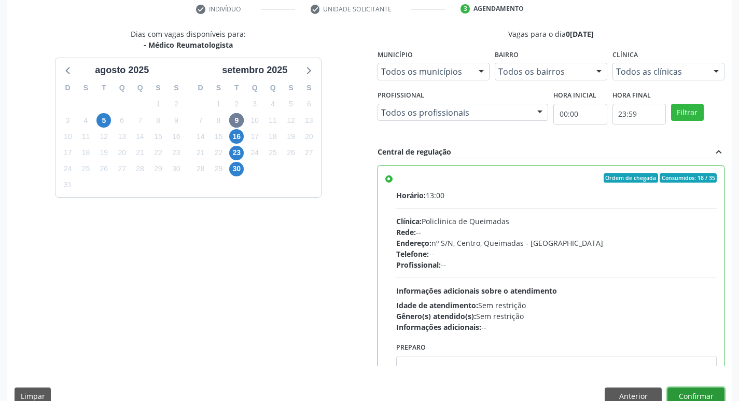
click at [697, 392] on button "Confirmar" at bounding box center [695, 396] width 57 height 18
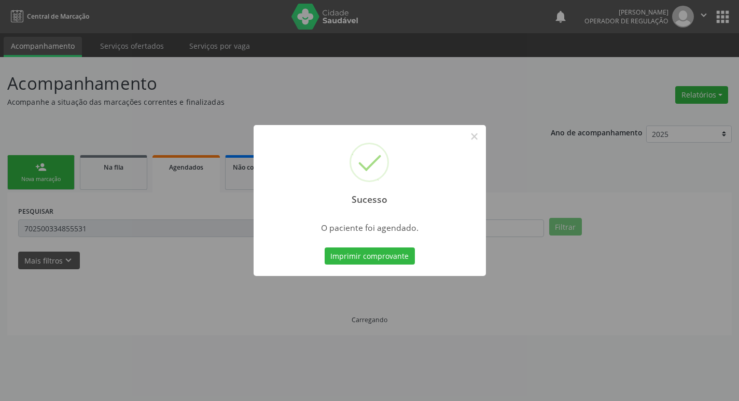
scroll to position [0, 0]
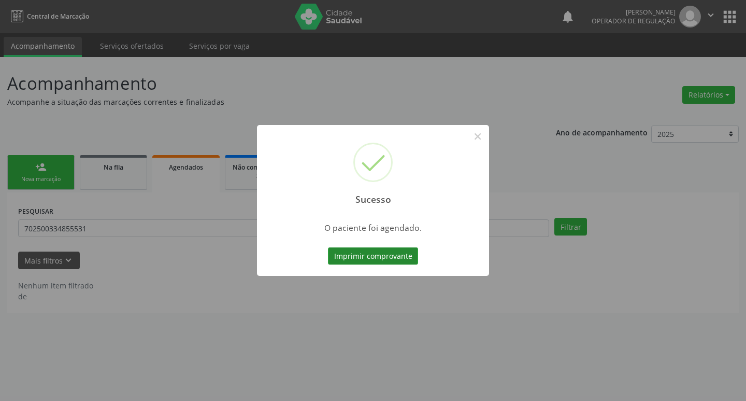
click at [386, 258] on button "Imprimir comprovante" at bounding box center [373, 256] width 90 height 18
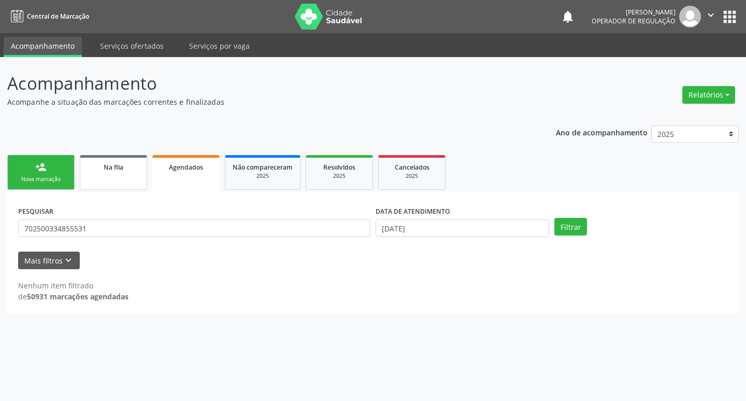
click at [118, 168] on span "Na fila" at bounding box center [114, 167] width 20 height 9
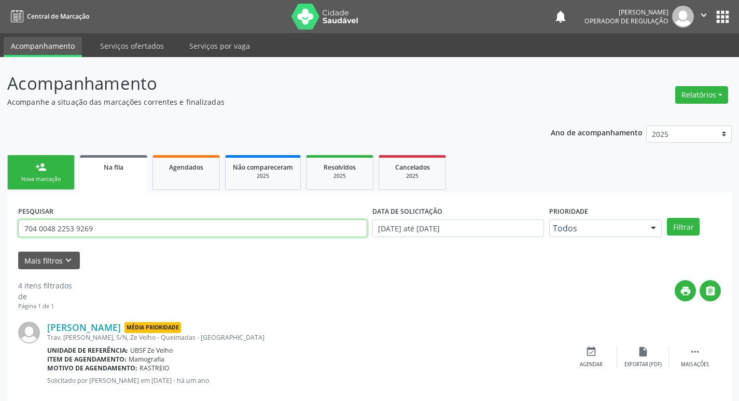
drag, startPoint x: 102, startPoint y: 232, endPoint x: 0, endPoint y: 232, distance: 101.6
click at [0, 232] on div "Acompanhamento Acompanhe a situação das marcações correntes e finalizadas Relat…" at bounding box center [369, 378] width 739 height 643
type input "701403675900133"
click at [667, 218] on button "Filtrar" at bounding box center [683, 227] width 33 height 18
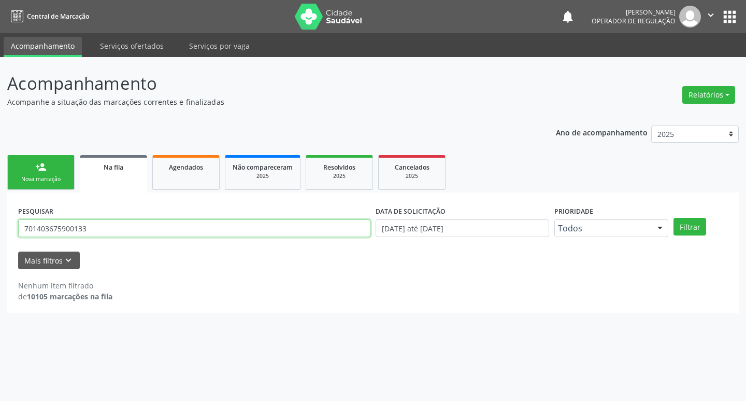
drag, startPoint x: 117, startPoint y: 231, endPoint x: 60, endPoint y: 215, distance: 59.6
click at [7, 209] on div "PESQUISAR 701403675900133 DATA DE SOLICITAÇÃO [DATE] até [DATE] Prioridade Todo…" at bounding box center [373, 252] width 732 height 120
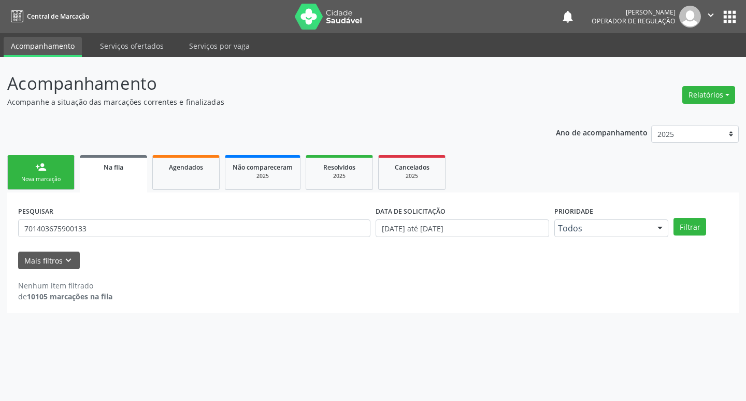
drag, startPoint x: 47, startPoint y: 143, endPoint x: 42, endPoint y: 156, distance: 14.1
click at [46, 143] on div "Ano de acompanhamento 2025 2024 2023 2022 2021 person_add Nova marcação Na fila…" at bounding box center [373, 215] width 732 height 195
click at [42, 160] on link "person_add Nova marcação" at bounding box center [40, 172] width 67 height 35
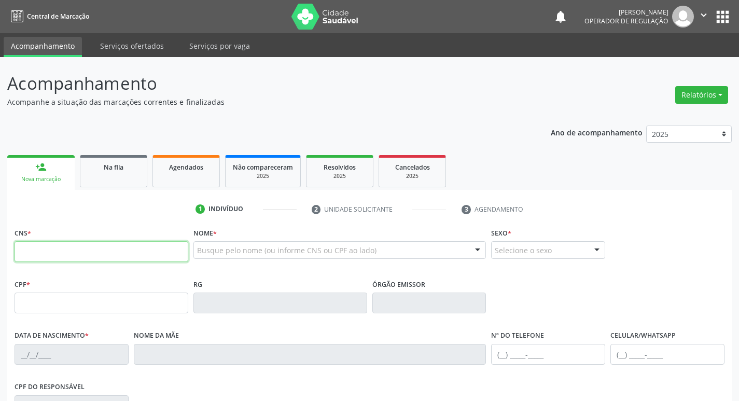
click at [60, 252] on input "text" at bounding box center [102, 251] width 174 height 21
paste input "701 4036 7590 0133"
type input "701 4036 7590 0133"
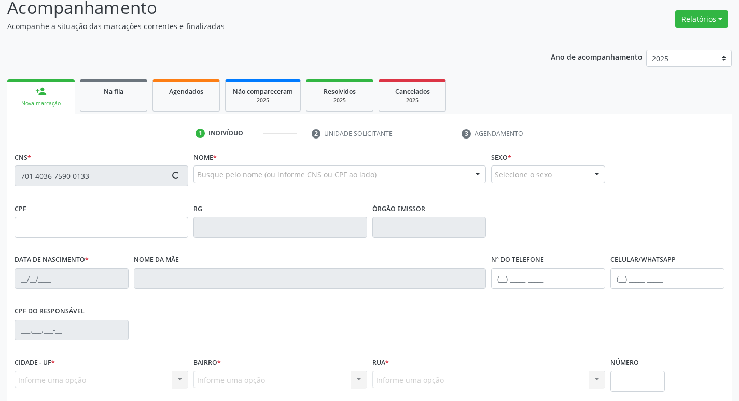
scroll to position [104, 0]
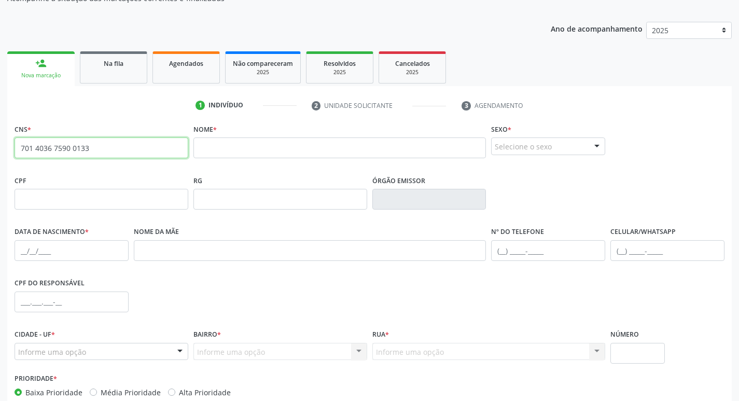
drag, startPoint x: 112, startPoint y: 146, endPoint x: 0, endPoint y: 115, distance: 116.3
click at [0, 115] on div "Acompanhamento Acompanhe a situação das marcações correntes e finalizadas Relat…" at bounding box center [369, 205] width 739 height 505
type input "701 4036 7590 0133"
click at [107, 74] on link "Na fila" at bounding box center [113, 67] width 67 height 32
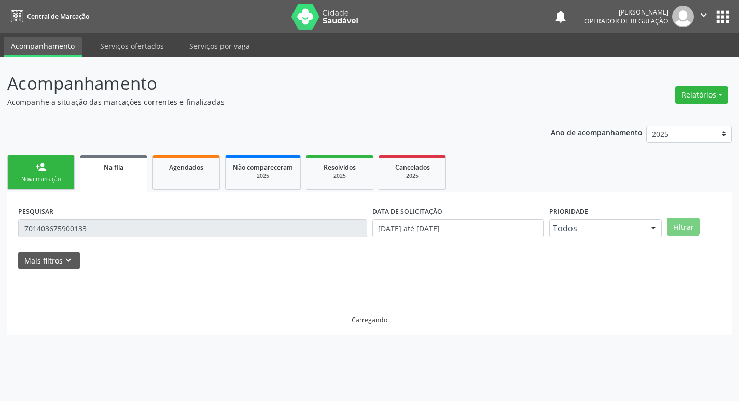
scroll to position [0, 0]
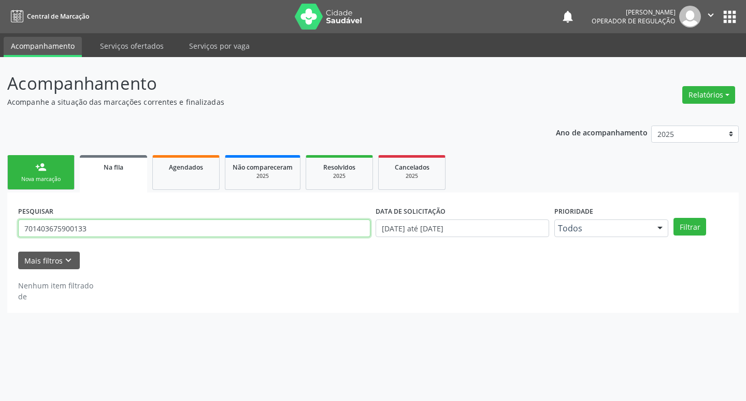
click at [120, 231] on input "701403675900133" at bounding box center [194, 228] width 352 height 18
click at [0, 231] on div "Acompanhamento Acompanhe a situação das marcações correntes e finalizadas Relat…" at bounding box center [373, 229] width 746 height 344
type input "[PERSON_NAME]"
click at [674, 218] on button "Filtrar" at bounding box center [690, 227] width 33 height 18
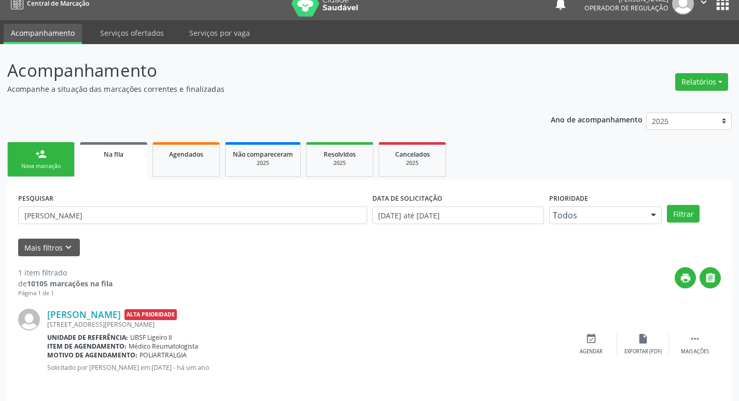
scroll to position [20, 0]
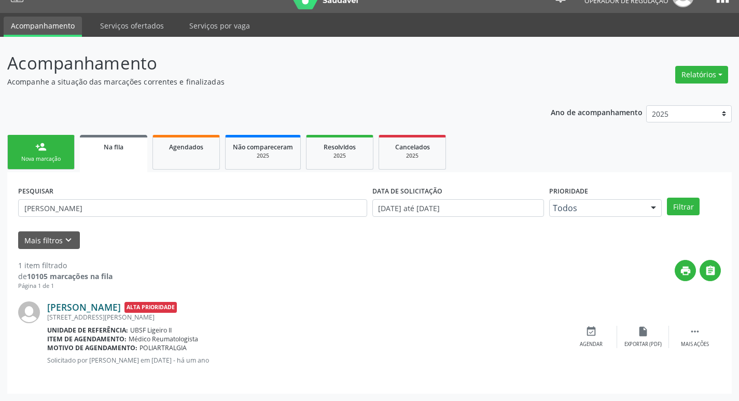
click at [101, 309] on link "[PERSON_NAME]" at bounding box center [84, 306] width 74 height 11
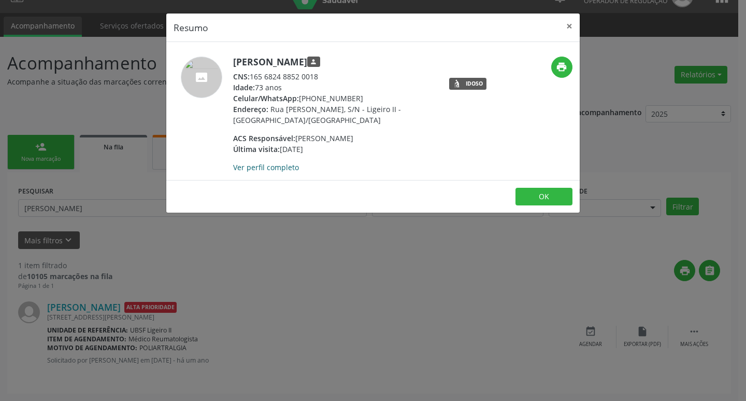
click at [289, 164] on link "Ver perfil completo" at bounding box center [266, 167] width 66 height 10
click at [574, 23] on button "×" at bounding box center [569, 25] width 21 height 25
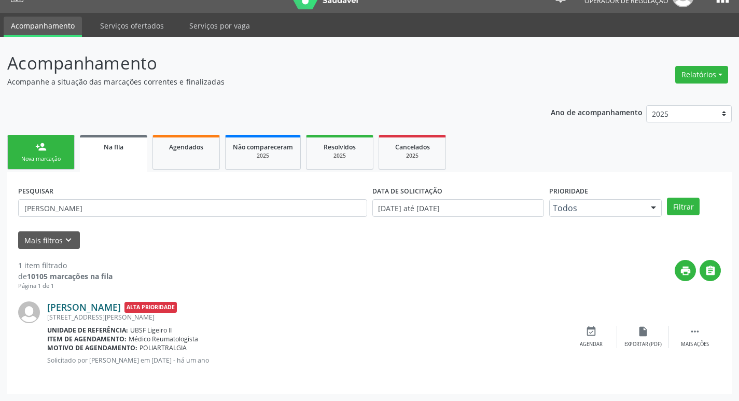
click at [114, 304] on link "[PERSON_NAME]" at bounding box center [84, 306] width 74 height 11
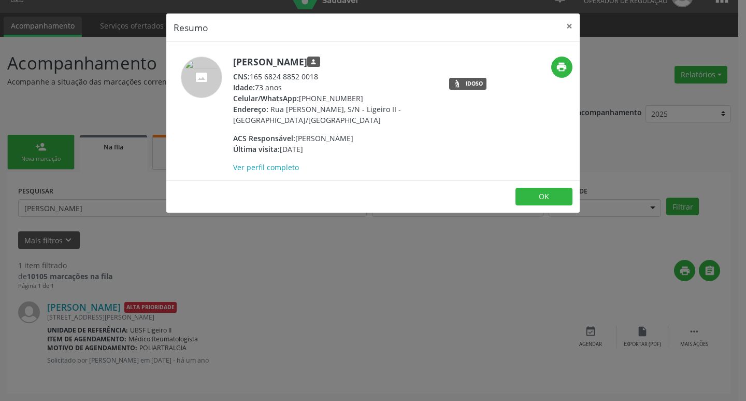
click at [368, 314] on div "Resumo × [PERSON_NAME] person CNS: 165 6824 8852 0018 Idade: 73 anos Celular/Wh…" at bounding box center [373, 200] width 746 height 401
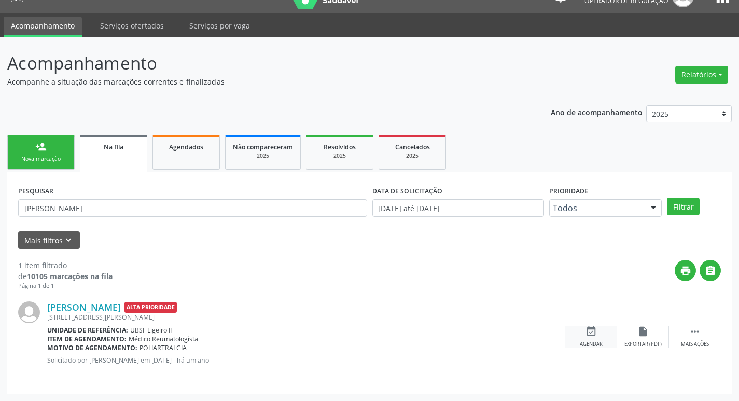
click at [596, 344] on div "Agendar" at bounding box center [590, 344] width 23 height 7
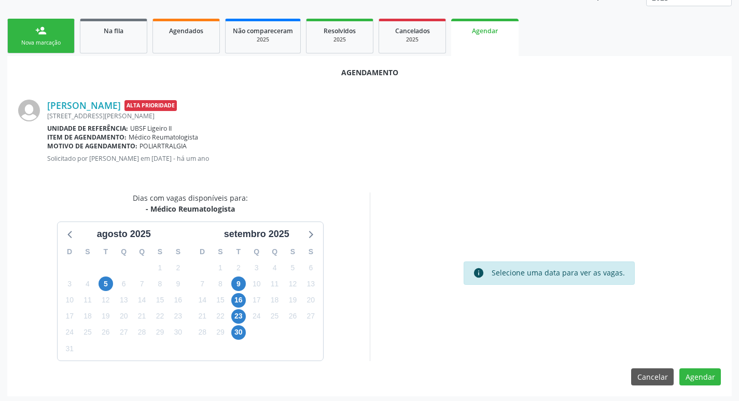
scroll to position [139, 0]
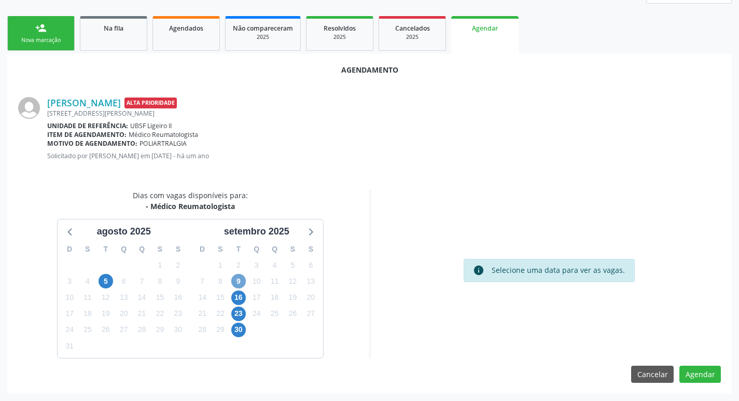
click at [236, 284] on span "9" at bounding box center [238, 281] width 15 height 15
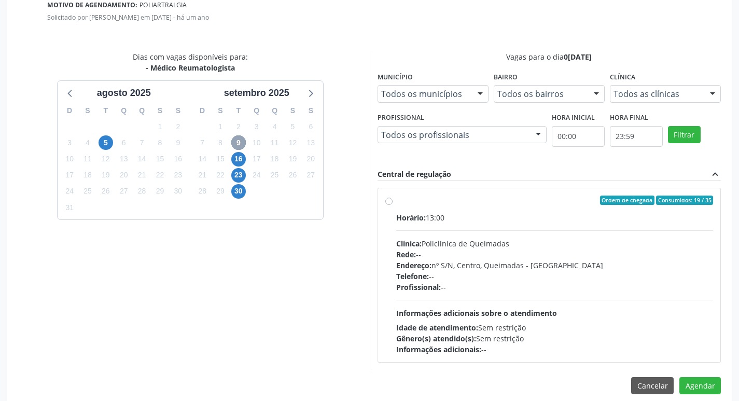
scroll to position [289, 0]
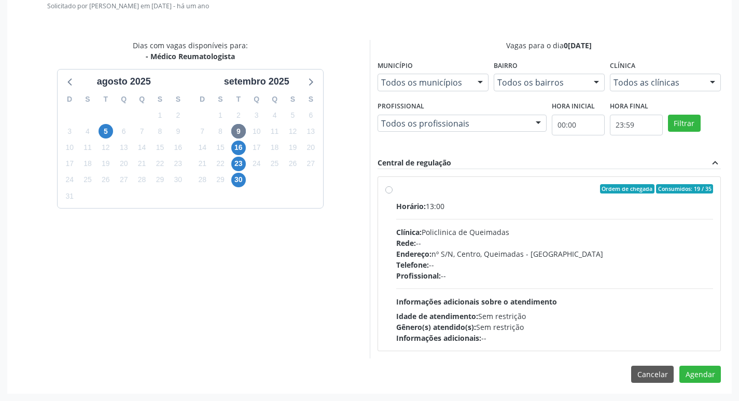
click at [492, 196] on label "Ordem de chegada Consumidos: 19 / 35 Horário: 13:00 Clínica: Policlinica de Que…" at bounding box center [554, 263] width 317 height 159
click at [392, 193] on input "Ordem de chegada Consumidos: 19 / 35 Horário: 13:00 Clínica: Policlinica de Que…" at bounding box center [388, 188] width 7 height 9
radio input "true"
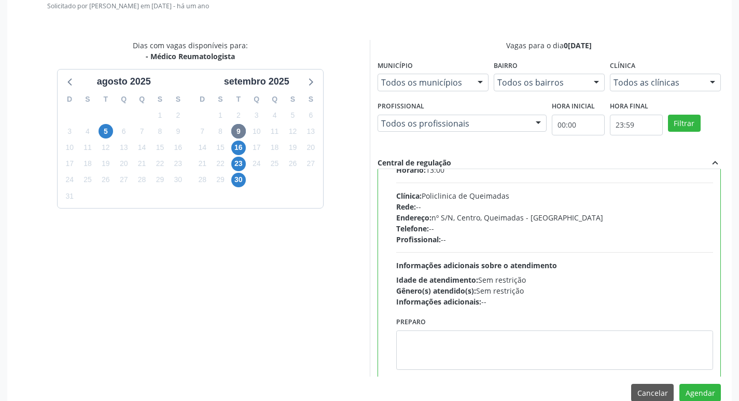
scroll to position [51, 0]
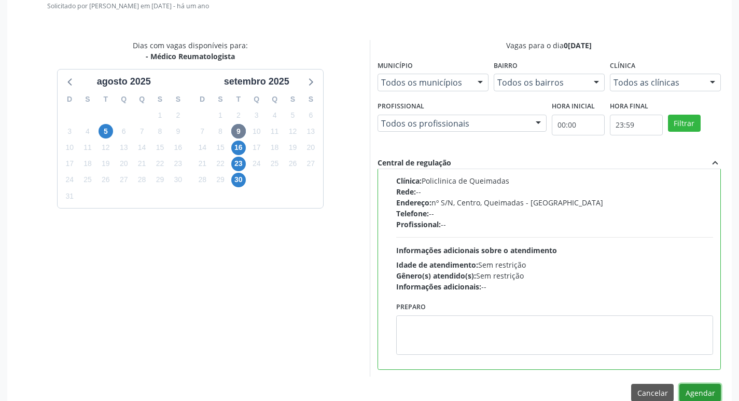
click at [700, 390] on button "Agendar" at bounding box center [699, 393] width 41 height 18
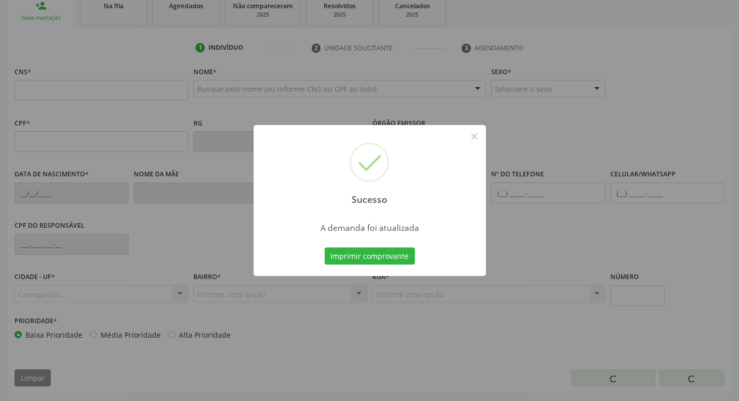
scroll to position [161, 0]
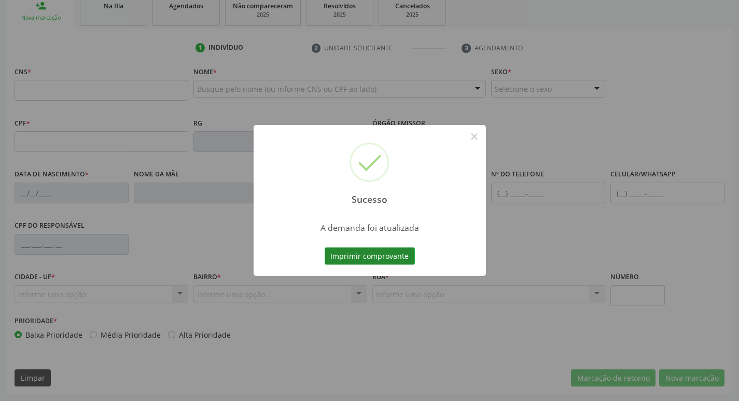
click at [393, 259] on button "Imprimir comprovante" at bounding box center [369, 256] width 90 height 18
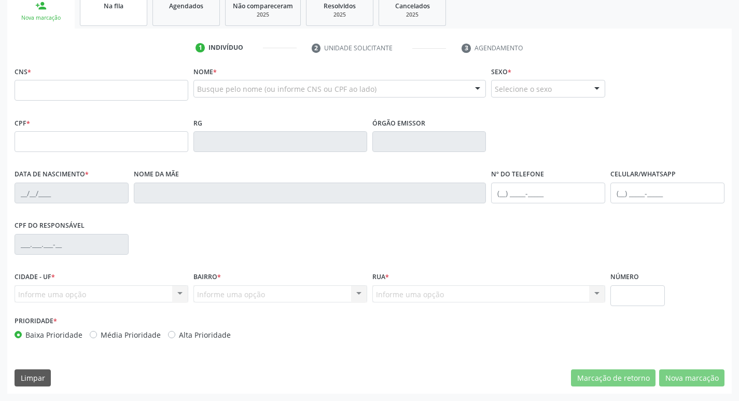
click at [123, 10] on div "Na fila" at bounding box center [114, 5] width 52 height 11
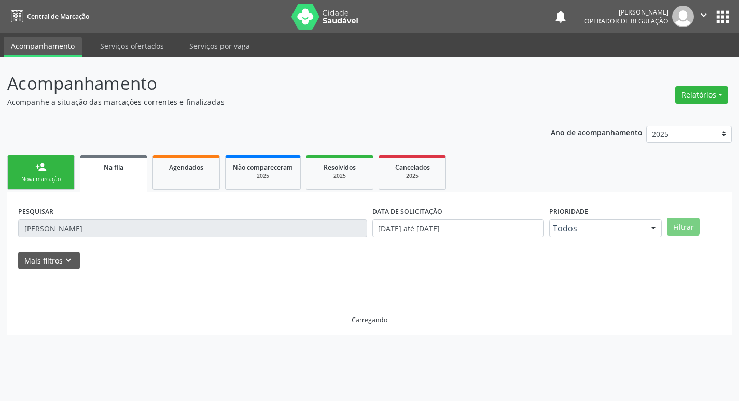
scroll to position [0, 0]
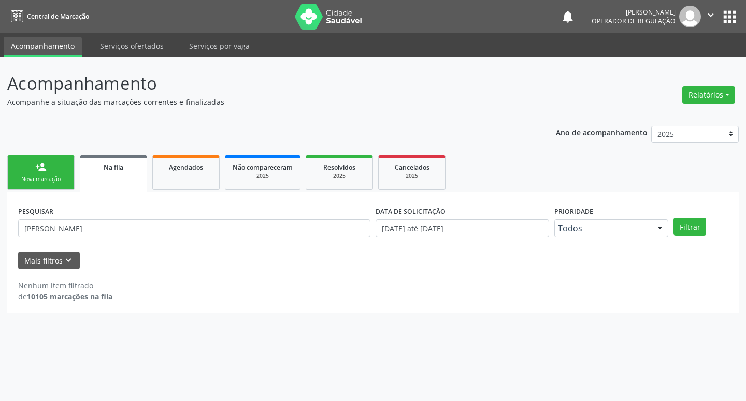
click at [116, 210] on div "PESQUISAR [PERSON_NAME]" at bounding box center [195, 223] width 358 height 40
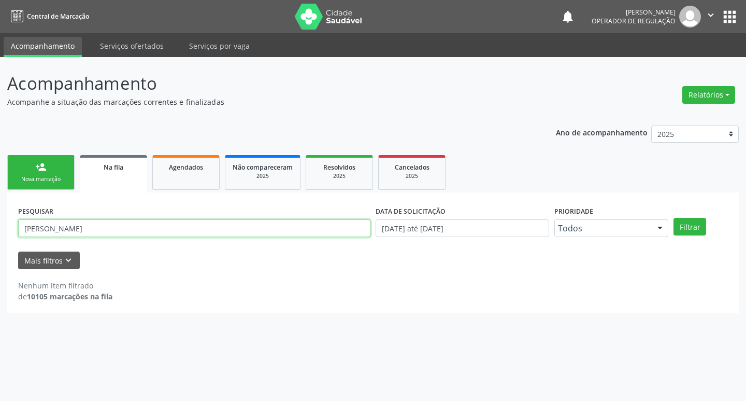
drag, startPoint x: 123, startPoint y: 227, endPoint x: 0, endPoint y: 212, distance: 123.7
click at [0, 212] on div "Acompanhamento Acompanhe a situação das marcações correntes e finalizadas Relat…" at bounding box center [373, 229] width 746 height 344
type input "700706498236580"
click at [674, 218] on button "Filtrar" at bounding box center [690, 227] width 33 height 18
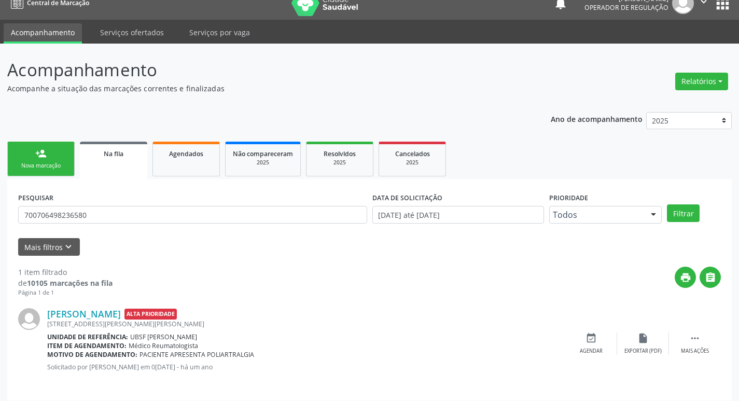
scroll to position [20, 0]
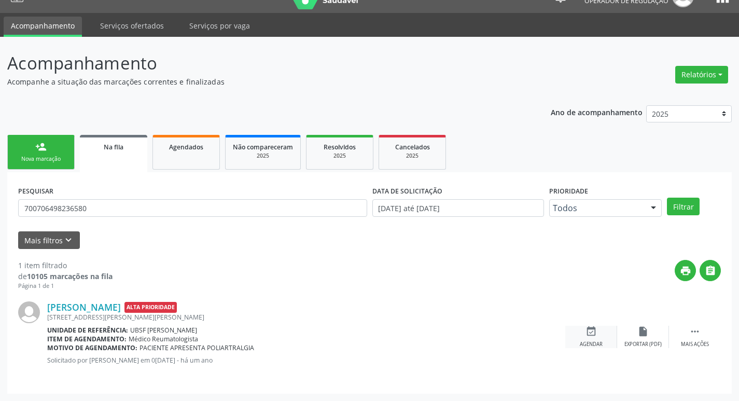
click at [597, 338] on div "event_available Agendar" at bounding box center [591, 336] width 52 height 22
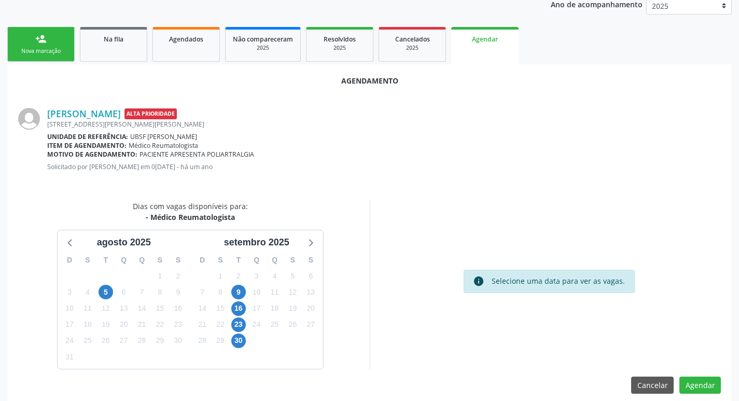
scroll to position [139, 0]
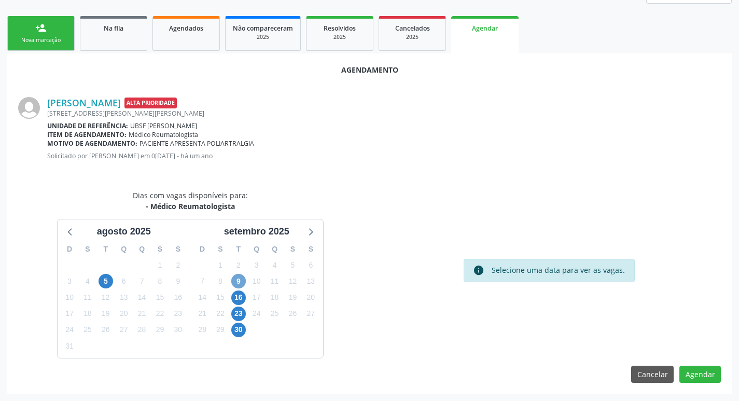
click at [240, 283] on span "9" at bounding box center [238, 281] width 15 height 15
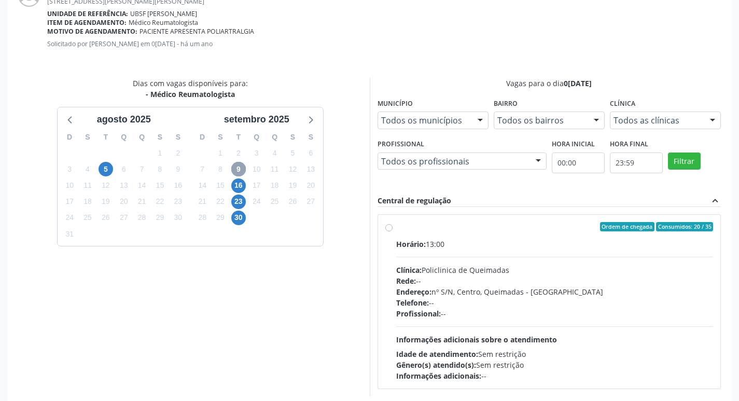
scroll to position [289, 0]
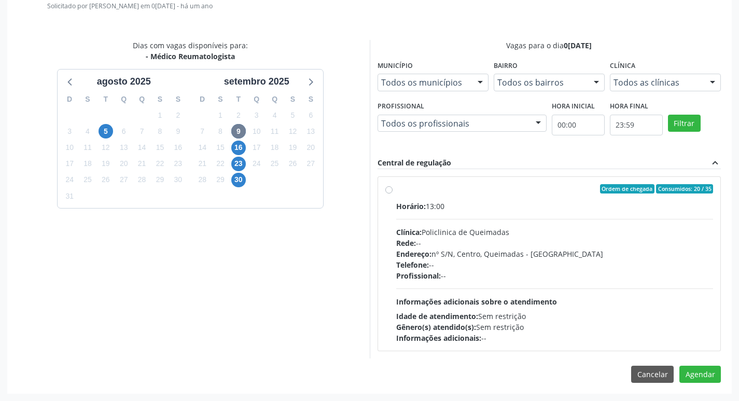
click at [548, 206] on div "Horário: 13:00" at bounding box center [554, 206] width 317 height 11
click at [392, 193] on input "Ordem de chegada Consumidos: 20 / 35 Horário: 13:00 Clínica: Policlinica de Que…" at bounding box center [388, 188] width 7 height 9
radio input "true"
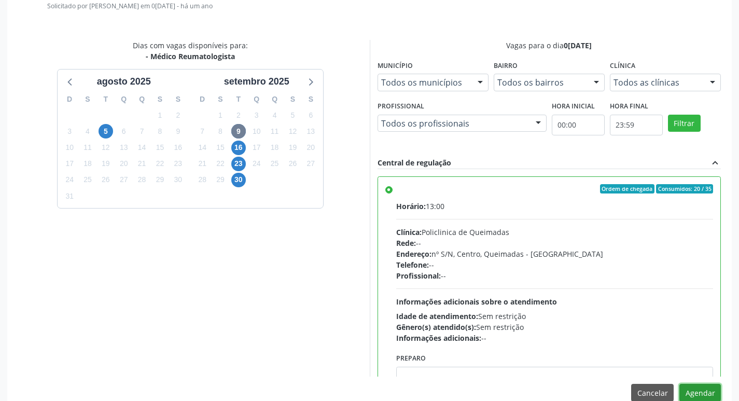
click at [698, 393] on button "Agendar" at bounding box center [699, 393] width 41 height 18
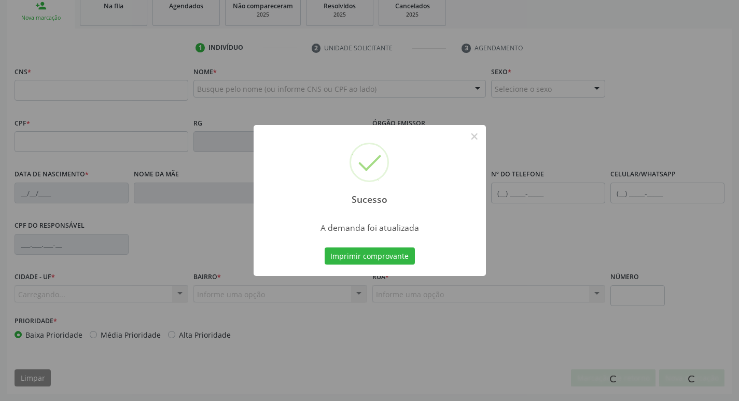
scroll to position [161, 0]
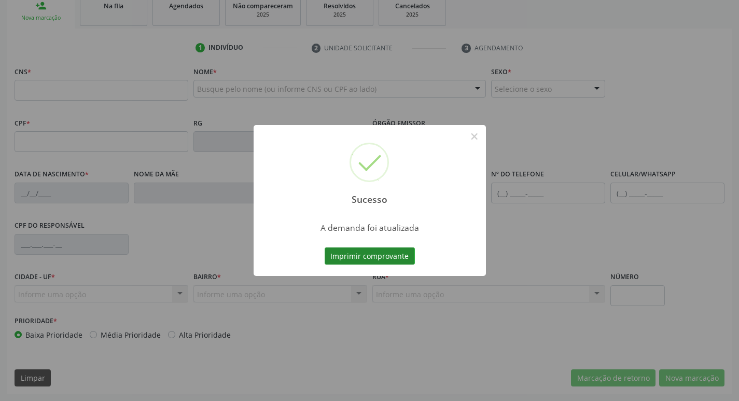
click at [366, 258] on button "Imprimir comprovante" at bounding box center [369, 256] width 90 height 18
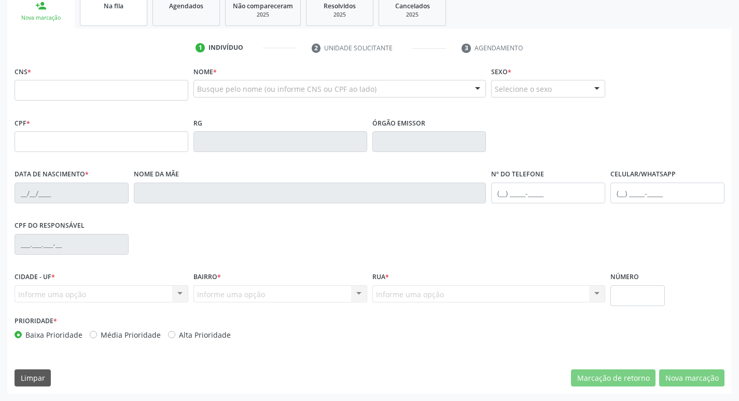
click at [112, 11] on link "Na fila" at bounding box center [113, 10] width 67 height 32
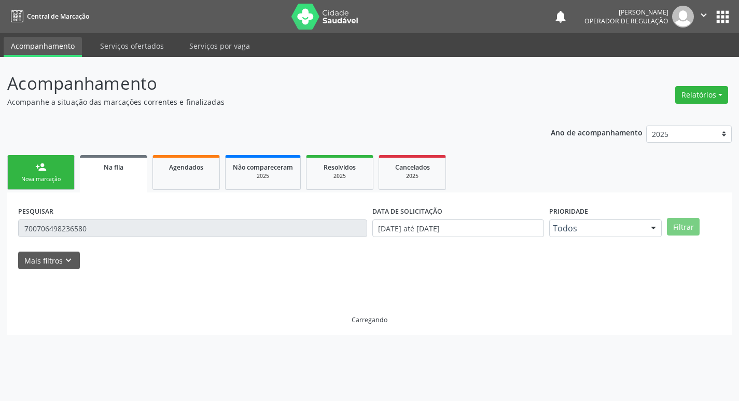
scroll to position [0, 0]
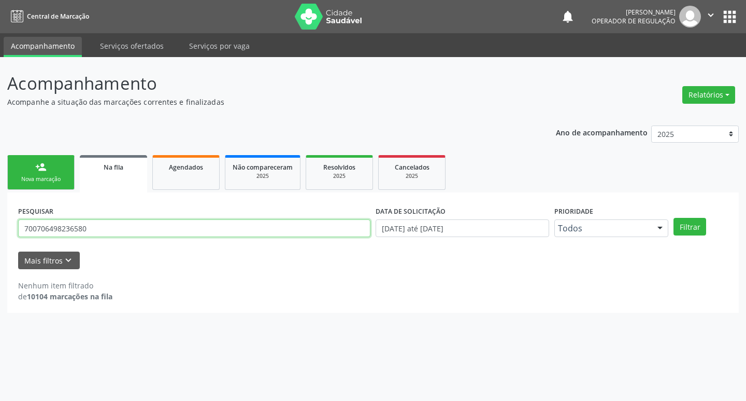
drag, startPoint x: 130, startPoint y: 231, endPoint x: 0, endPoint y: 231, distance: 130.1
click at [0, 231] on div "Acompanhamento Acompanhe a situação das marcações correntes e finalizadas Relat…" at bounding box center [373, 229] width 746 height 344
type input "708608008184382"
click at [674, 218] on button "Filtrar" at bounding box center [690, 227] width 33 height 18
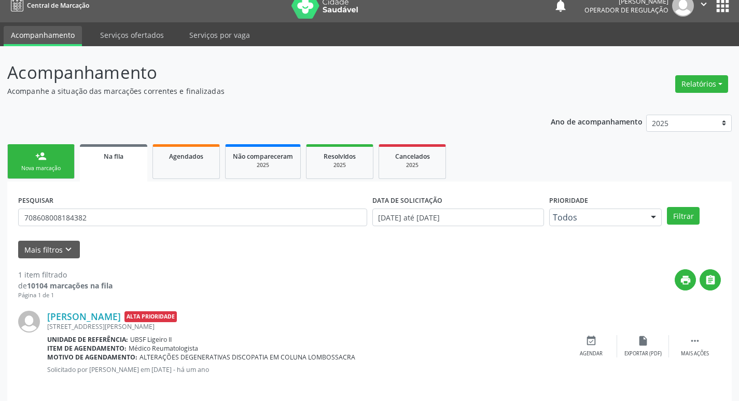
scroll to position [20, 0]
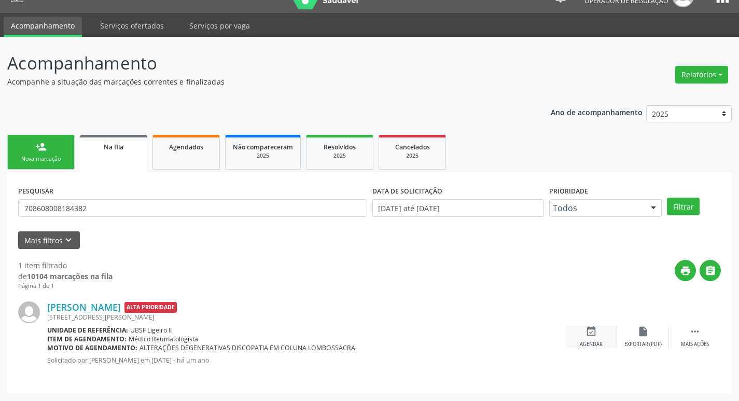
click at [596, 330] on icon "event_available" at bounding box center [590, 330] width 11 height 11
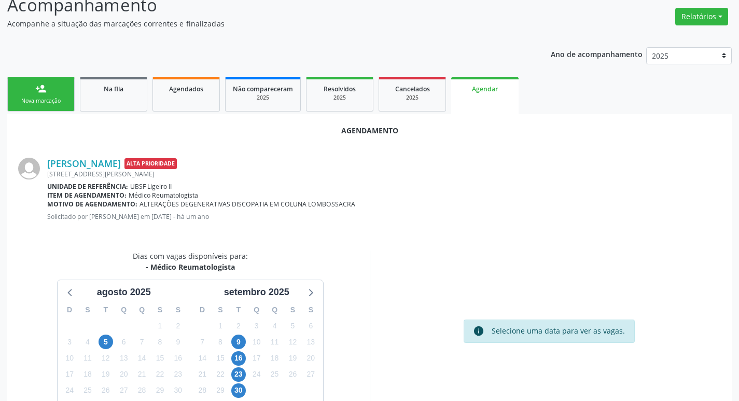
scroll to position [139, 0]
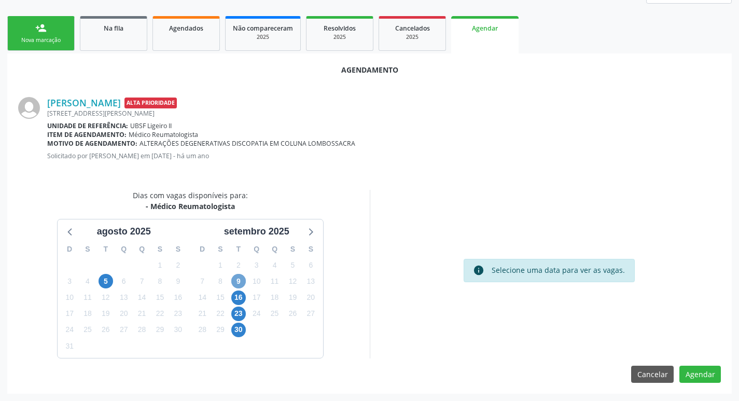
click at [240, 280] on span "9" at bounding box center [238, 281] width 15 height 15
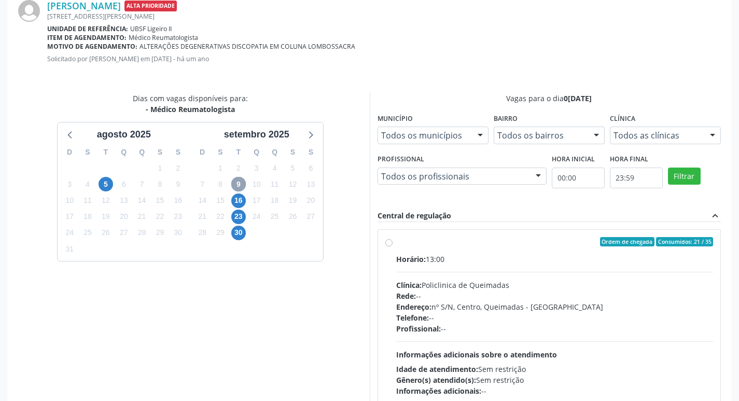
scroll to position [289, 0]
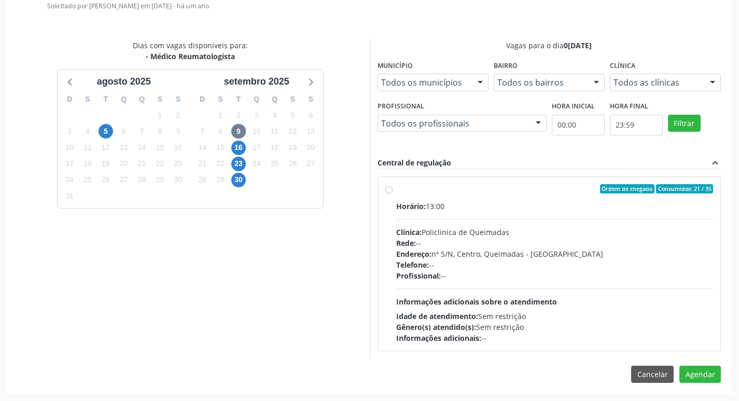
click at [478, 176] on div "Ordem de chegada Consumidos: 21 / 35 Horário: 13:00 Clínica: Policlinica de Que…" at bounding box center [549, 263] width 344 height 189
click at [705, 377] on button "Agendar" at bounding box center [699, 374] width 41 height 18
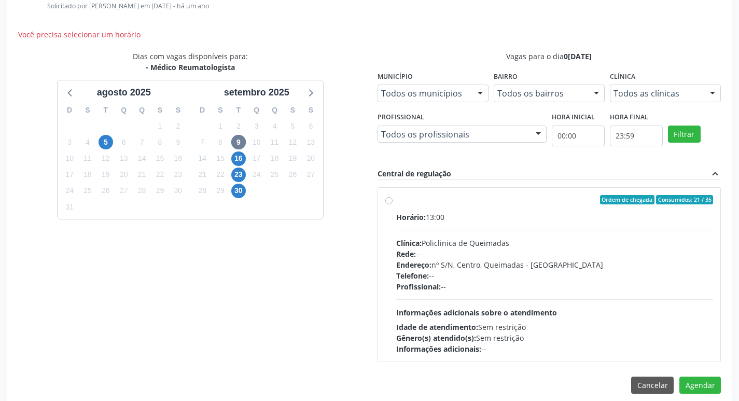
click at [477, 197] on div "Ordem de chegada Consumidos: 21 / 35" at bounding box center [554, 199] width 317 height 9
click at [392, 197] on input "Ordem de chegada Consumidos: 21 / 35 Horário: 13:00 Clínica: Policlinica de Que…" at bounding box center [388, 199] width 7 height 9
radio input "true"
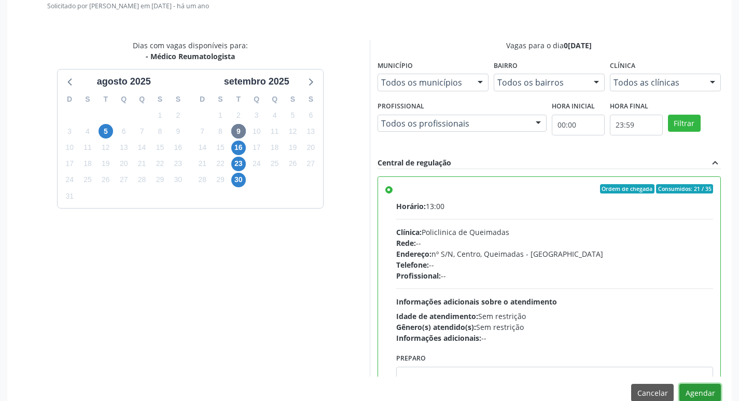
click at [703, 393] on button "Agendar" at bounding box center [699, 393] width 41 height 18
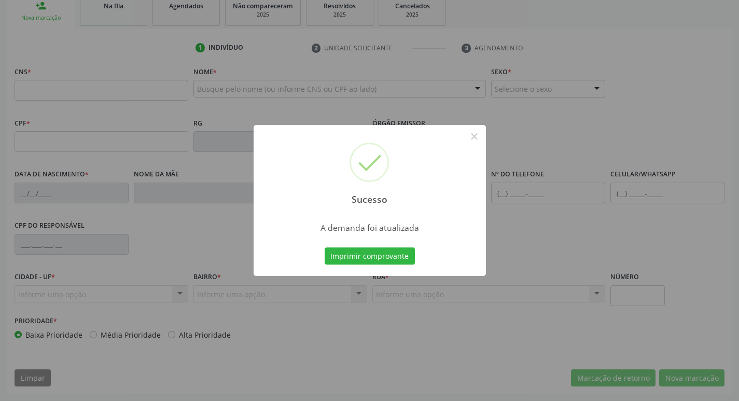
scroll to position [161, 0]
click at [343, 249] on button "Imprimir comprovante" at bounding box center [369, 256] width 90 height 18
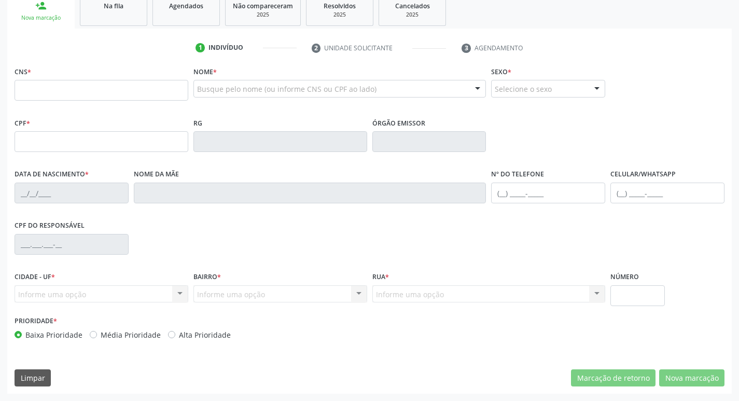
drag, startPoint x: 360, startPoint y: 53, endPoint x: 97, endPoint y: 42, distance: 263.0
click at [353, 54] on li "2 Unidade solicitante" at bounding box center [379, 48] width 150 height 18
click at [120, 23] on link "Na fila" at bounding box center [113, 10] width 67 height 32
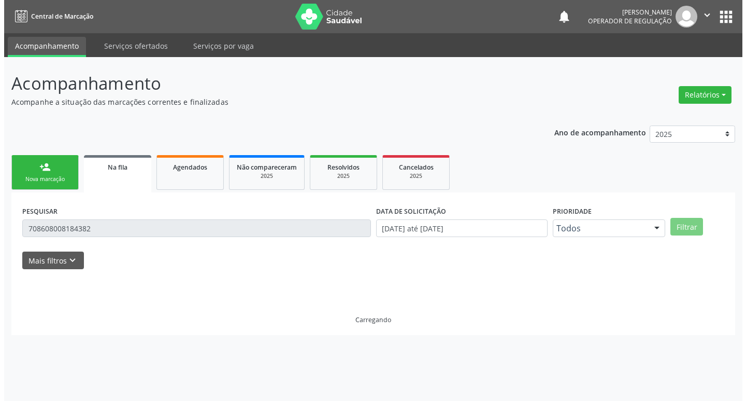
scroll to position [0, 0]
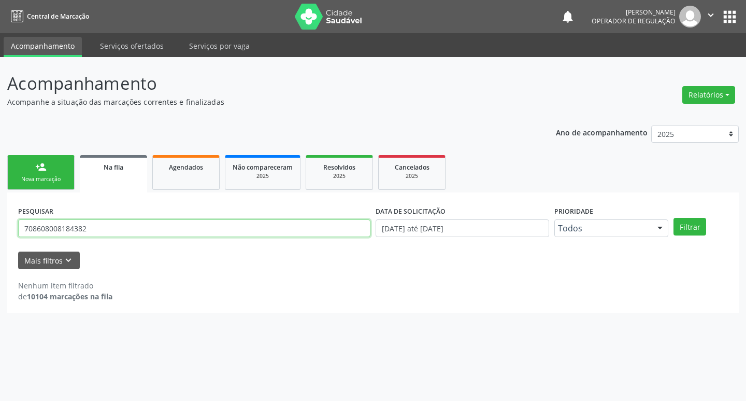
drag, startPoint x: 116, startPoint y: 228, endPoint x: 0, endPoint y: 239, distance: 116.1
click at [0, 239] on div "Acompanhamento Acompanhe a situação das marcações correntes e finalizadas Relat…" at bounding box center [373, 229] width 746 height 344
type input "705804410709230"
click at [674, 218] on button "Filtrar" at bounding box center [690, 227] width 33 height 18
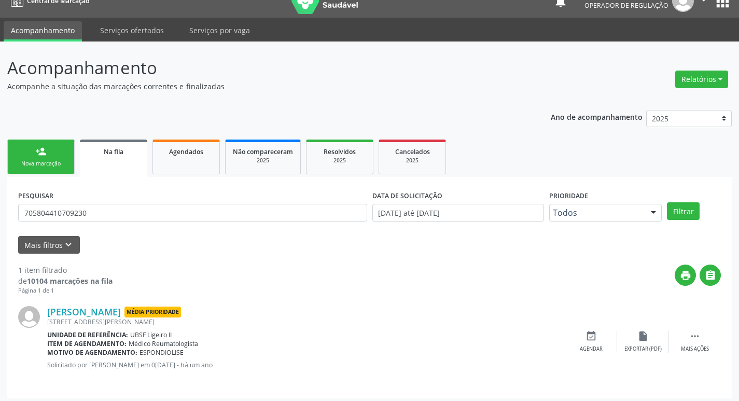
scroll to position [20, 0]
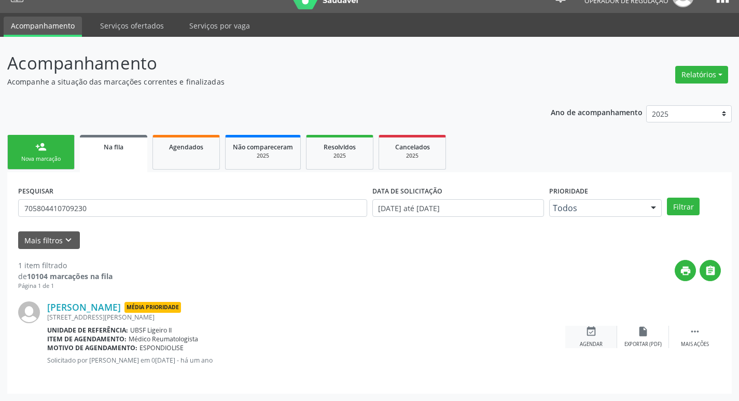
click at [593, 337] on div "event_available Agendar" at bounding box center [591, 336] width 52 height 22
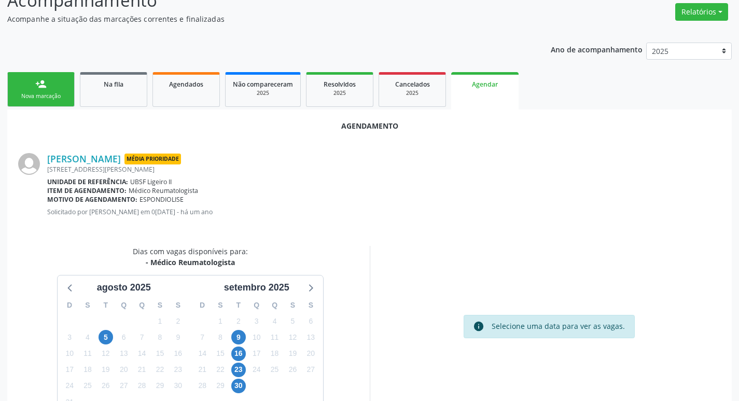
scroll to position [139, 0]
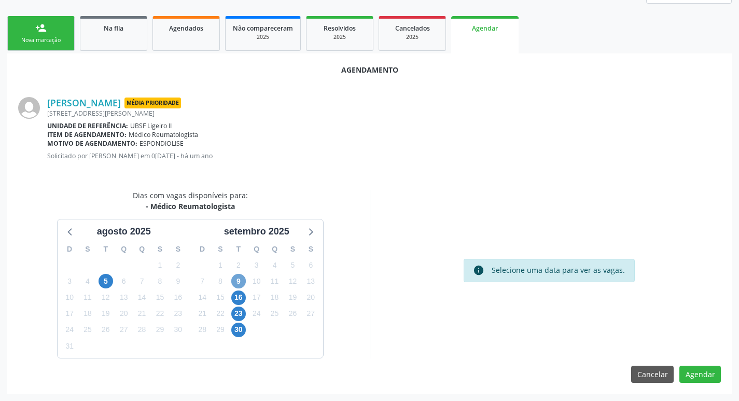
click at [238, 284] on span "9" at bounding box center [238, 281] width 15 height 15
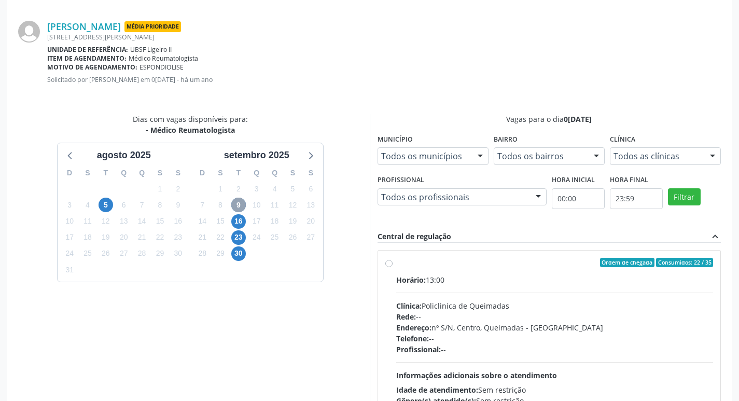
scroll to position [289, 0]
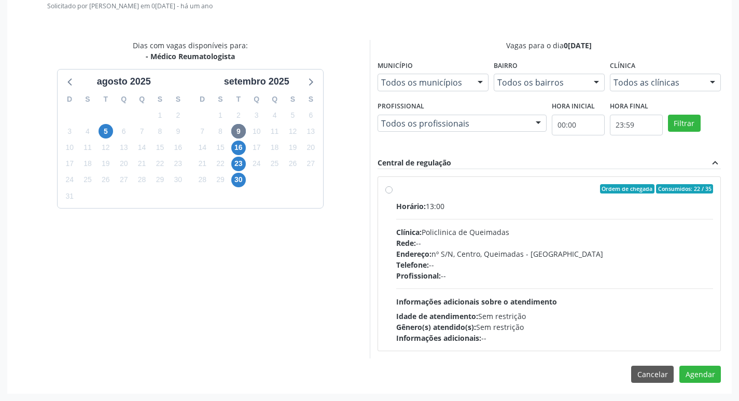
click at [515, 200] on label "Ordem de chegada Consumidos: 22 / 35 Horário: 13:00 Clínica: Policlinica de Que…" at bounding box center [554, 263] width 317 height 159
click at [392, 193] on input "Ordem de chegada Consumidos: 22 / 35 Horário: 13:00 Clínica: Policlinica de Que…" at bounding box center [388, 188] width 7 height 9
radio input "true"
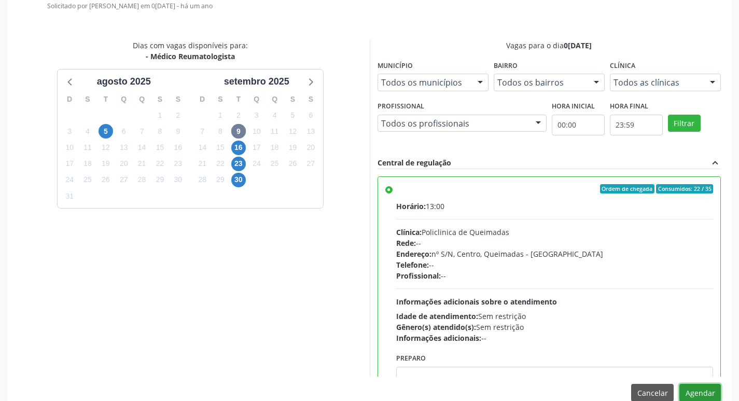
click at [697, 390] on button "Agendar" at bounding box center [699, 393] width 41 height 18
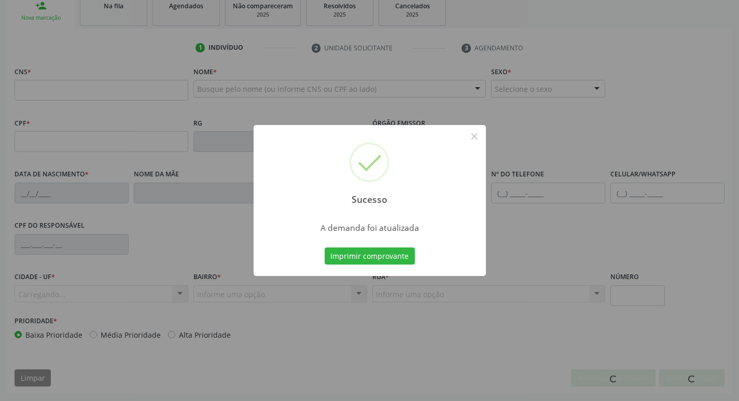
scroll to position [161, 0]
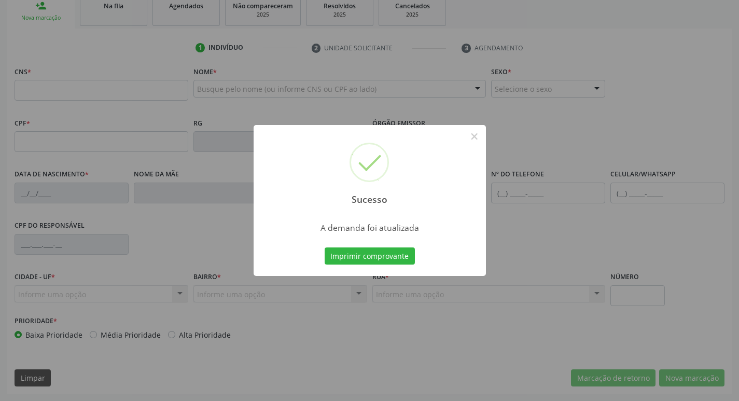
click at [420, 261] on div "Sucesso × A demanda foi atualizada Imprimir comprovante Cancel" at bounding box center [369, 200] width 232 height 151
click at [415, 259] on div "Imprimir comprovante Cancel" at bounding box center [369, 256] width 95 height 22
click at [393, 259] on button "Imprimir comprovante" at bounding box center [369, 256] width 90 height 18
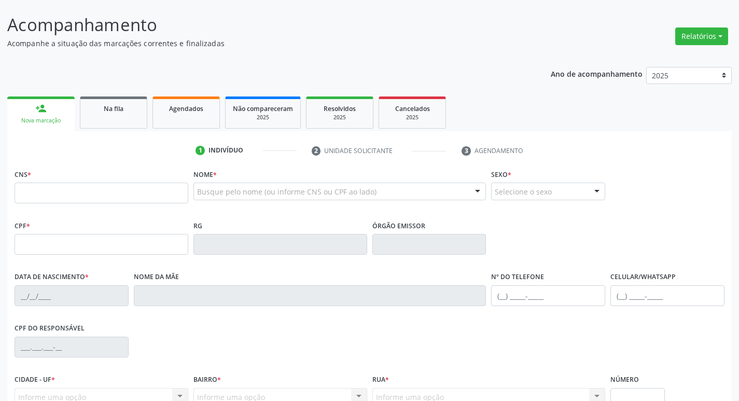
scroll to position [58, 0]
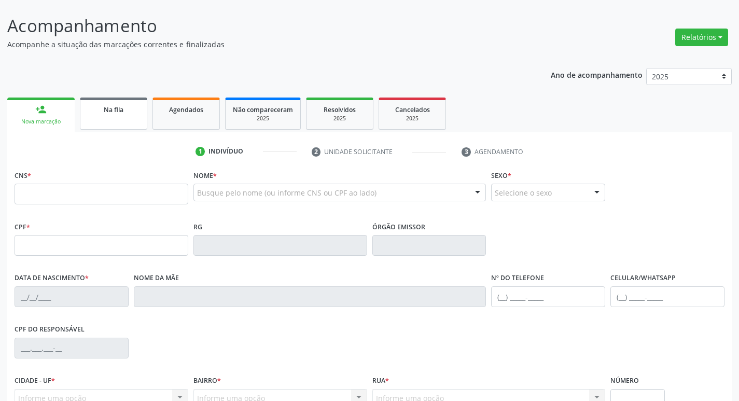
click at [110, 114] on div "Na fila" at bounding box center [114, 109] width 52 height 11
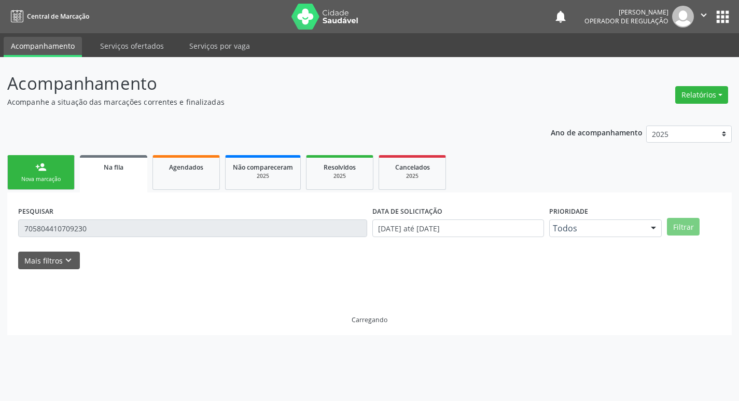
scroll to position [0, 0]
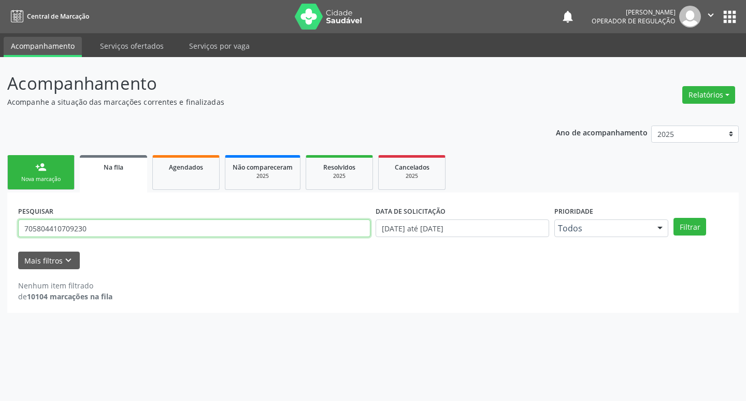
drag, startPoint x: 126, startPoint y: 229, endPoint x: 73, endPoint y: 223, distance: 53.2
click at [73, 223] on input "705804410709230" at bounding box center [194, 228] width 352 height 18
type input "7"
type input "702504386549737"
click at [674, 218] on button "Filtrar" at bounding box center [690, 227] width 33 height 18
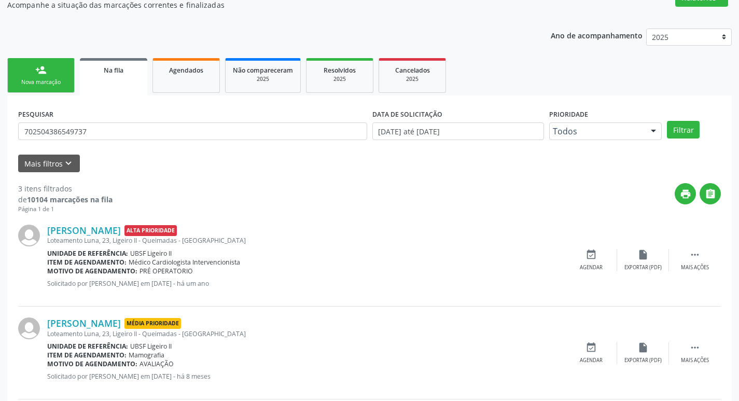
scroll to position [206, 0]
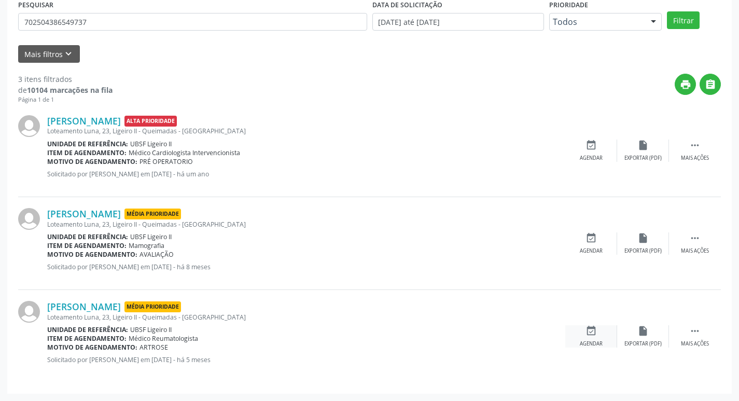
click at [588, 330] on icon "event_available" at bounding box center [590, 330] width 11 height 11
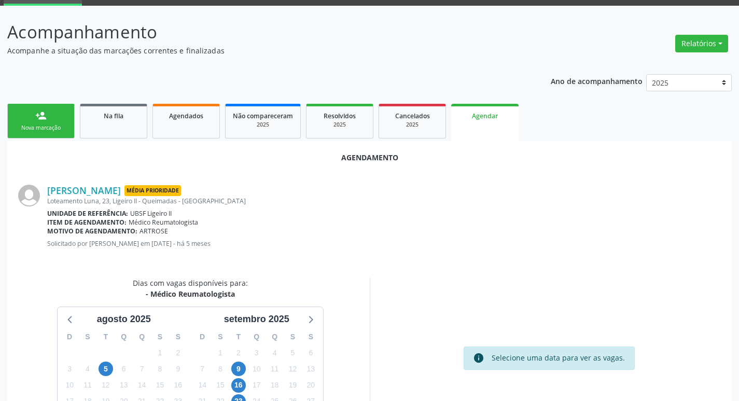
scroll to position [139, 0]
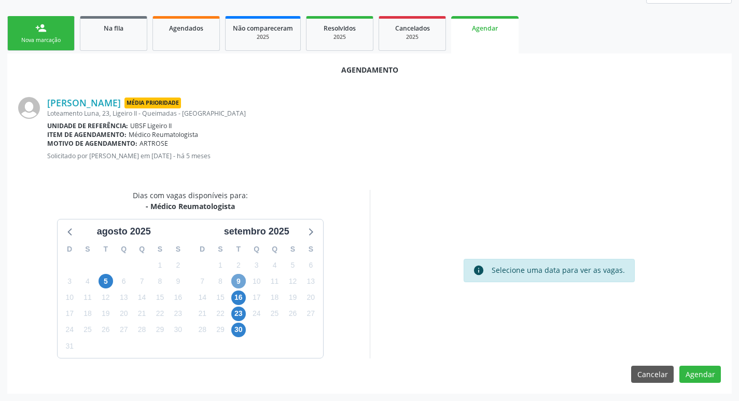
click at [237, 278] on span "9" at bounding box center [238, 281] width 15 height 15
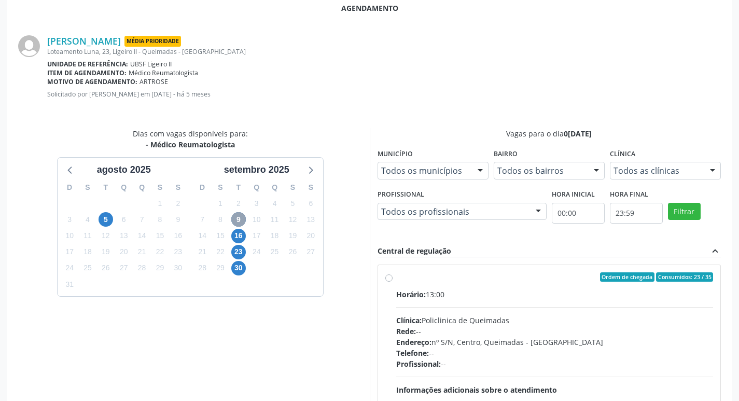
scroll to position [289, 0]
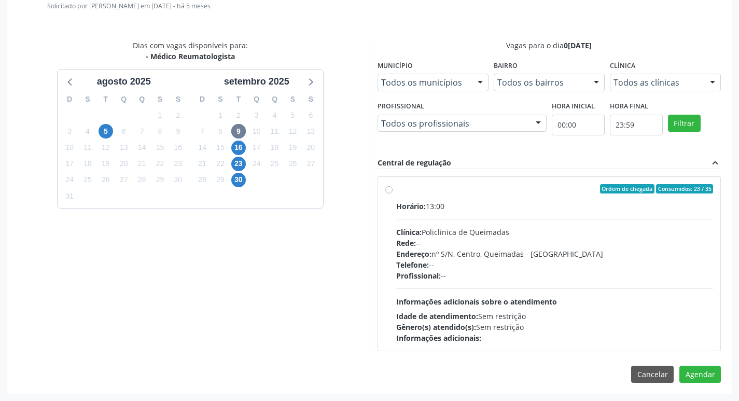
click at [529, 192] on div "Ordem de chegada Consumidos: 23 / 35" at bounding box center [554, 188] width 317 height 9
click at [392, 192] on input "Ordem de chegada Consumidos: 23 / 35 Horário: 13:00 Clínica: Policlinica de Que…" at bounding box center [388, 188] width 7 height 9
radio input "true"
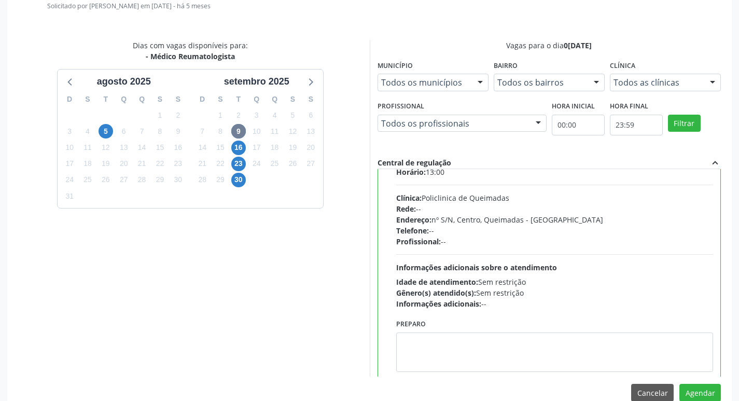
scroll to position [51, 0]
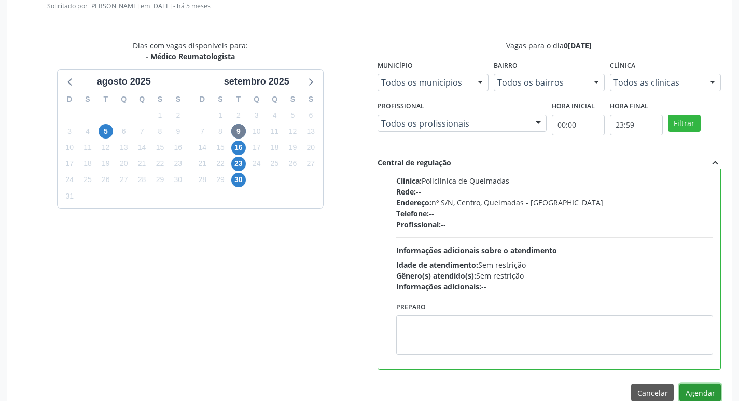
click at [710, 389] on button "Agendar" at bounding box center [699, 393] width 41 height 18
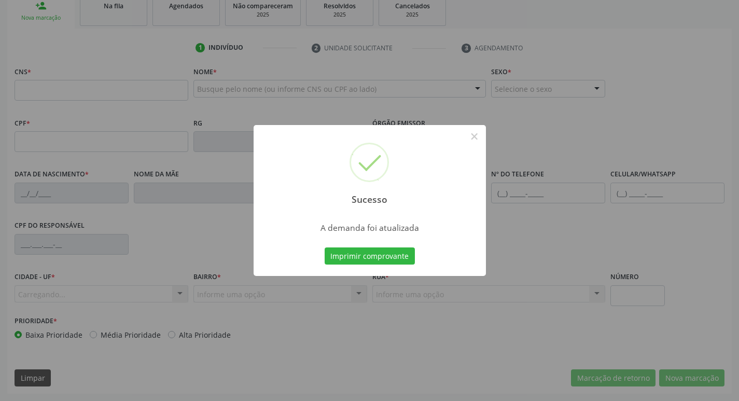
scroll to position [161, 0]
click at [368, 258] on button "Imprimir comprovante" at bounding box center [369, 256] width 90 height 18
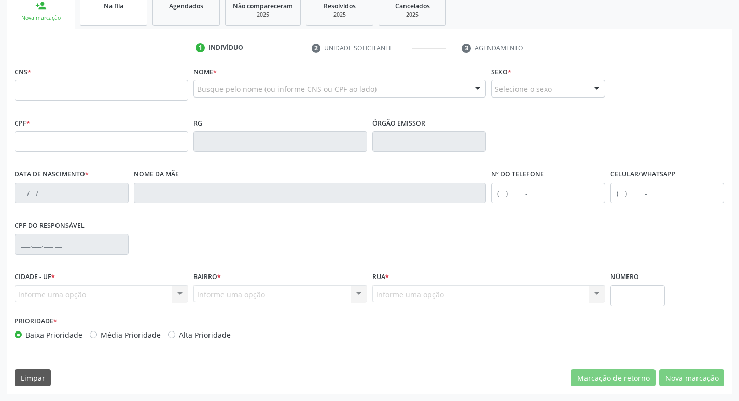
click at [118, 10] on div "Na fila" at bounding box center [114, 5] width 52 height 11
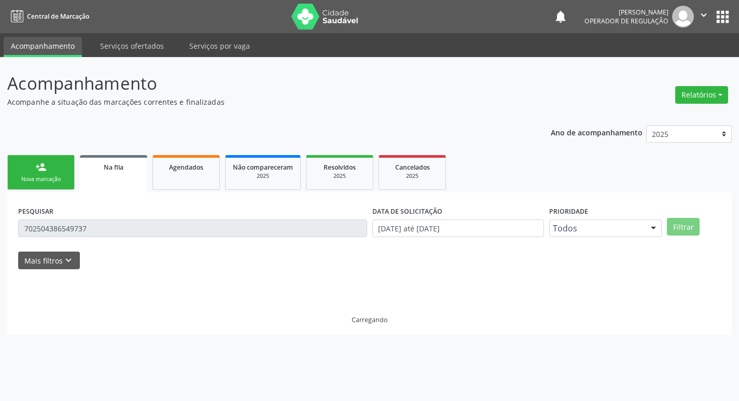
scroll to position [0, 0]
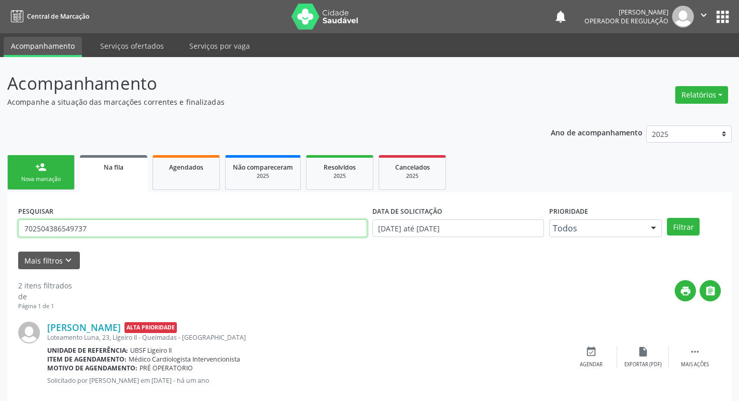
drag, startPoint x: 121, startPoint y: 229, endPoint x: 111, endPoint y: 228, distance: 9.9
click at [111, 228] on input "702504386549737" at bounding box center [192, 228] width 349 height 18
drag, startPoint x: 111, startPoint y: 228, endPoint x: 0, endPoint y: 203, distance: 113.6
click at [0, 203] on div "Acompanhamento Acompanhe a situação das marcações correntes e finalizadas Relat…" at bounding box center [369, 285] width 739 height 457
type input "705006427897255"
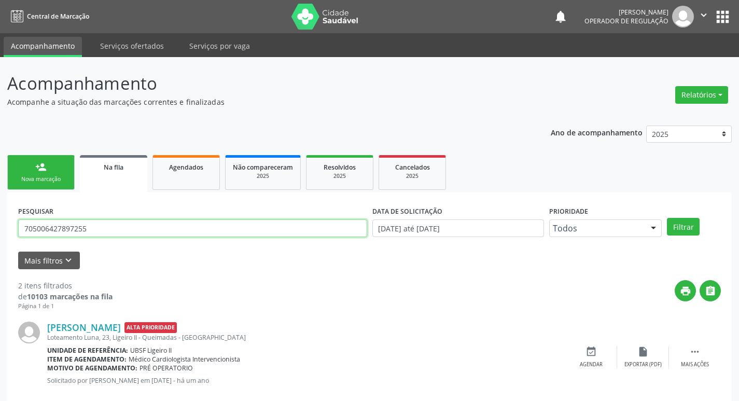
click at [667, 218] on button "Filtrar" at bounding box center [683, 227] width 33 height 18
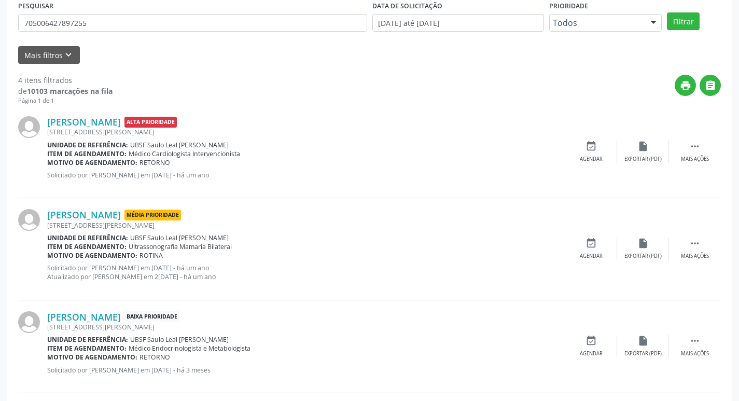
scroll to position [204, 0]
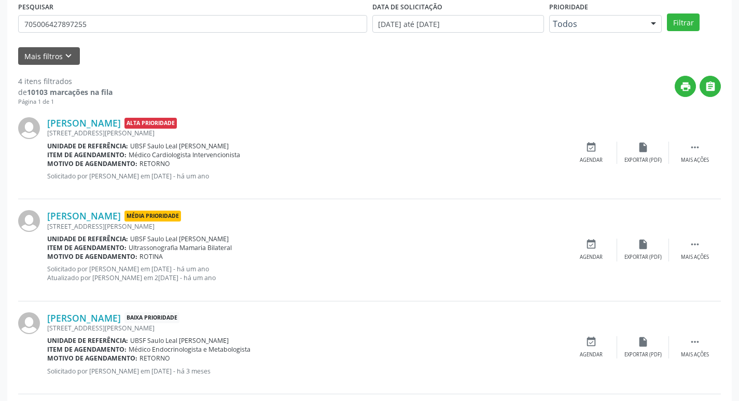
click at [100, 32] on div "PESQUISAR 705006427897255" at bounding box center [193, 19] width 354 height 40
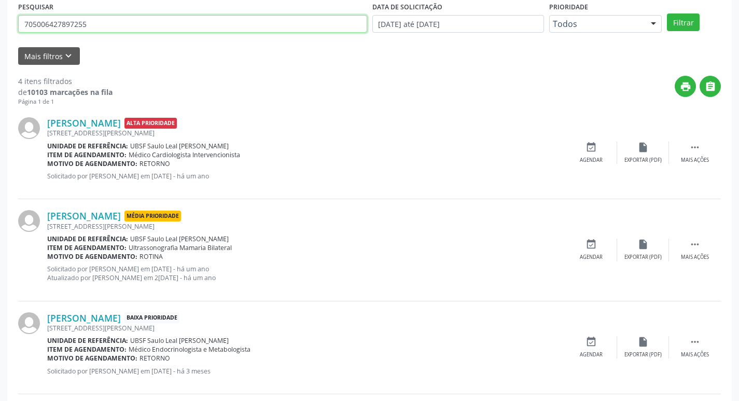
drag, startPoint x: 103, startPoint y: 21, endPoint x: 15, endPoint y: 20, distance: 88.1
click at [15, 20] on div "PESQUISAR 705006427897255 DATA DE SOLICITAÇÃO [DATE] até [DATE] Prioridade Todo…" at bounding box center [369, 242] width 724 height 509
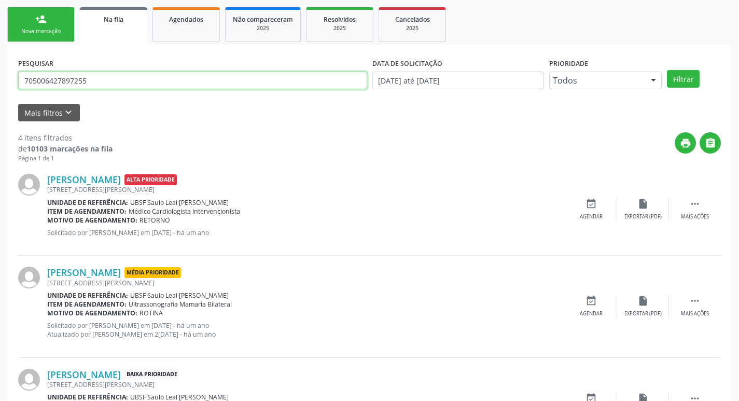
scroll to position [101, 0]
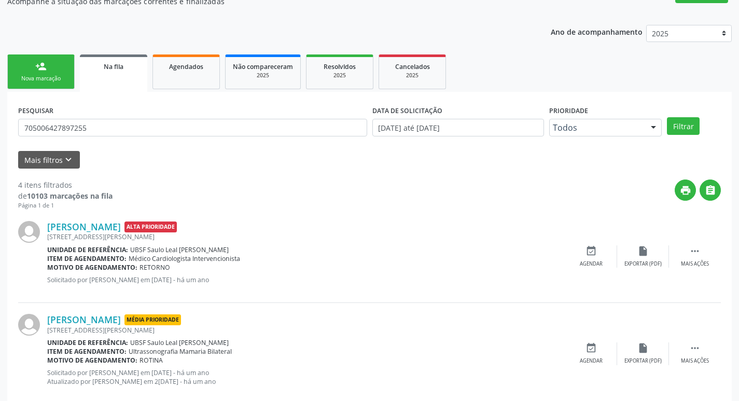
click at [54, 76] on div "Nova marcação" at bounding box center [41, 79] width 52 height 8
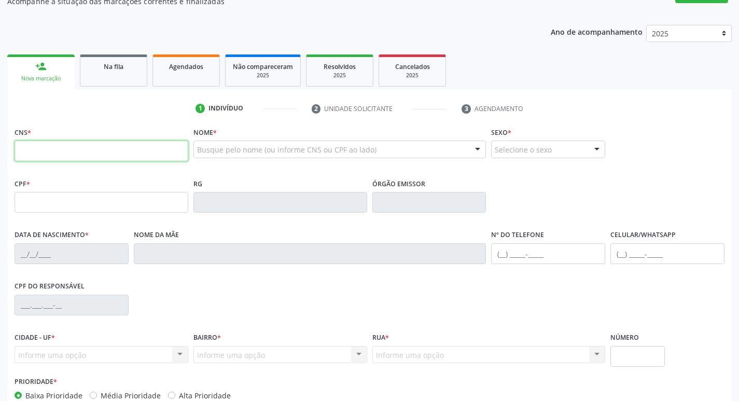
click at [106, 150] on input "text" at bounding box center [102, 150] width 174 height 21
paste input "705 0064 2789 7255"
type input "705 0064 2789 7255"
type input "084.439.784-90"
type input "[DATE]"
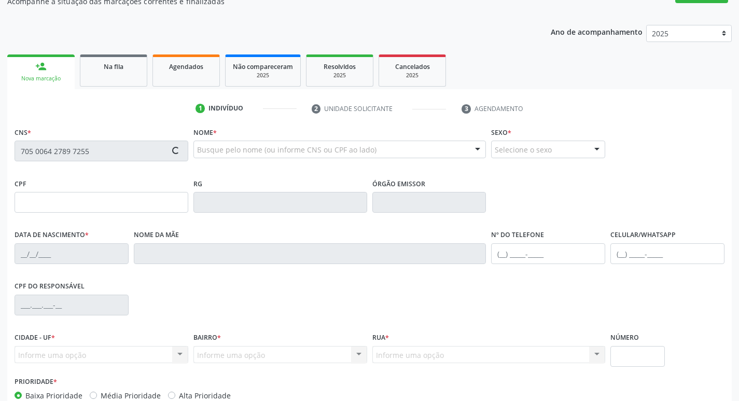
type input "[PERSON_NAME]"
type input "[PHONE_NUMBER]"
type input "030.639.134-13"
type input "564"
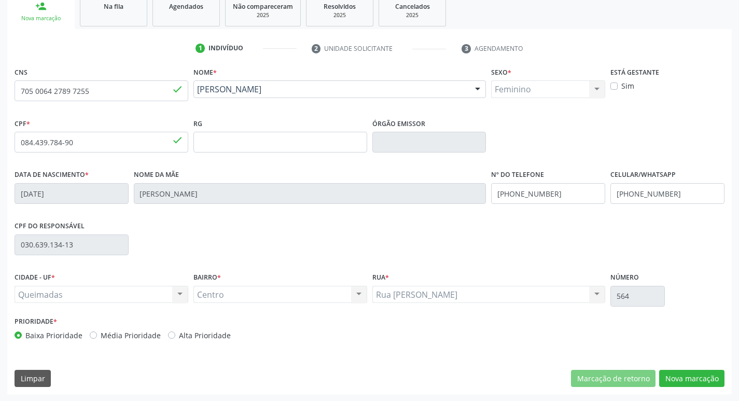
scroll to position [161, 0]
click at [684, 378] on button "Nova marcação" at bounding box center [691, 378] width 65 height 18
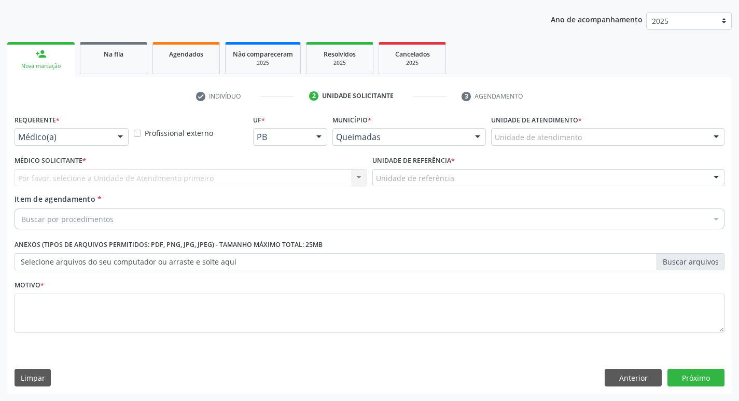
click at [66, 143] on div "Médico(a)" at bounding box center [72, 137] width 114 height 18
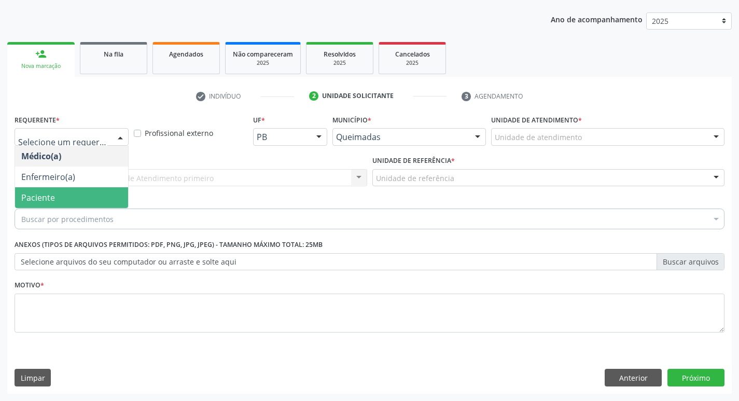
click at [54, 191] on span "Paciente" at bounding box center [71, 197] width 113 height 21
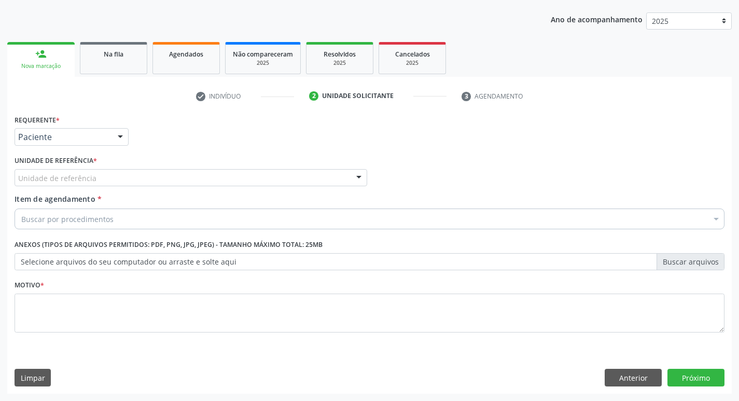
click at [59, 184] on div "Unidade de referência" at bounding box center [191, 178] width 352 height 18
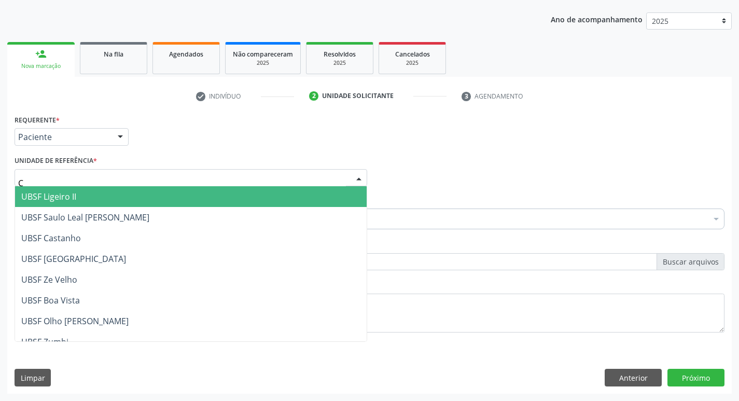
type input "CE"
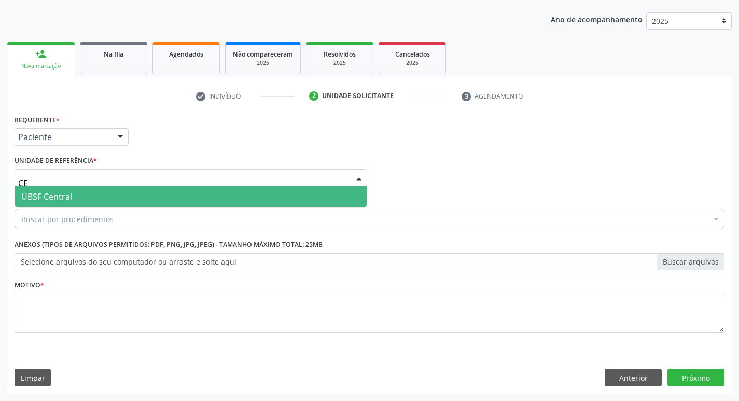
click at [57, 199] on span "UBSF Central" at bounding box center [46, 196] width 51 height 11
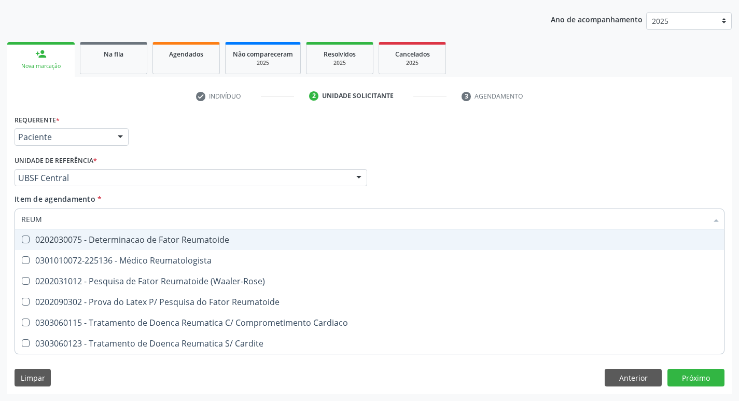
type input "REUMA"
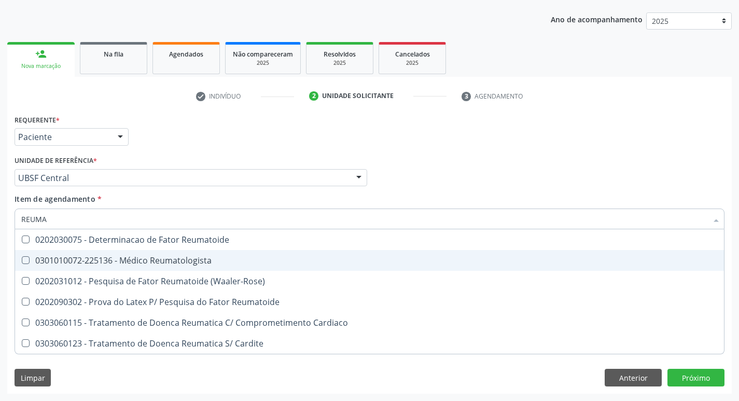
click at [93, 262] on div "0301010072-225136 - Médico Reumatologista" at bounding box center [369, 260] width 696 height 8
checkbox Reumatologista "true"
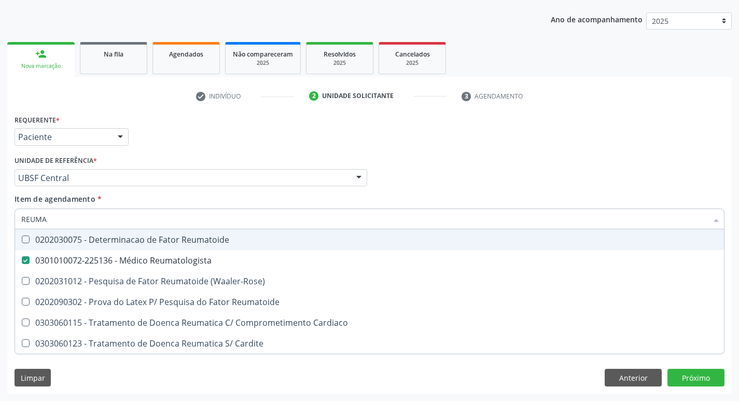
click at [177, 134] on div "Requerente * Paciente Médico(a) Enfermeiro(a) Paciente Nenhum resultado encontr…" at bounding box center [369, 132] width 715 height 40
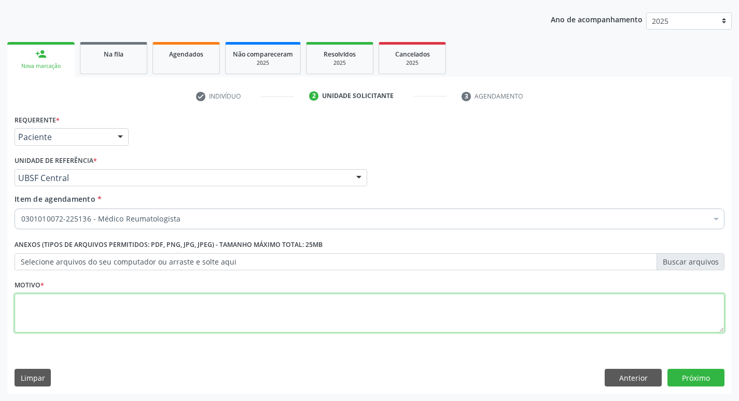
click at [102, 305] on textarea at bounding box center [370, 312] width 710 height 39
type textarea "AVALIAÇÃOI"
